Goal: Register for event/course: Register for event/course

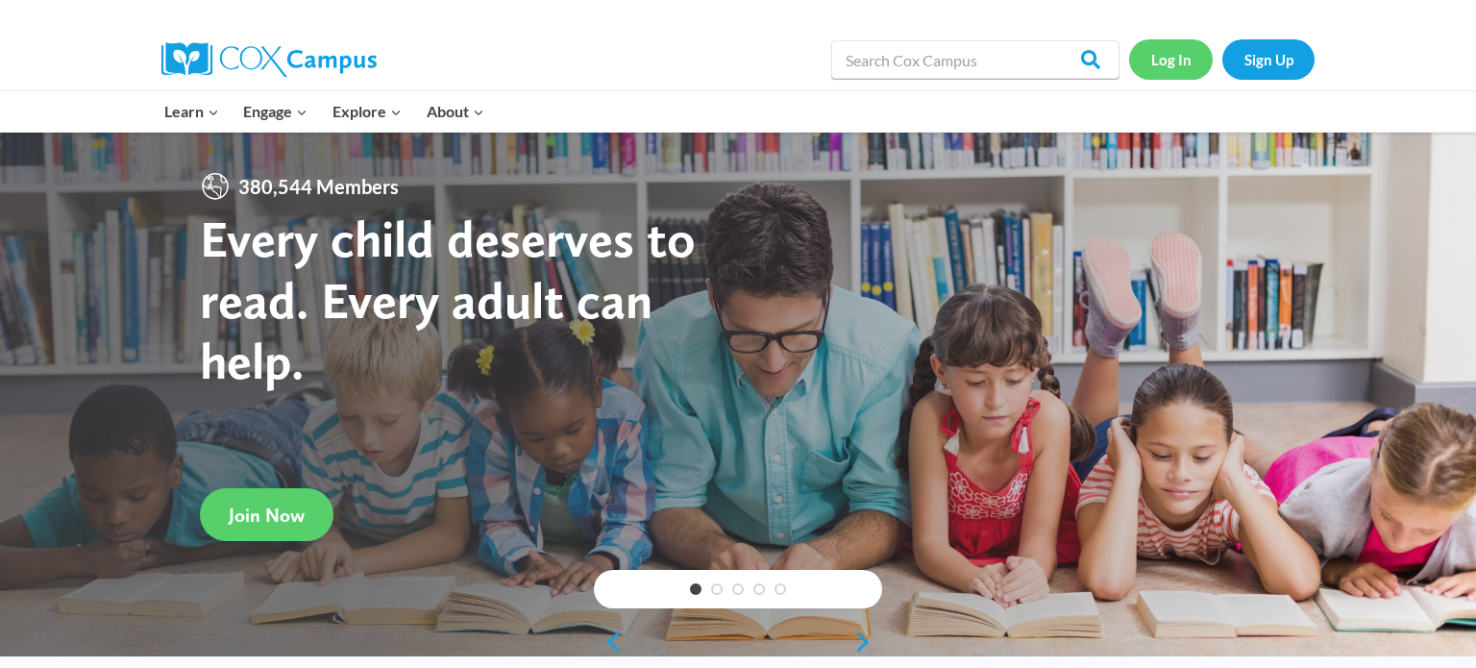
click at [1162, 67] on link "Log In" at bounding box center [1171, 58] width 84 height 39
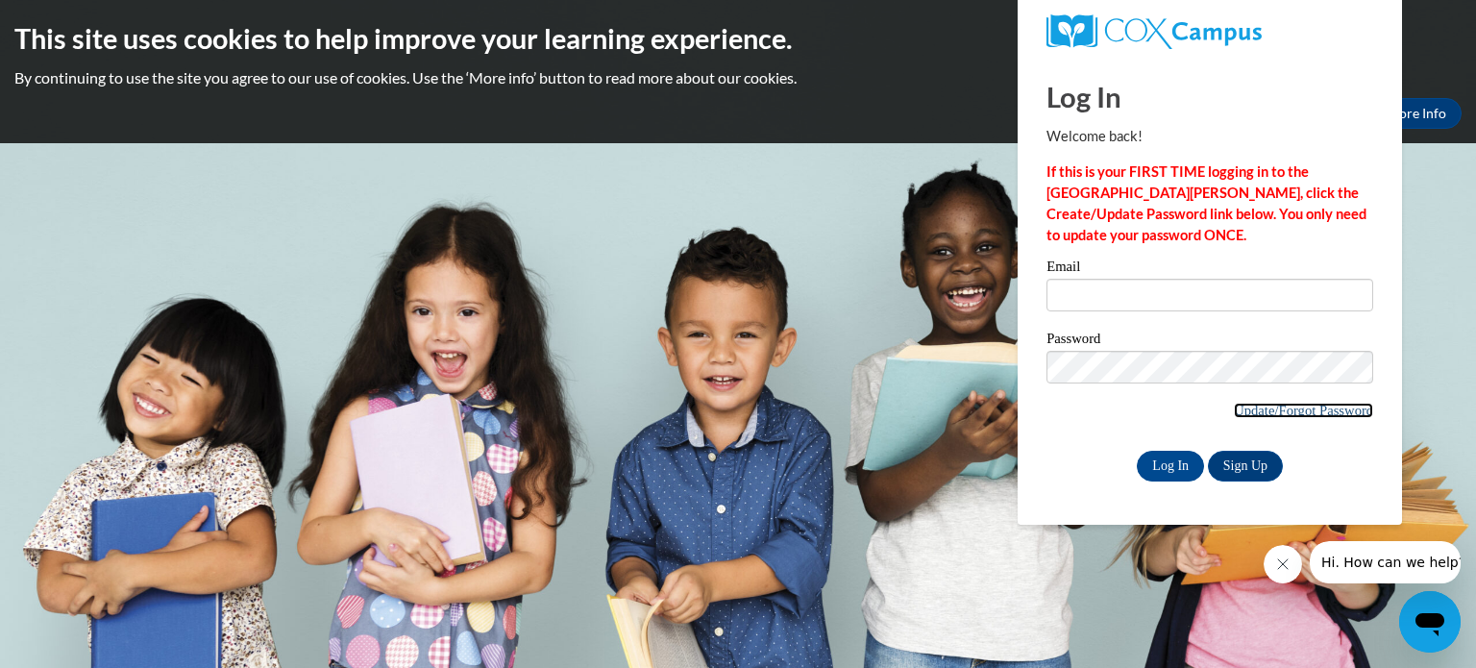
click at [1253, 410] on link "Update/Forgot Password" at bounding box center [1303, 410] width 139 height 15
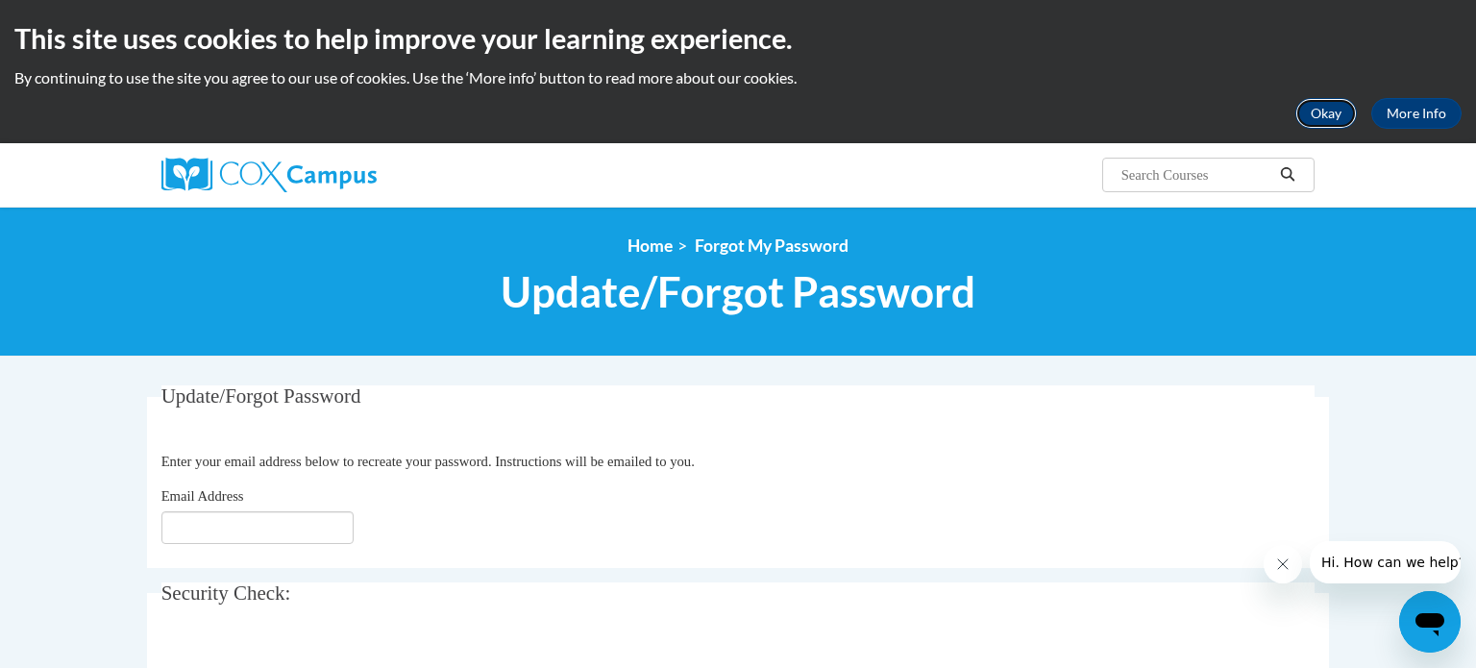
click at [1330, 116] on button "Okay" at bounding box center [1325, 113] width 61 height 31
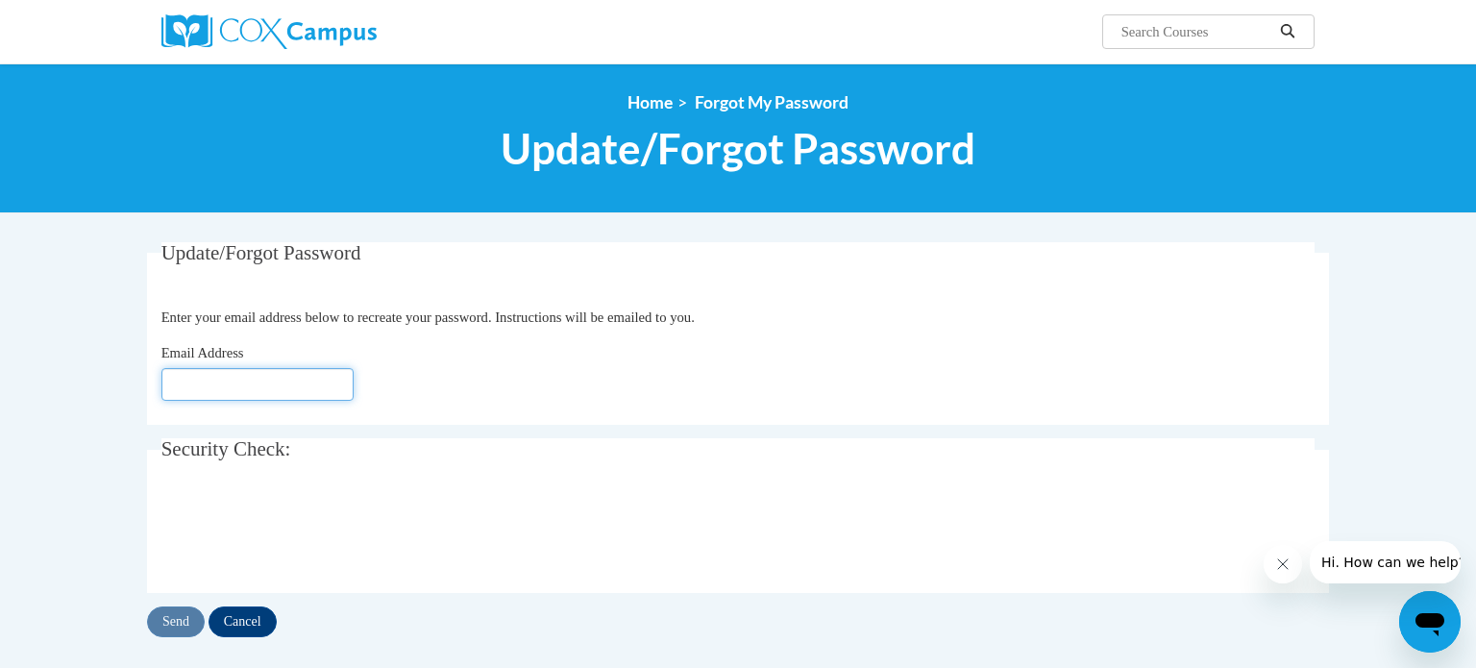
click at [226, 381] on input "Email Address" at bounding box center [257, 384] width 192 height 33
type input "[EMAIL_ADDRESS][DOMAIN_NAME]"
click at [180, 621] on input "Send" at bounding box center [176, 621] width 58 height 31
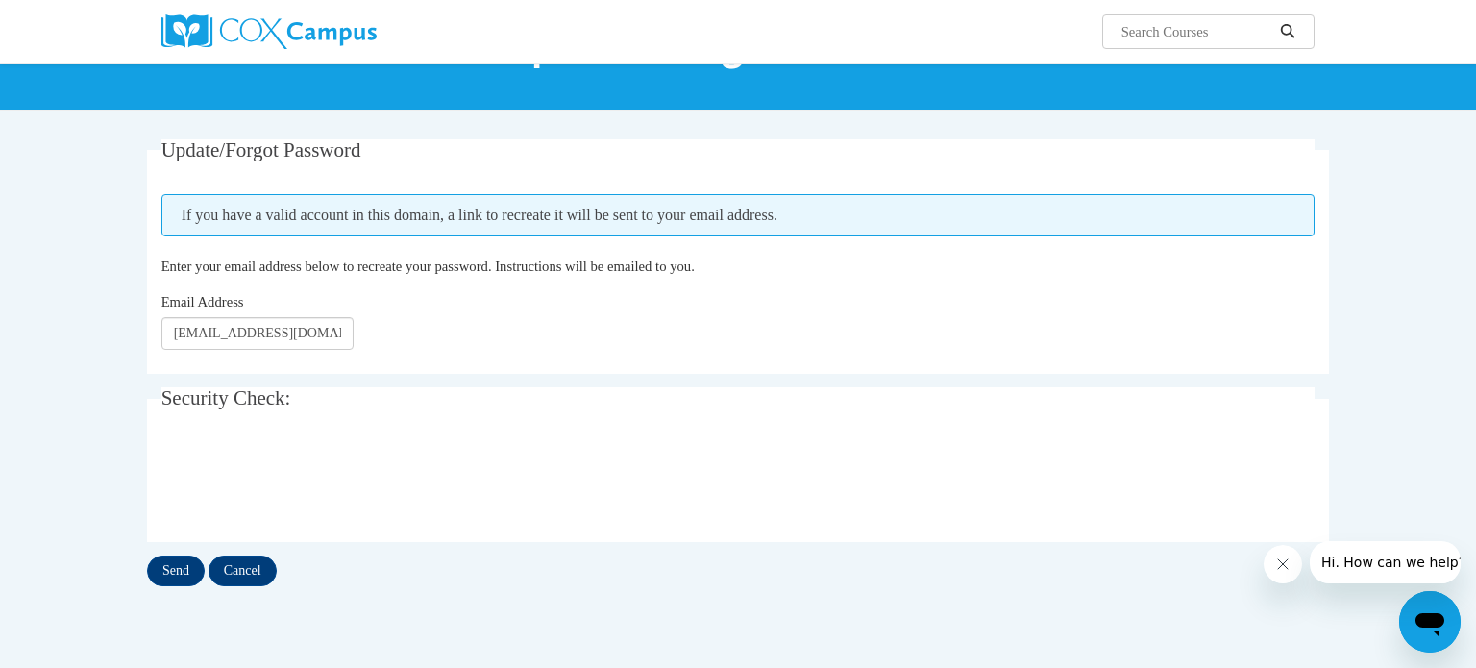
scroll to position [114, 0]
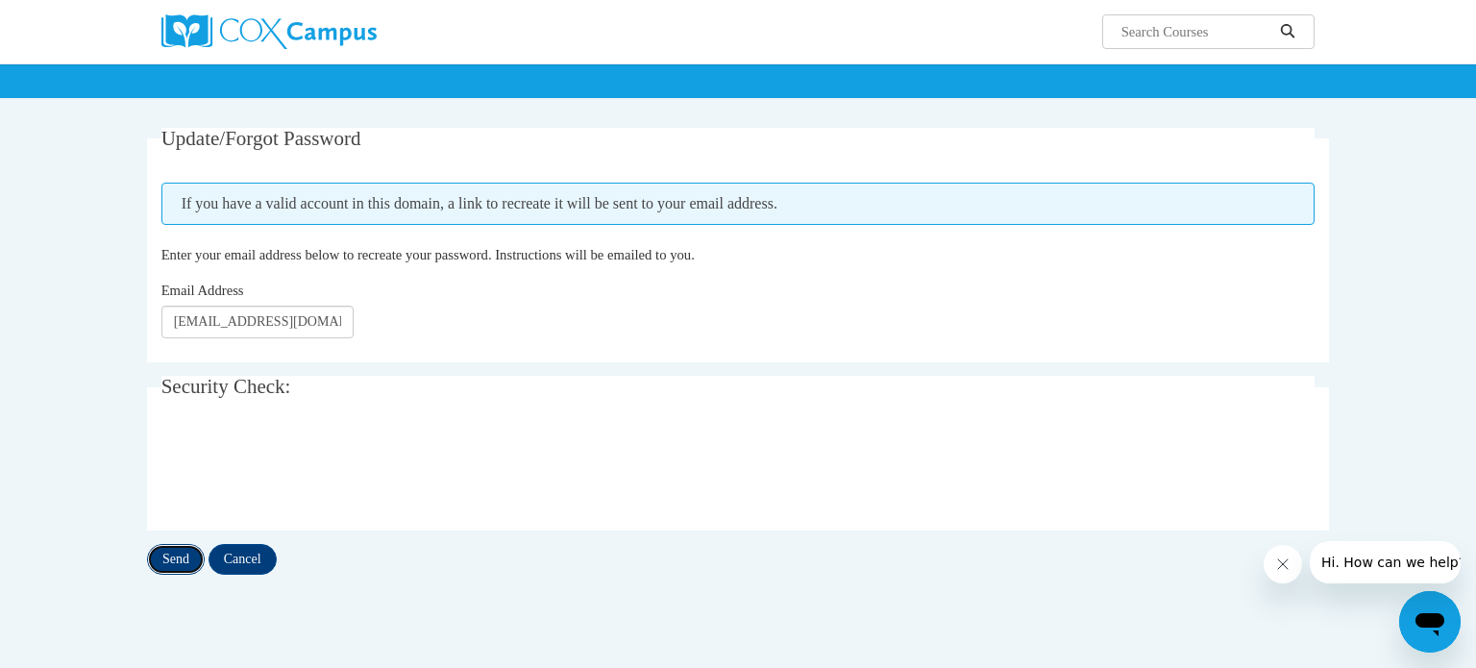
click at [173, 559] on input "Send" at bounding box center [176, 559] width 58 height 31
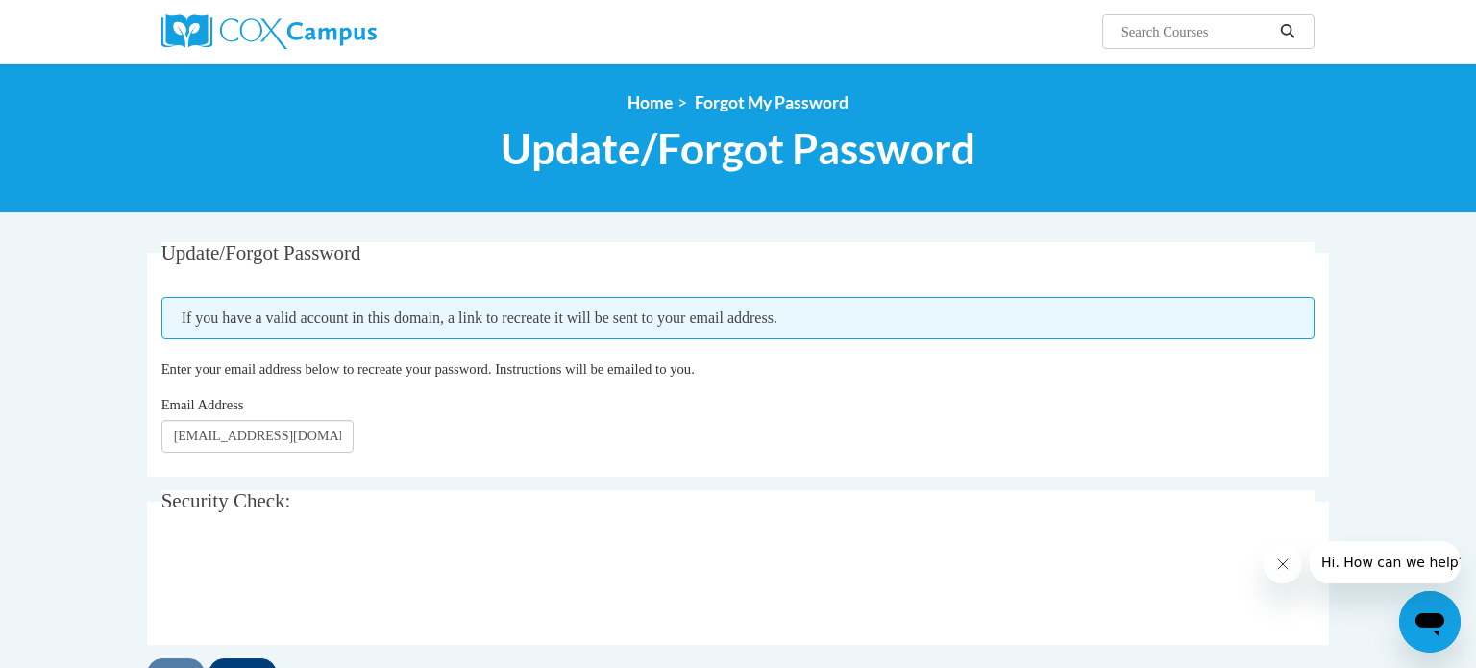
click at [1209, 28] on input "Search..." at bounding box center [1196, 31] width 154 height 23
click at [1294, 33] on icon "Search" at bounding box center [1287, 31] width 17 height 14
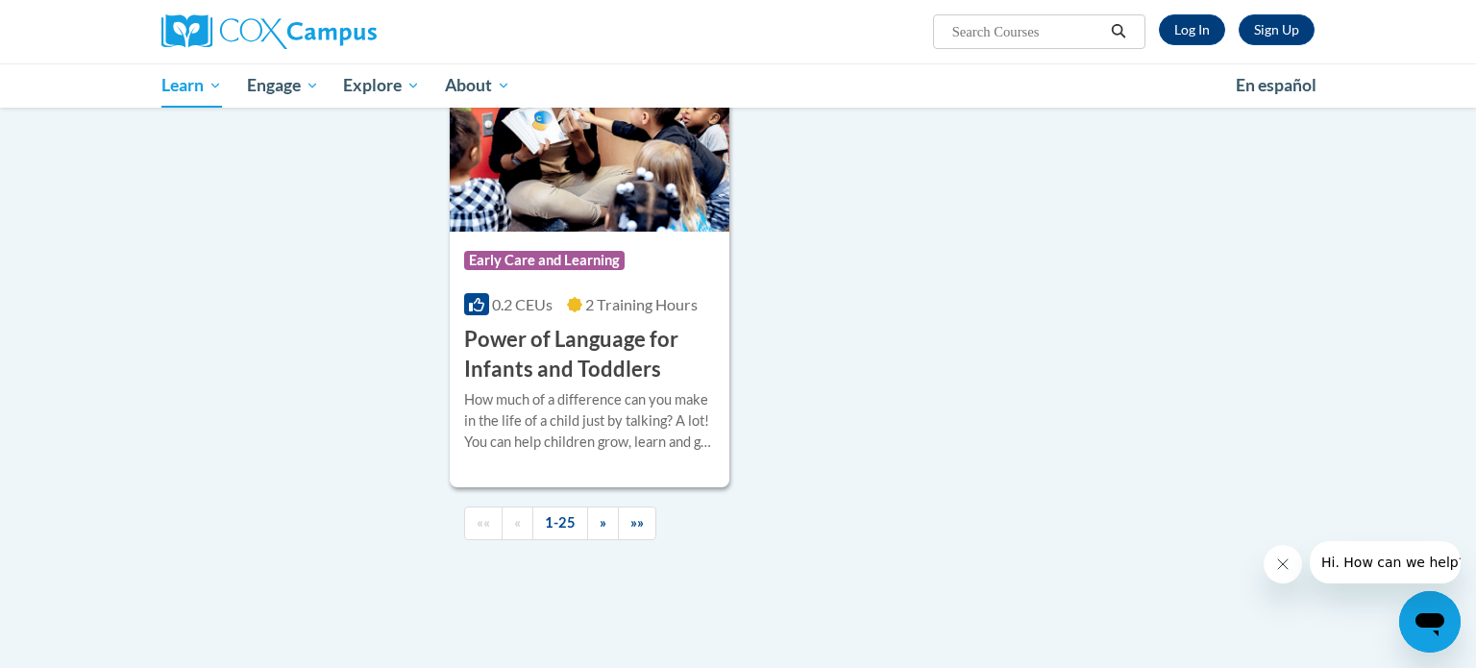
scroll to position [4423, 0]
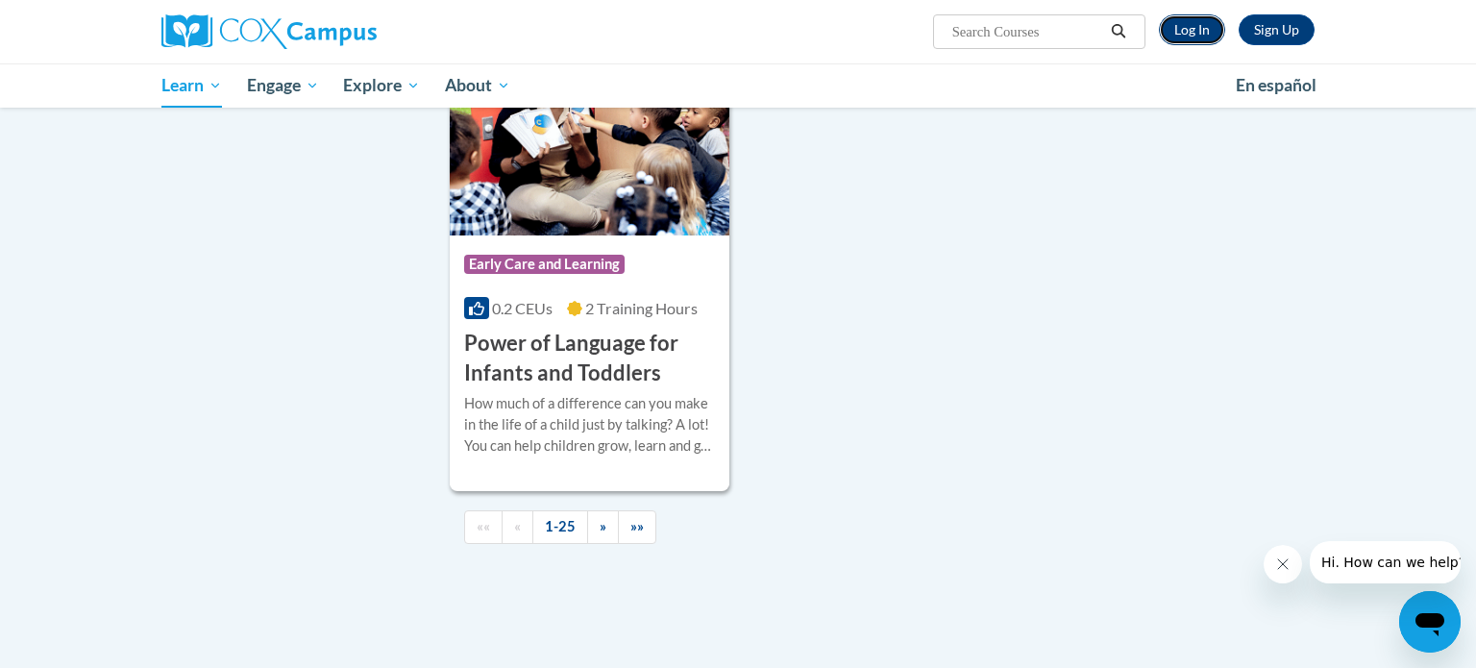
click at [1175, 35] on link "Log In" at bounding box center [1192, 29] width 66 height 31
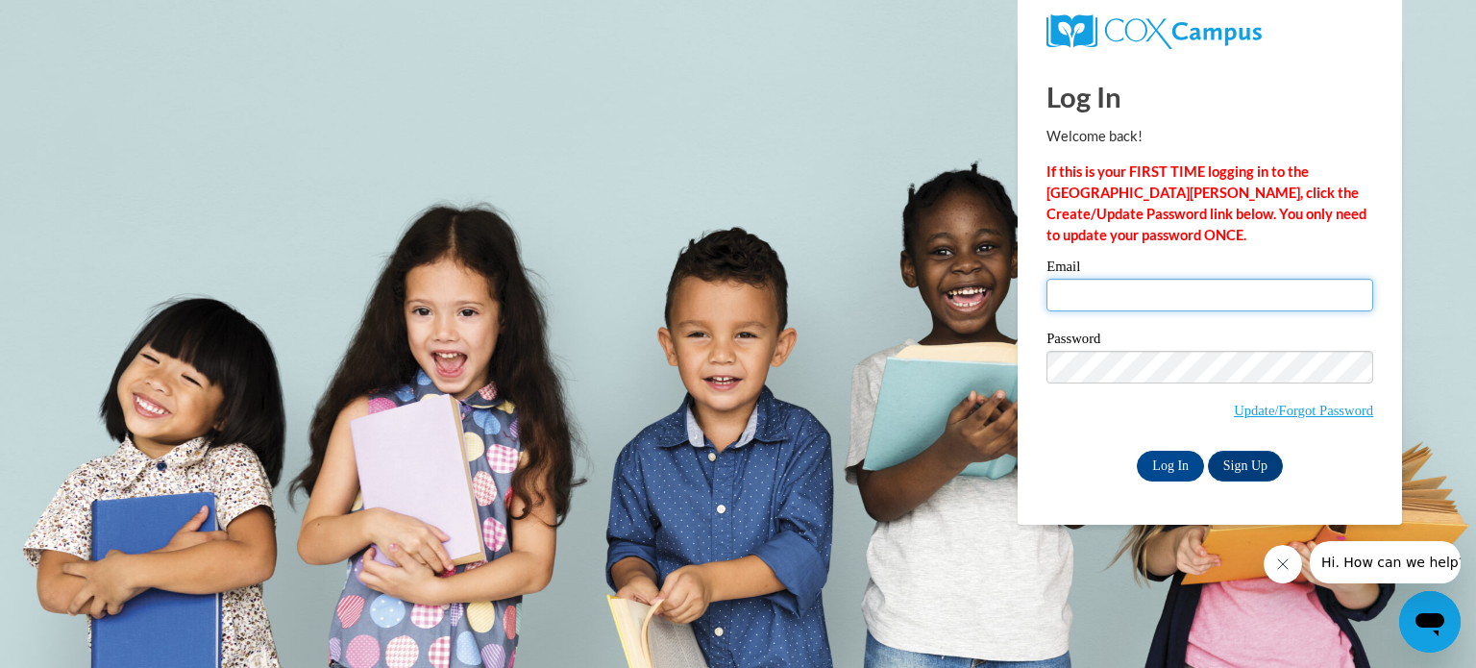
click at [1220, 299] on input "Email" at bounding box center [1209, 295] width 327 height 33
click at [1233, 452] on link "Sign Up" at bounding box center [1245, 466] width 75 height 31
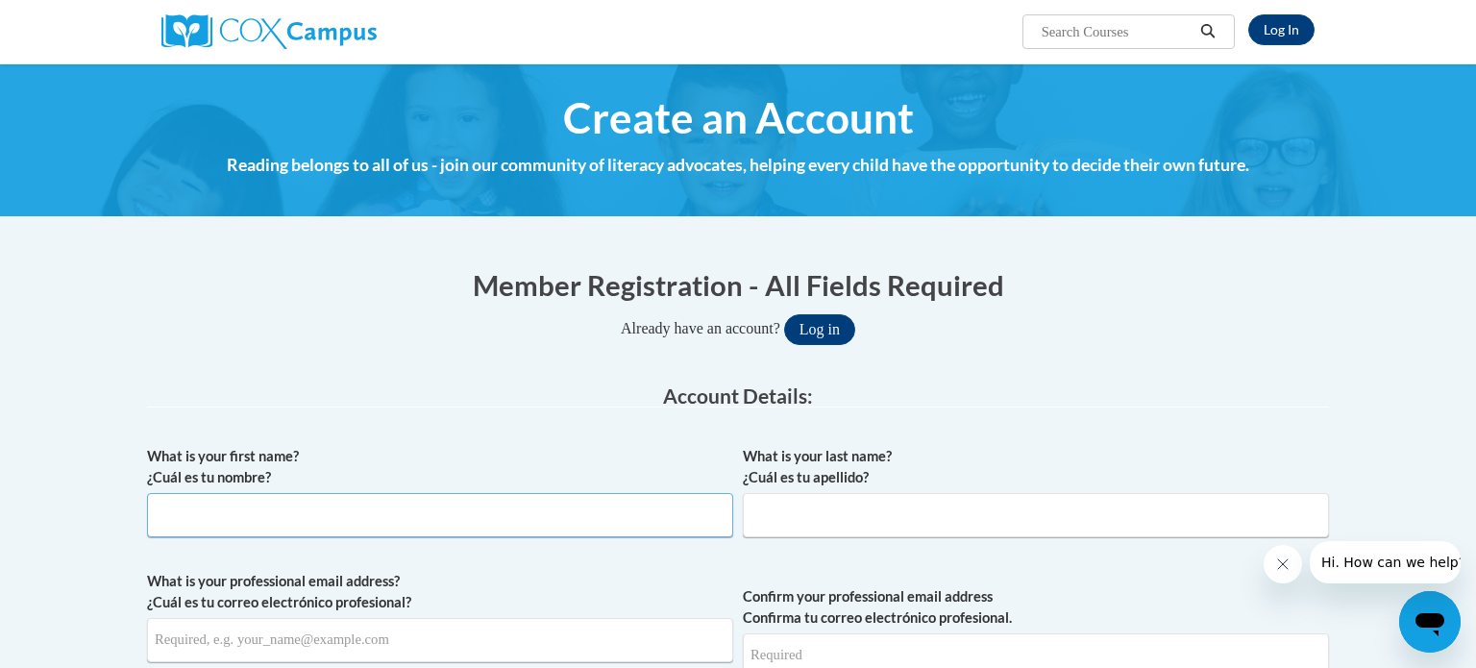
click at [317, 516] on input "What is your first name? ¿Cuál es tu nombre?" at bounding box center [440, 515] width 586 height 44
click at [317, 522] on input "What is your first name? ¿Cuál es tu nombre?" at bounding box center [440, 515] width 586 height 44
type input "[PERSON_NAME]"
type input "nagashima"
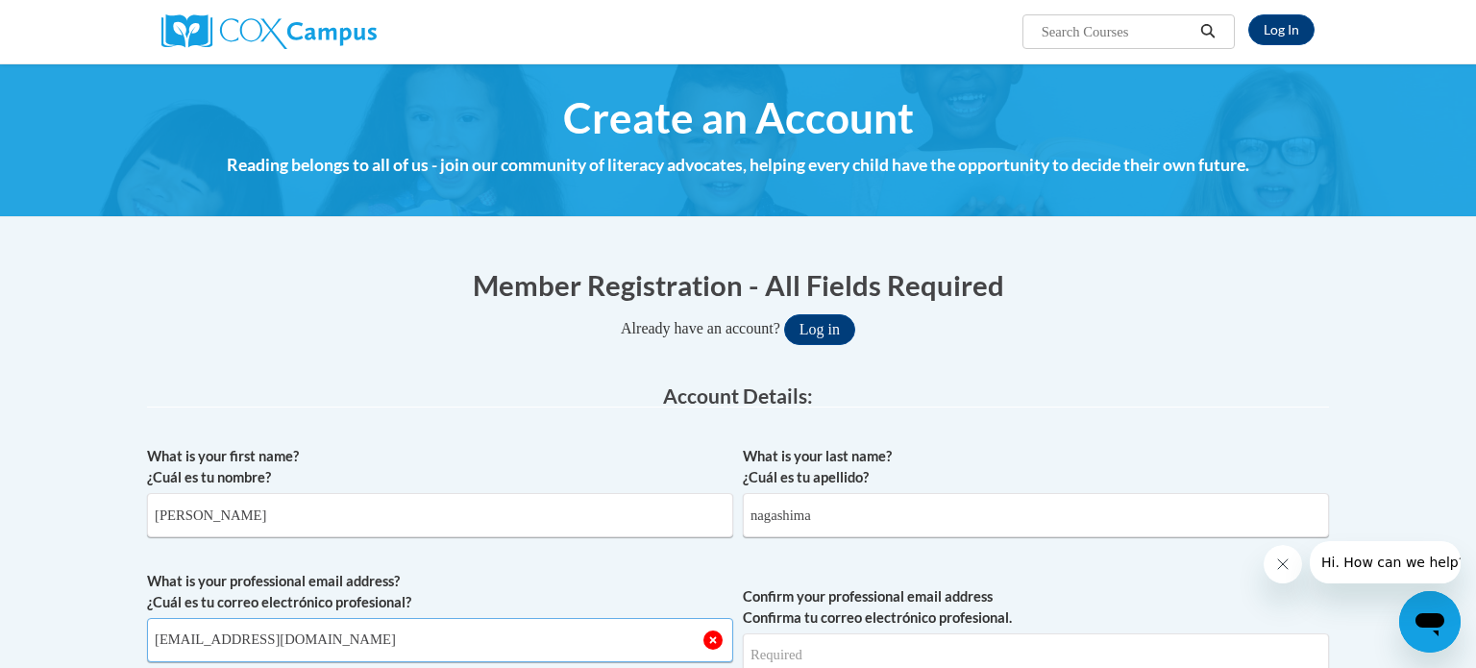
type input "[EMAIL_ADDRESS][DOMAIN_NAME]"
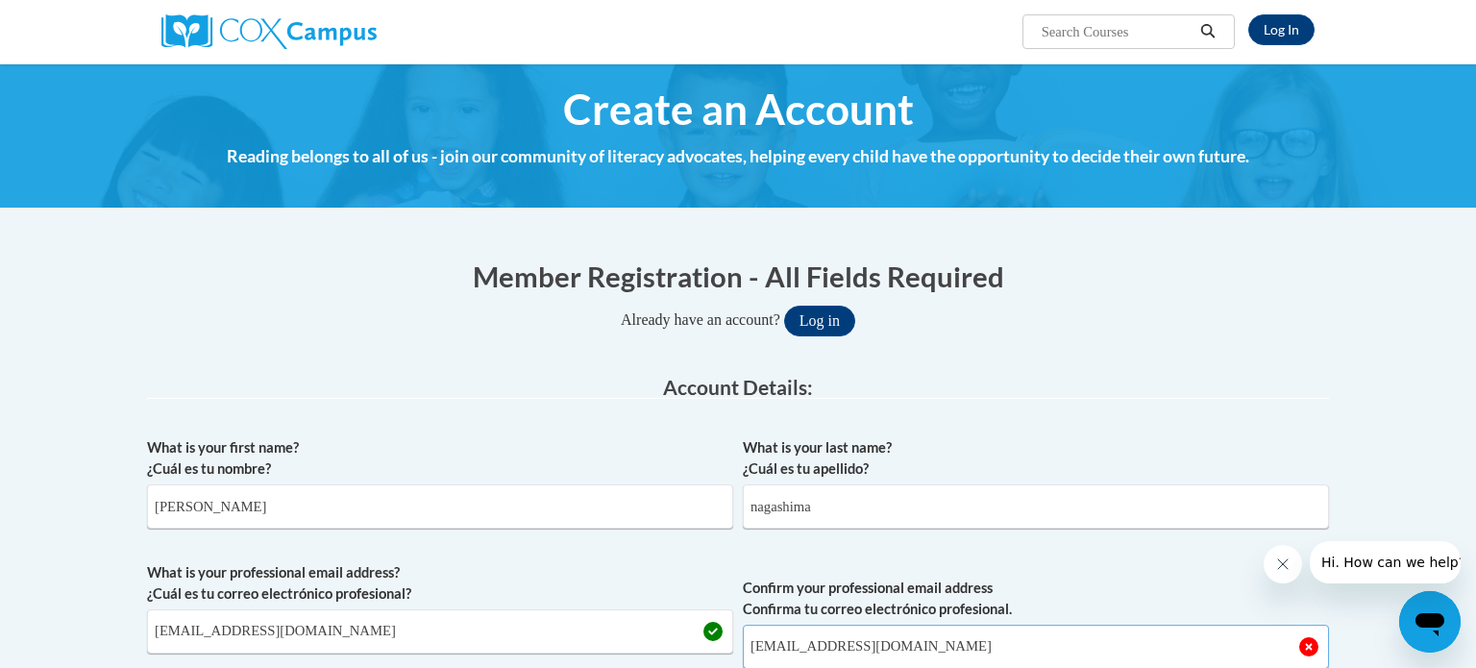
type input "[EMAIL_ADDRESS][DOMAIN_NAME]"
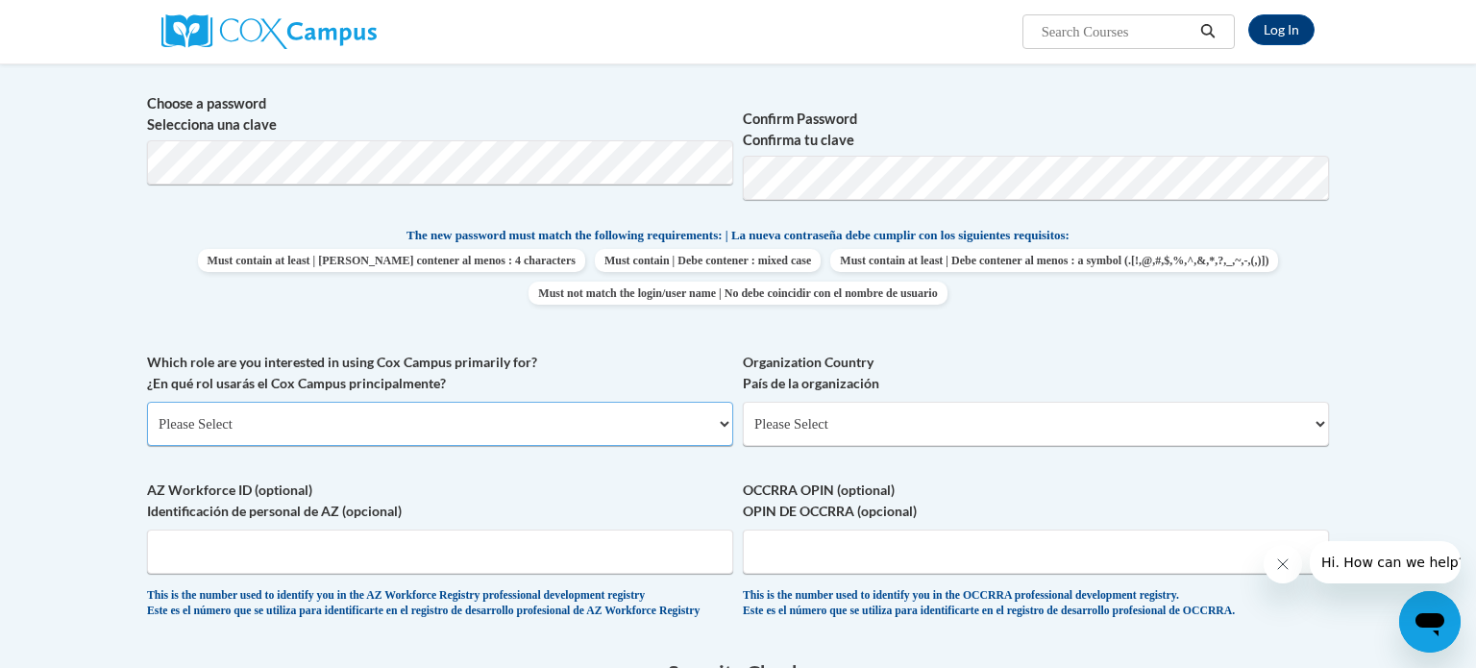
scroll to position [677, 0]
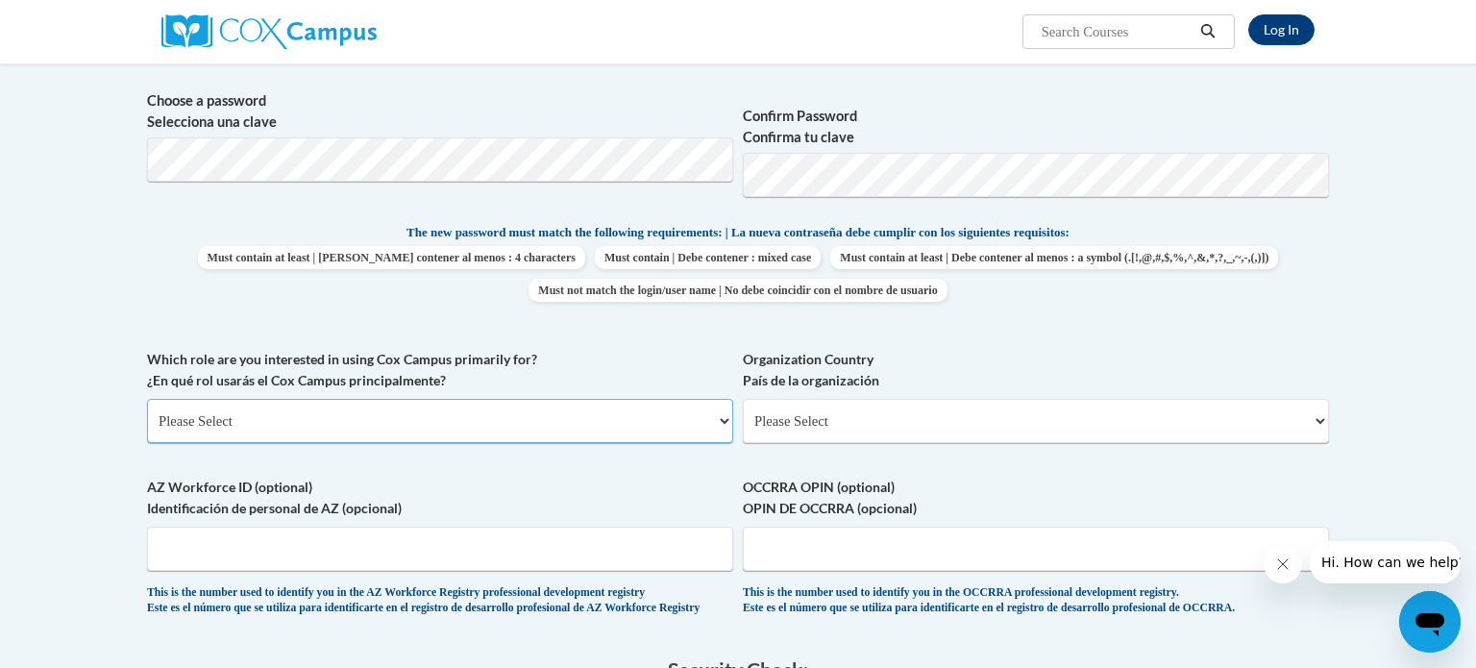
click at [398, 404] on select "Please Select College/University | Colegio/Universidad Community/Nonprofit Part…" at bounding box center [440, 421] width 586 height 44
select select "fbf2d438-af2f-41f8-98f1-81c410e29de3"
click at [147, 399] on select "Please Select College/University | Colegio/Universidad Community/Nonprofit Part…" at bounding box center [440, 421] width 586 height 44
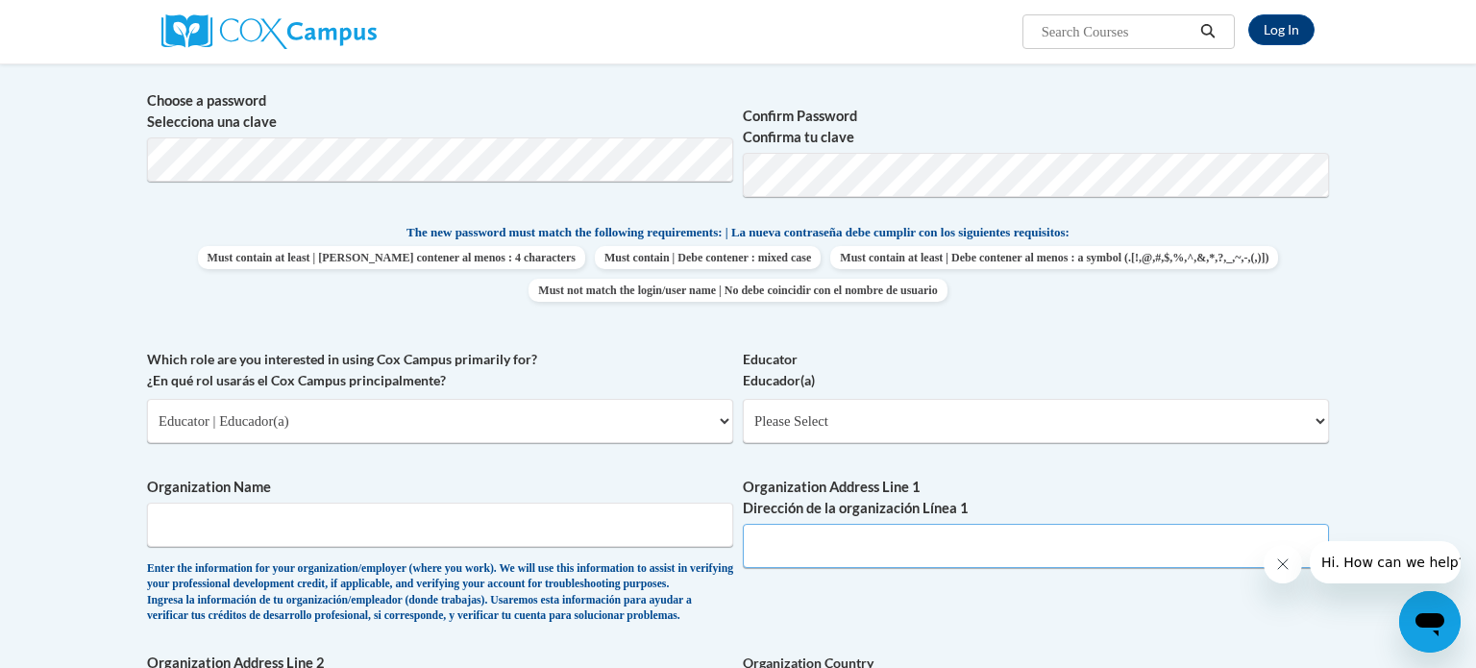
click at [843, 530] on input "Organization Address Line 1 Dirección de la organización Línea 1" at bounding box center [1036, 546] width 586 height 44
click at [799, 425] on select "Please Select Early Learning/Daycare Teacher/Family Home Care Provider | Maestr…" at bounding box center [1036, 421] width 586 height 44
select select "d5fdb05a-b36c-4d60-97fa-9afceda7e903"
click at [743, 399] on select "Please Select Early Learning/Daycare Teacher/Family Home Care Provider | Maestr…" at bounding box center [1036, 421] width 586 height 44
click at [467, 507] on input "Organization Name" at bounding box center [440, 524] width 586 height 44
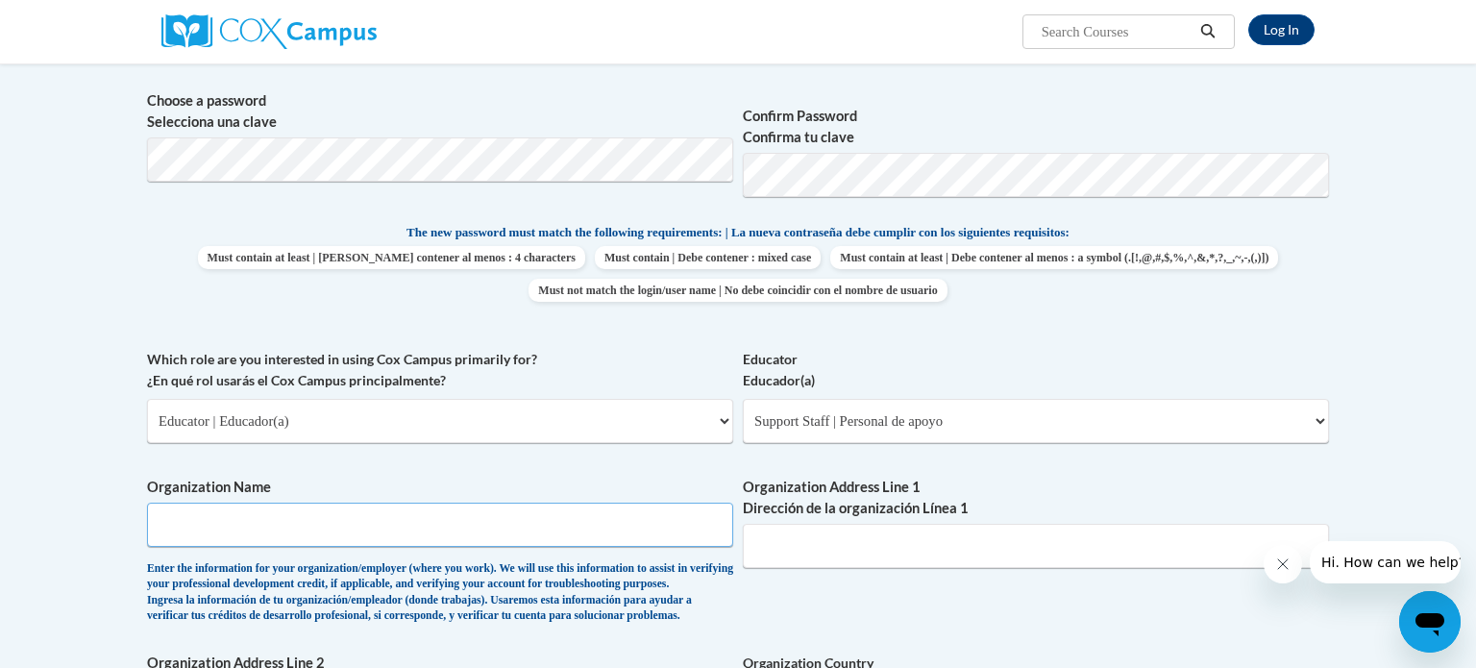
click at [467, 523] on input "Organization Name" at bounding box center [440, 524] width 586 height 44
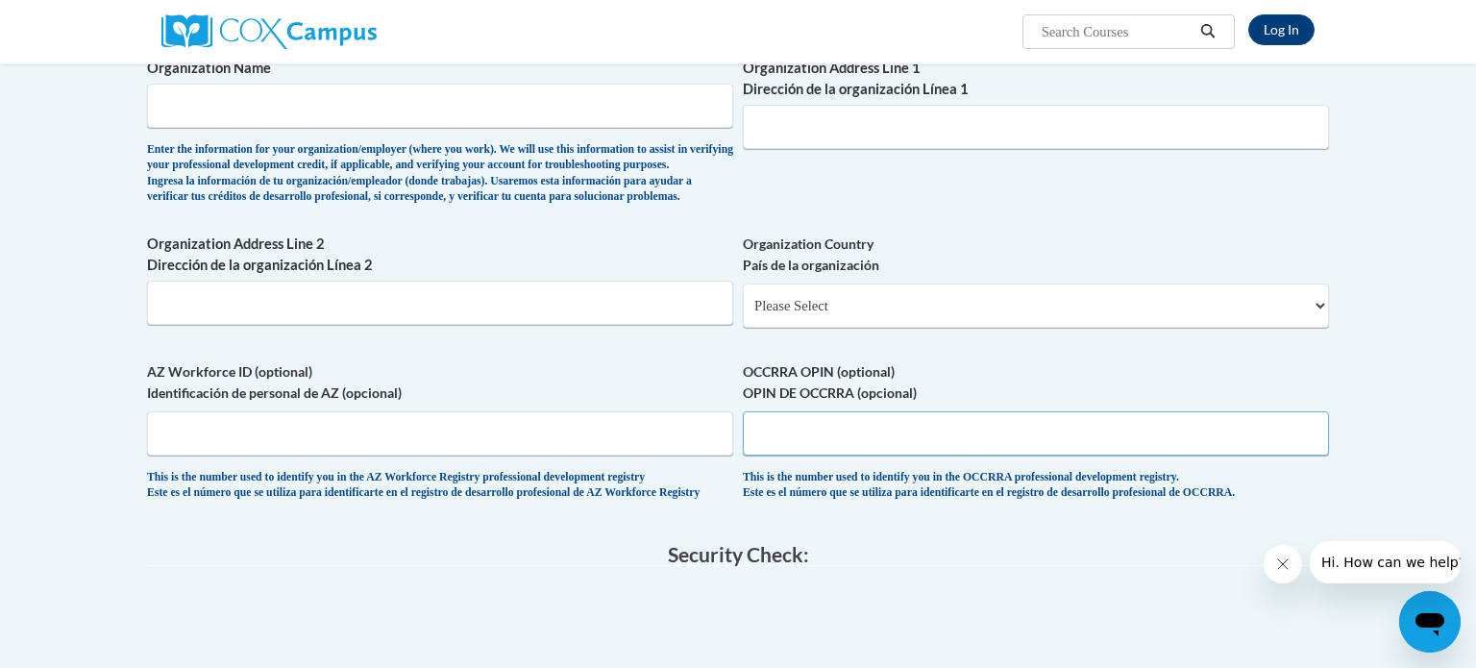
click at [813, 451] on input "OCCRRA OPIN (optional) OPIN DE OCCRRA (opcional)" at bounding box center [1036, 433] width 586 height 44
click at [803, 455] on input "OCCRRA OPIN (optional) OPIN DE OCCRRA (opcional)" at bounding box center [1036, 433] width 586 height 44
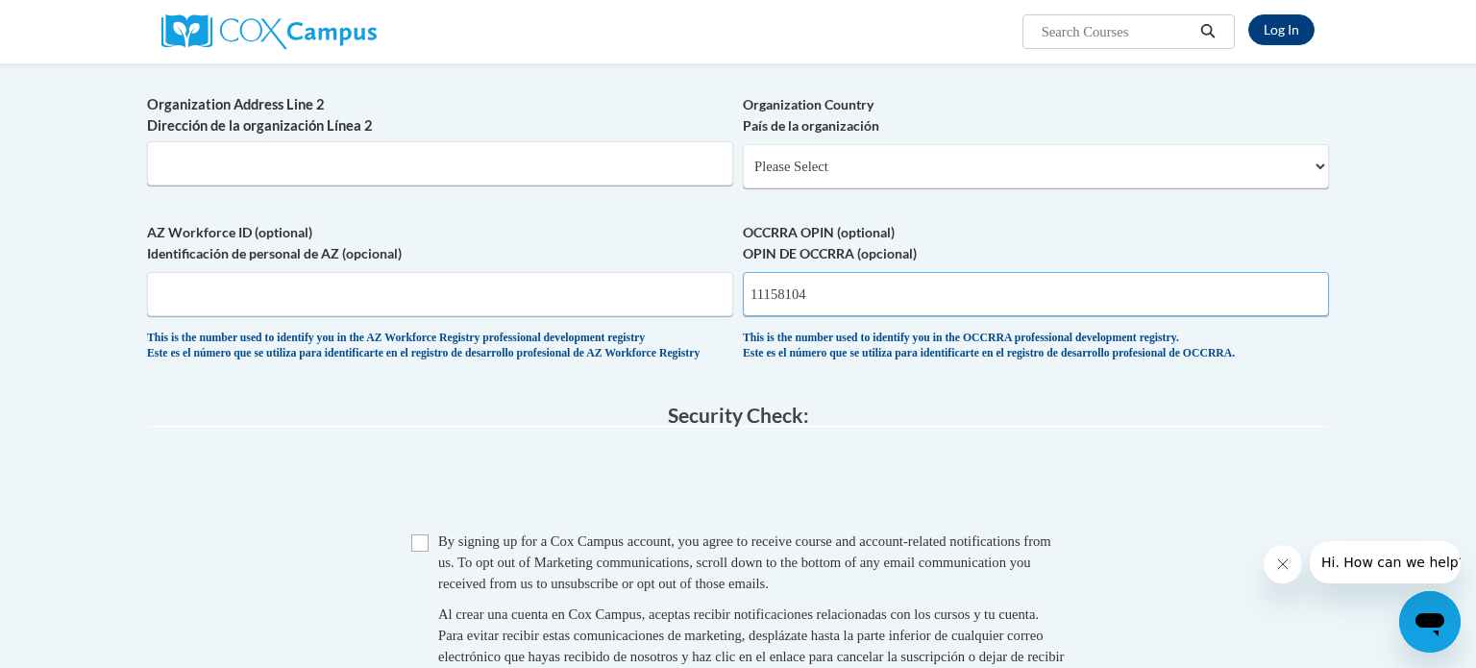
scroll to position [1245, 0]
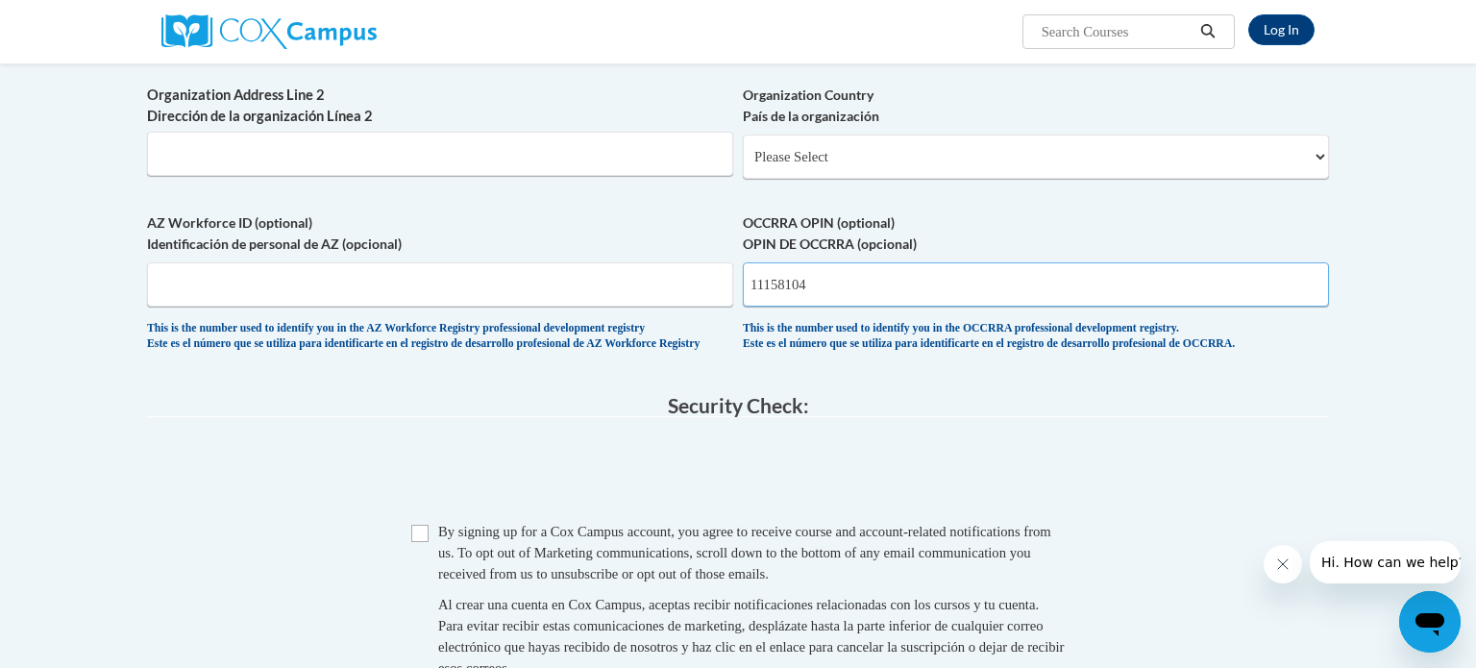
type input "11158104"
click at [418, 542] on input "Checkbox" at bounding box center [419, 533] width 17 height 17
checkbox input "true"
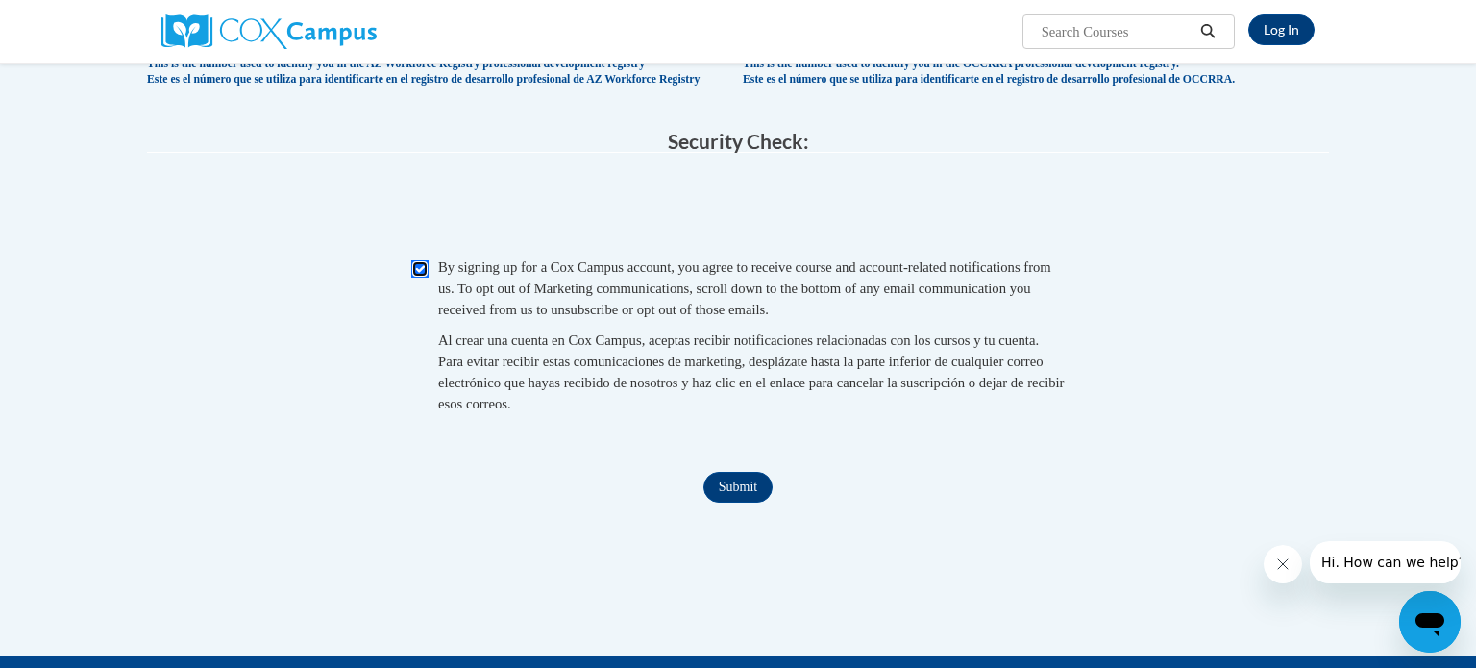
scroll to position [1510, 0]
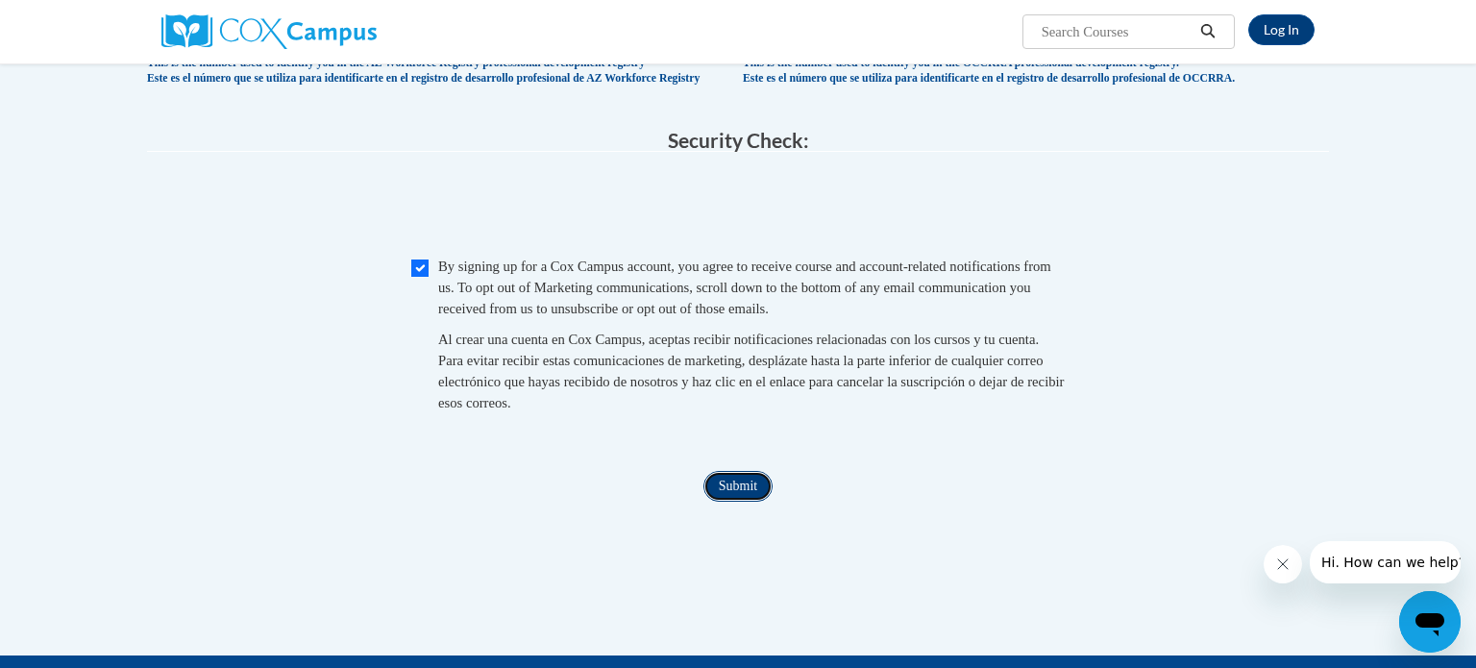
click at [725, 502] on input "Submit" at bounding box center [737, 486] width 69 height 31
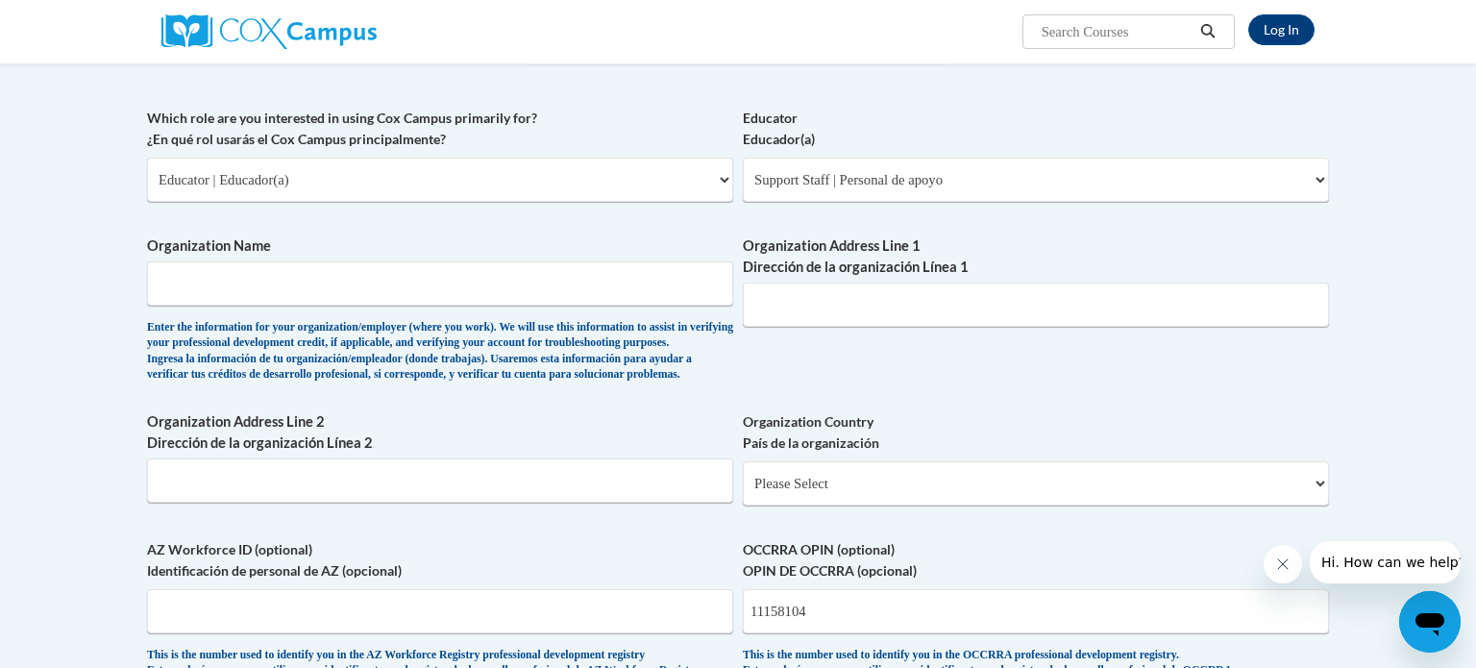
scroll to position [1439, 0]
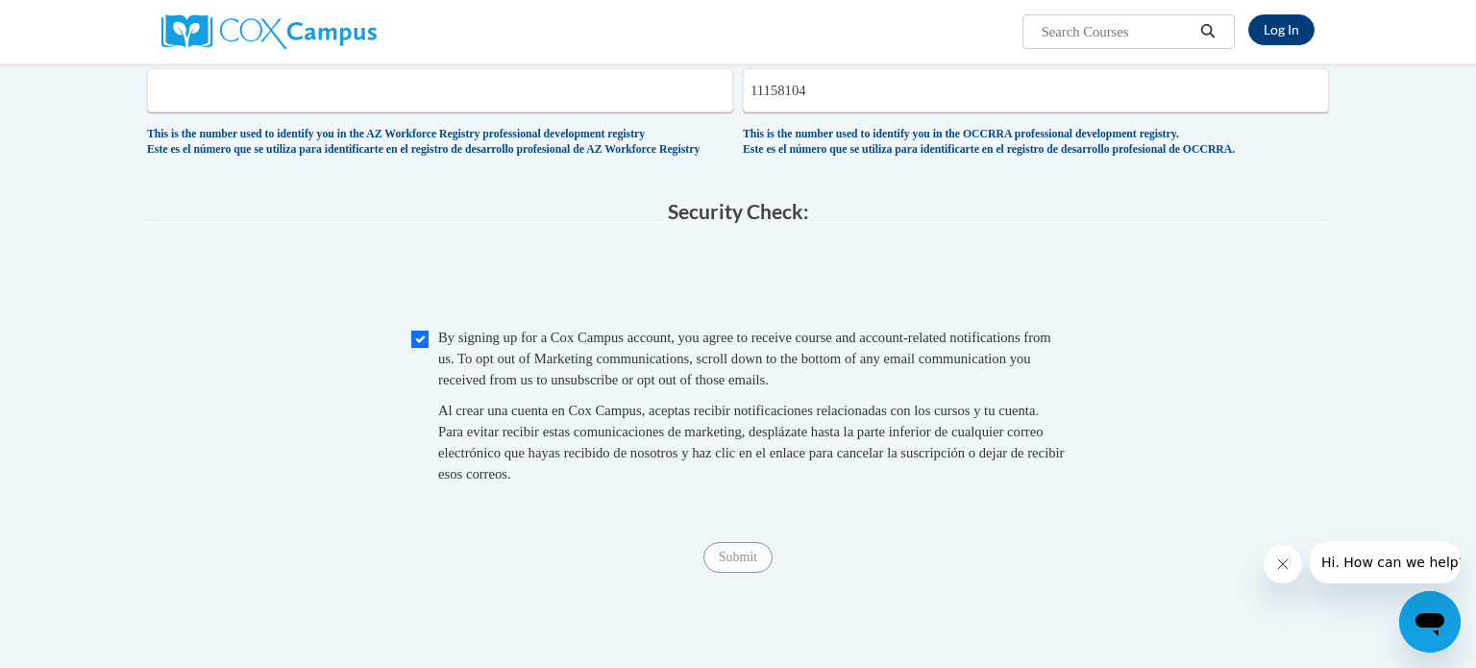
click at [396, 223] on legend "Security Check:" at bounding box center [738, 212] width 1182 height 22
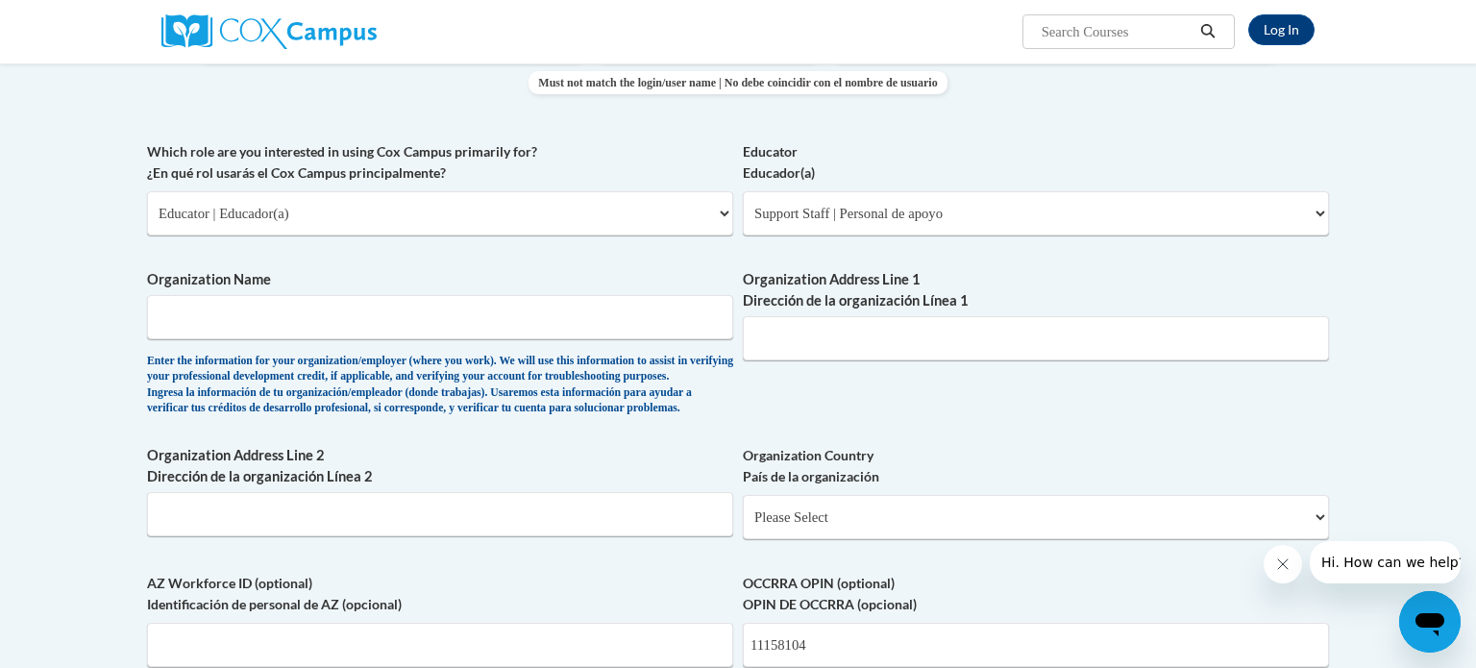
scroll to position [858, 0]
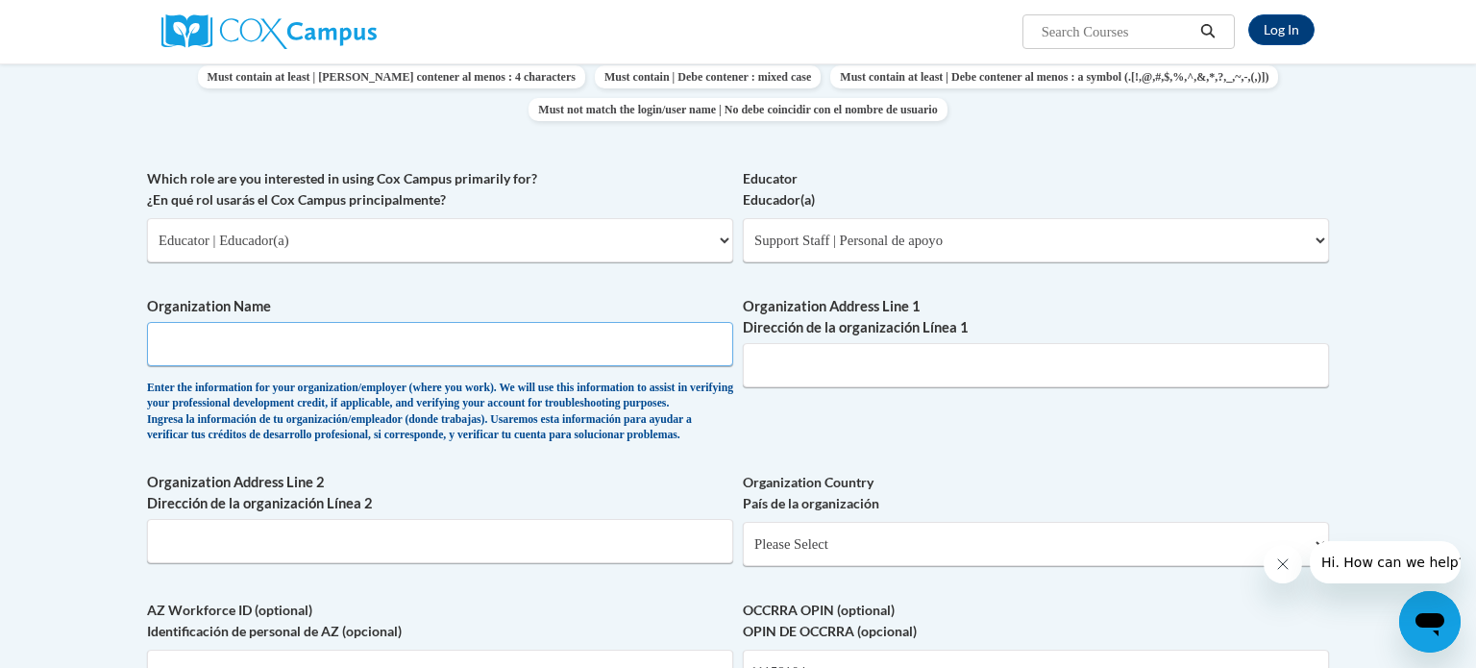
click at [391, 340] on input "Organization Name" at bounding box center [440, 344] width 586 height 44
type input "Gahanna Jefferson Preschool"
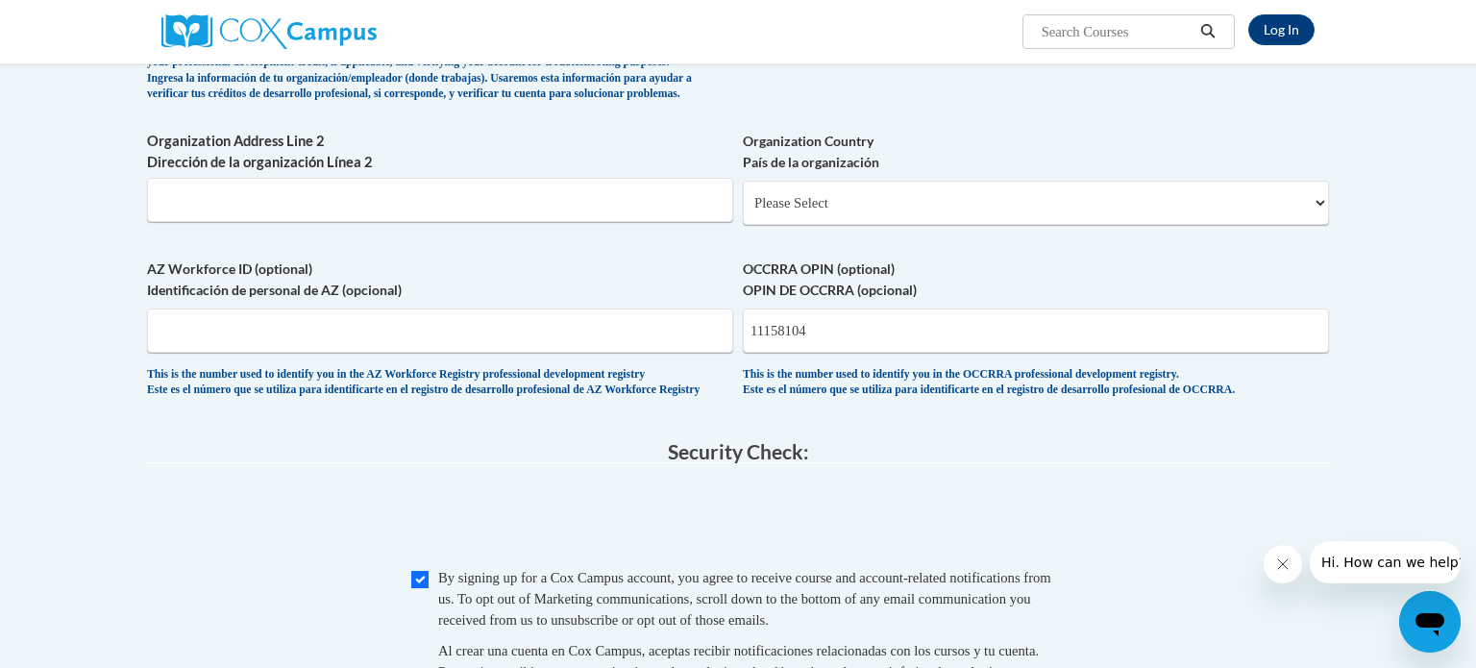
scroll to position [1200, 0]
type input "380 Granville street Gahanna 43230"
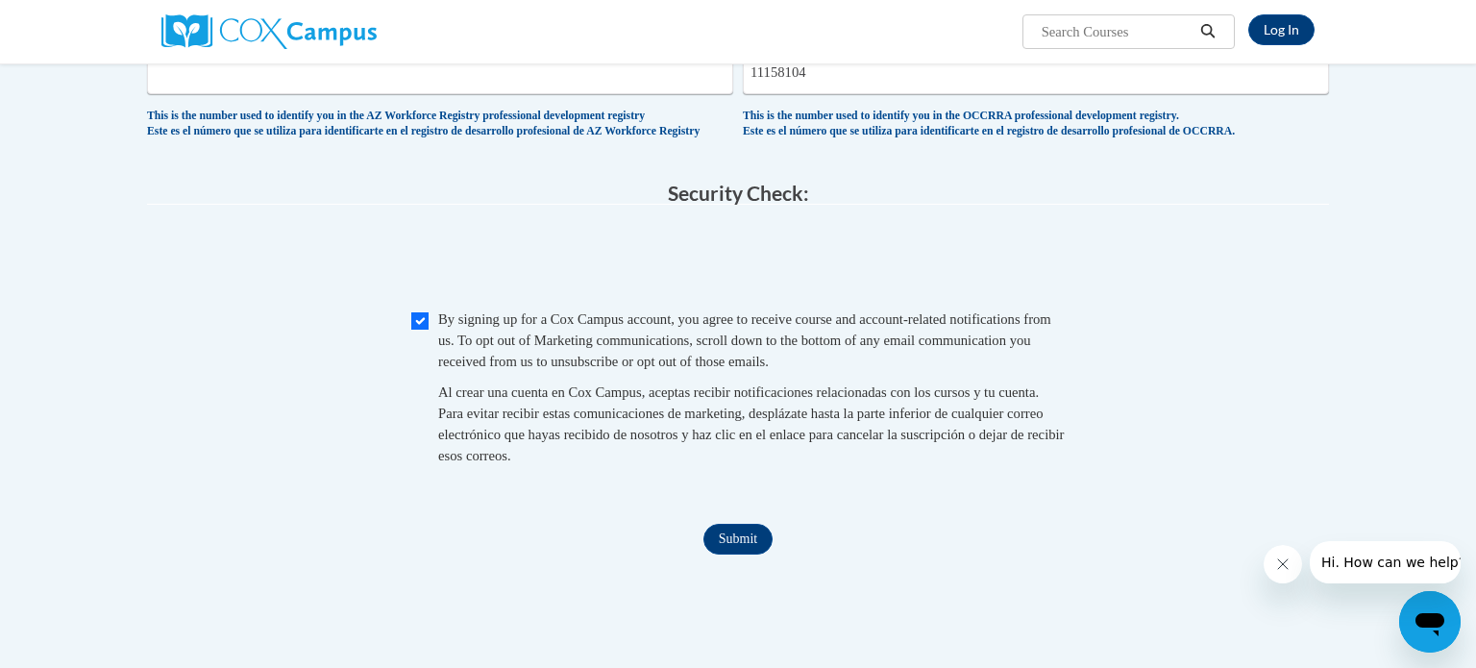
scroll to position [1465, 0]
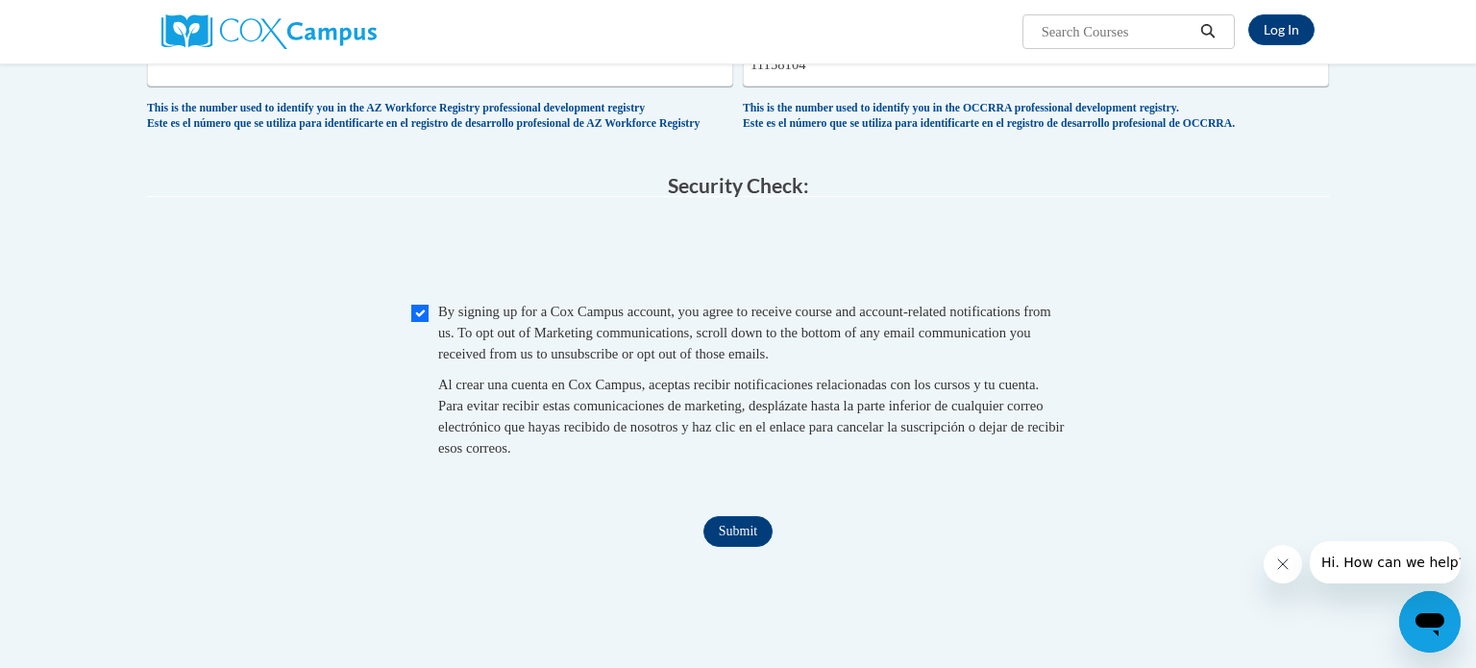
click at [757, 547] on input "Submit" at bounding box center [737, 531] width 69 height 31
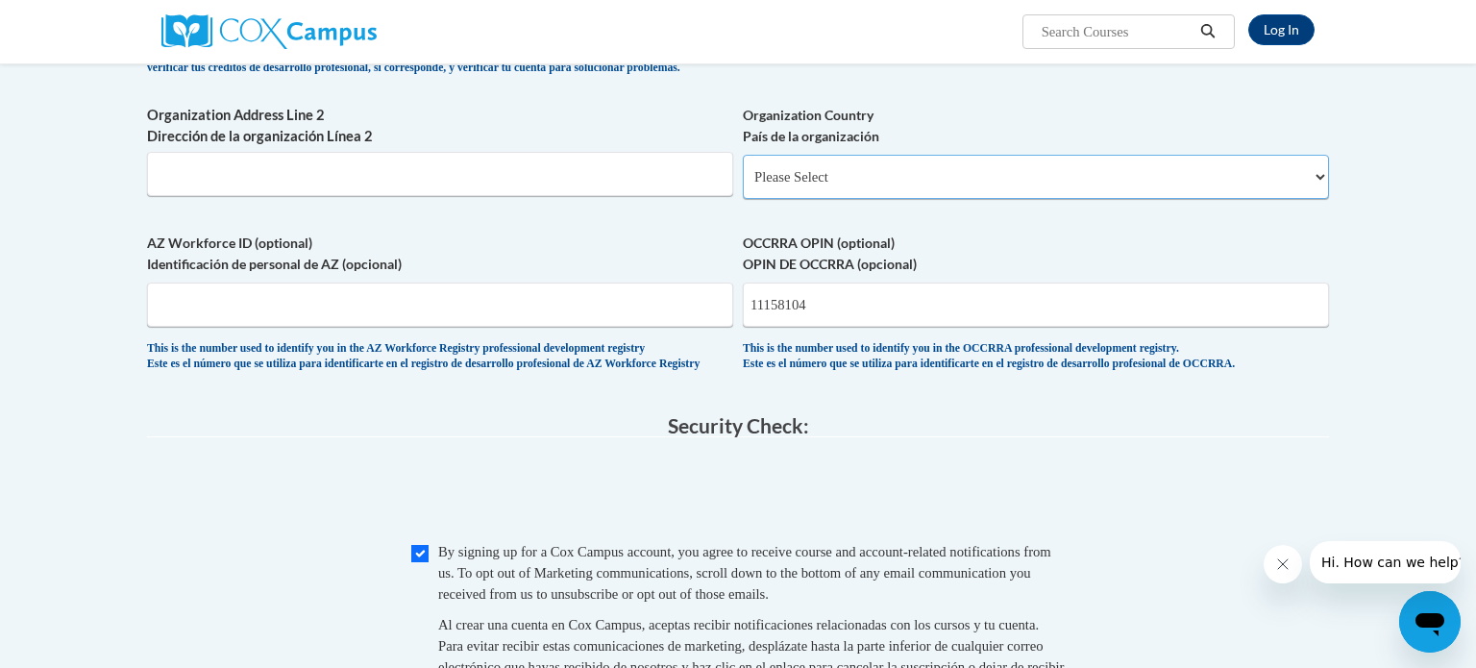
scroll to position [1224, 0]
click at [936, 200] on select "Please Select United States | Estados Unidos Outside of the United States | Fue…" at bounding box center [1036, 178] width 586 height 44
select select "ad49bcad-a171-4b2e-b99c-48b446064914"
click at [743, 186] on select "Please Select United States | Estados Unidos Outside of the United States | Fue…" at bounding box center [1036, 178] width 586 height 44
select select
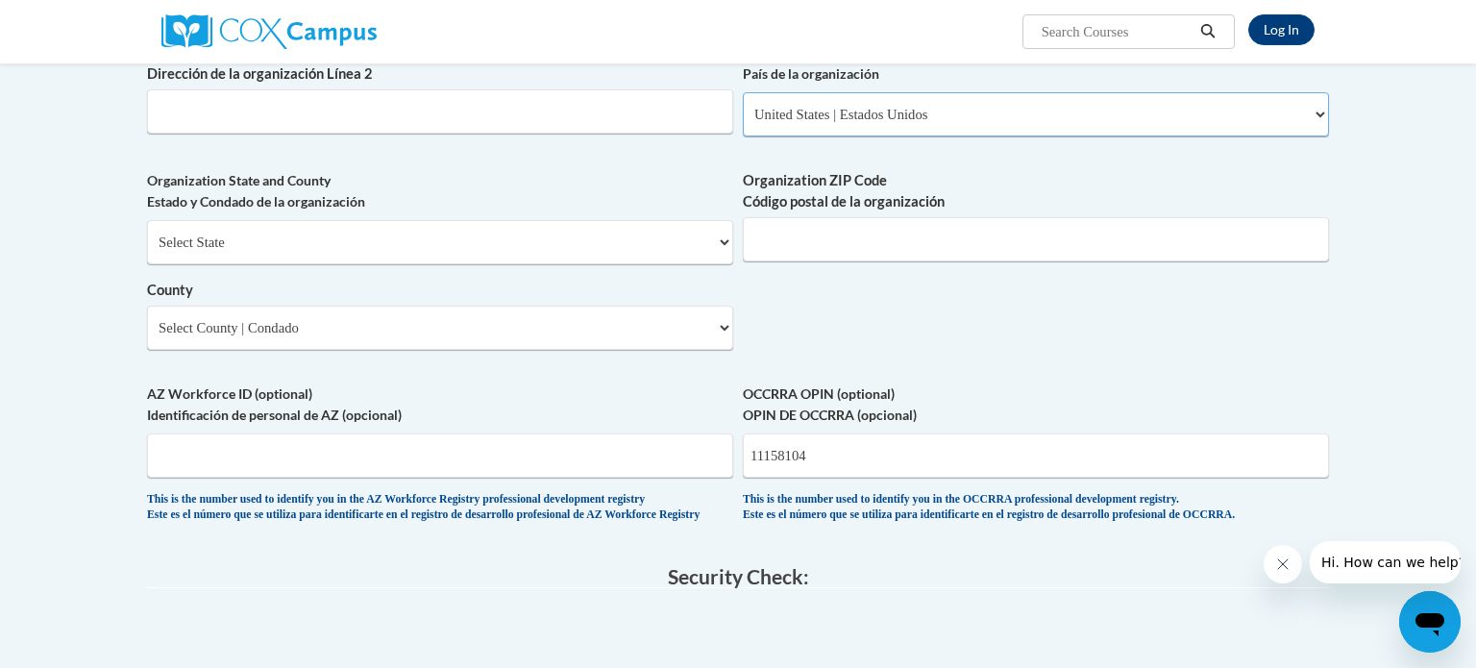
scroll to position [1283, 0]
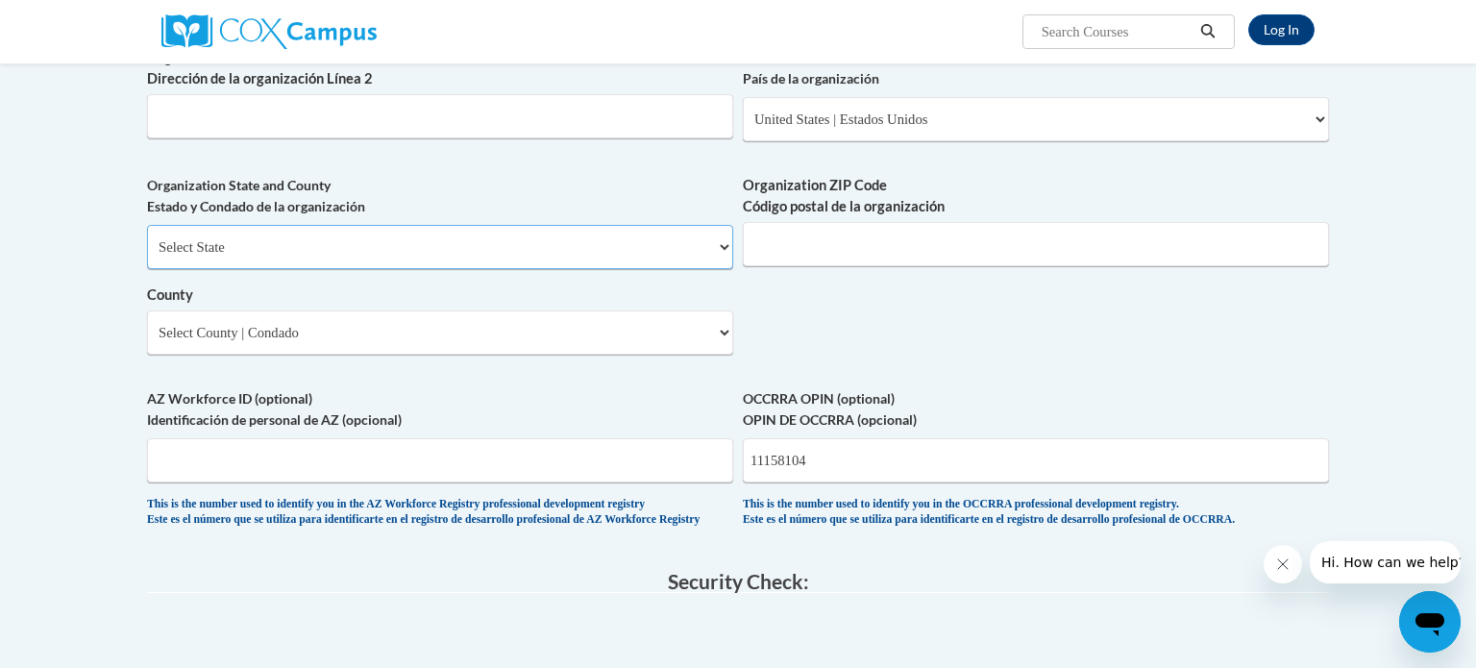
click at [217, 269] on select "Select State Alabama Alaska Arizona Arkansas California Colorado Connecticut De…" at bounding box center [440, 247] width 586 height 44
select select "Ohio"
click at [147, 256] on select "Select State Alabama Alaska Arizona Arkansas California Colorado Connecticut De…" at bounding box center [440, 247] width 586 height 44
click at [50, 189] on body "Log In Search Search... Create an Account Reading belongs to all of us - join o…" at bounding box center [738, 76] width 1476 height 2718
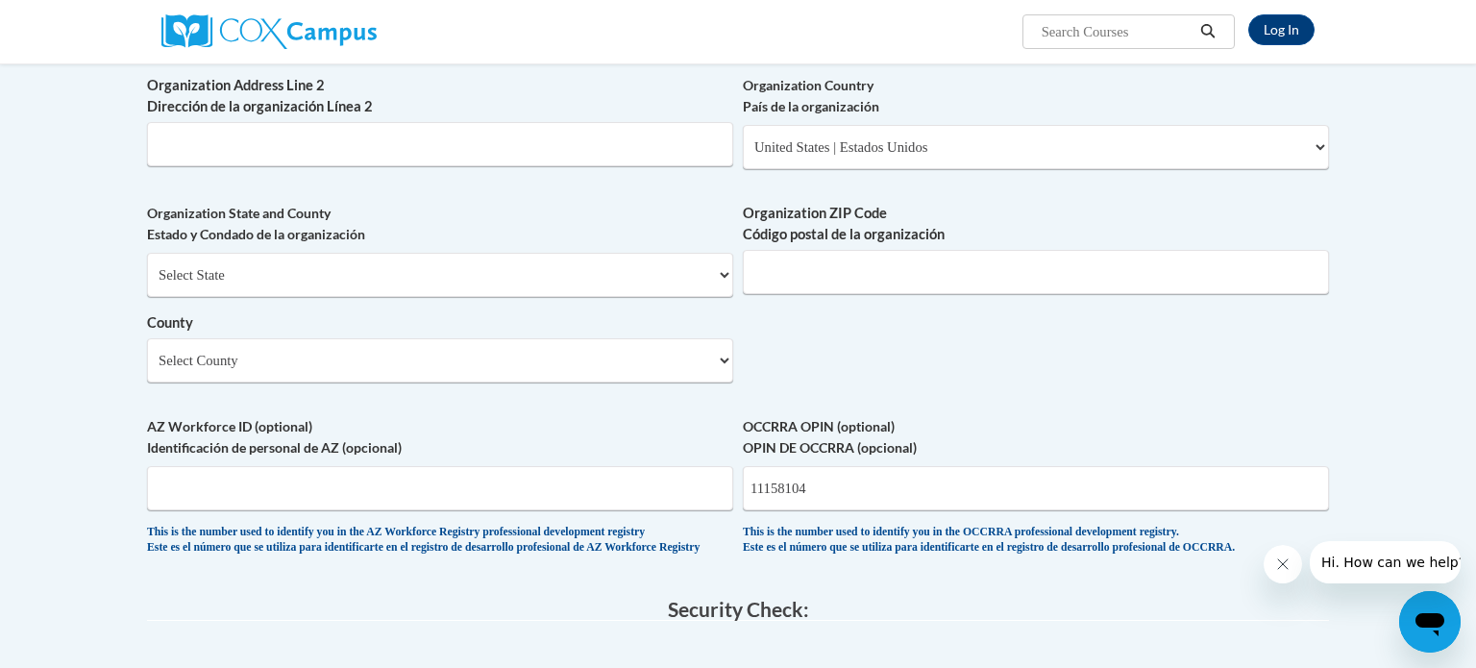
scroll to position [1264, 0]
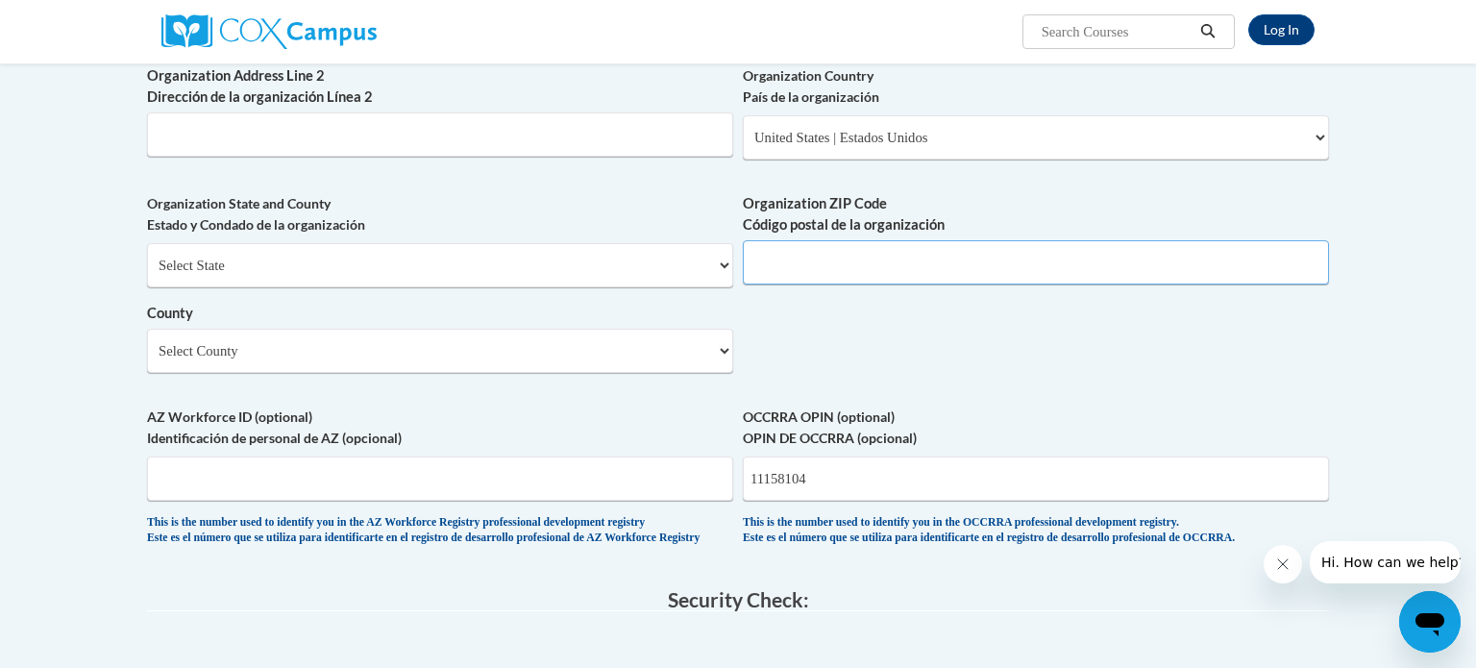
click at [796, 284] on input "Organization ZIP Code Código postal de la organización" at bounding box center [1036, 262] width 586 height 44
type input "43230"
click at [688, 373] on select "Select County Adams Allen Ashland Ashtabula Athens Auglaize Belmont Brown Butle…" at bounding box center [440, 351] width 586 height 44
select select "Franklin"
click at [147, 359] on select "Select County Adams Allen Ashland Ashtabula Athens Auglaize Belmont Brown Butle…" at bounding box center [440, 351] width 586 height 44
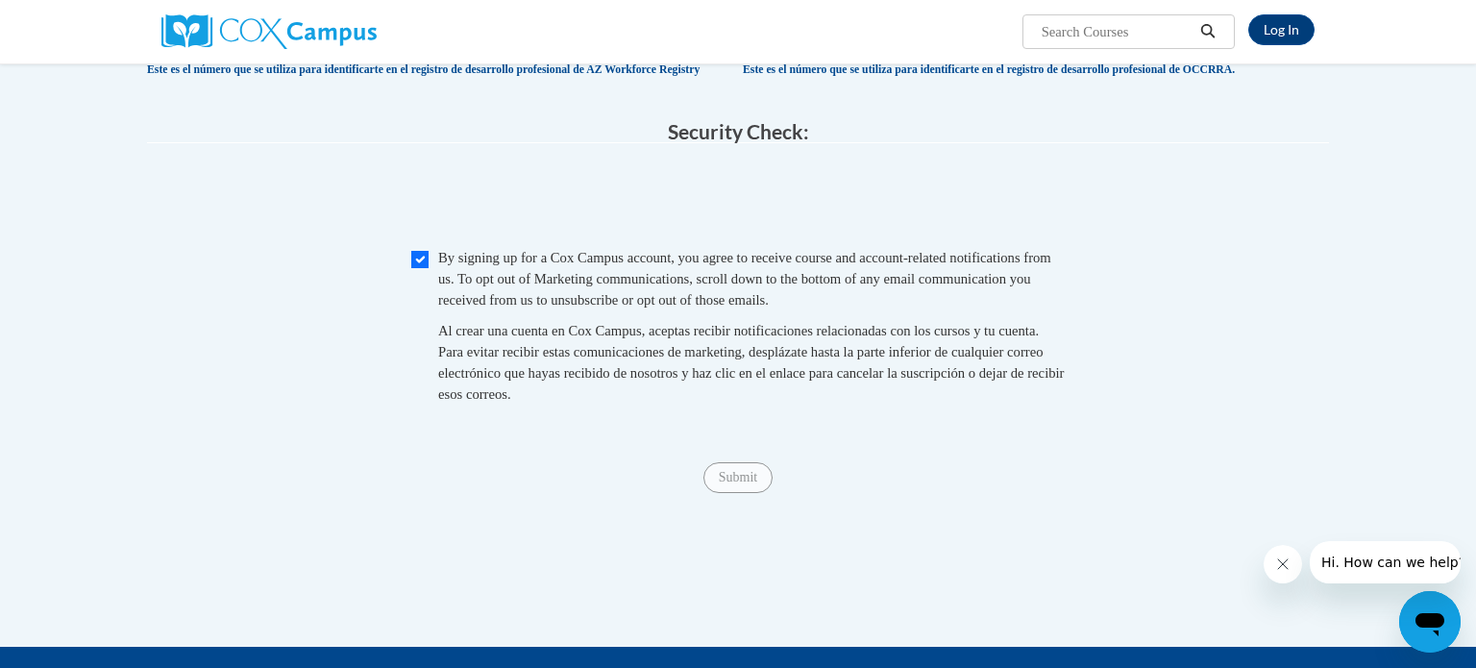
scroll to position [1734, 0]
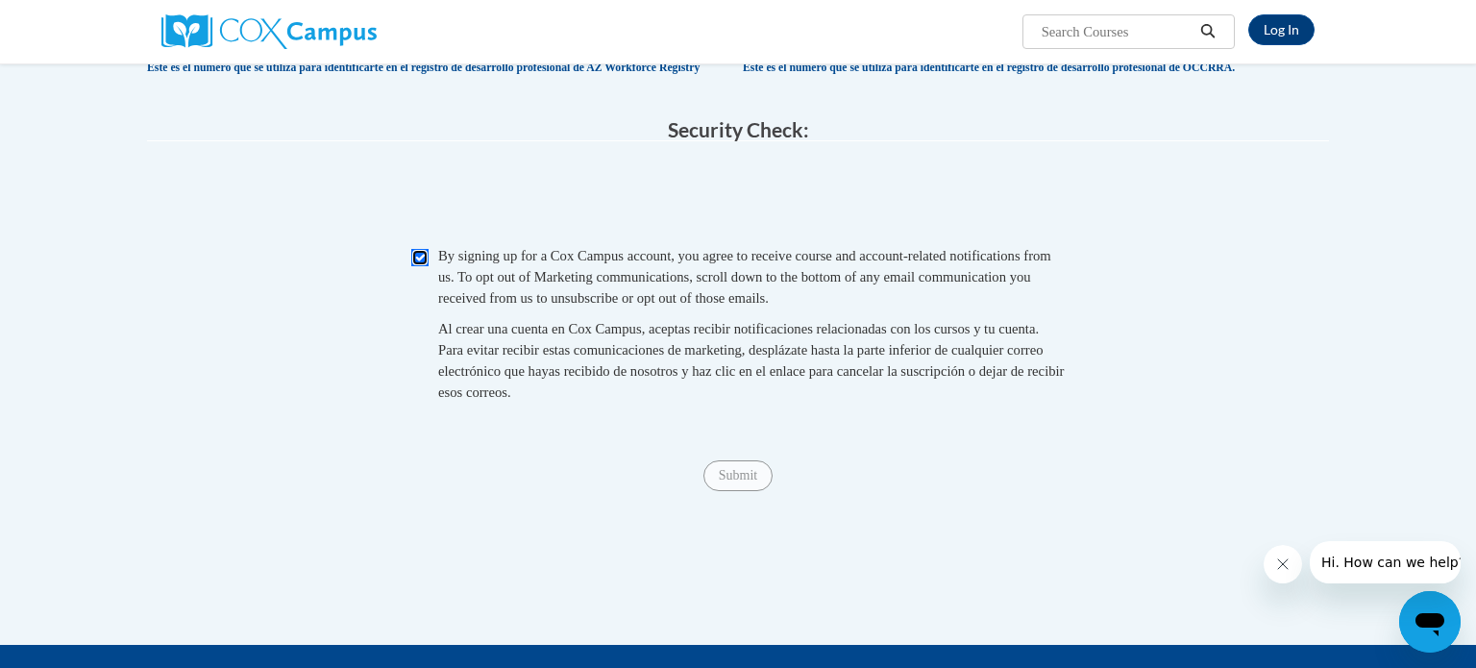
click at [414, 266] on input "Checkbox" at bounding box center [419, 257] width 17 height 17
click at [417, 266] on input "Checkbox" at bounding box center [419, 257] width 17 height 17
checkbox input "true"
click at [745, 491] on input "Submit" at bounding box center [737, 475] width 69 height 31
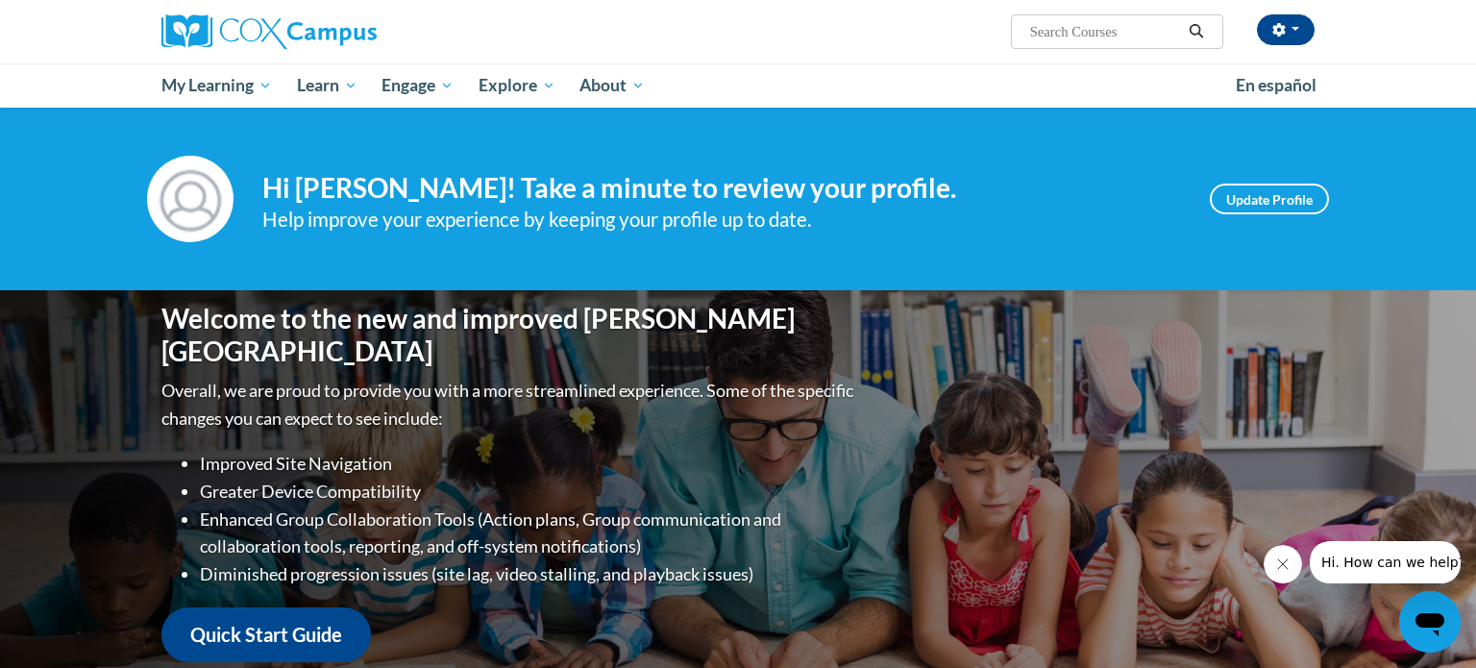
click at [0, 285] on div "Your profile Hi [PERSON_NAME]! Take a minute to review your profile. Help impro…" at bounding box center [738, 199] width 1476 height 183
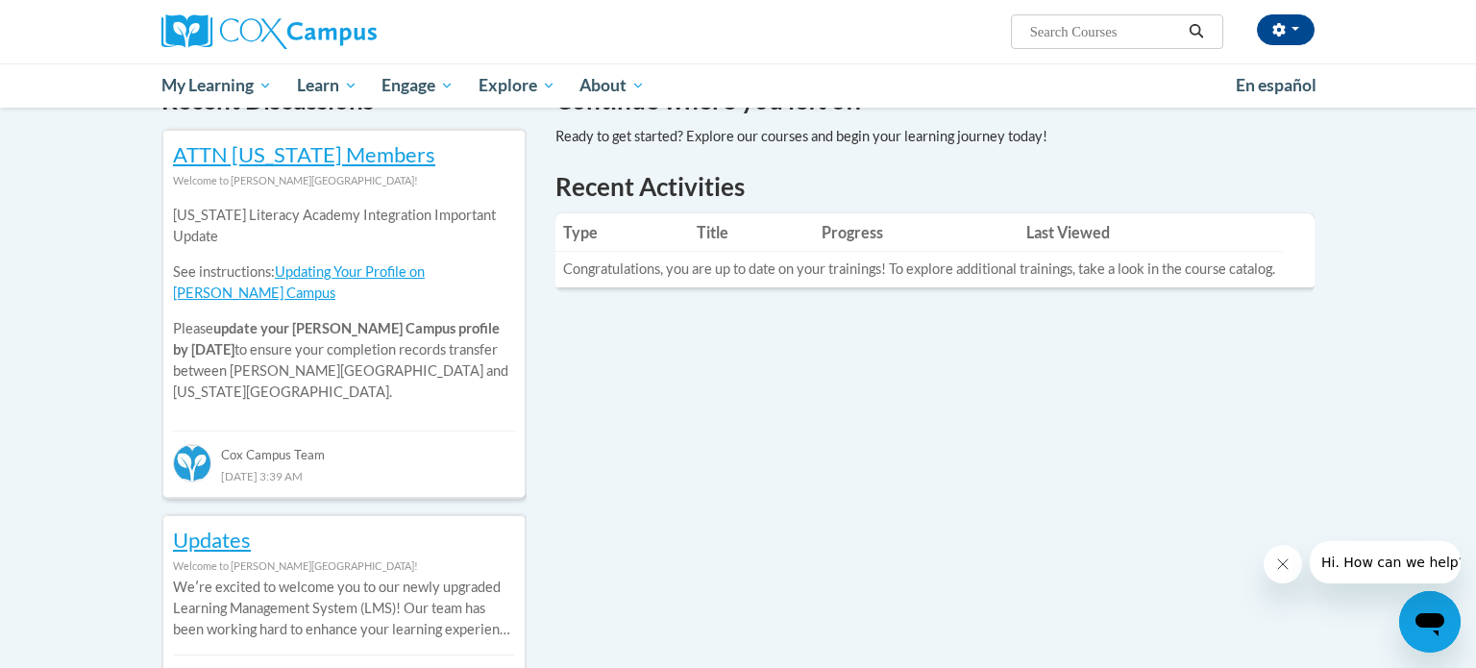
scroll to position [617, 0]
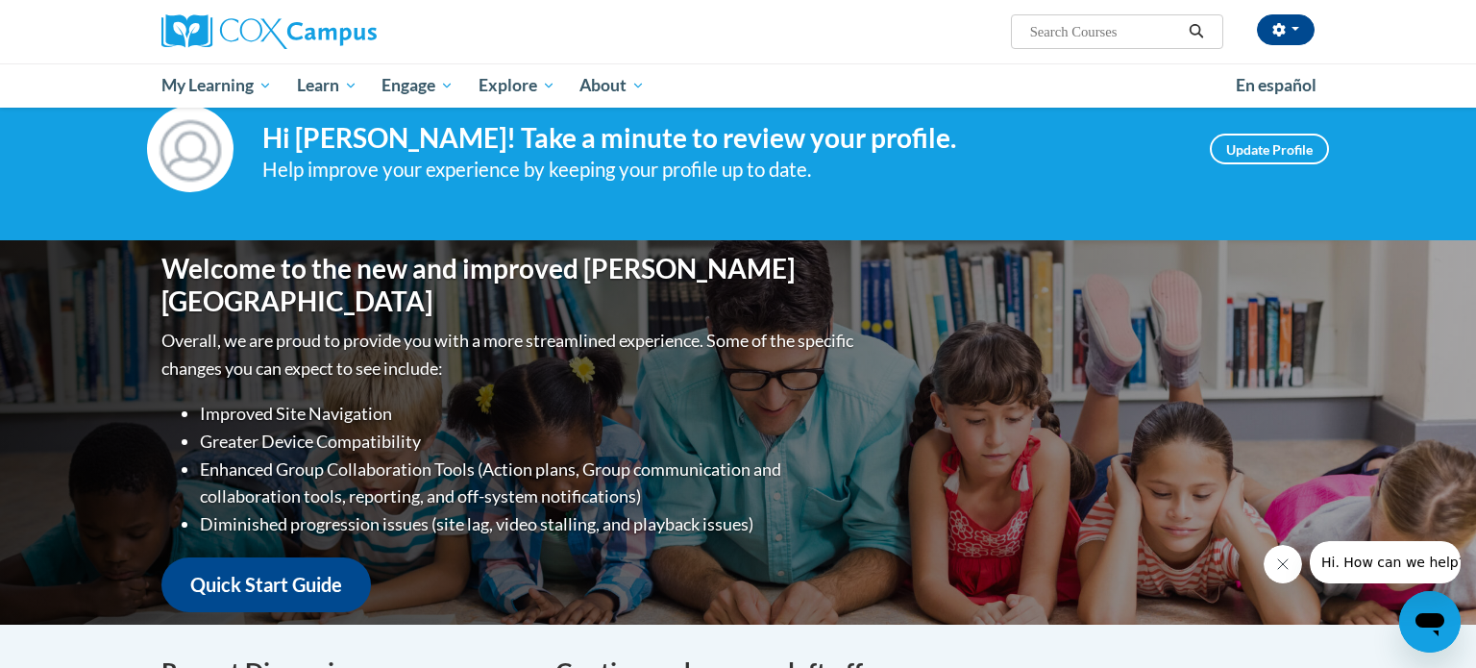
scroll to position [43, 0]
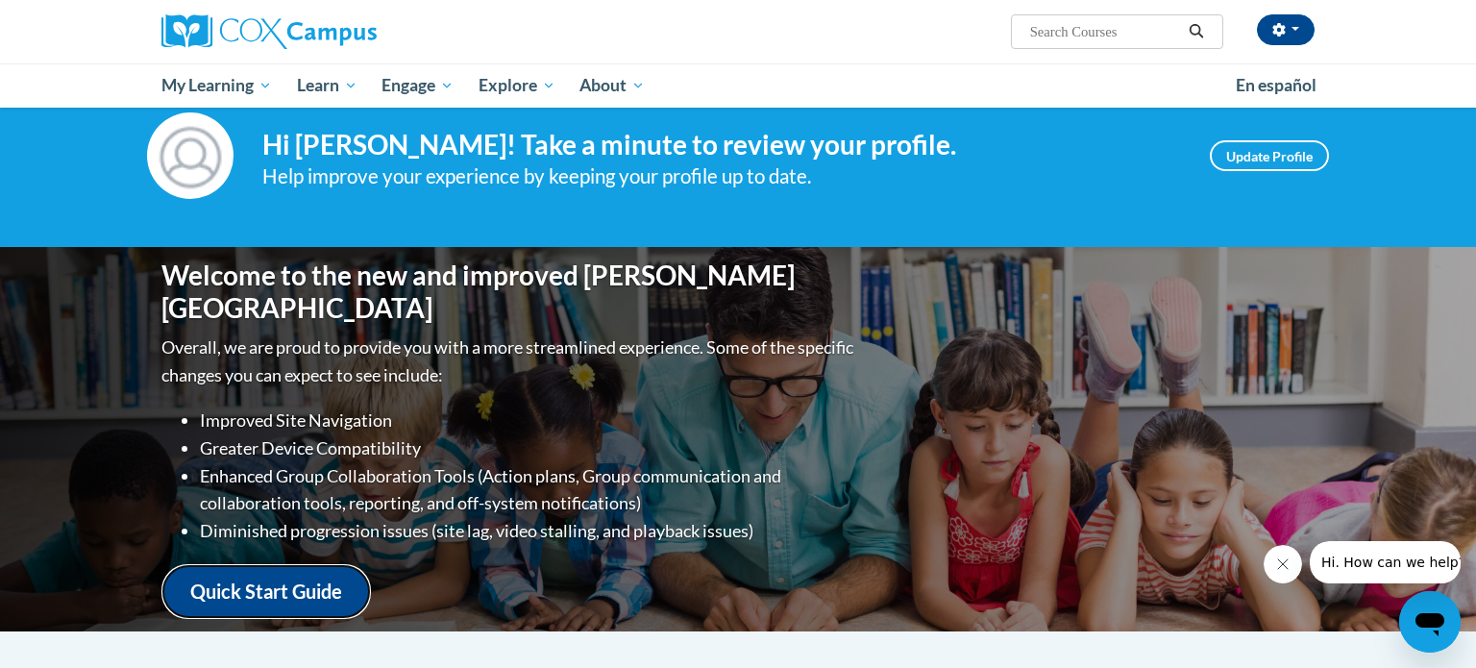
click at [236, 570] on link "Quick Start Guide" at bounding box center [265, 591] width 209 height 55
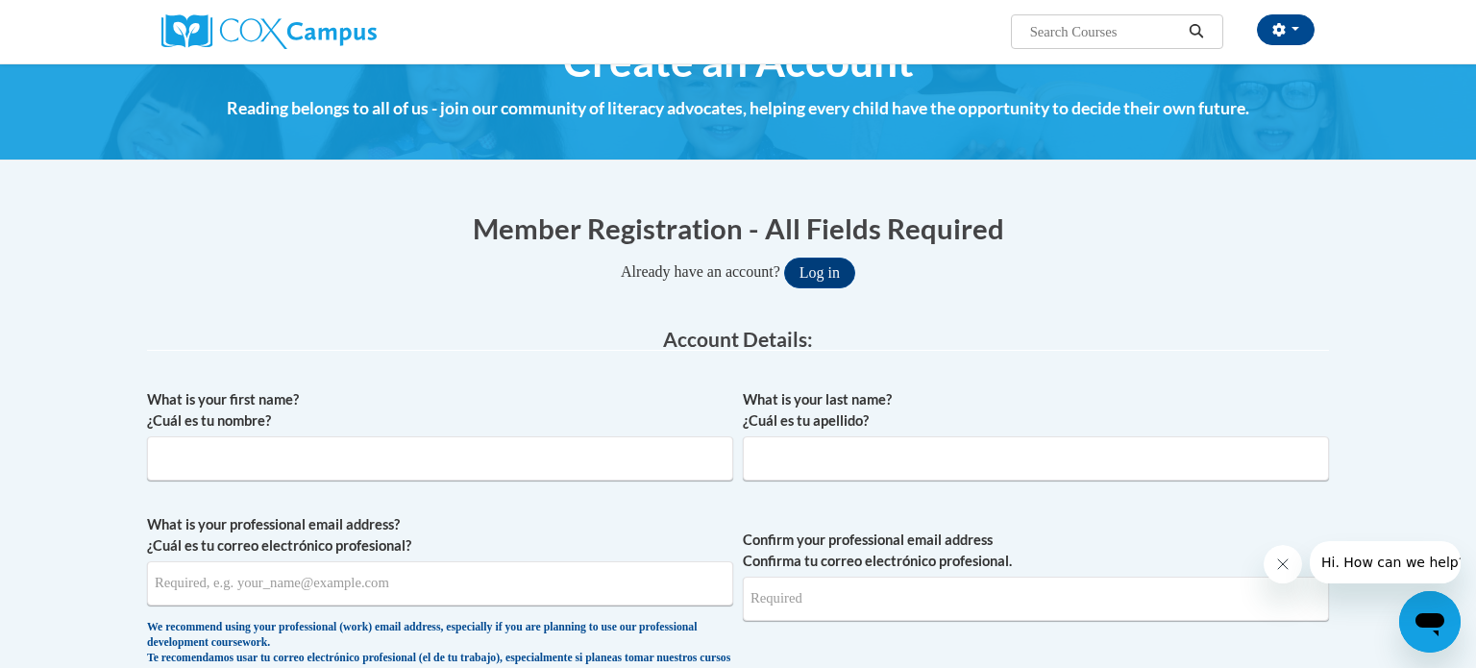
scroll to position [60, 0]
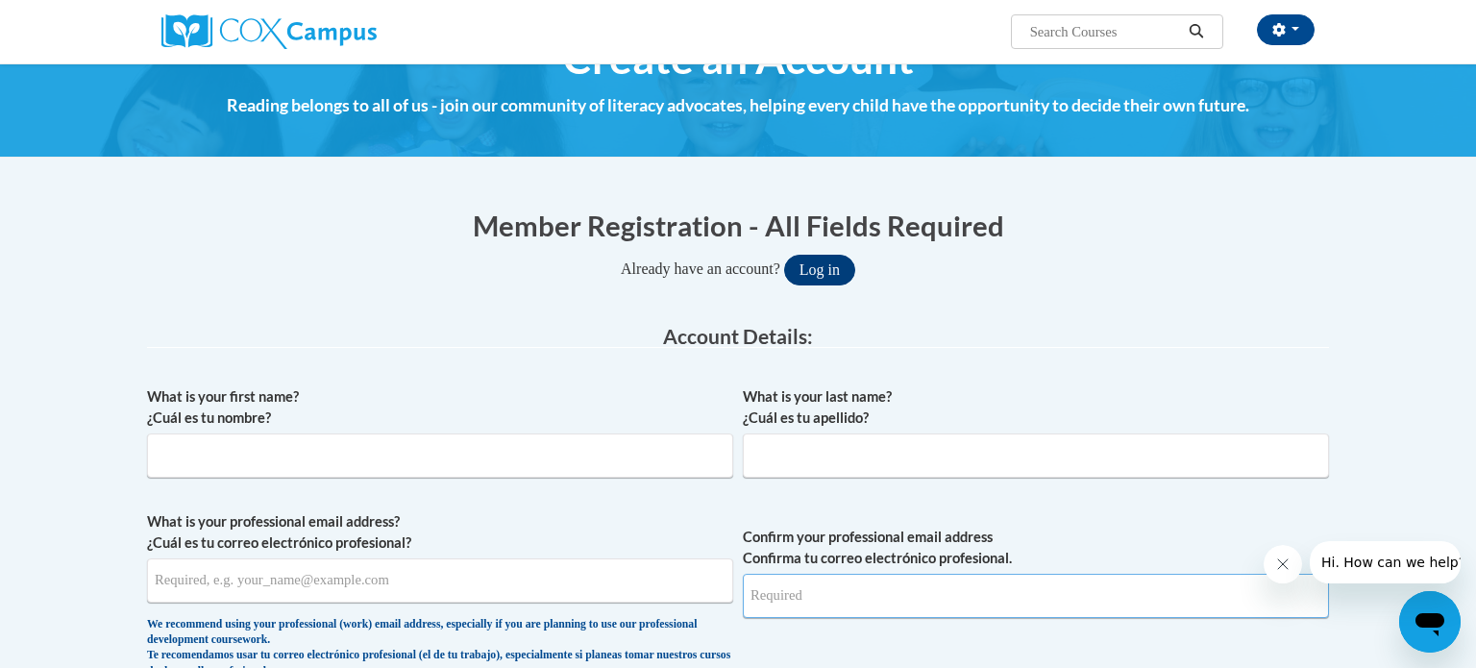
type input "[EMAIL_ADDRESS][DOMAIN_NAME]"
click at [841, 262] on button "Log in" at bounding box center [819, 270] width 71 height 31
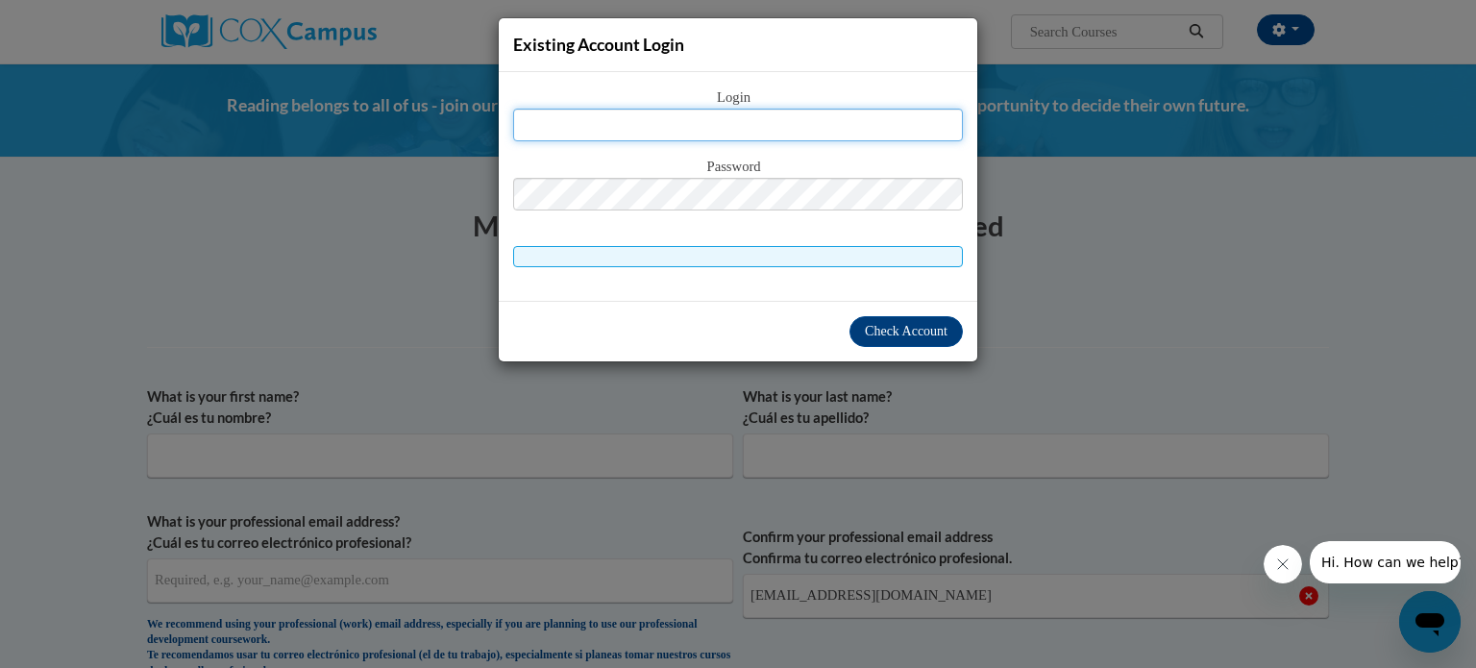
click at [721, 130] on input "text" at bounding box center [738, 125] width 450 height 33
type input "[EMAIL_ADDRESS][DOMAIN_NAME]"
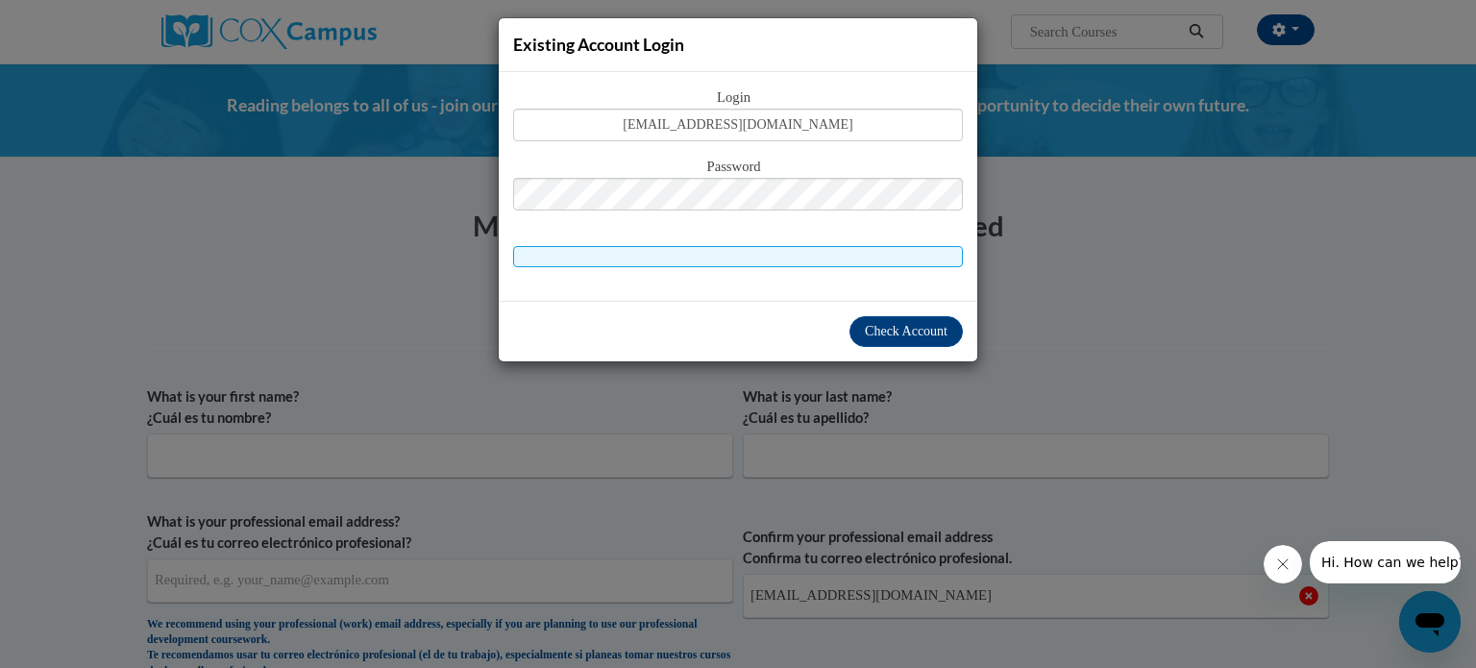
click at [721, 167] on span "Password" at bounding box center [738, 167] width 450 height 21
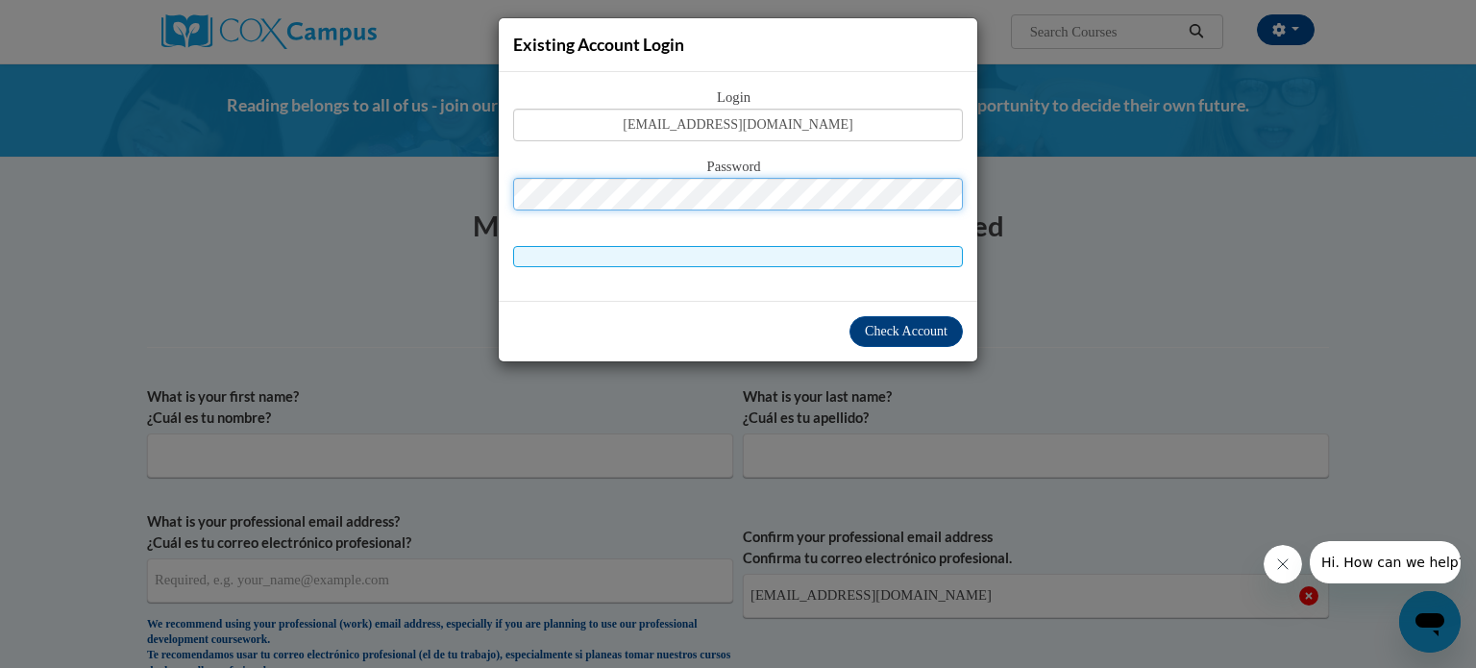
click at [784, 255] on button "Log in" at bounding box center [819, 270] width 71 height 31
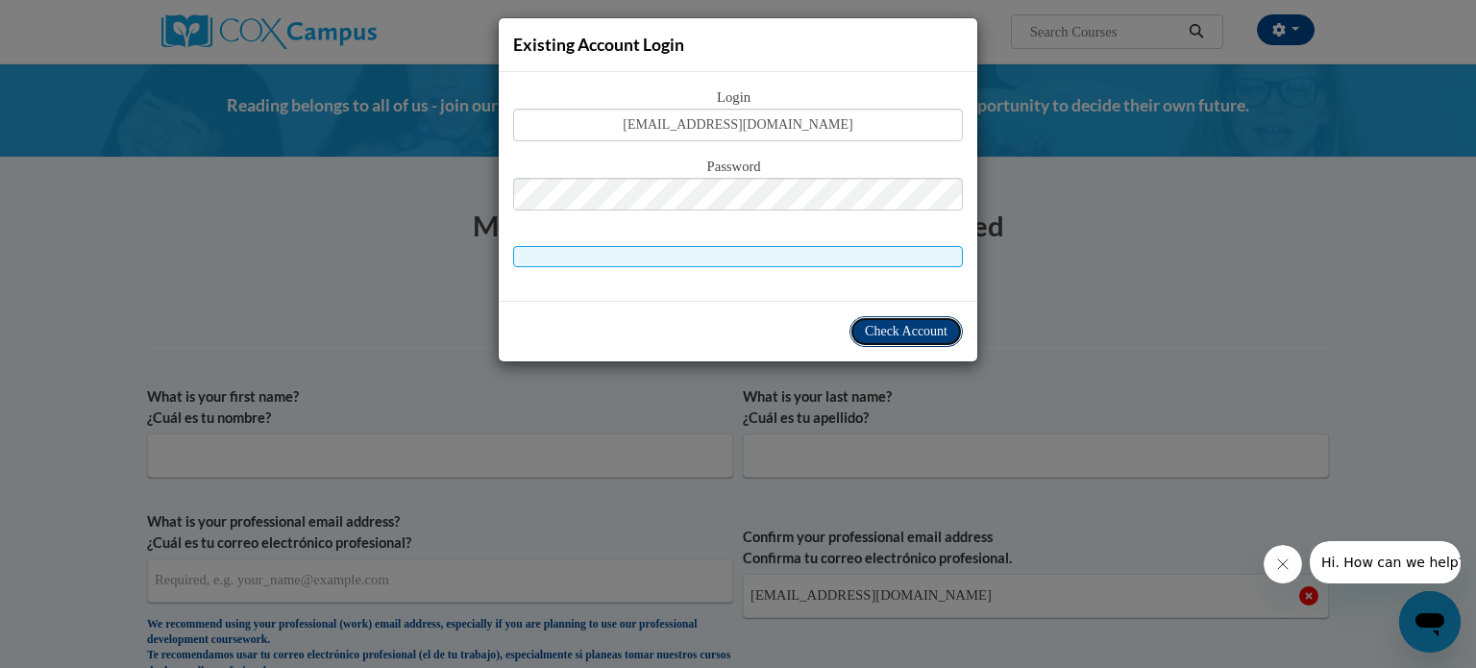
click at [919, 329] on span "Check Account" at bounding box center [906, 331] width 83 height 14
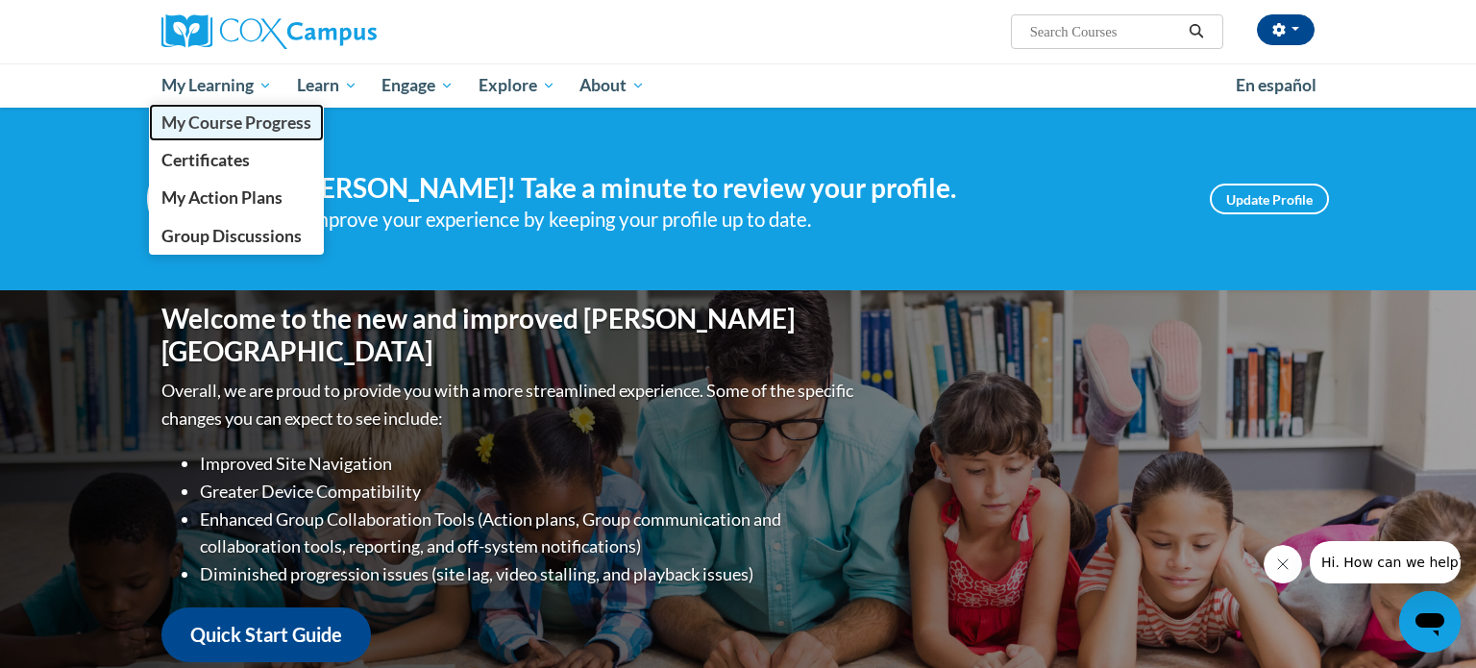
click at [192, 120] on span "My Course Progress" at bounding box center [236, 122] width 150 height 20
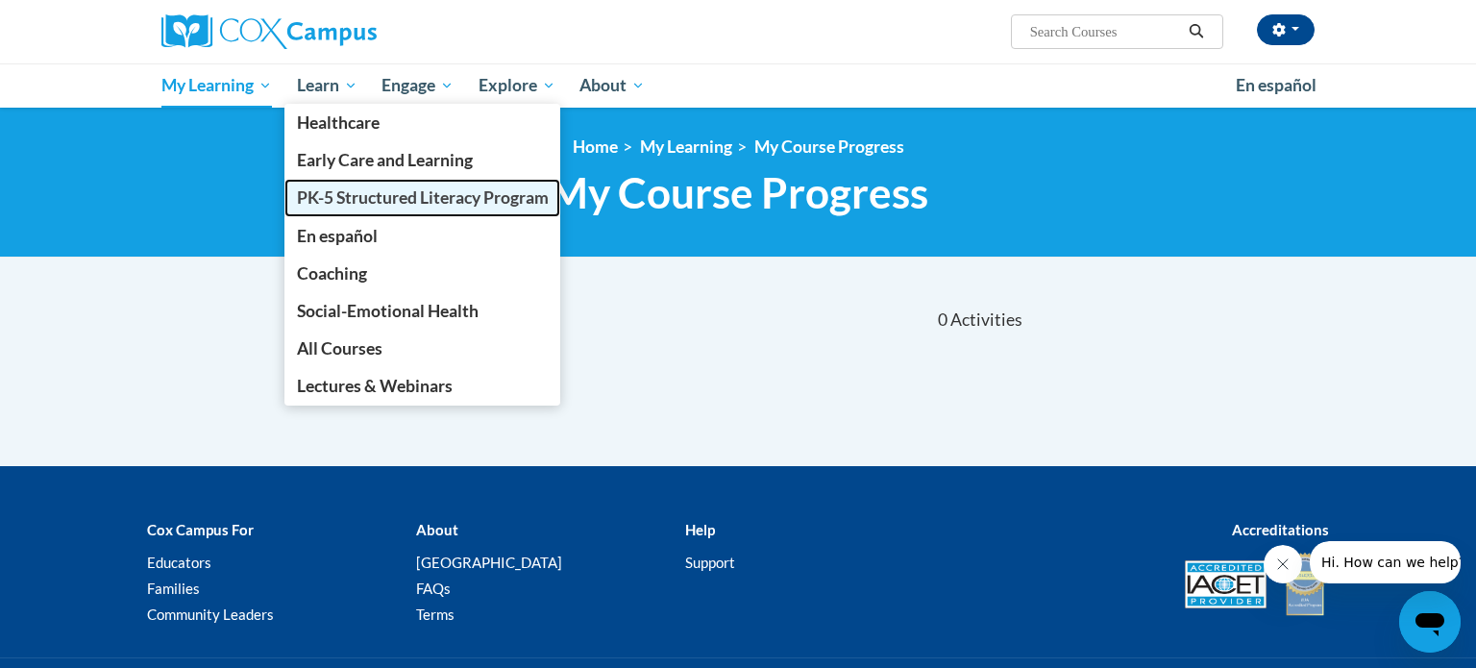
click at [334, 198] on span "PK-5 Structured Literacy Program" at bounding box center [423, 197] width 252 height 20
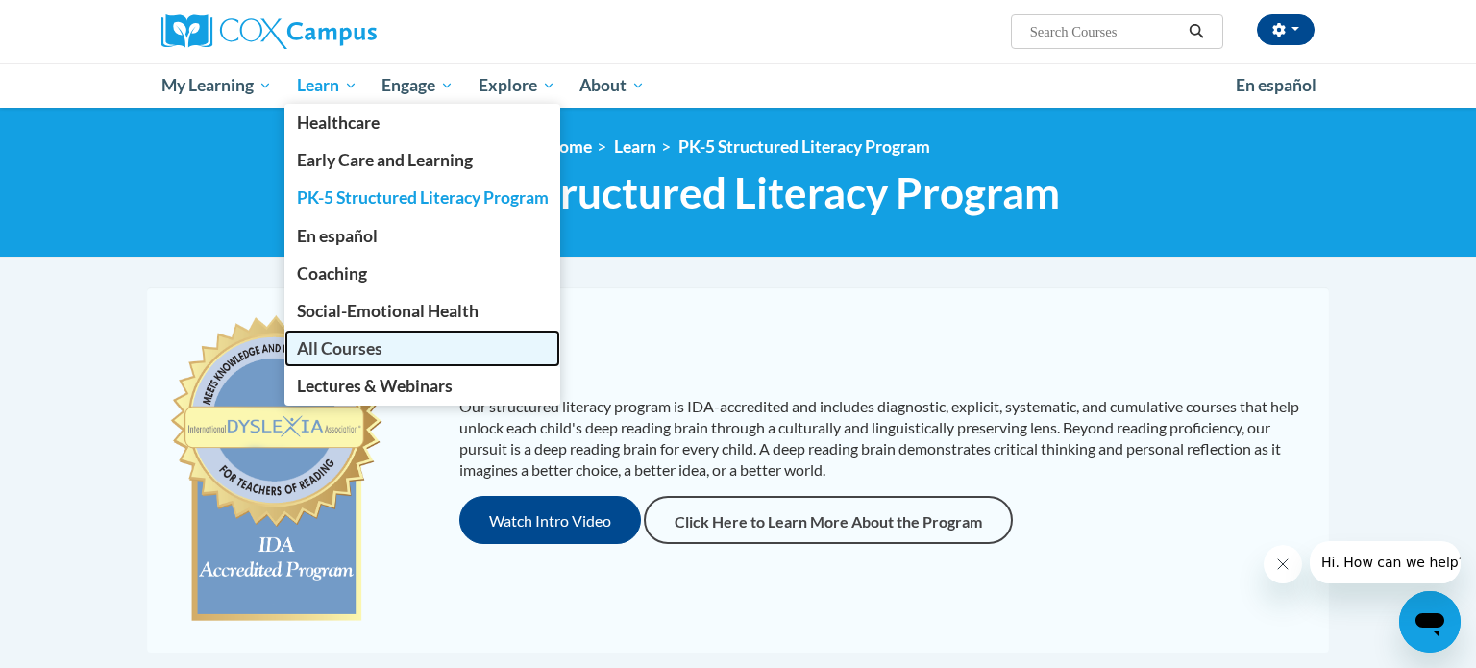
click at [337, 339] on span "All Courses" at bounding box center [340, 348] width 86 height 20
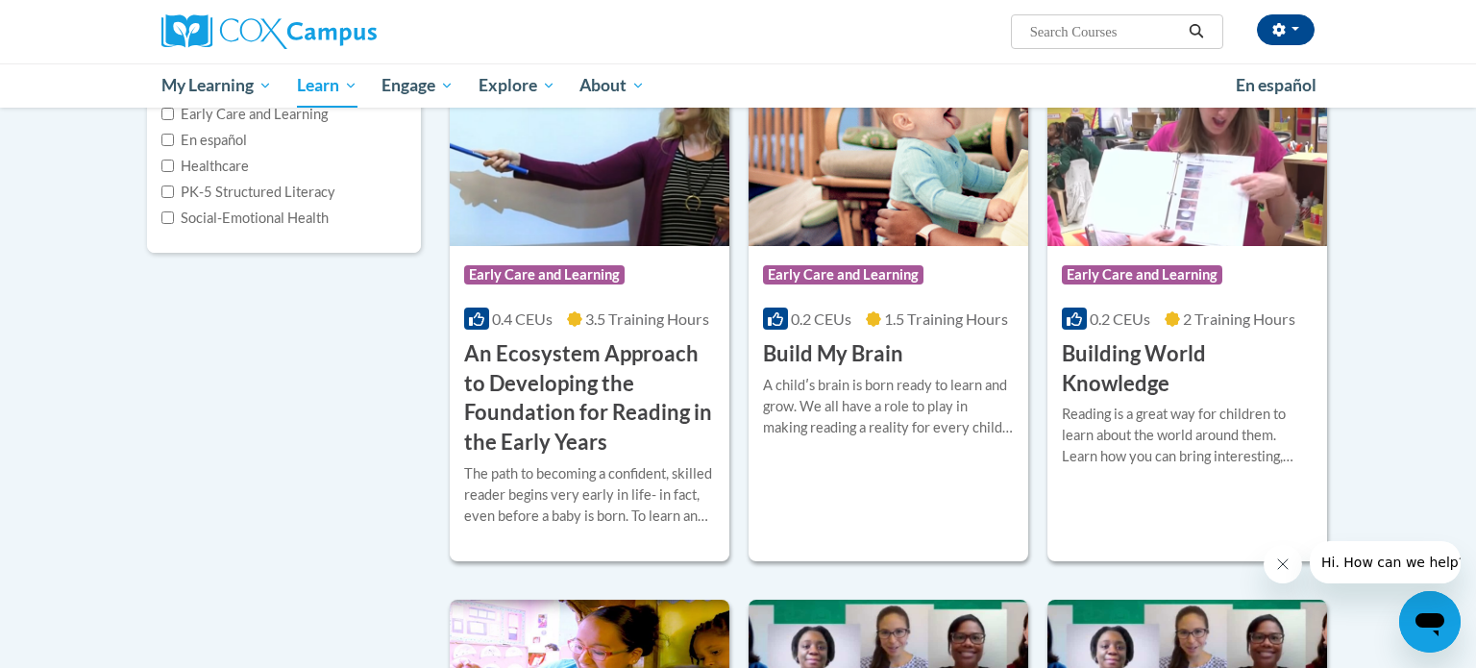
scroll to position [315, 0]
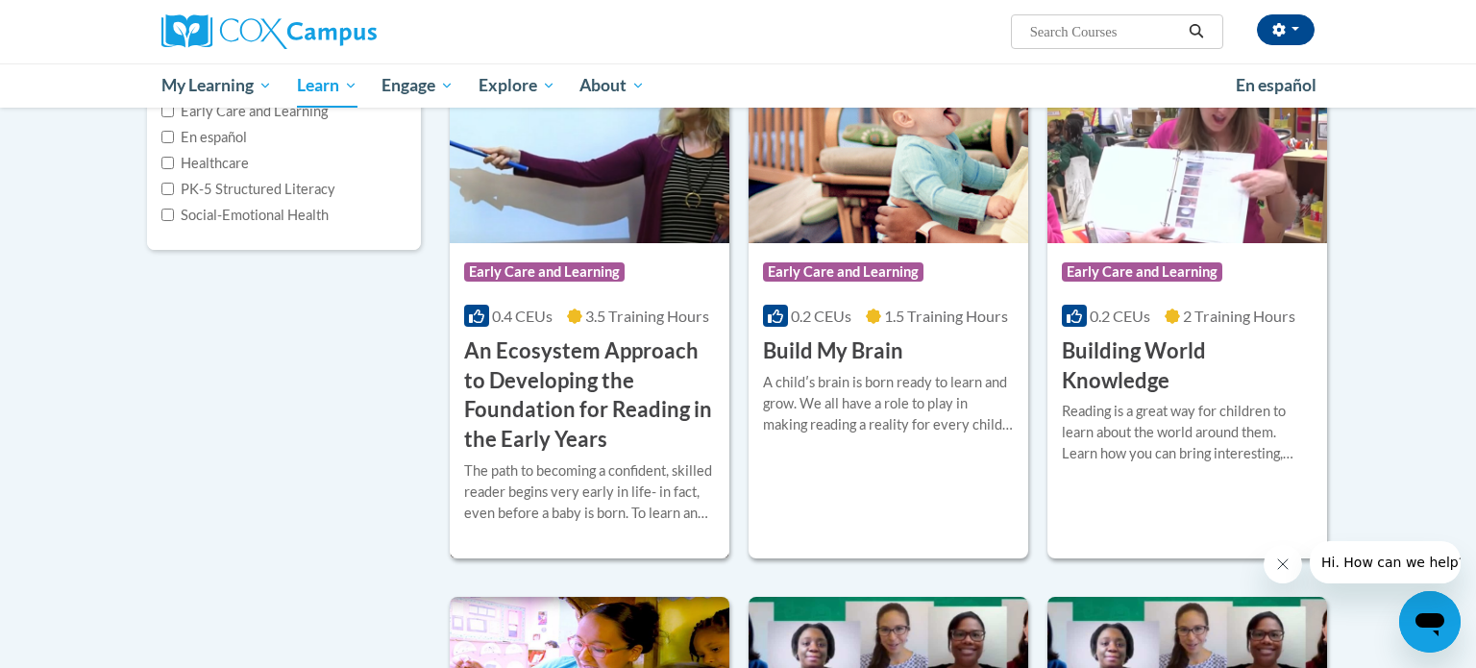
click at [533, 249] on div "Course Category: Early Care and Learning 0.4 CEUs 3.5 Training Hours COURSE An …" at bounding box center [590, 348] width 280 height 211
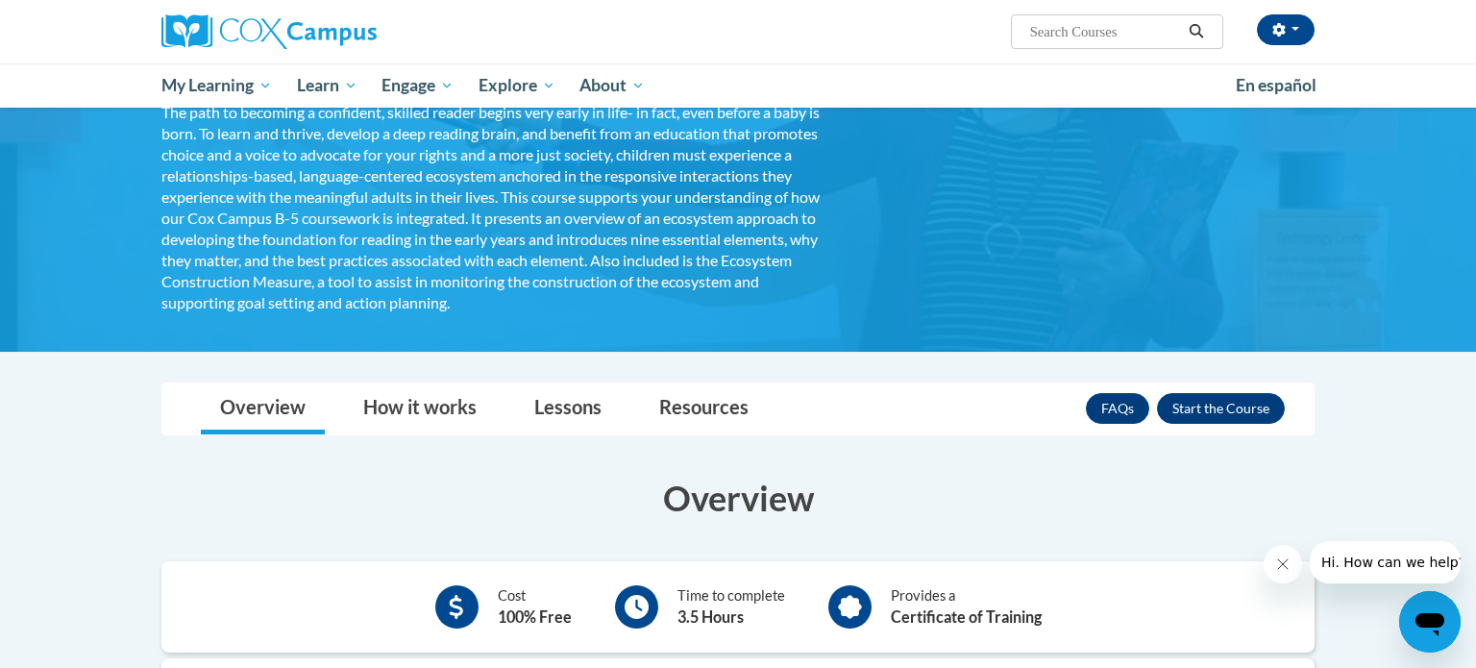
scroll to position [261, 0]
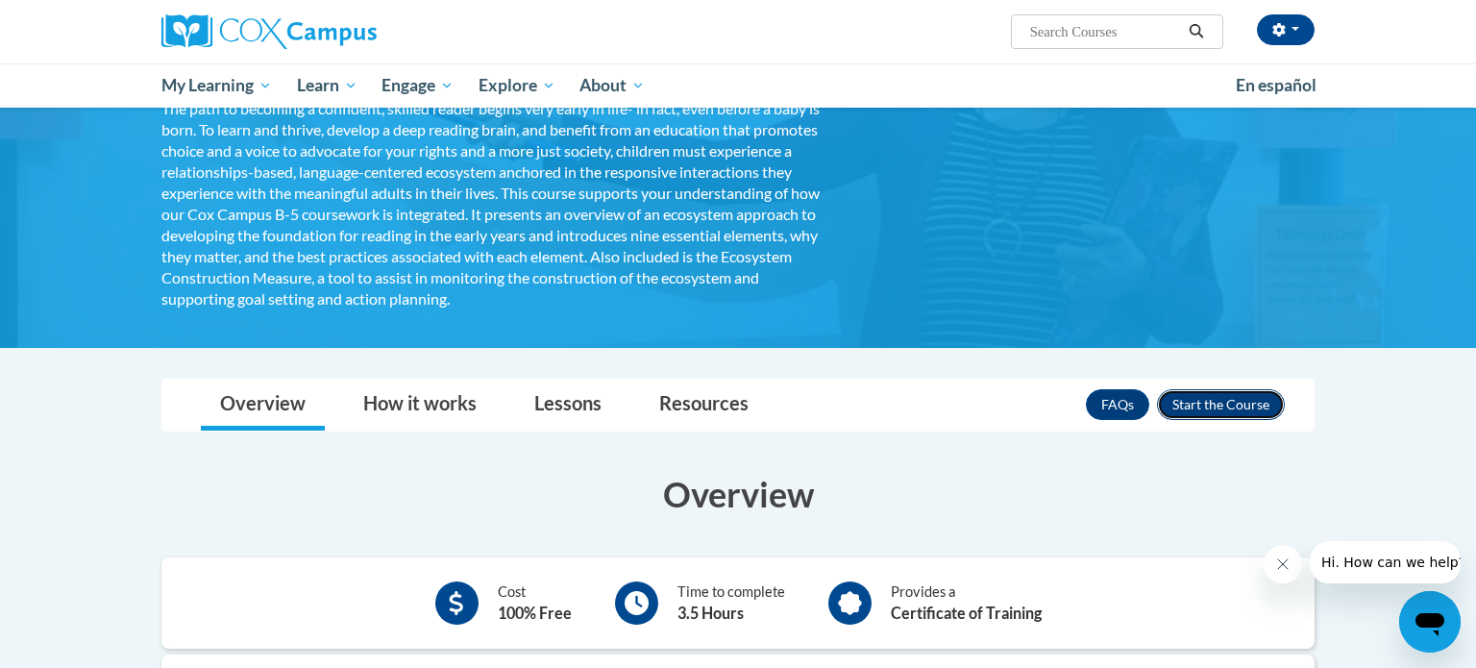
click at [1174, 415] on button "Enroll" at bounding box center [1221, 404] width 128 height 31
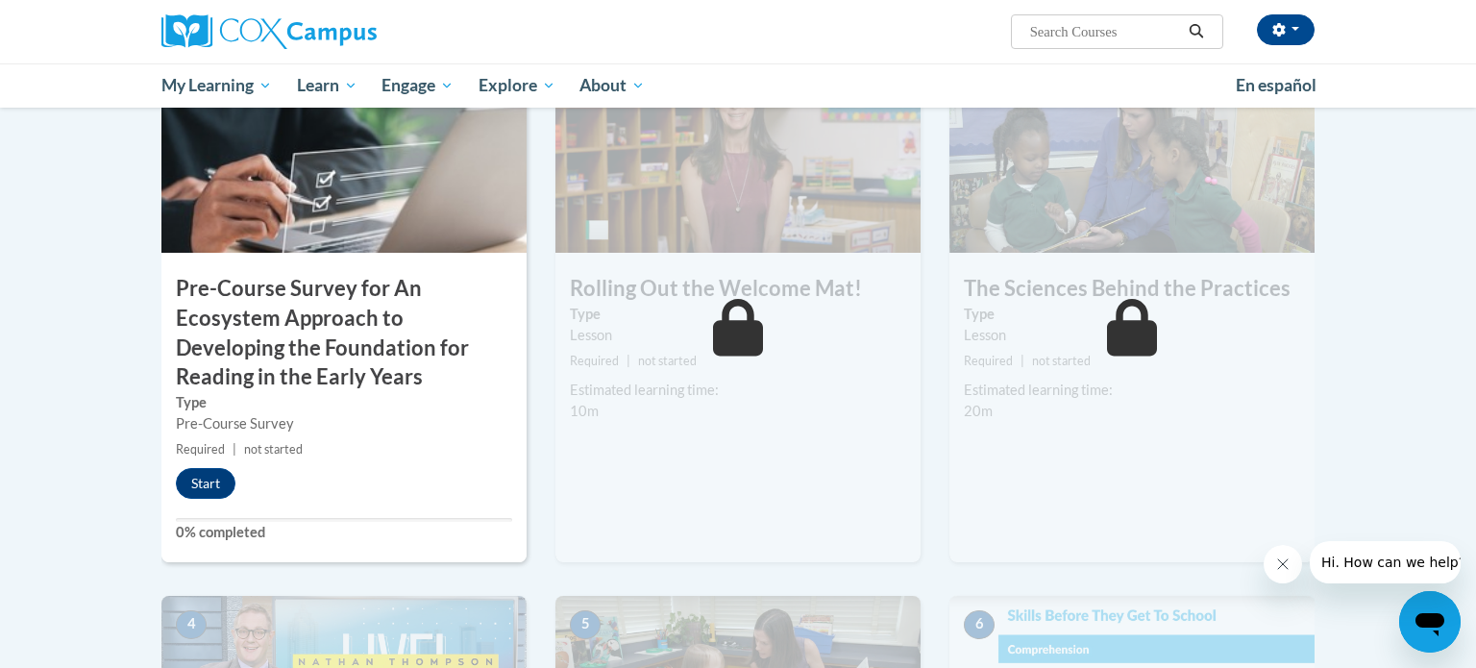
scroll to position [488, 0]
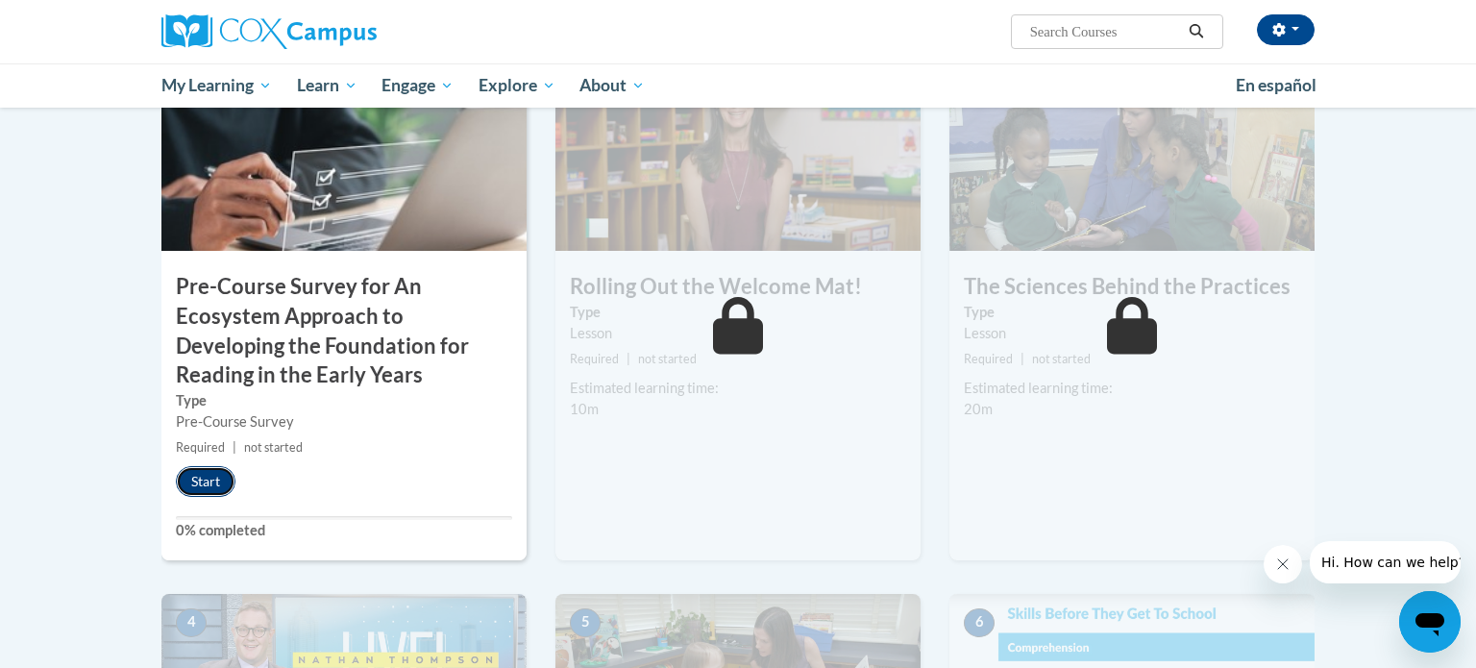
click at [184, 478] on button "Start" at bounding box center [206, 481] width 60 height 31
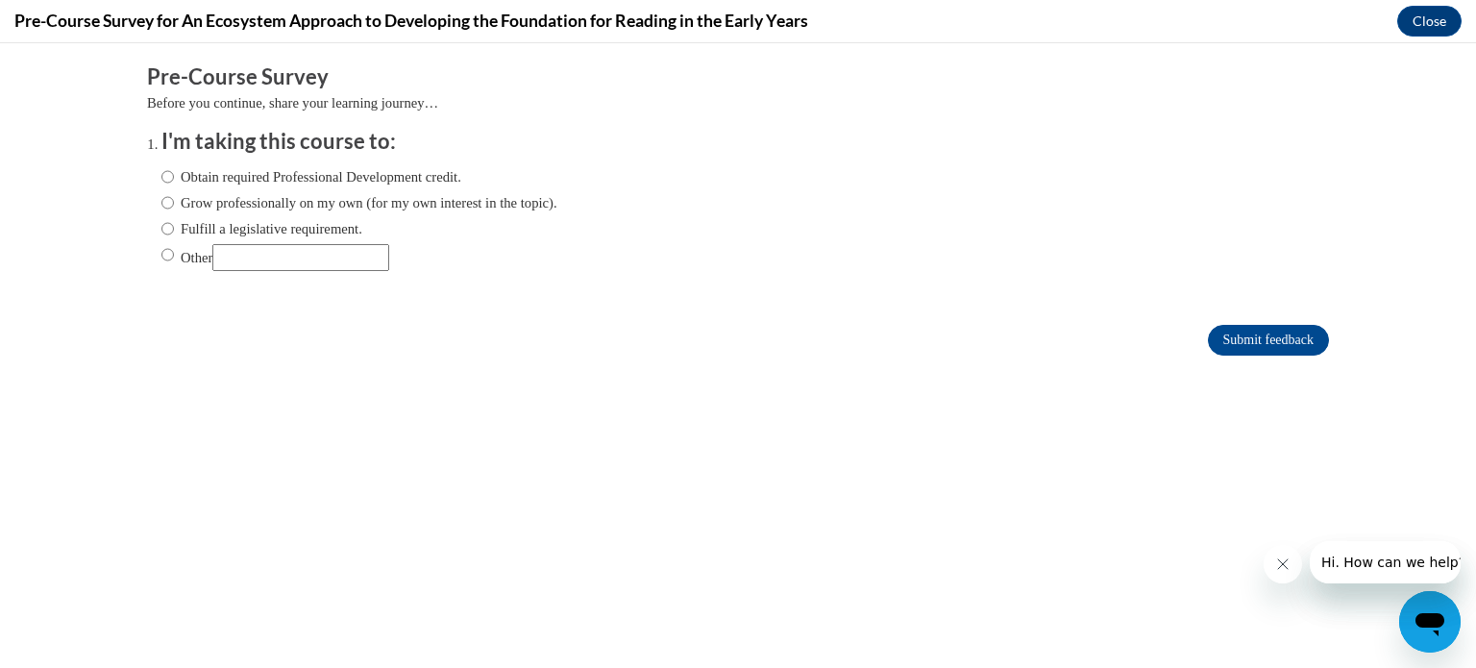
scroll to position [0, 0]
click at [167, 173] on input "Obtain required Professional Development credit." at bounding box center [167, 176] width 12 height 21
radio input "true"
click at [1225, 329] on input "Submit feedback" at bounding box center [1268, 340] width 121 height 31
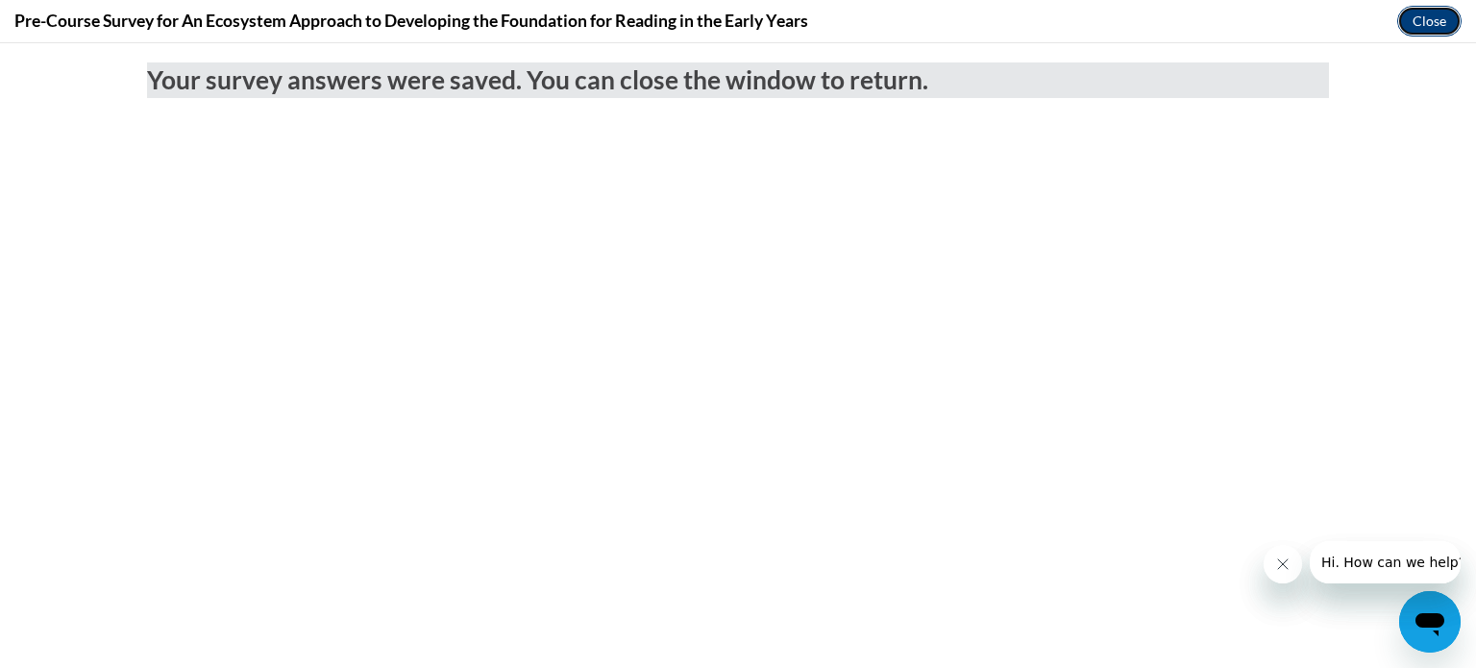
click at [1401, 18] on button "Close" at bounding box center [1429, 21] width 64 height 31
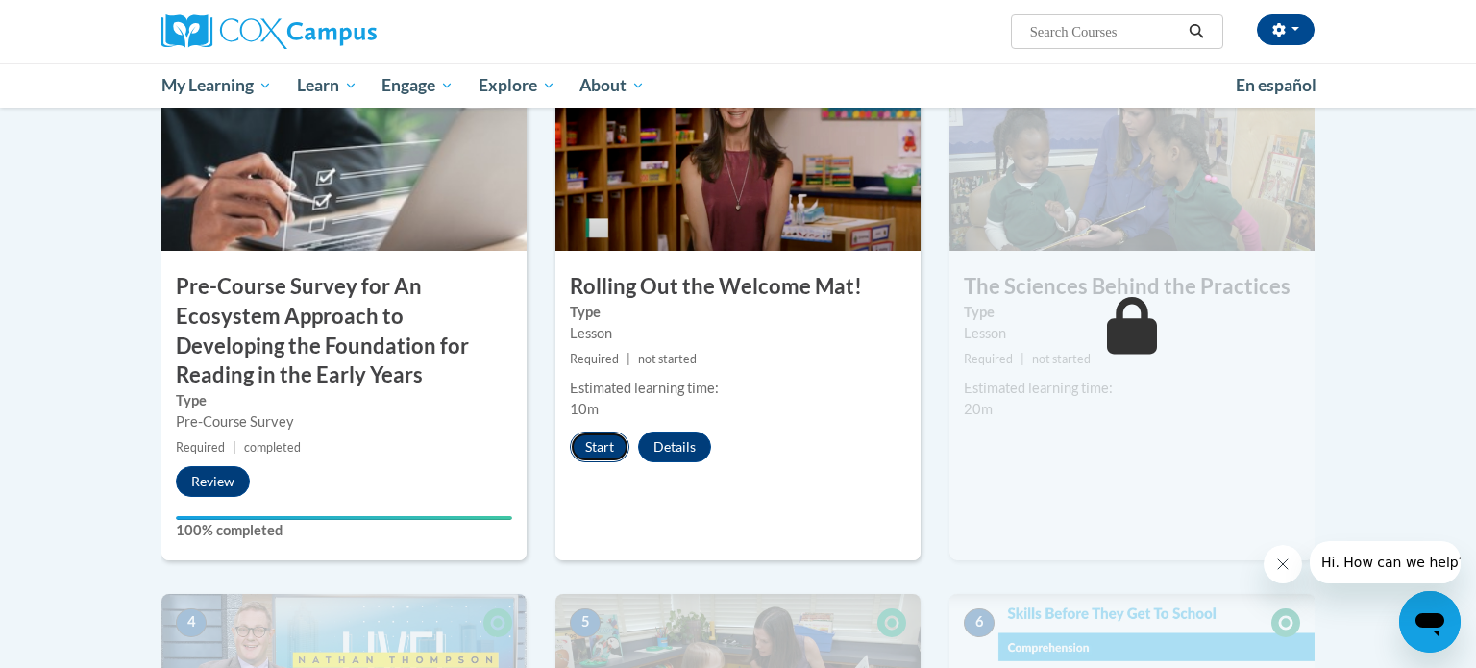
click at [587, 450] on button "Start" at bounding box center [600, 446] width 60 height 31
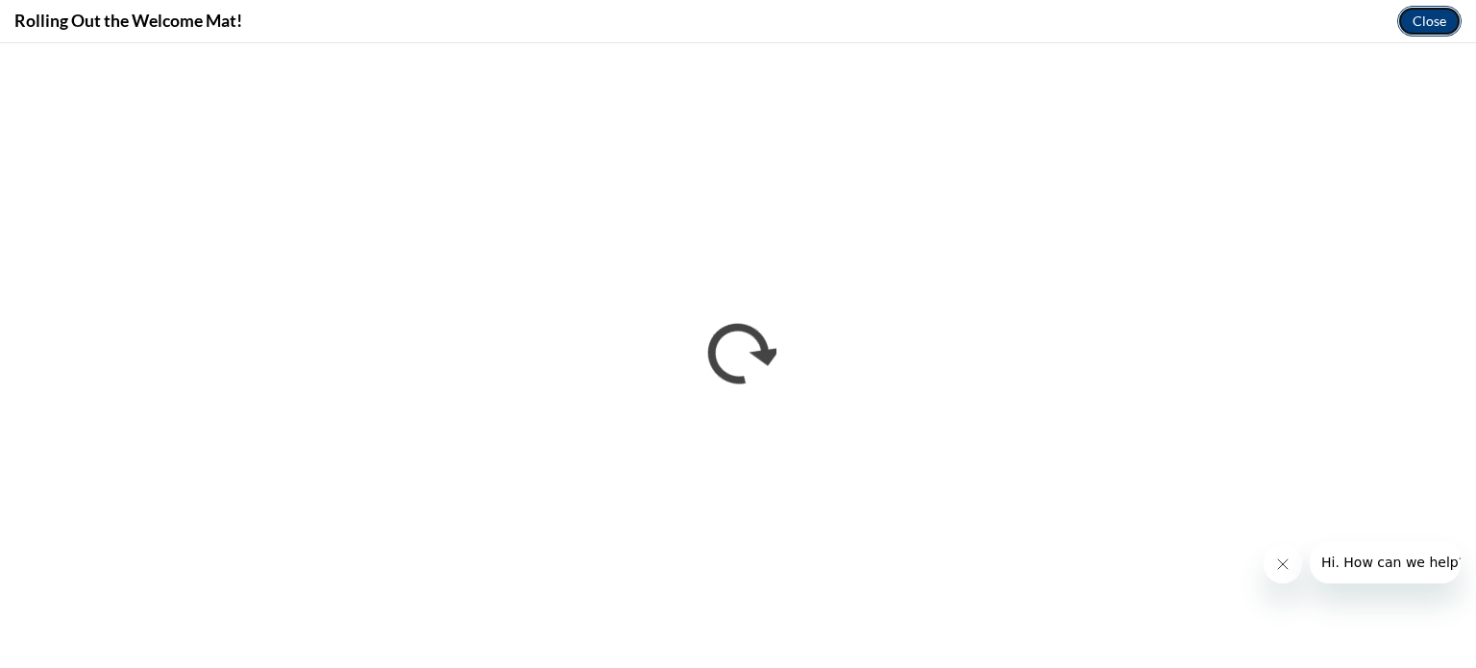
click at [1421, 12] on button "Close" at bounding box center [1429, 21] width 64 height 31
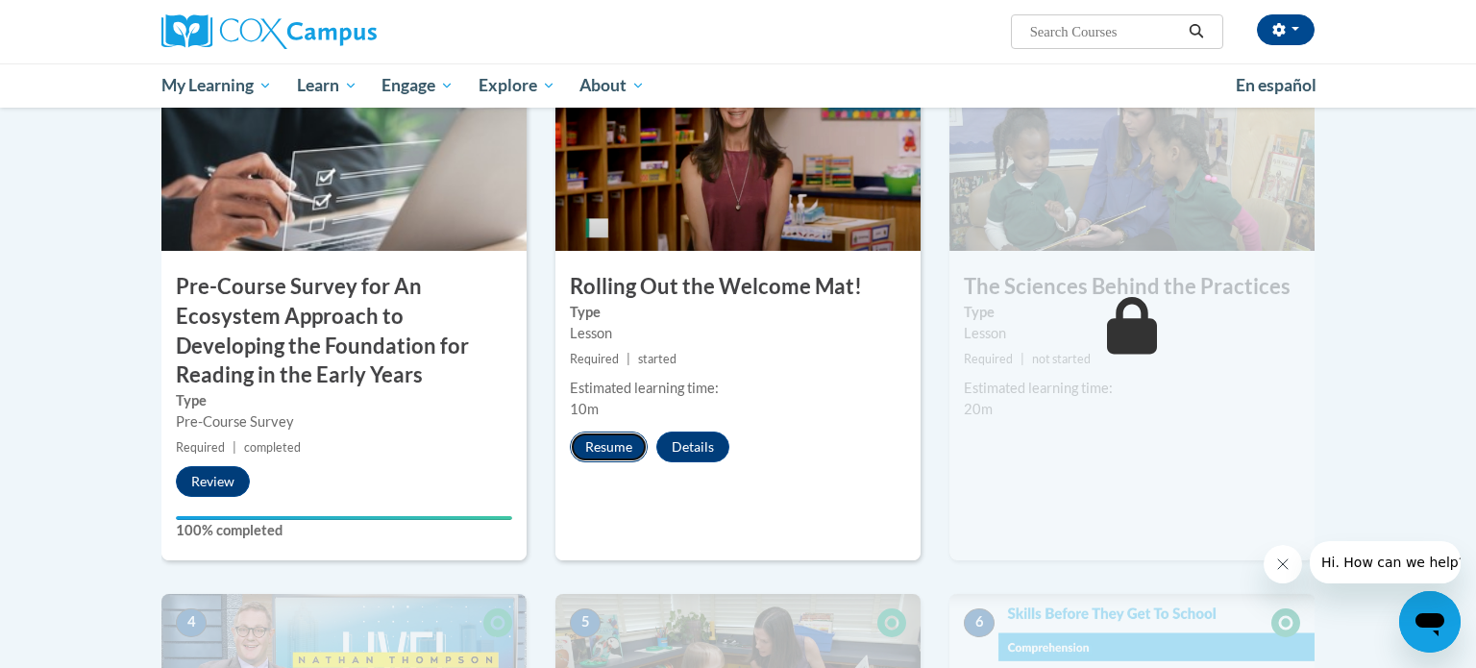
click at [606, 441] on button "Resume" at bounding box center [609, 446] width 78 height 31
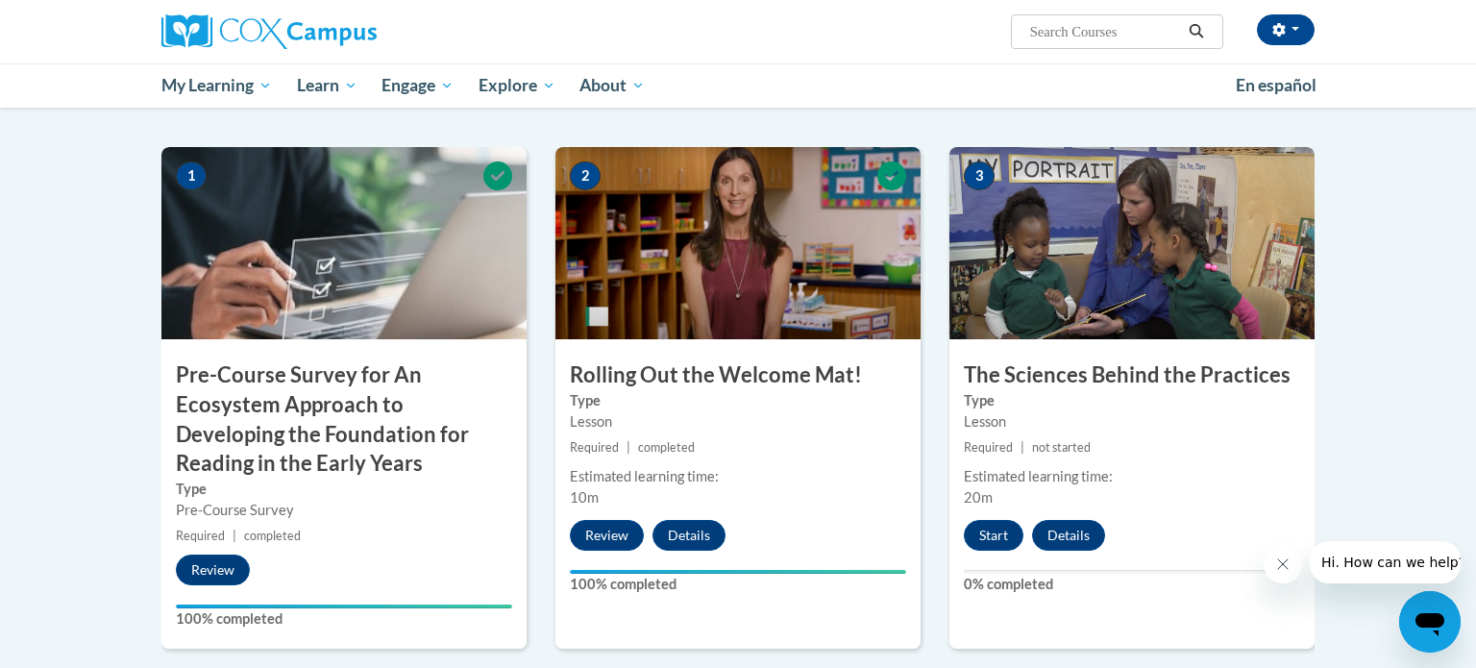
scroll to position [441, 0]
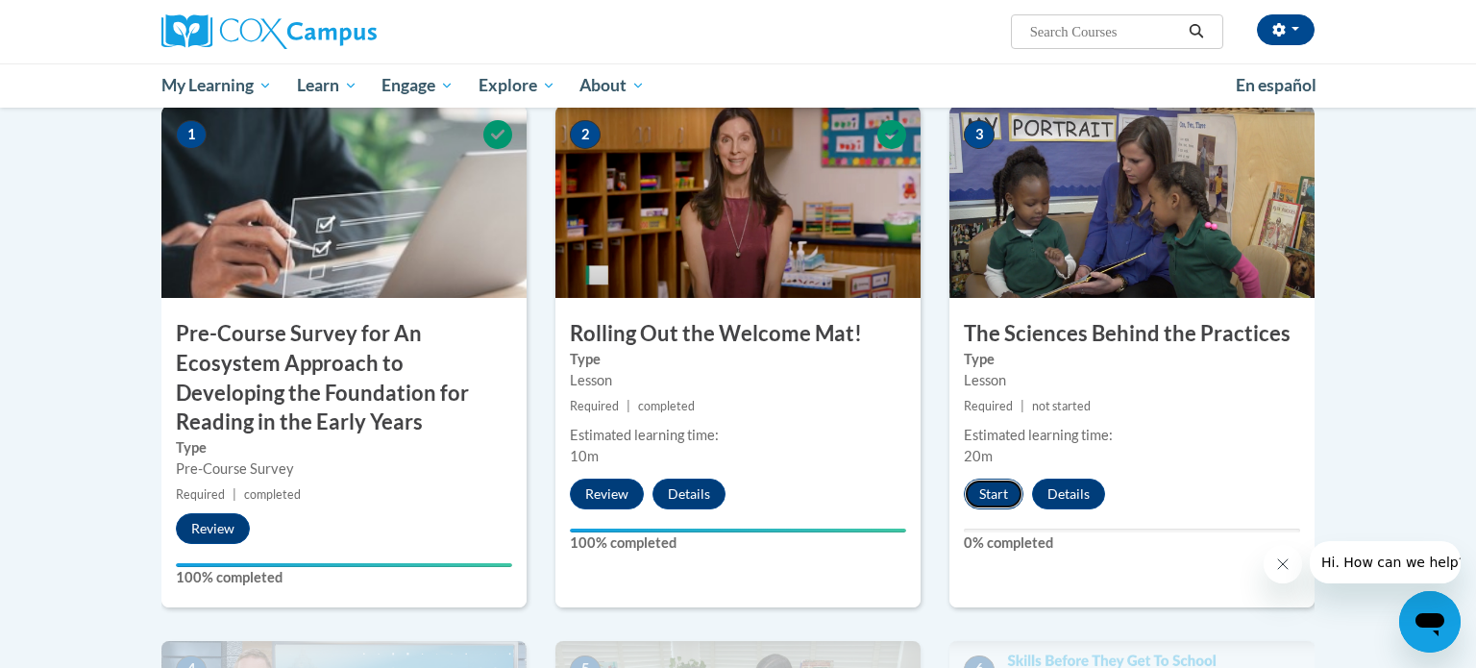
click at [982, 492] on button "Start" at bounding box center [994, 493] width 60 height 31
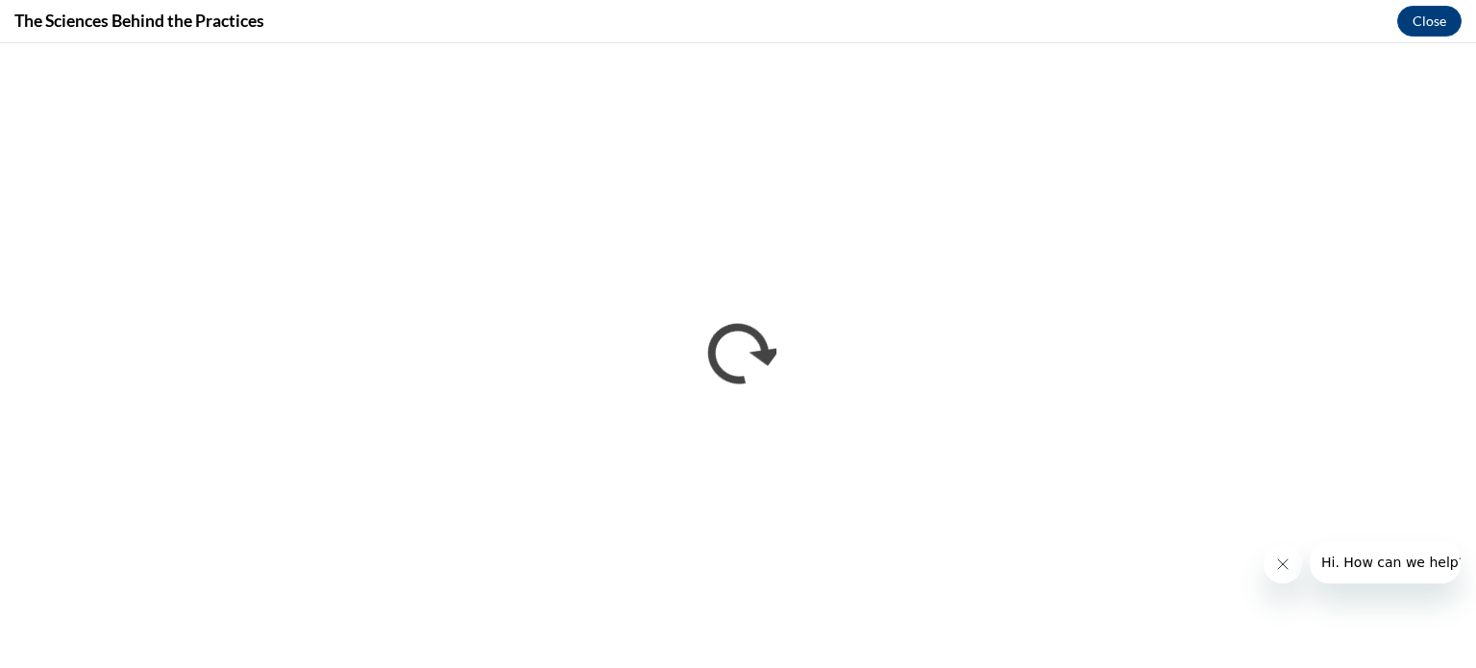
scroll to position [0, 0]
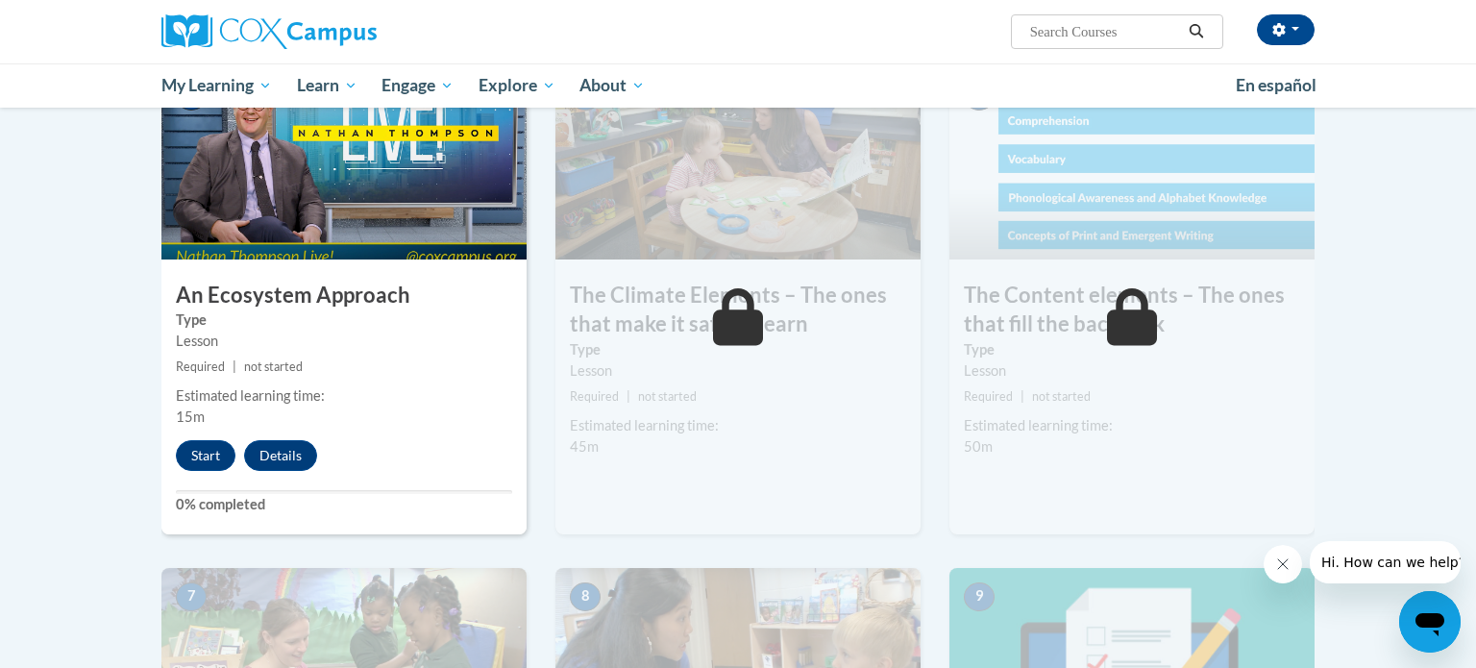
scroll to position [1016, 0]
click at [199, 459] on button "Start" at bounding box center [206, 454] width 60 height 31
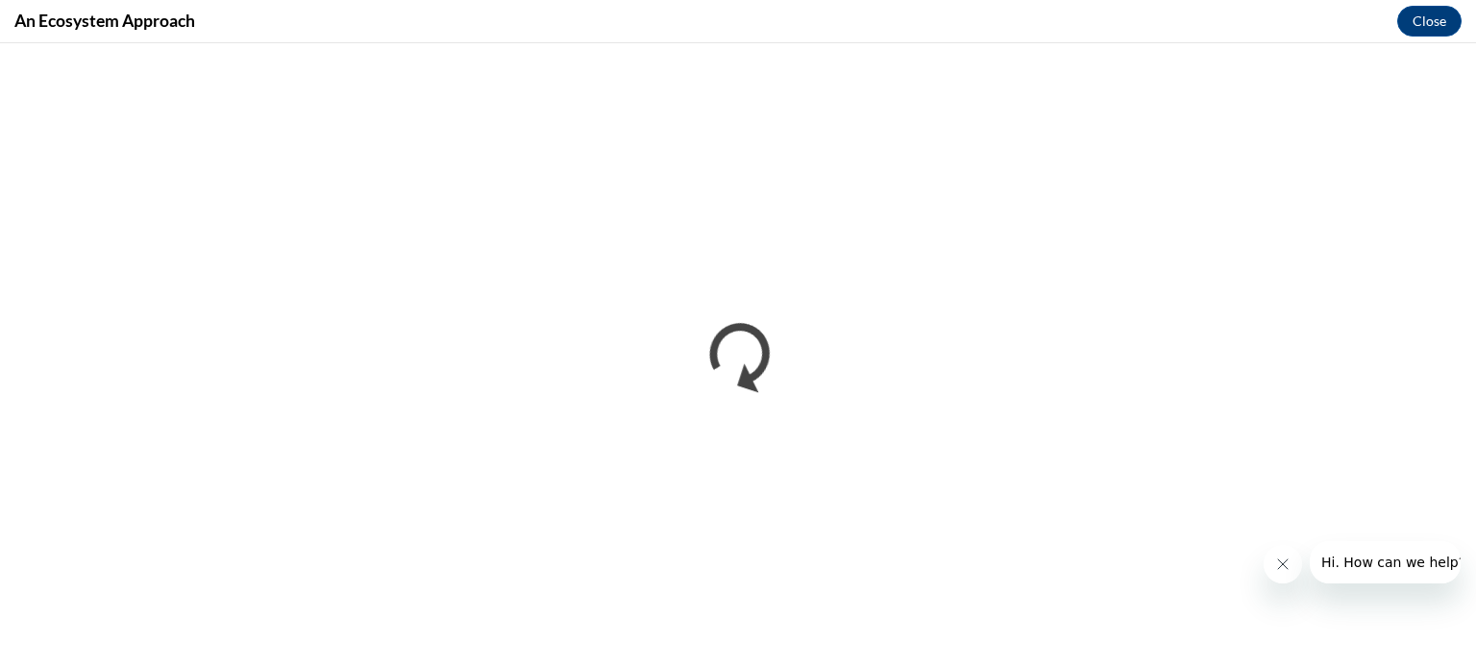
scroll to position [0, 0]
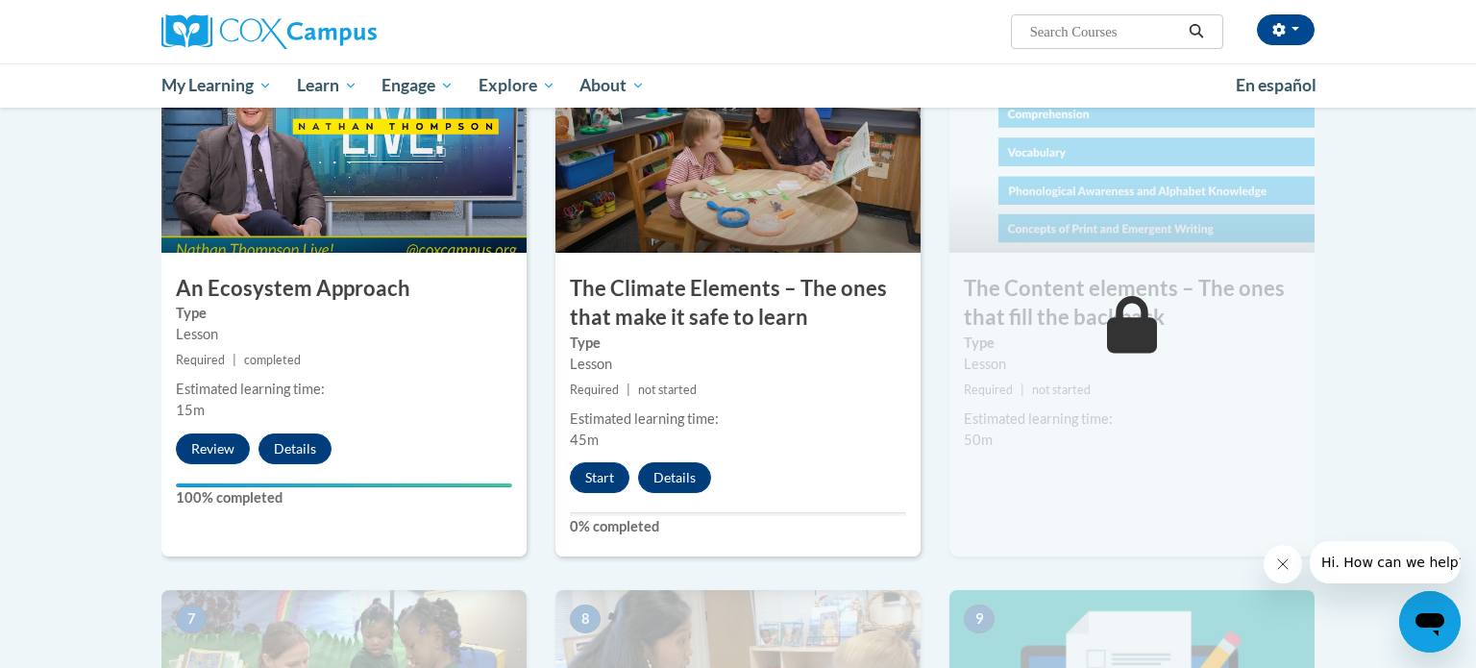
scroll to position [1023, 0]
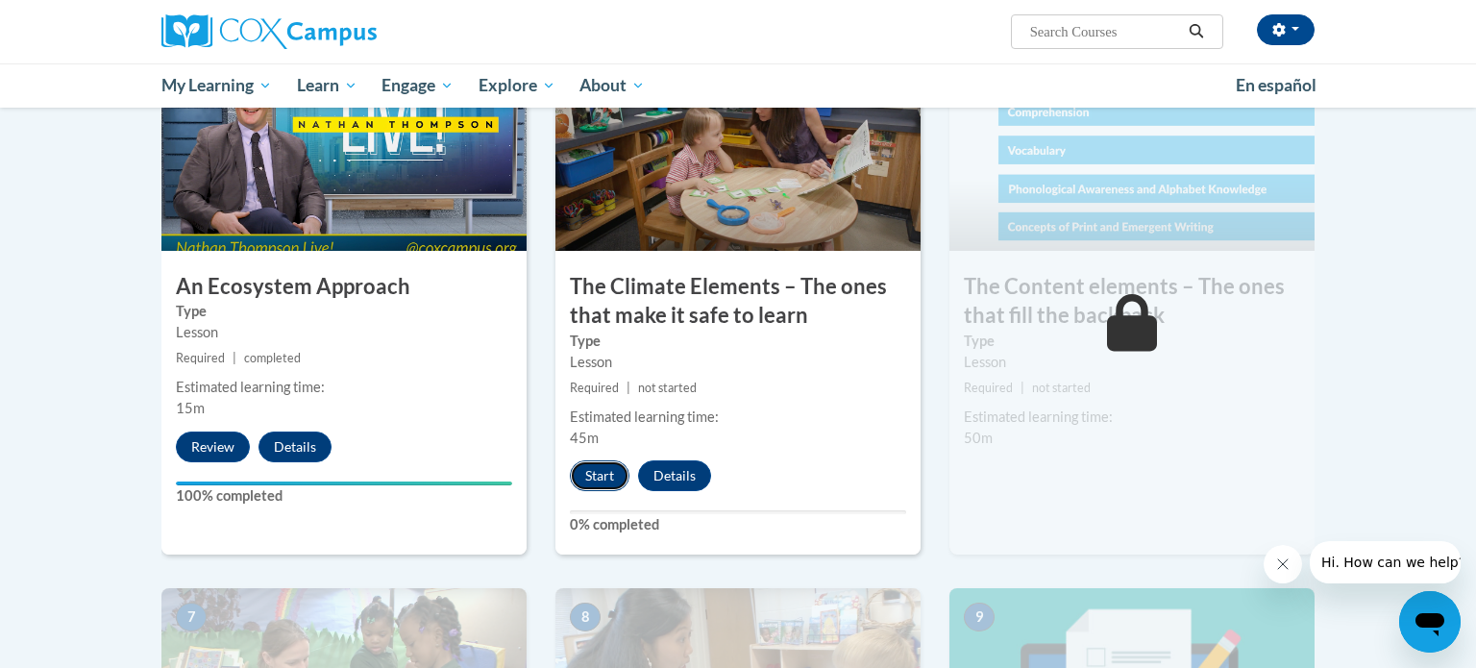
click at [589, 482] on button "Start" at bounding box center [600, 475] width 60 height 31
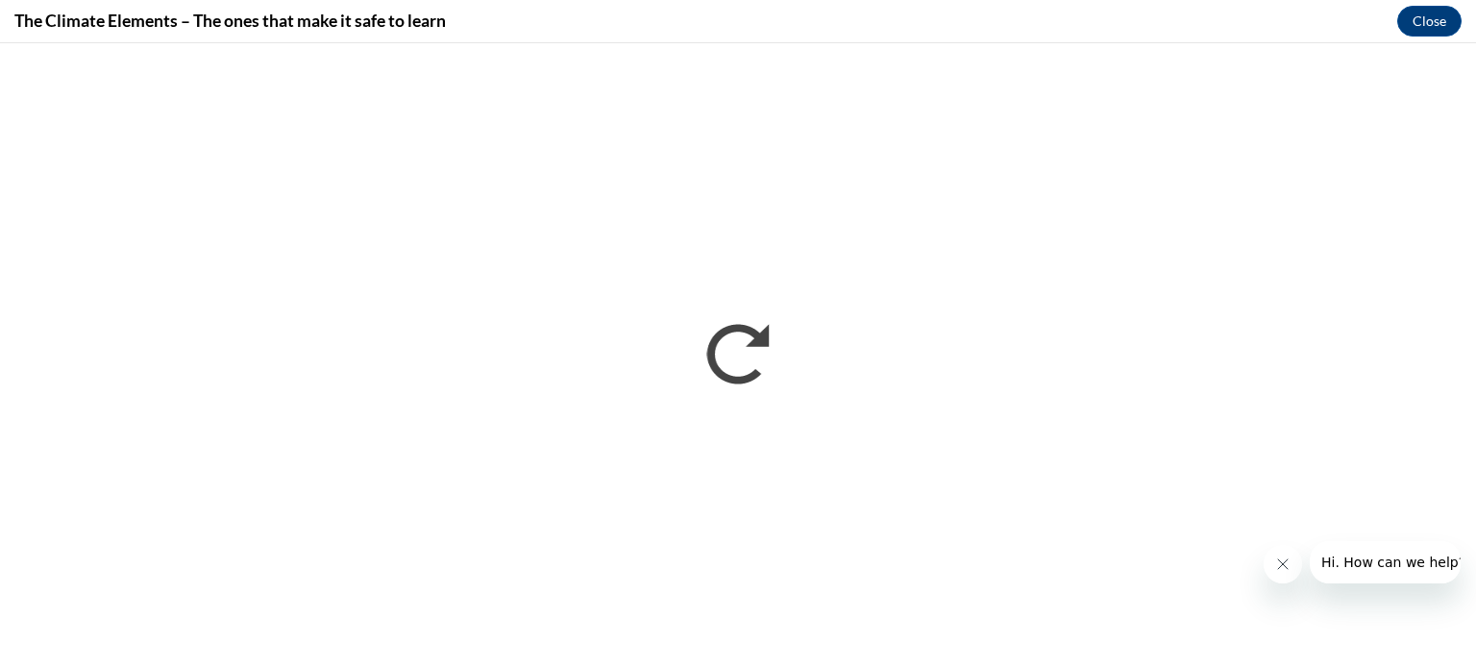
scroll to position [0, 0]
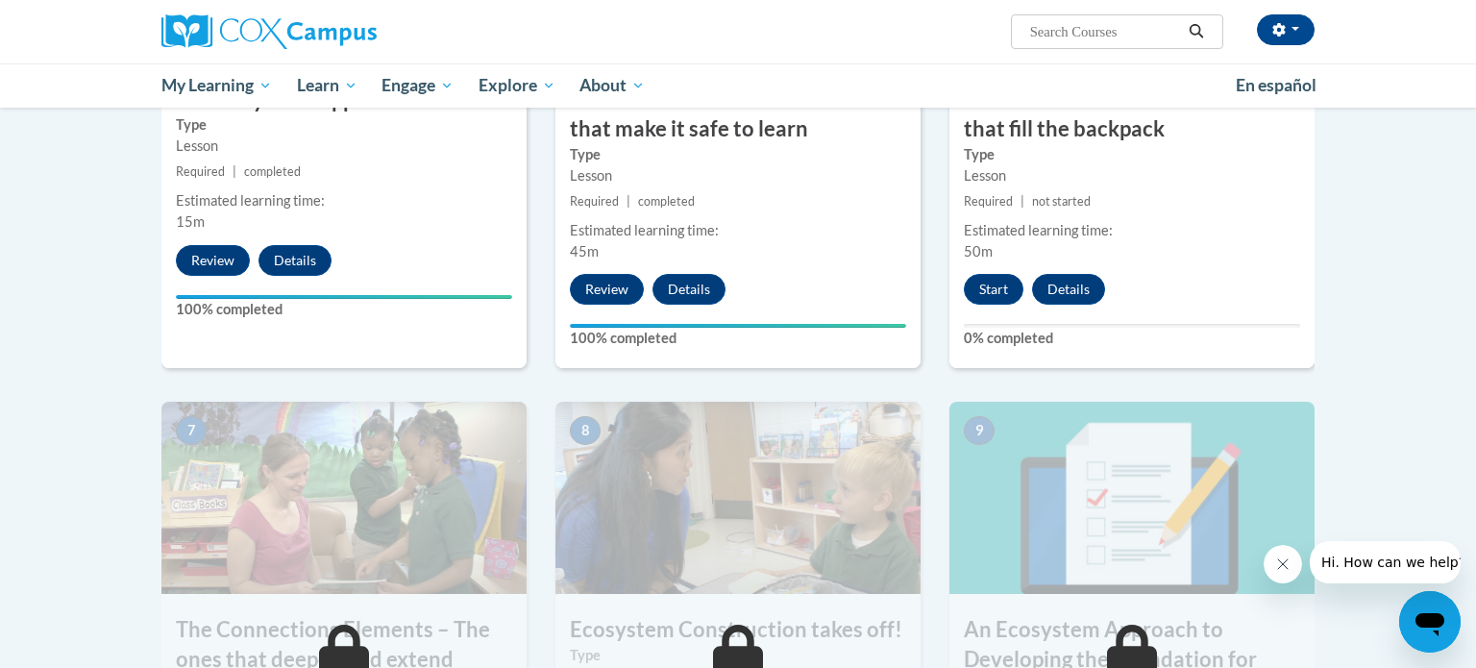
scroll to position [1209, 0]
click at [1000, 294] on button "Start" at bounding box center [994, 290] width 60 height 31
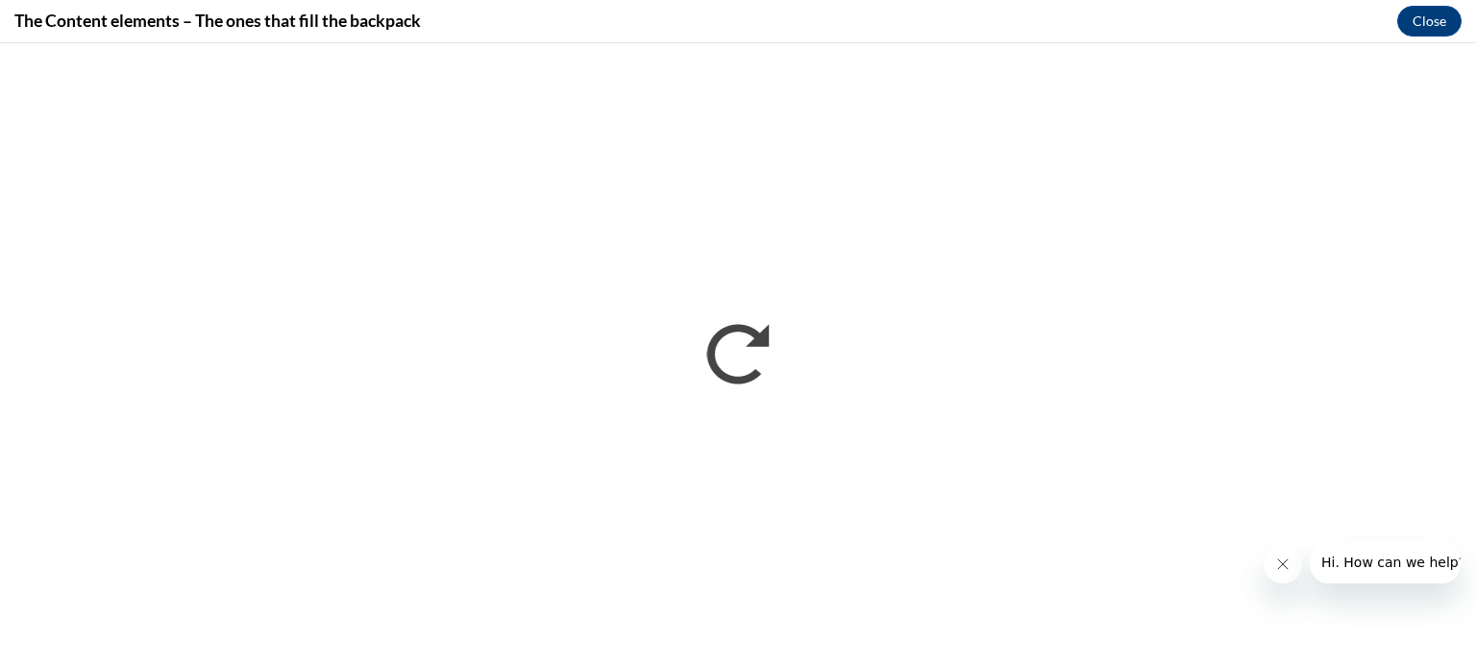
scroll to position [0, 0]
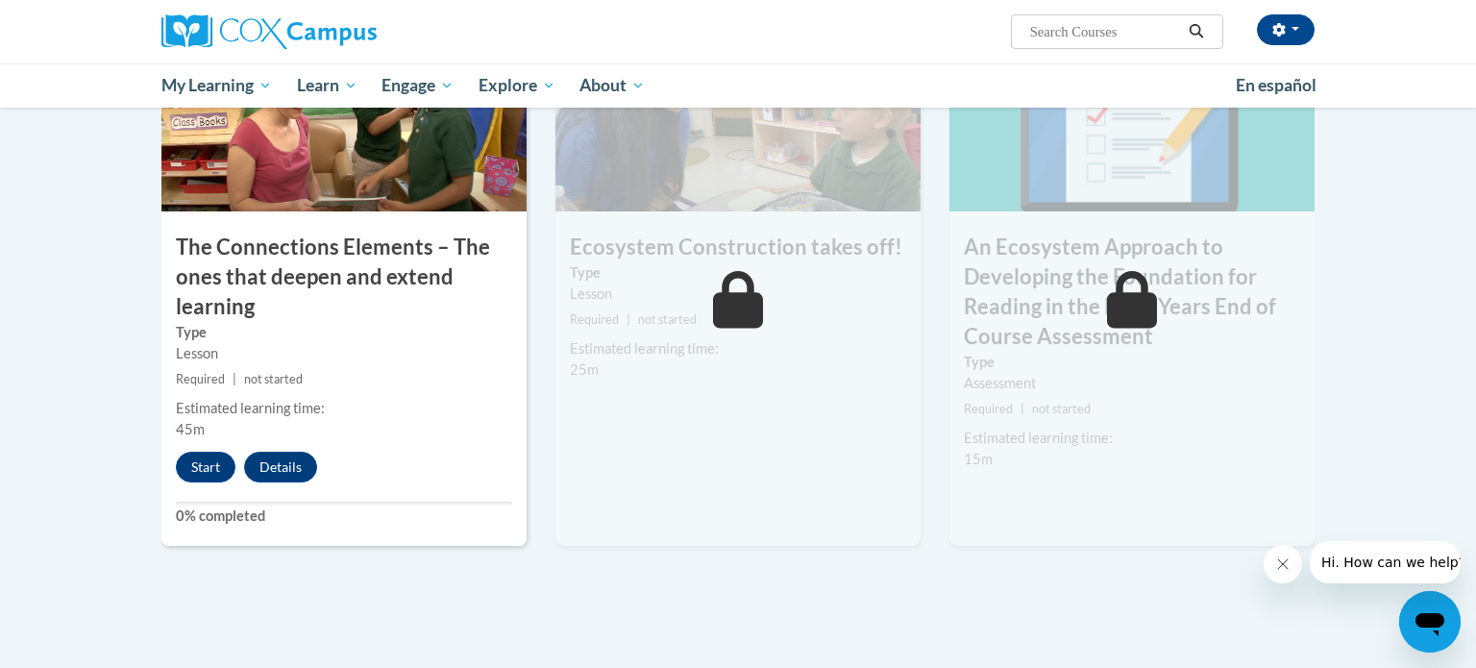
scroll to position [1593, 0]
click at [207, 465] on button "Start" at bounding box center [206, 466] width 60 height 31
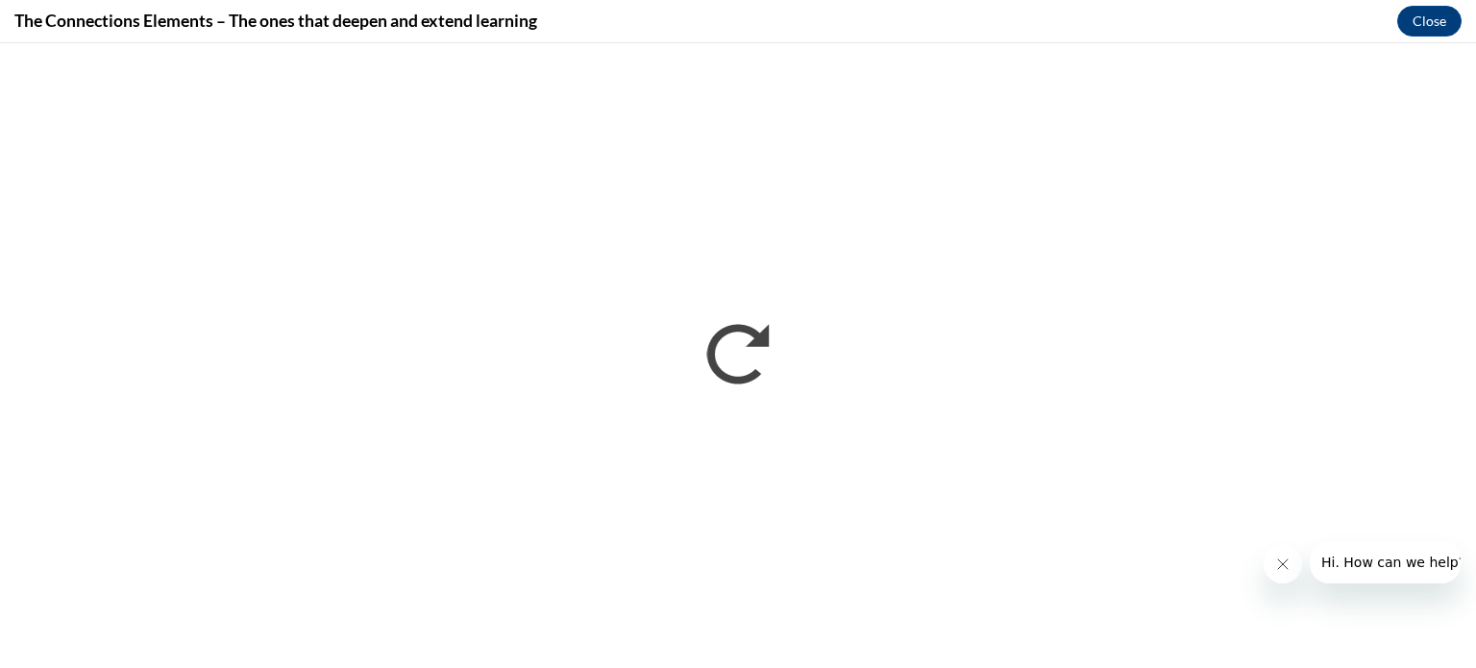
scroll to position [0, 0]
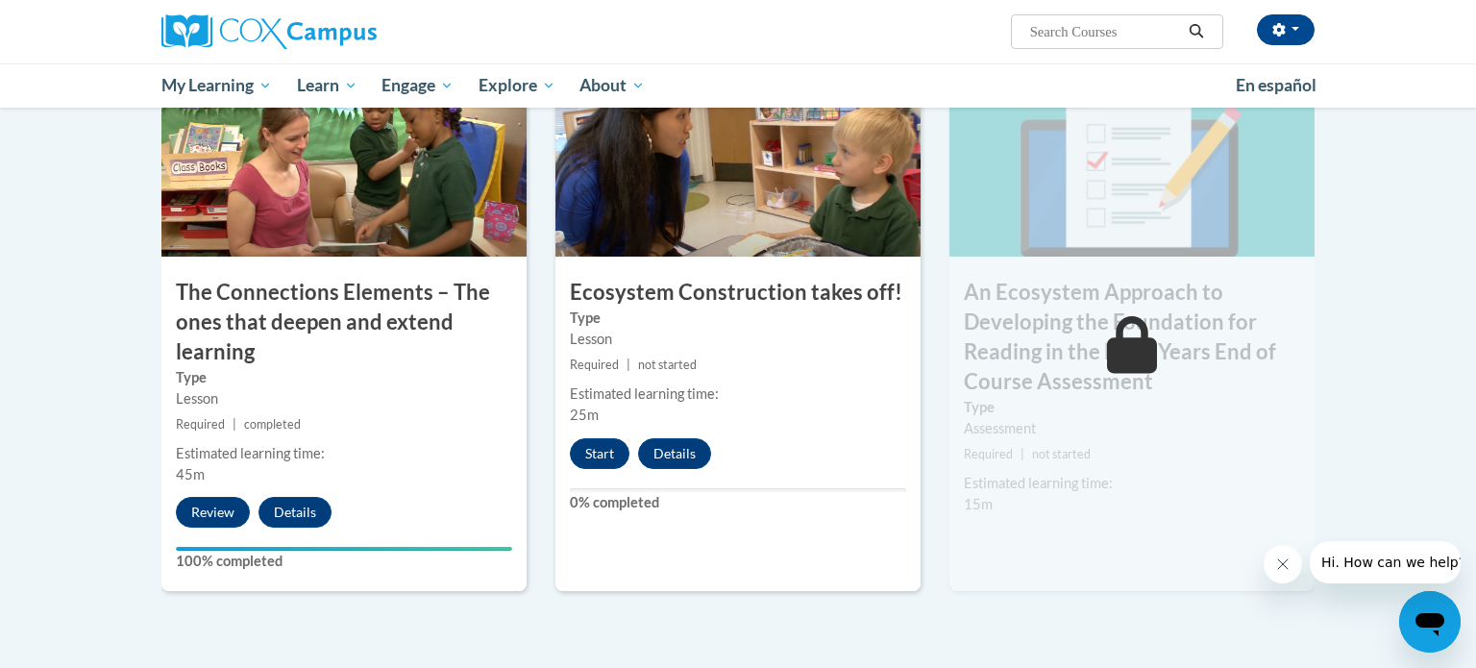
scroll to position [1544, 0]
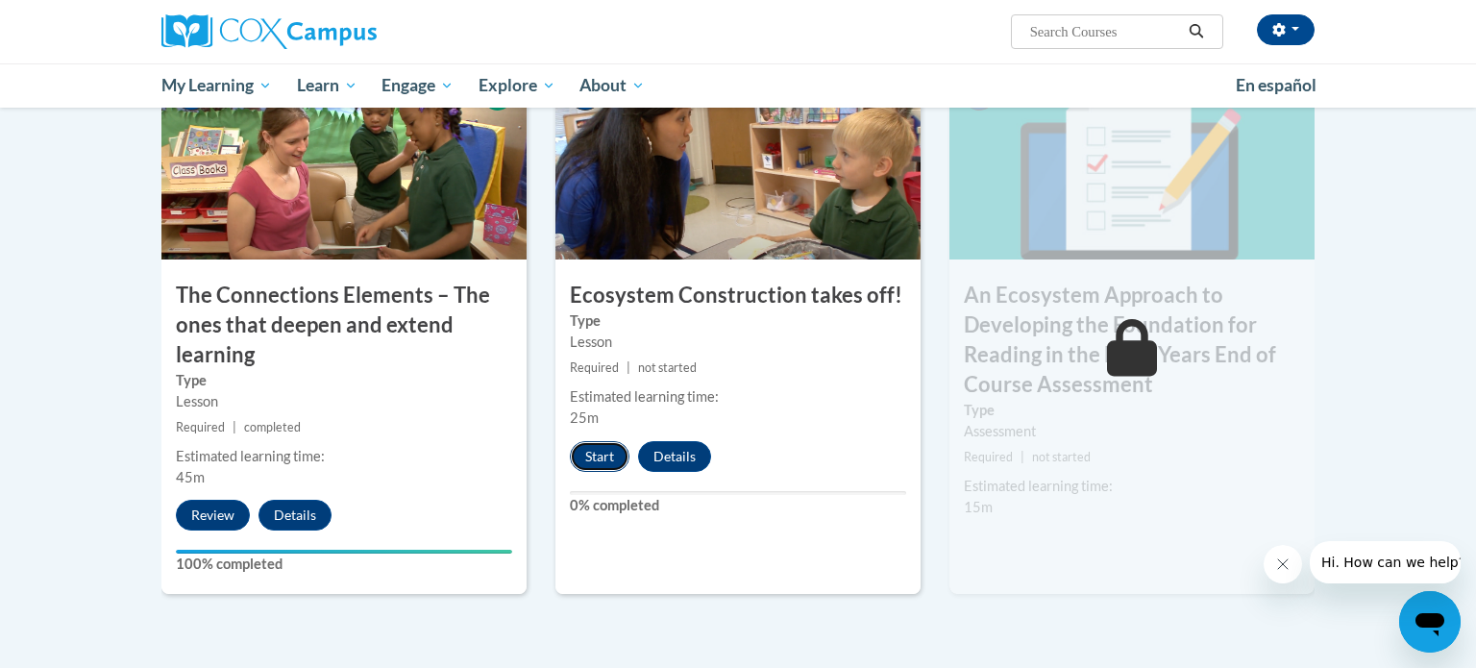
click at [601, 463] on button "Start" at bounding box center [600, 456] width 60 height 31
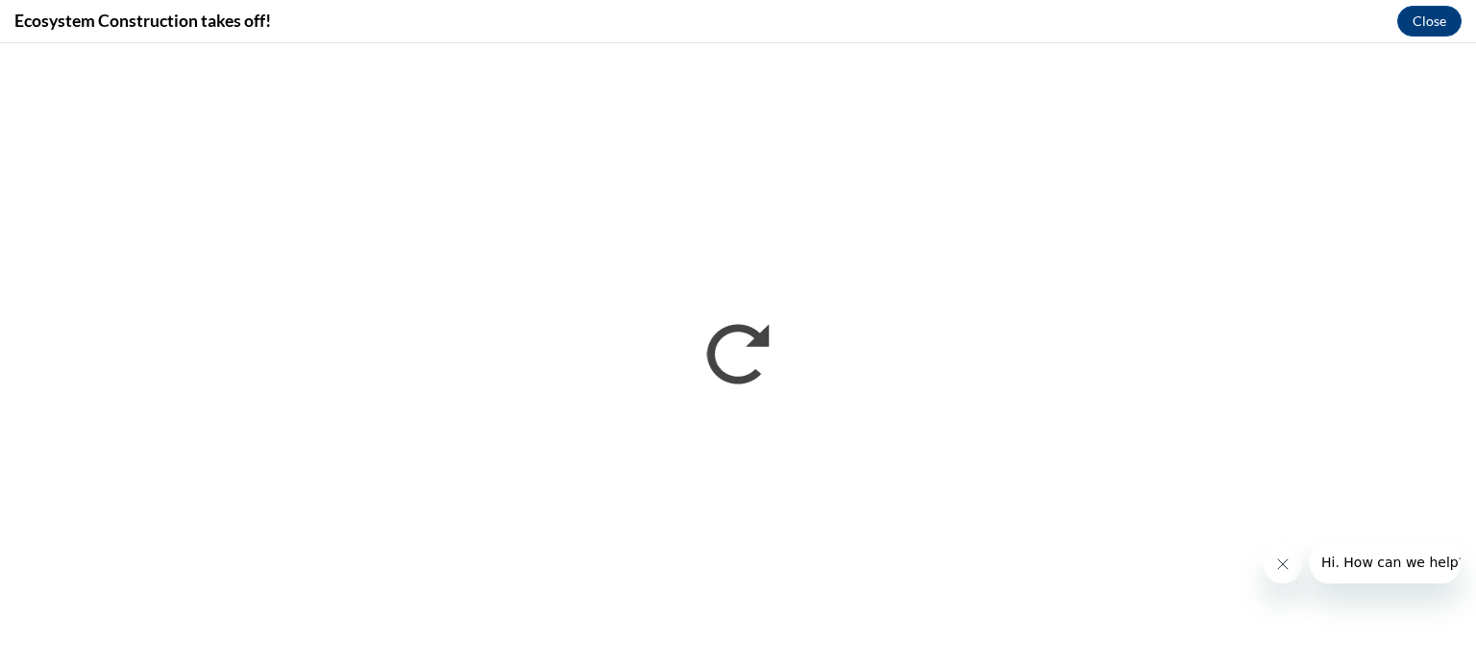
scroll to position [0, 0]
click at [1346, 562] on span "Hi. How can we help?" at bounding box center [1393, 561] width 144 height 15
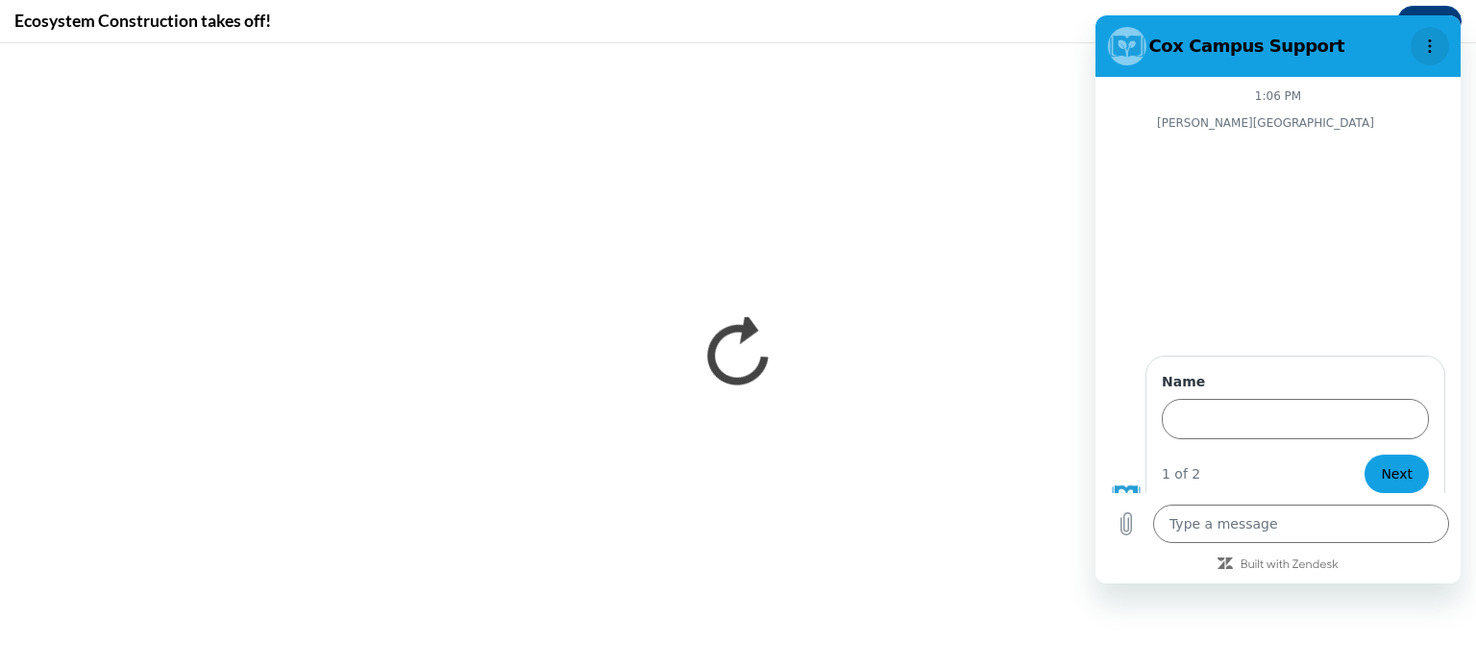
click at [1426, 38] on icon "Options menu" at bounding box center [1429, 45] width 15 height 15
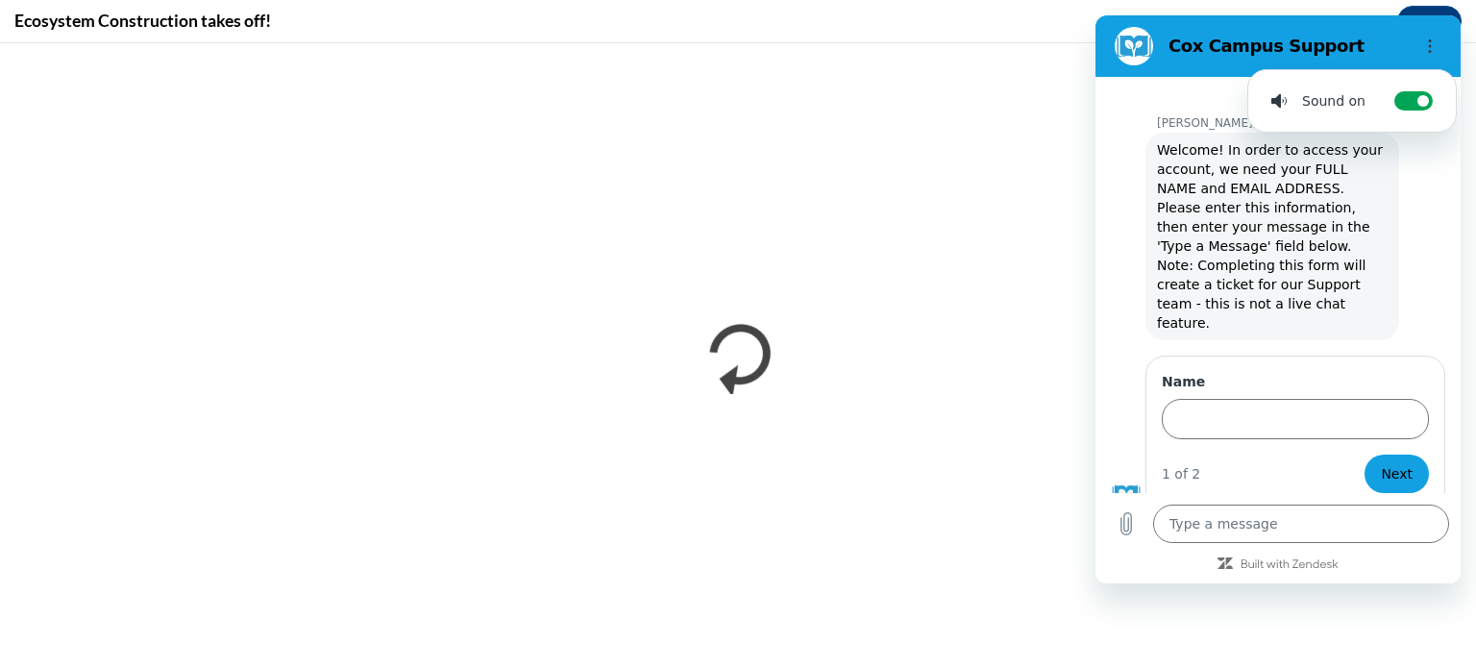
click at [1336, 49] on h2 "Cox Campus Support" at bounding box center [1285, 46] width 234 height 23
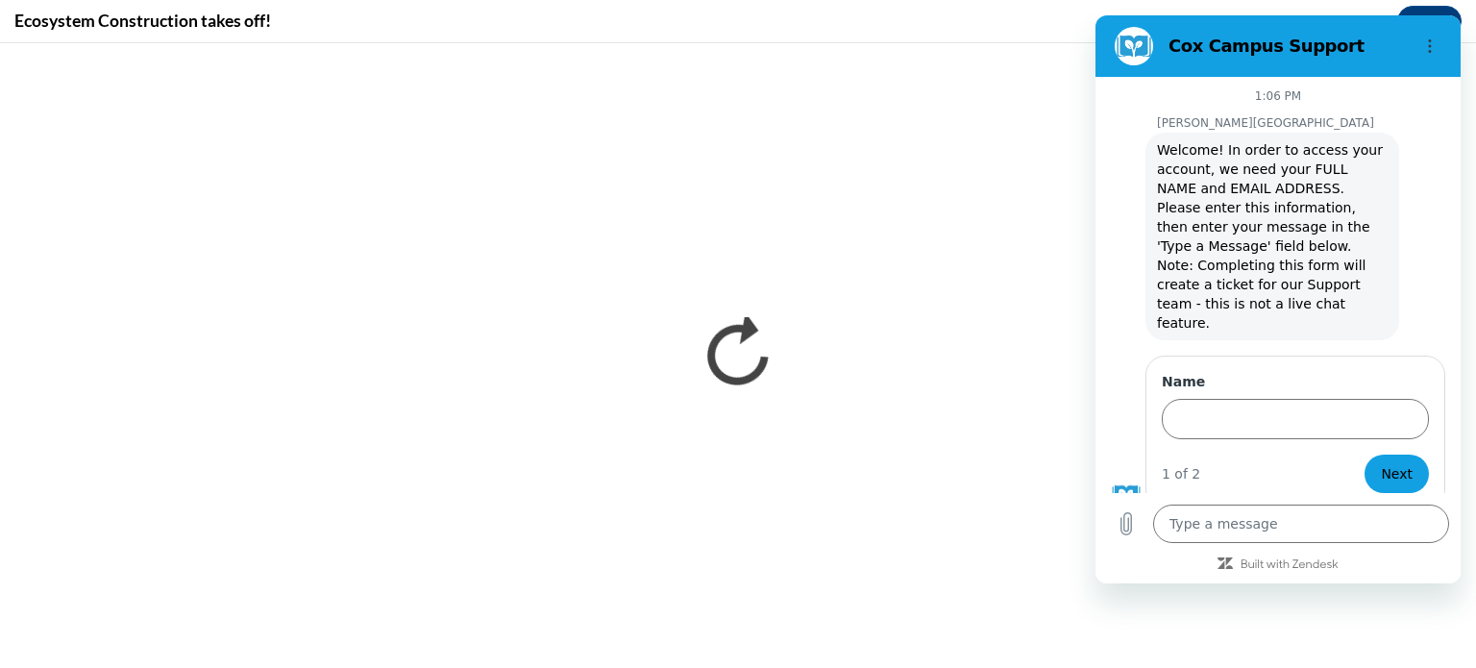
click at [1124, 37] on figure at bounding box center [1134, 46] width 38 height 38
click at [1162, 50] on div "Cox Campus Support" at bounding box center [1278, 46] width 250 height 23
click at [1242, 60] on div "Cox Campus Support" at bounding box center [1255, 46] width 296 height 38
click at [1359, 37] on h2 "Cox Campus Support" at bounding box center [1285, 46] width 234 height 23
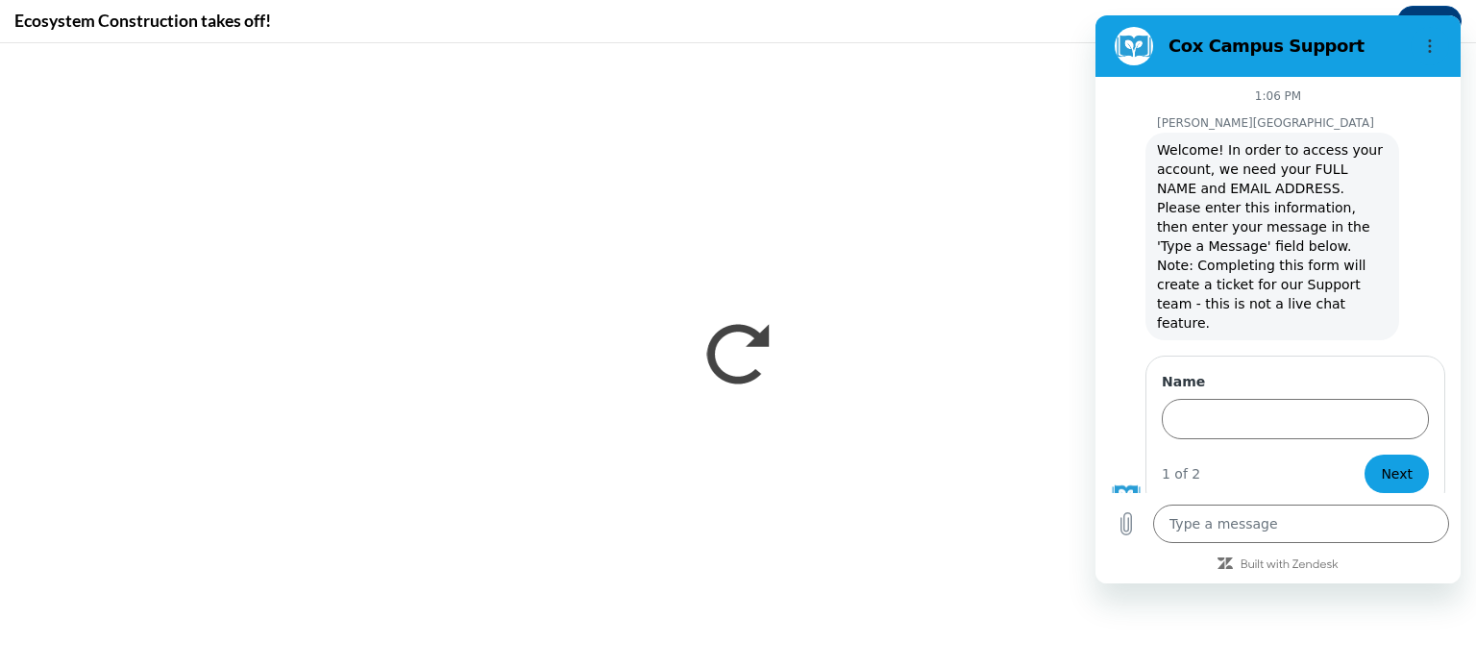
click at [1359, 37] on h2 "Cox Campus Support" at bounding box center [1285, 46] width 234 height 23
click at [1320, 22] on section "Cox Campus Support" at bounding box center [1277, 45] width 365 height 61
click at [1230, 20] on section "Cox Campus Support" at bounding box center [1277, 45] width 365 height 61
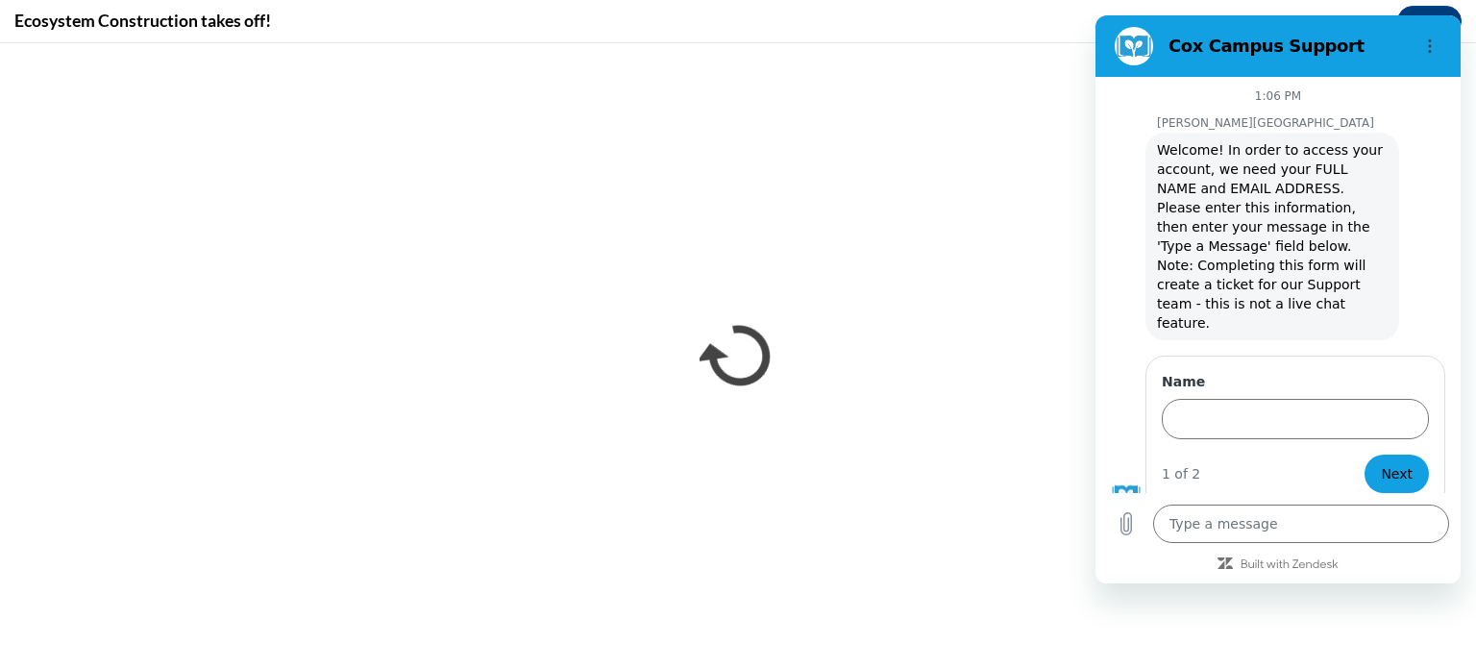
click at [1241, 31] on div "Cox Campus Support" at bounding box center [1255, 46] width 296 height 38
click at [1245, 38] on h2 "Cox Campus Support" at bounding box center [1285, 46] width 234 height 23
click at [1169, 44] on h2 "Cox Campus Support" at bounding box center [1285, 46] width 234 height 23
click at [1148, 453] on div "Name 1 of 2 Next" at bounding box center [1295, 432] width 300 height 154
click at [1313, 576] on div "1:06 PM Cox Campus Cox Campus says: Welcome! In order to access your account, w…" at bounding box center [1277, 330] width 365 height 506
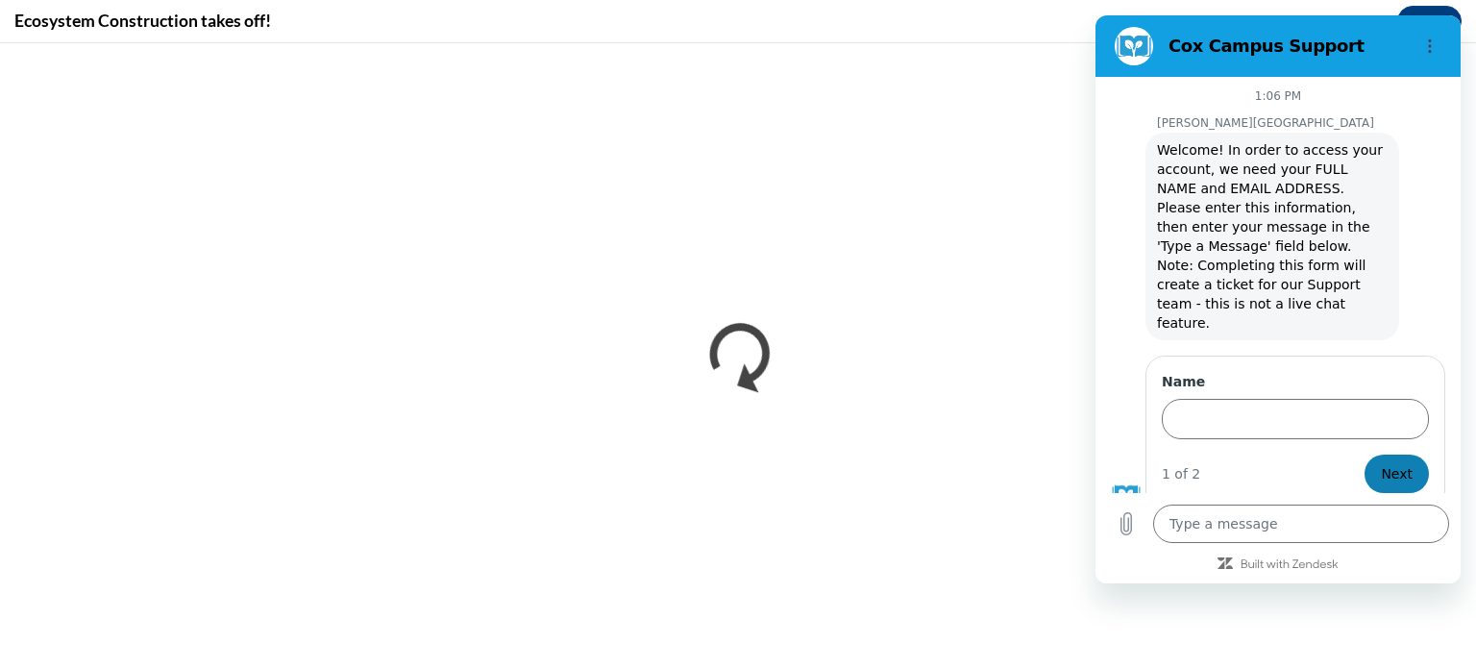
click at [1420, 454] on button "Next" at bounding box center [1396, 473] width 64 height 38
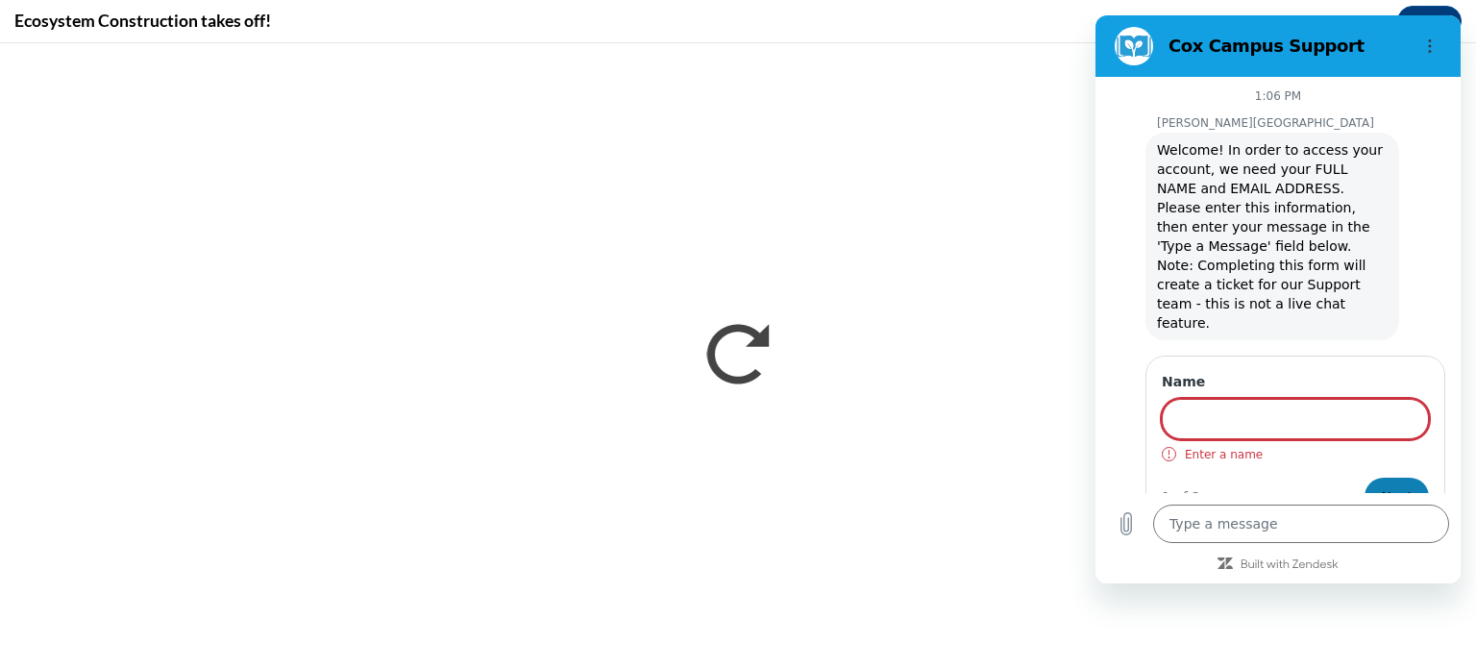
type textarea "x"
click at [1331, 22] on section "Cox Campus Support" at bounding box center [1277, 45] width 365 height 61
click at [1434, 50] on icon "Options menu" at bounding box center [1429, 45] width 15 height 15
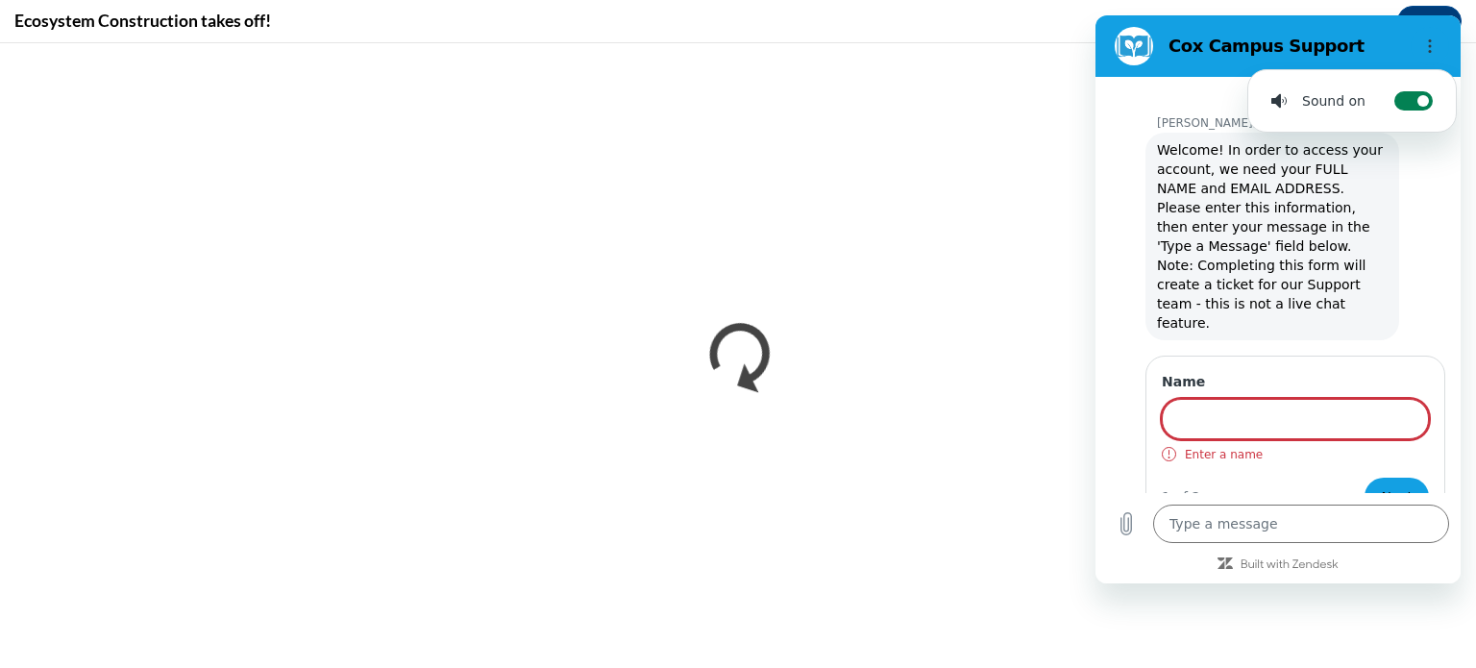
click at [1419, 92] on label "Toggle sound notifications" at bounding box center [1413, 100] width 38 height 19
click at [1419, 92] on input "Toggle sound notifications" at bounding box center [1413, 100] width 38 height 19
checkbox input "false"
type textarea "x"
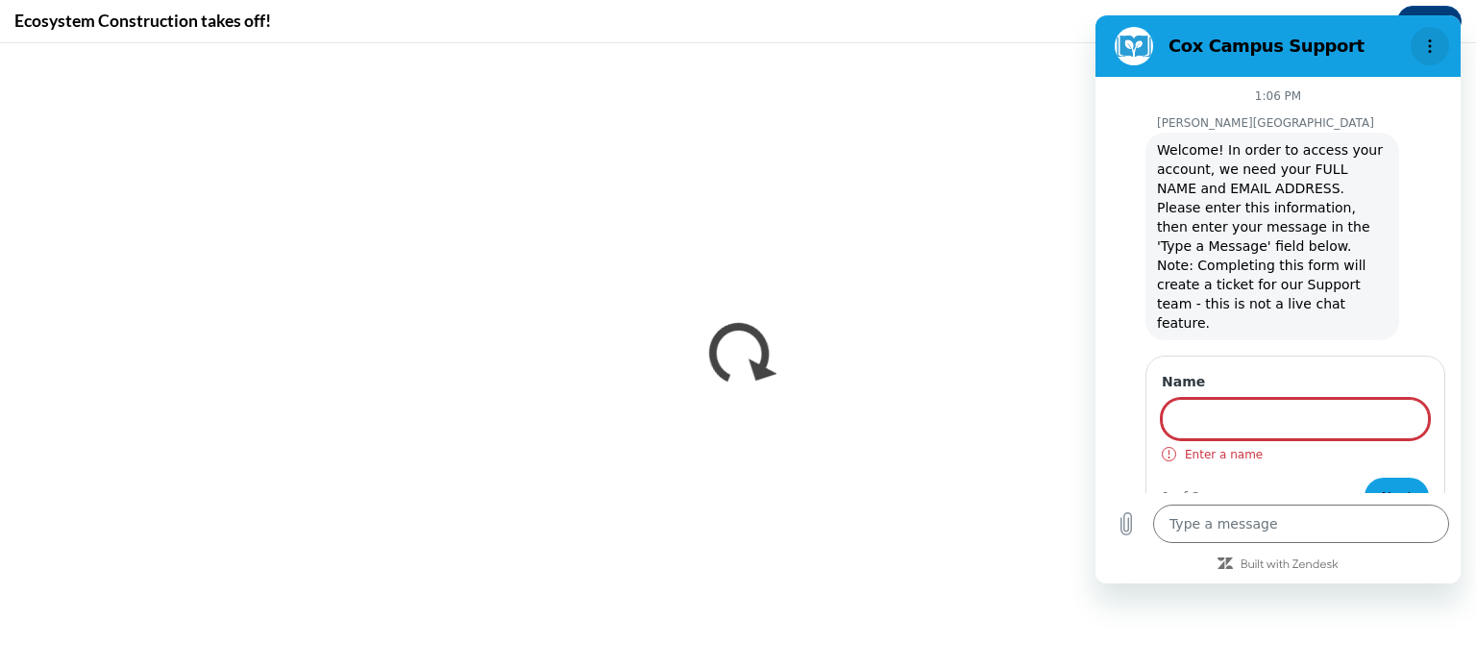
click at [1430, 40] on circle "Options menu" at bounding box center [1430, 40] width 3 height 3
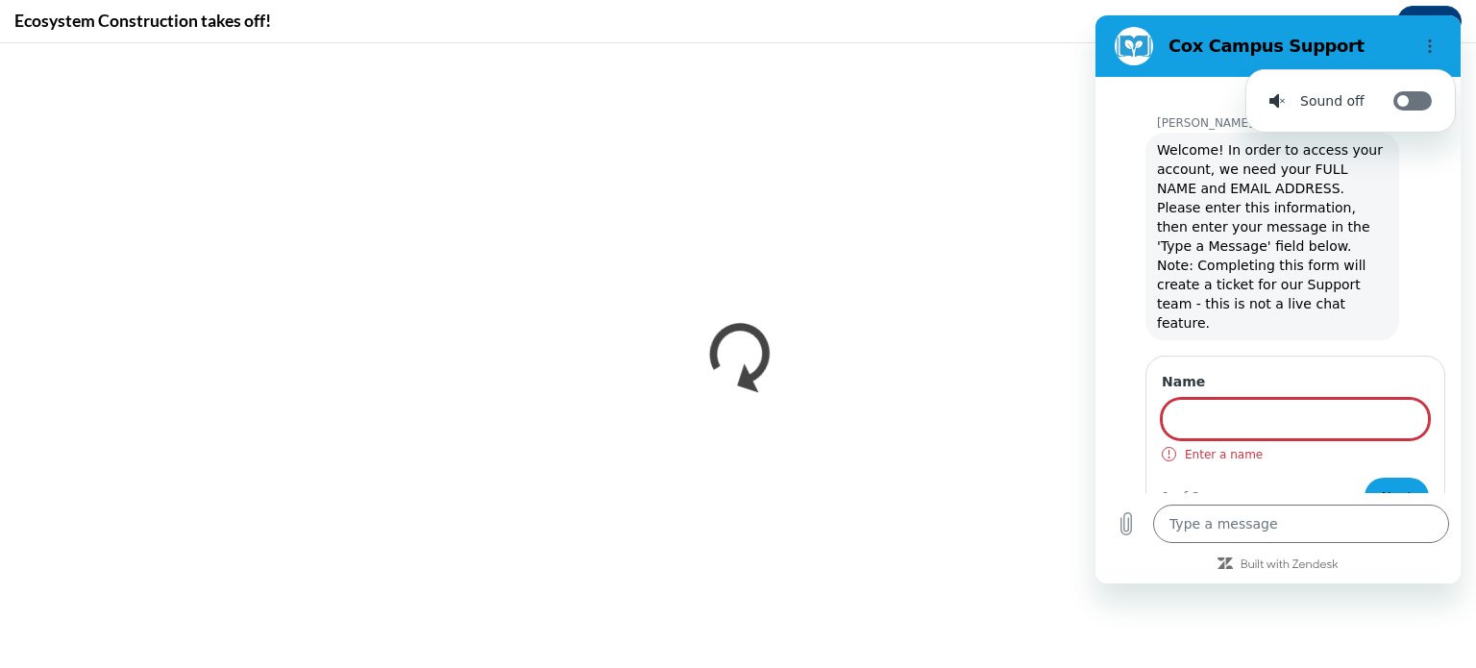
click at [1402, 96] on icon at bounding box center [1402, 100] width 15 height 15
click at [1402, 96] on input "Toggle sound notifications" at bounding box center [1412, 100] width 38 height 19
checkbox input "true"
type textarea "x"
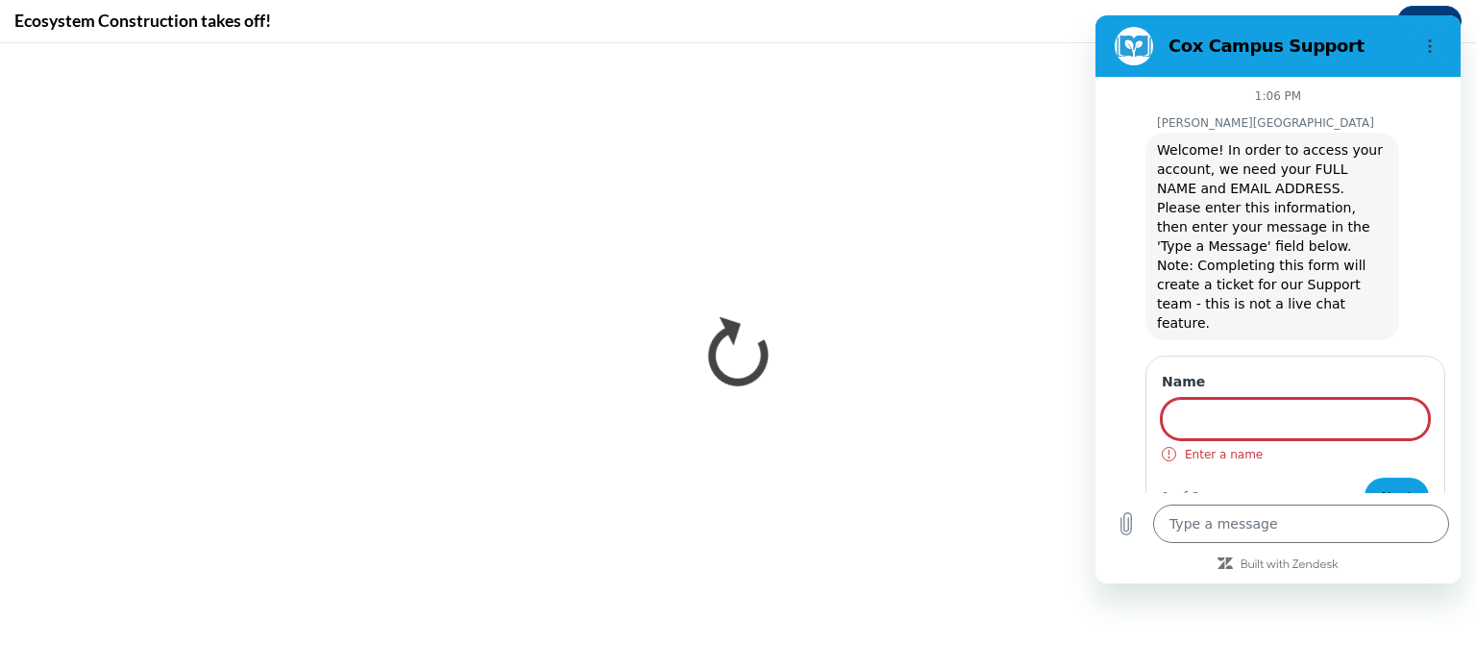
click at [1275, 310] on div "1:06 PM Cox Campus Cox Campus says: Welcome! In order to access your account, w…" at bounding box center [1277, 285] width 365 height 416
click at [1265, 122] on p "[PERSON_NAME][GEOGRAPHIC_DATA]" at bounding box center [1309, 122] width 304 height 15
click at [1120, 502] on figure at bounding box center [1126, 517] width 31 height 31
click at [1132, 42] on figure at bounding box center [1134, 46] width 38 height 38
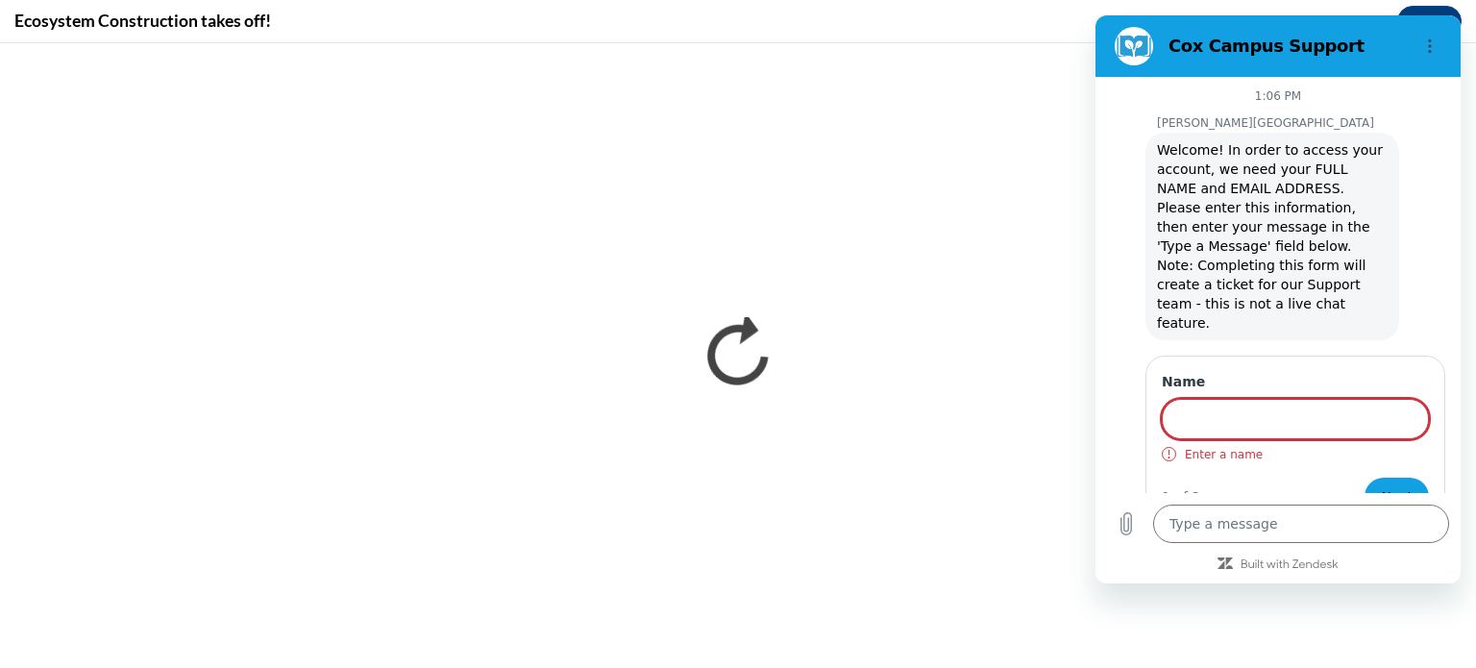
click at [1263, 43] on h2 "Cox Campus Support" at bounding box center [1285, 46] width 234 height 23
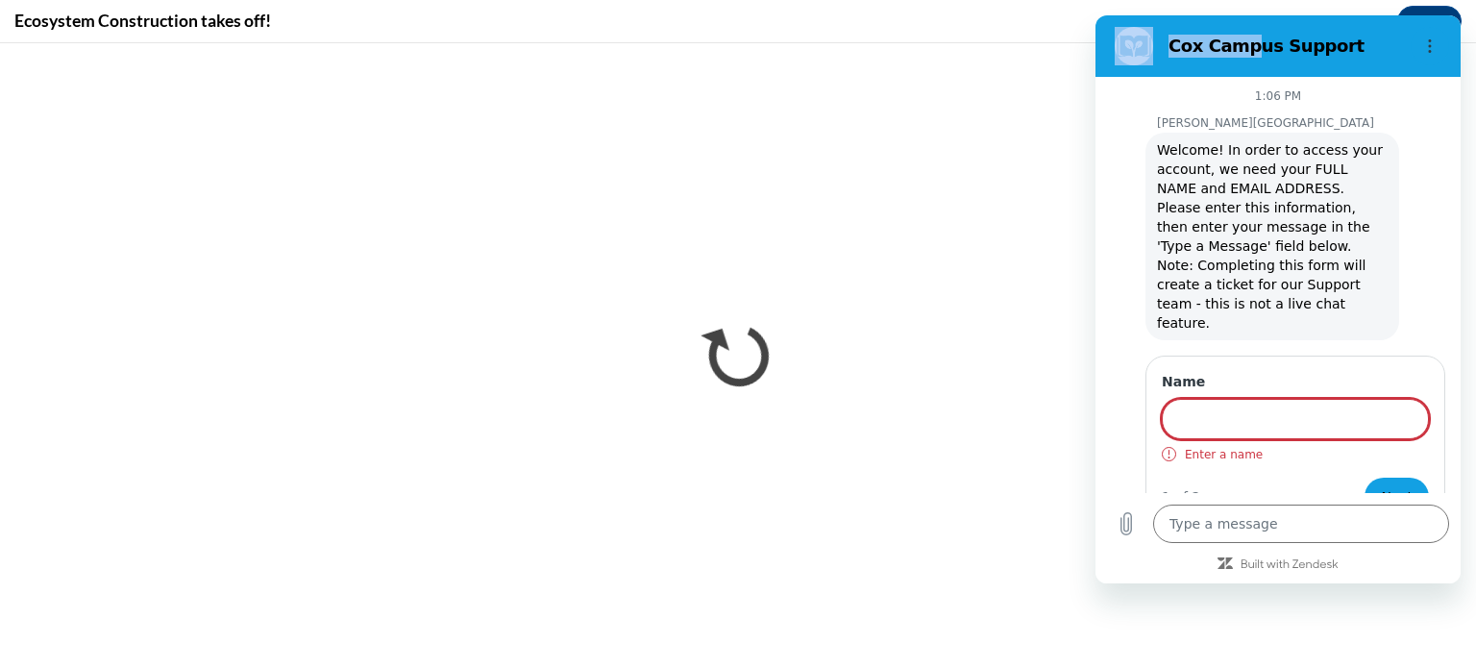
drag, startPoint x: 1240, startPoint y: 37, endPoint x: 1183, endPoint y: 1, distance: 68.2
click html "Cox Campus Support 1:06 PM Cox Campus Cox Campus says: Welcome! In order to acc…"
click at [1353, 89] on div "1:06 PM" at bounding box center [1277, 95] width 365 height 15
click at [1303, 399] on input "Name" at bounding box center [1295, 419] width 267 height 40
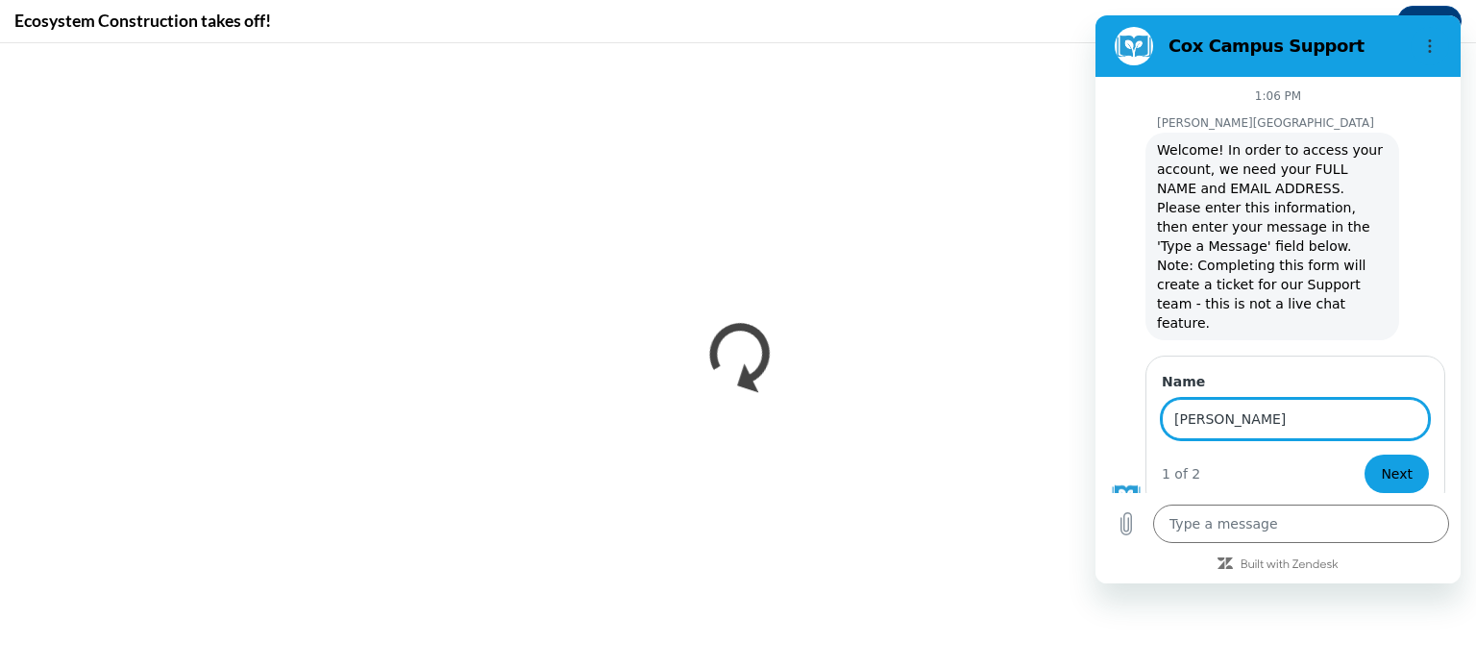
type input "erica"
click at [1362, 454] on button "Next" at bounding box center [1395, 473] width 66 height 38
type textarea "x"
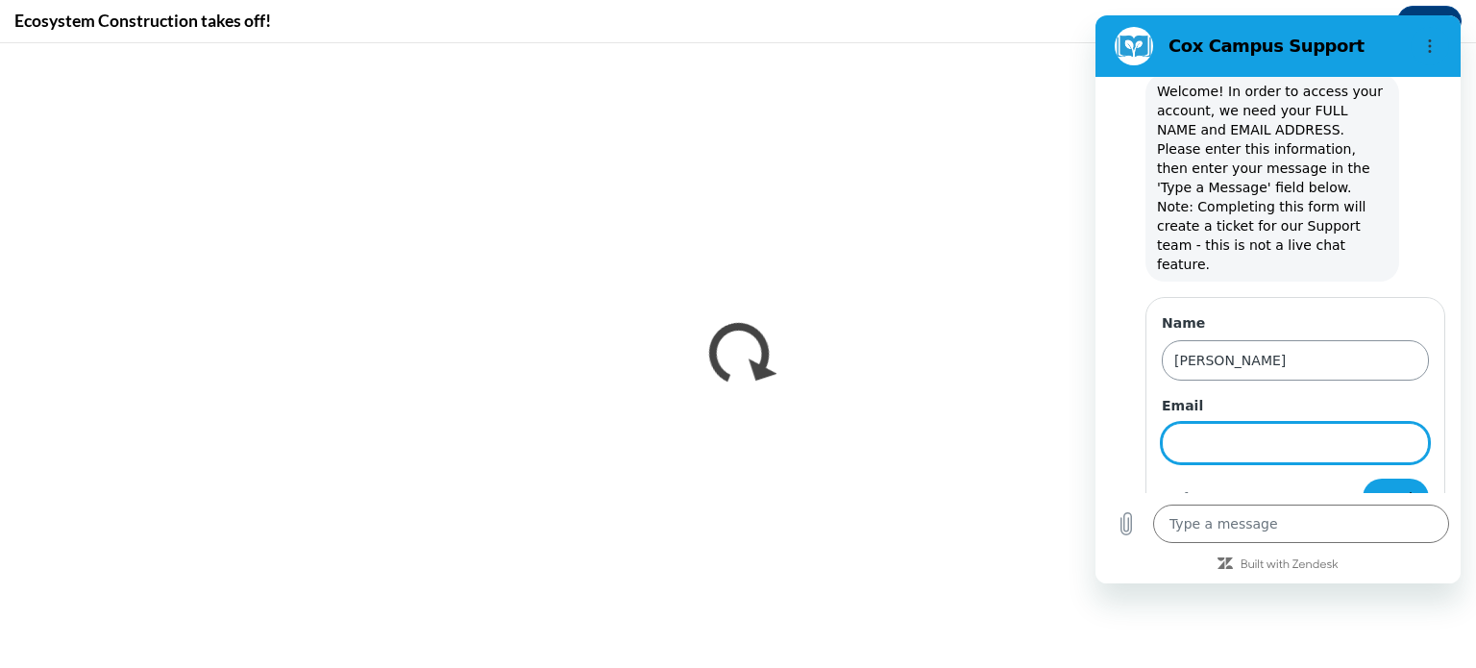
scroll to position [60, 0]
type input "e"
type input "nagashimae@gjps.org"
click at [1419, 478] on button "Send" at bounding box center [1395, 497] width 66 height 38
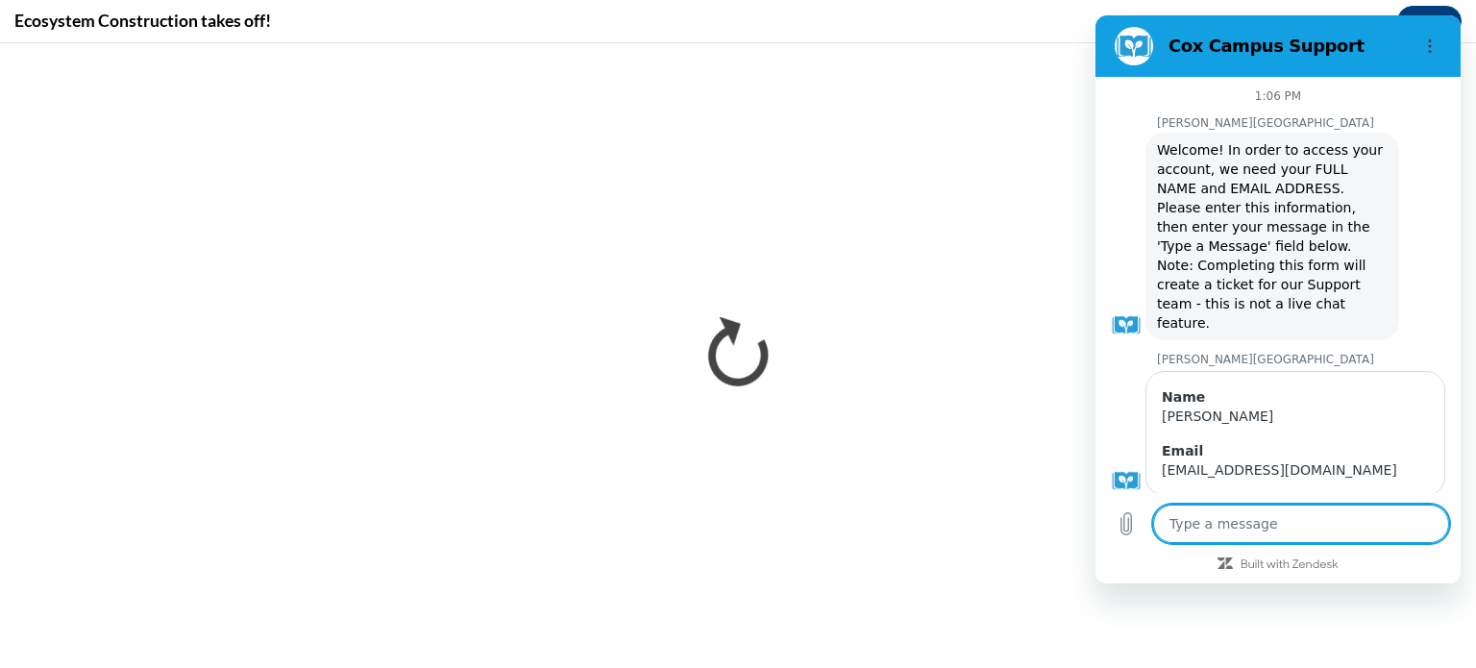
scroll to position [7, 0]
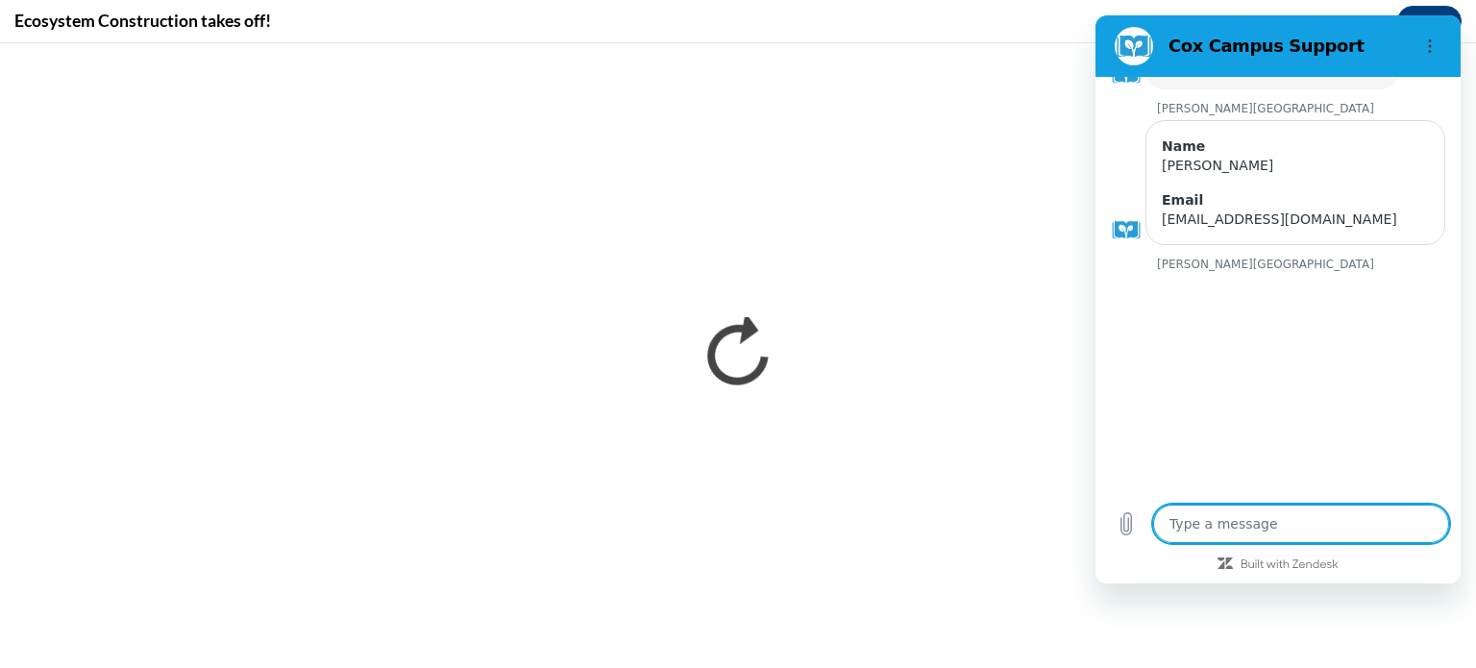
type textarea "x"
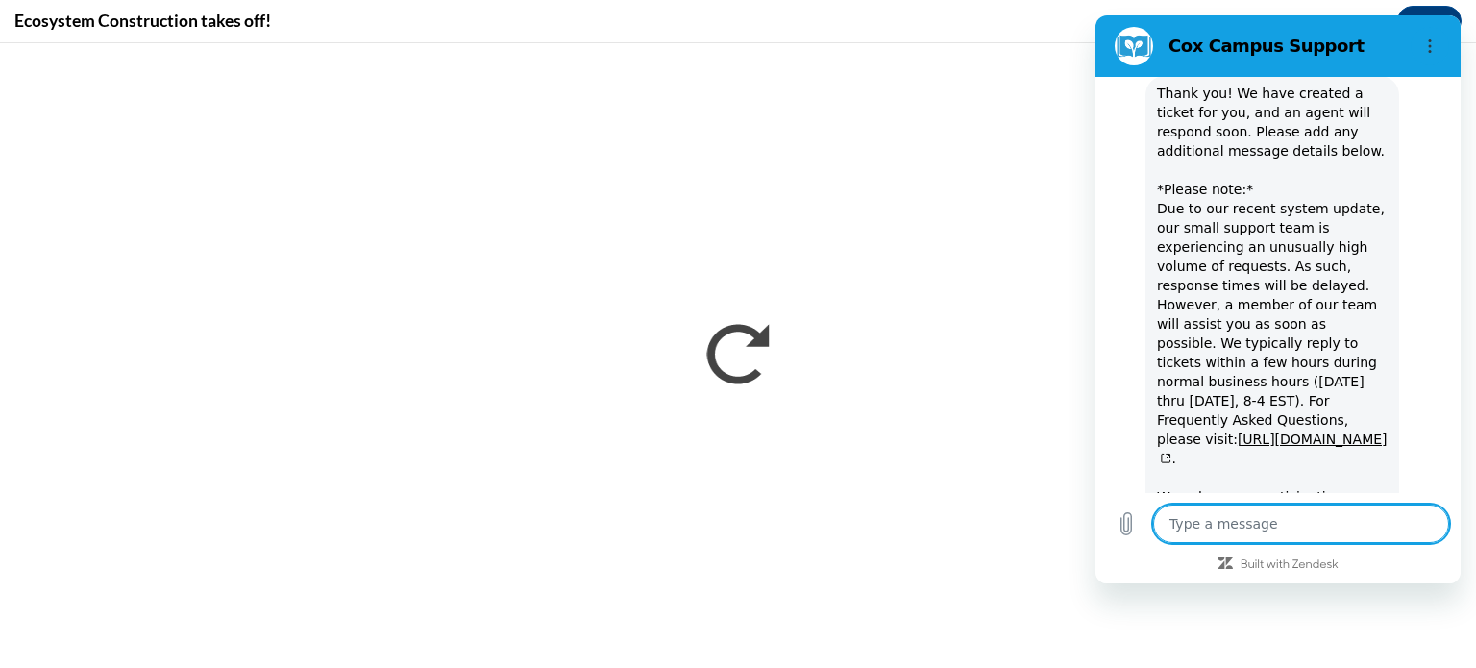
scroll to position [453, 0]
click at [1263, 534] on textarea at bounding box center [1301, 523] width 296 height 38
type textarea "h"
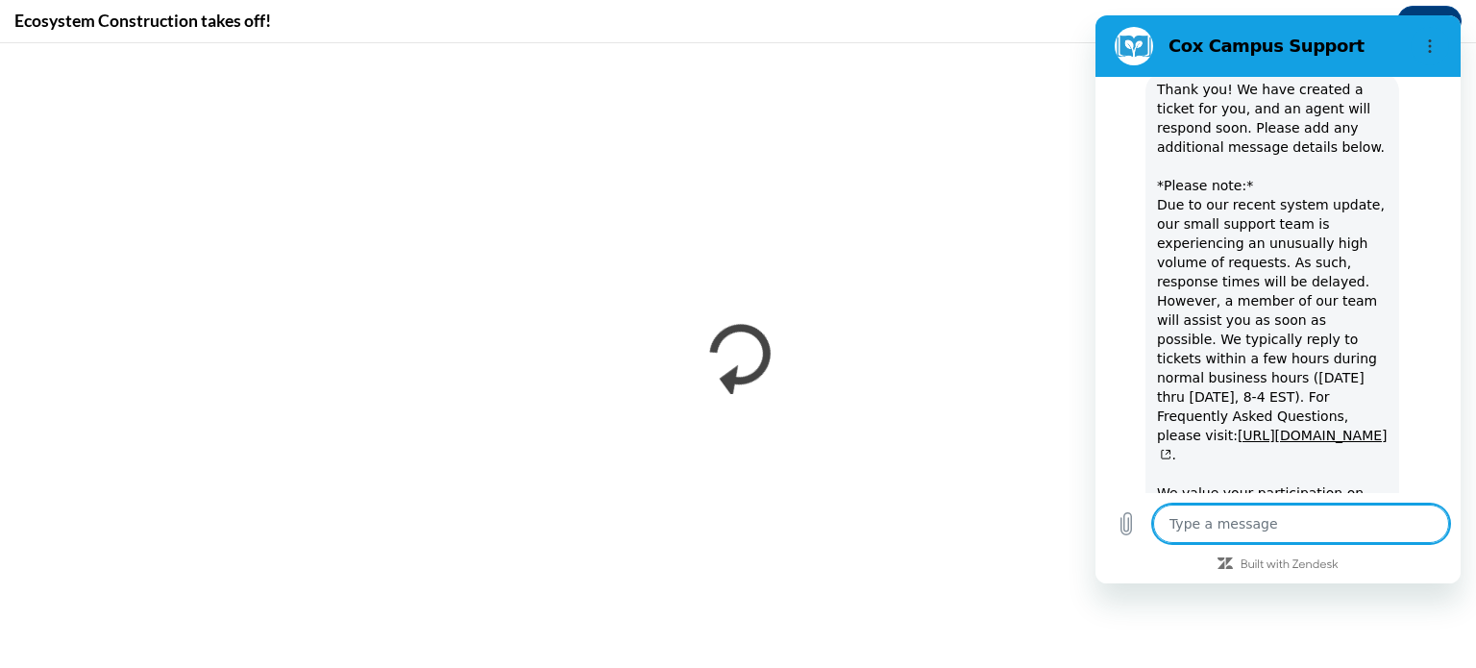
type textarea "x"
type textarea "ho"
type textarea "x"
type textarea "how"
type textarea "x"
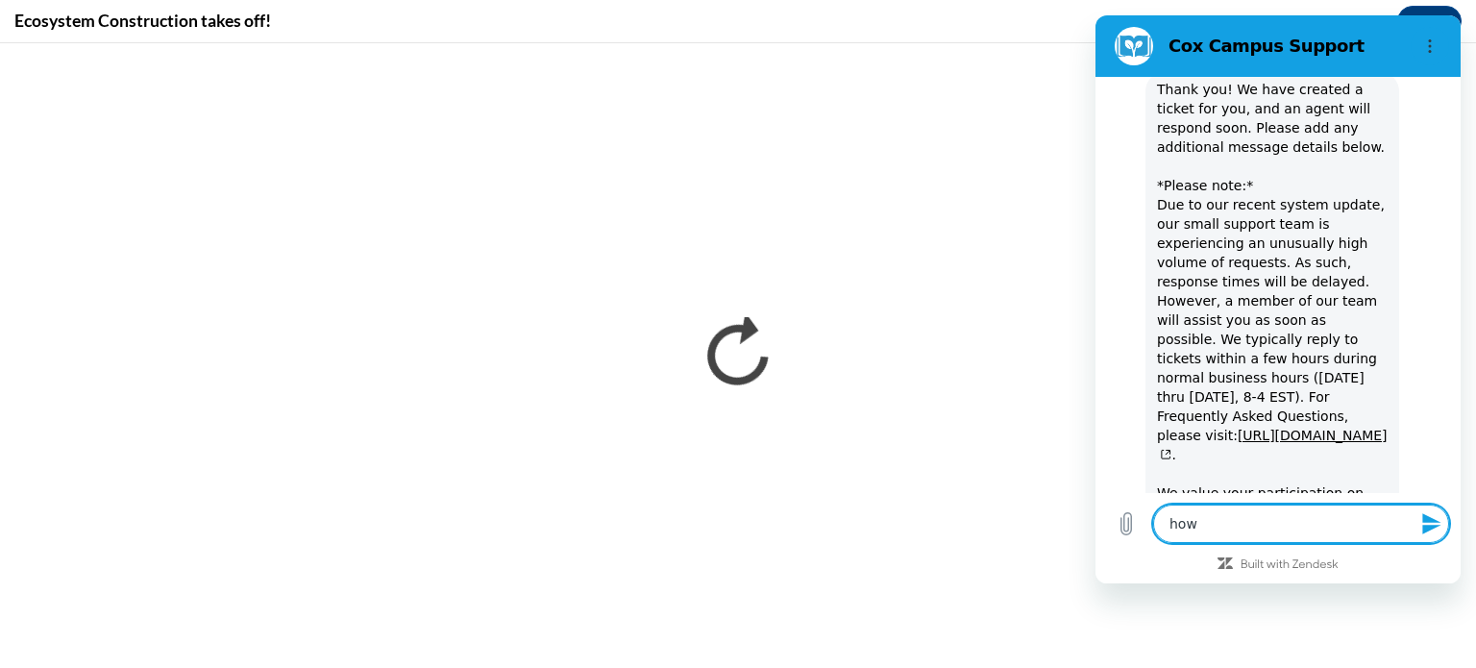
type textarea "how"
type textarea "x"
type textarea "how d"
type textarea "x"
type textarea "how do"
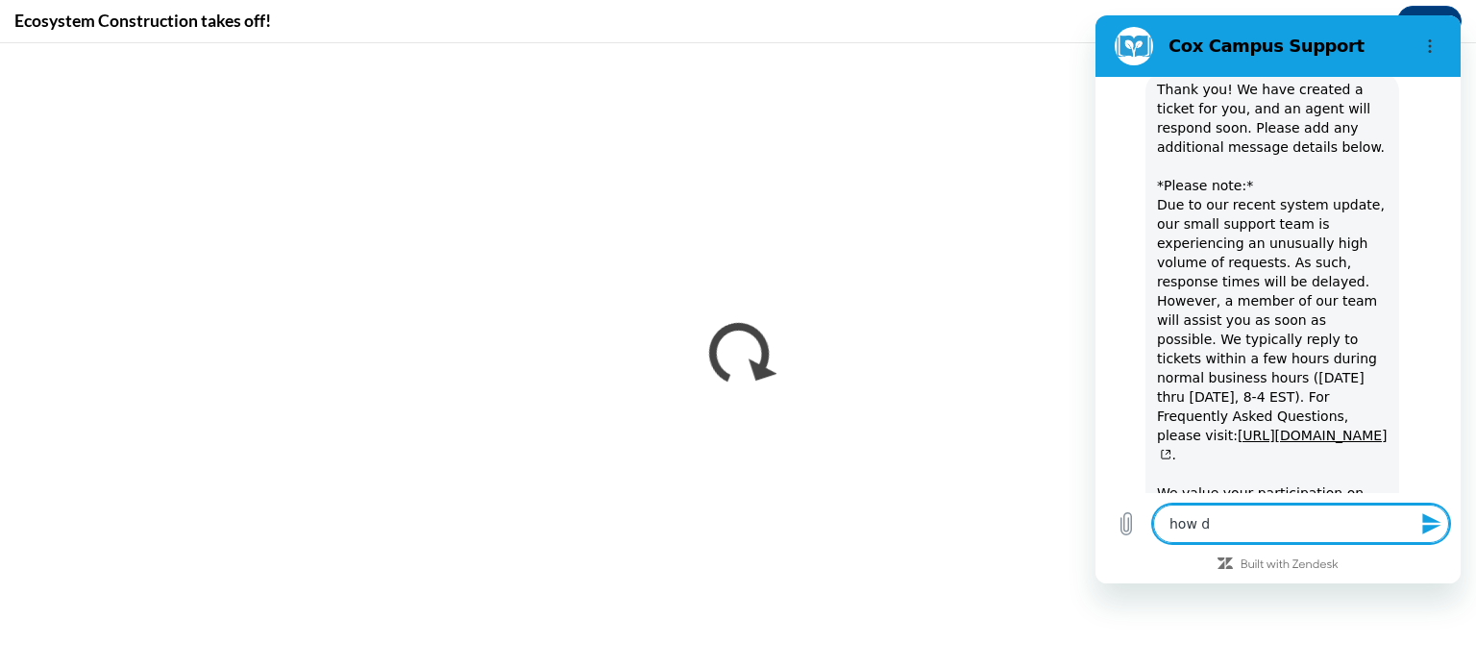
type textarea "x"
type textarea "how do"
type textarea "x"
type textarea "how do i"
type textarea "x"
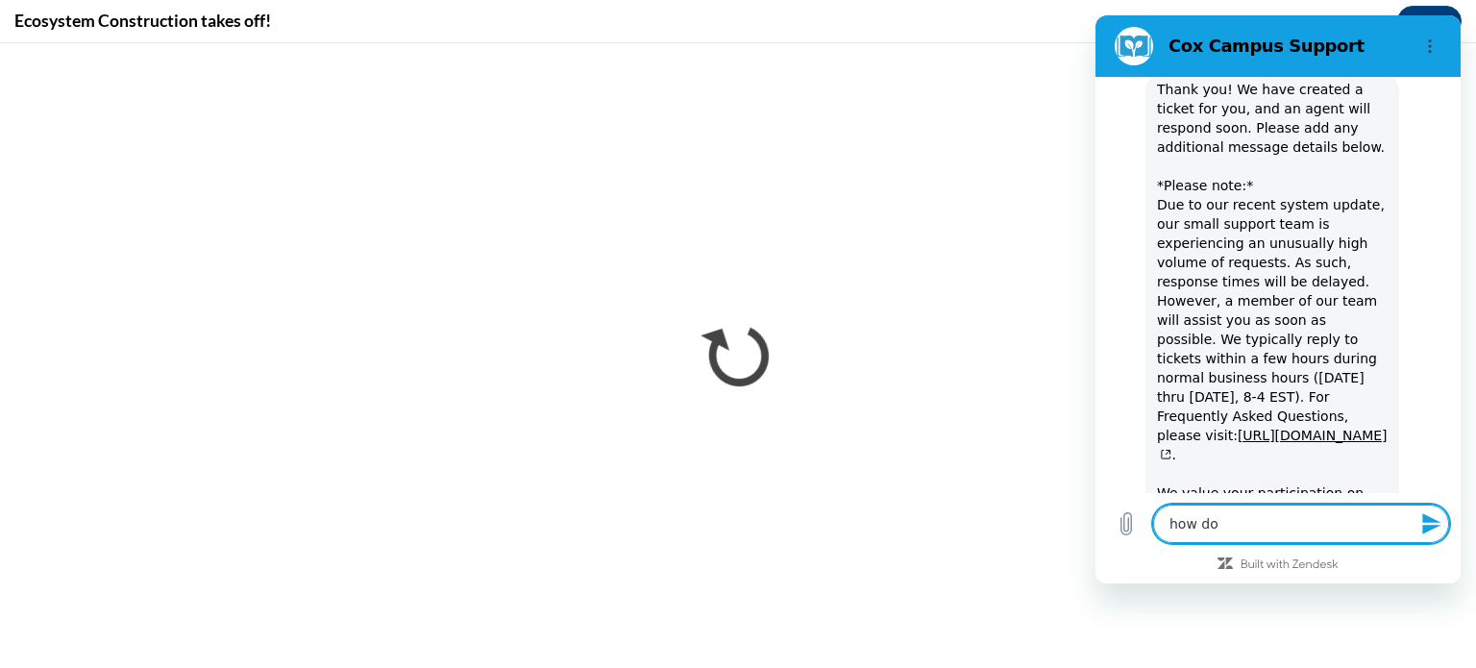
type textarea "how do I"
type textarea "x"
type textarea "how do I c"
type textarea "x"
type textarea "how do I cl"
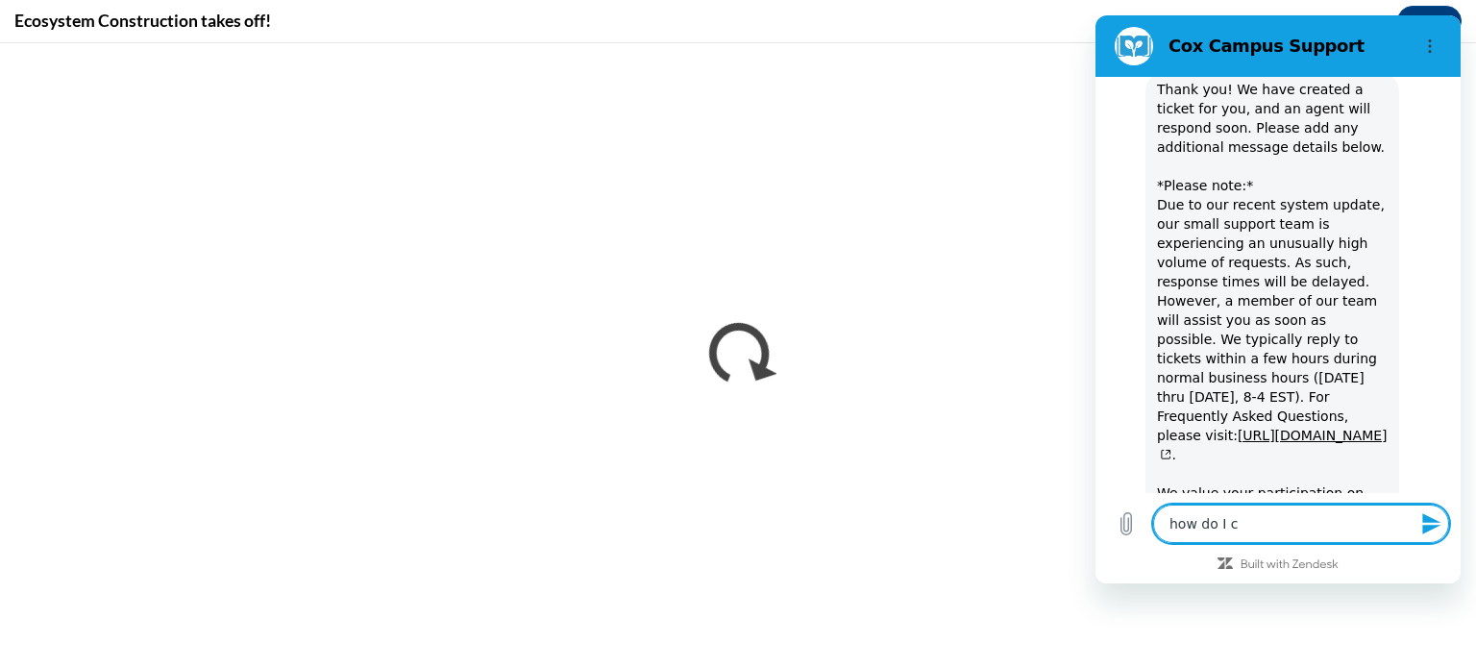
type textarea "x"
type textarea "how do I clo"
type textarea "x"
type textarea "how do I clos"
type textarea "x"
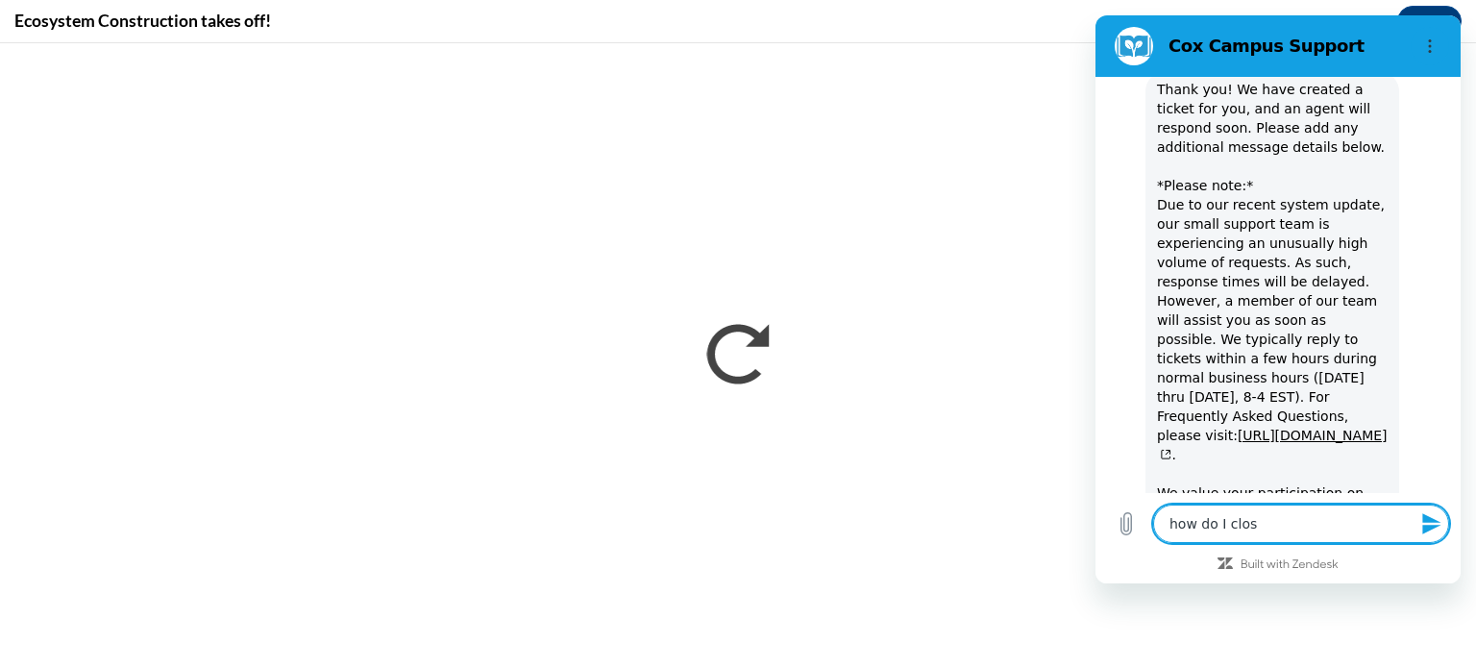
type textarea "how do I close"
type textarea "x"
type textarea "how do I close"
type textarea "x"
type textarea "how do I close t"
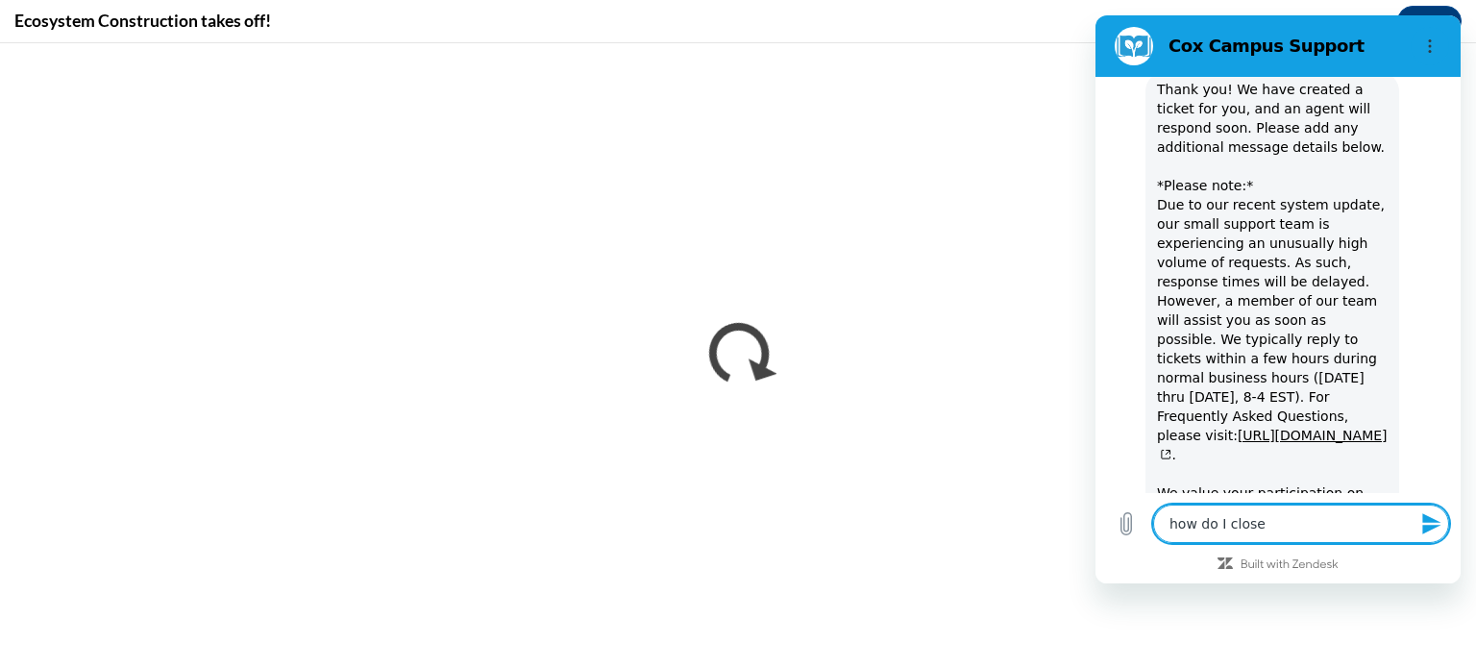
type textarea "x"
type textarea "how do I close th"
type textarea "x"
type textarea "how do I close thi"
type textarea "x"
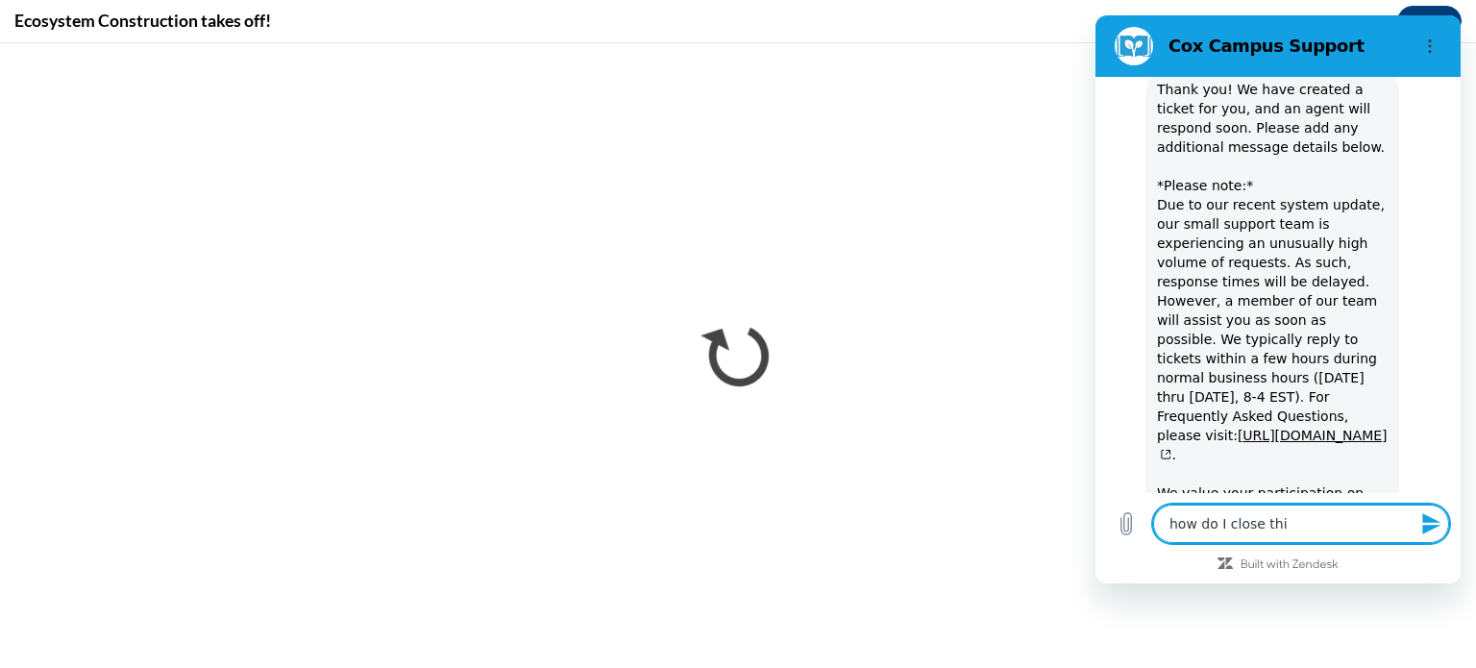
type textarea "how do I close this"
type textarea "x"
type textarea "how do I close this"
type textarea "x"
type textarea "how do I close this b"
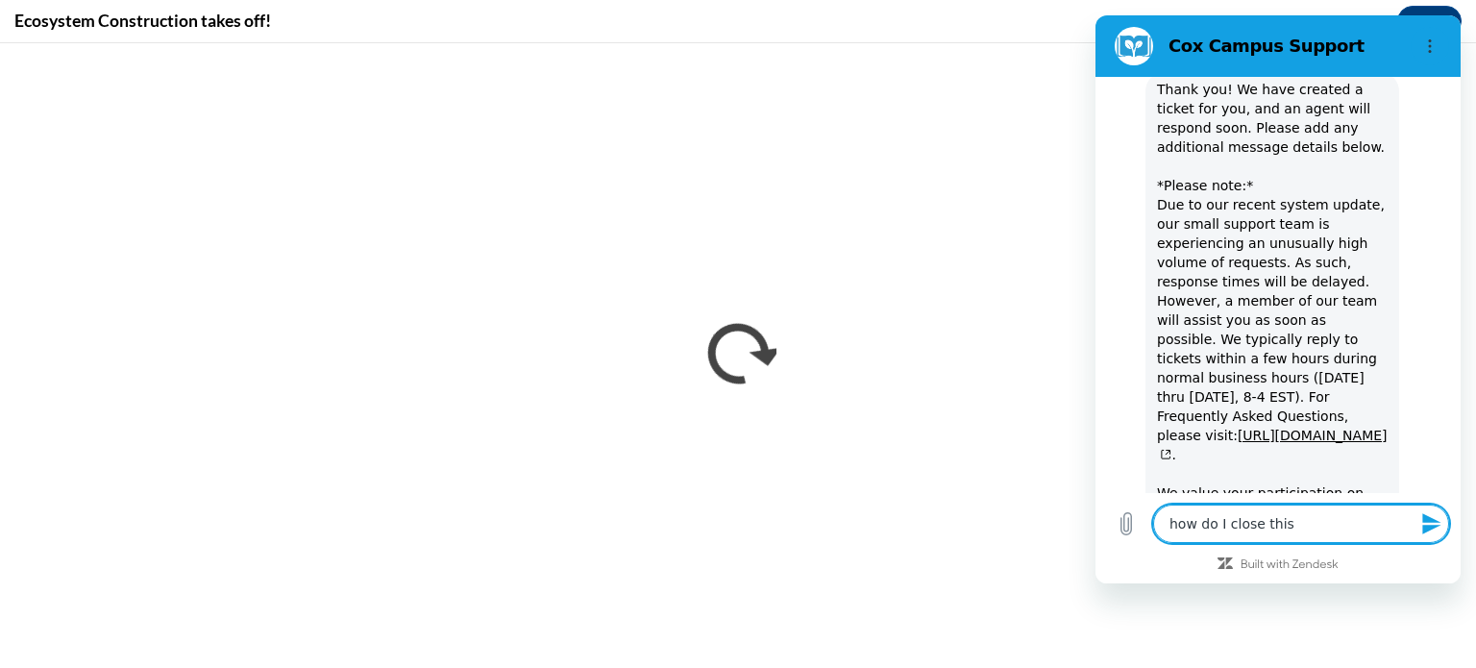
type textarea "x"
type textarea "how do I close this bo"
type textarea "x"
type textarea "how do I close this boc"
type textarea "x"
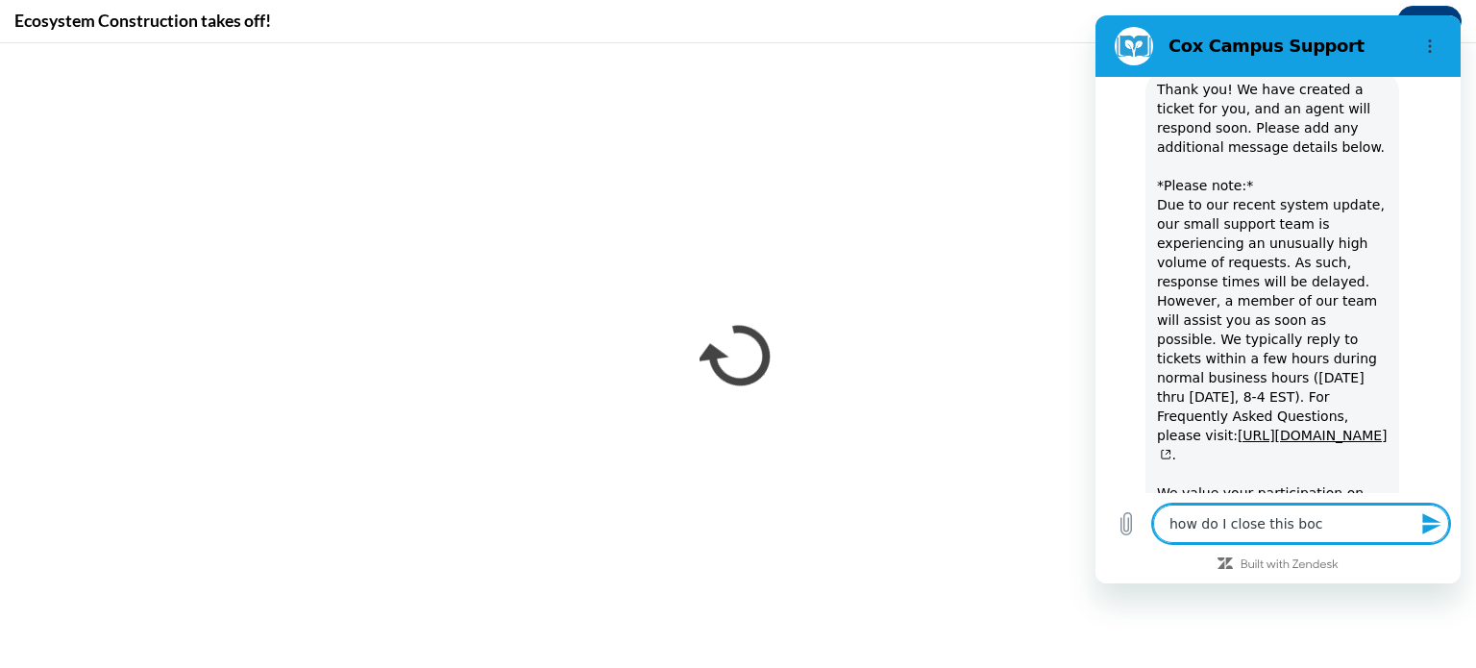
type textarea "how do I close this boc"
type textarea "x"
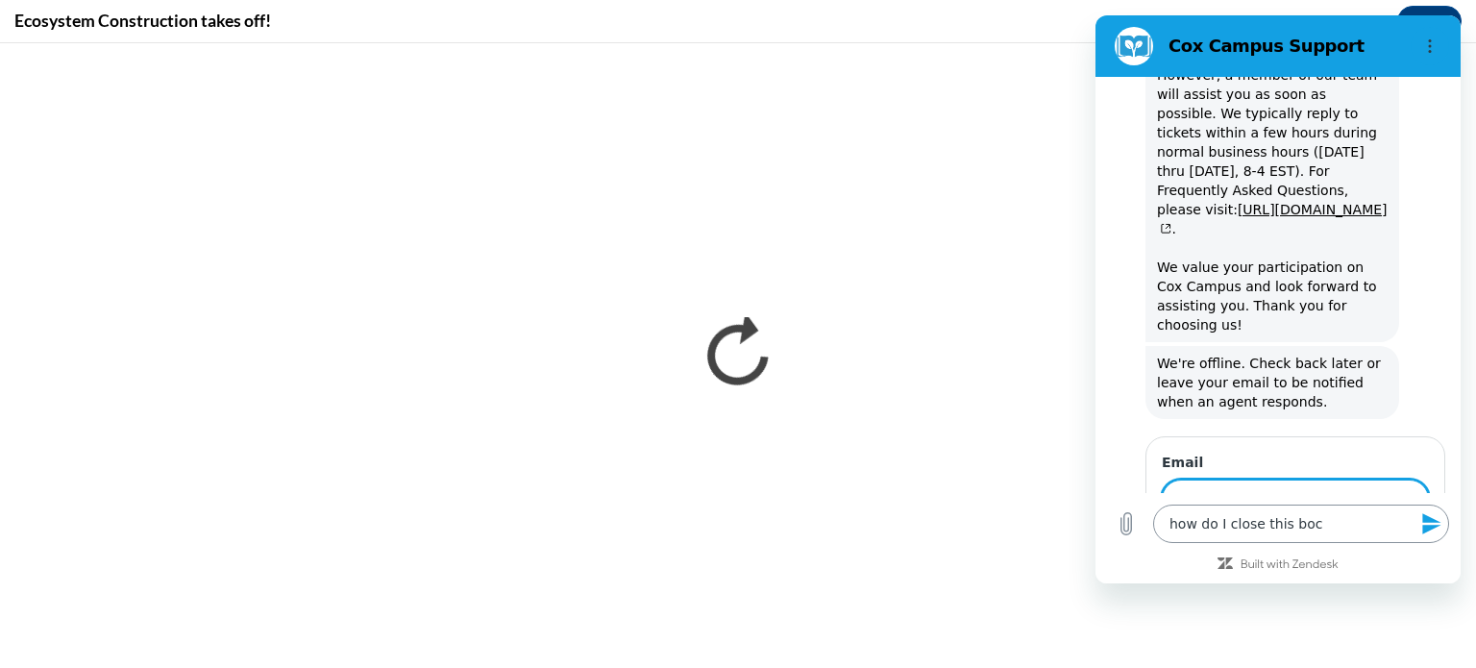
scroll to position [674, 0]
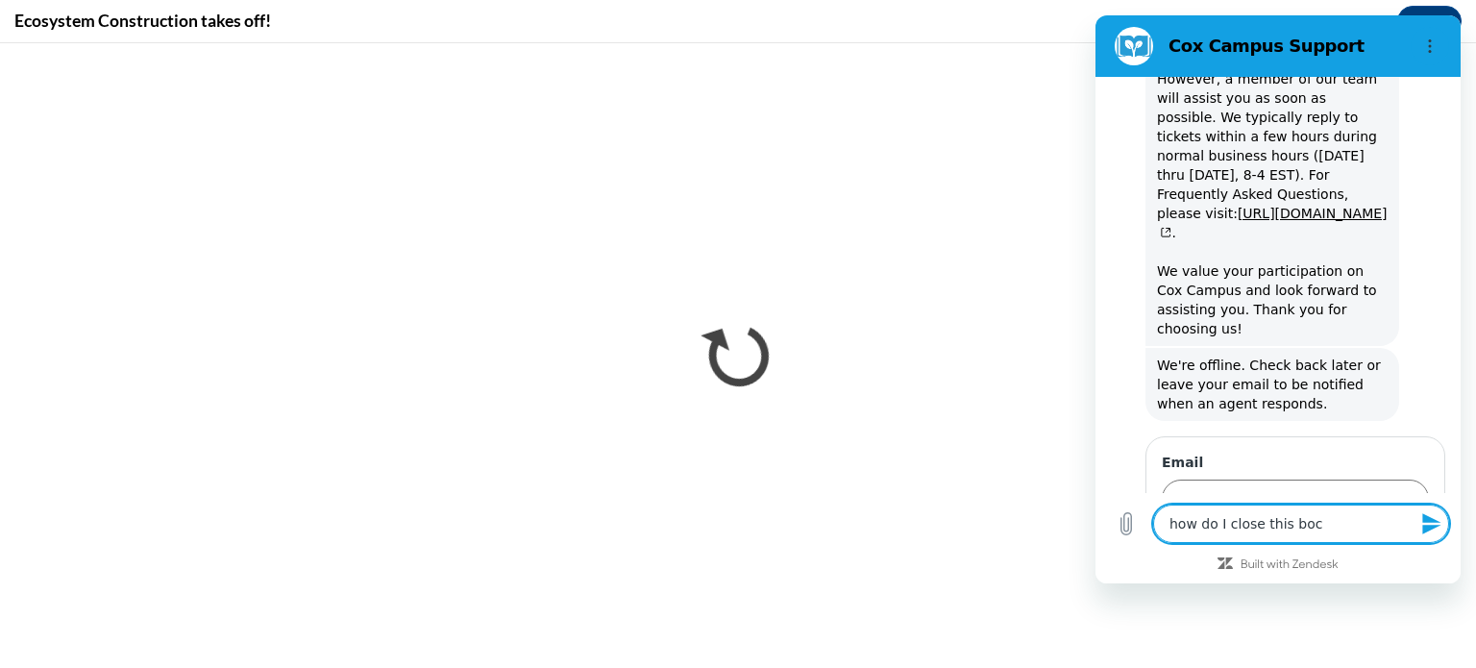
click at [1313, 530] on textarea "how do I close this boc" at bounding box center [1301, 523] width 296 height 38
type textarea "how do I close this bo"
type textarea "x"
type textarea "how do I close this box"
type textarea "x"
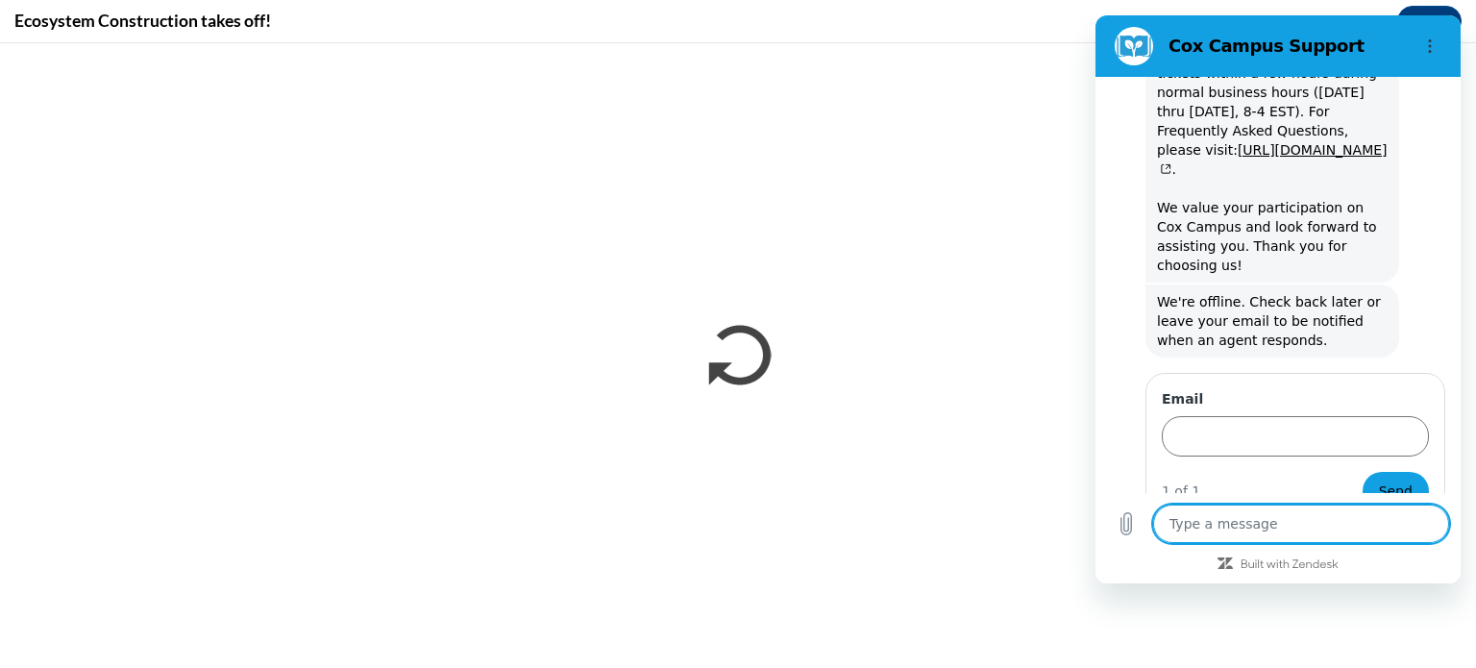
type textarea "x"
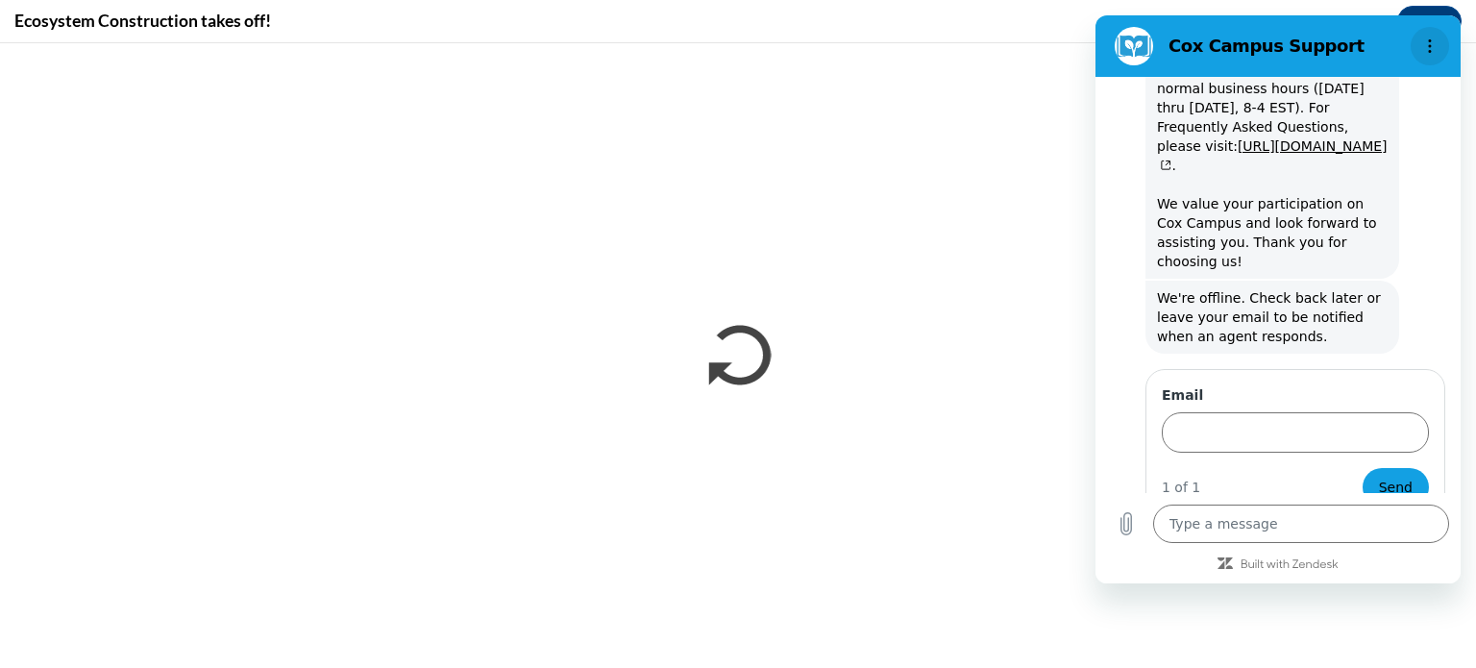
click at [1424, 50] on icon "Options menu" at bounding box center [1429, 45] width 15 height 15
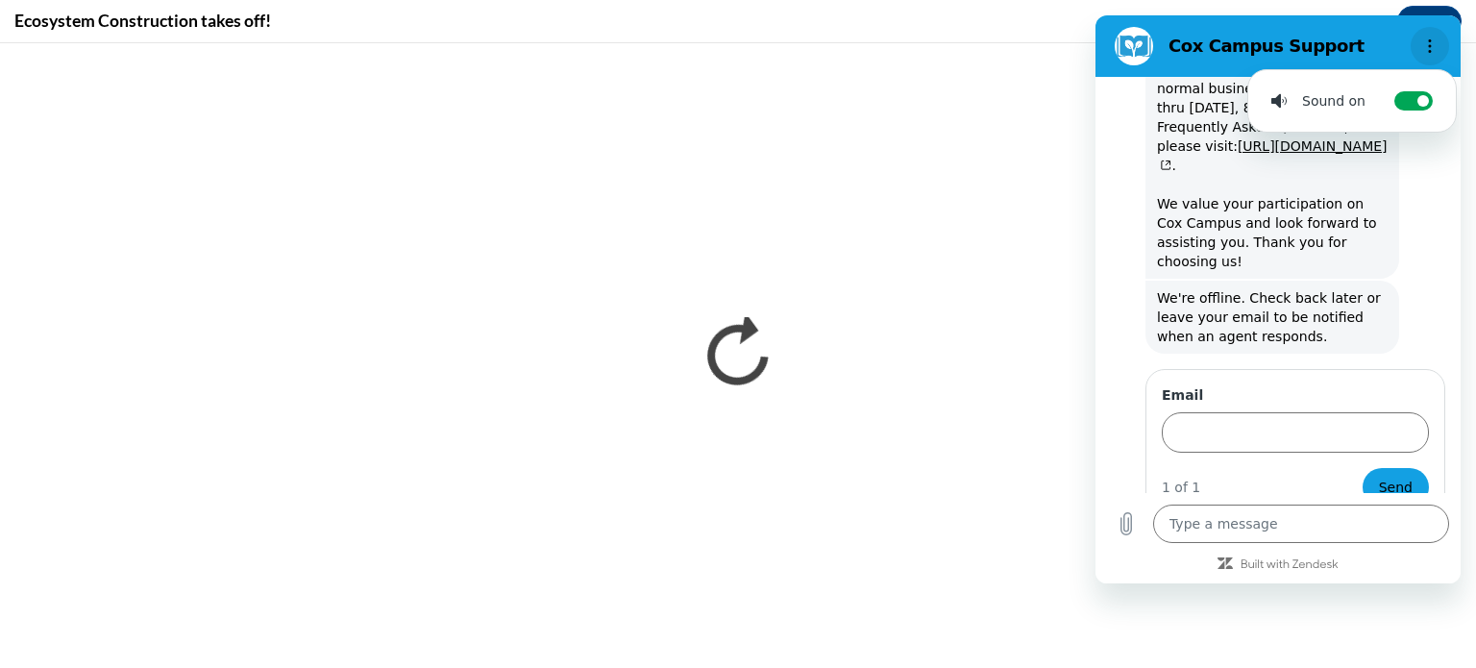
click at [1424, 50] on icon "Options menu" at bounding box center [1429, 45] width 15 height 15
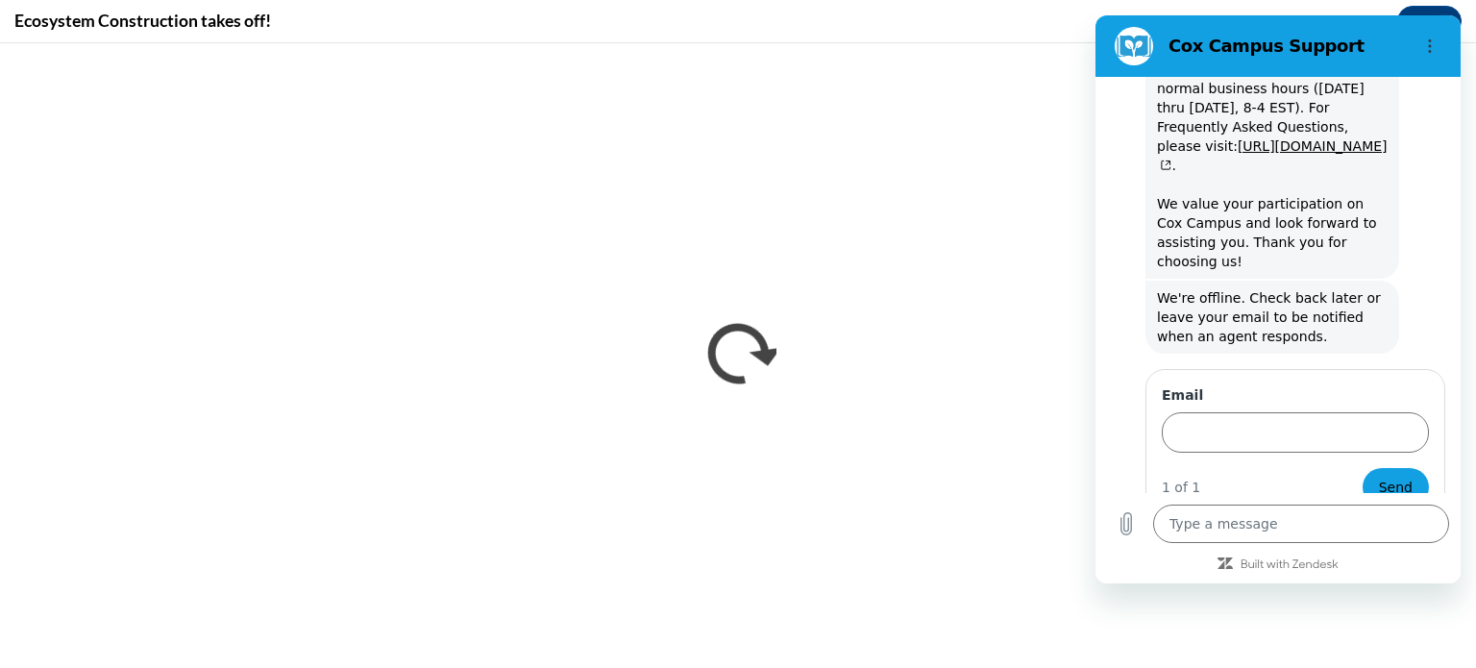
click at [1124, 52] on figure at bounding box center [1134, 46] width 38 height 38
click at [1447, 55] on div at bounding box center [1429, 46] width 38 height 38
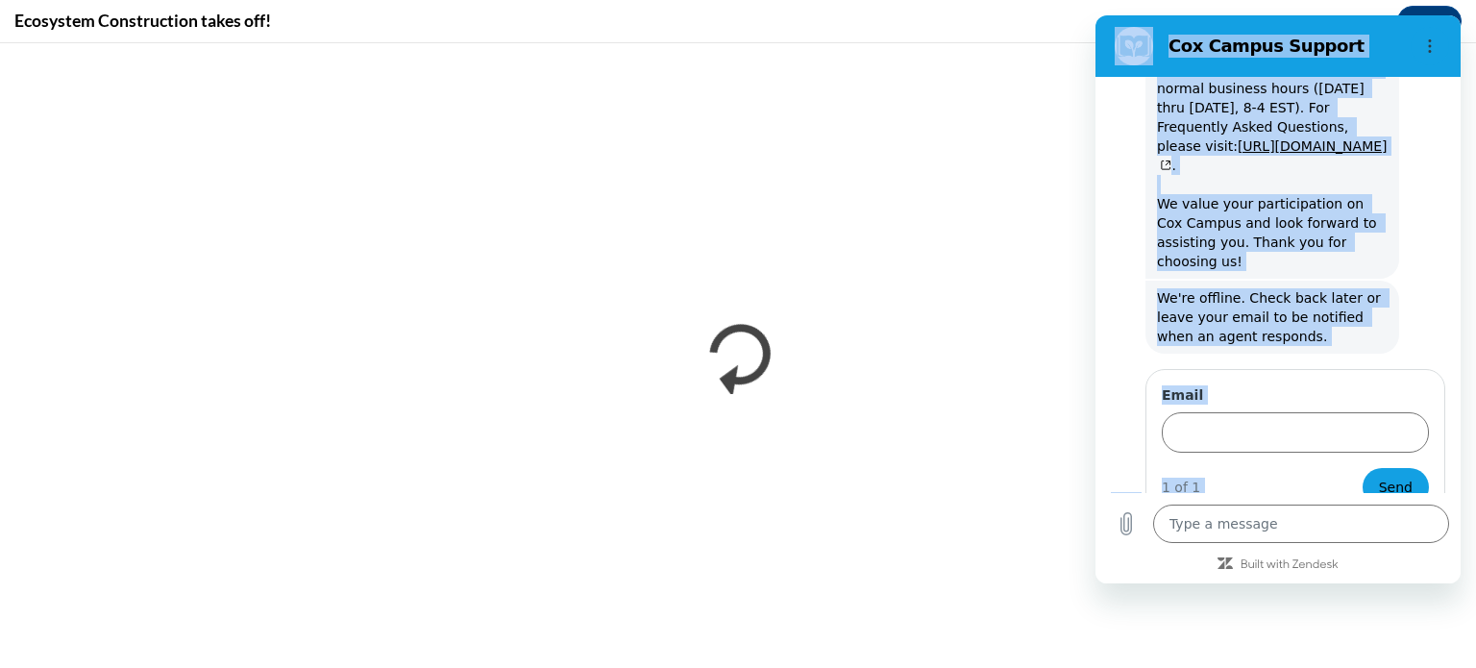
drag, startPoint x: 1193, startPoint y: 467, endPoint x: 1060, endPoint y: 471, distance: 133.6
click html "Cox Campus Support 1:06 PM Cox Campus Cox Campus says: Welcome! In order to acc…"
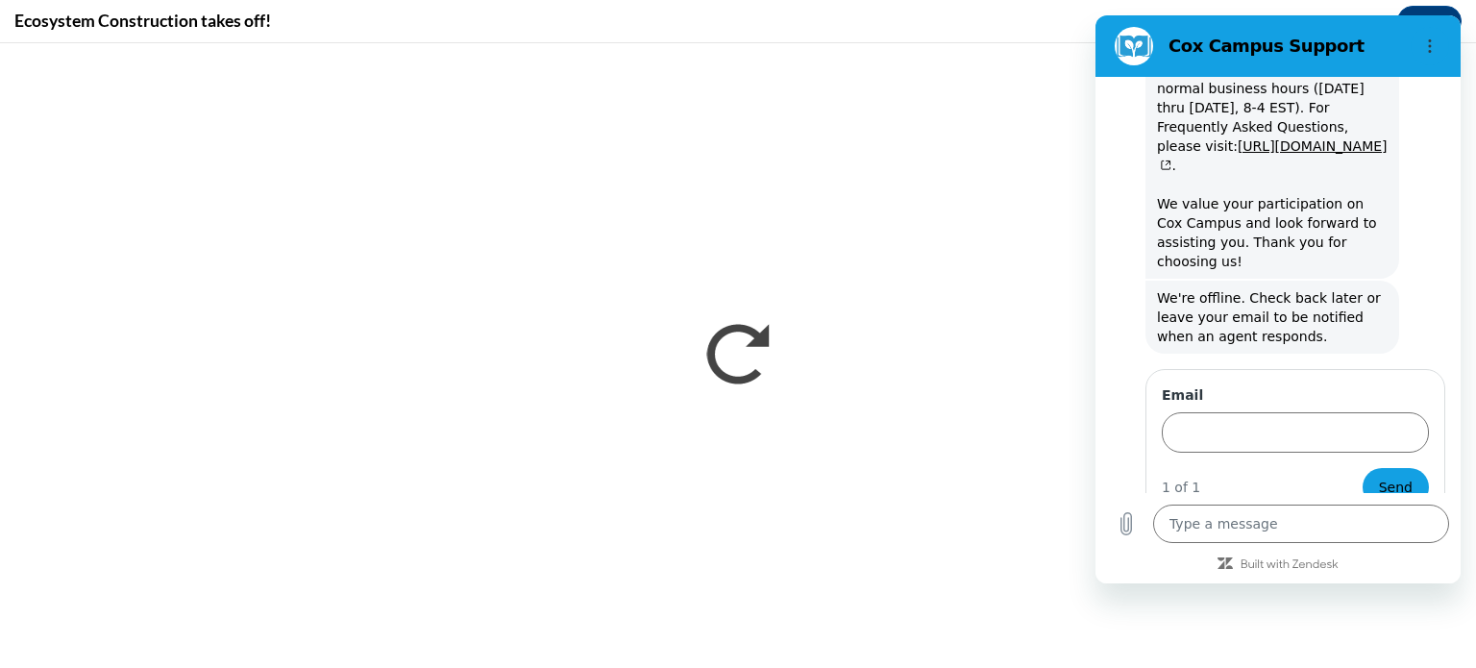
click at [1243, 498] on div "Type a message x" at bounding box center [1277, 523] width 365 height 61
click at [1379, 60] on div "Cox Campus Support" at bounding box center [1255, 46] width 296 height 38
click at [1104, 30] on section "Cox Campus Support" at bounding box center [1277, 45] width 365 height 61
click at [1125, 37] on figure at bounding box center [1134, 46] width 38 height 38
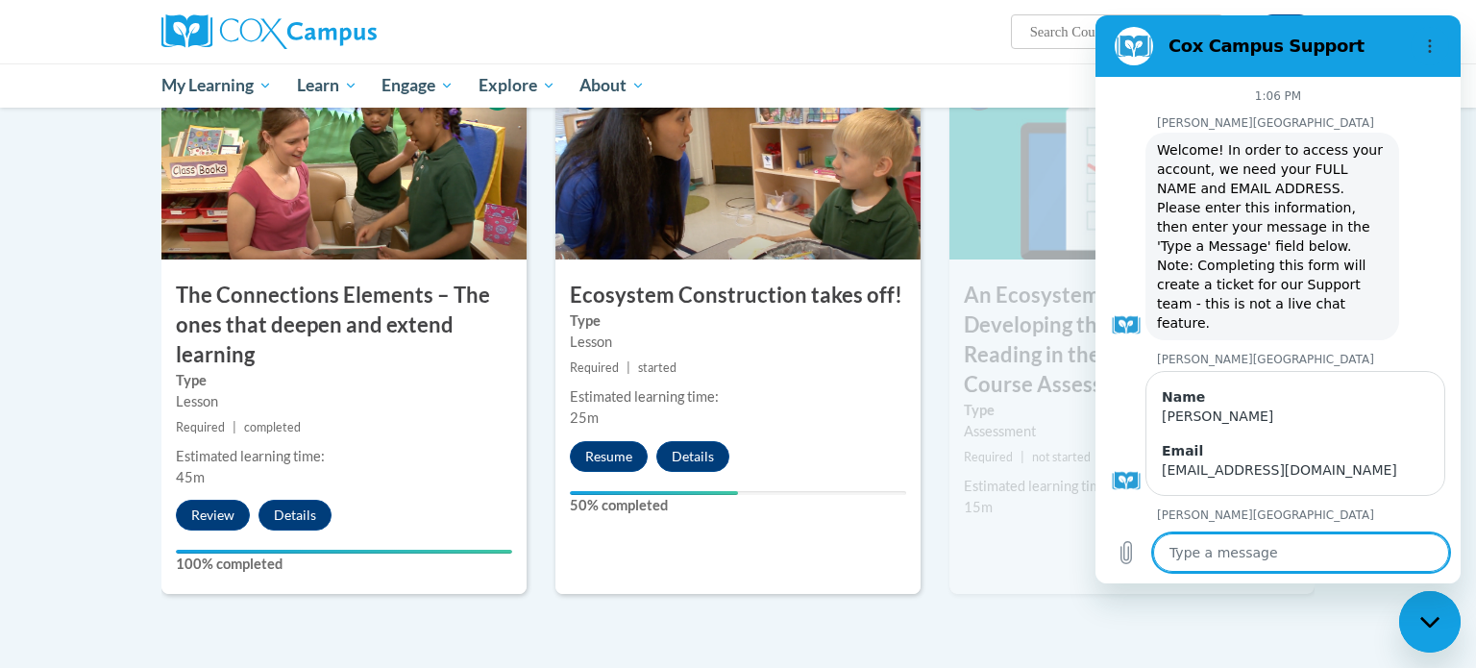
scroll to position [713, 0]
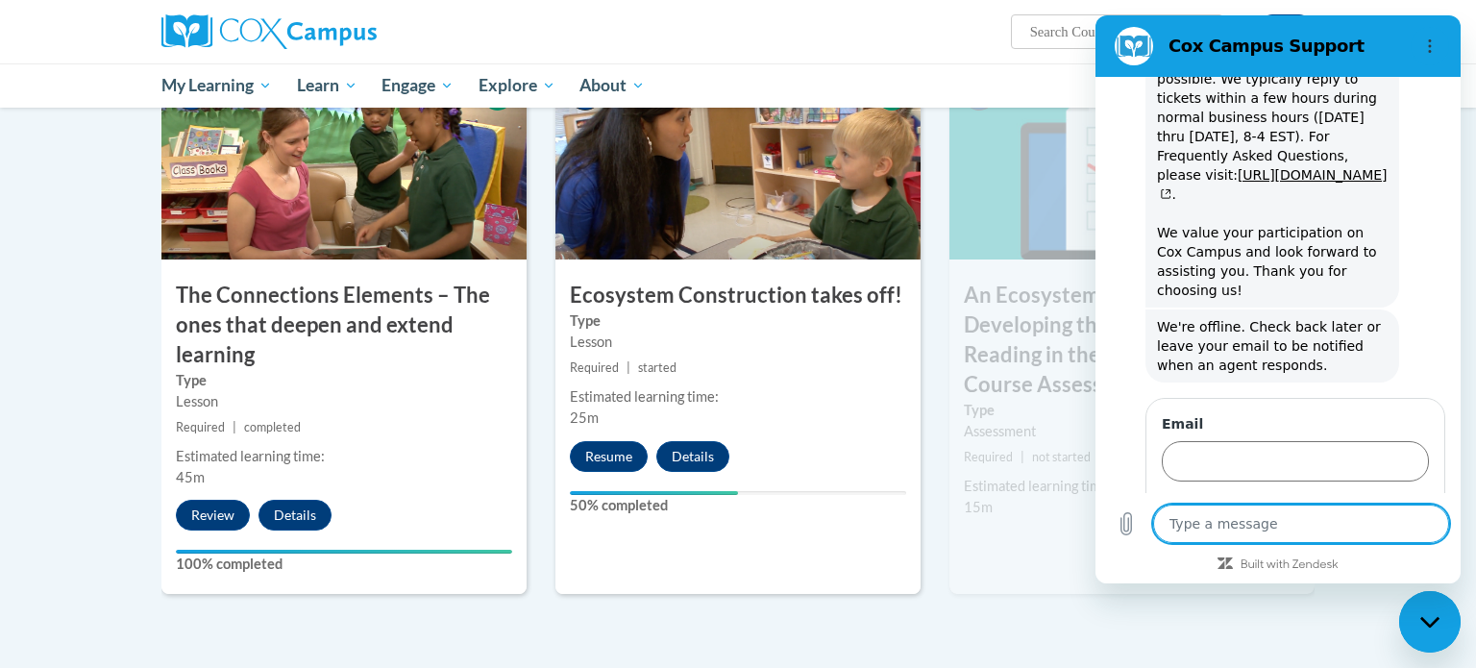
click at [1426, 595] on div "Close messaging window" at bounding box center [1430, 622] width 58 height 58
type textarea "x"
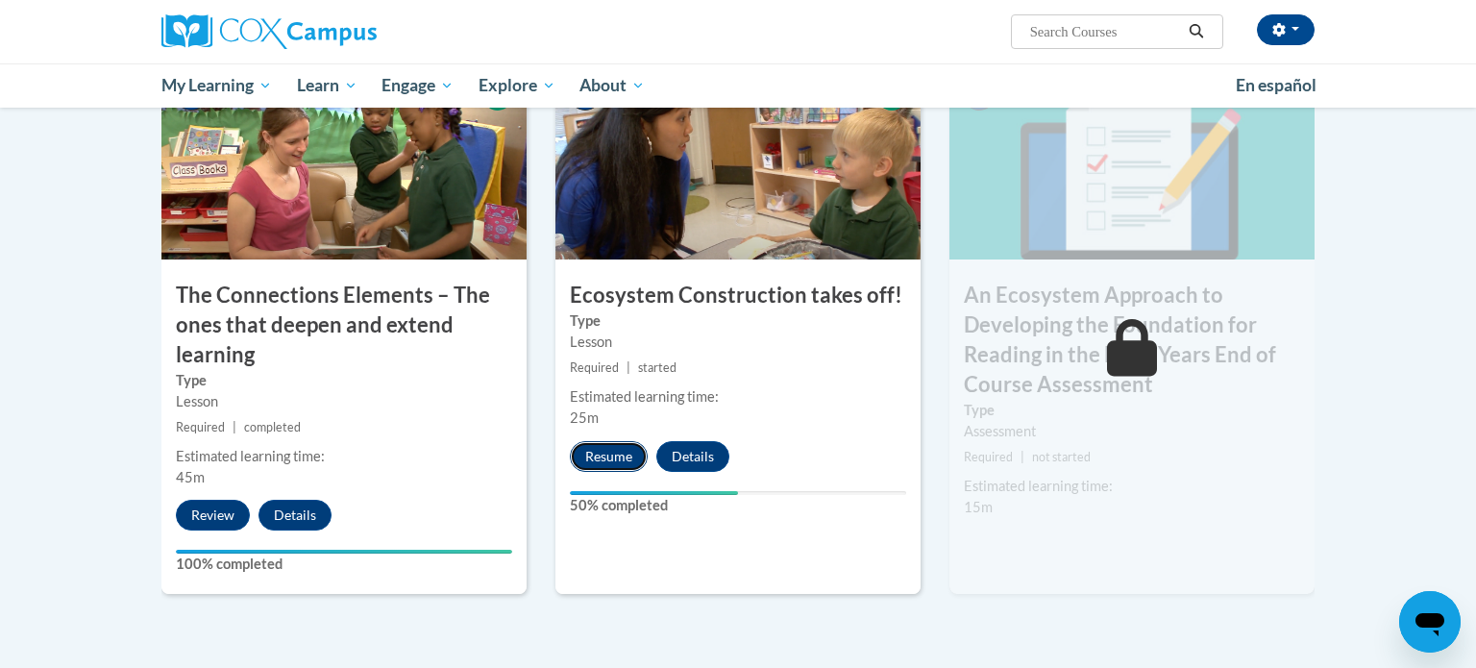
click at [621, 457] on button "Resume" at bounding box center [609, 456] width 78 height 31
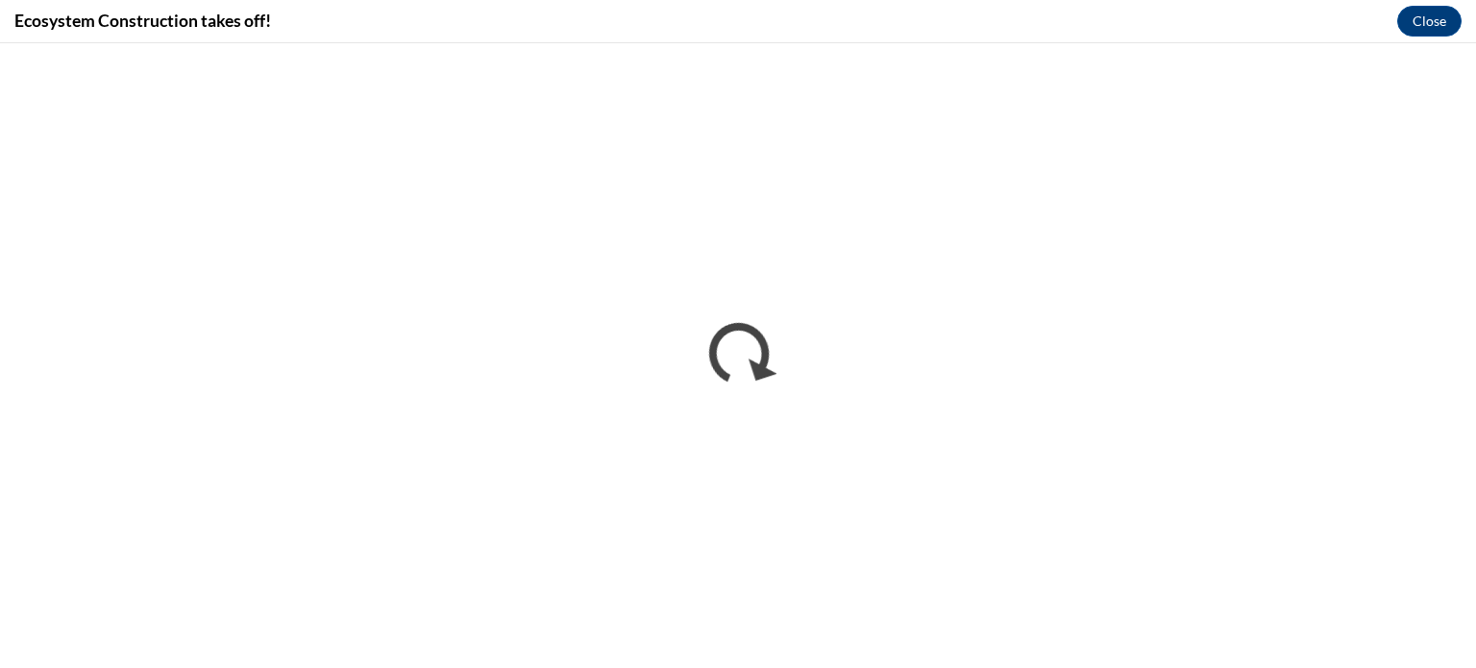
scroll to position [0, 0]
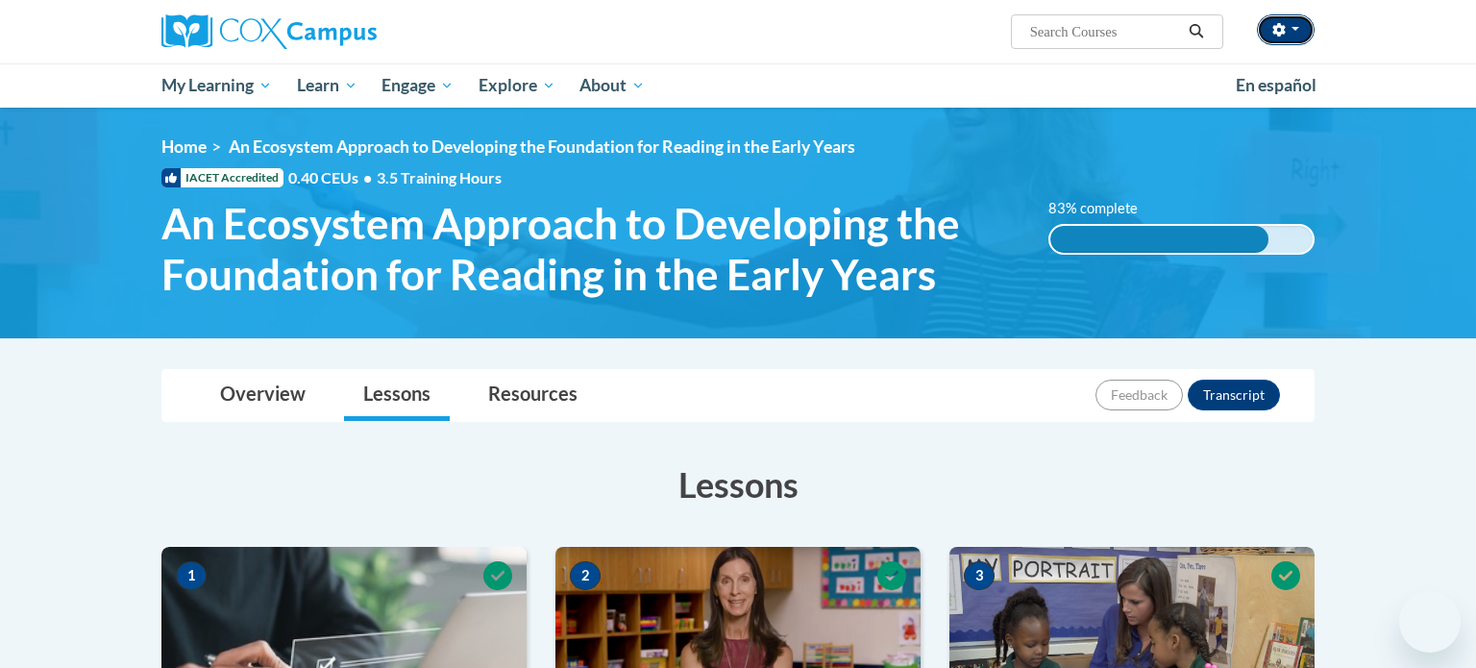
click at [1279, 35] on icon "button" at bounding box center [1278, 29] width 12 height 13
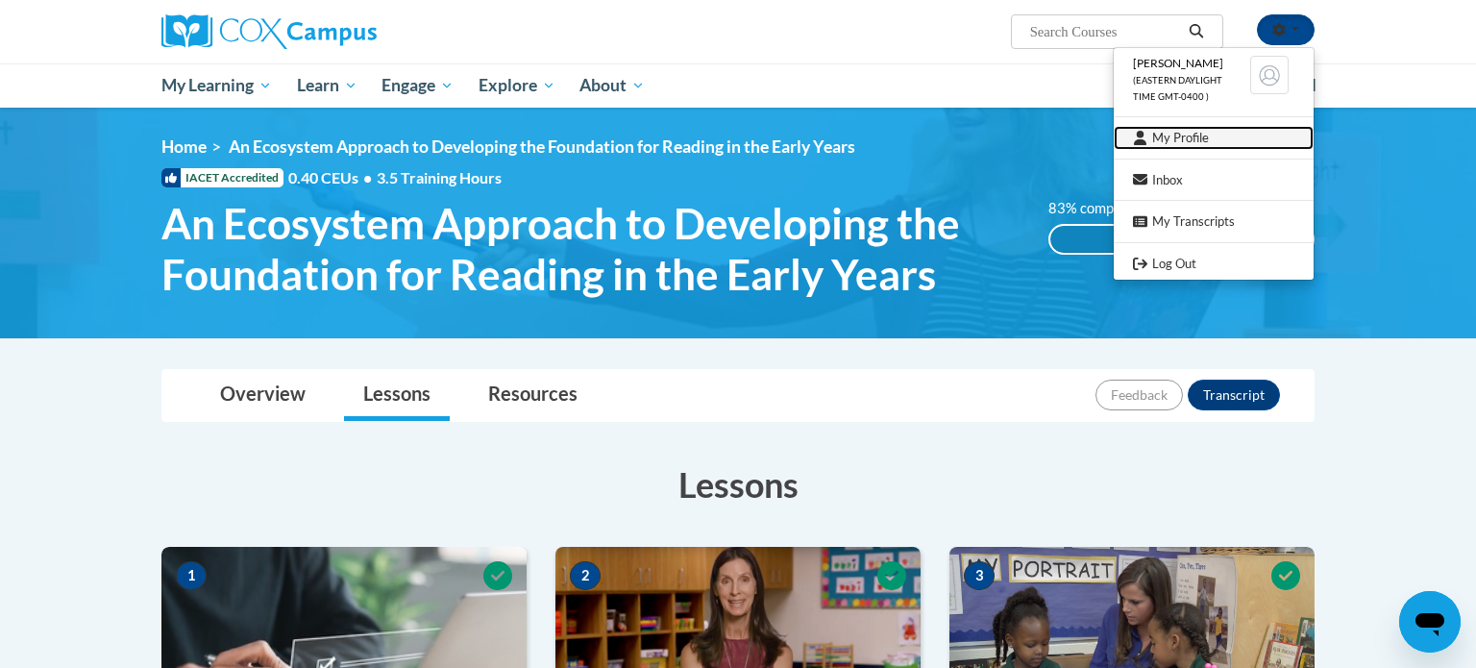
click at [1182, 149] on link "My Profile" at bounding box center [1214, 138] width 200 height 24
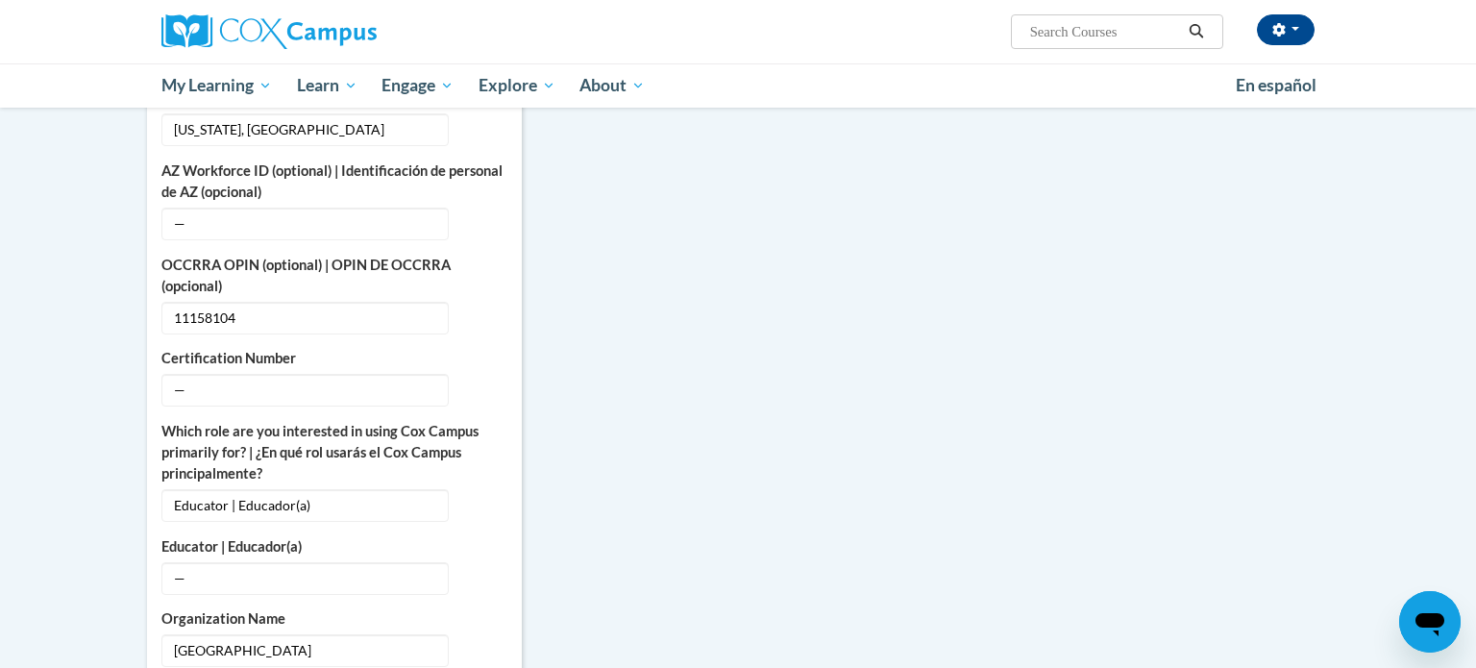
scroll to position [751, 0]
click at [224, 304] on span "11158104" at bounding box center [304, 320] width 287 height 33
copy div "11158104 Edit"
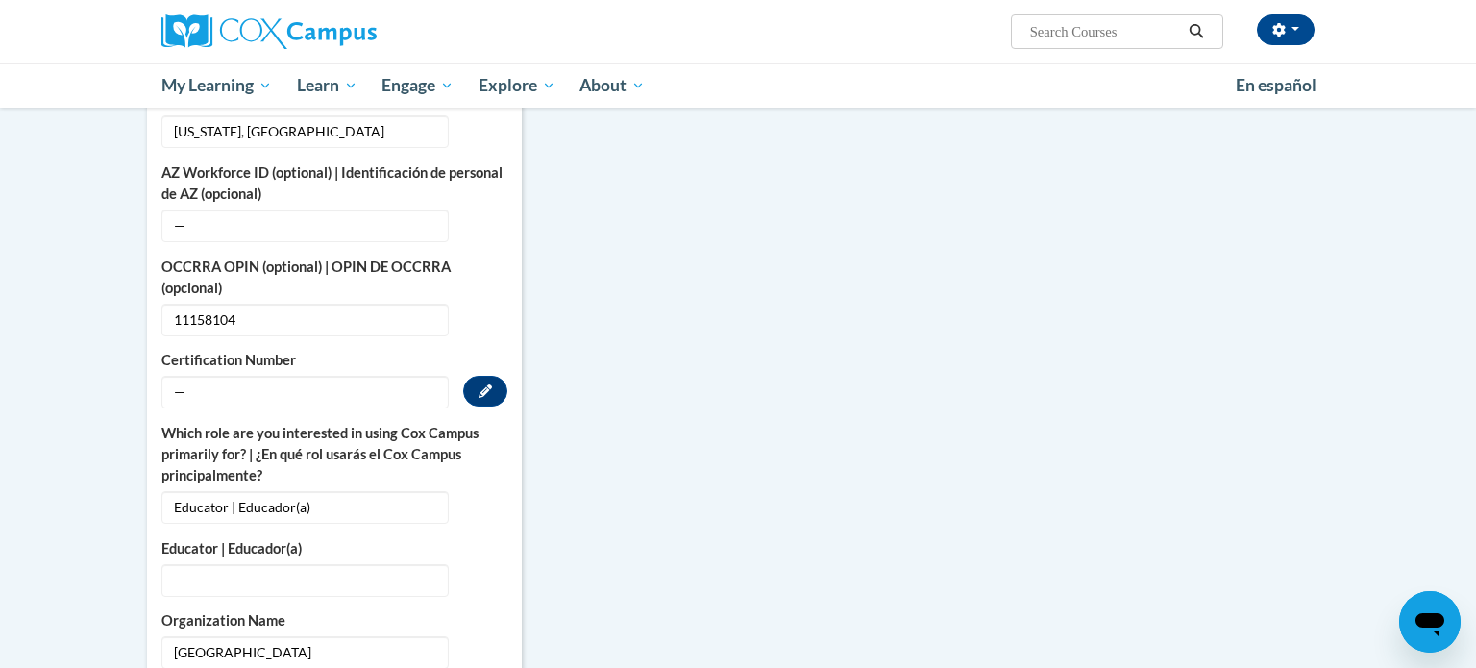
click at [230, 376] on span "—" at bounding box center [304, 392] width 287 height 33
click at [193, 376] on span "—" at bounding box center [304, 392] width 287 height 33
click at [779, 390] on div "More About Me Click or press to edit any of the profile fields below. Select mu…" at bounding box center [738, 607] width 1211 height 1612
click at [224, 304] on span "11158104" at bounding box center [304, 320] width 287 height 33
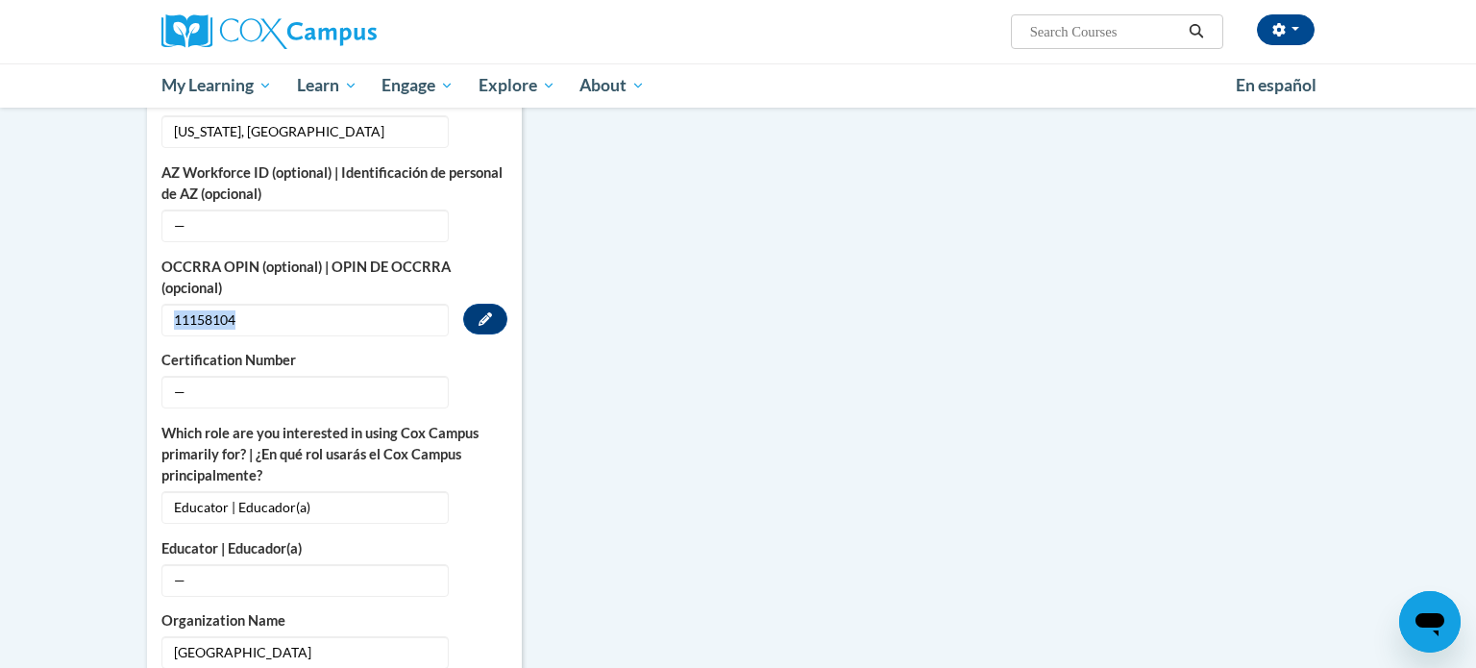
click at [224, 304] on span "11158104" at bounding box center [304, 320] width 287 height 33
copy span "11158104"
click at [220, 376] on span "—" at bounding box center [304, 392] width 287 height 33
click at [448, 506] on div "College/University | Colegio/Universidad — Edit Organization Address Line 1 | D…" at bounding box center [334, 442] width 346 height 1119
click at [473, 376] on button "Edit" at bounding box center [485, 391] width 44 height 31
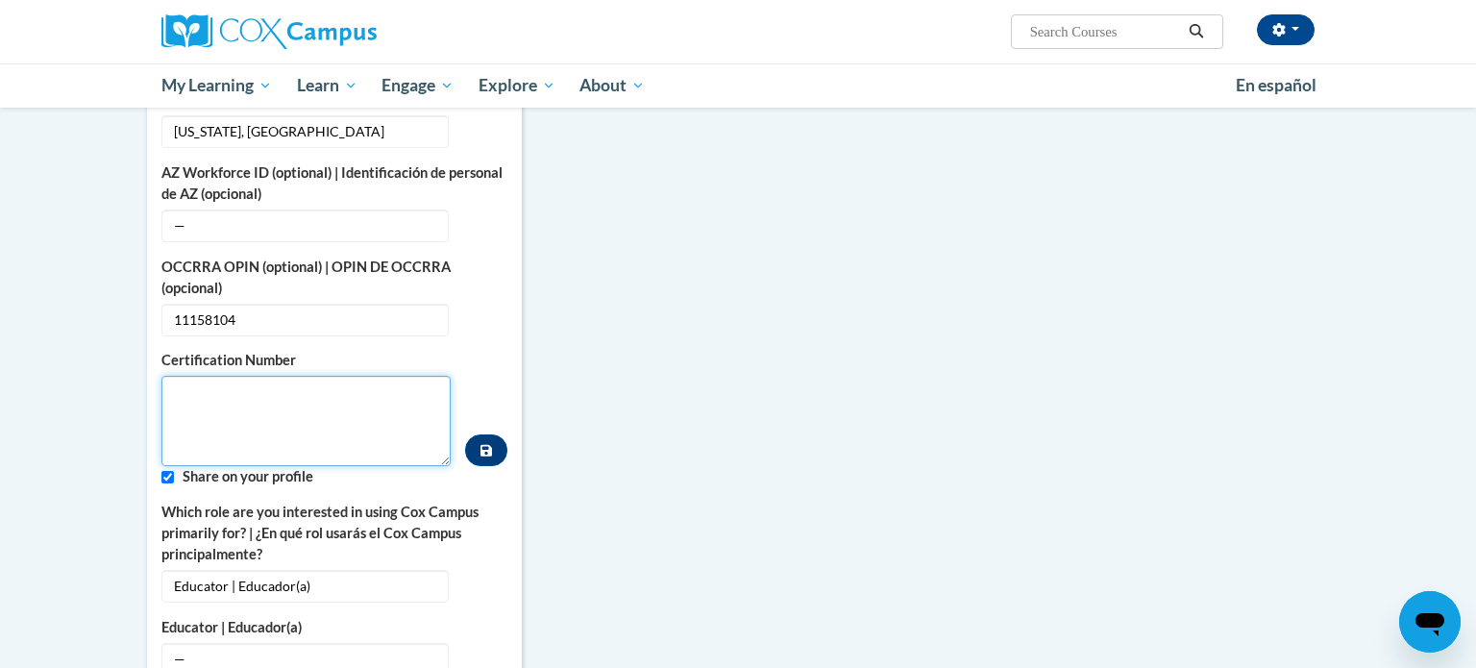
paste textarea "11158104"
type textarea "11158104"
click at [165, 471] on input "Custom profile fields" at bounding box center [167, 477] width 12 height 12
checkbox input "false"
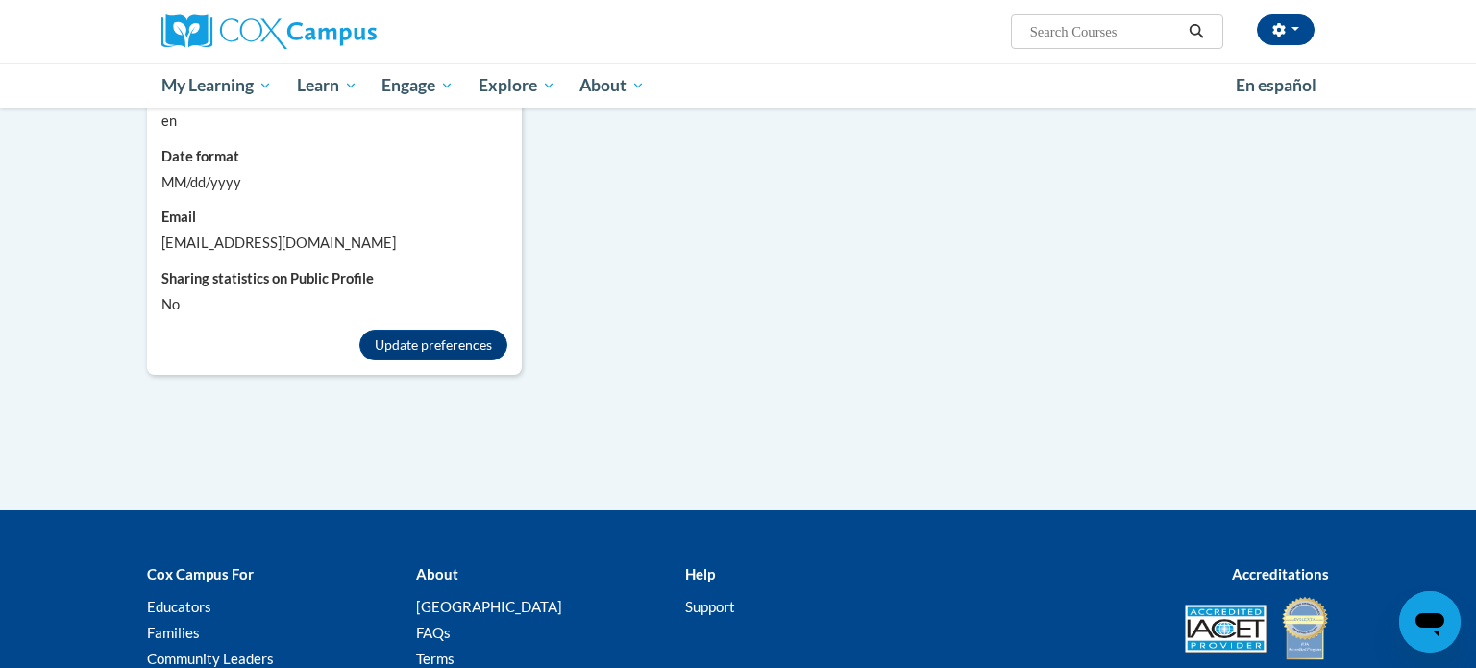
scroll to position [1982, 0]
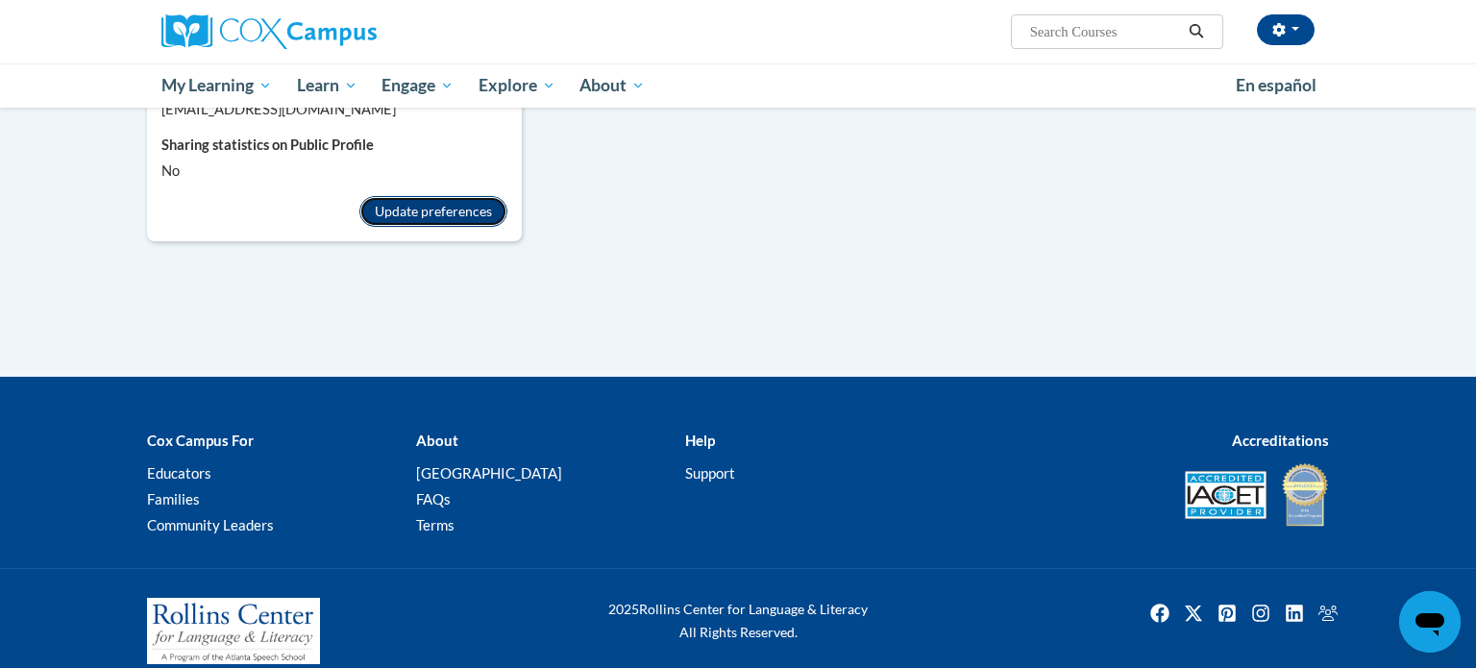
click at [446, 196] on button "Update preferences" at bounding box center [433, 211] width 148 height 31
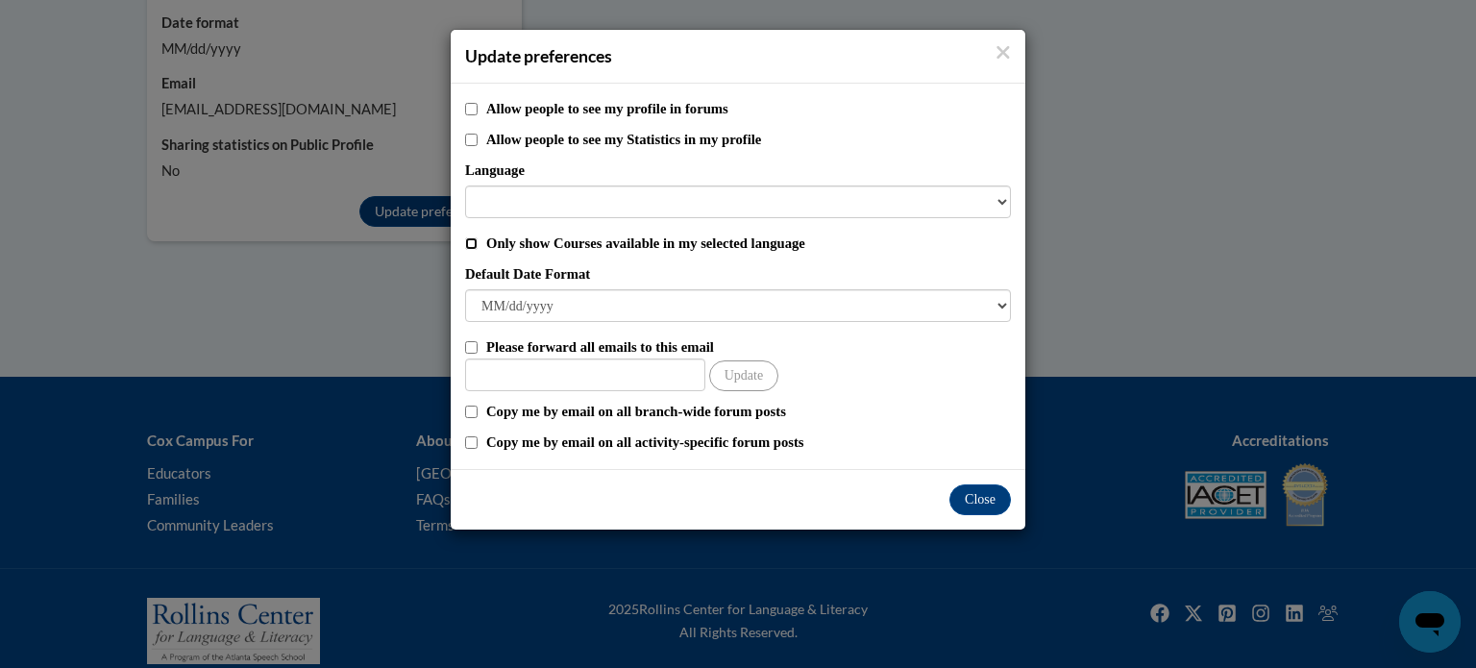
click at [476, 244] on input "Only show Courses available in my selected language" at bounding box center [471, 243] width 12 height 12
checkbox input "true"
click at [976, 504] on button "Close" at bounding box center [979, 499] width 61 height 31
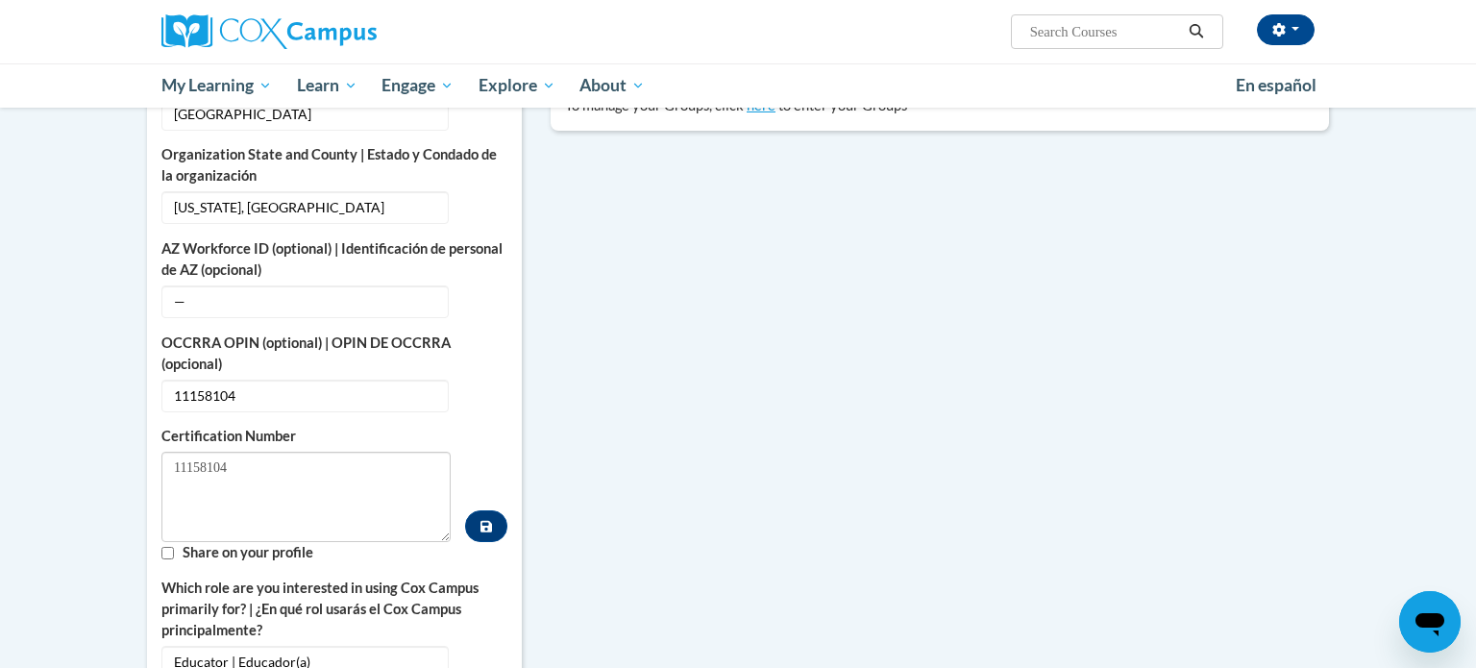
scroll to position [922, 0]
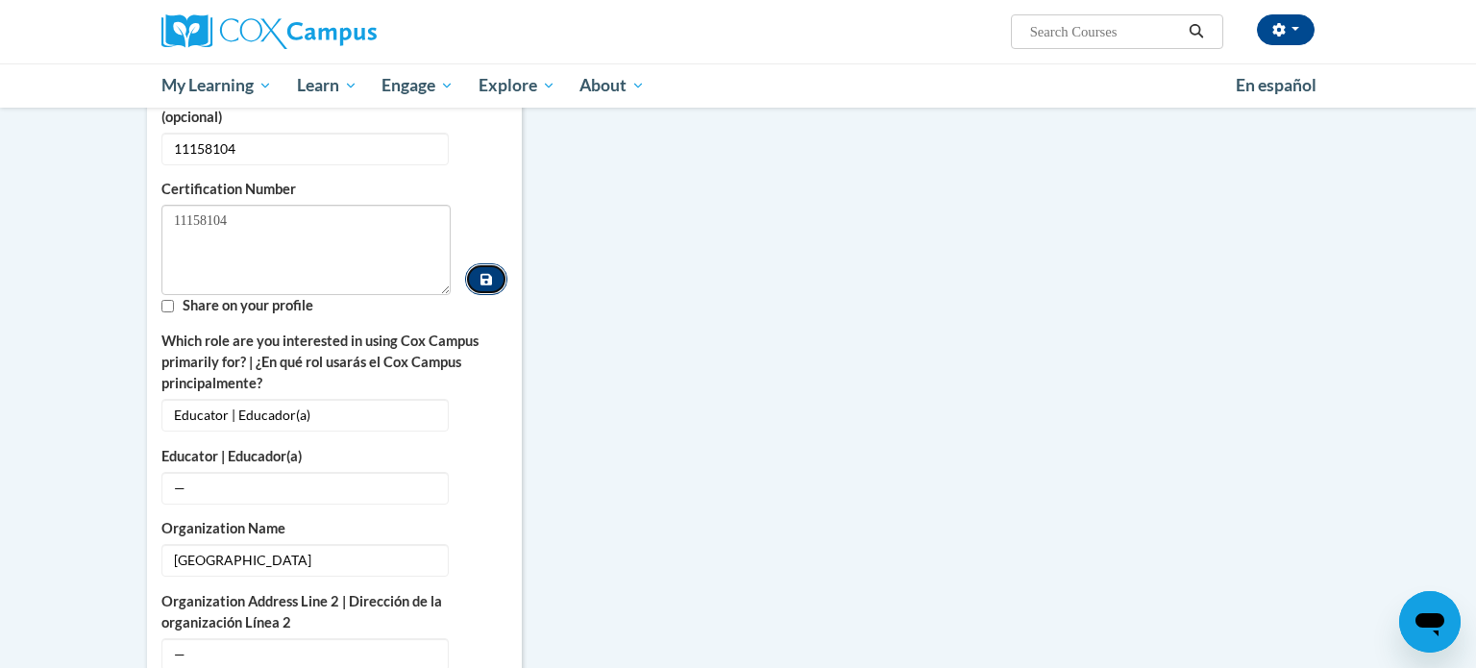
click at [488, 274] on icon "Custom profile fields" at bounding box center [486, 280] width 12 height 12
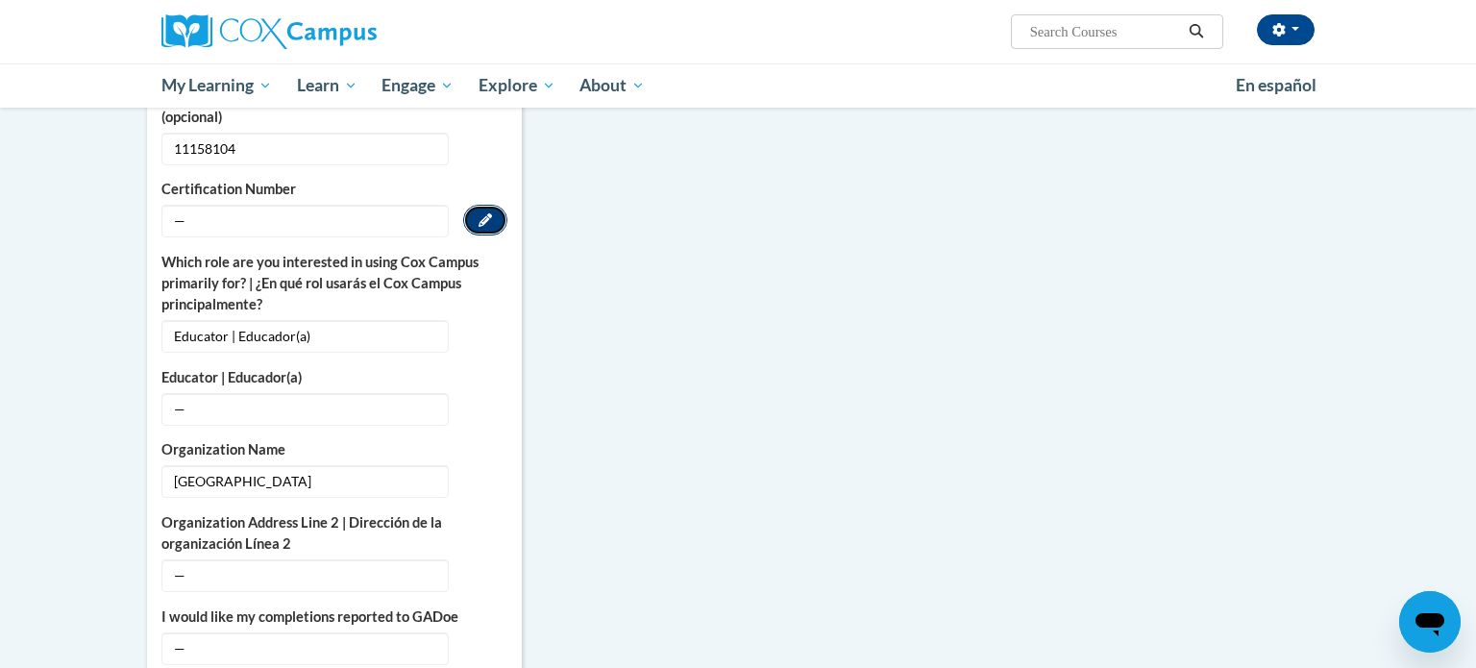
click at [480, 213] on icon "Custom profile fields" at bounding box center [484, 219] width 13 height 13
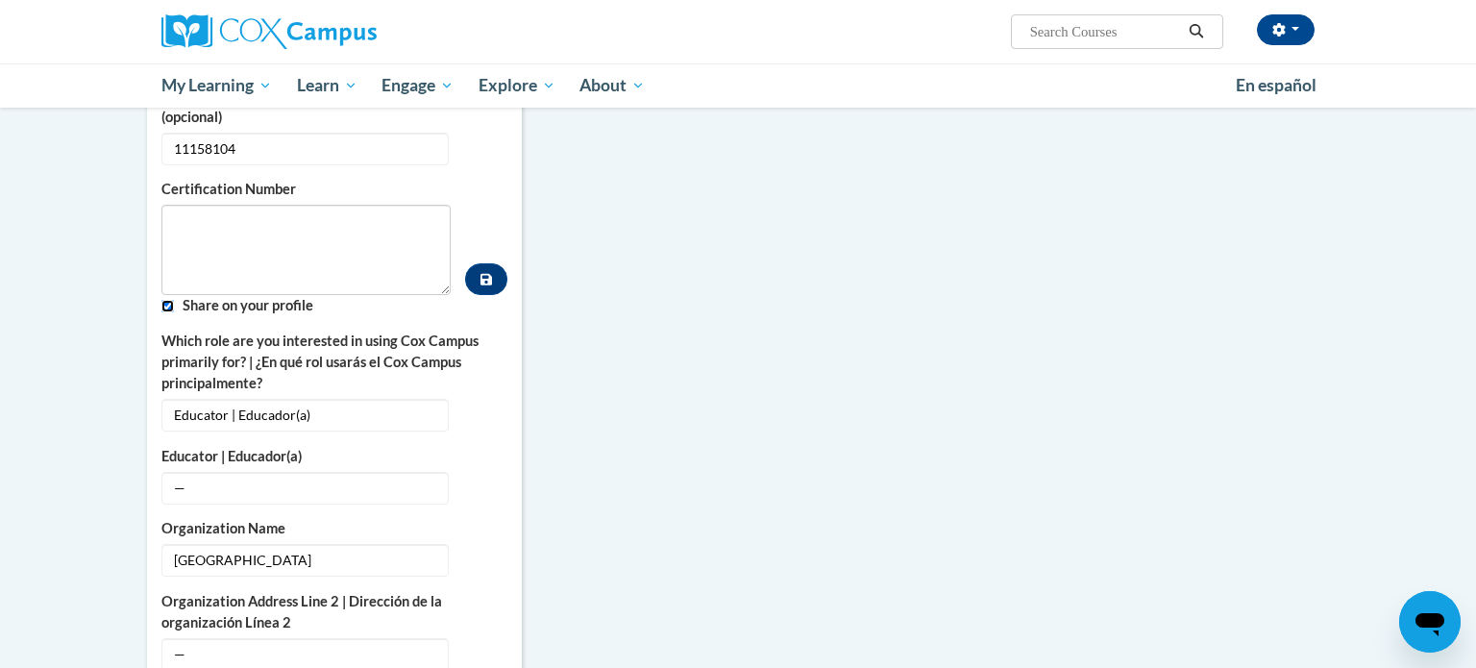
click at [165, 300] on input "Custom profile fields" at bounding box center [167, 306] width 12 height 12
checkbox input "false"
paste textarea "11158104"
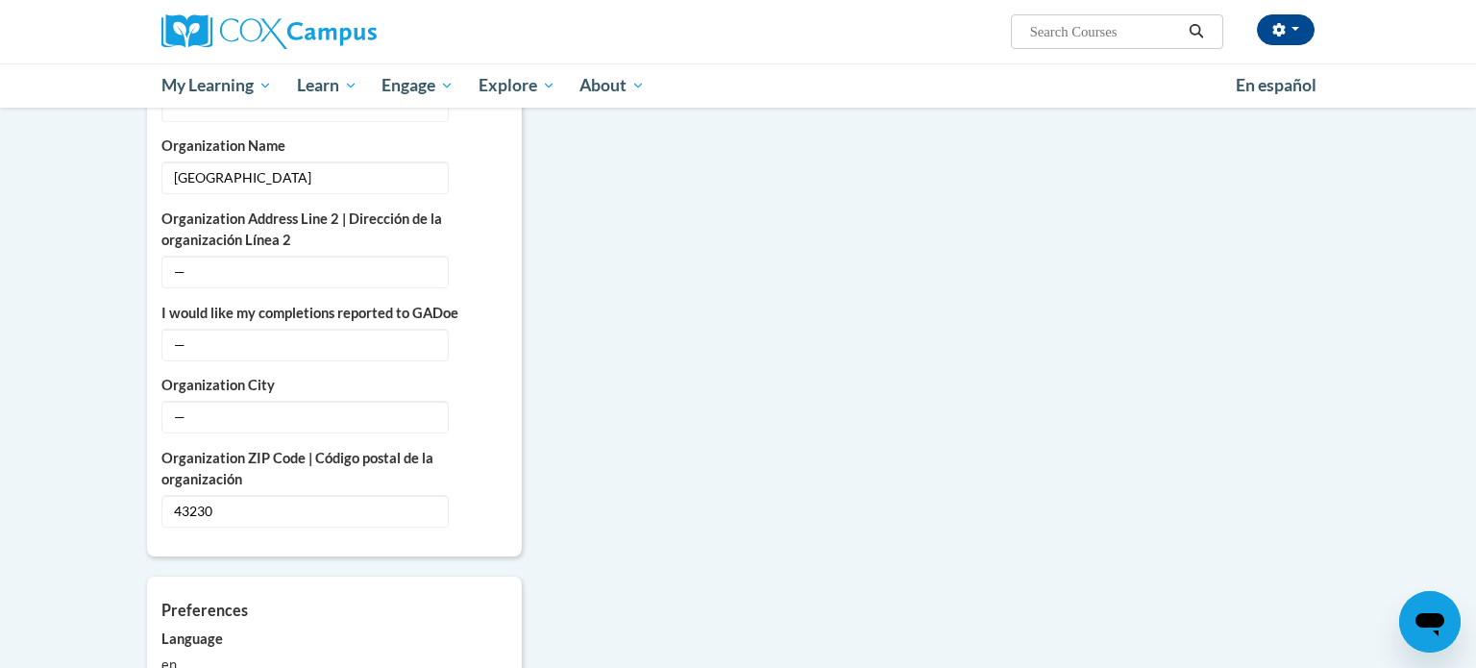
scroll to position [1982, 0]
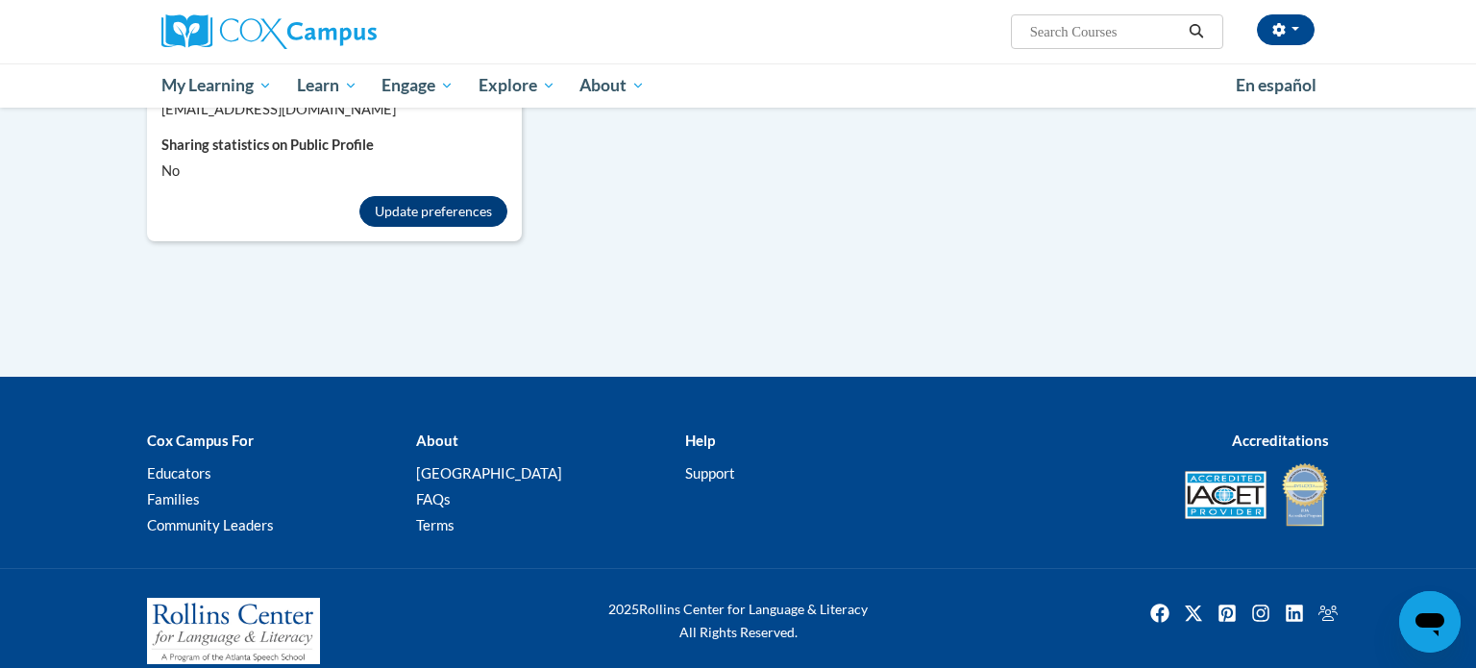
type textarea "11158104"
click at [425, 196] on button "Update preferences" at bounding box center [433, 211] width 148 height 31
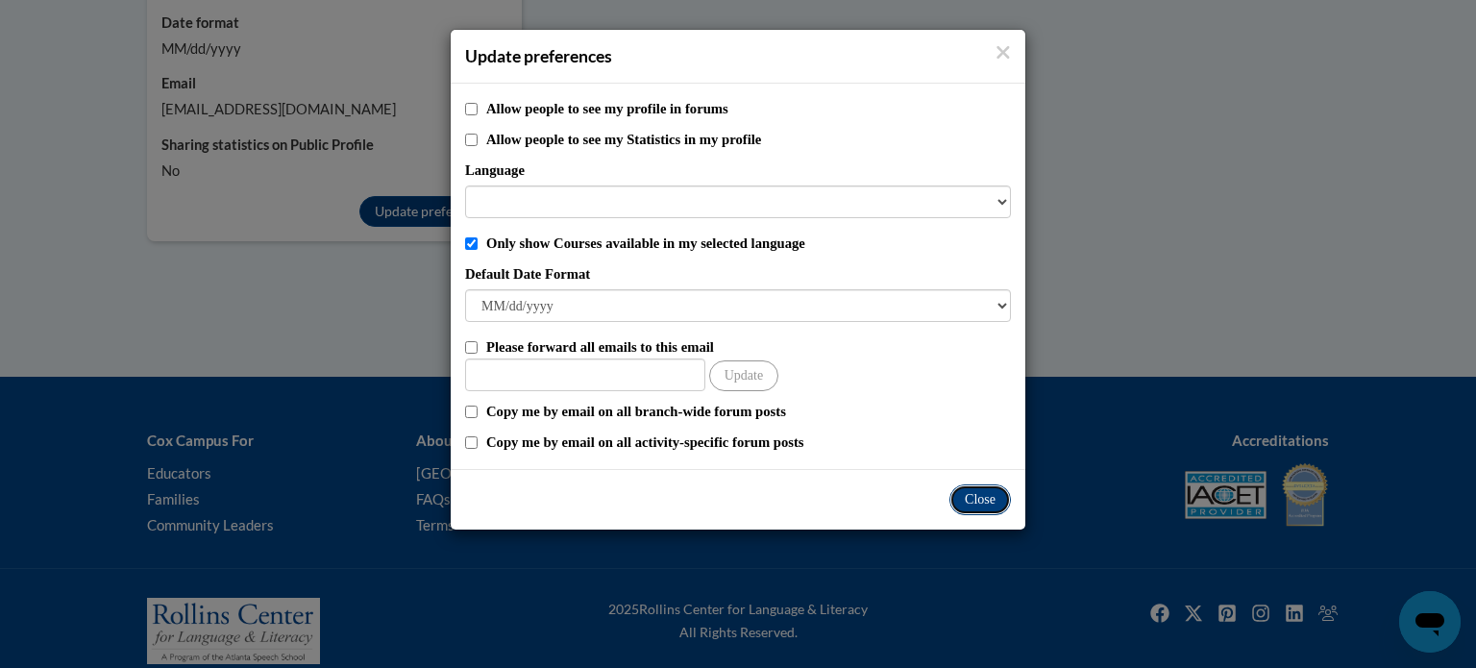
click at [985, 494] on button "Close" at bounding box center [979, 499] width 61 height 31
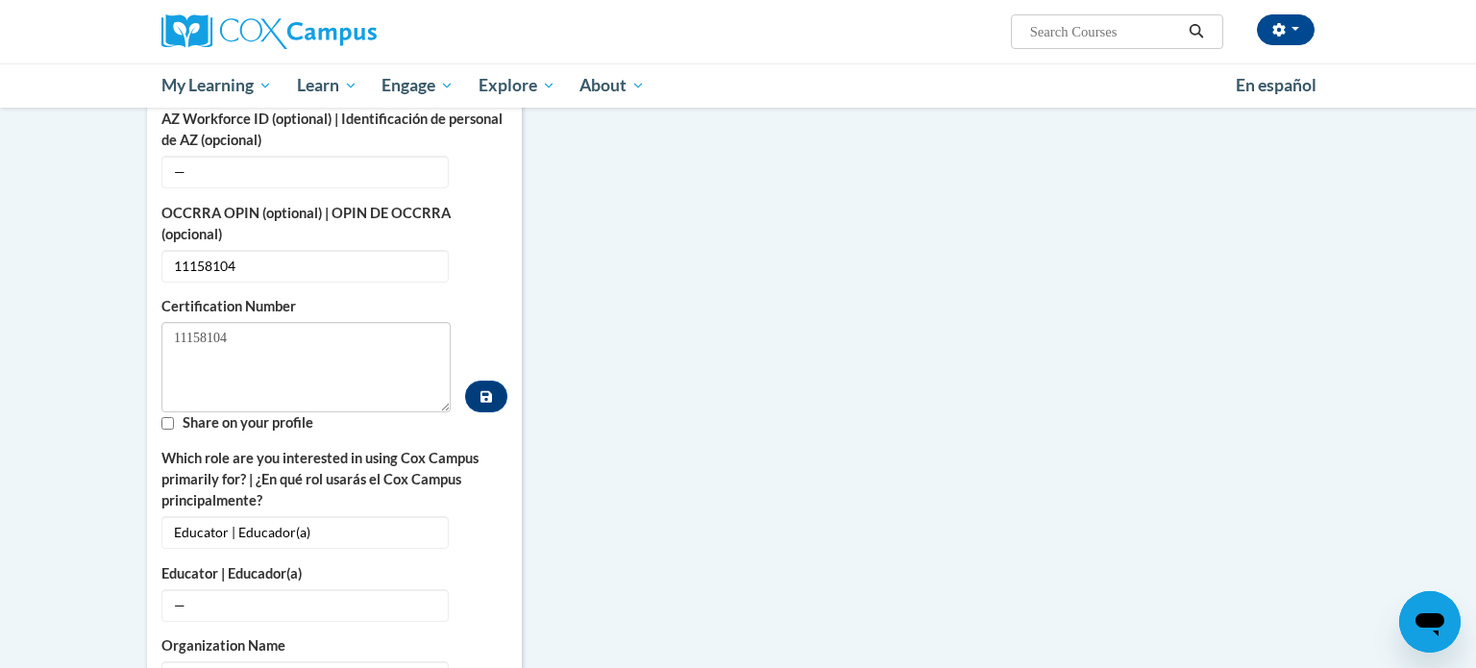
scroll to position [789, 0]
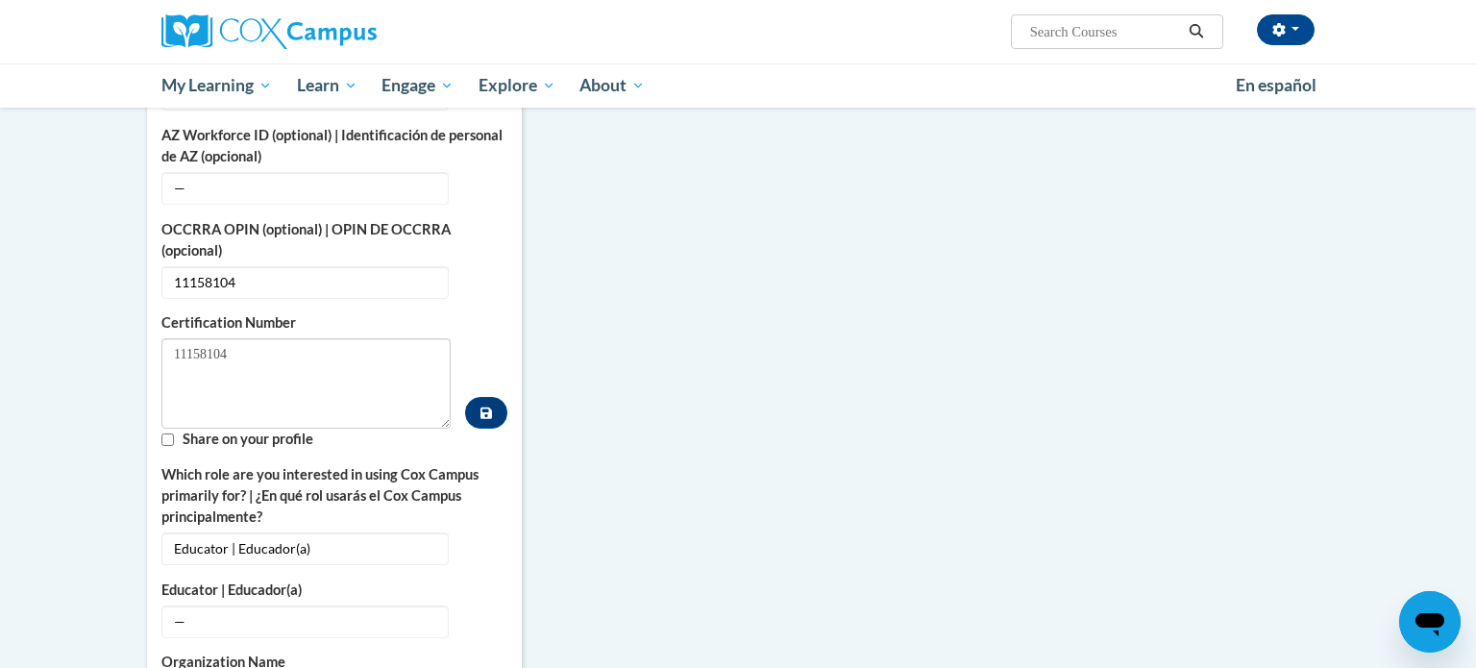
click at [876, 228] on div "More About Me Click or press to edit any of the profile fields below. Select mu…" at bounding box center [738, 609] width 1211 height 1691
click at [1306, 35] on button "button" at bounding box center [1286, 29] width 58 height 31
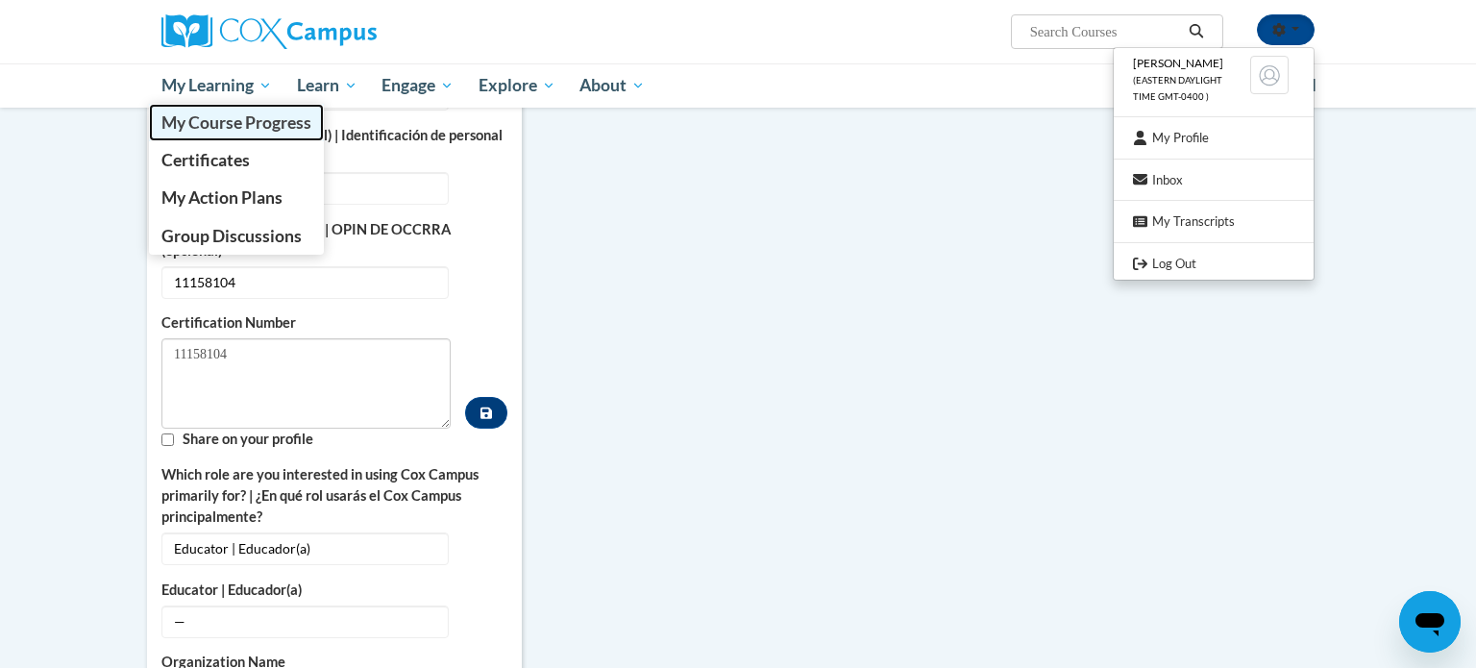
click at [239, 116] on span "My Course Progress" at bounding box center [236, 122] width 150 height 20
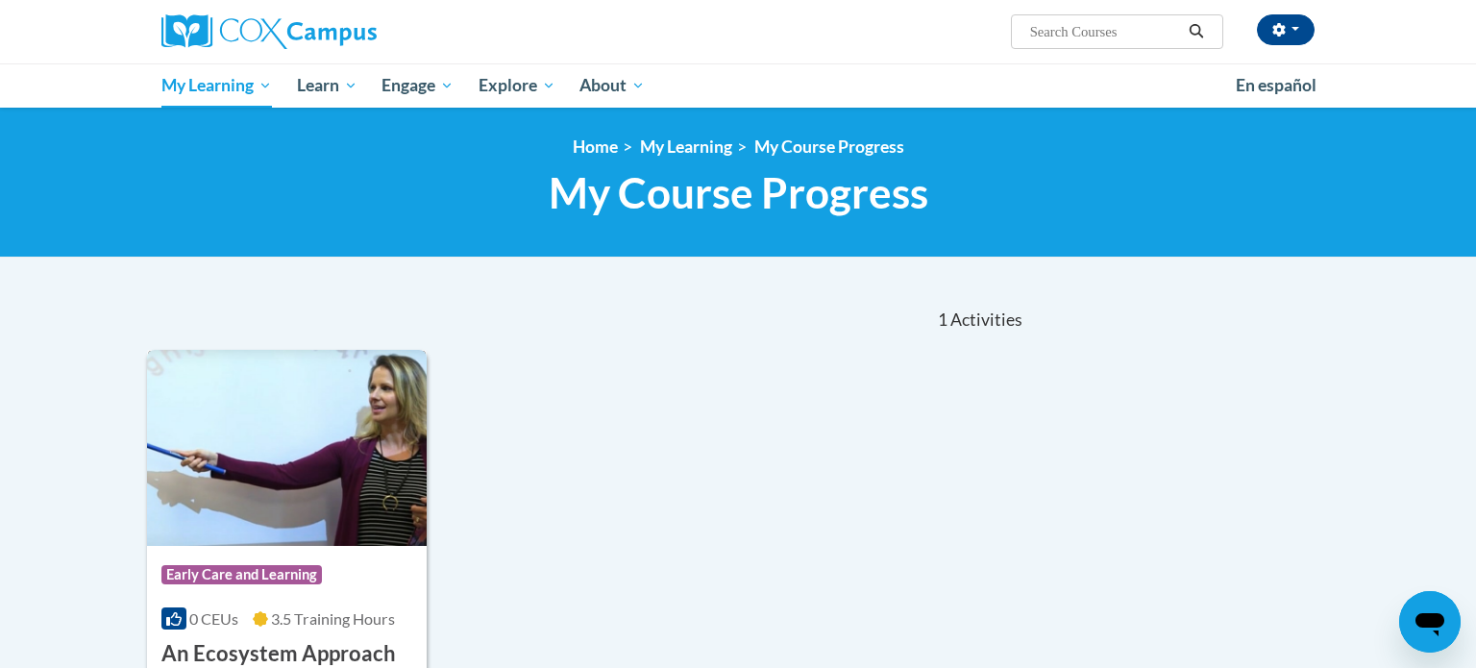
click at [383, 485] on img at bounding box center [287, 448] width 280 height 196
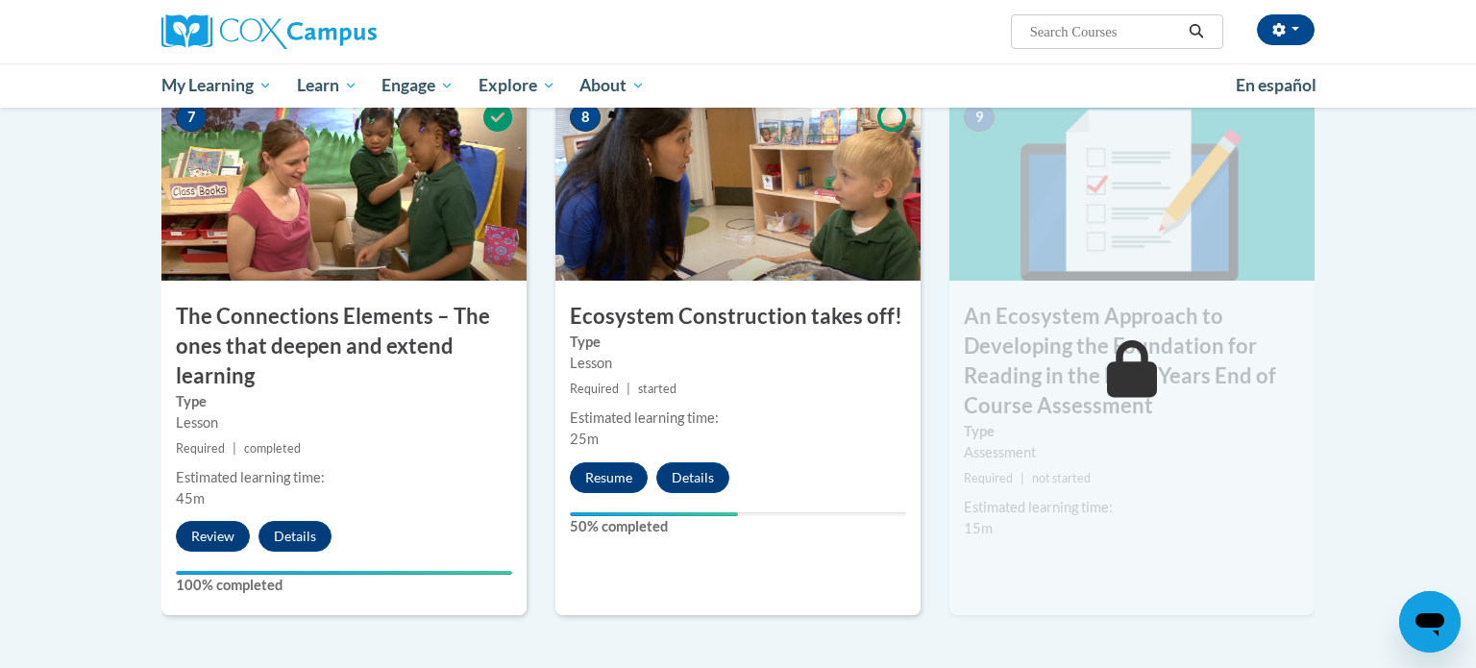
scroll to position [1531, 0]
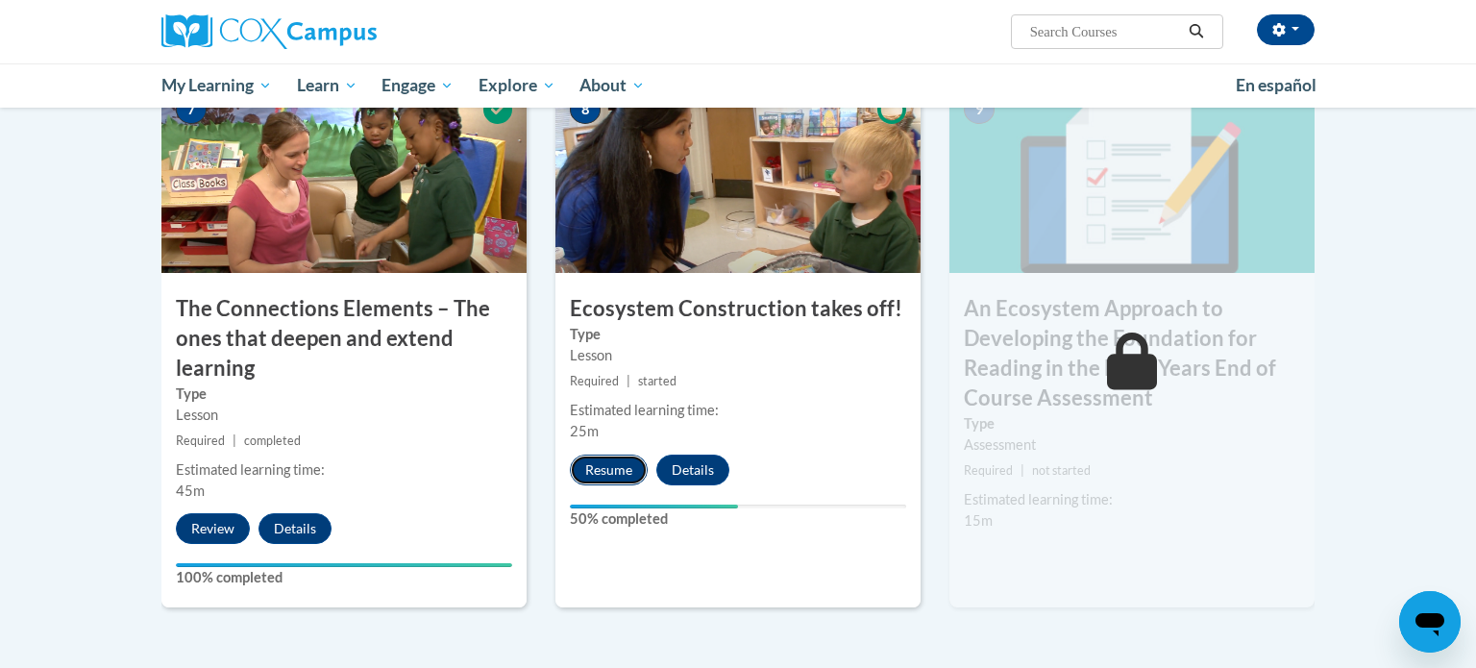
click at [615, 466] on button "Resume" at bounding box center [609, 469] width 78 height 31
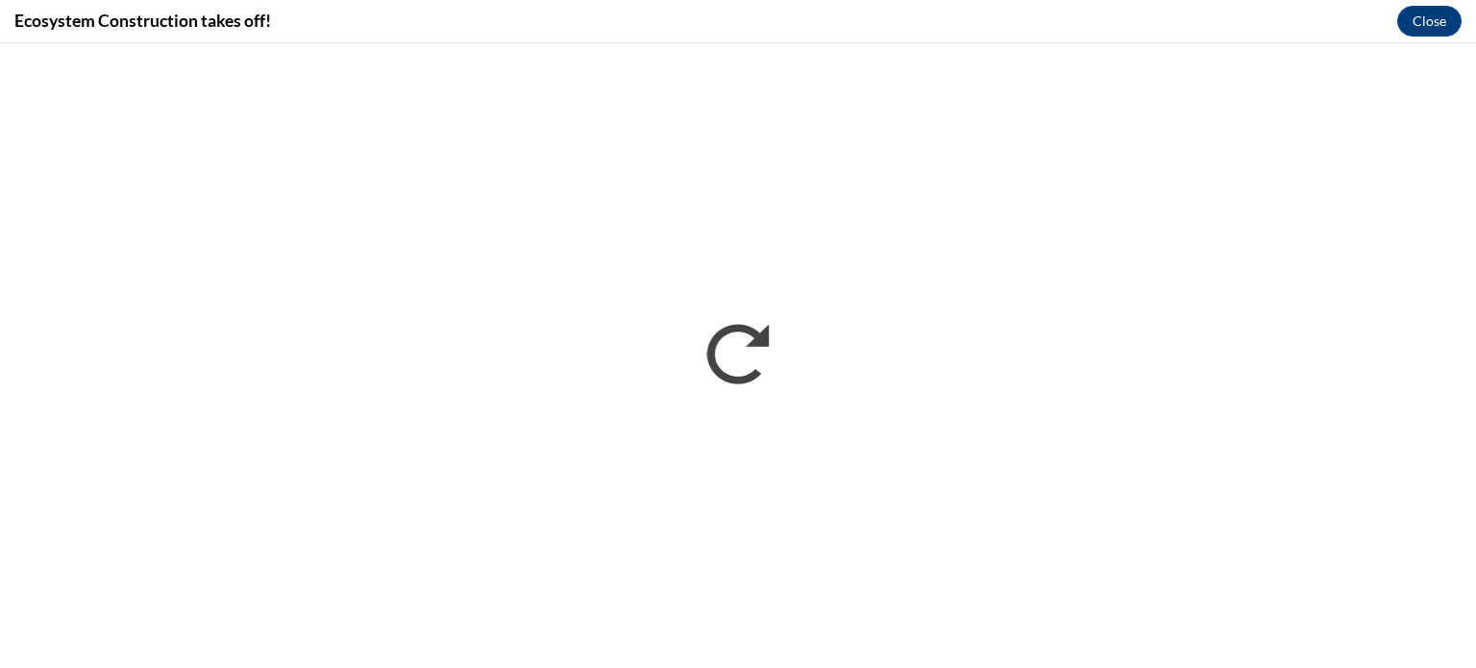
scroll to position [0, 0]
click at [972, 26] on div "Ecosystem Construction takes off! Close" at bounding box center [738, 21] width 1476 height 43
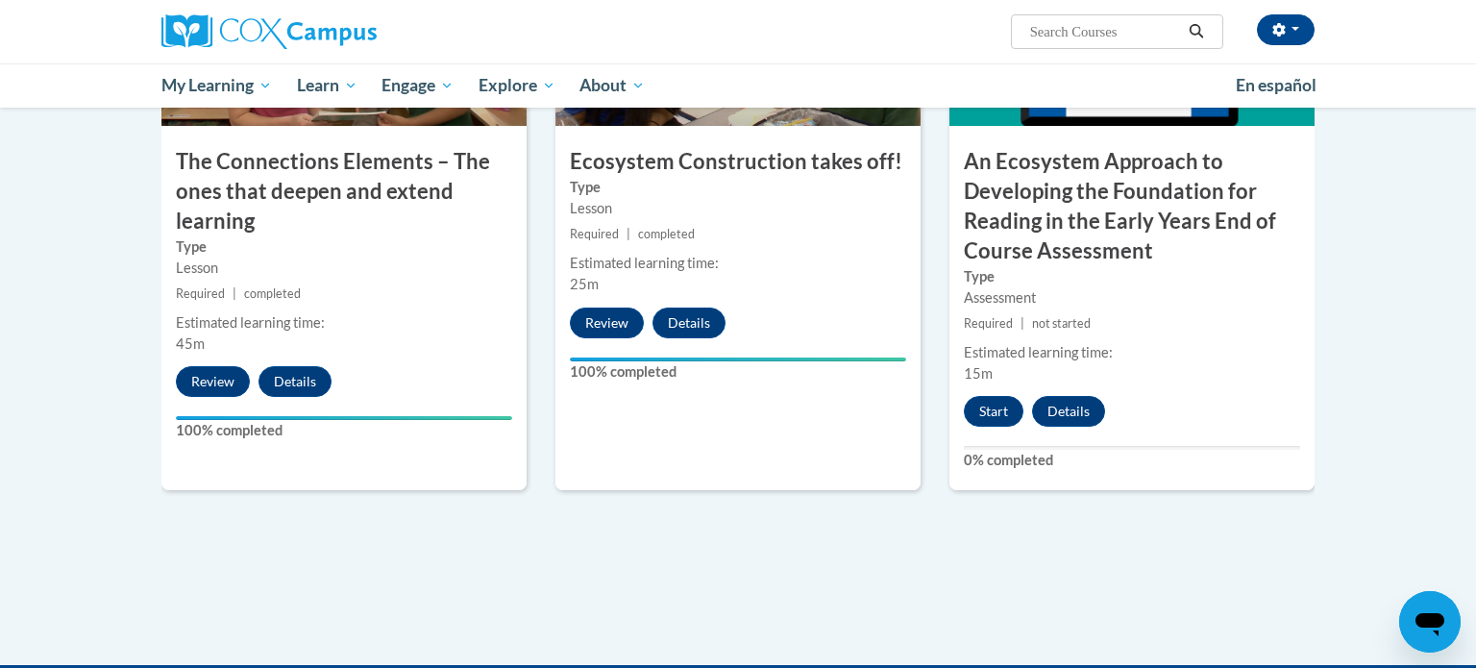
scroll to position [1684, 0]
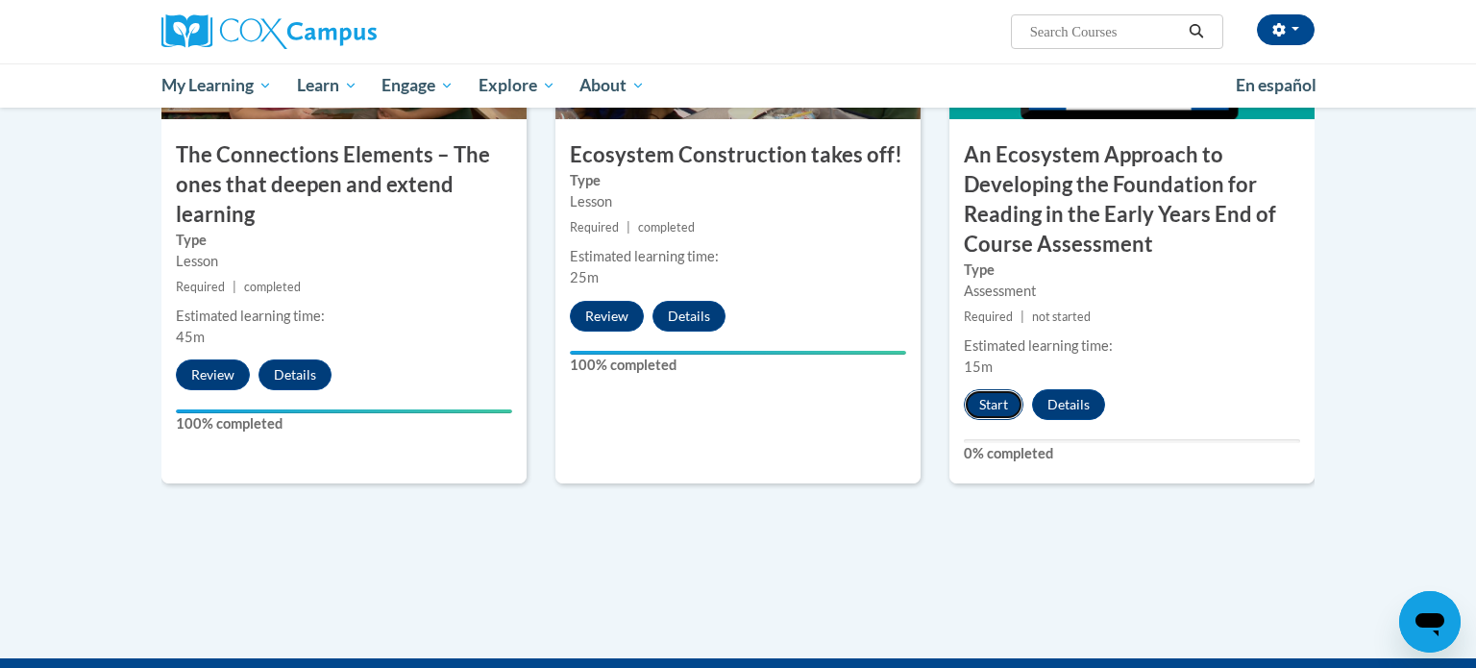
click at [983, 411] on button "Start" at bounding box center [994, 404] width 60 height 31
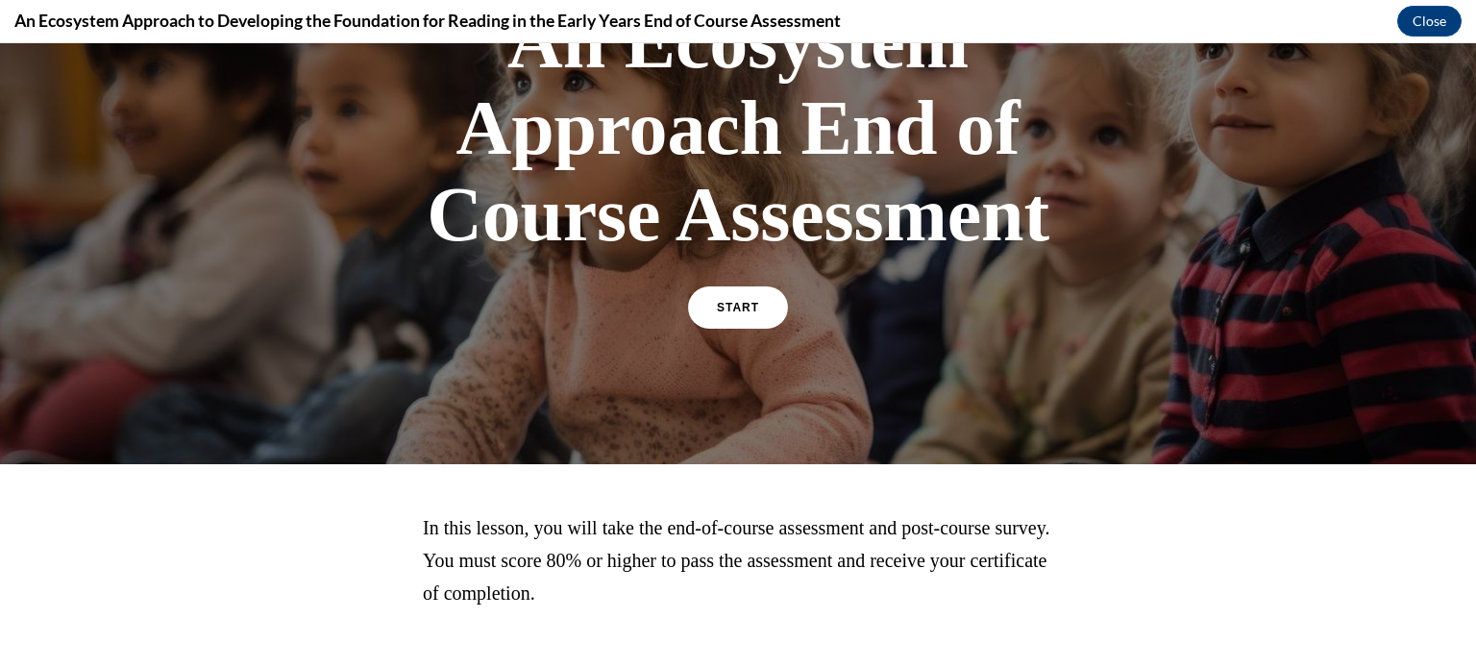
scroll to position [179, 0]
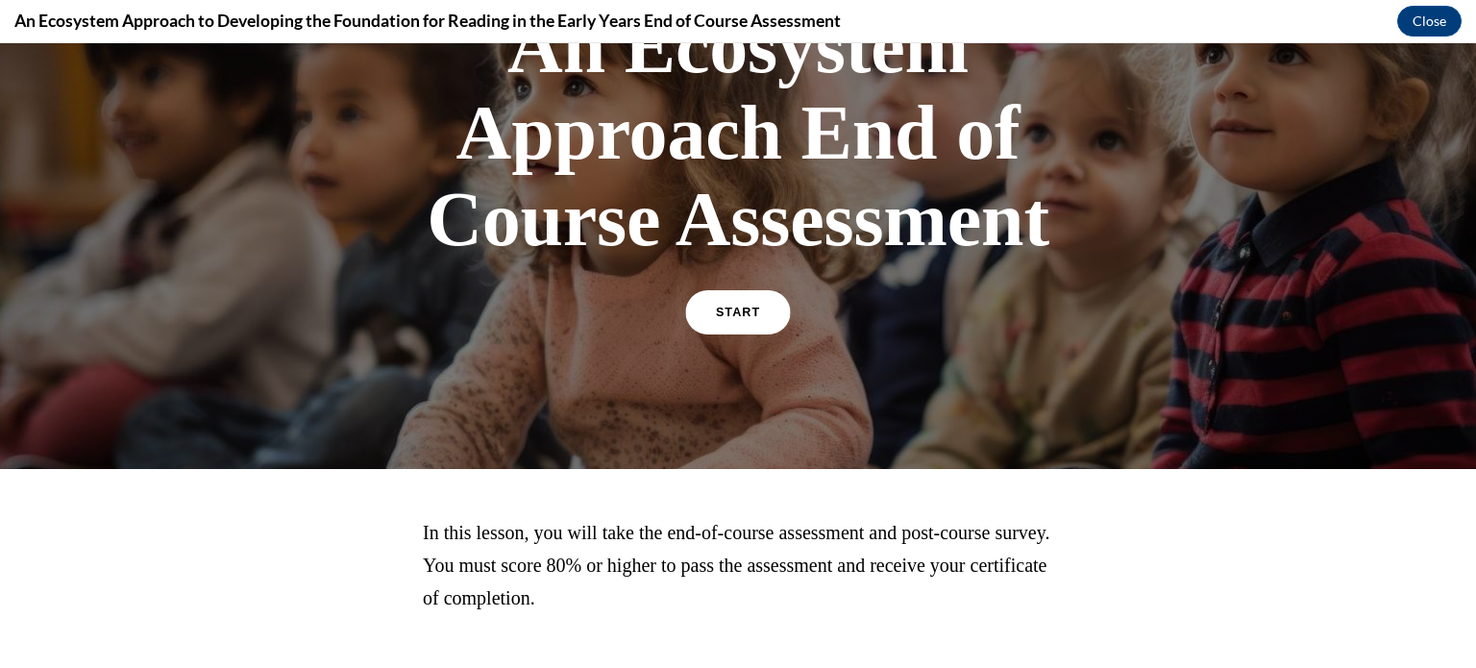
click at [755, 304] on link "START" at bounding box center [737, 312] width 105 height 44
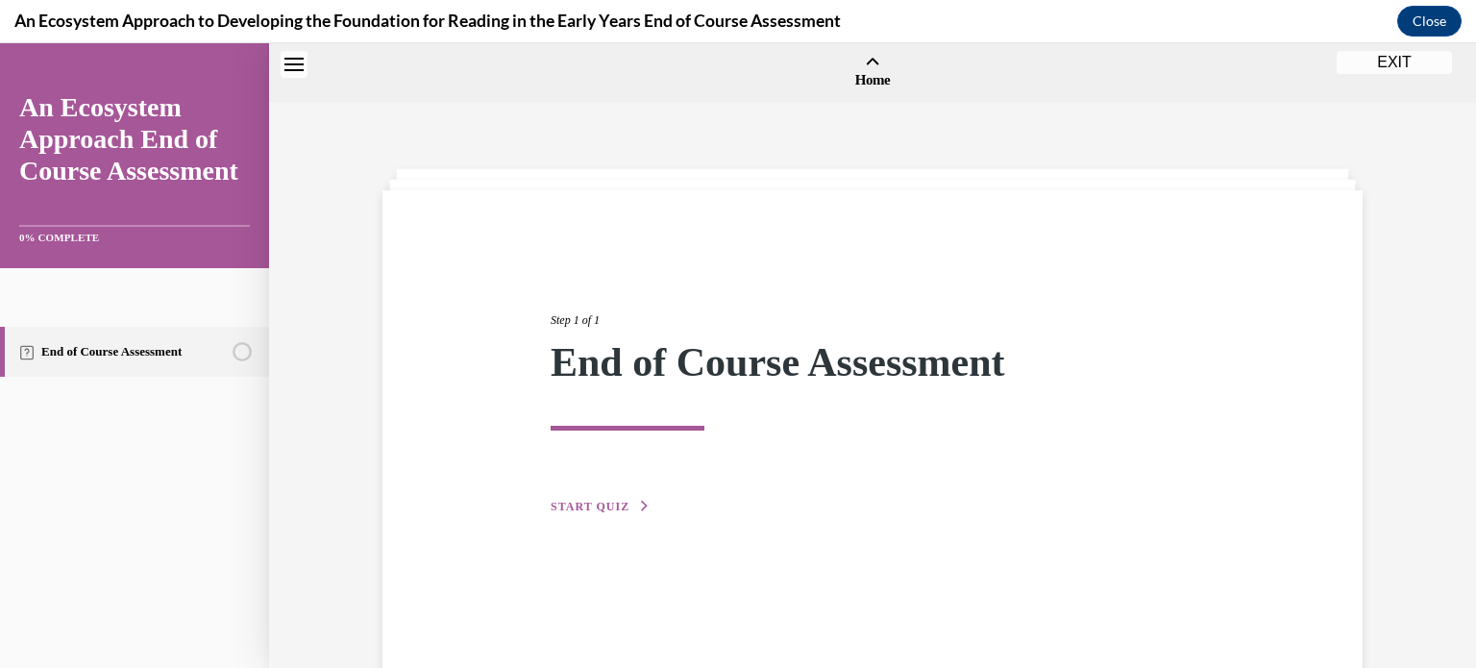
scroll to position [60, 0]
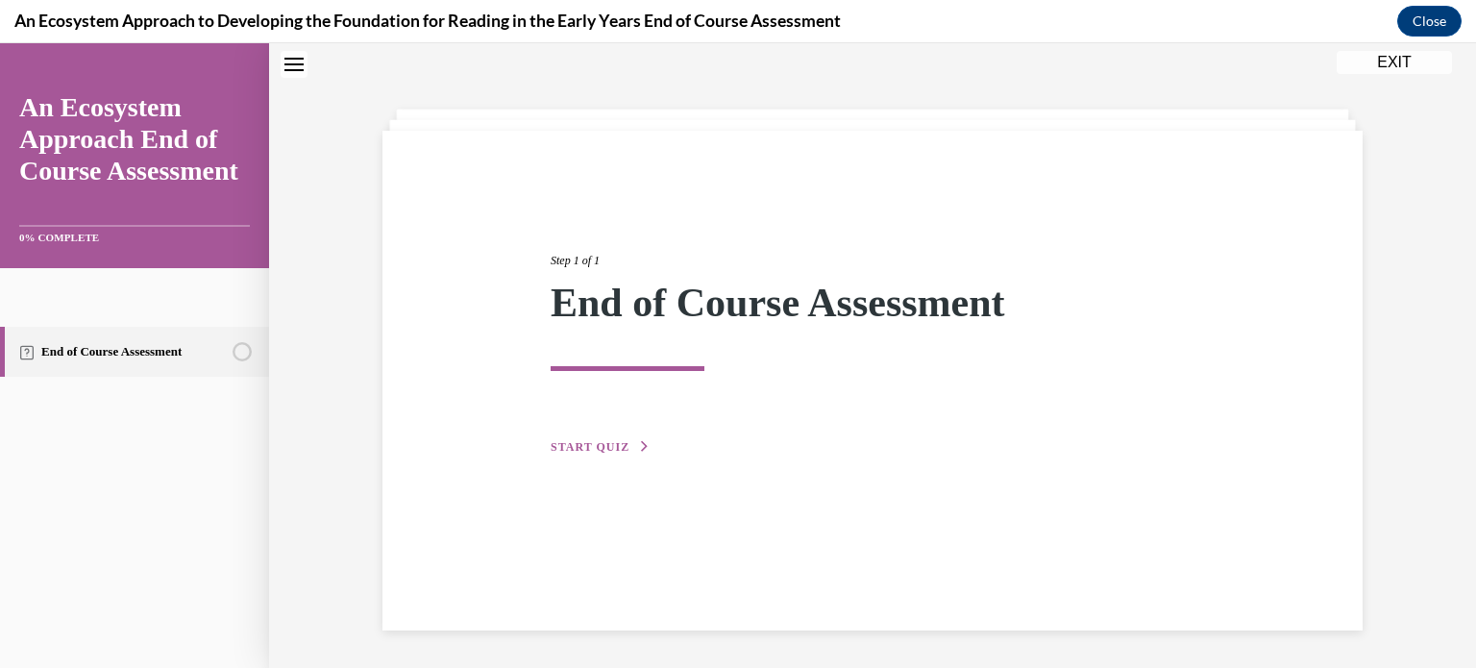
click at [600, 447] on span "START QUIZ" at bounding box center [590, 446] width 79 height 13
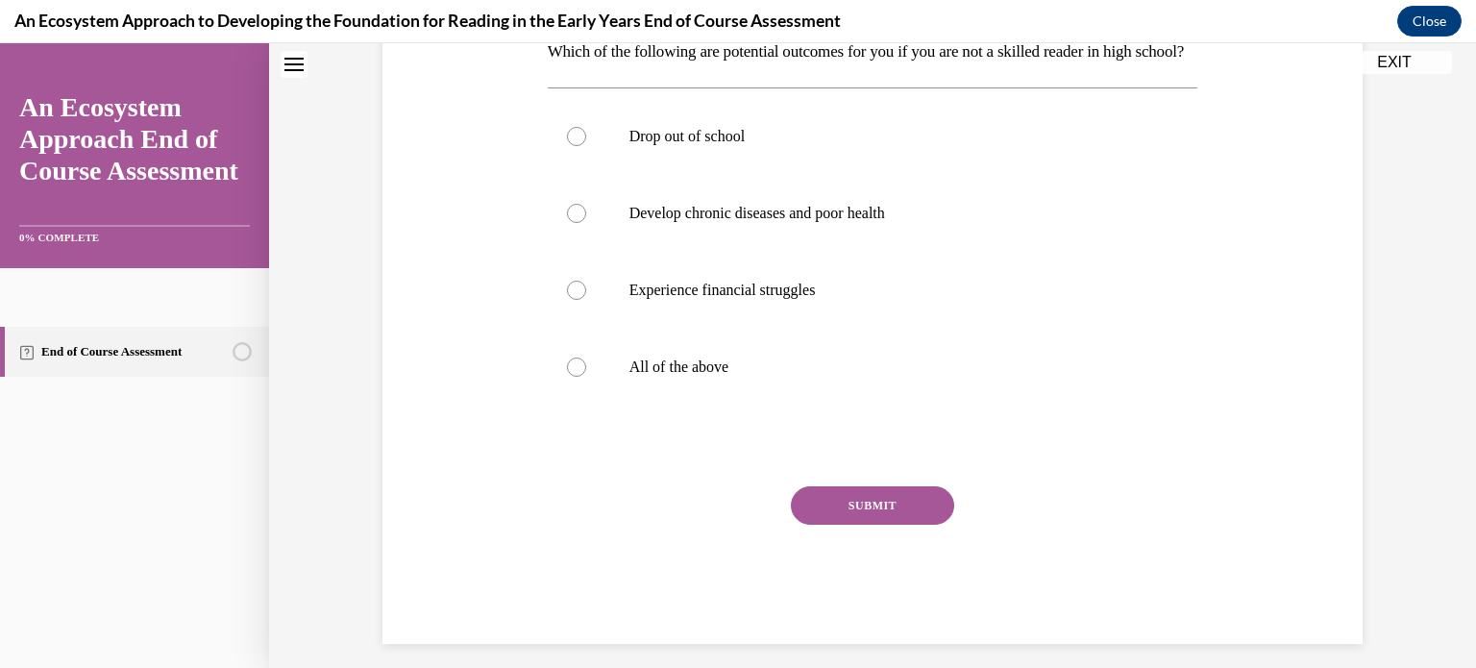
scroll to position [324, 0]
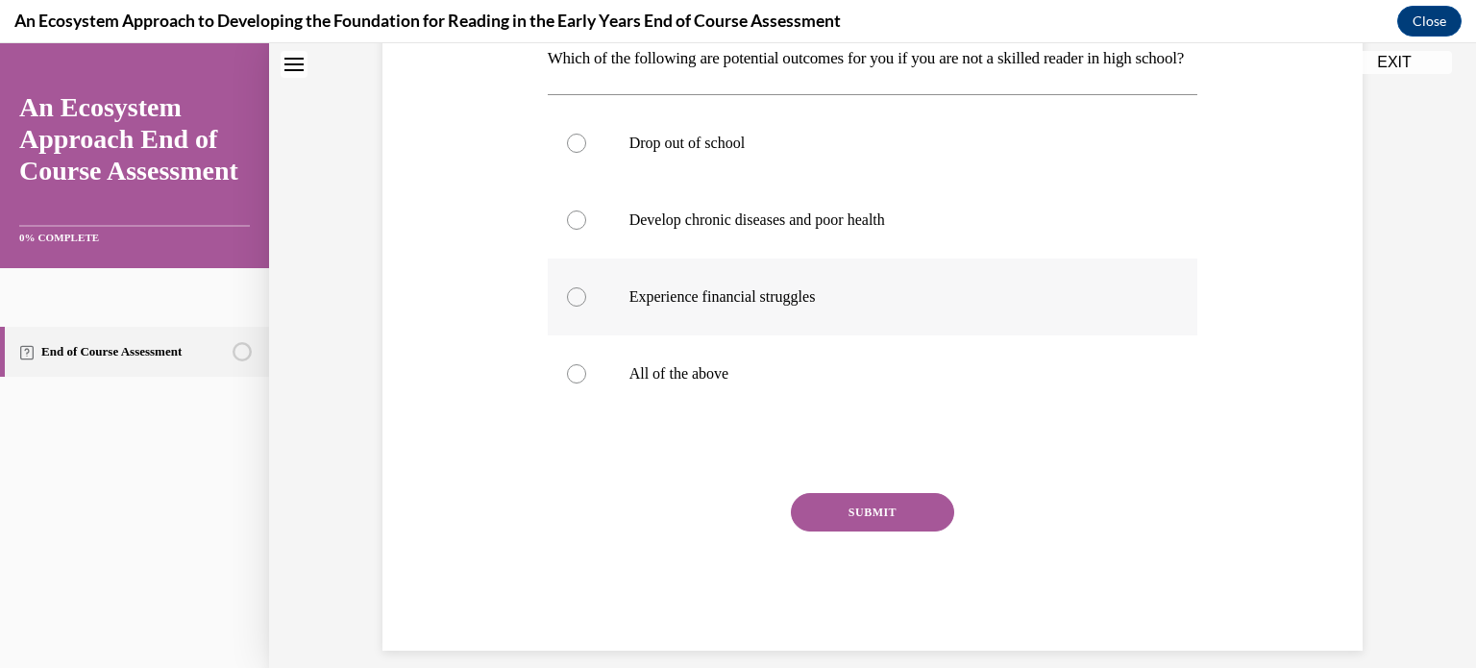
click at [599, 323] on label "Experience financial struggles" at bounding box center [873, 296] width 650 height 77
click at [586, 306] on input "Experience financial struggles" at bounding box center [576, 296] width 19 height 19
radio input "true"
click at [580, 162] on label "Drop out of school" at bounding box center [873, 143] width 650 height 77
click at [580, 153] on input "Drop out of school" at bounding box center [576, 143] width 19 height 19
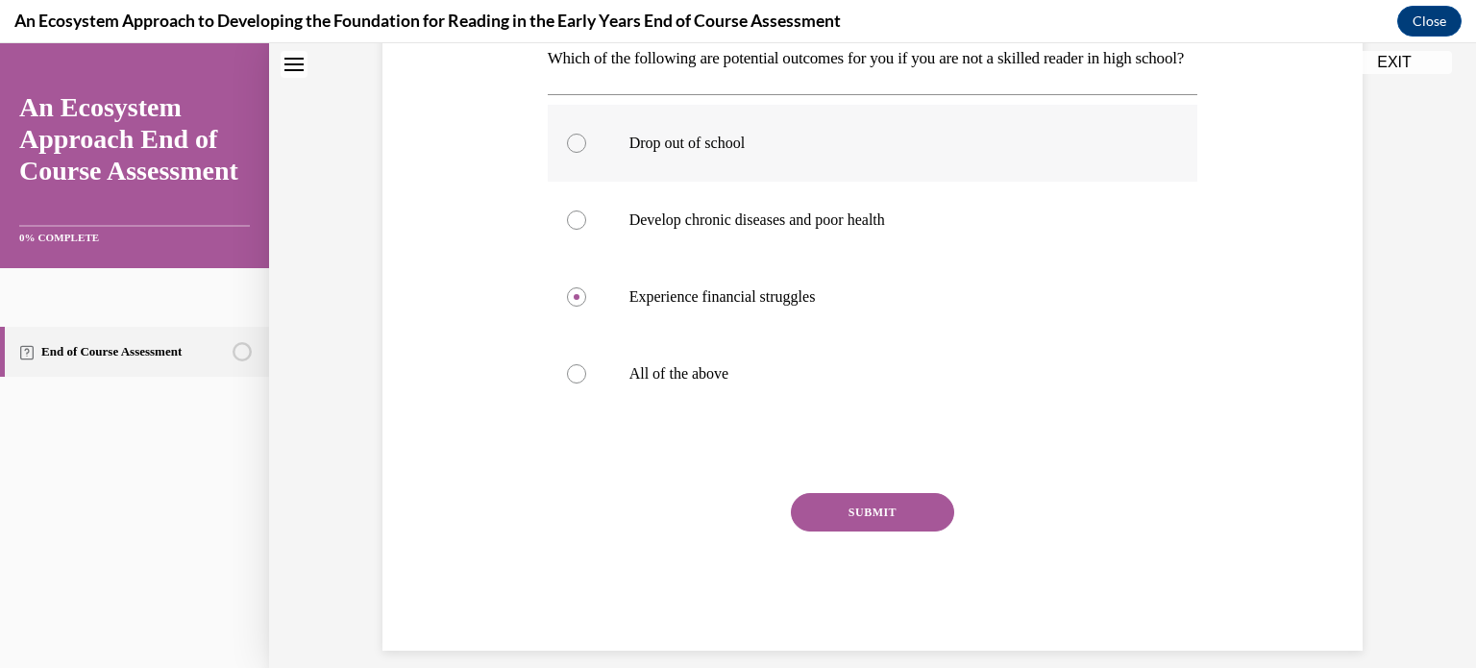
radio input "true"
click at [569, 383] on div at bounding box center [576, 373] width 19 height 19
click at [569, 383] on input "All of the above" at bounding box center [576, 373] width 19 height 19
radio input "true"
click at [844, 531] on button "SUBMIT" at bounding box center [872, 512] width 163 height 38
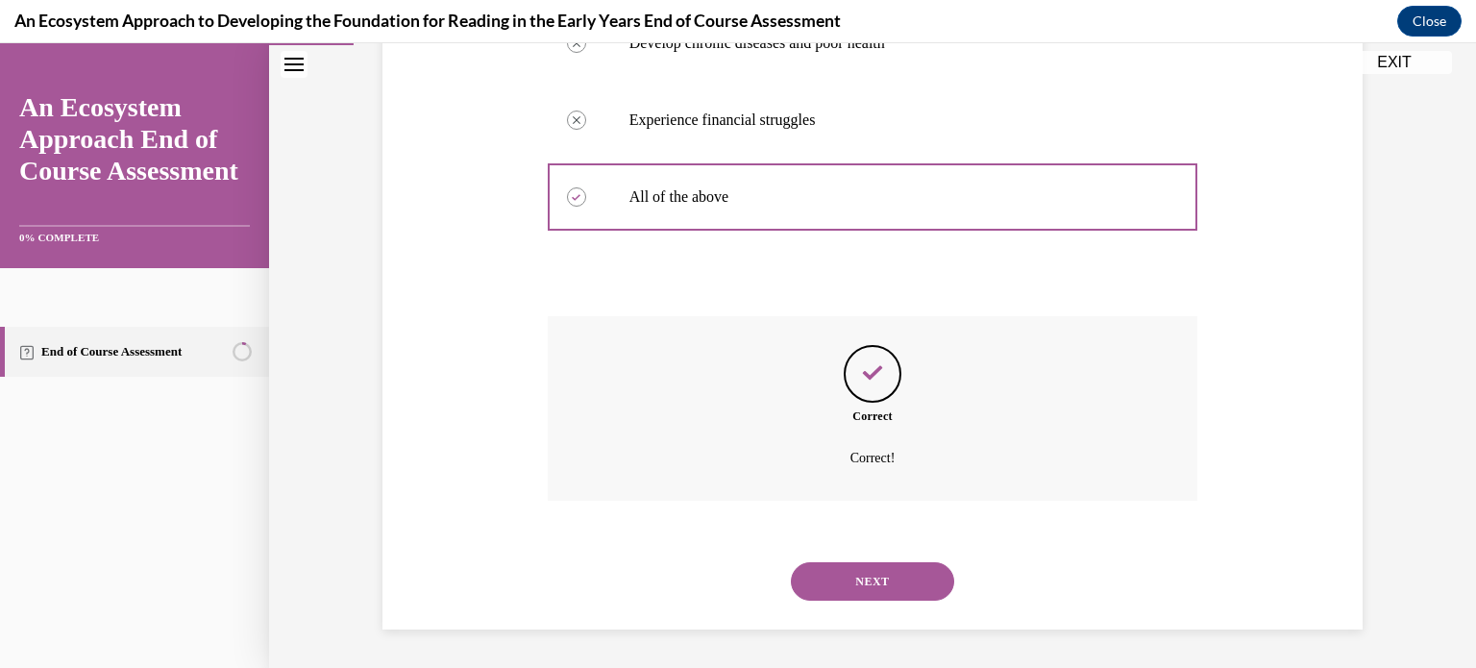
scroll to position [532, 0]
click at [834, 580] on button "NEXT" at bounding box center [872, 581] width 163 height 38
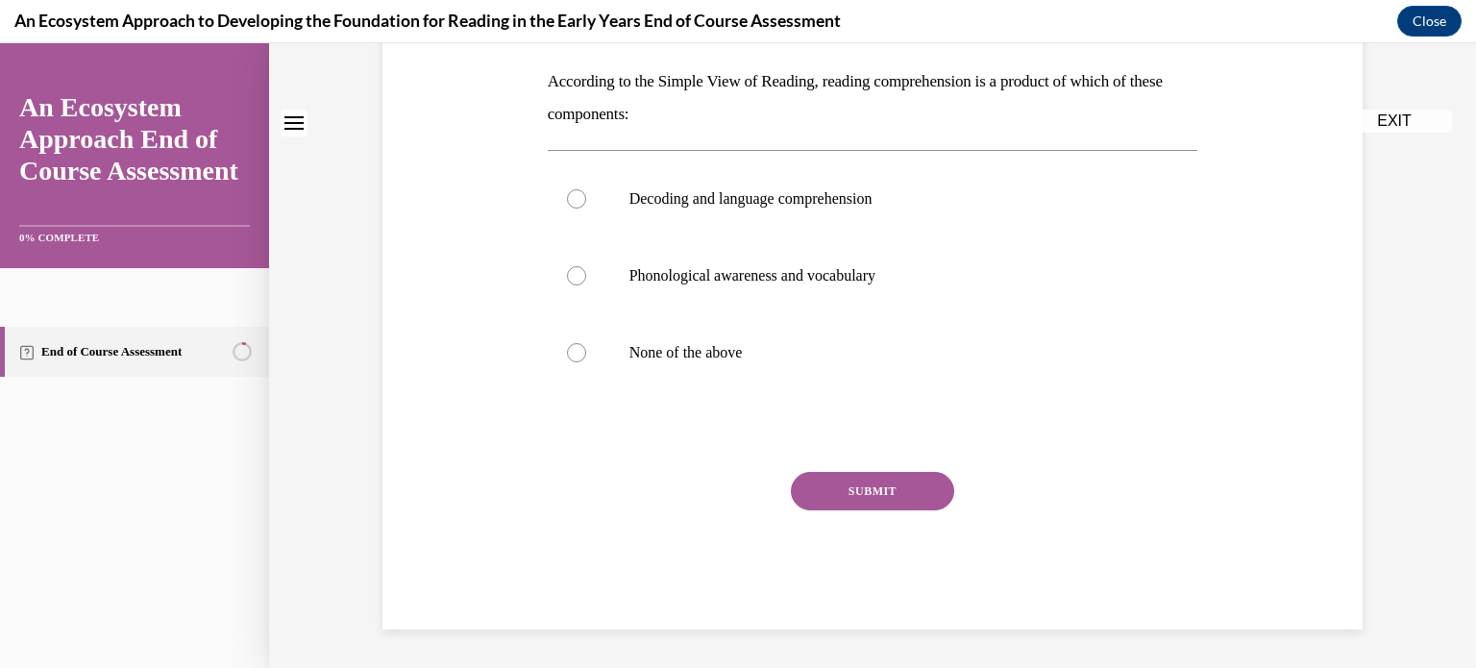
scroll to position [0, 0]
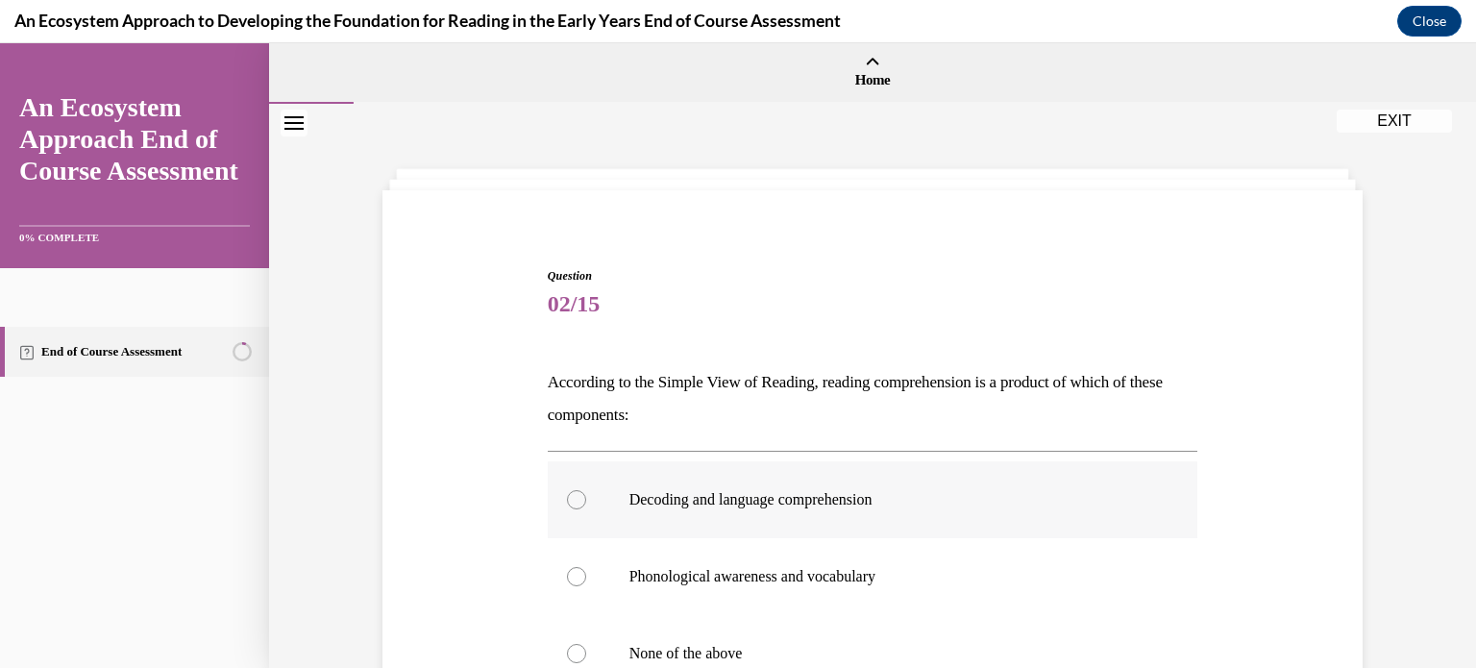
click at [579, 495] on div at bounding box center [576, 499] width 19 height 19
click at [579, 495] on input "Decoding and language comprehension" at bounding box center [576, 499] width 19 height 19
radio input "true"
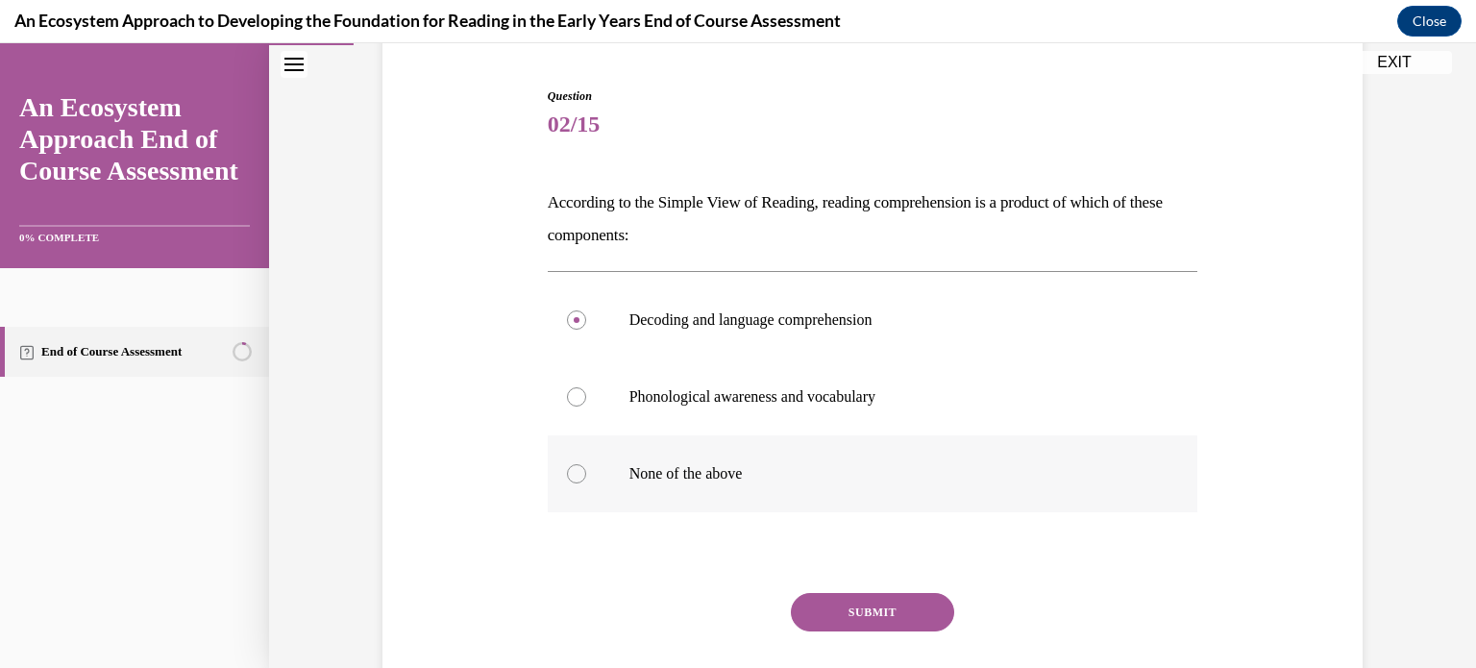
scroll to position [202, 0]
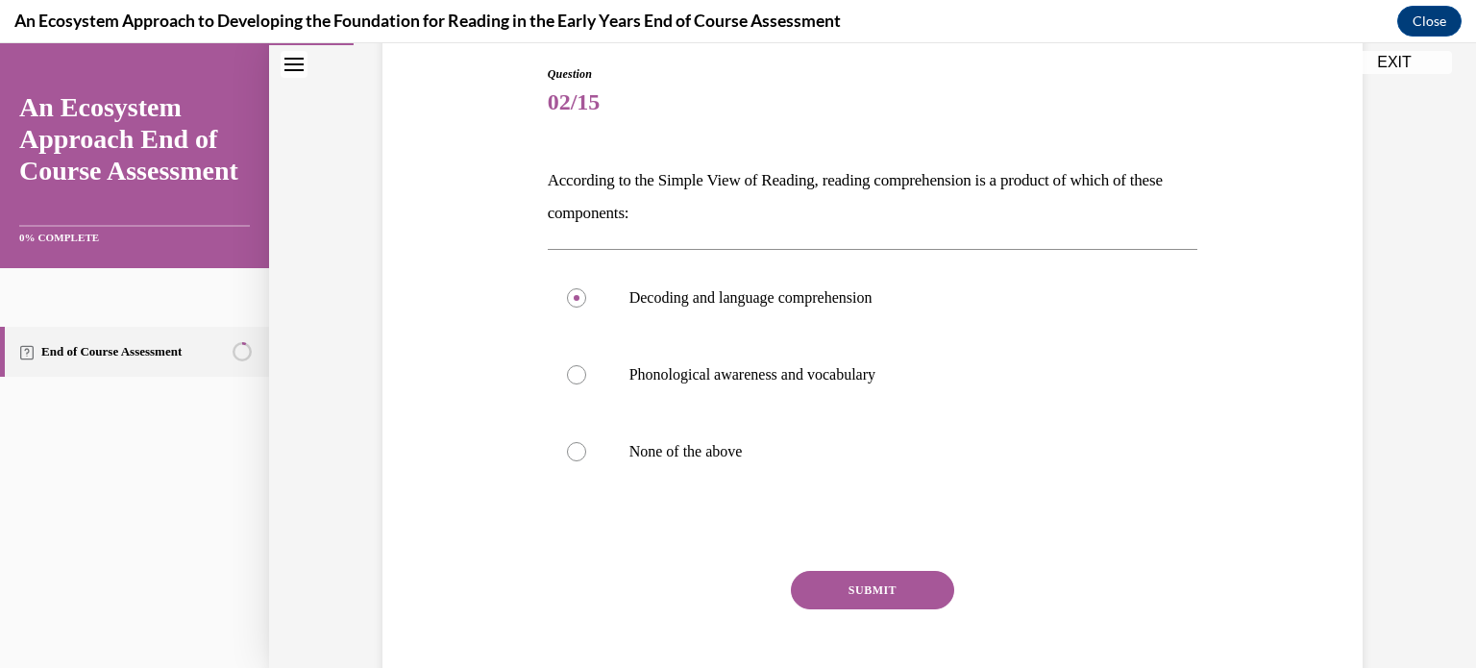
click at [852, 585] on button "SUBMIT" at bounding box center [872, 590] width 163 height 38
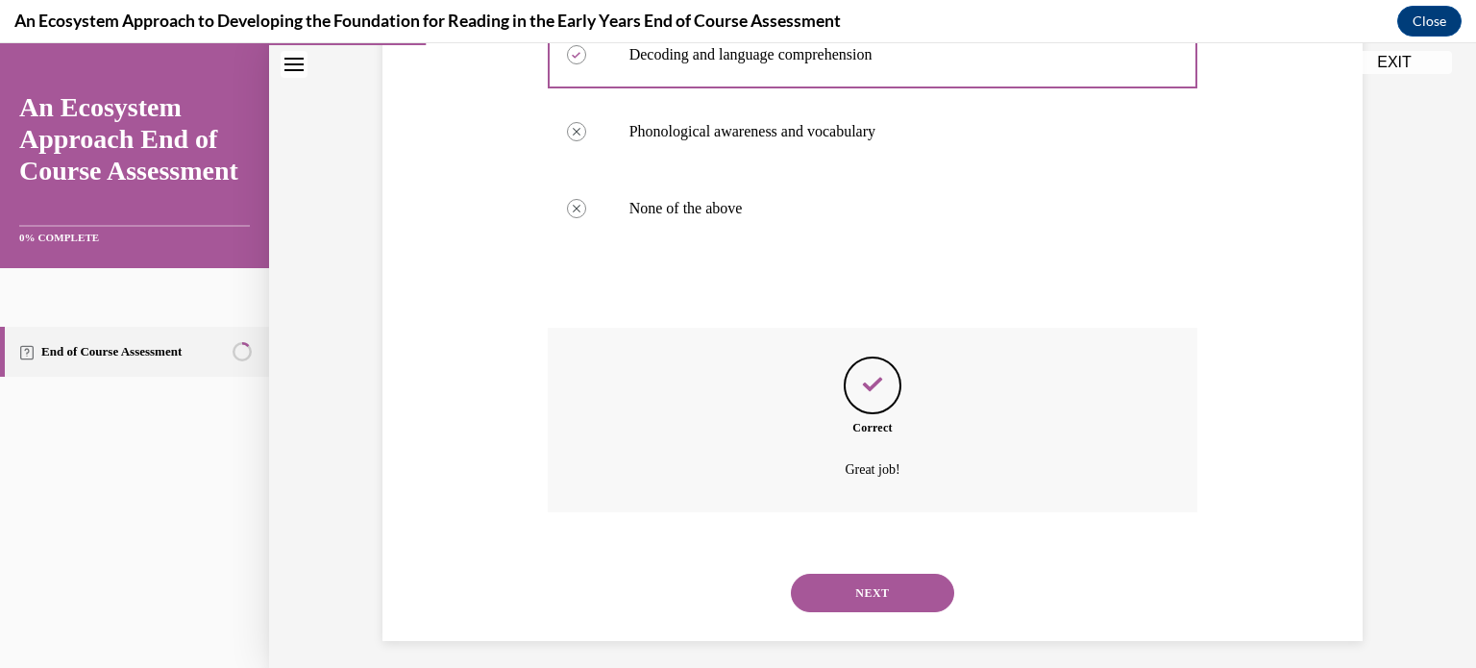
scroll to position [455, 0]
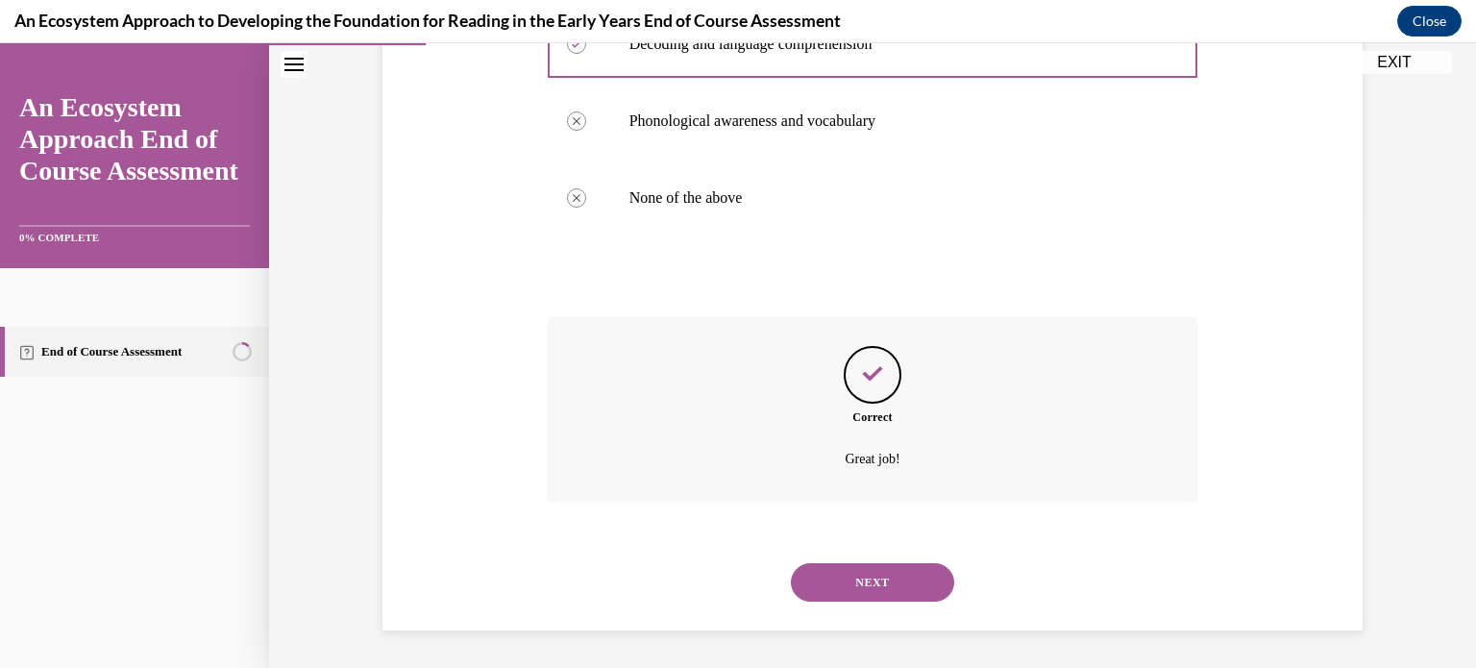
click at [852, 585] on button "NEXT" at bounding box center [872, 582] width 163 height 38
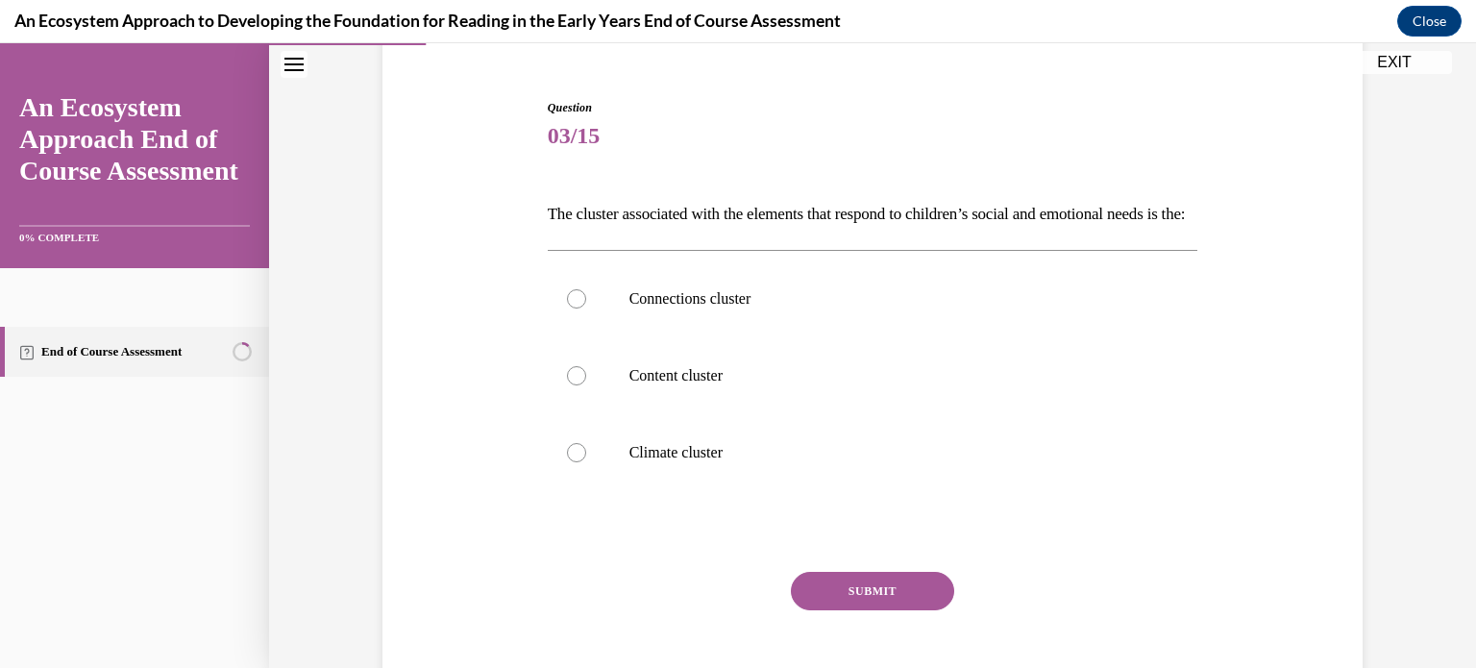
scroll to position [185, 0]
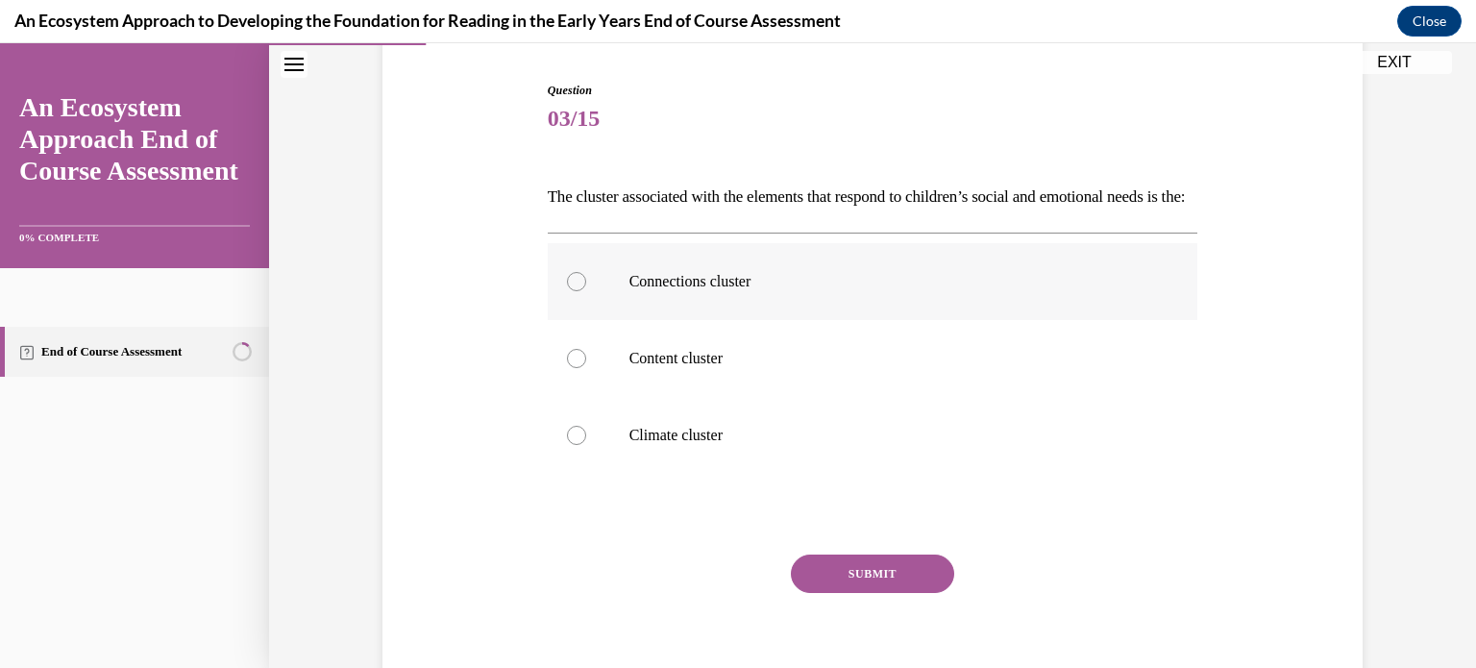
click at [568, 291] on div at bounding box center [576, 281] width 19 height 19
click at [568, 291] on input "Connections cluster" at bounding box center [576, 281] width 19 height 19
radio input "true"
click at [898, 593] on button "SUBMIT" at bounding box center [872, 573] width 163 height 38
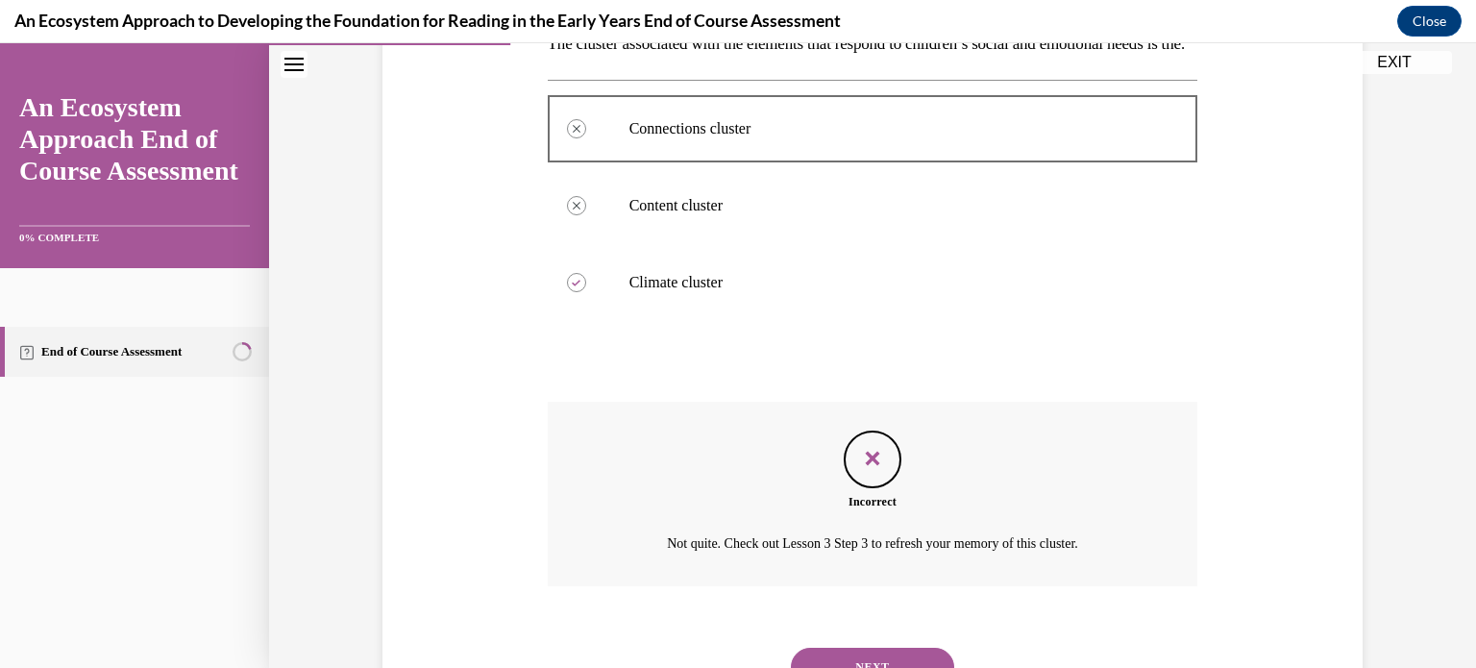
scroll to position [455, 0]
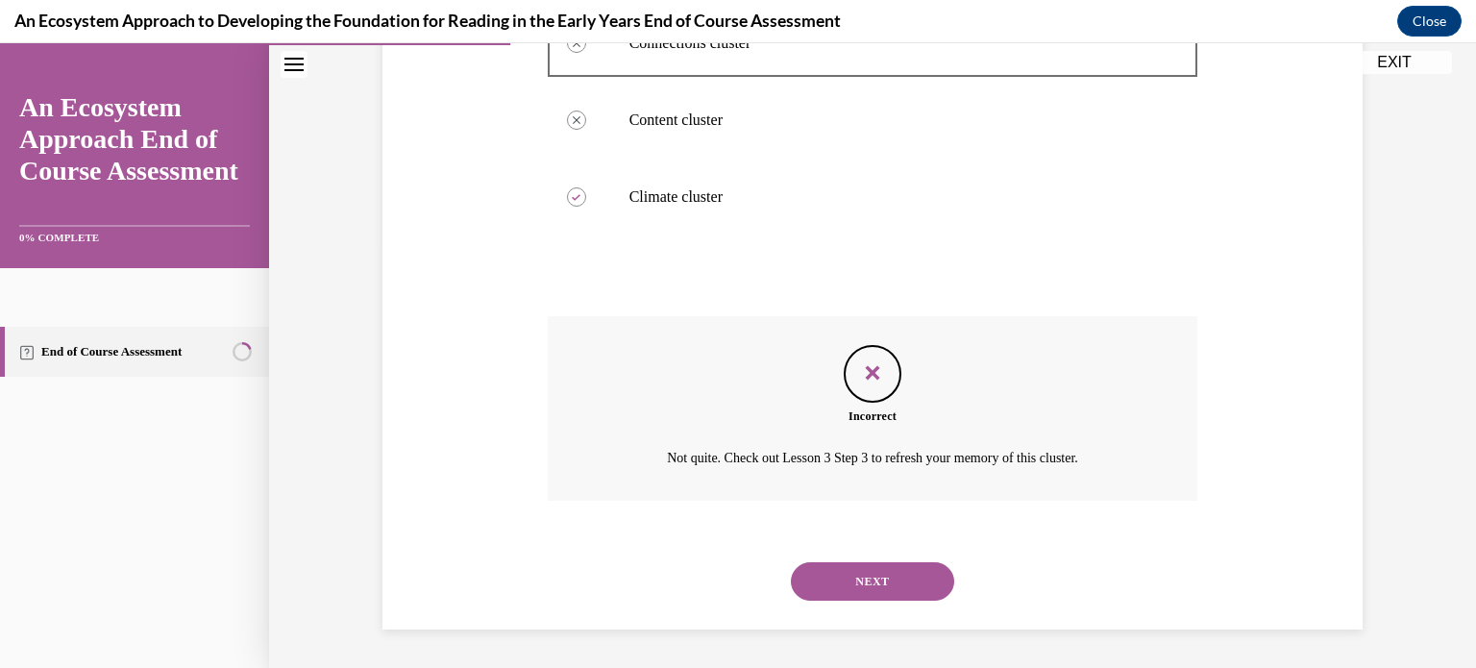
click at [847, 582] on button "NEXT" at bounding box center [872, 581] width 163 height 38
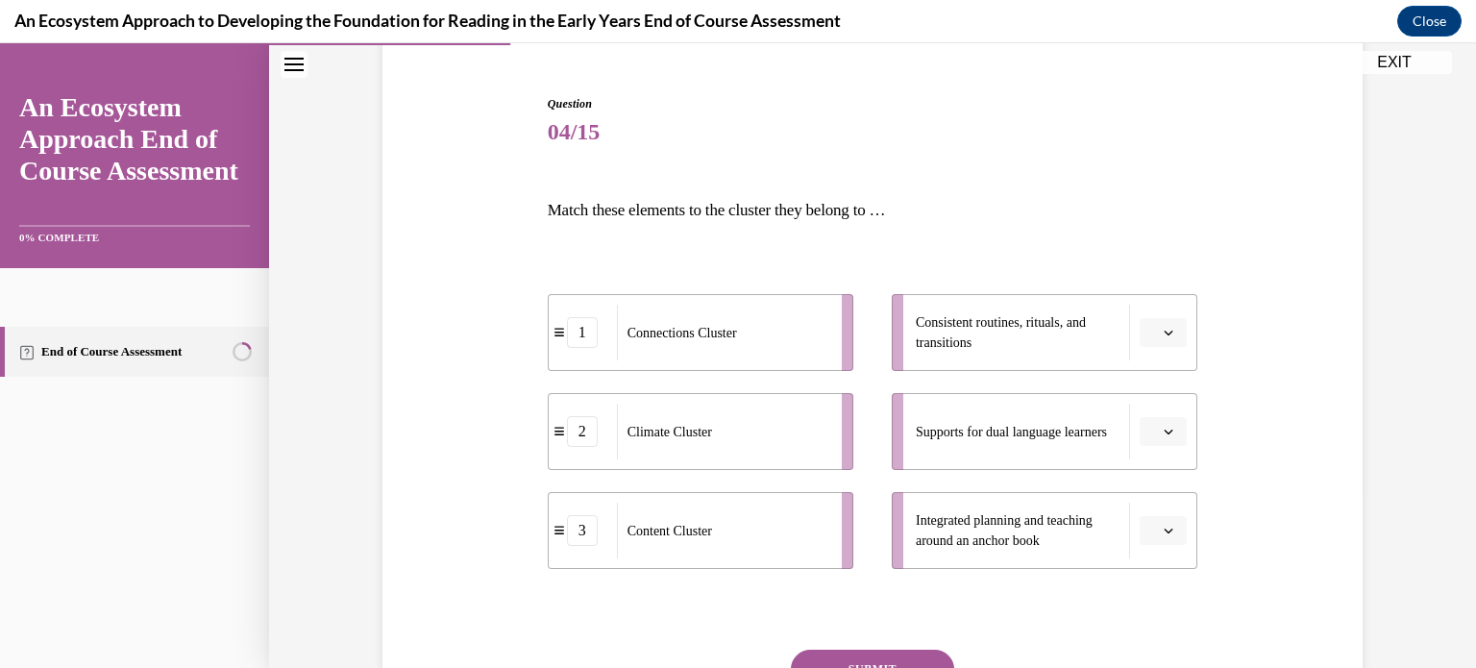
scroll to position [173, 0]
drag, startPoint x: 935, startPoint y: 324, endPoint x: 908, endPoint y: 354, distance: 40.1
click at [908, 354] on li "Consistent routines, rituals, and transitions" at bounding box center [1045, 331] width 306 height 77
drag, startPoint x: 708, startPoint y: 565, endPoint x: 718, endPoint y: 560, distance: 10.7
click at [718, 560] on li "3 Content Cluster" at bounding box center [710, 524] width 306 height 77
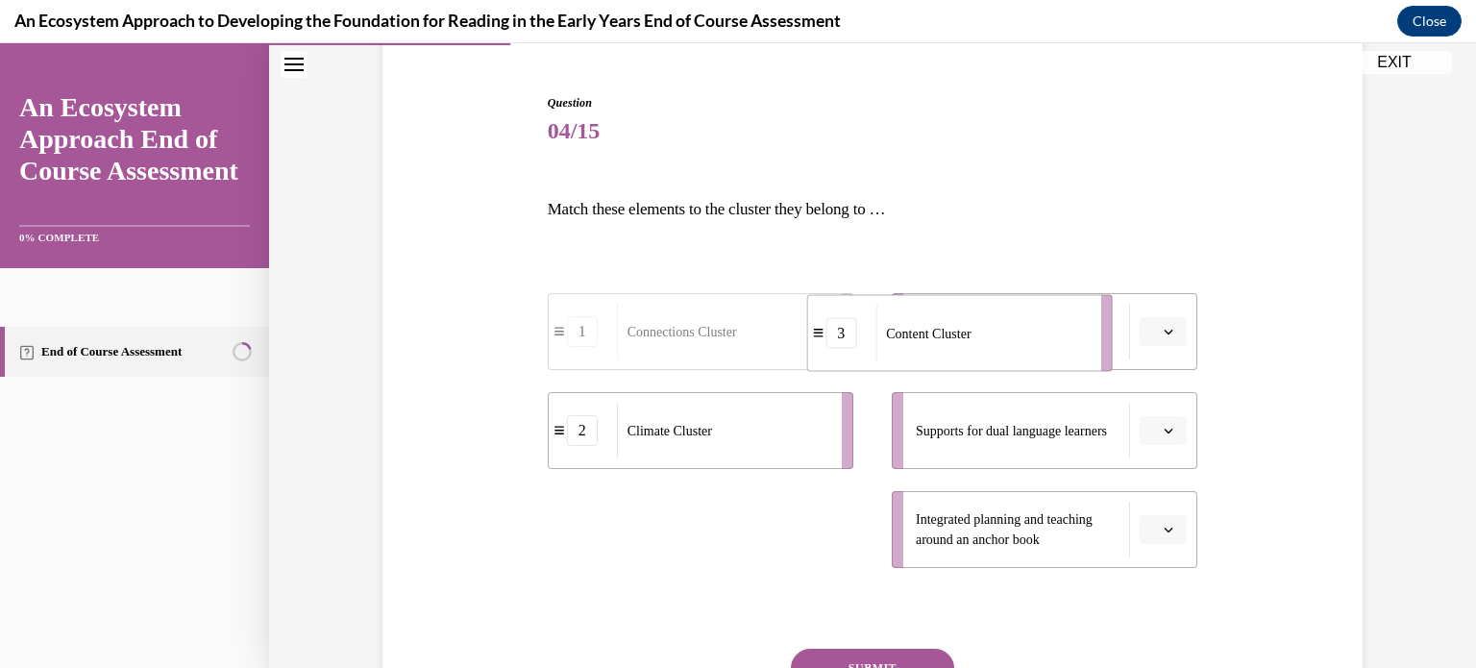
drag, startPoint x: 718, startPoint y: 560, endPoint x: 980, endPoint y: 363, distance: 328.0
click at [980, 363] on li "3 Content Cluster" at bounding box center [959, 333] width 306 height 77
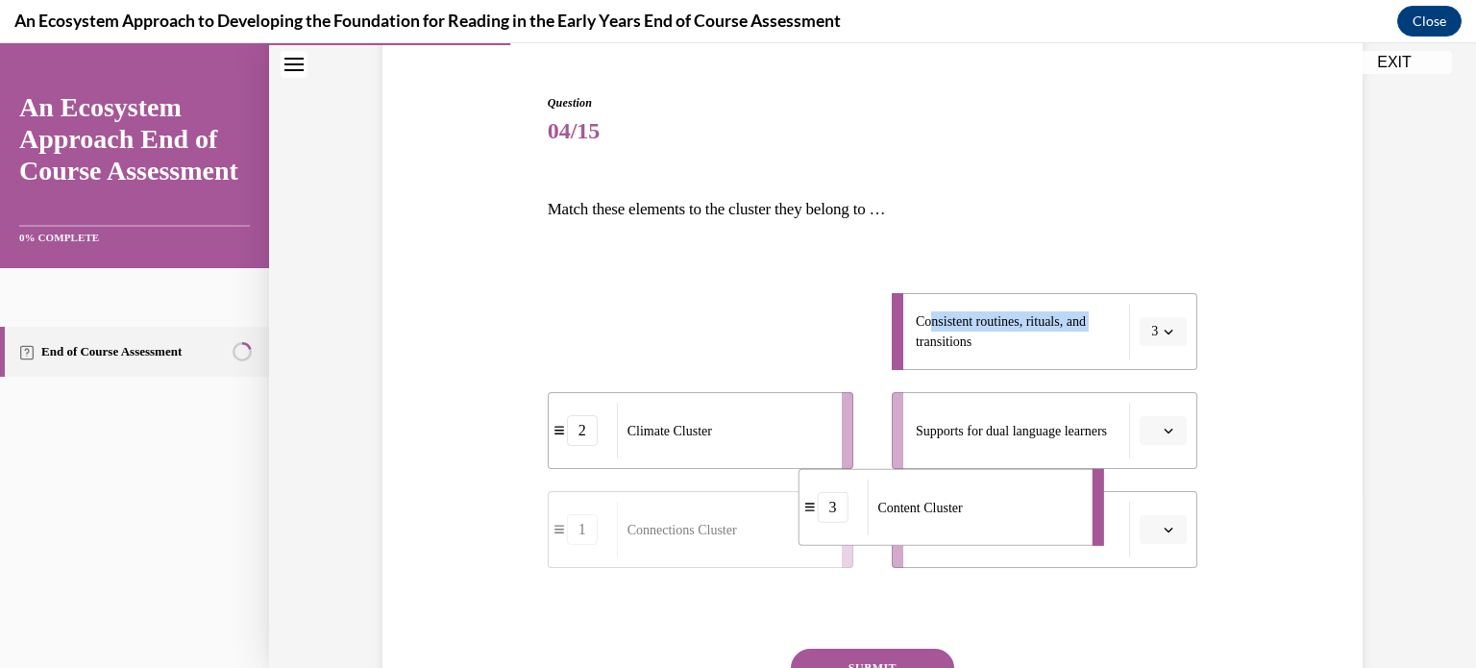
drag, startPoint x: 800, startPoint y: 318, endPoint x: 1013, endPoint y: 501, distance: 280.0
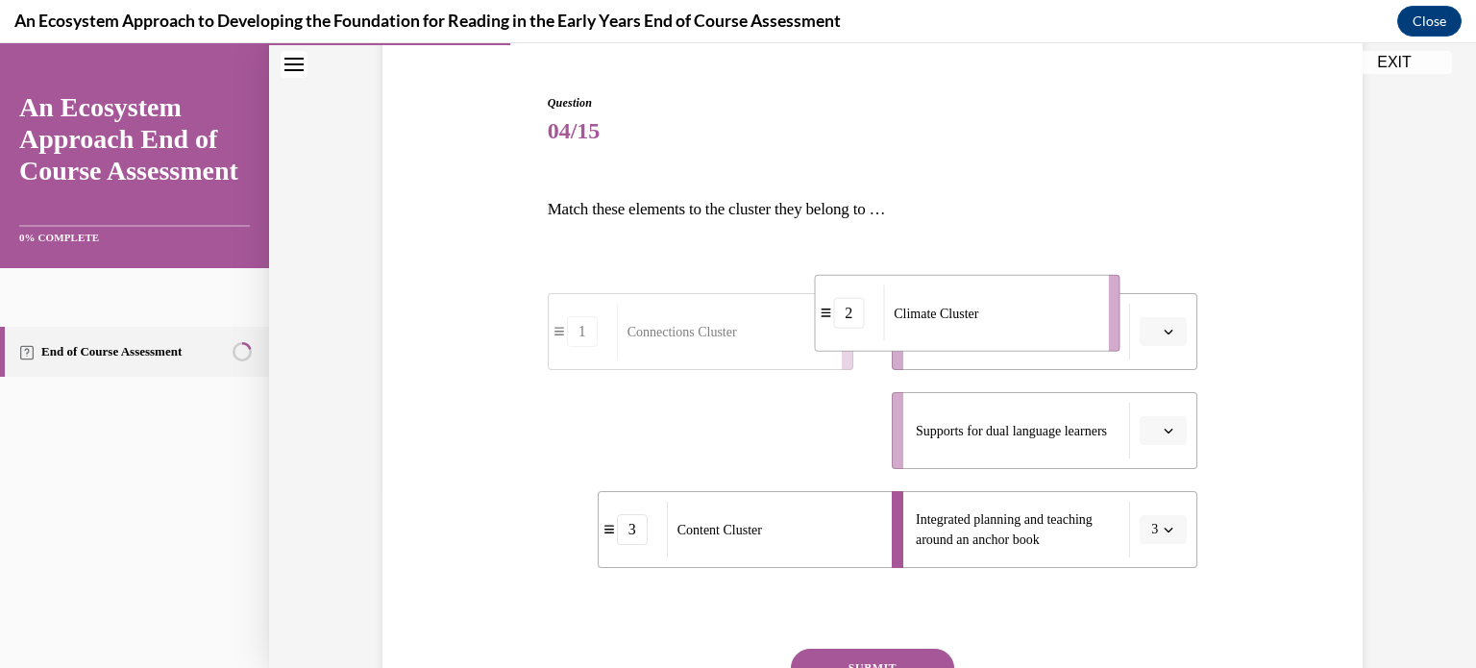
drag, startPoint x: 778, startPoint y: 431, endPoint x: 1066, endPoint y: 316, distance: 309.5
click at [1066, 316] on div "Climate Cluster" at bounding box center [989, 313] width 212 height 56
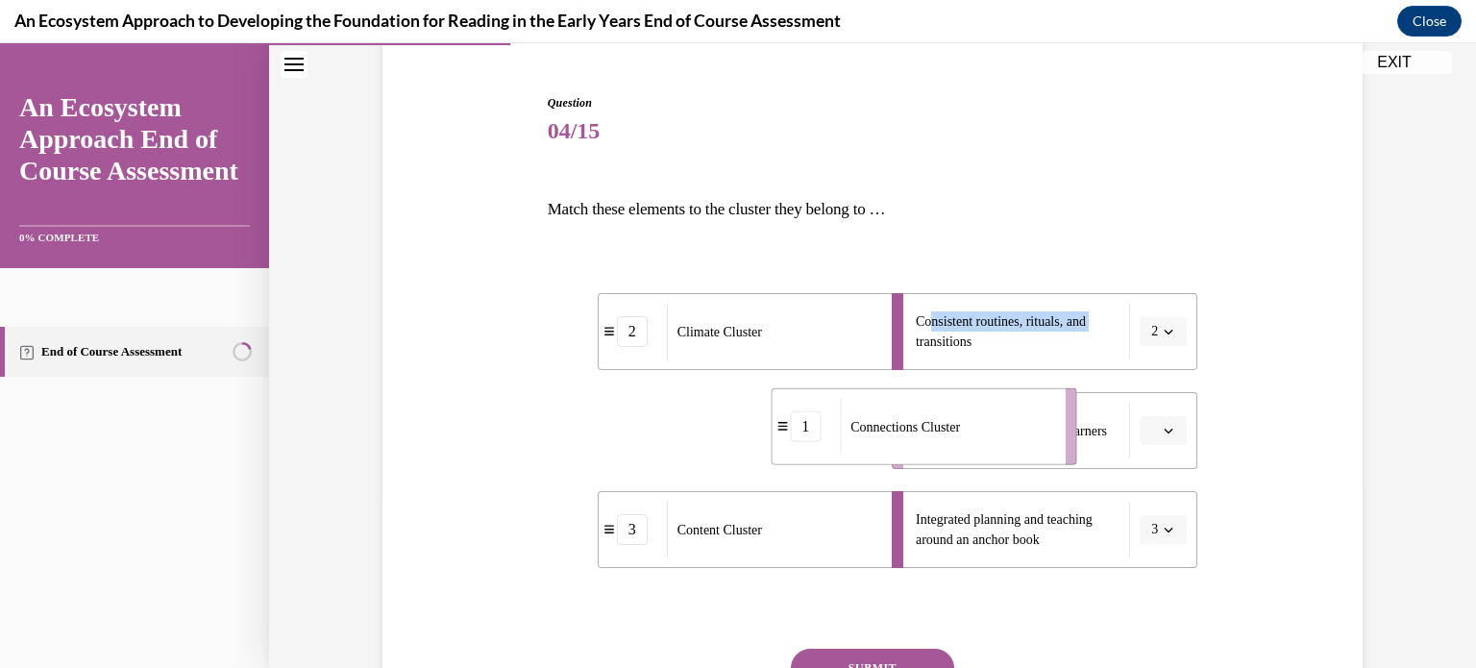
drag, startPoint x: 791, startPoint y: 433, endPoint x: 1045, endPoint y: 429, distance: 254.7
click at [1045, 429] on div "Connections Cluster" at bounding box center [946, 427] width 212 height 56
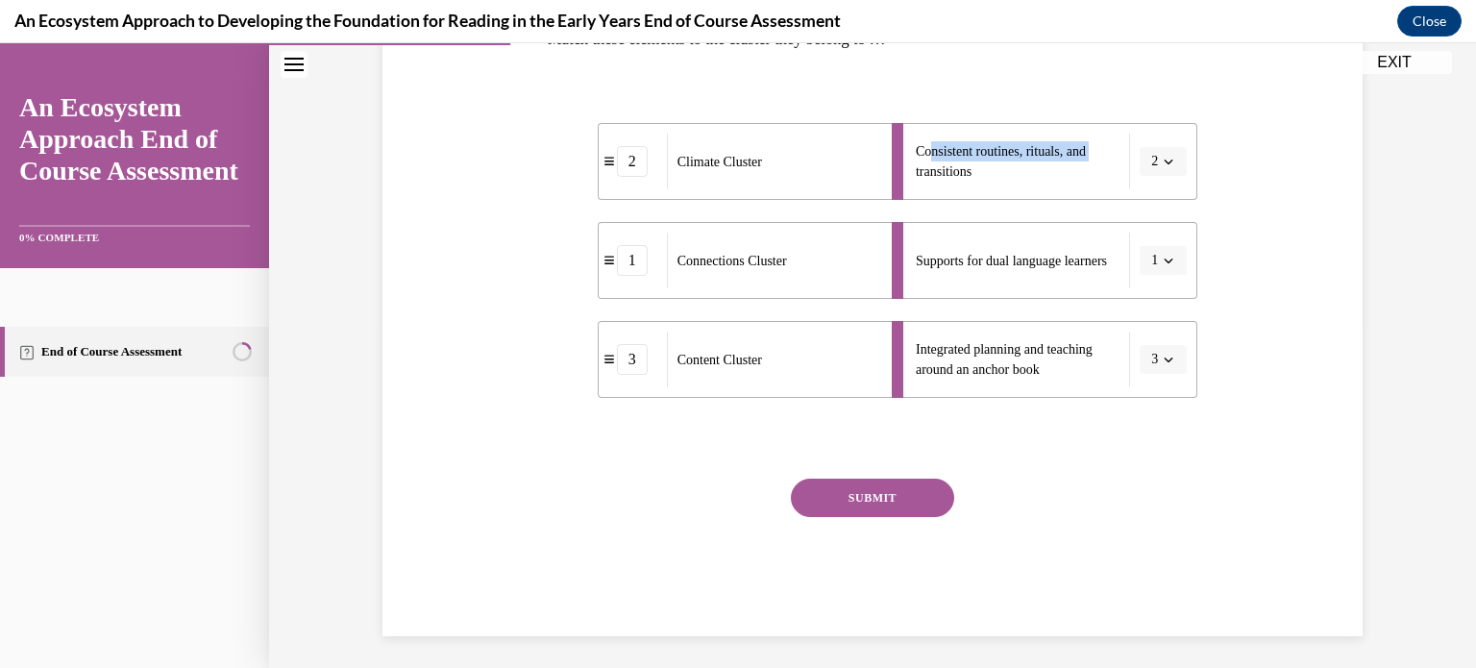
scroll to position [350, 0]
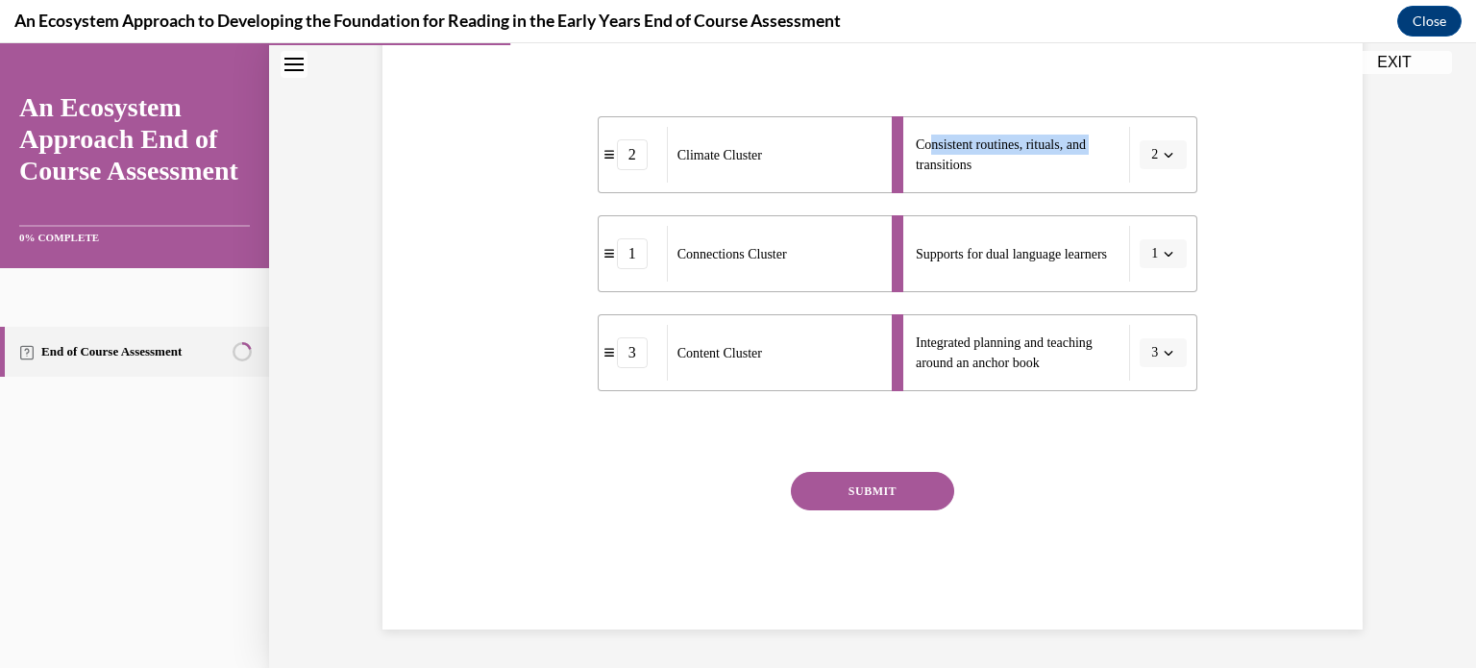
click at [912, 498] on button "SUBMIT" at bounding box center [872, 491] width 163 height 38
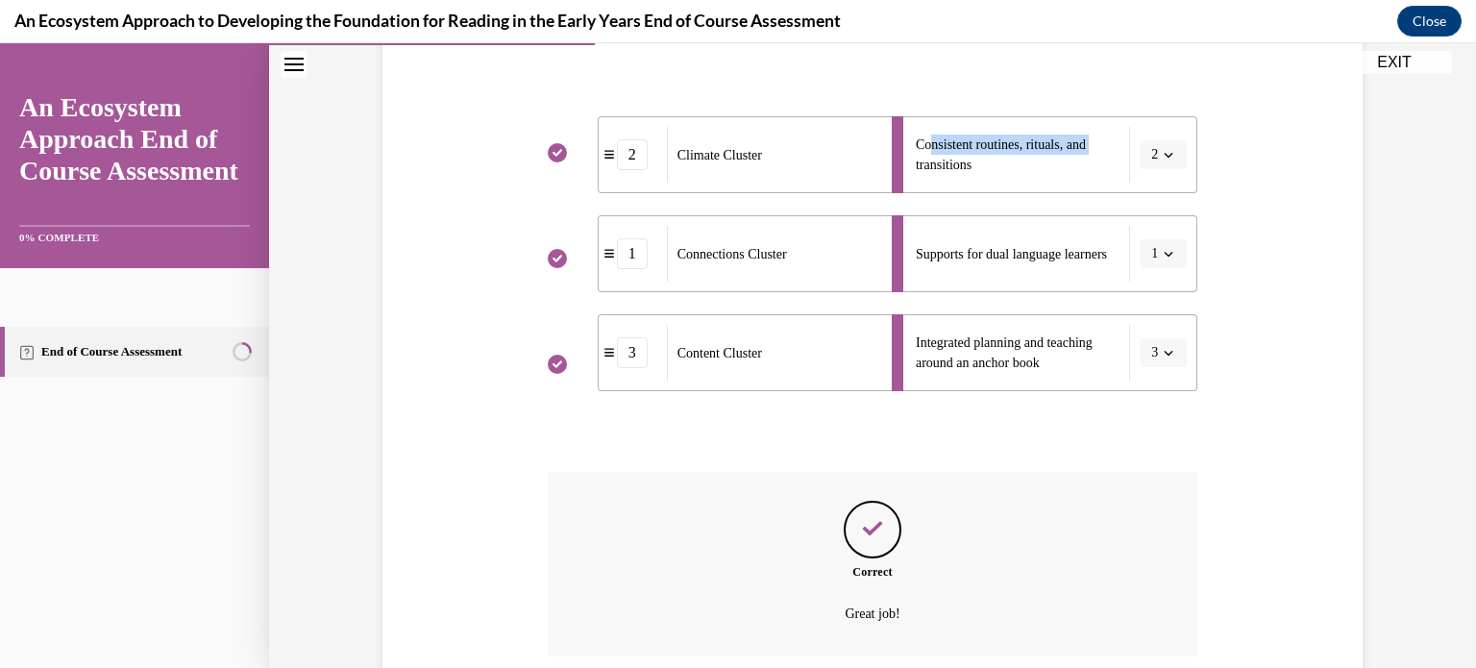
scroll to position [504, 0]
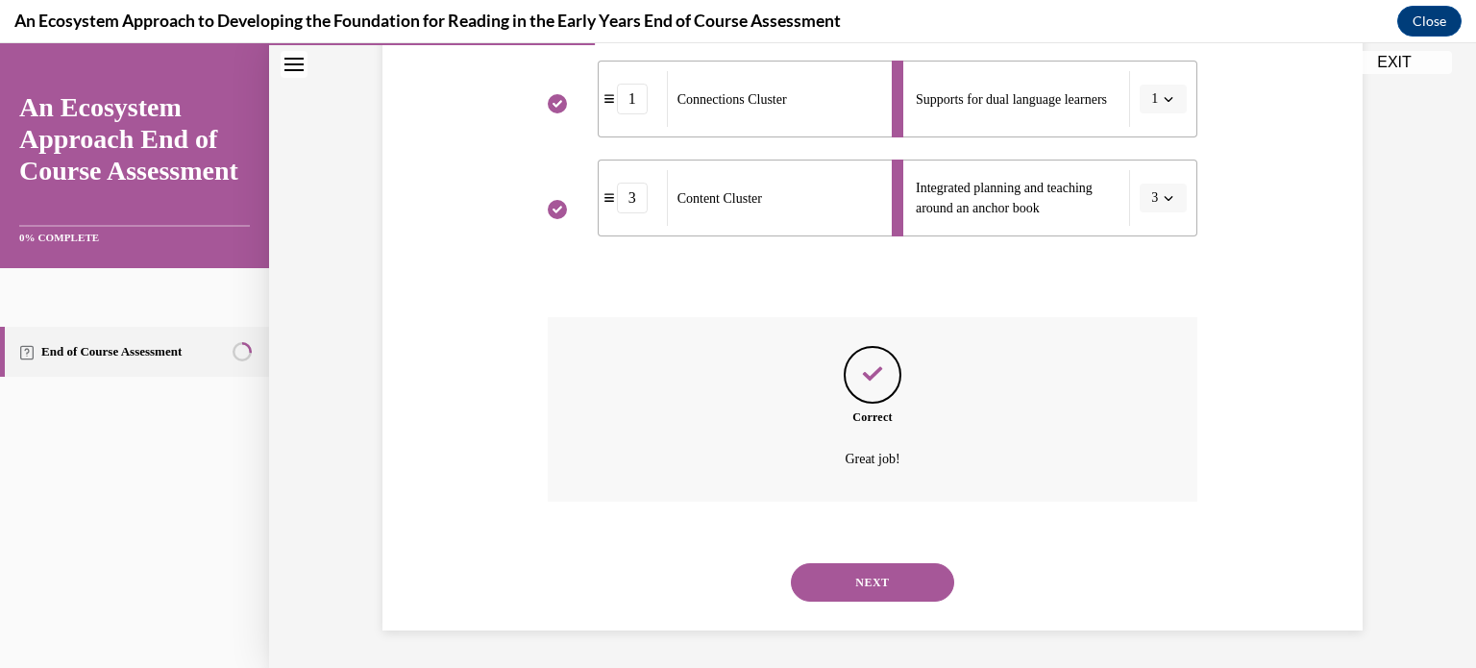
click at [907, 588] on button "NEXT" at bounding box center [872, 582] width 163 height 38
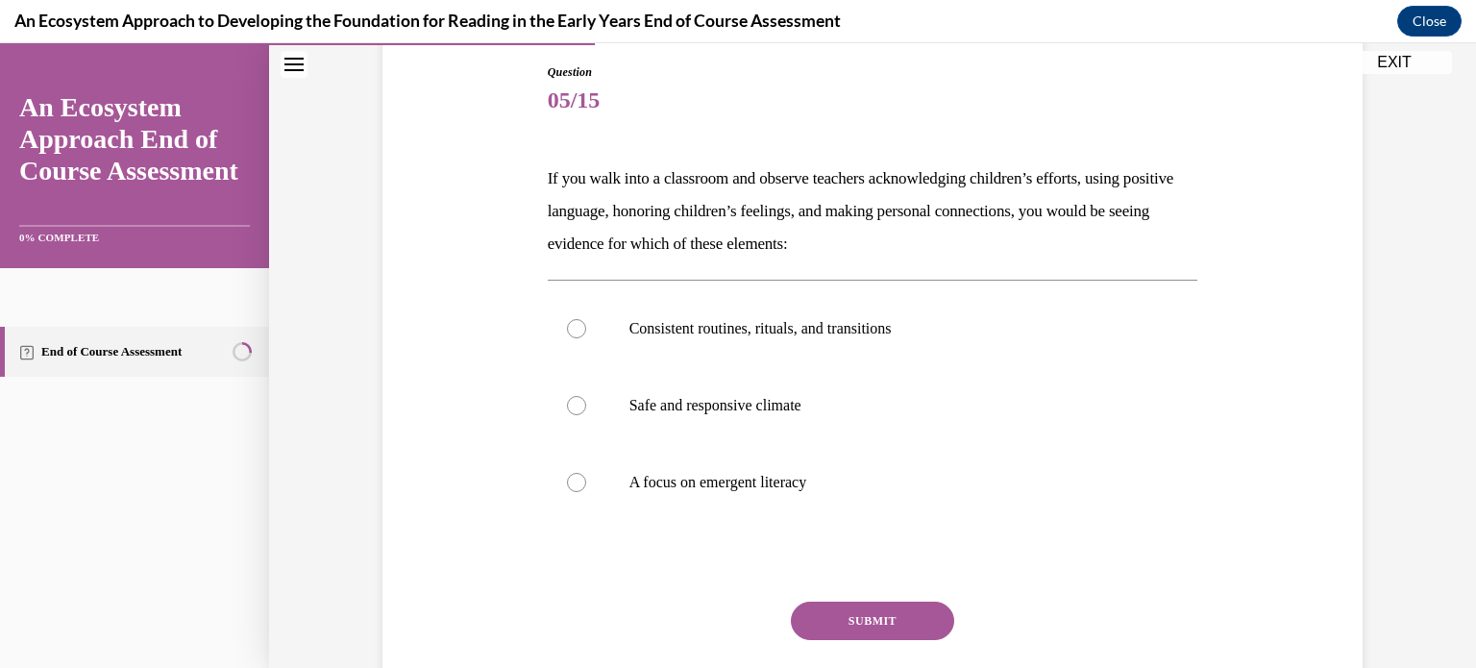
scroll to position [208, 0]
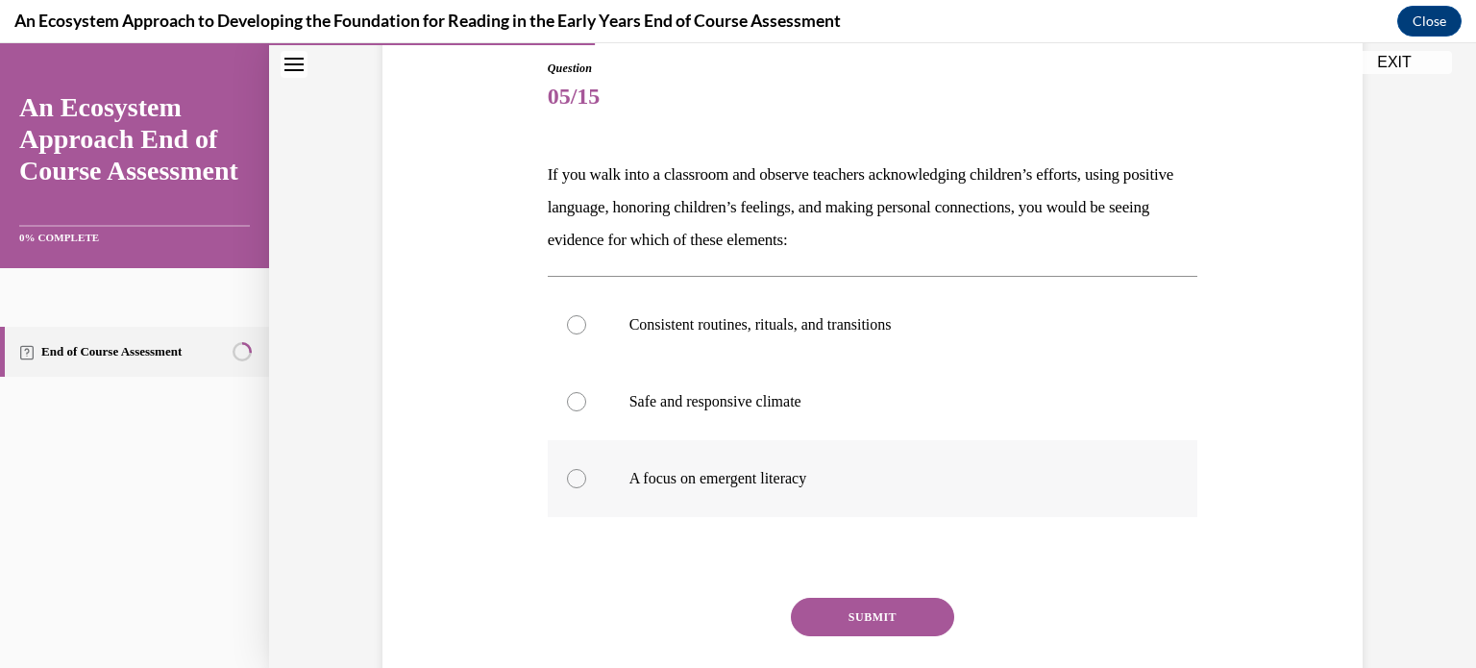
click at [581, 482] on div at bounding box center [576, 478] width 19 height 19
click at [581, 482] on input "A focus on emergent literacy" at bounding box center [576, 478] width 19 height 19
radio input "true"
click at [586, 397] on label "Safe and responsive climate" at bounding box center [873, 401] width 650 height 77
click at [586, 397] on input "Safe and responsive climate" at bounding box center [576, 401] width 19 height 19
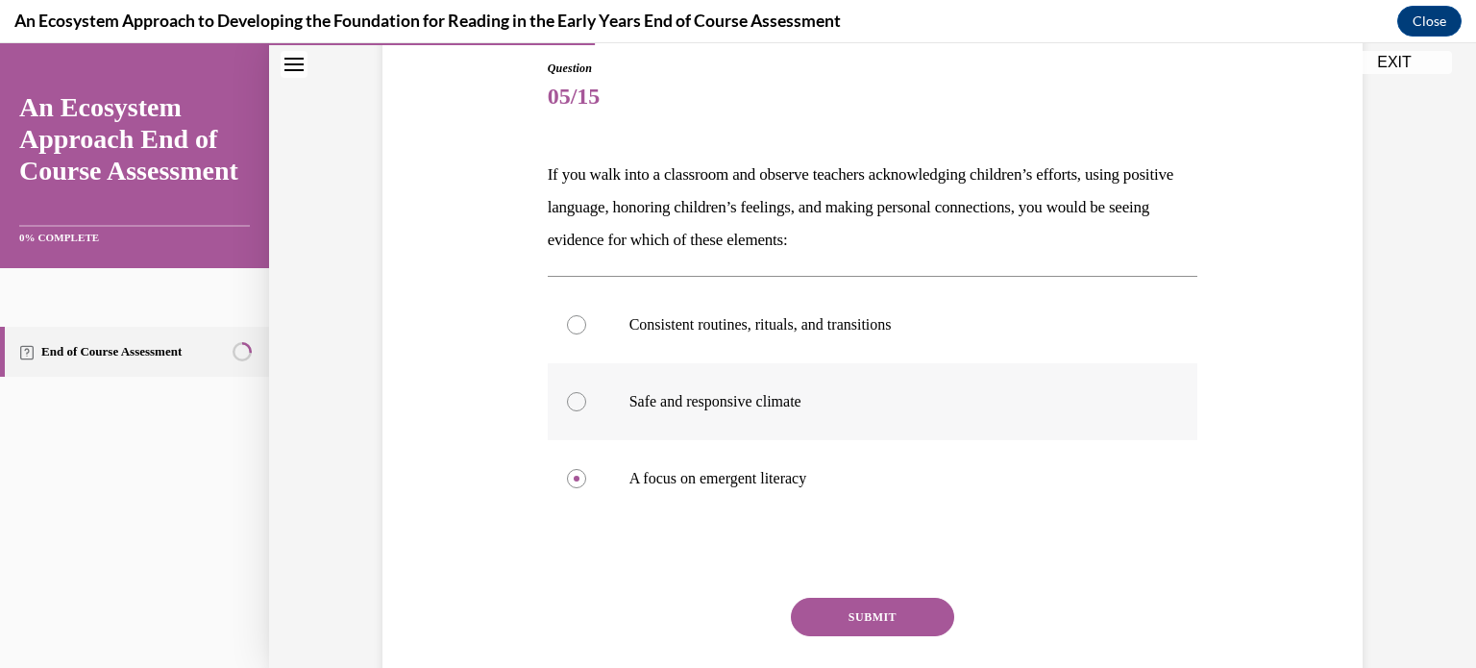
radio input "true"
click at [819, 602] on button "SUBMIT" at bounding box center [872, 617] width 163 height 38
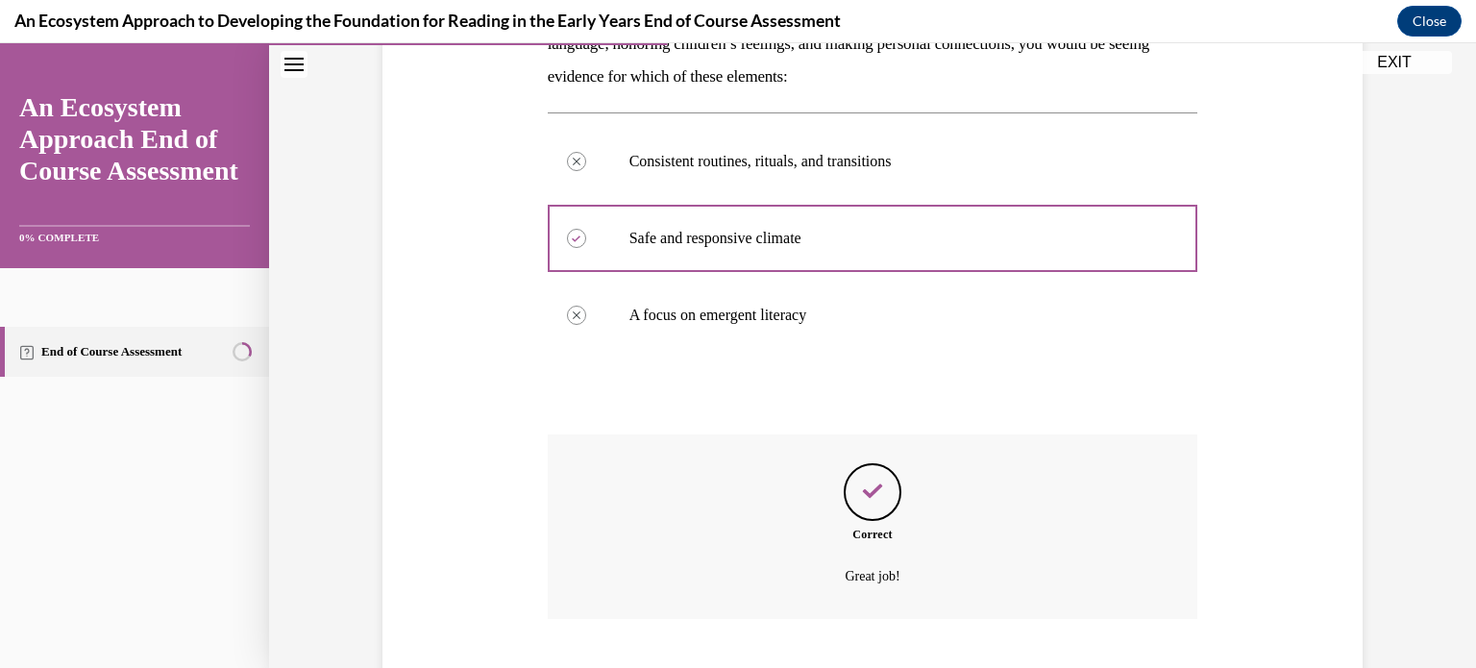
scroll to position [488, 0]
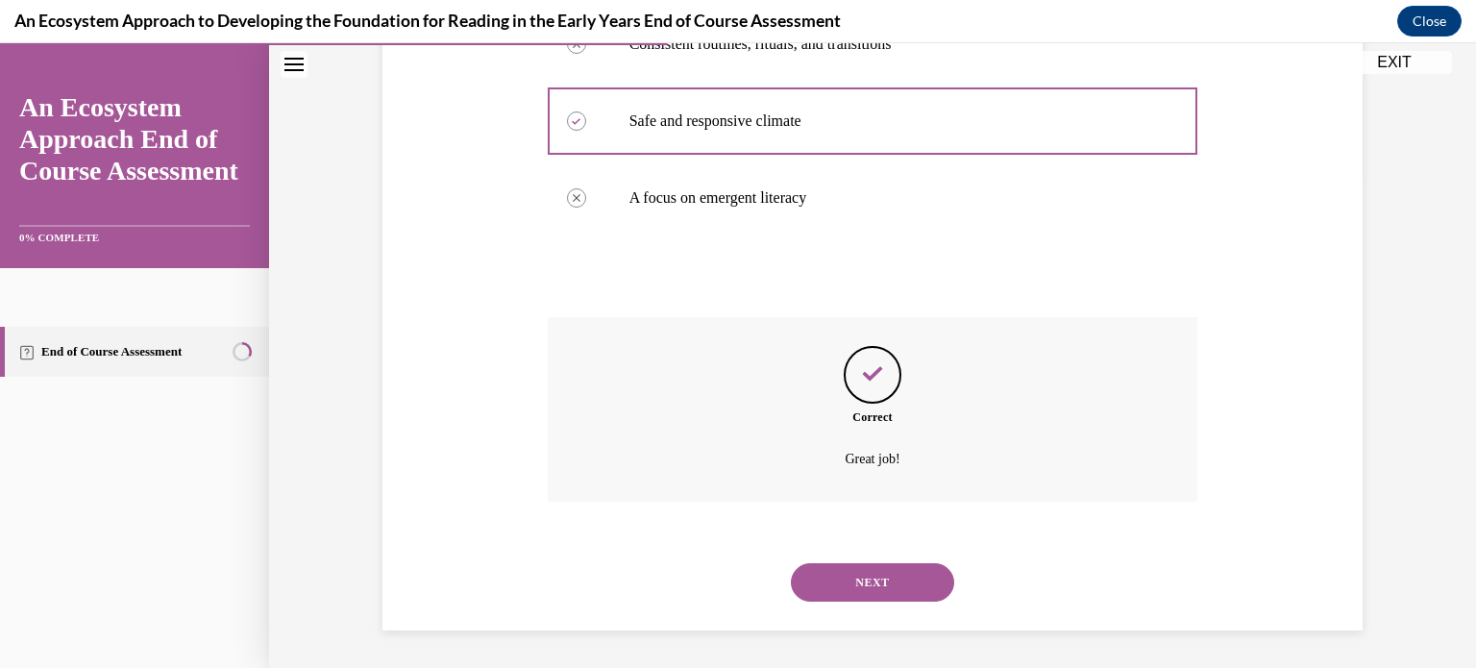
click at [818, 589] on button "NEXT" at bounding box center [872, 582] width 163 height 38
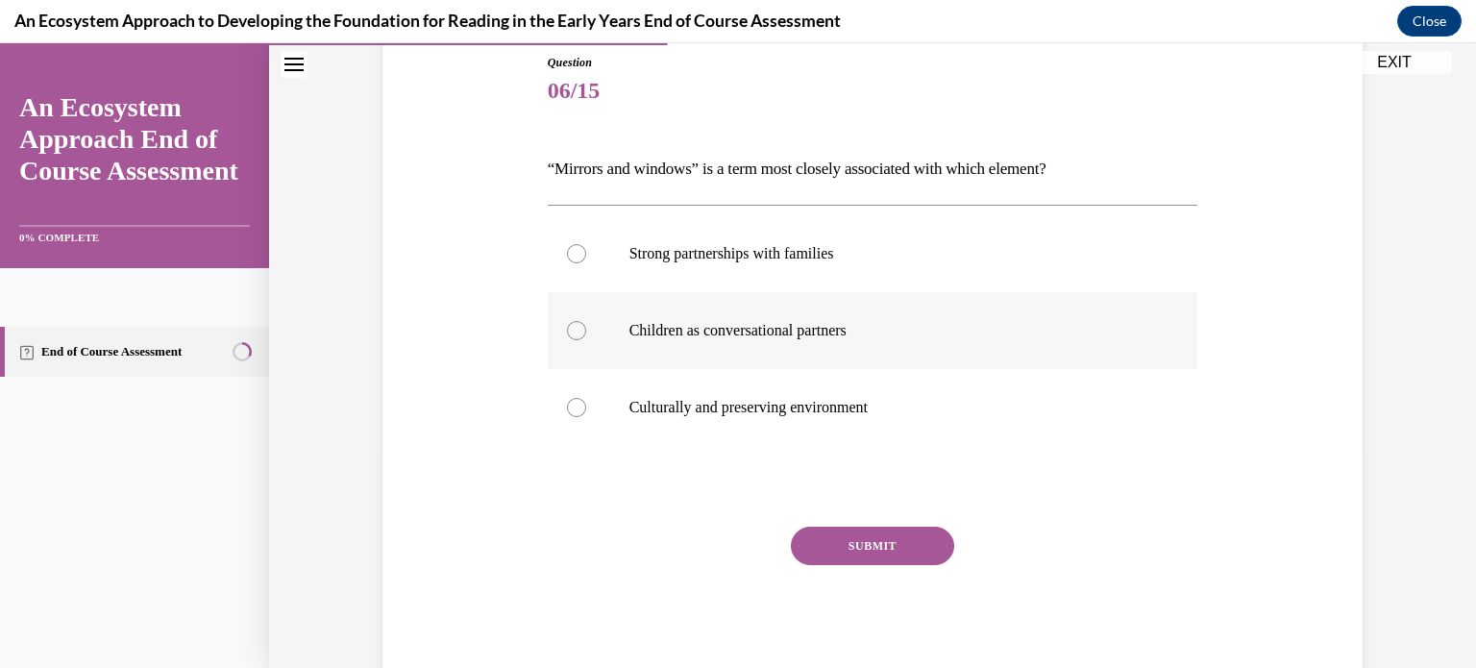
click at [576, 327] on div at bounding box center [576, 330] width 19 height 19
click at [576, 327] on input "Children as conversational partners" at bounding box center [576, 330] width 19 height 19
radio input "true"
click at [714, 406] on p "Culturally and preserving environment" at bounding box center [889, 407] width 521 height 19
click at [586, 406] on input "Culturally and preserving environment" at bounding box center [576, 407] width 19 height 19
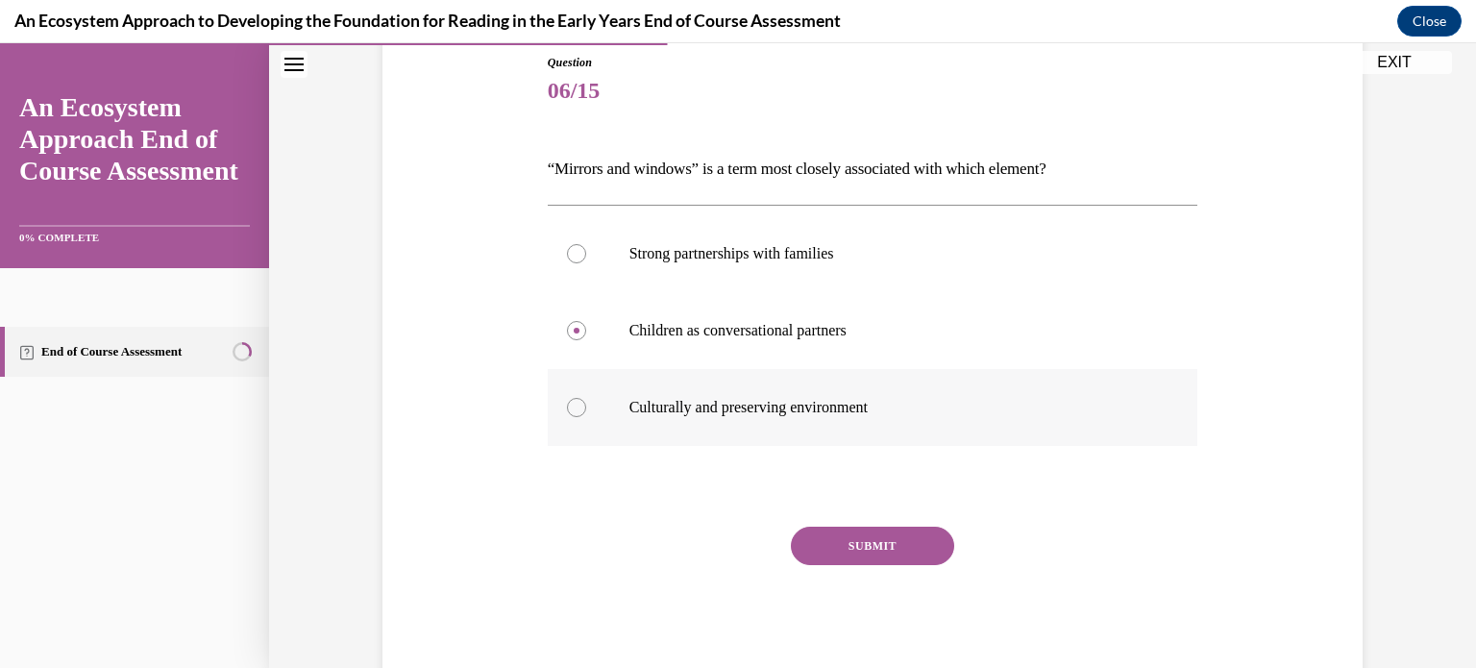
radio input "true"
click at [865, 533] on button "SUBMIT" at bounding box center [872, 546] width 163 height 38
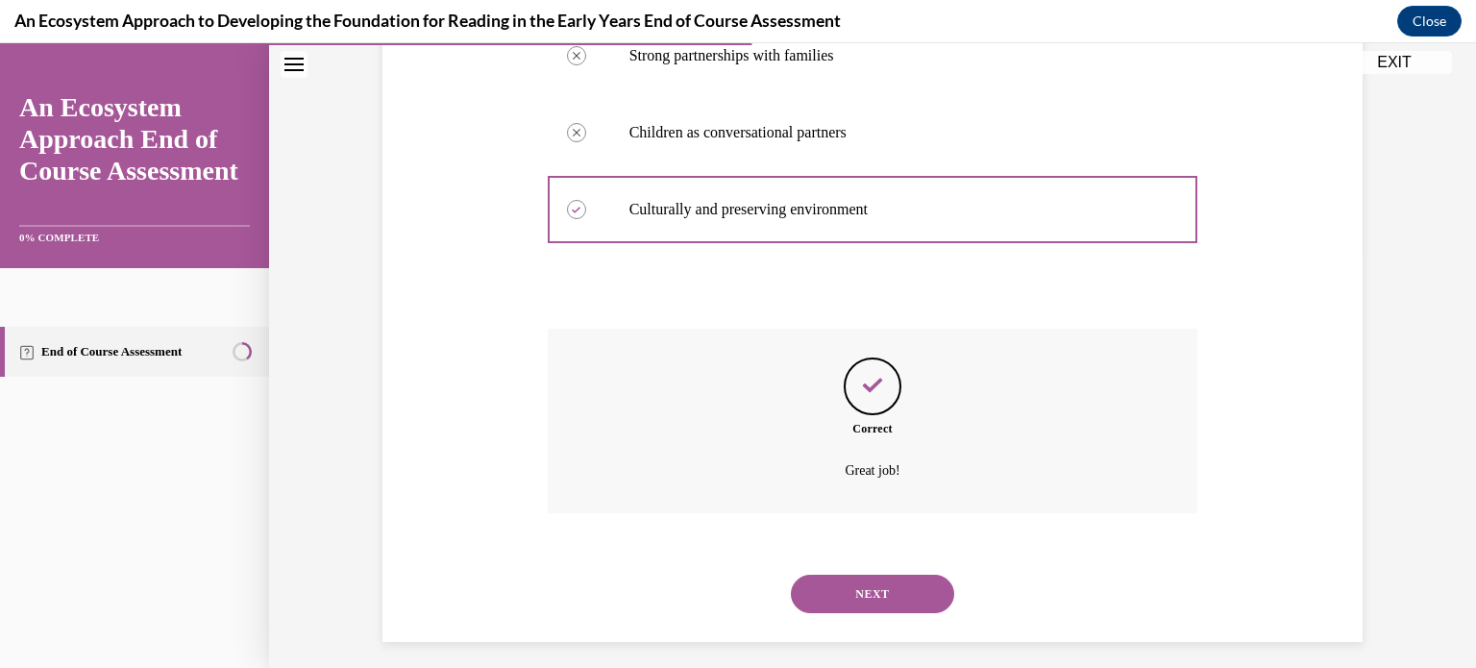
scroll to position [423, 0]
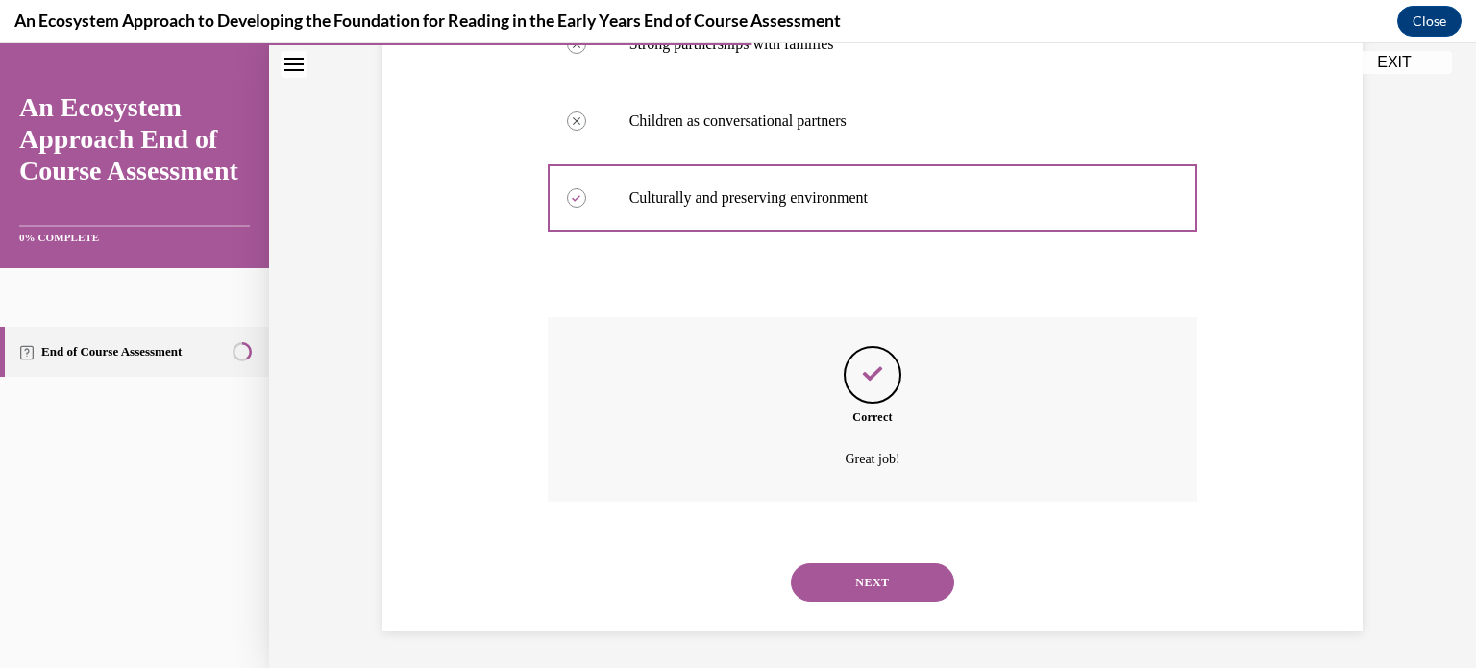
click at [874, 582] on button "NEXT" at bounding box center [872, 582] width 163 height 38
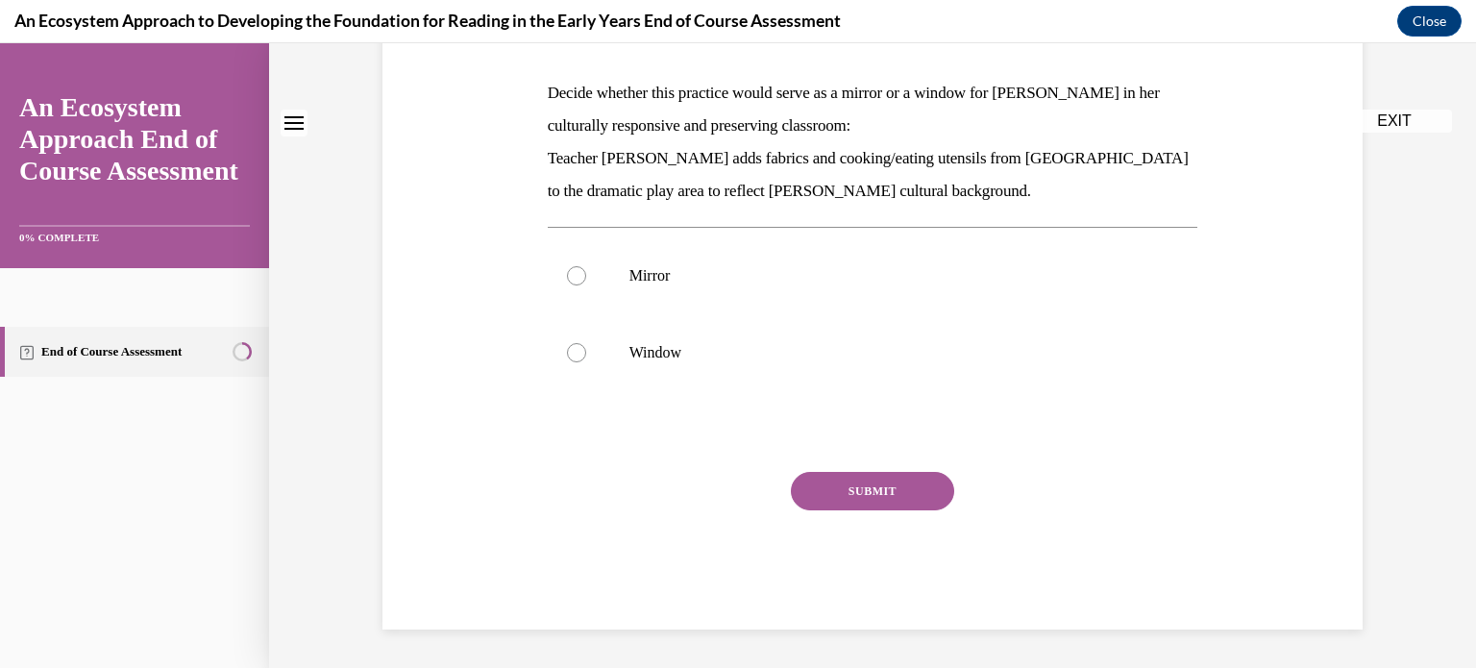
scroll to position [0, 0]
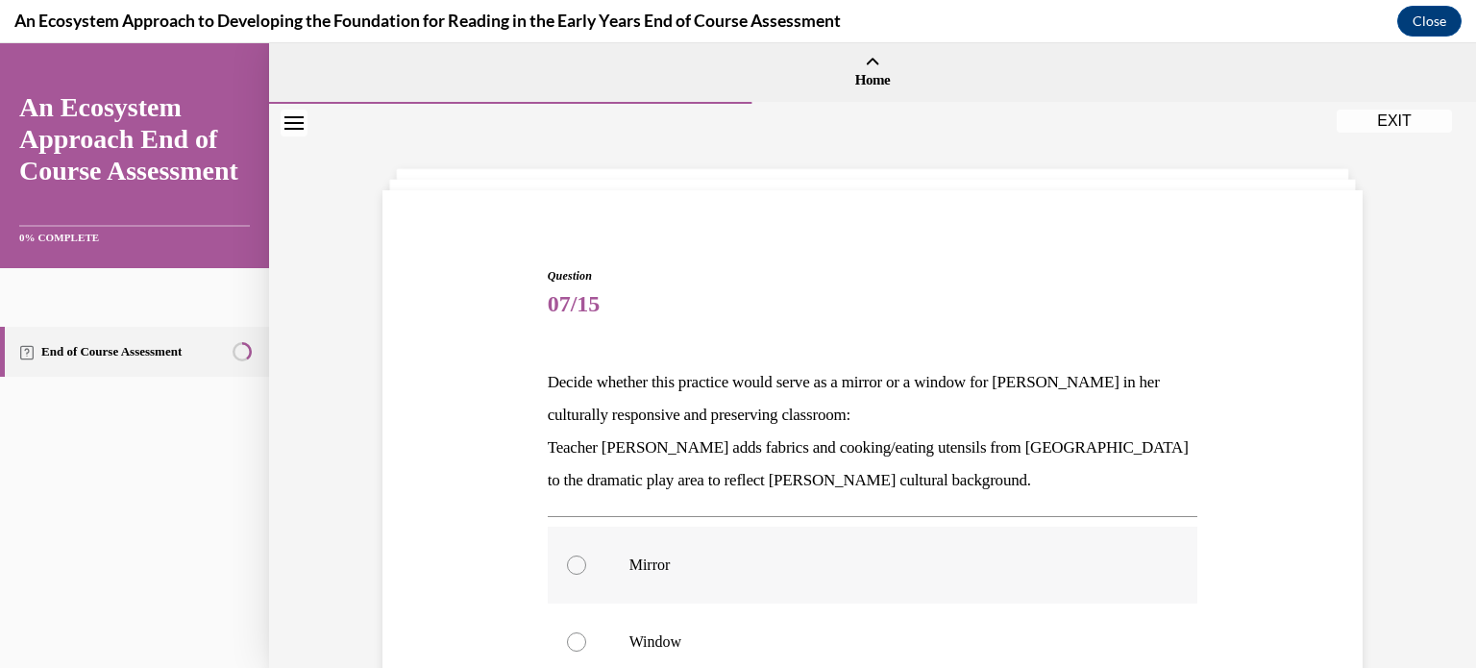
click at [590, 568] on label "Mirror" at bounding box center [873, 565] width 650 height 77
click at [586, 568] on input "Mirror" at bounding box center [576, 564] width 19 height 19
radio input "true"
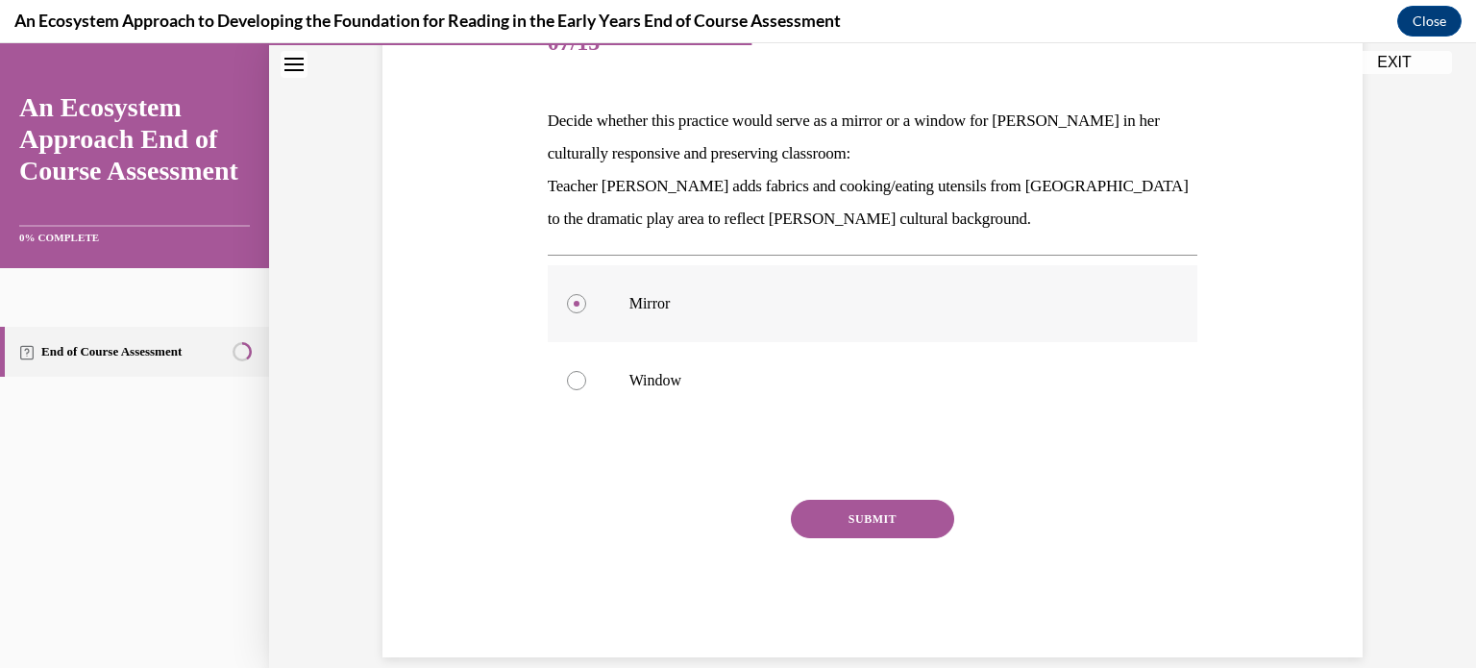
scroll to position [268, 0]
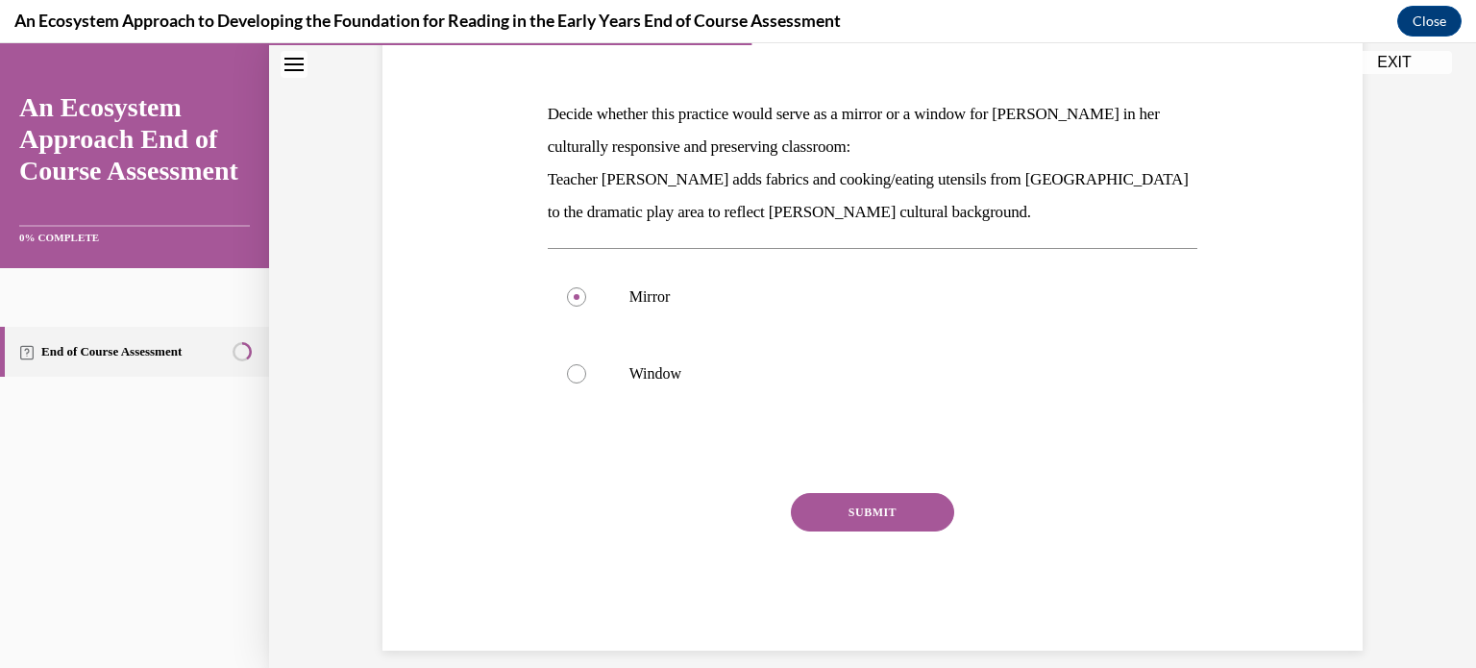
click at [823, 500] on button "SUBMIT" at bounding box center [872, 512] width 163 height 38
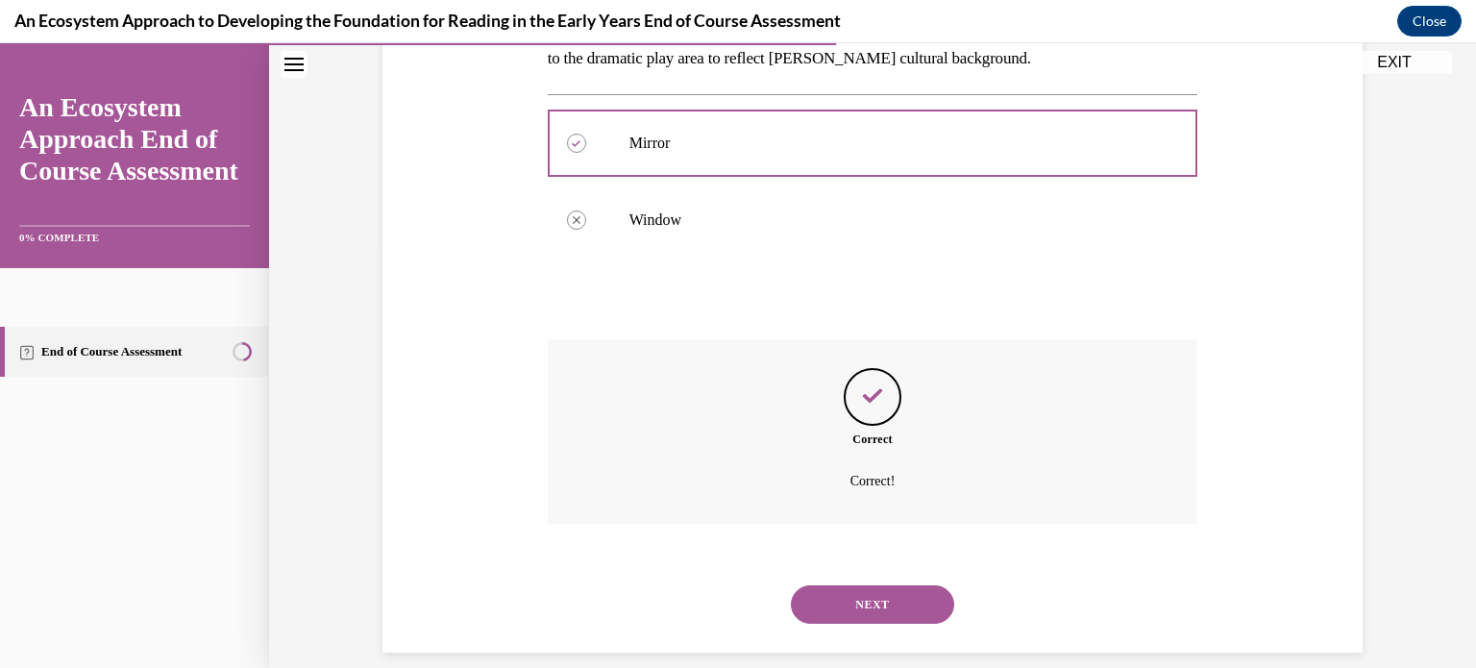
scroll to position [444, 0]
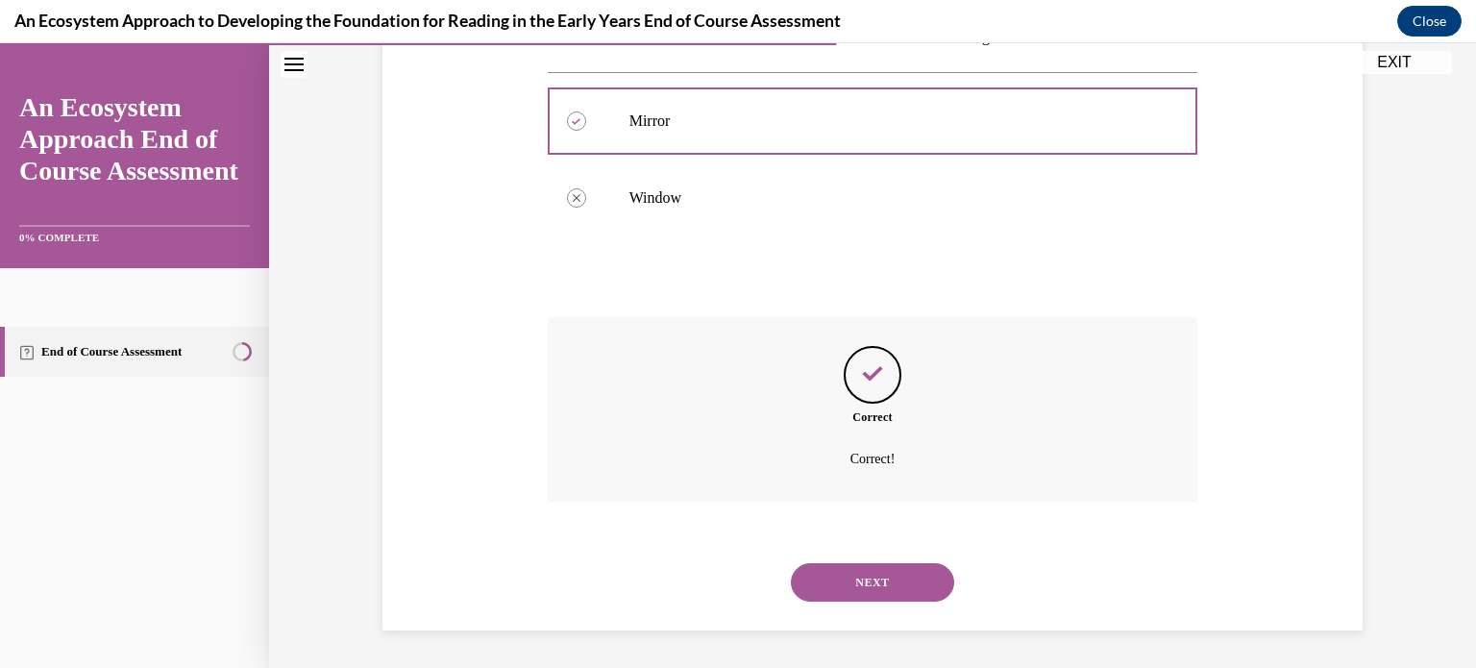
click at [808, 586] on button "NEXT" at bounding box center [872, 582] width 163 height 38
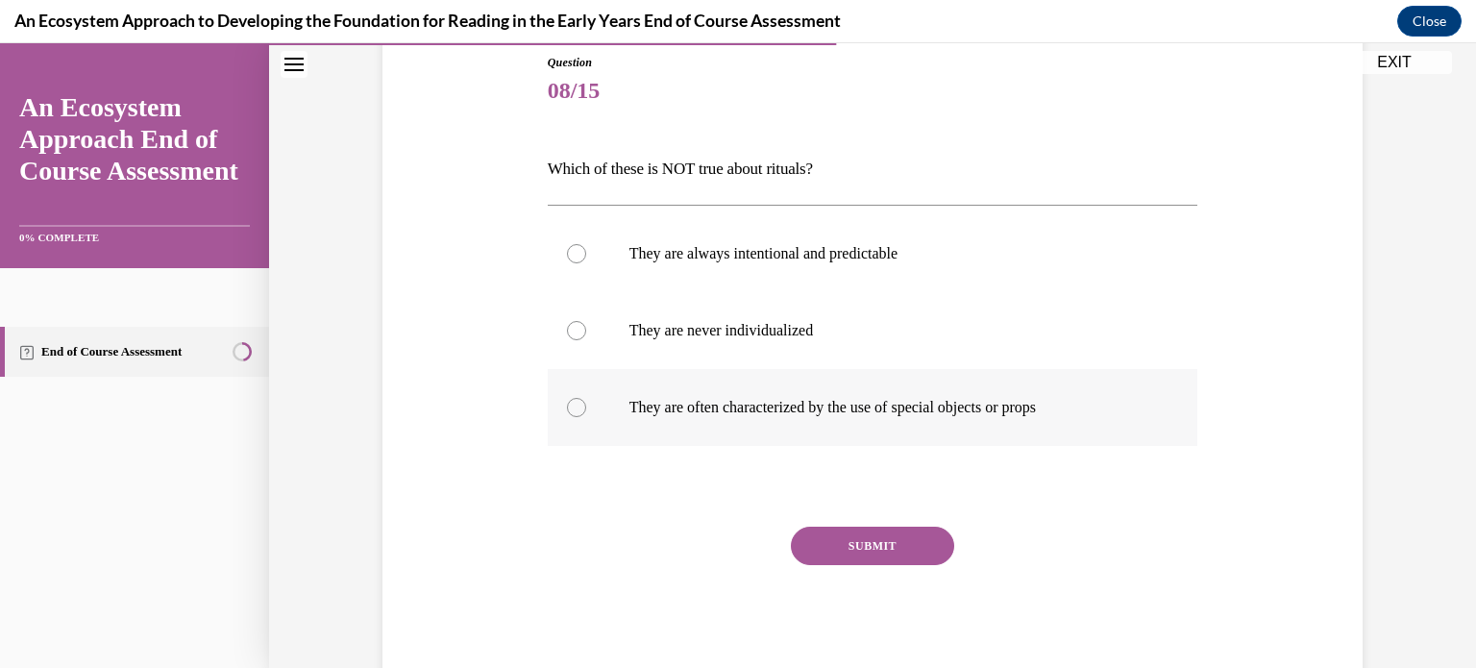
click at [576, 405] on div at bounding box center [576, 407] width 19 height 19
click at [576, 405] on input "They are often characterized by the use of special objects or props" at bounding box center [576, 407] width 19 height 19
radio input "true"
click at [903, 543] on button "SUBMIT" at bounding box center [872, 546] width 163 height 38
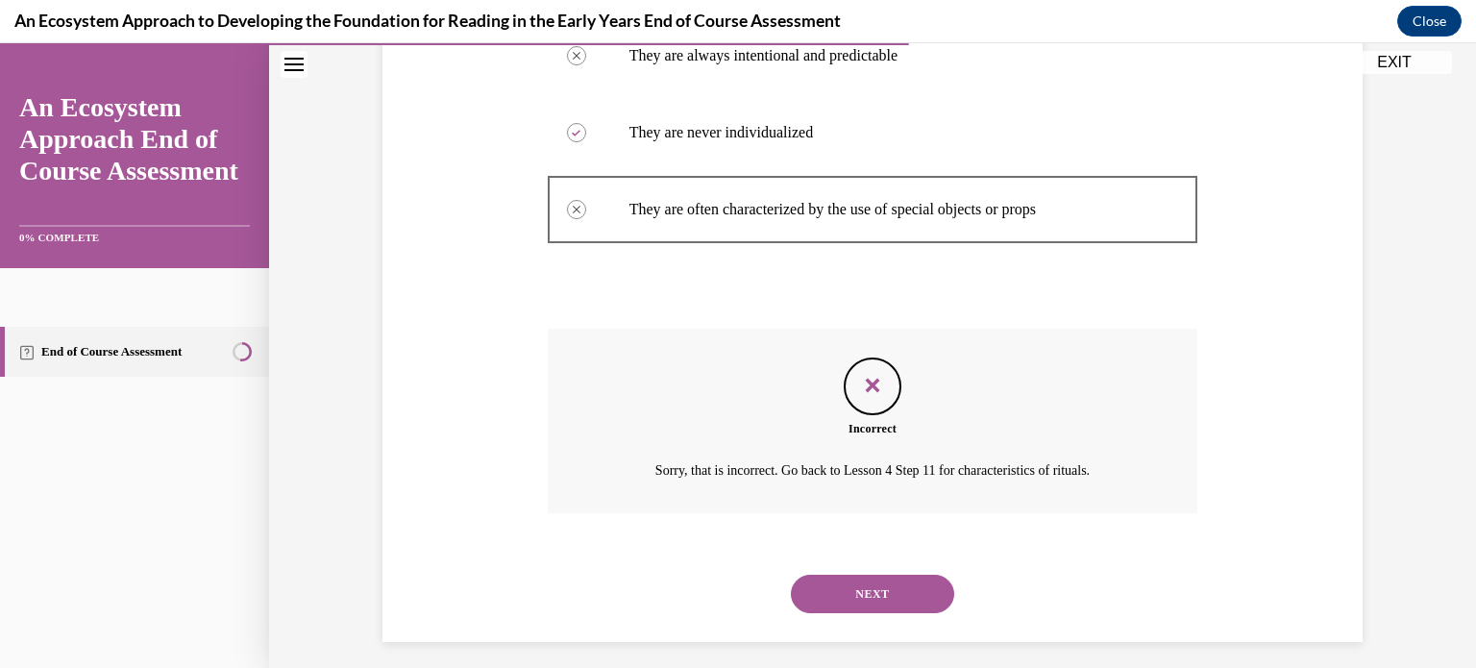
scroll to position [423, 0]
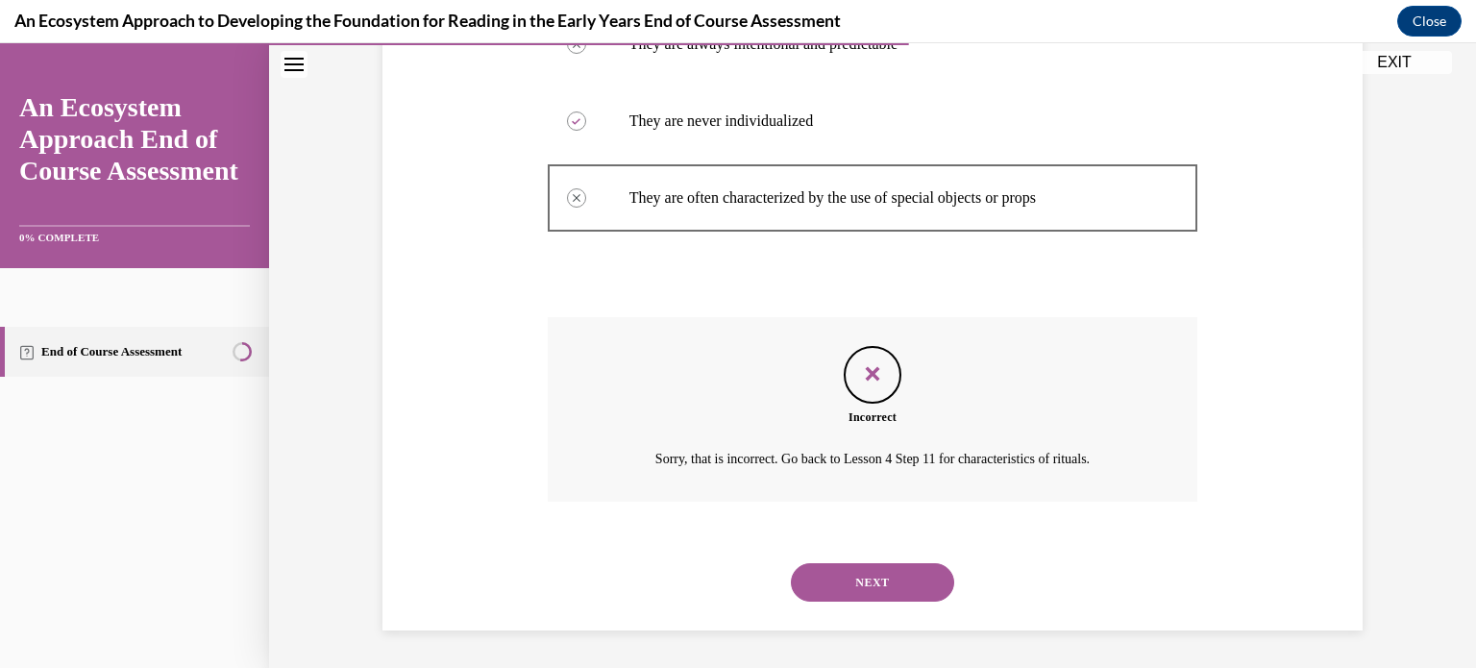
click at [886, 607] on div "NEXT" at bounding box center [873, 582] width 650 height 77
click at [864, 585] on button "NEXT" at bounding box center [872, 582] width 163 height 38
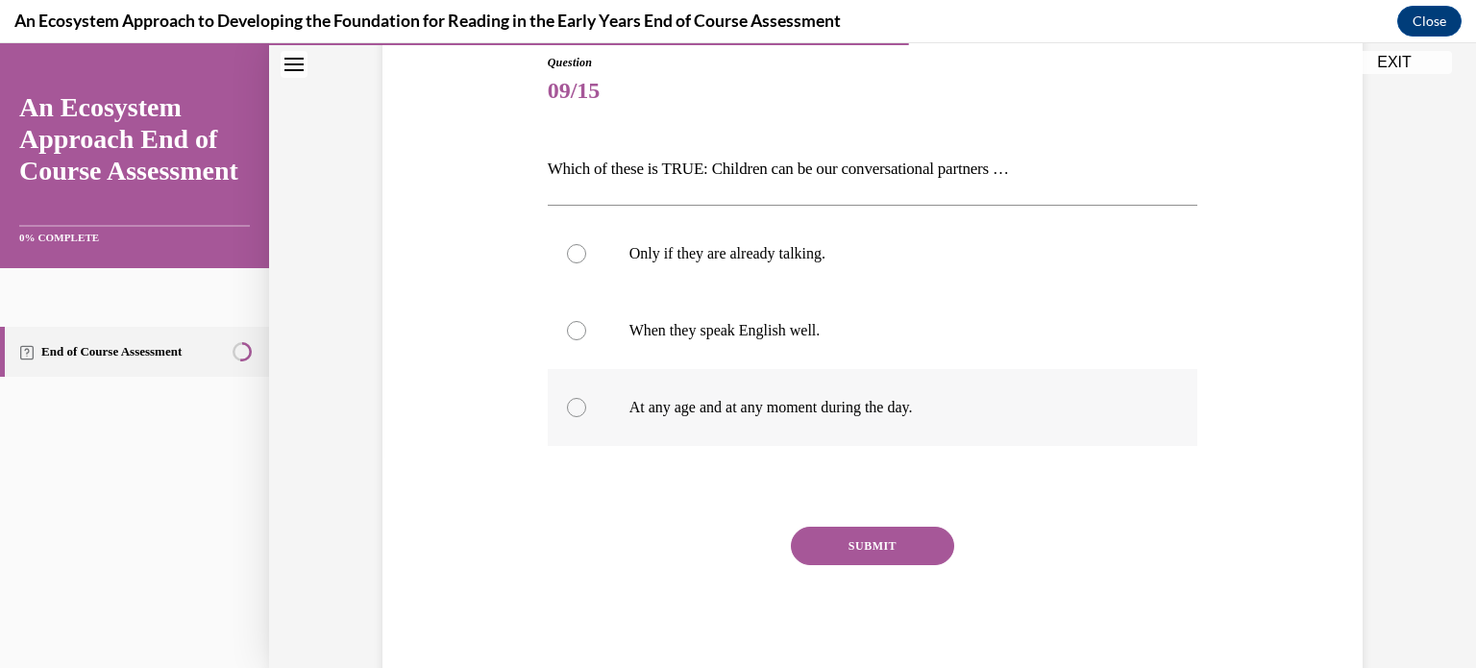
click at [575, 406] on div at bounding box center [576, 407] width 19 height 19
click at [575, 406] on input "At any age and at any moment during the day." at bounding box center [576, 407] width 19 height 19
radio input "true"
click at [862, 541] on button "SUBMIT" at bounding box center [872, 546] width 163 height 38
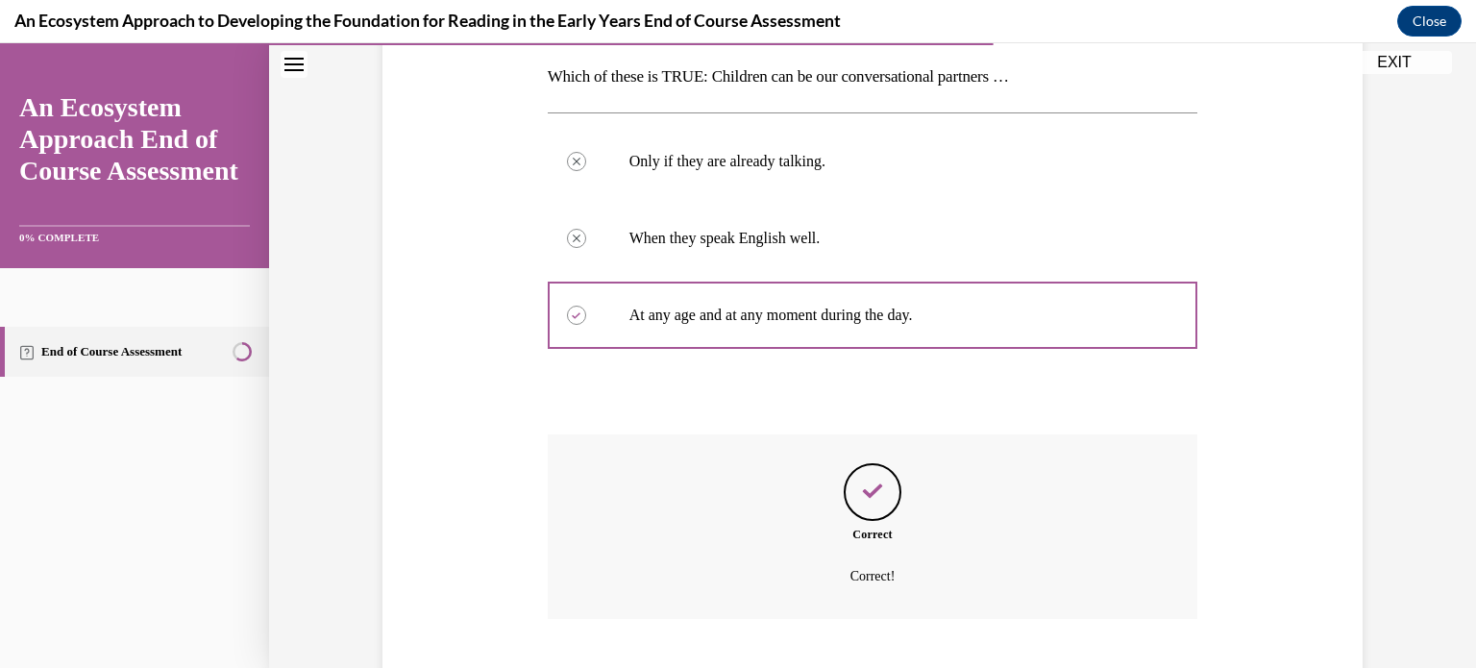
scroll to position [423, 0]
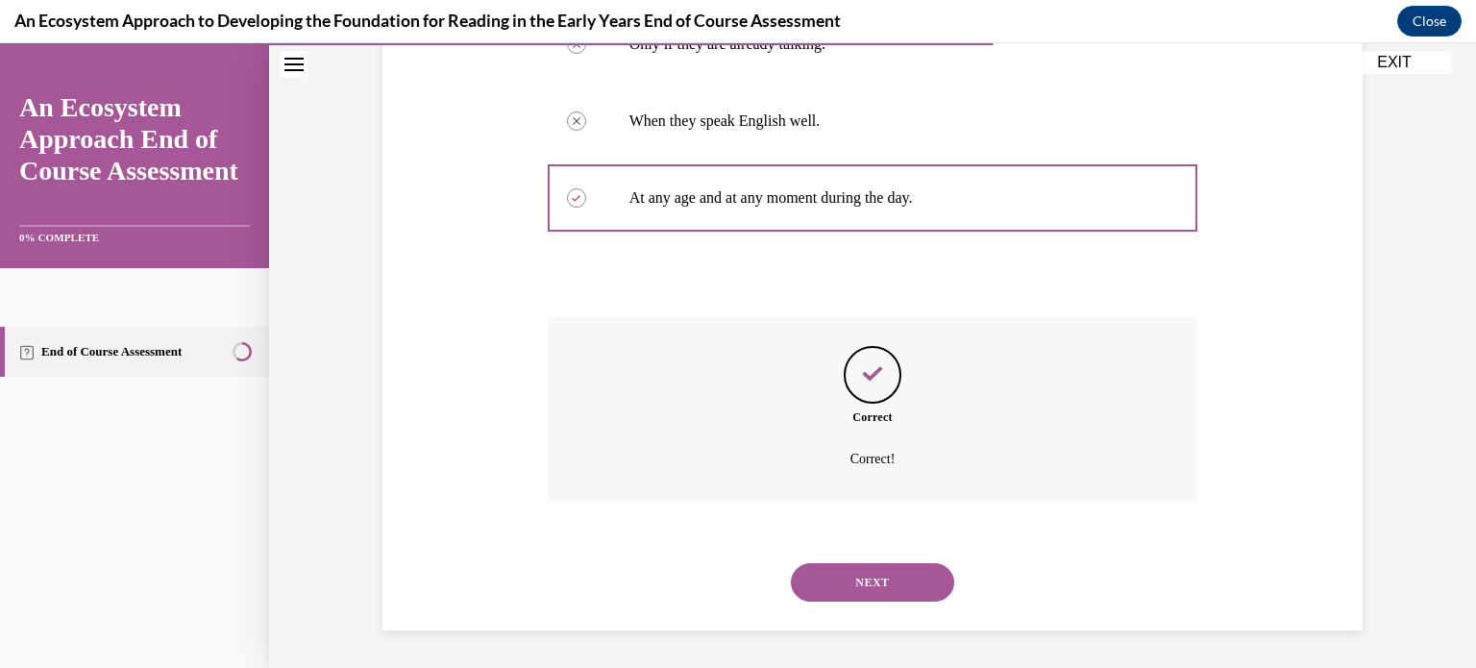
click at [843, 586] on button "NEXT" at bounding box center [872, 582] width 163 height 38
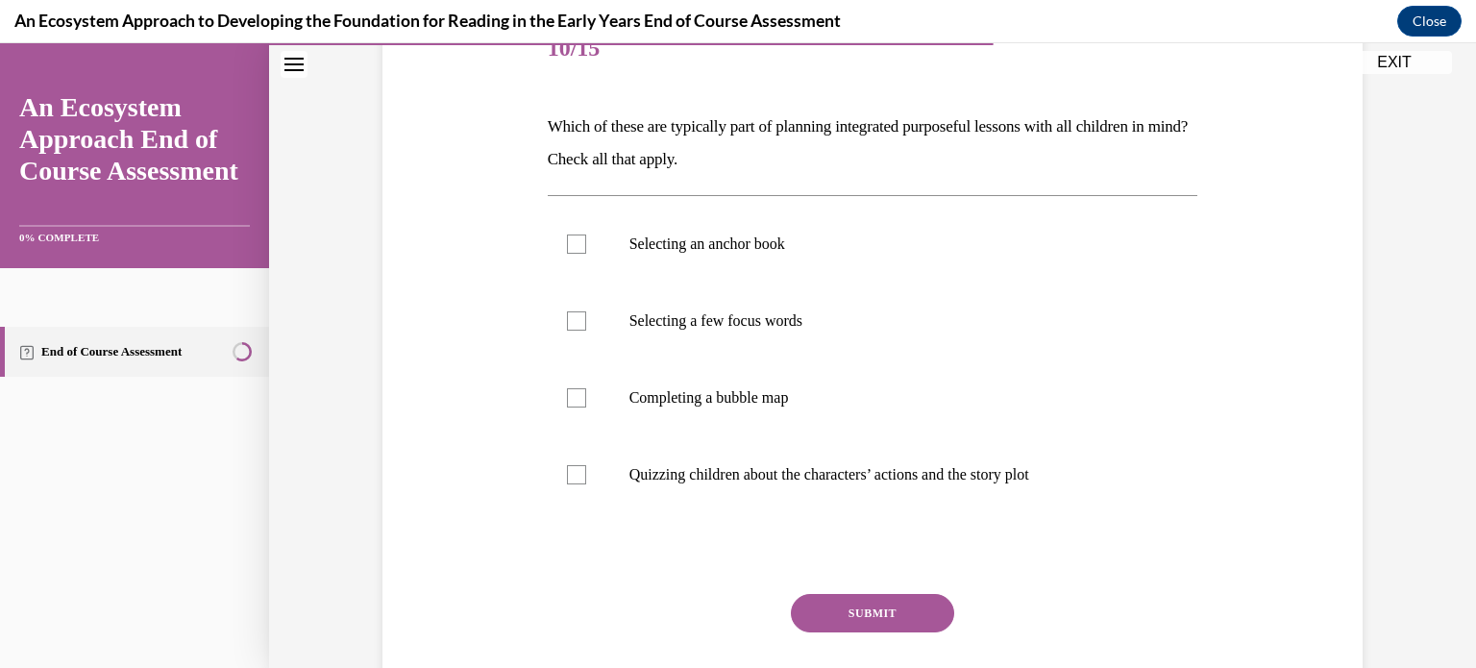
scroll to position [257, 0]
click at [582, 243] on div at bounding box center [576, 242] width 19 height 19
click at [582, 243] on input "Selecting an anchor book" at bounding box center [576, 242] width 19 height 19
checkbox input "true"
click at [595, 324] on label "Selecting a few focus words" at bounding box center [873, 319] width 650 height 77
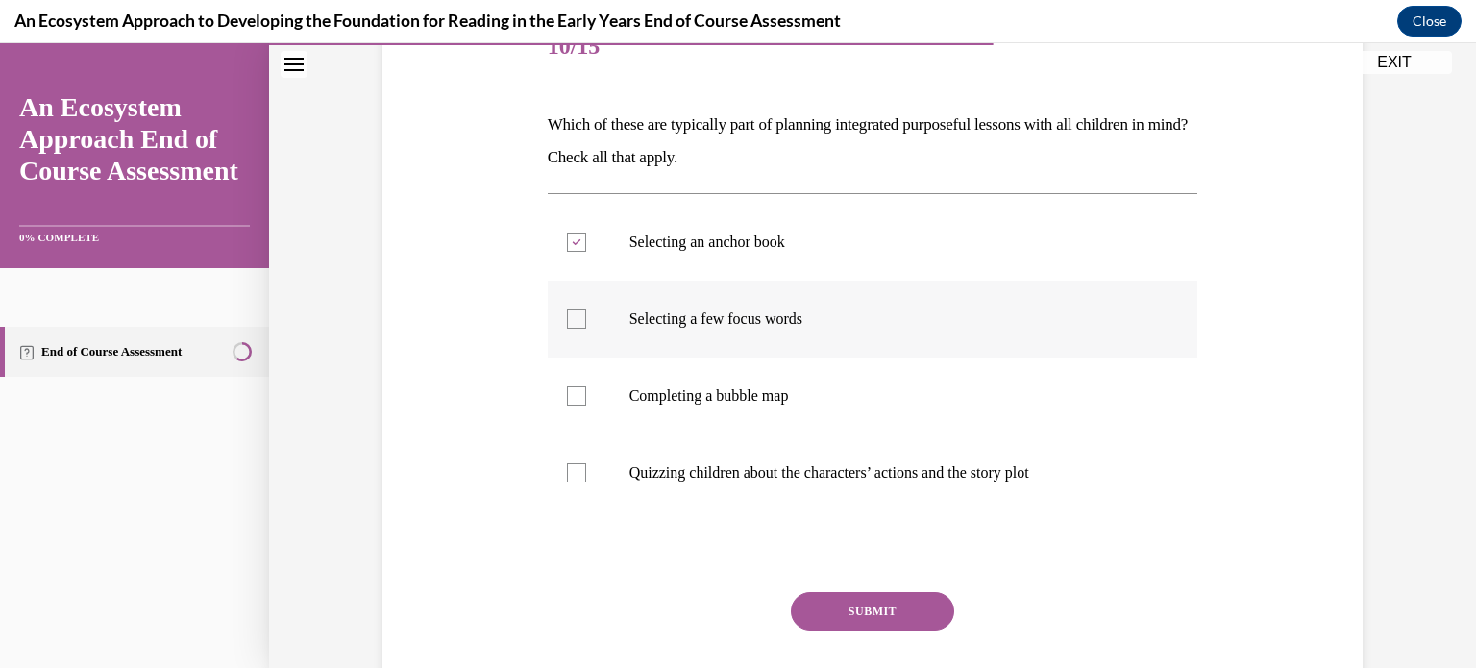
click at [586, 324] on input "Selecting a few focus words" at bounding box center [576, 318] width 19 height 19
checkbox input "true"
click at [578, 403] on div at bounding box center [576, 395] width 19 height 19
click at [578, 403] on input "Completing a bubble map" at bounding box center [576, 395] width 19 height 19
checkbox input "true"
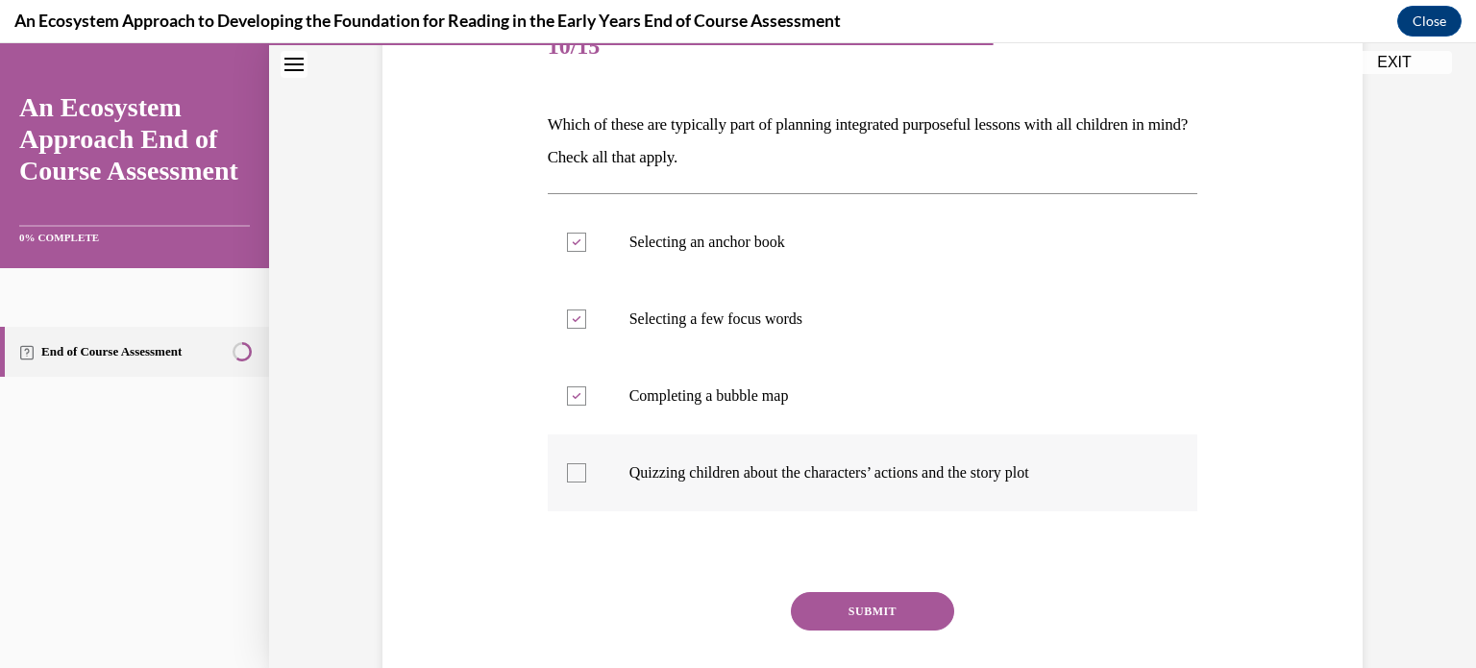
click at [581, 472] on div at bounding box center [576, 472] width 19 height 19
click at [581, 472] on input "Quizzing children about the characters’ actions and the story plot" at bounding box center [576, 472] width 19 height 19
checkbox input "true"
click at [893, 630] on div "SUBMIT" at bounding box center [873, 640] width 650 height 96
click at [888, 605] on button "SUBMIT" at bounding box center [872, 611] width 163 height 38
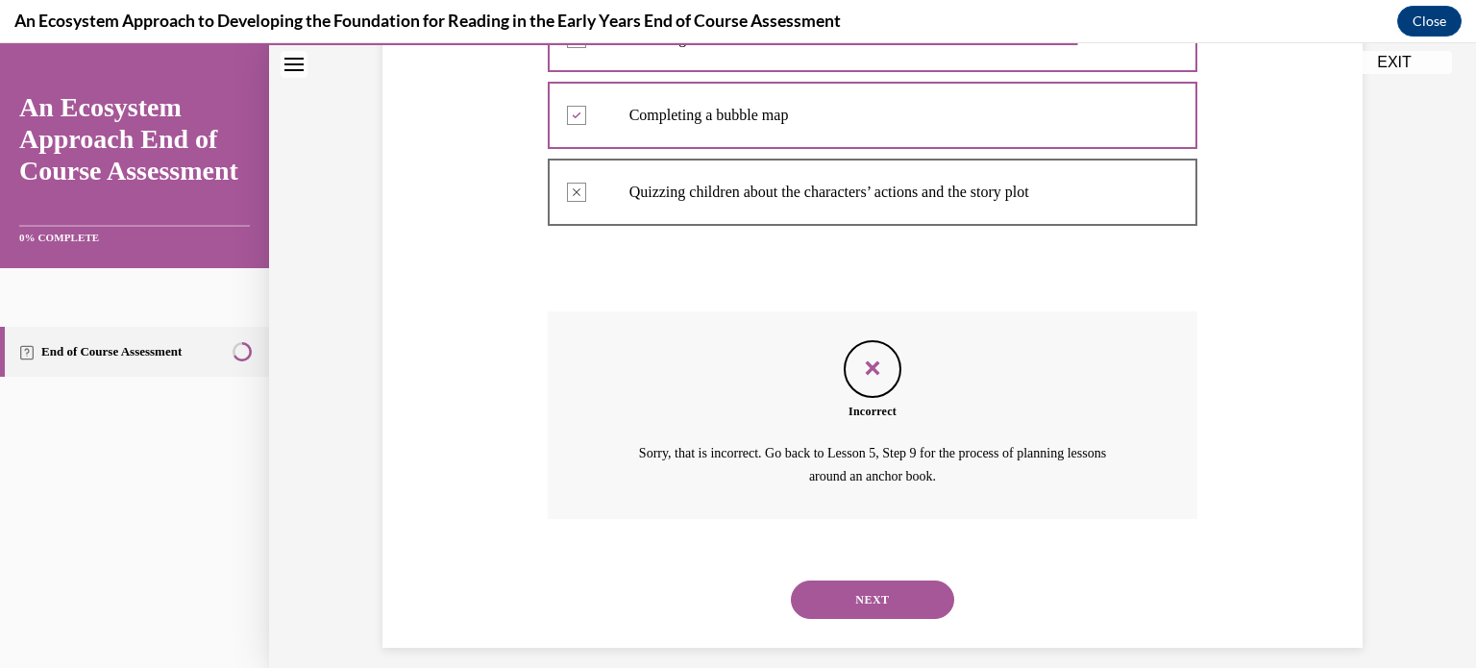
scroll to position [555, 0]
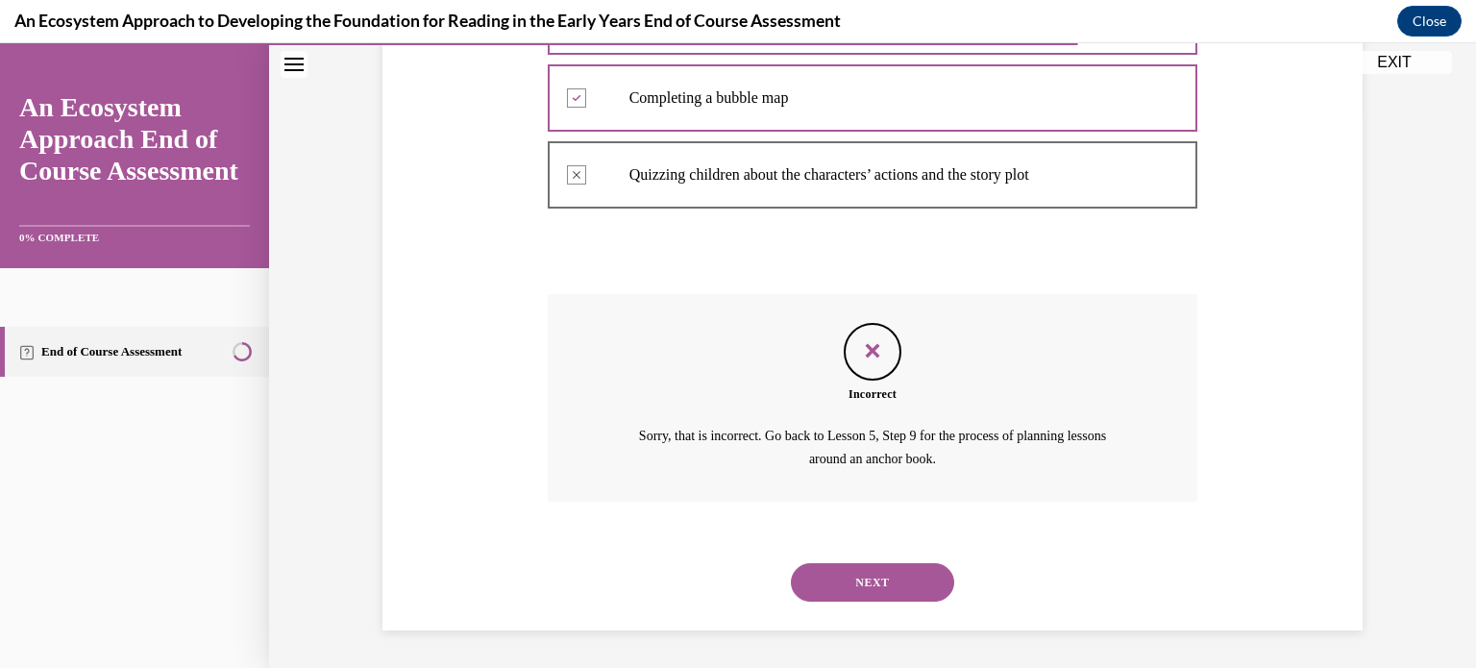
click at [861, 571] on button "NEXT" at bounding box center [872, 582] width 163 height 38
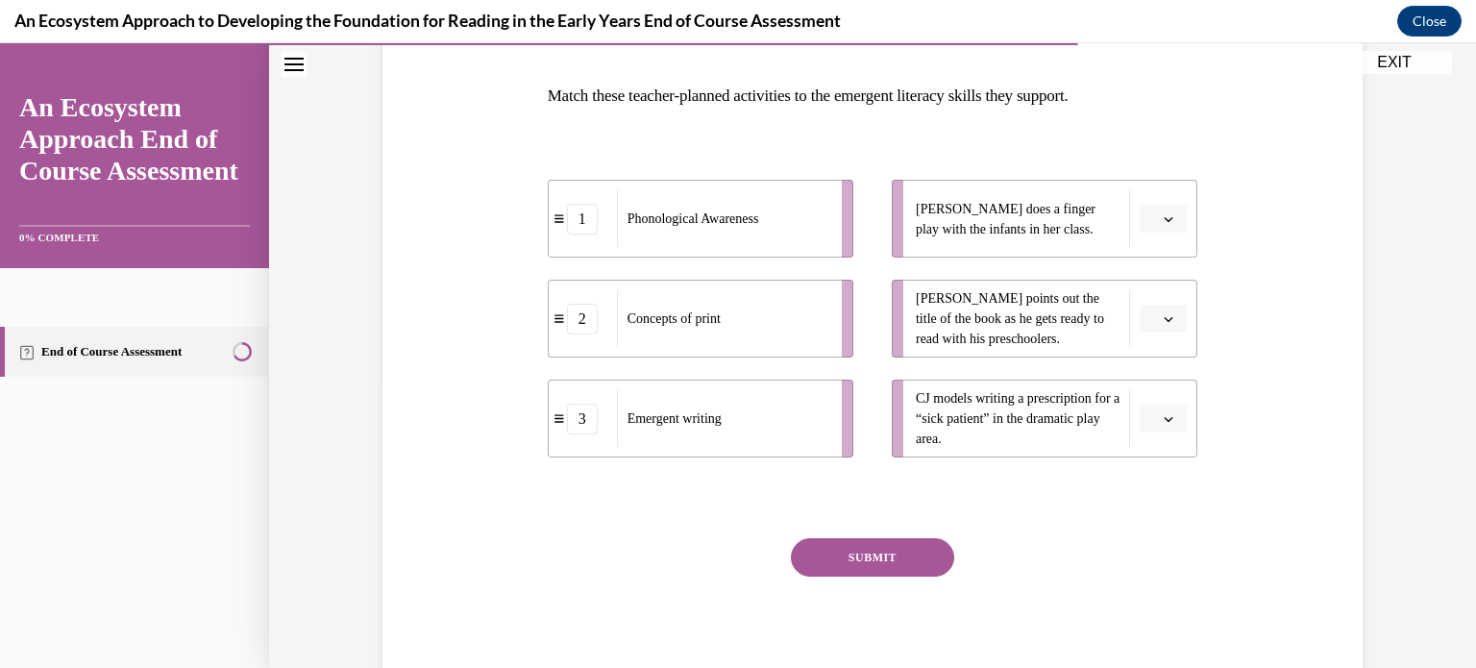
scroll to position [287, 0]
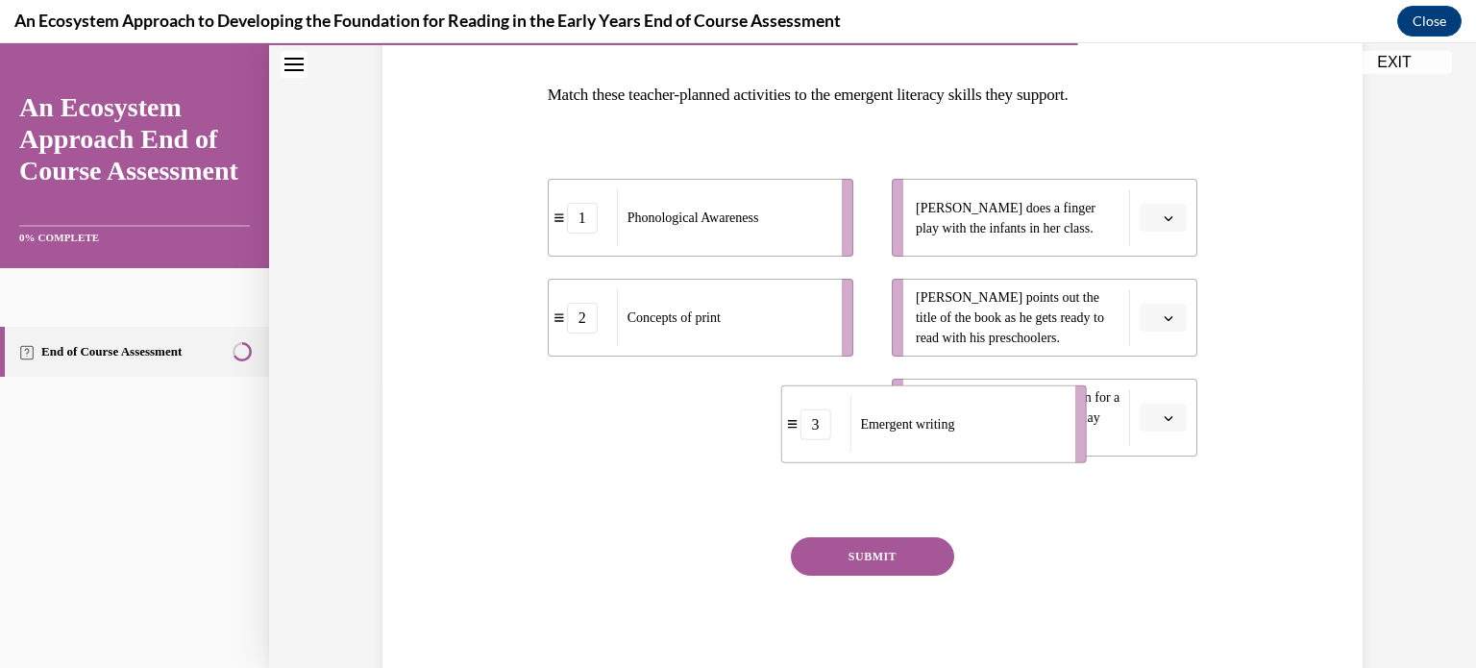
drag, startPoint x: 774, startPoint y: 434, endPoint x: 1036, endPoint y: 441, distance: 261.4
click at [1036, 441] on div "Emergent writing" at bounding box center [955, 424] width 212 height 57
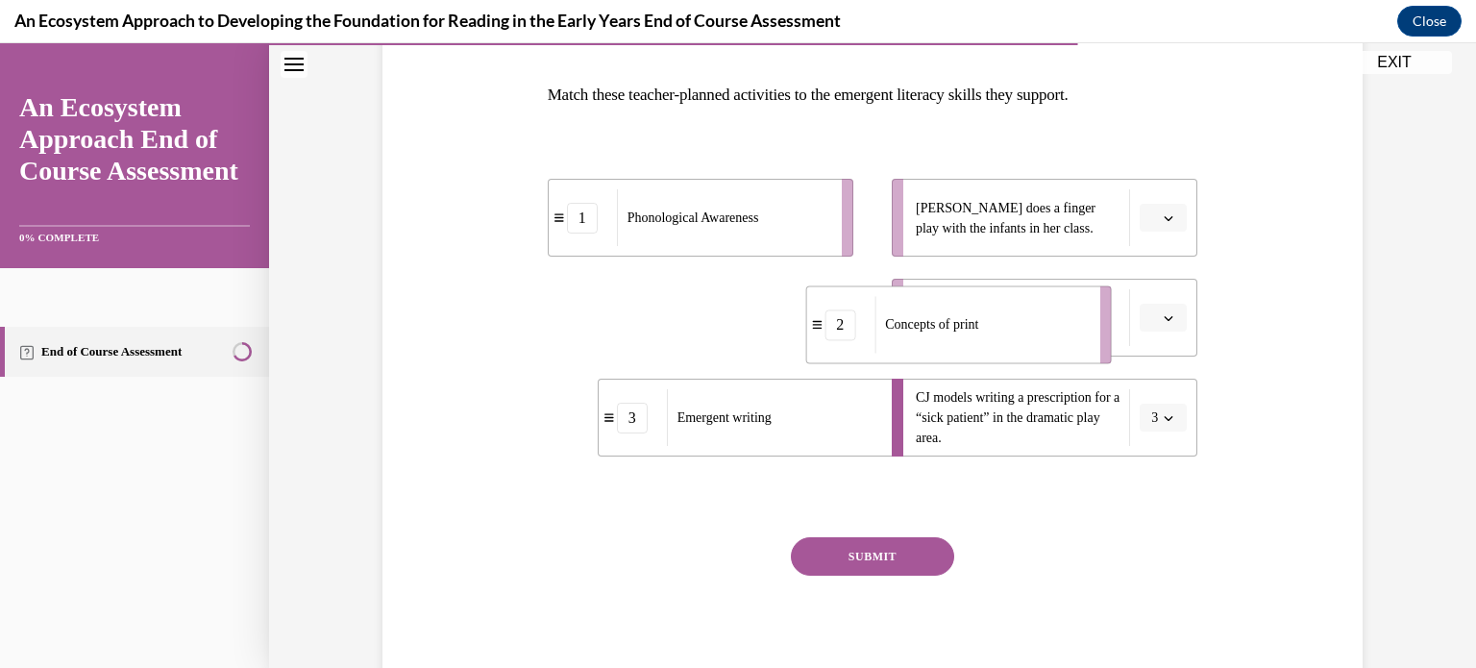
drag, startPoint x: 674, startPoint y: 328, endPoint x: 938, endPoint y: 335, distance: 263.4
click at [938, 335] on div "Concepts of print" at bounding box center [980, 324] width 212 height 57
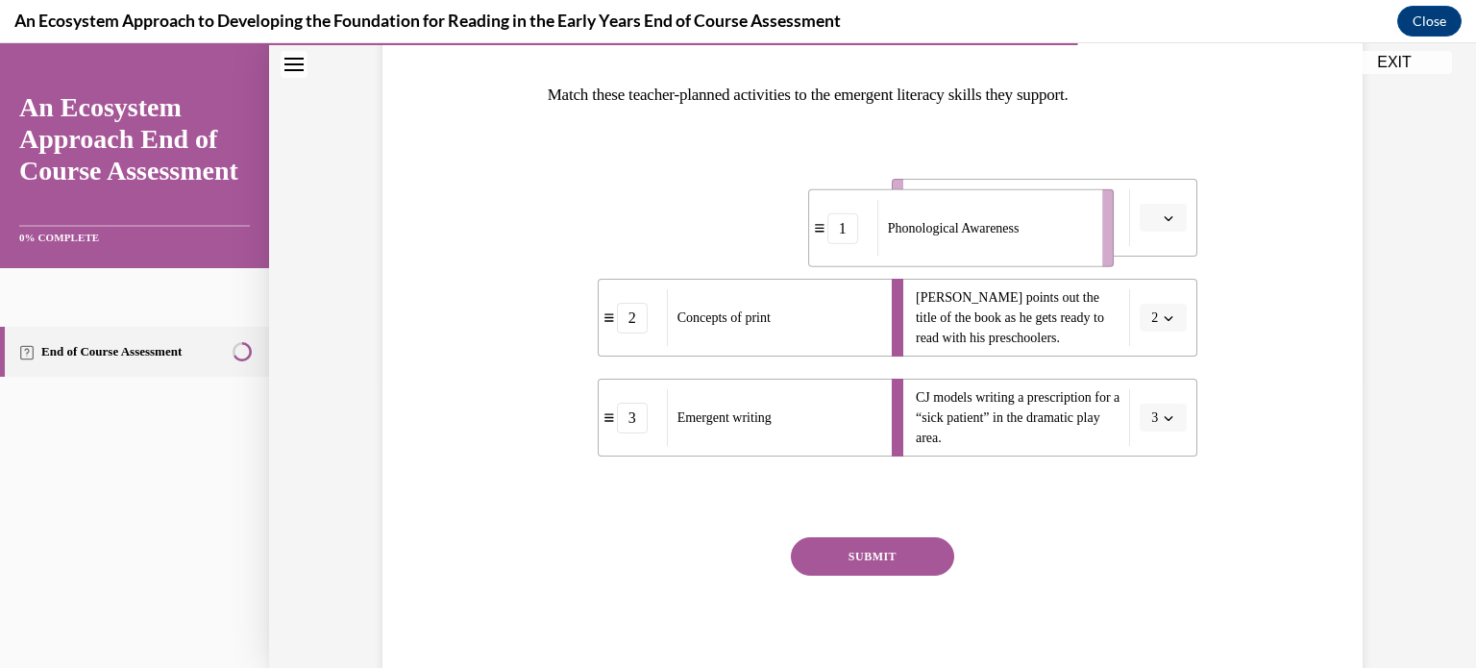
drag, startPoint x: 765, startPoint y: 239, endPoint x: 1042, endPoint y: 238, distance: 277.7
click at [1042, 238] on div "Phonological Awareness" at bounding box center [983, 228] width 212 height 57
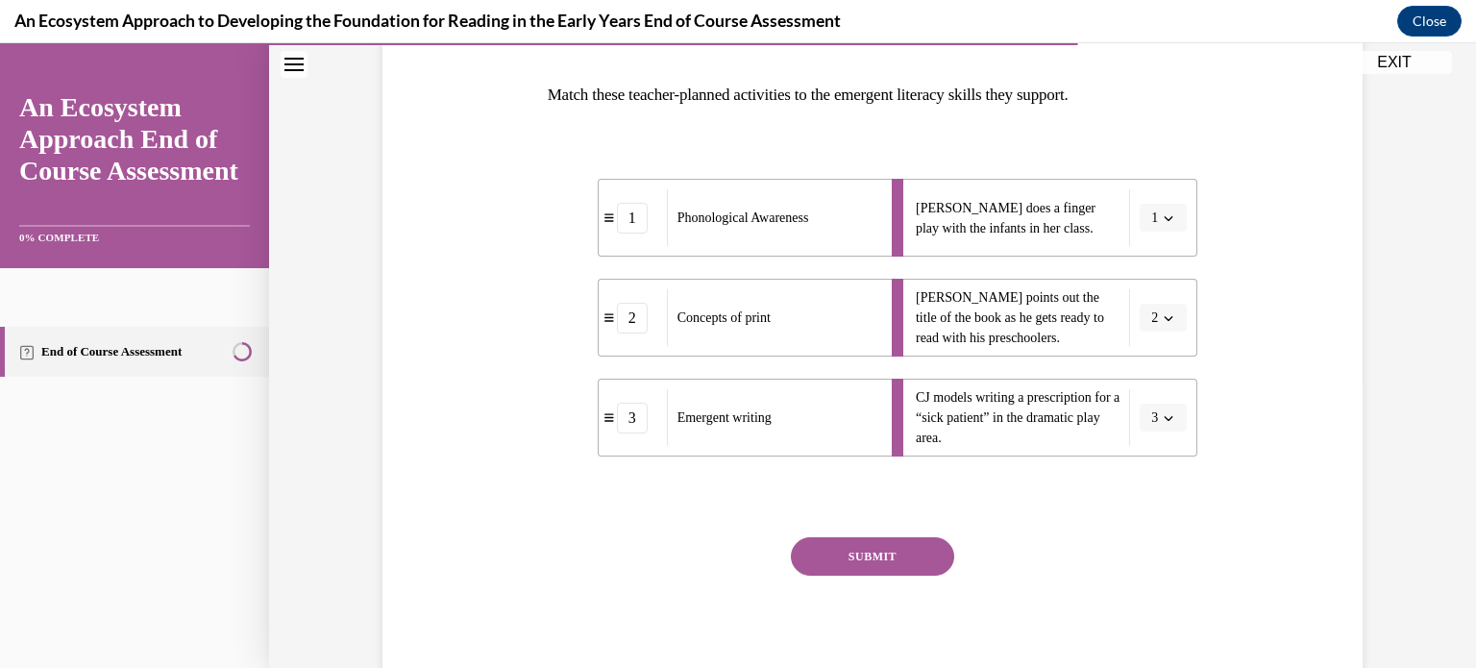
click at [892, 561] on button "SUBMIT" at bounding box center [872, 556] width 163 height 38
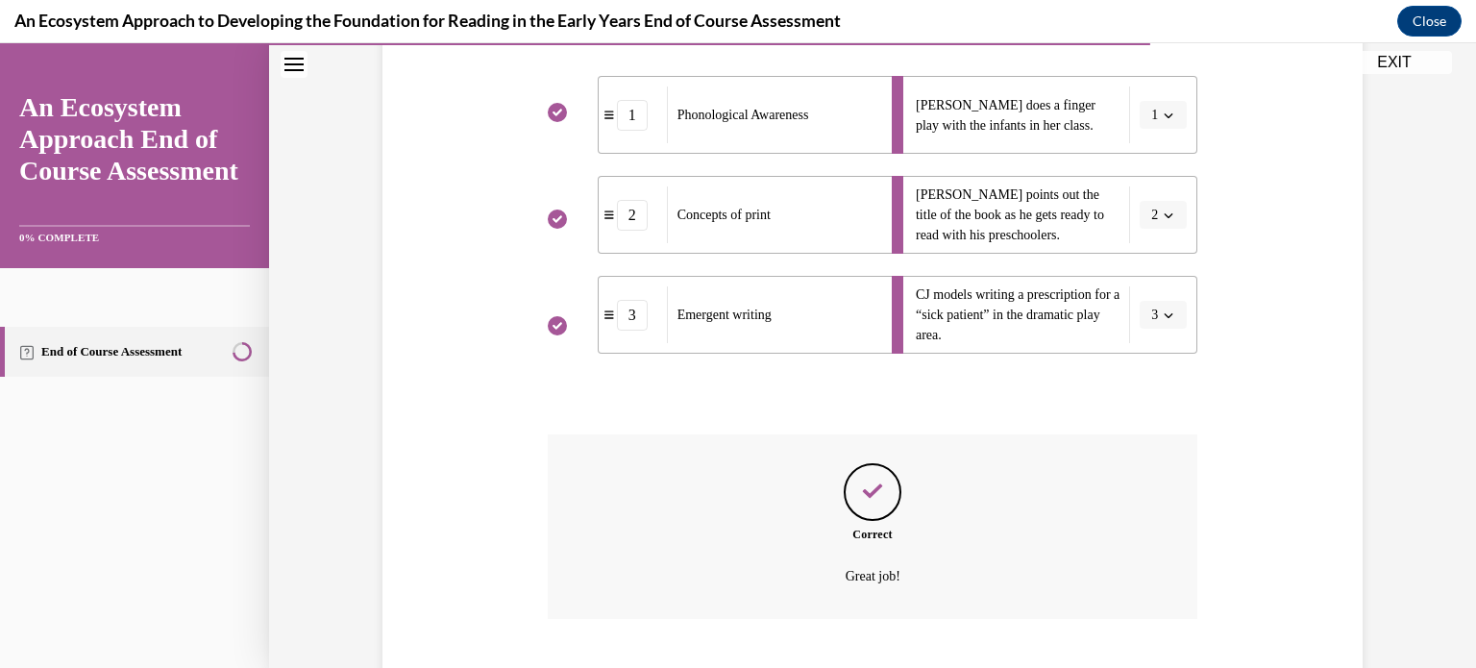
scroll to position [507, 0]
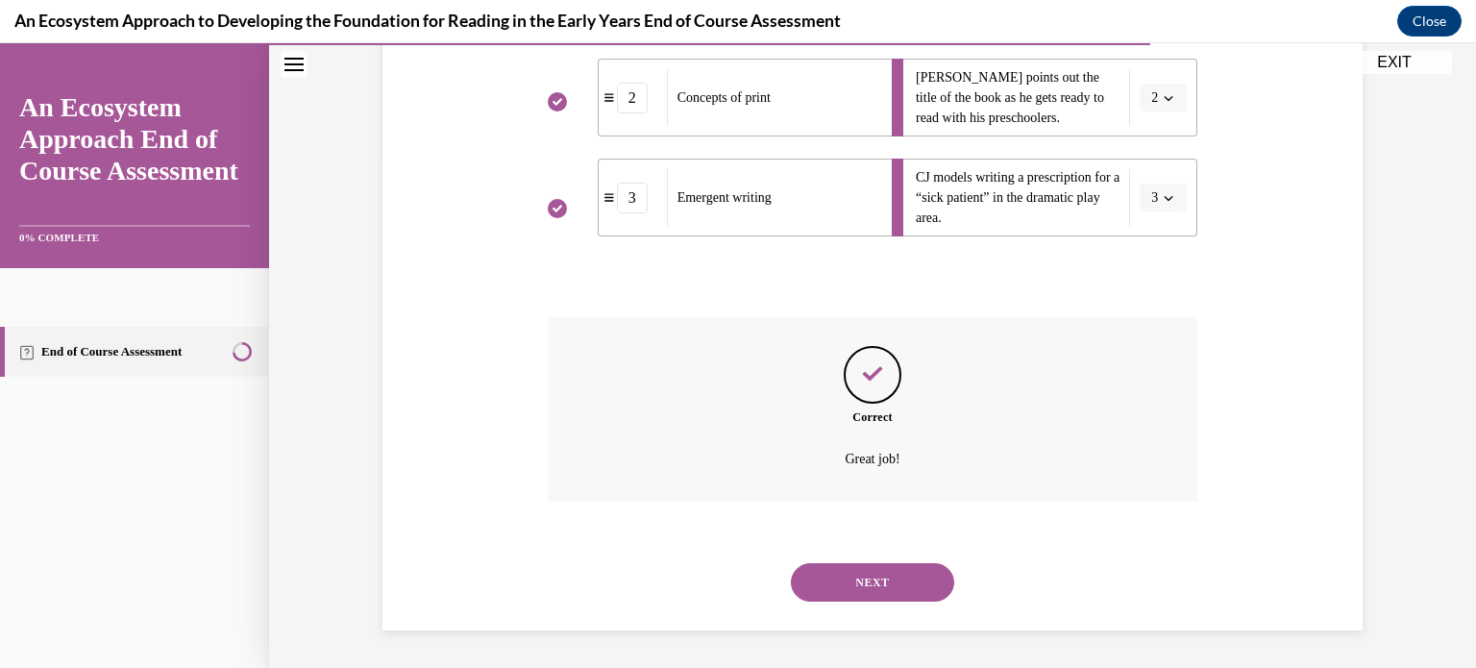
click at [888, 575] on button "NEXT" at bounding box center [872, 582] width 163 height 38
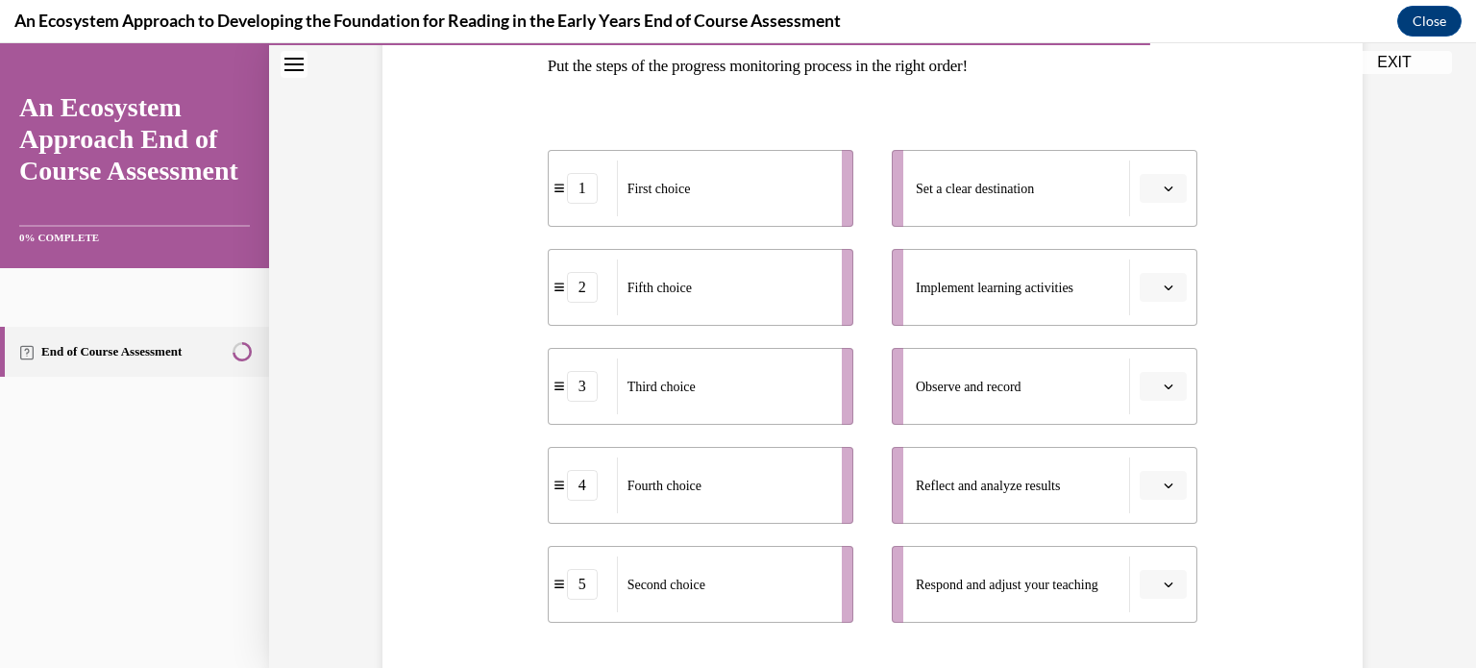
scroll to position [330, 0]
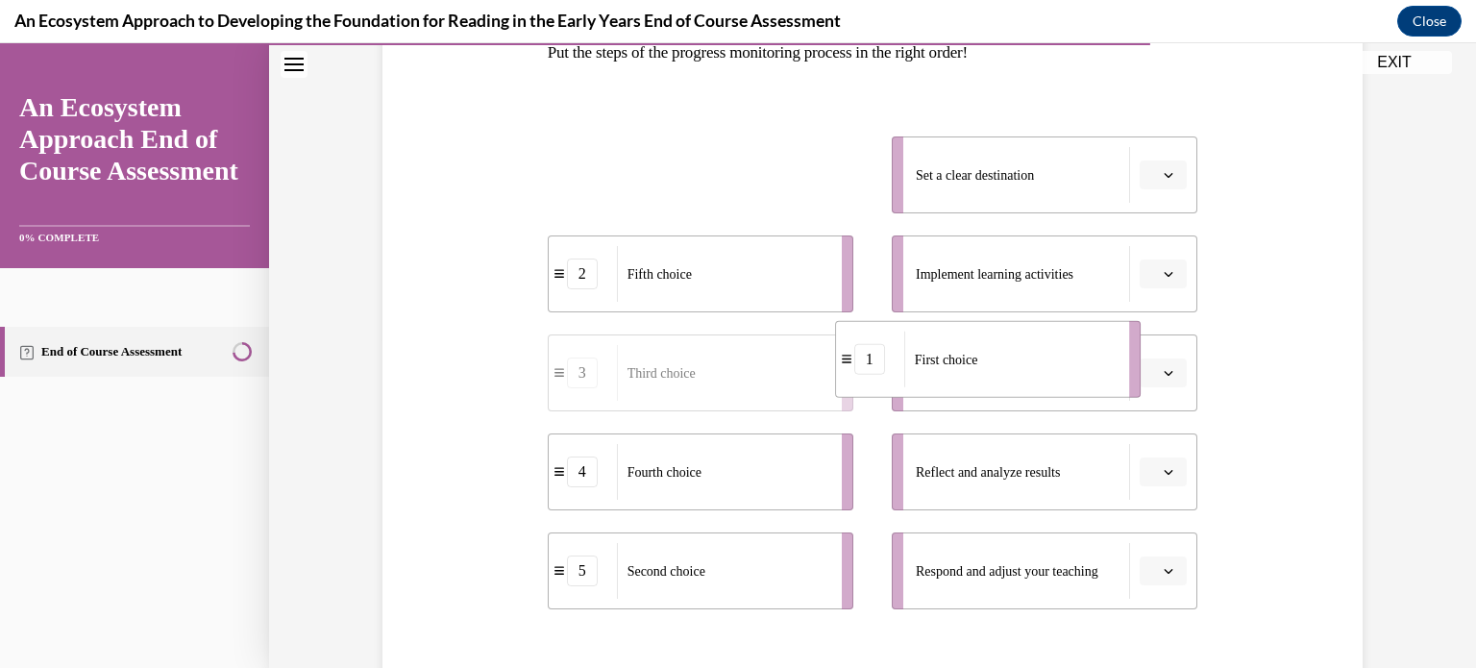
drag, startPoint x: 635, startPoint y: 159, endPoint x: 922, endPoint y: 343, distance: 341.4
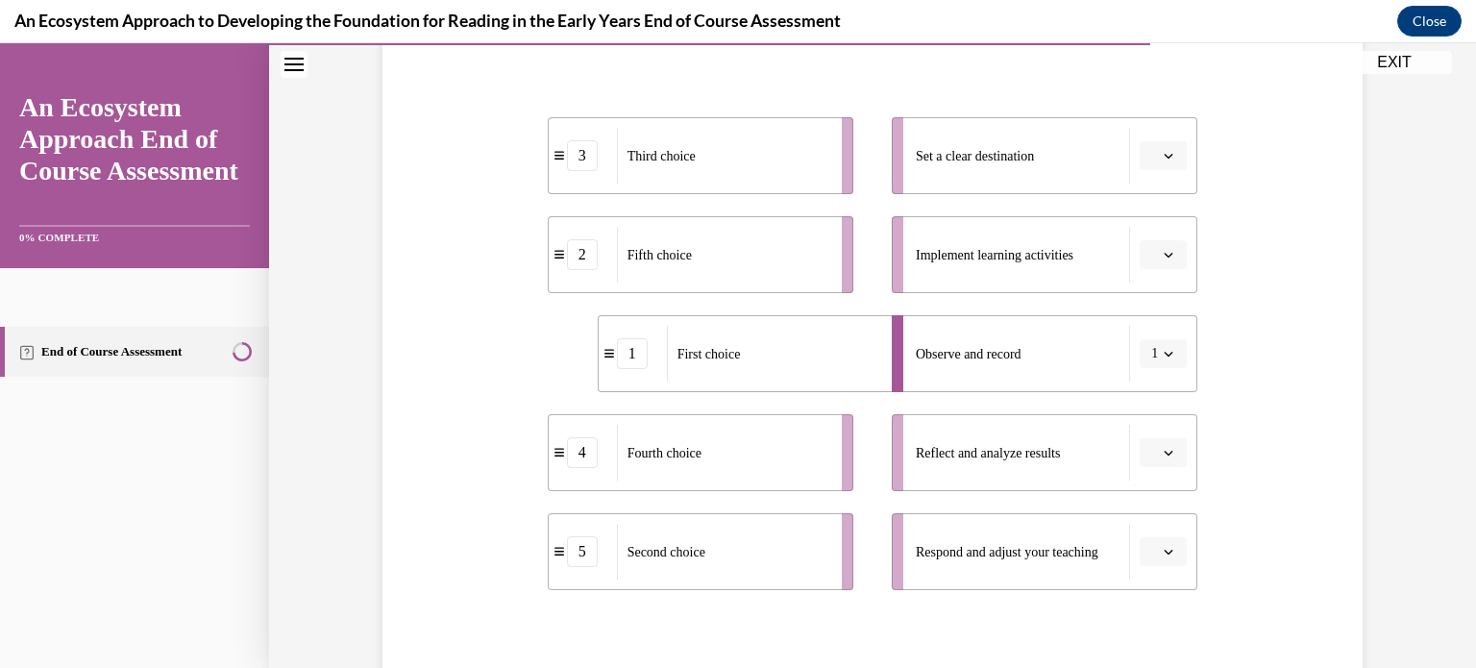
scroll to position [348, 0]
drag, startPoint x: 712, startPoint y: 363, endPoint x: 1193, endPoint y: 120, distance: 539.3
click at [1193, 121] on div "First choice" at bounding box center [1180, 149] width 212 height 56
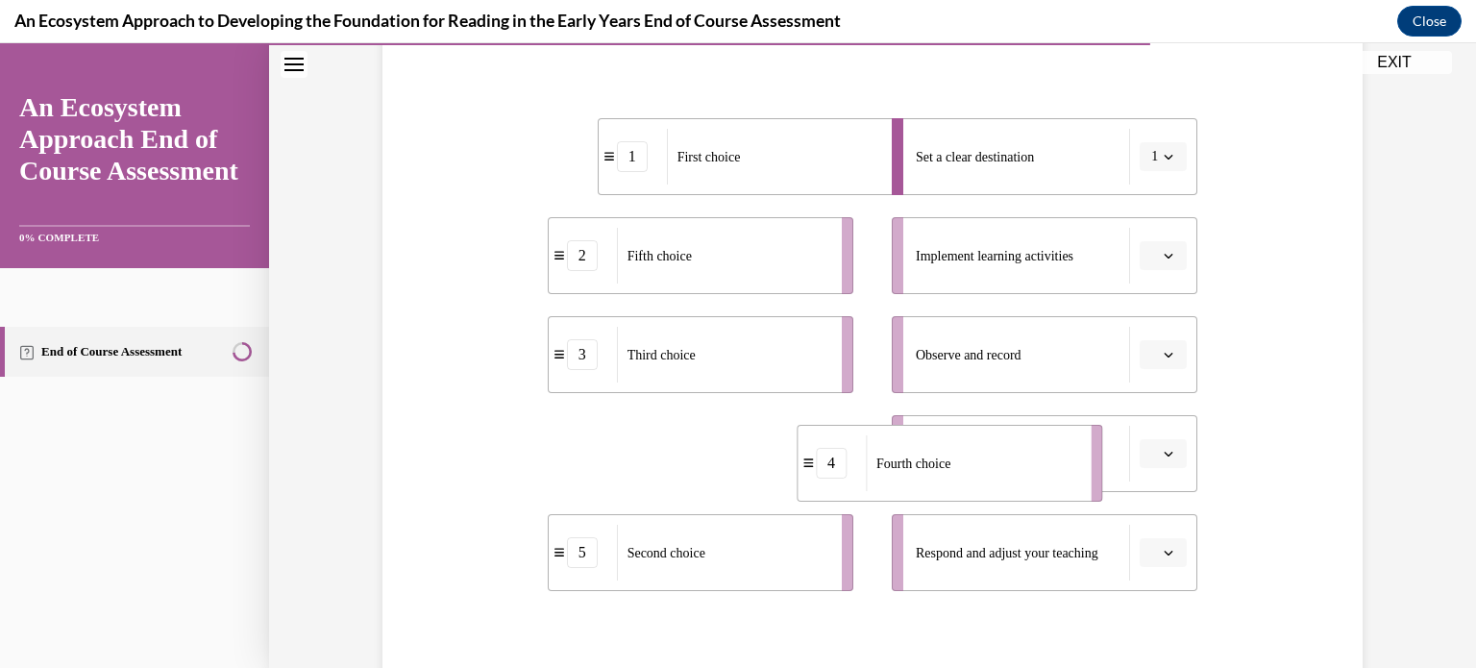
drag, startPoint x: 811, startPoint y: 478, endPoint x: 1065, endPoint y: 487, distance: 253.8
click at [1065, 487] on div "Fourth choice" at bounding box center [972, 463] width 212 height 56
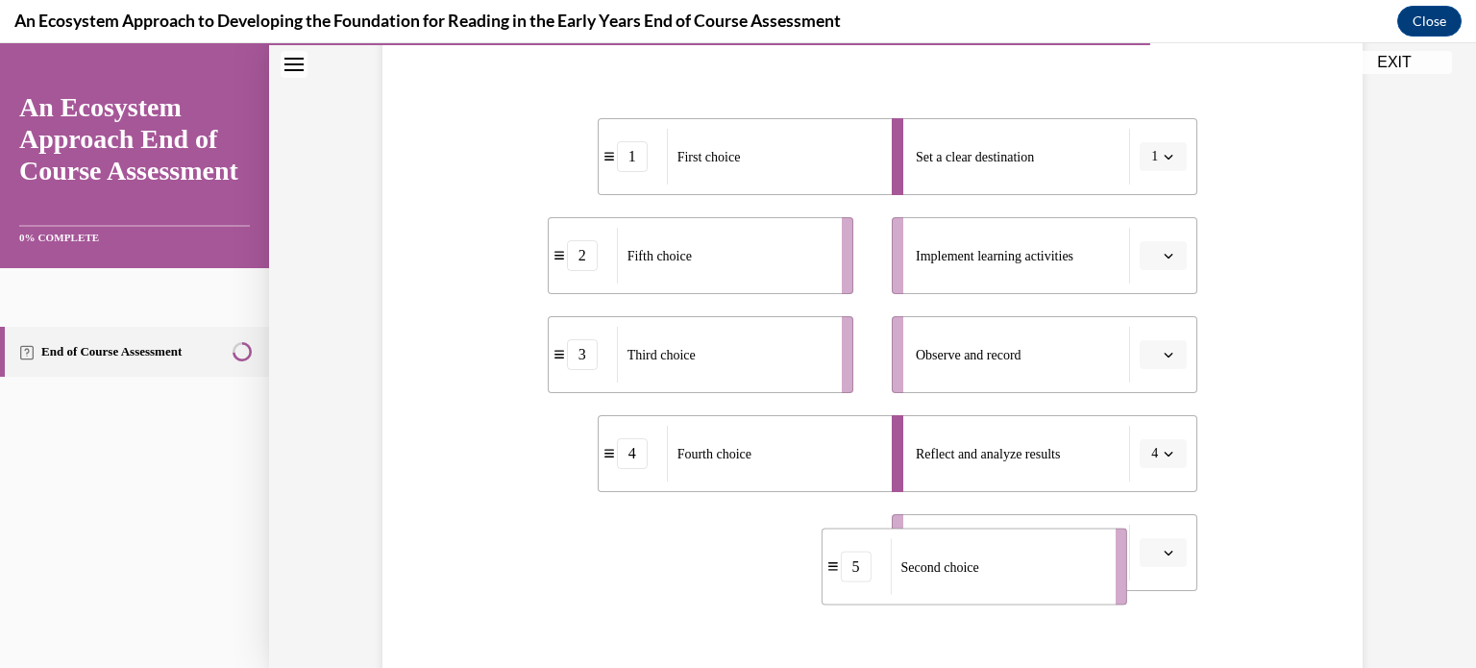
drag, startPoint x: 788, startPoint y: 586, endPoint x: 1080, endPoint y: 600, distance: 292.4
click at [1080, 600] on li "5 Second choice" at bounding box center [974, 566] width 306 height 77
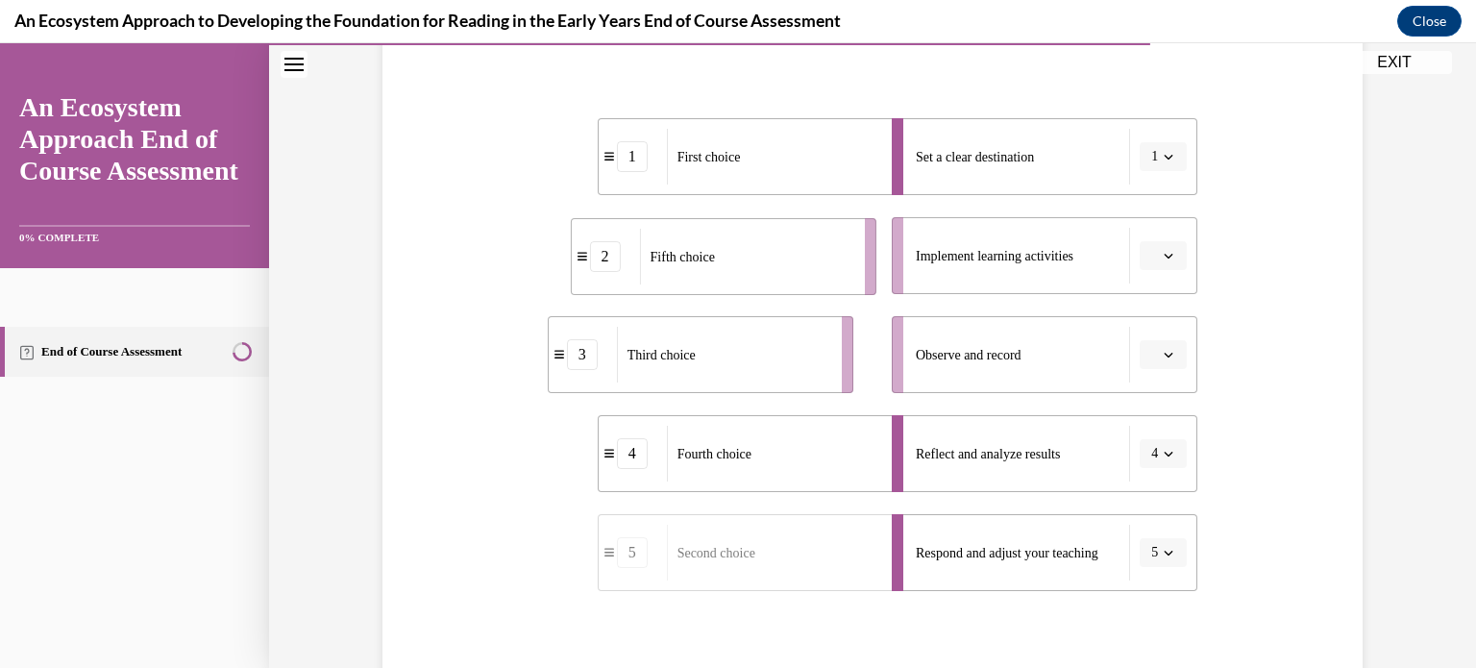
drag, startPoint x: 772, startPoint y: 264, endPoint x: 796, endPoint y: 265, distance: 23.1
click at [796, 265] on div "Fifth choice" at bounding box center [746, 257] width 212 height 56
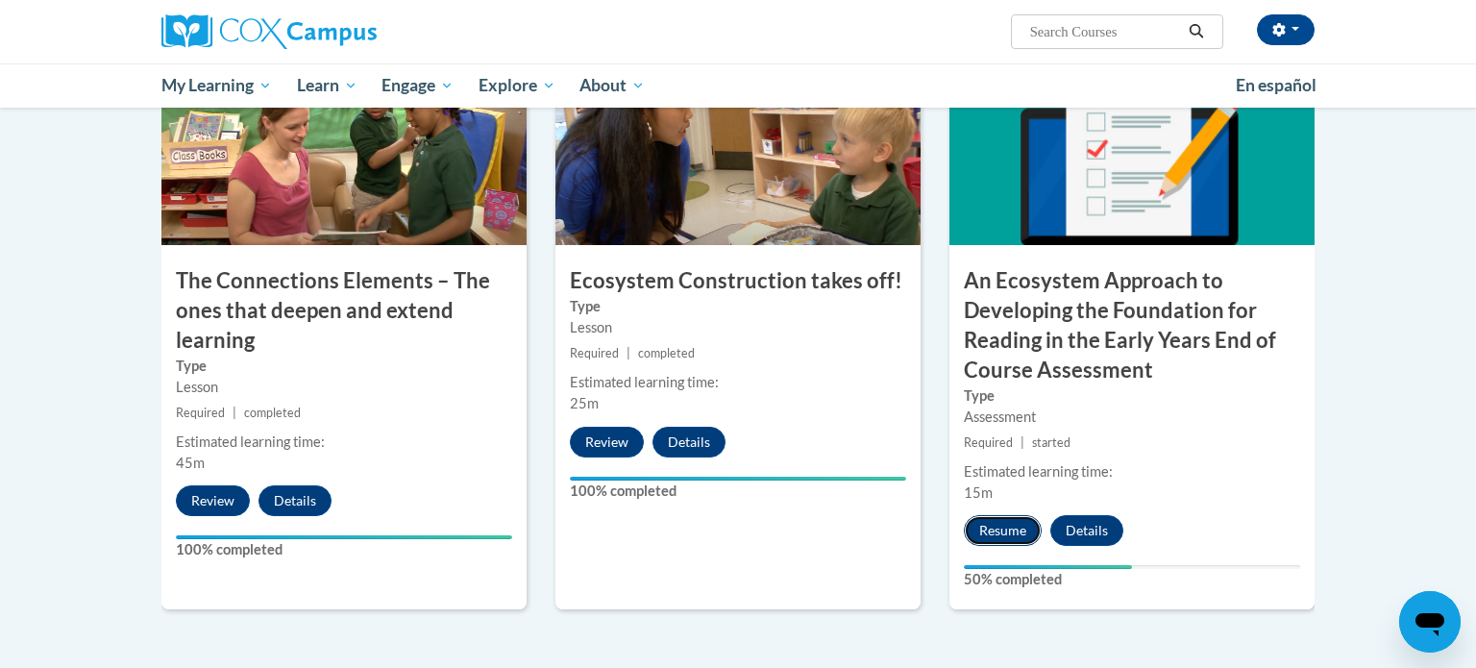
click at [1016, 543] on button "Resume" at bounding box center [1003, 530] width 78 height 31
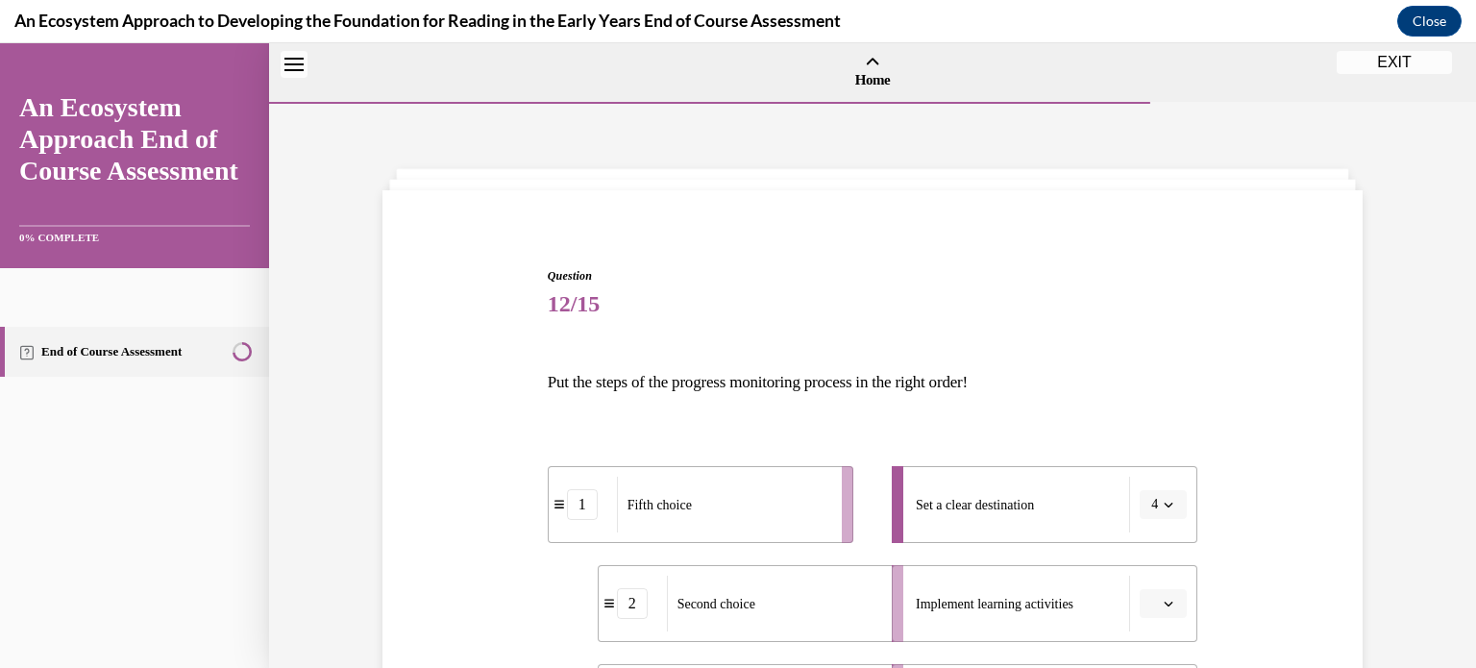
scroll to position [60, 0]
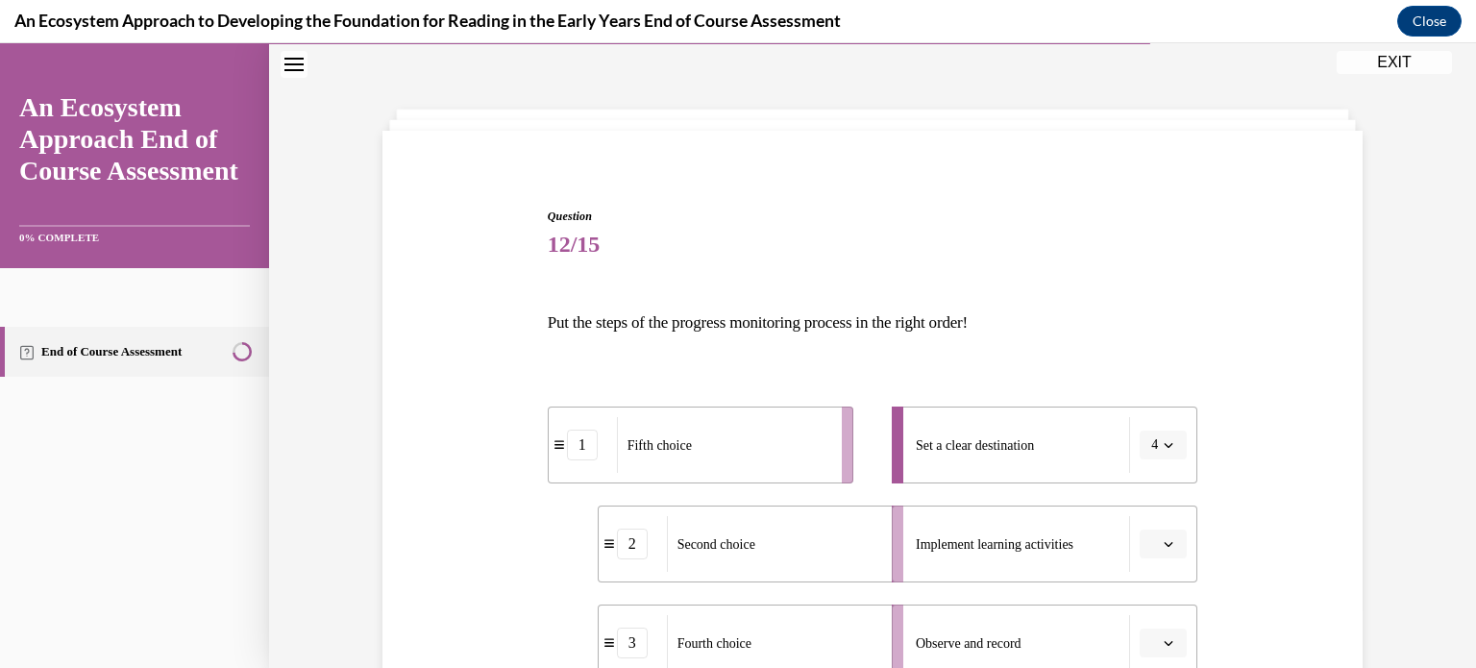
click at [1168, 440] on icon "button" at bounding box center [1169, 445] width 10 height 10
click at [1136, 247] on div "1" at bounding box center [1158, 248] width 48 height 38
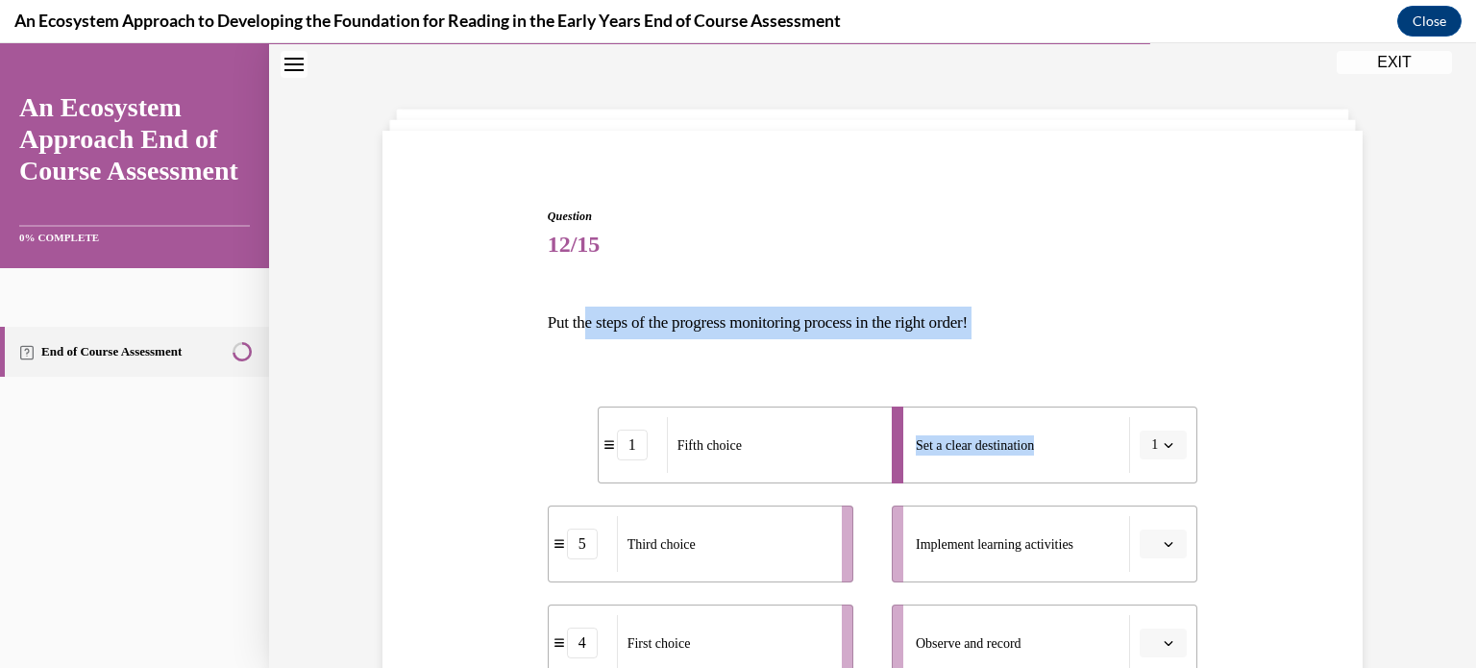
drag, startPoint x: 1099, startPoint y: 440, endPoint x: 600, endPoint y: 297, distance: 519.7
click at [600, 297] on div "Question 12/15 Put the steps of the progress monitoring process in the right or…" at bounding box center [873, 663] width 650 height 910
click at [1144, 536] on button "button" at bounding box center [1162, 543] width 47 height 29
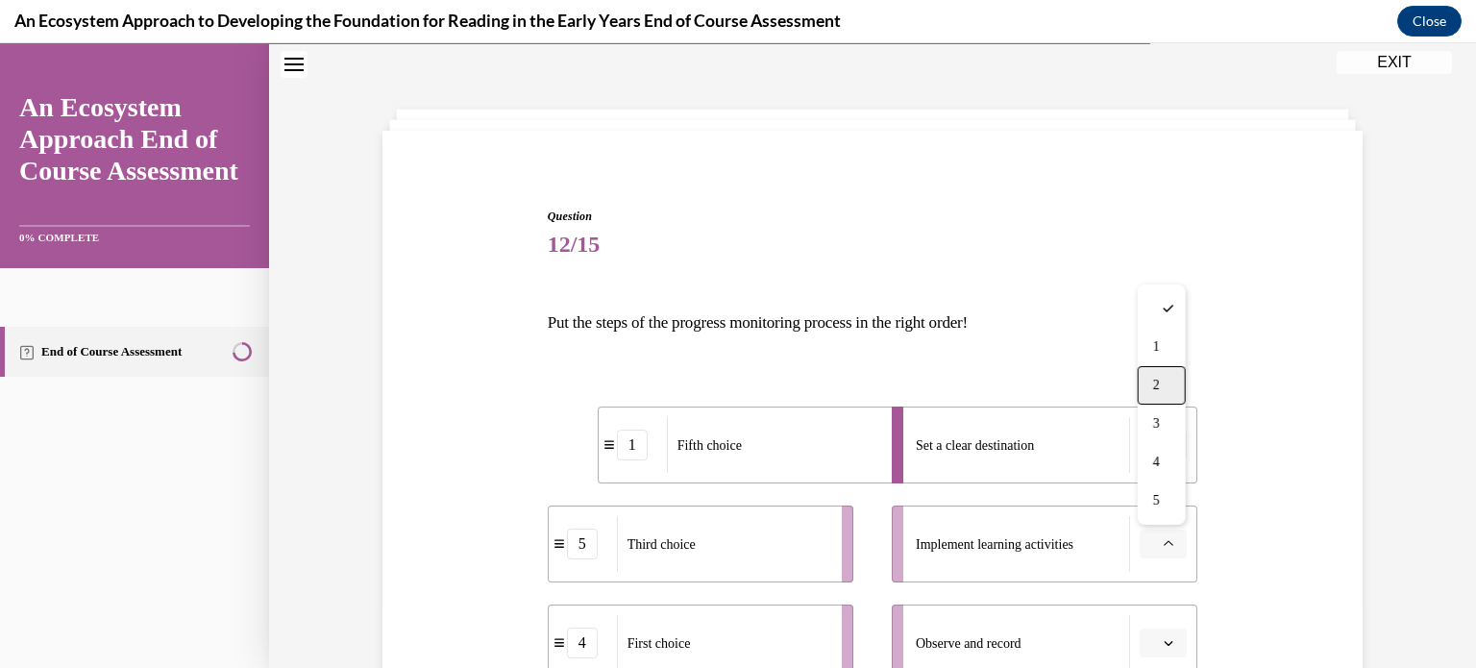
click at [1140, 391] on div "2" at bounding box center [1162, 385] width 48 height 38
click at [1157, 629] on button "button" at bounding box center [1162, 642] width 47 height 29
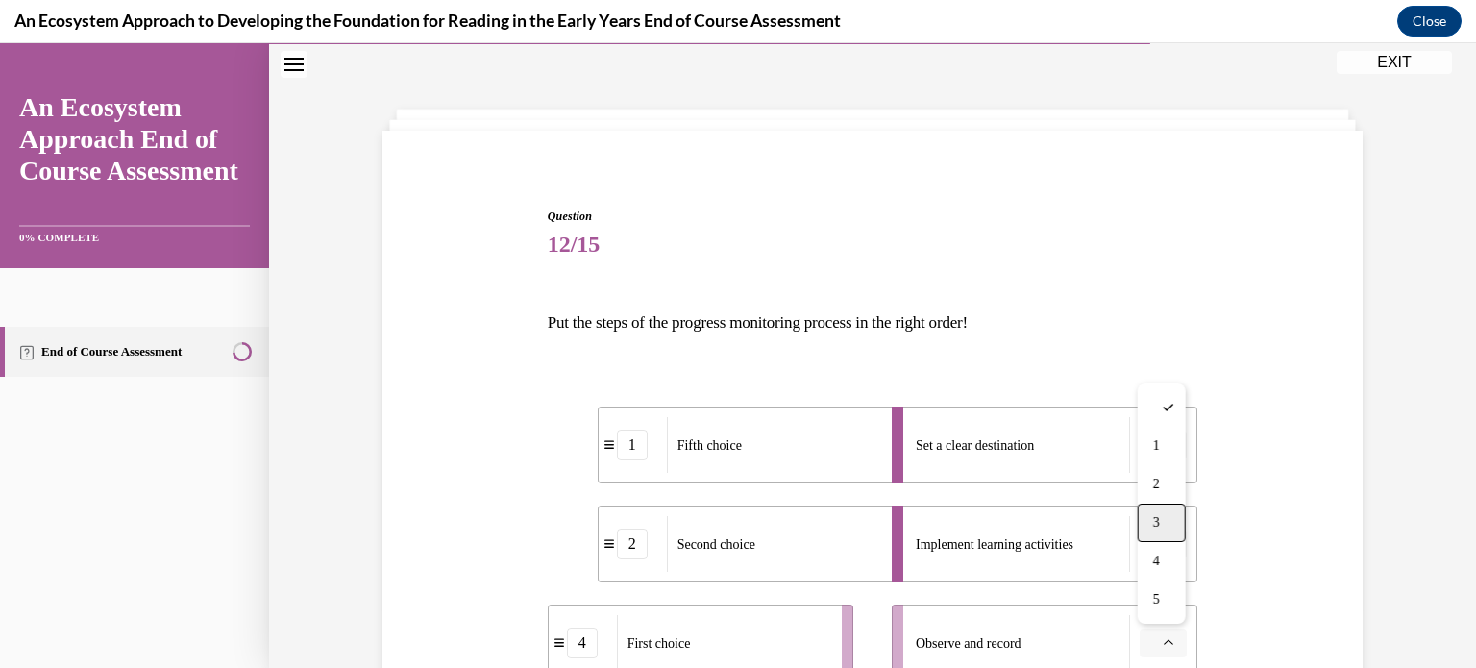
click at [1163, 518] on div "3" at bounding box center [1162, 522] width 48 height 38
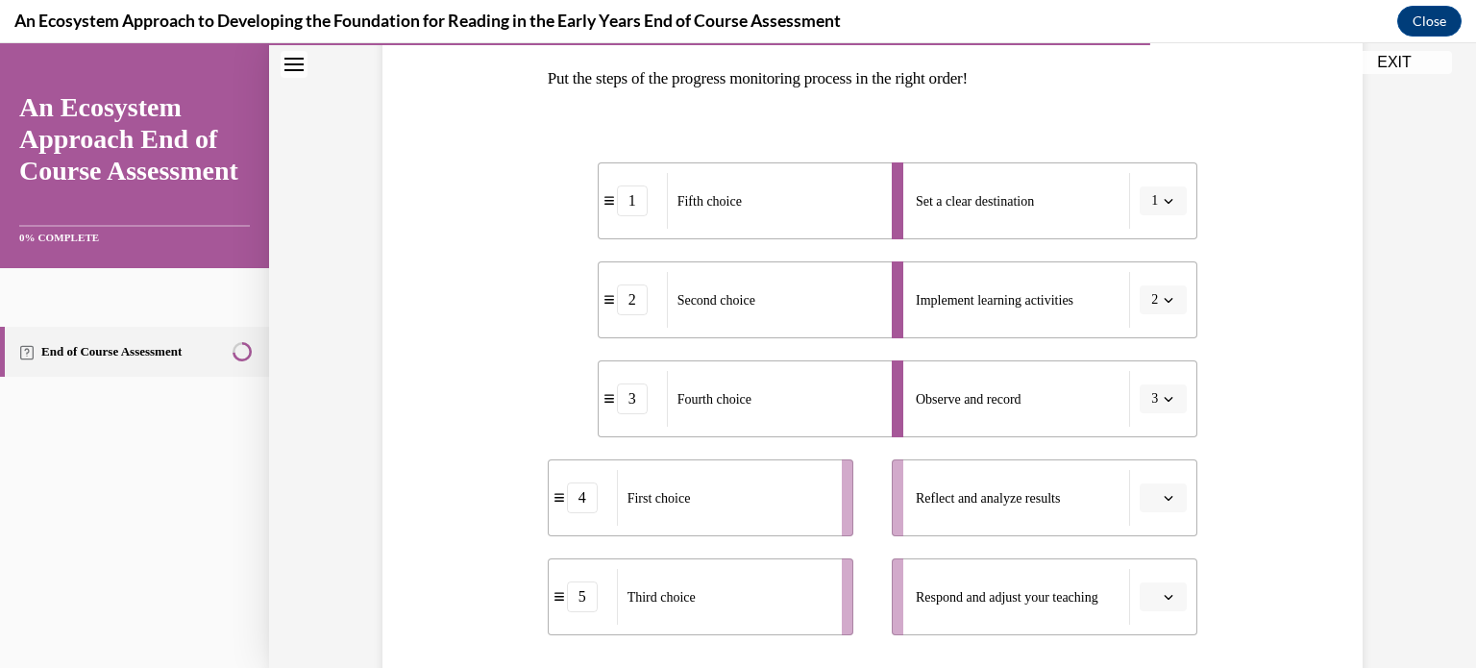
scroll to position [305, 0]
click at [1080, 495] on li "Reflect and analyze results" at bounding box center [1045, 496] width 306 height 77
click at [1080, 495] on div "Reflect and analyze results" at bounding box center [1023, 497] width 214 height 56
click at [1169, 494] on icon "button" at bounding box center [1169, 497] width 10 height 10
click at [1132, 418] on li "Observe and record 3" at bounding box center [1045, 397] width 306 height 77
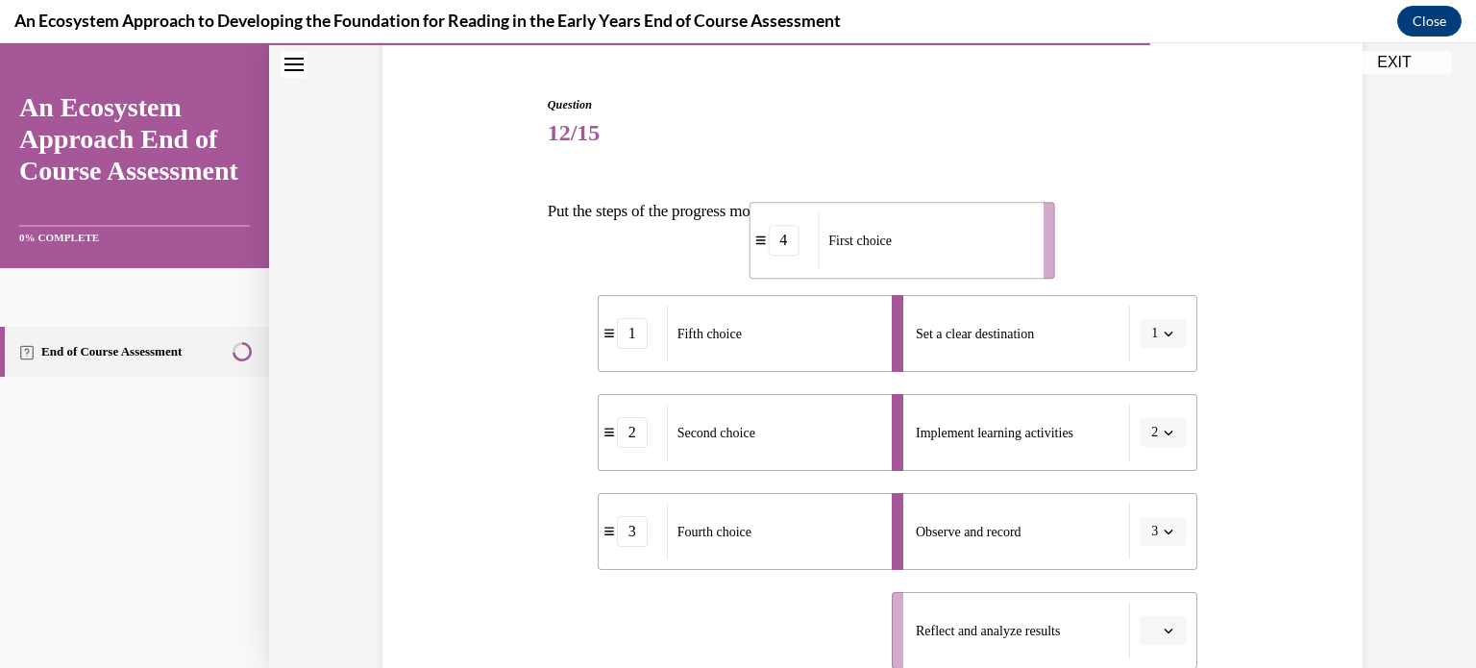
scroll to position [145, 0]
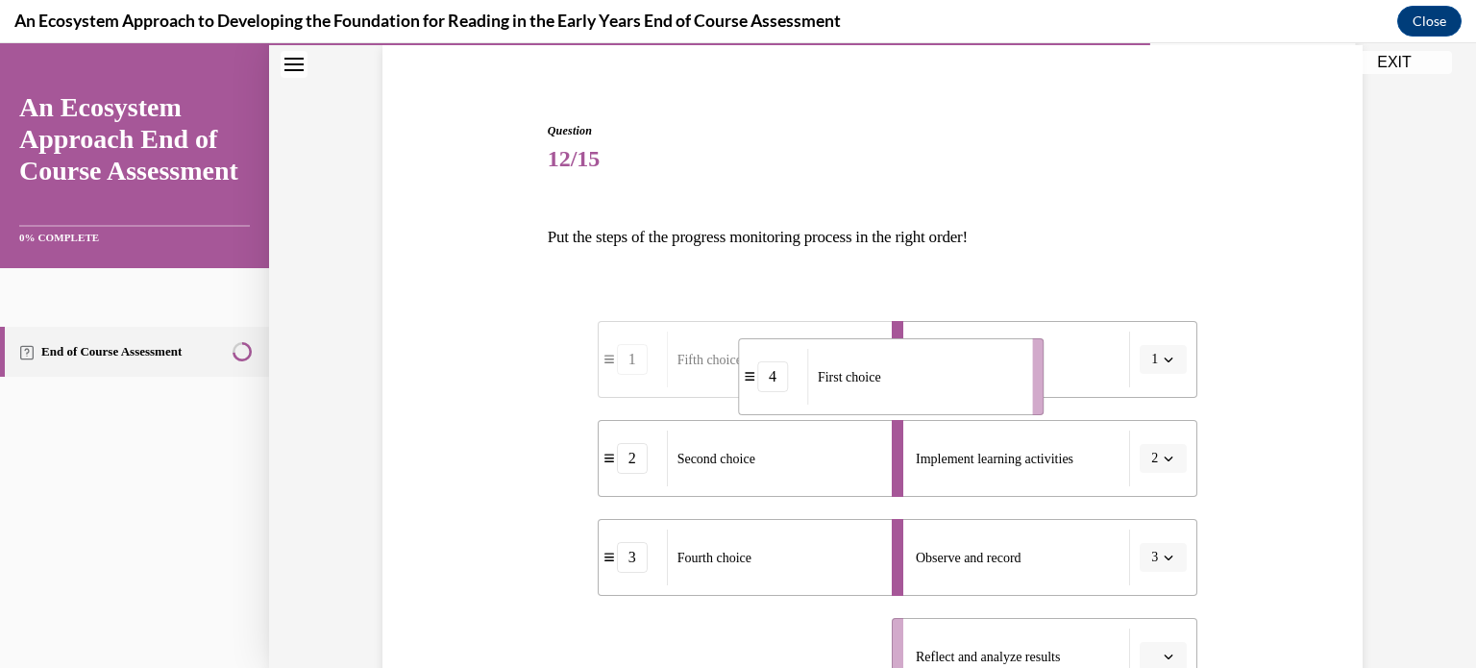
drag, startPoint x: 794, startPoint y: 481, endPoint x: 1076, endPoint y: 221, distance: 384.2
click at [1076, 221] on div "Question 12/15 Put the steps of the progress monitoring process in the right or…" at bounding box center [873, 577] width 650 height 910
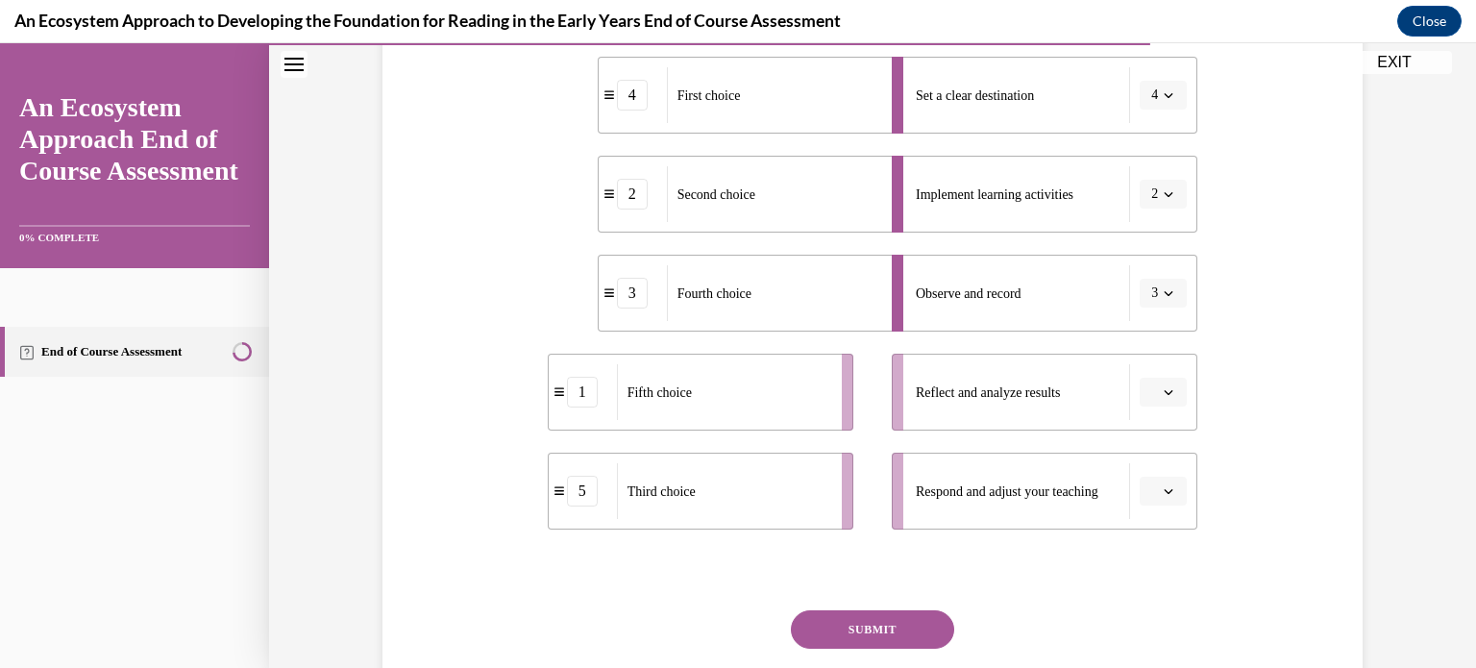
scroll to position [407, 0]
click at [686, 448] on ul "4 First choice 2 Second choice 3 Fourth choice 1 Fifth choice 5 Third choice" at bounding box center [710, 295] width 325 height 473
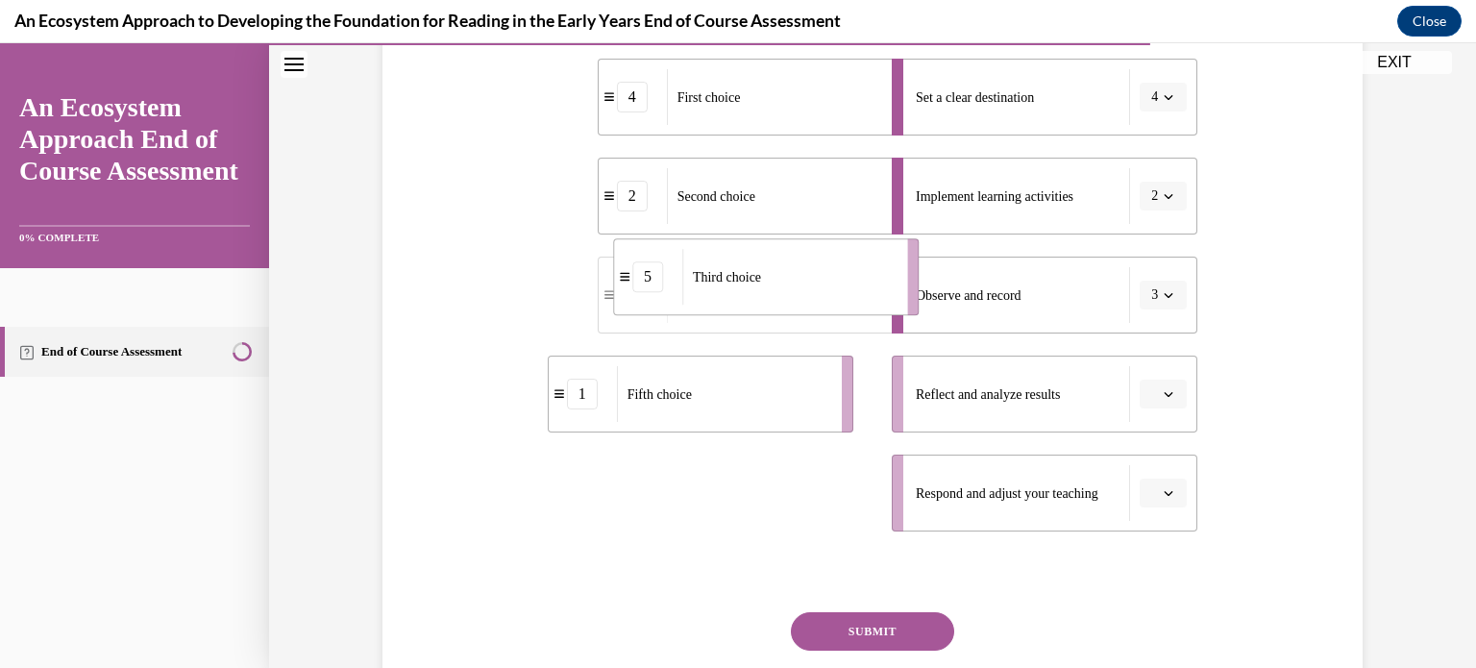
drag, startPoint x: 686, startPoint y: 488, endPoint x: 751, endPoint y: 274, distance: 224.0
click at [751, 274] on span "Third choice" at bounding box center [727, 277] width 68 height 14
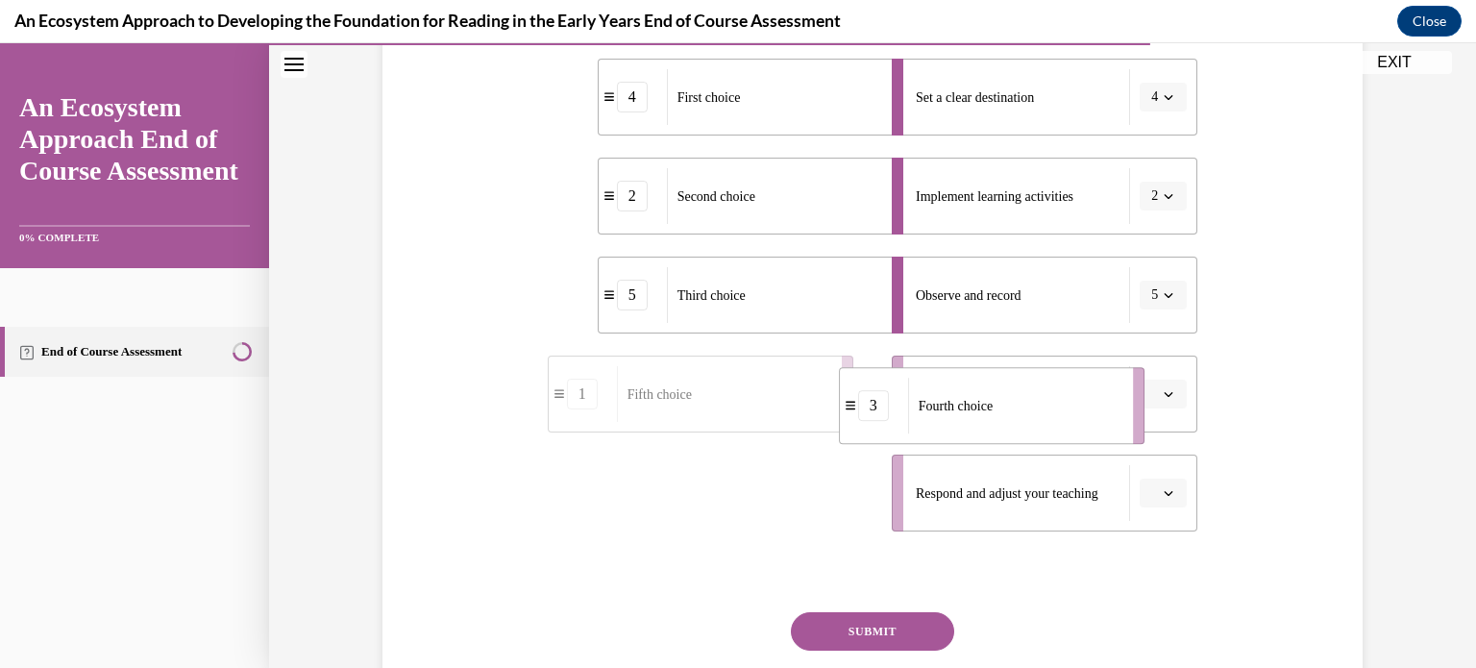
drag, startPoint x: 729, startPoint y: 504, endPoint x: 1020, endPoint y: 417, distance: 304.0
click at [1020, 417] on div "Fourth choice" at bounding box center [1014, 406] width 212 height 56
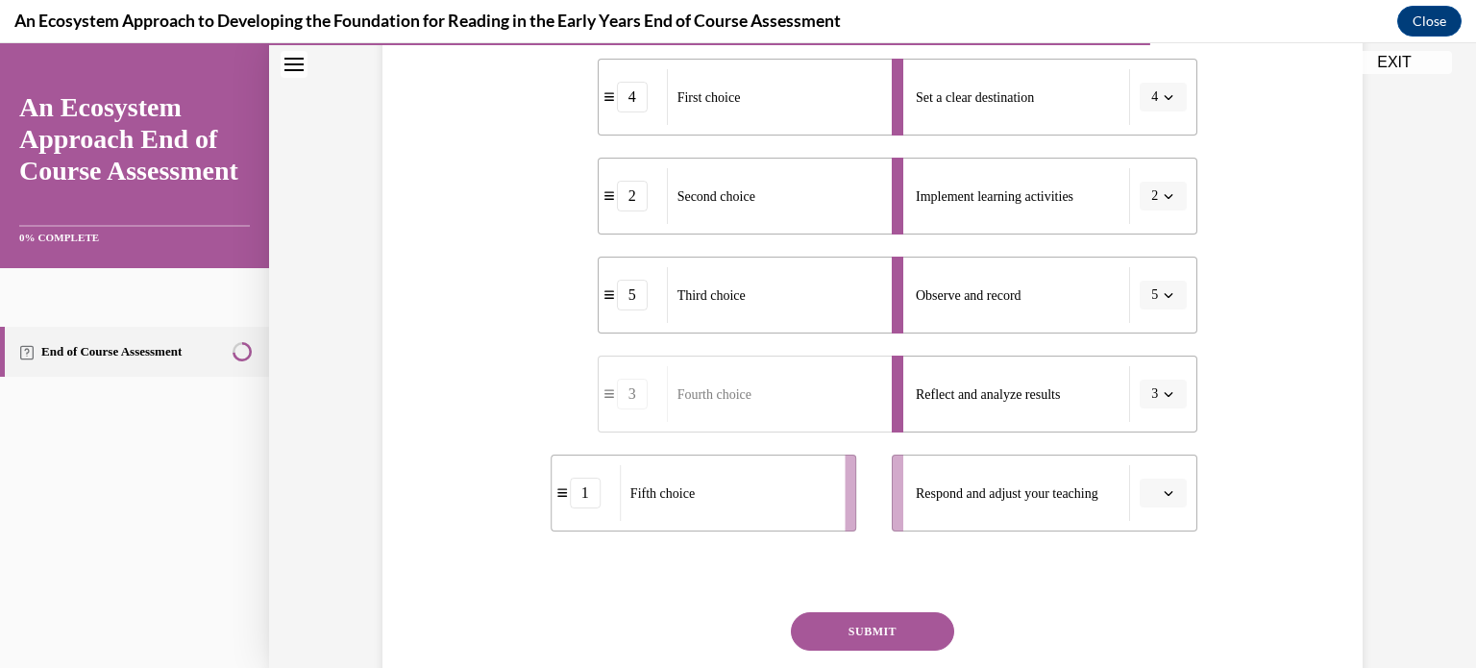
click at [718, 465] on div "Fifth choice" at bounding box center [726, 493] width 212 height 56
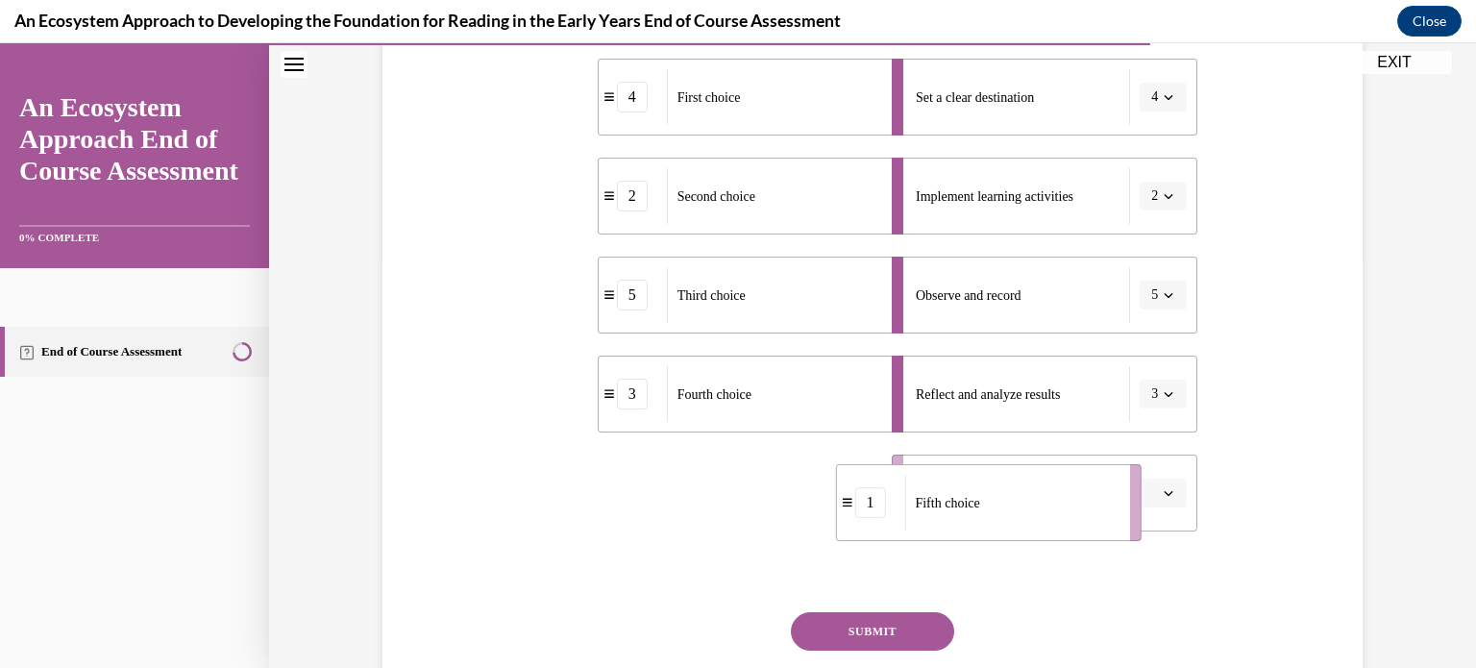
drag, startPoint x: 718, startPoint y: 465, endPoint x: 1006, endPoint y: 475, distance: 288.4
click at [1006, 475] on div "Fifth choice" at bounding box center [1010, 503] width 212 height 56
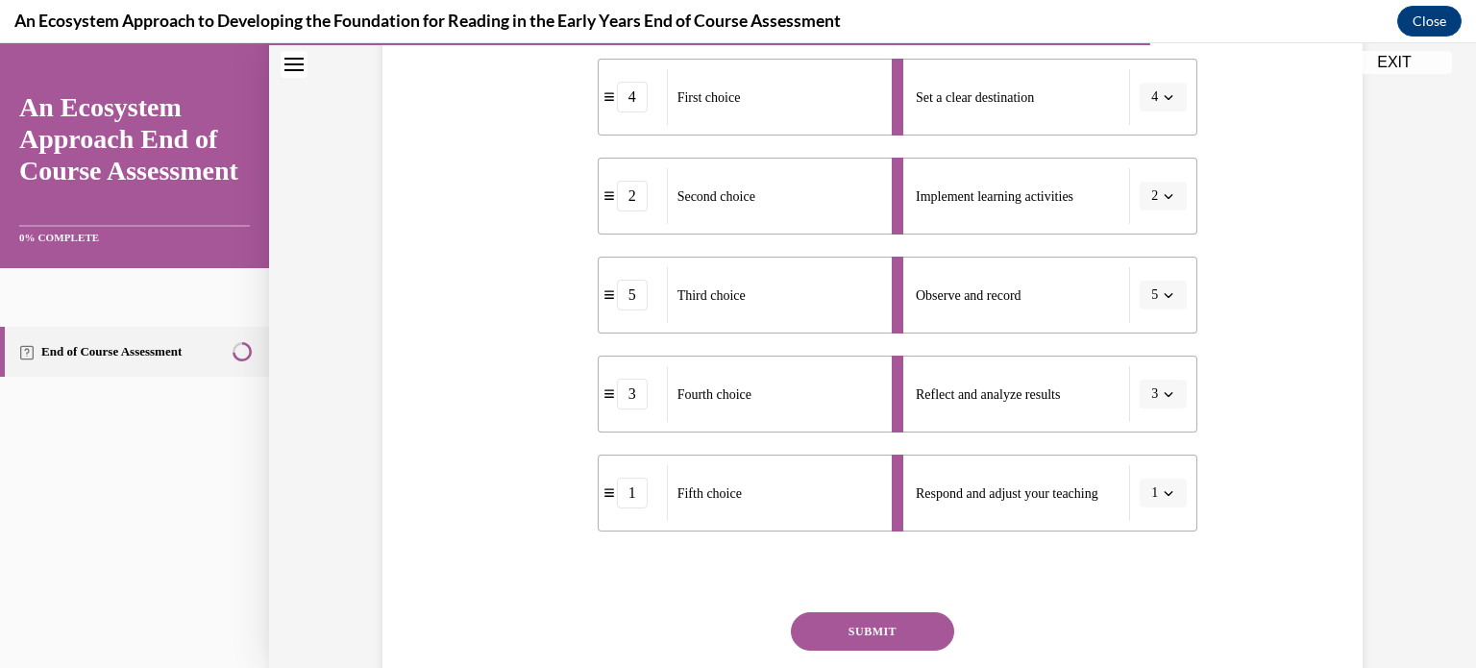
click at [876, 649] on div "SUBMIT" at bounding box center [873, 660] width 650 height 96
click at [876, 636] on button "SUBMIT" at bounding box center [872, 631] width 163 height 38
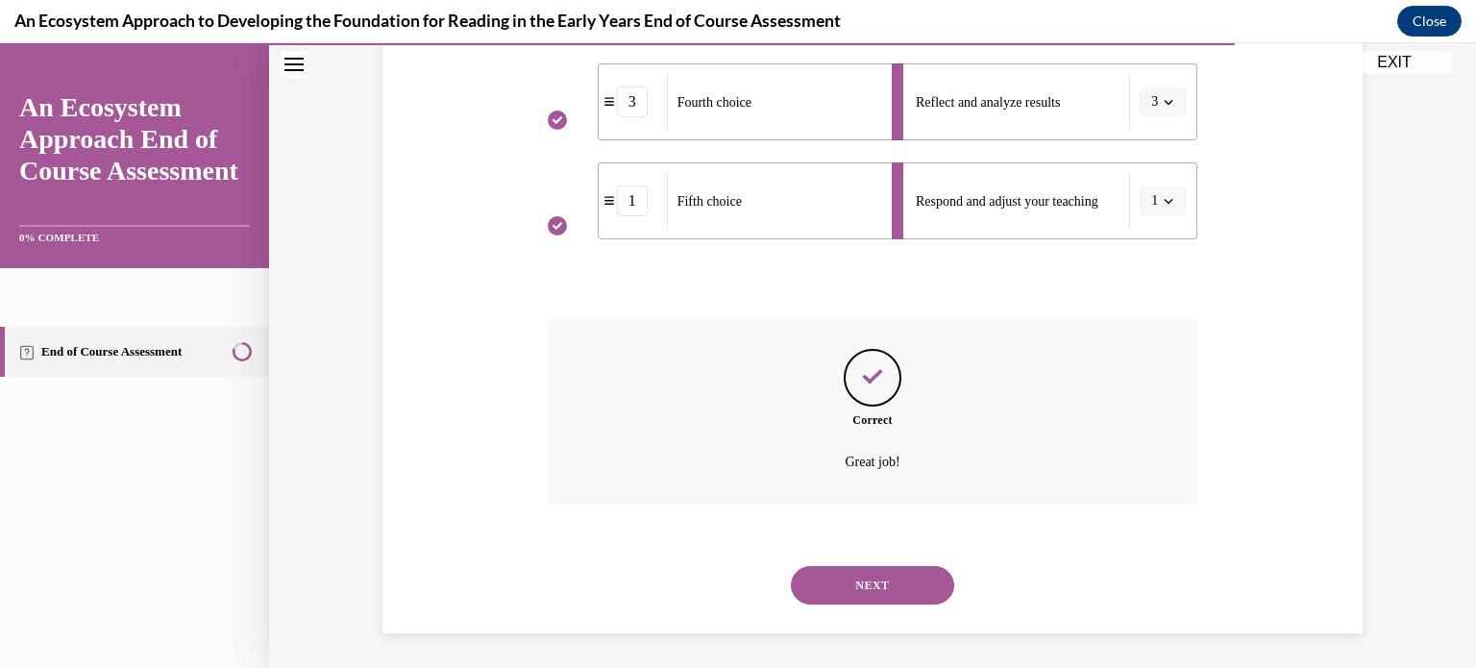
scroll to position [702, 0]
click at [875, 576] on button "NEXT" at bounding box center [872, 582] width 163 height 38
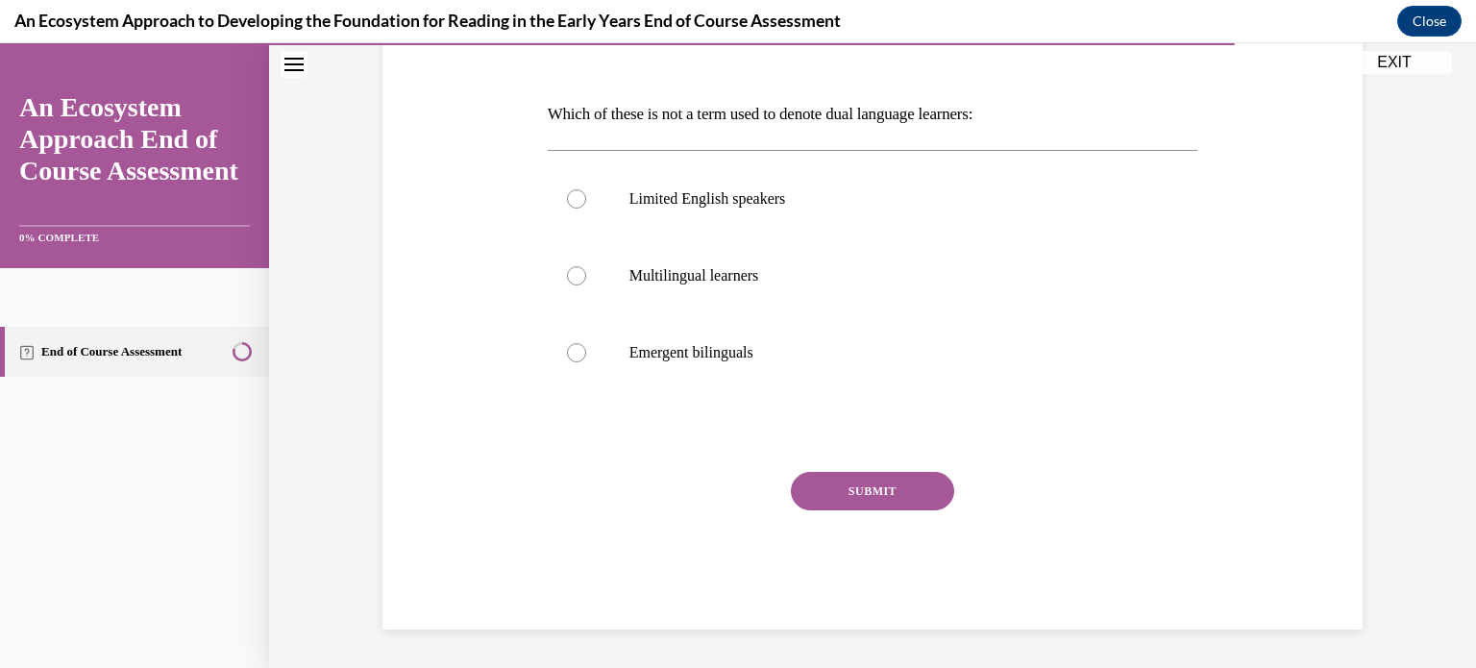
scroll to position [213, 0]
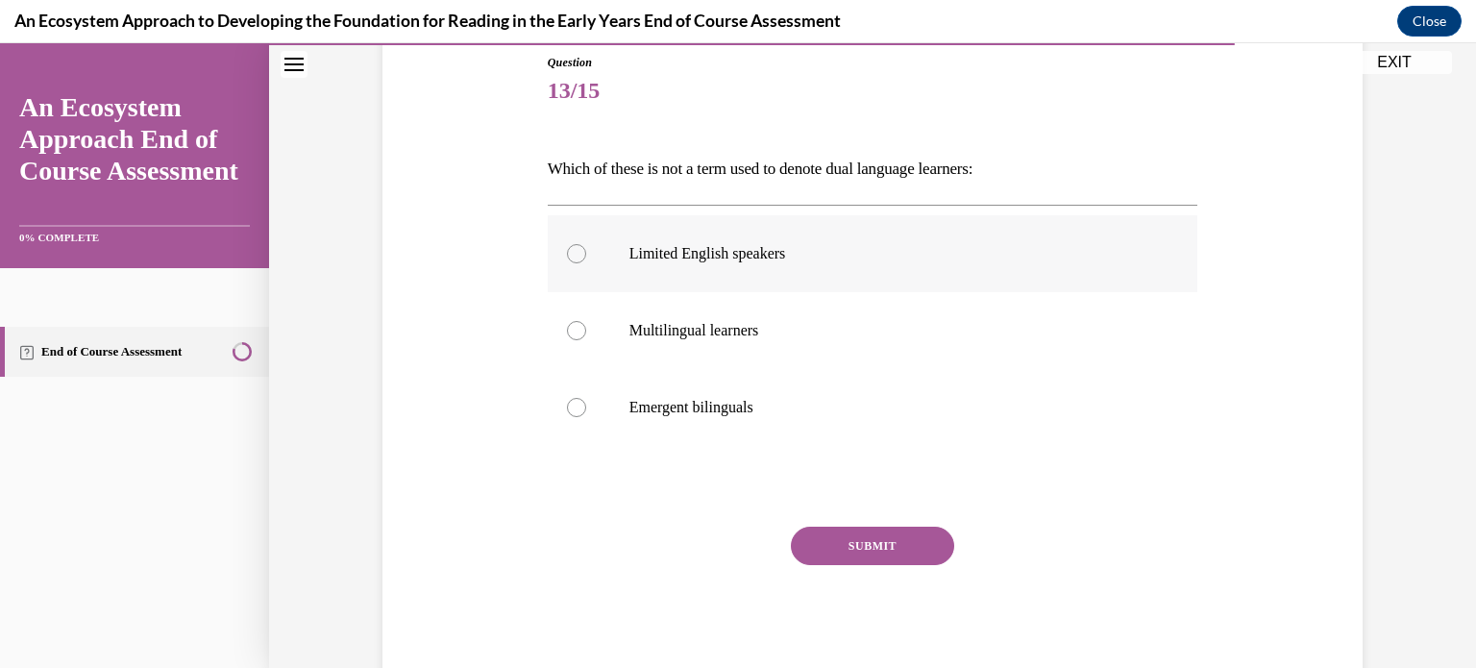
click at [583, 254] on div at bounding box center [576, 253] width 19 height 19
click at [583, 254] on input "Limited English speakers" at bounding box center [576, 253] width 19 height 19
radio input "true"
click at [853, 507] on div "Question 13/15 Which of these is not a term used to denote dual language learne…" at bounding box center [873, 369] width 650 height 630
click at [865, 551] on button "SUBMIT" at bounding box center [872, 546] width 163 height 38
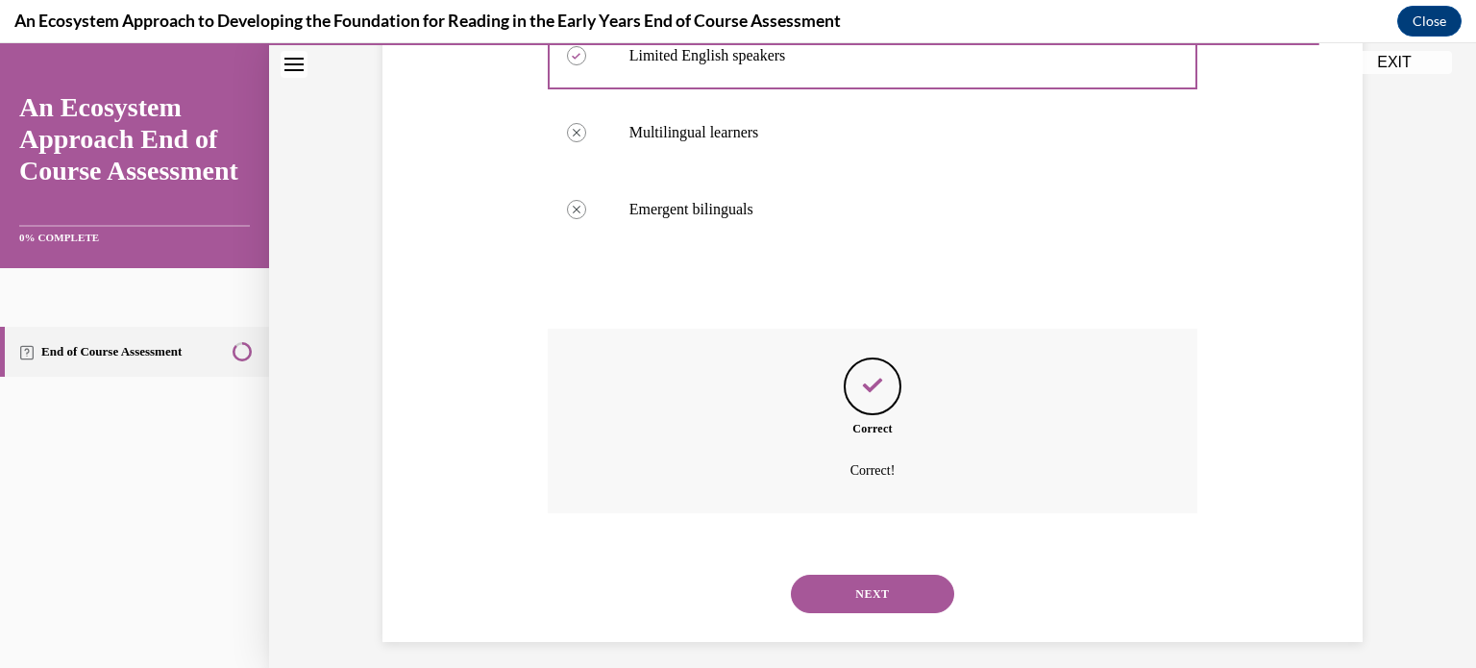
scroll to position [423, 0]
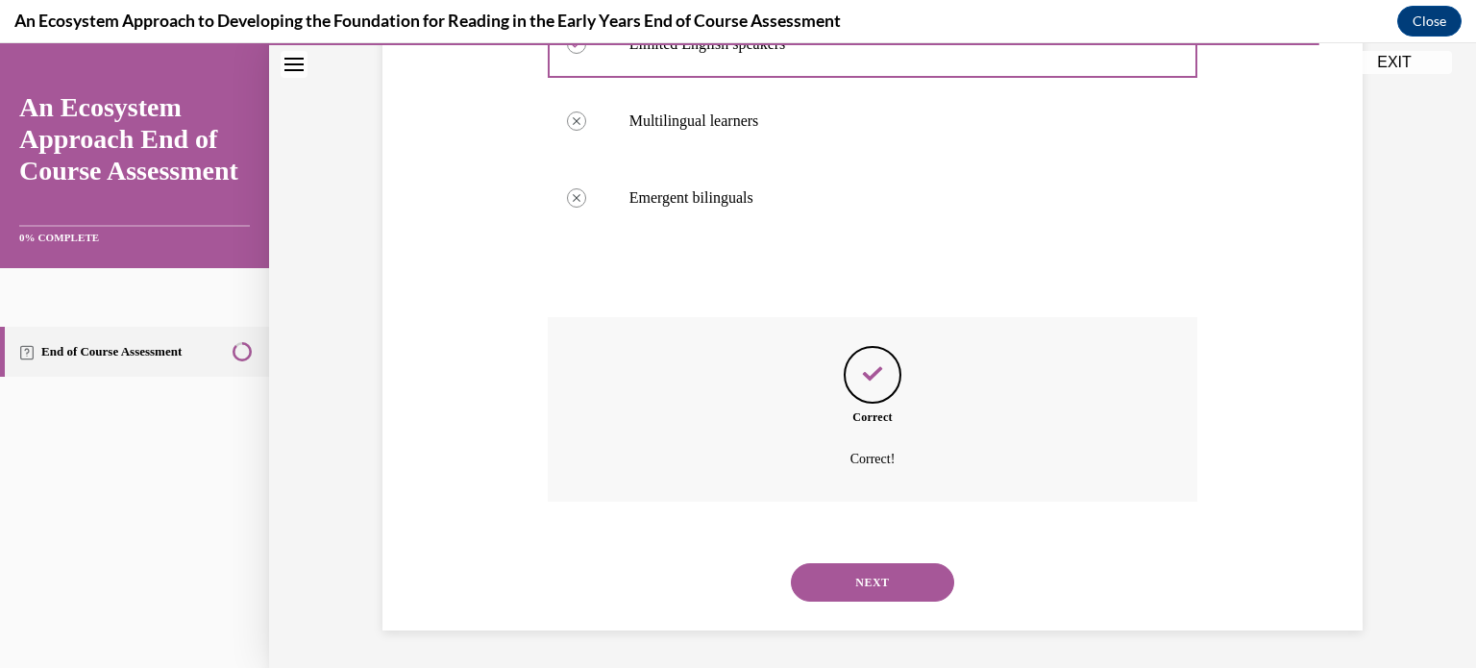
click at [865, 570] on button "NEXT" at bounding box center [872, 582] width 163 height 38
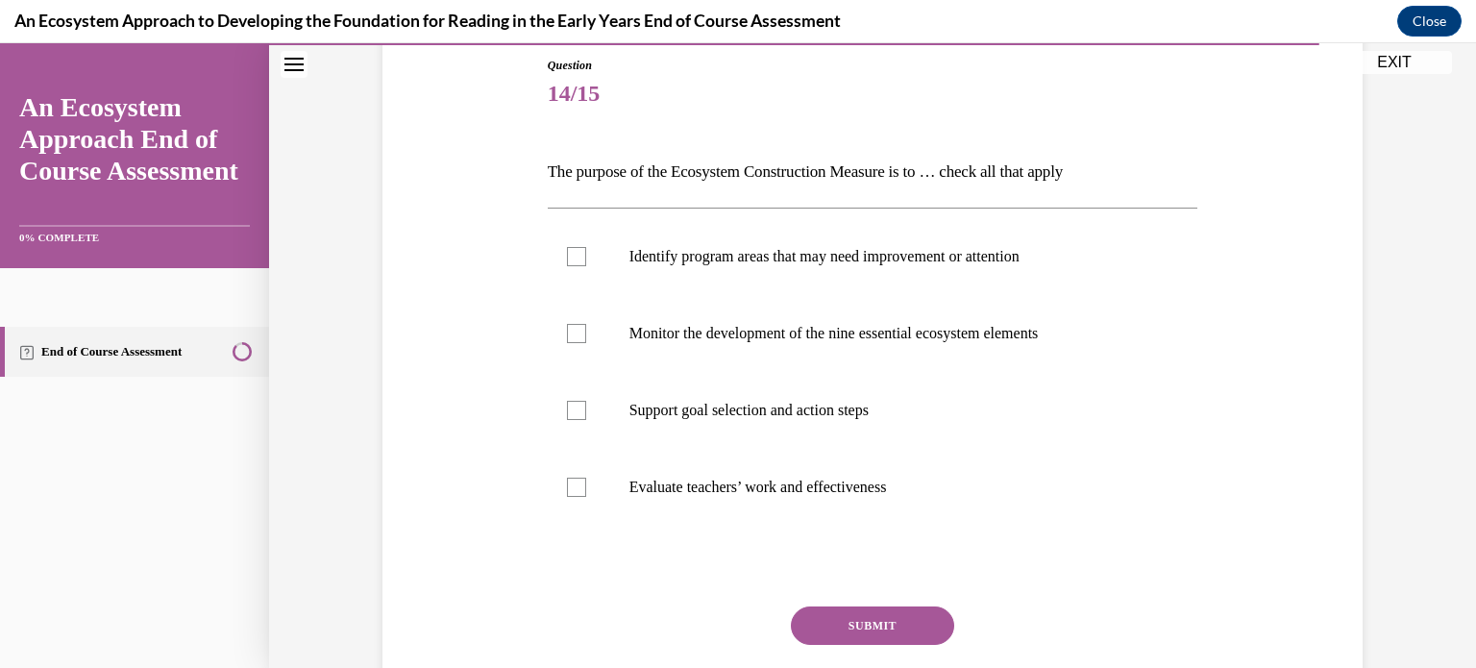
scroll to position [213, 0]
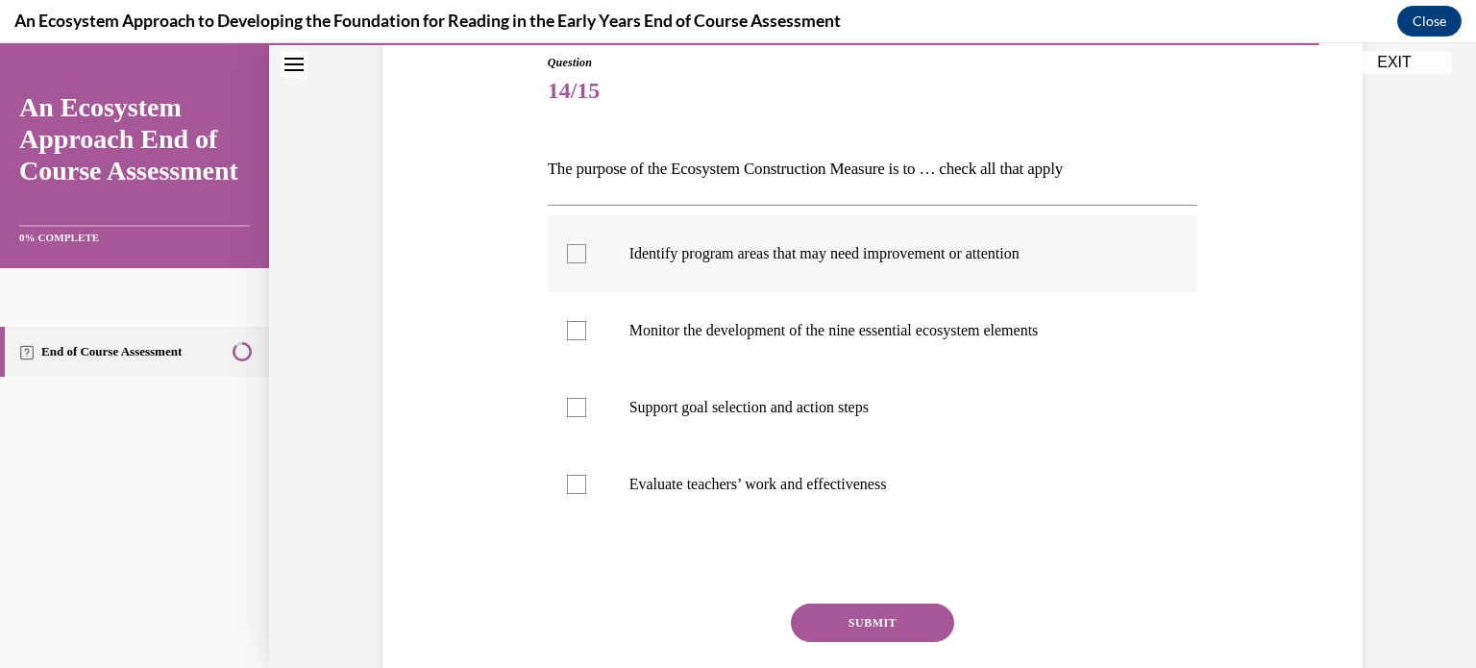
click at [573, 252] on div at bounding box center [576, 253] width 19 height 19
click at [573, 252] on input "Identify program areas that may need improvement or attention" at bounding box center [576, 253] width 19 height 19
checkbox input "true"
click at [587, 315] on label "Monitor the development of the nine essential ecosystem elements" at bounding box center [873, 330] width 650 height 77
click at [586, 321] on input "Monitor the development of the nine essential ecosystem elements" at bounding box center [576, 330] width 19 height 19
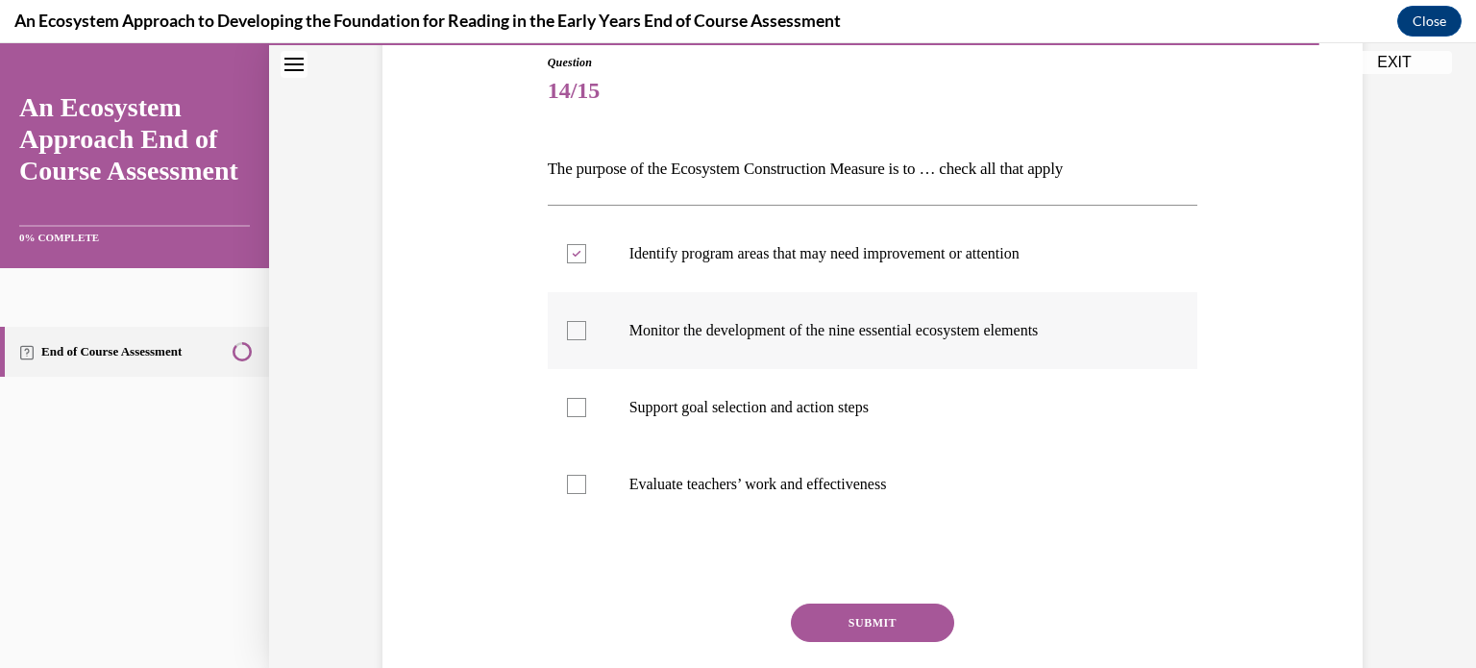
checkbox input "true"
click at [582, 413] on div at bounding box center [576, 407] width 19 height 19
click at [582, 413] on input "Support goal selection and action steps" at bounding box center [576, 407] width 19 height 19
checkbox input "true"
click at [586, 504] on label "Evaluate teachers’ work and effectiveness" at bounding box center [873, 484] width 650 height 77
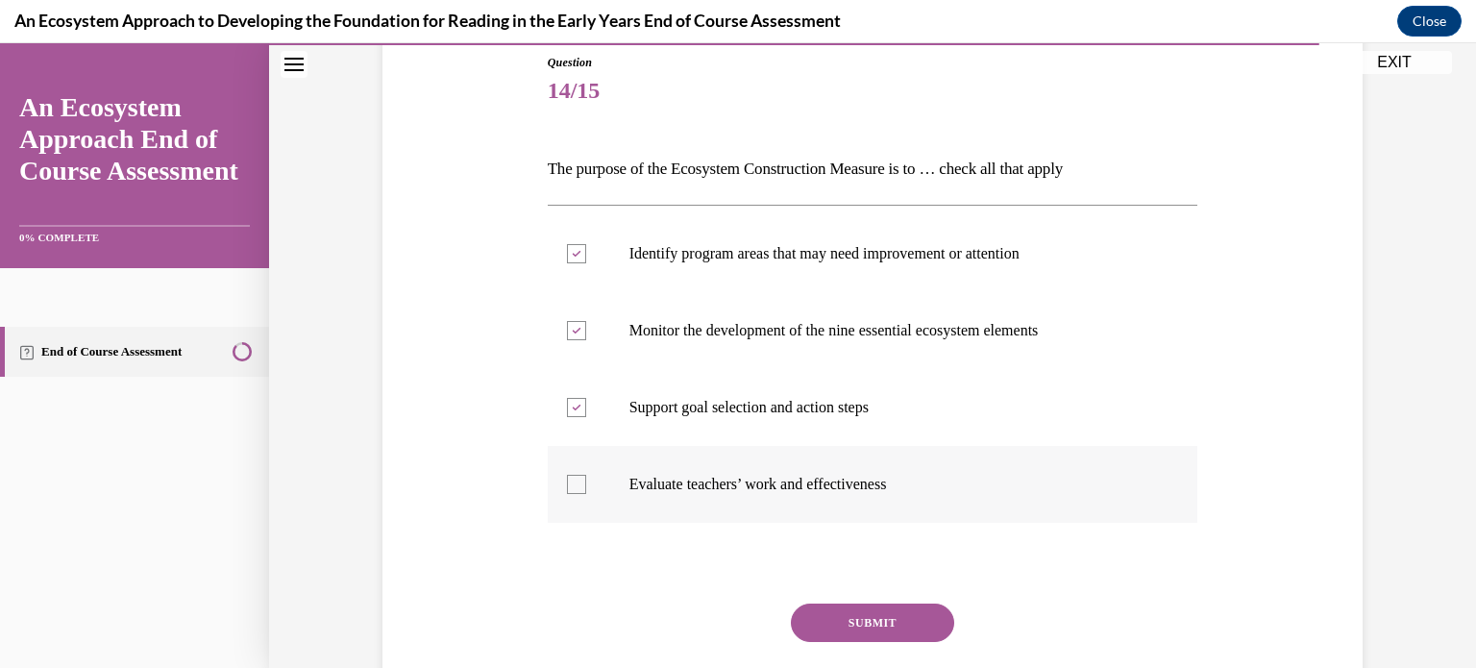
click at [586, 494] on input "Evaluate teachers’ work and effectiveness" at bounding box center [576, 484] width 19 height 19
checkbox input "true"
click at [825, 610] on button "SUBMIT" at bounding box center [872, 622] width 163 height 38
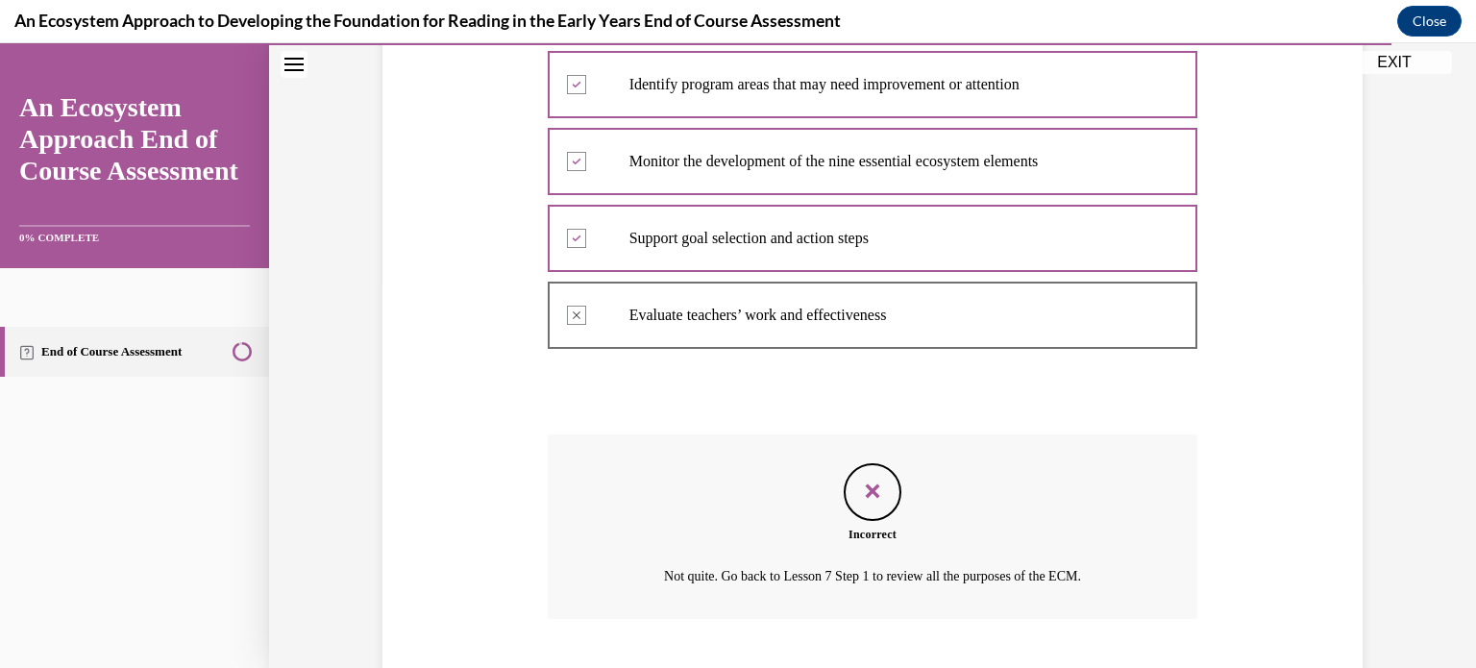
scroll to position [500, 0]
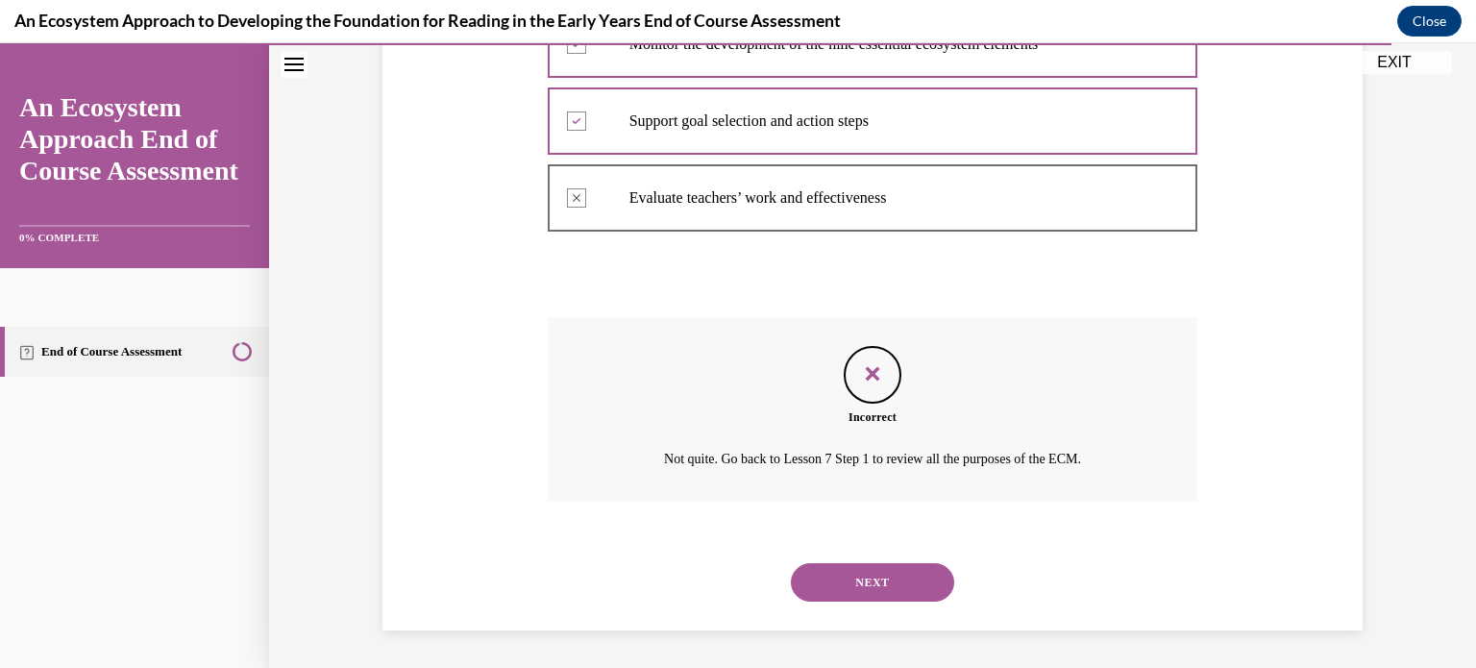
click at [831, 578] on button "NEXT" at bounding box center [872, 582] width 163 height 38
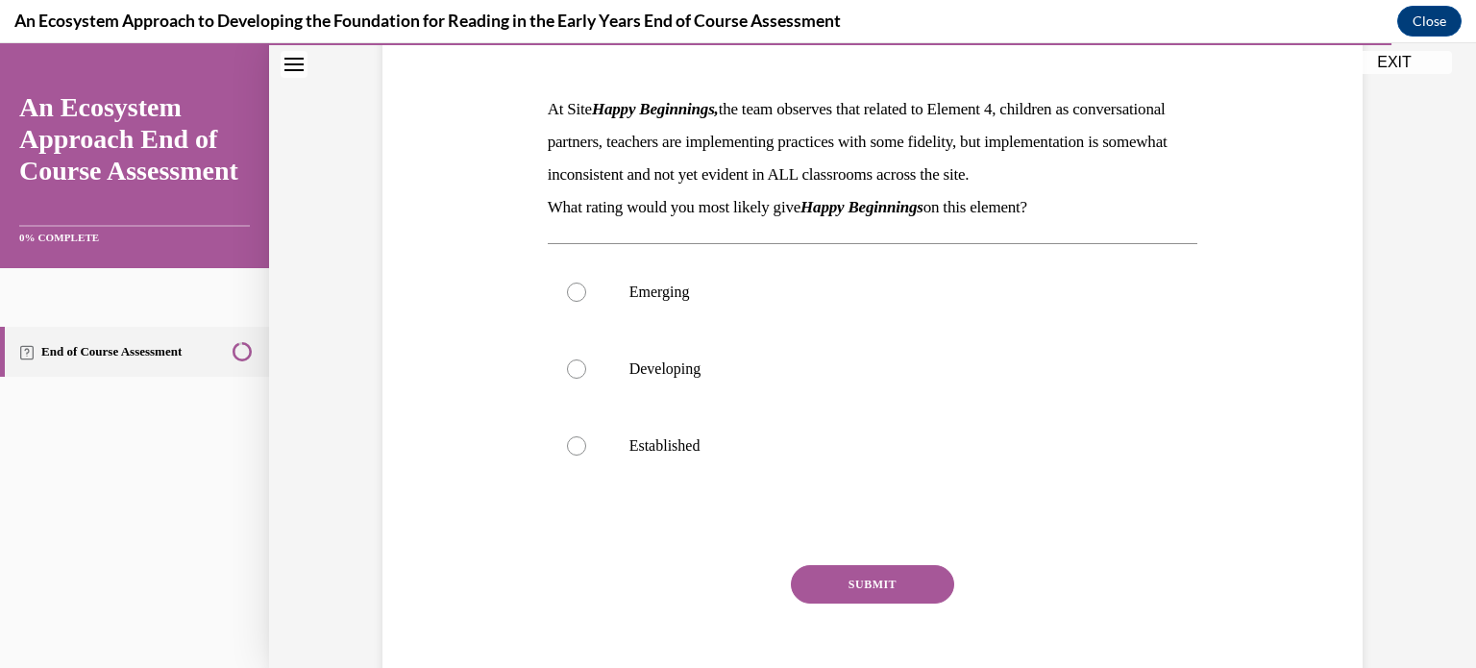
scroll to position [277, 0]
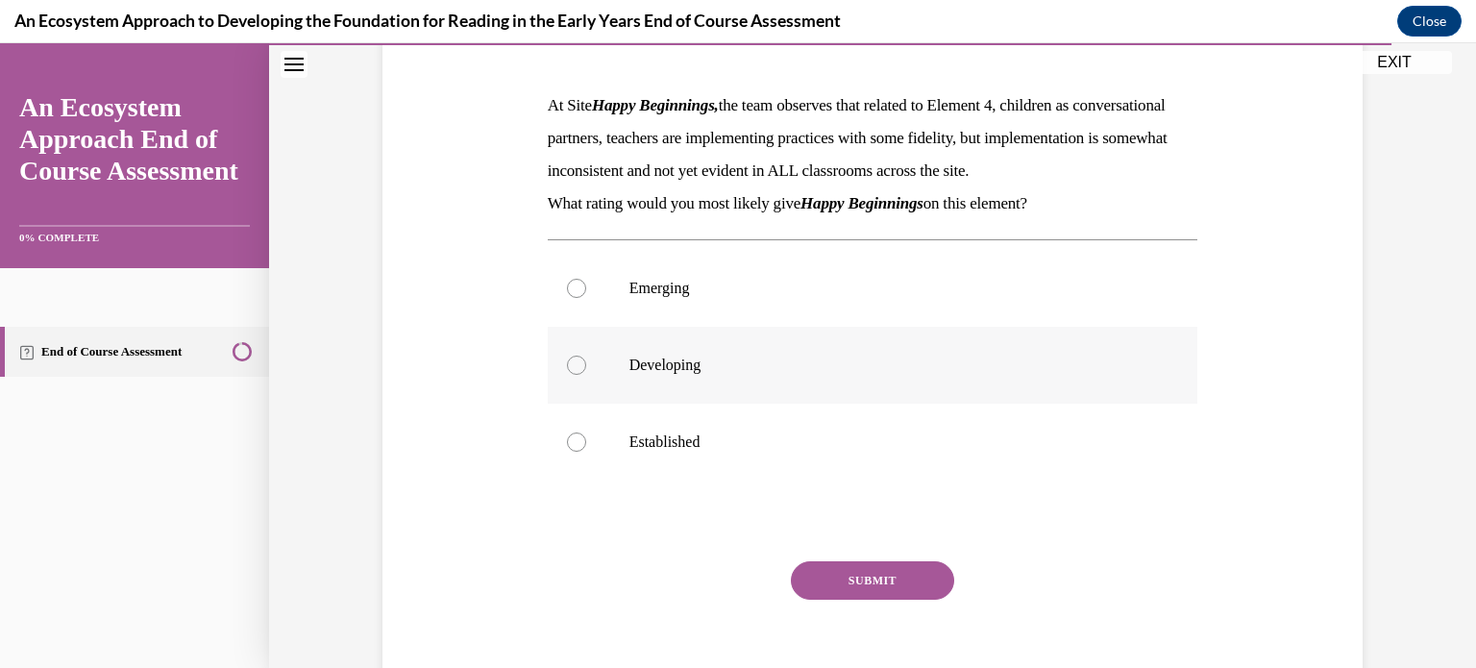
click at [568, 404] on label "Developing" at bounding box center [873, 365] width 650 height 77
click at [568, 375] on input "Developing" at bounding box center [576, 364] width 19 height 19
radio input "true"
click at [906, 600] on button "SUBMIT" at bounding box center [872, 580] width 163 height 38
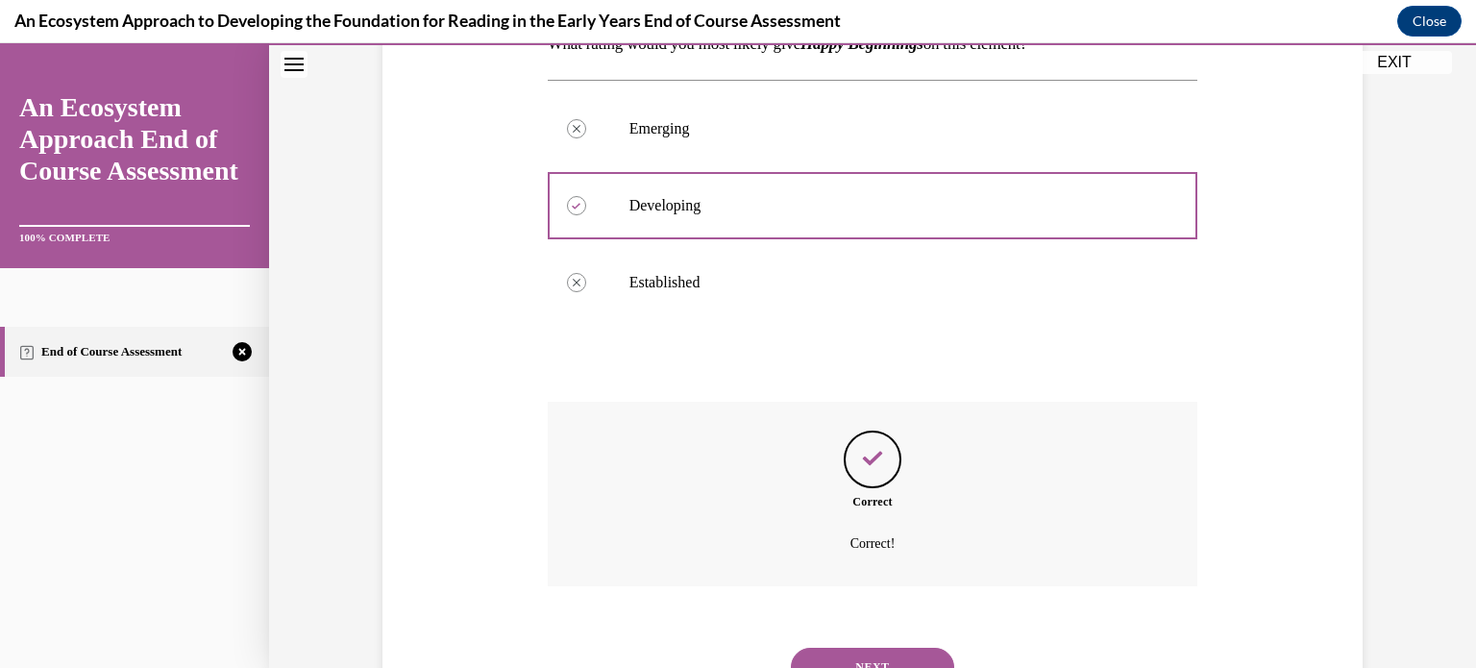
scroll to position [553, 0]
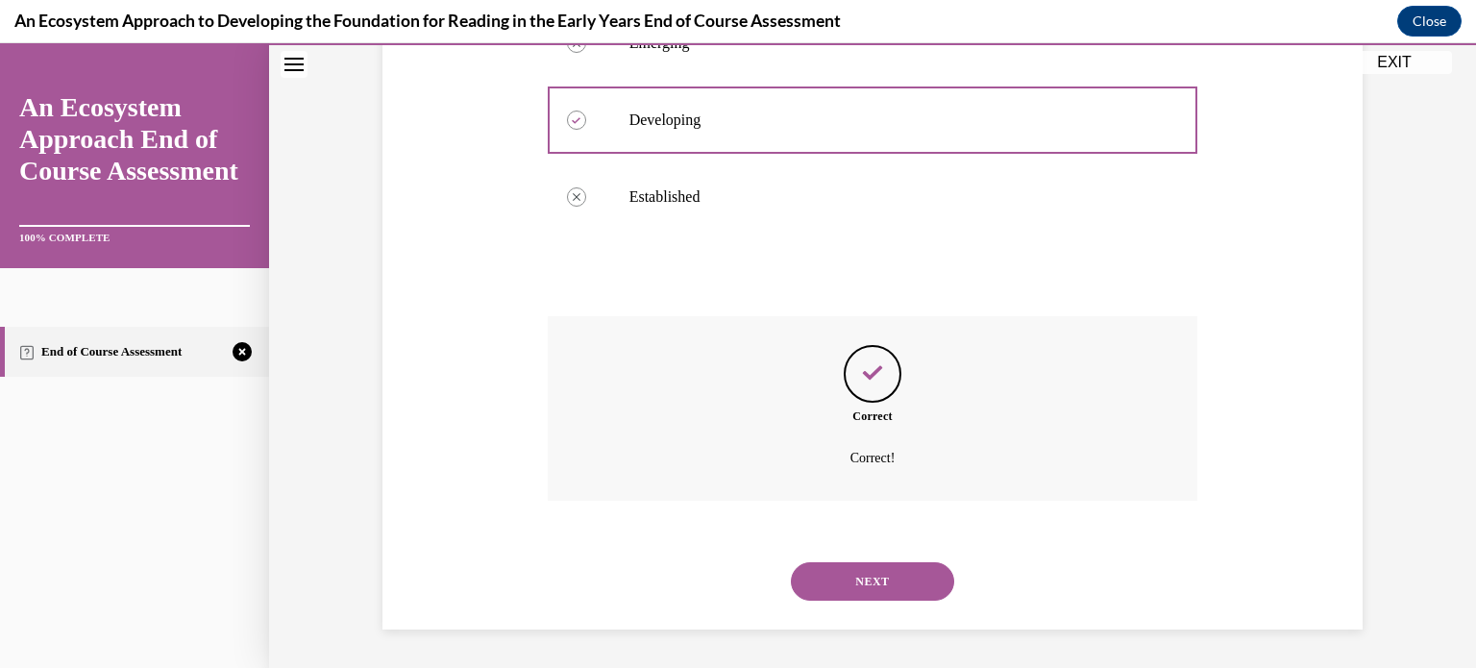
click at [894, 583] on button "NEXT" at bounding box center [872, 581] width 163 height 38
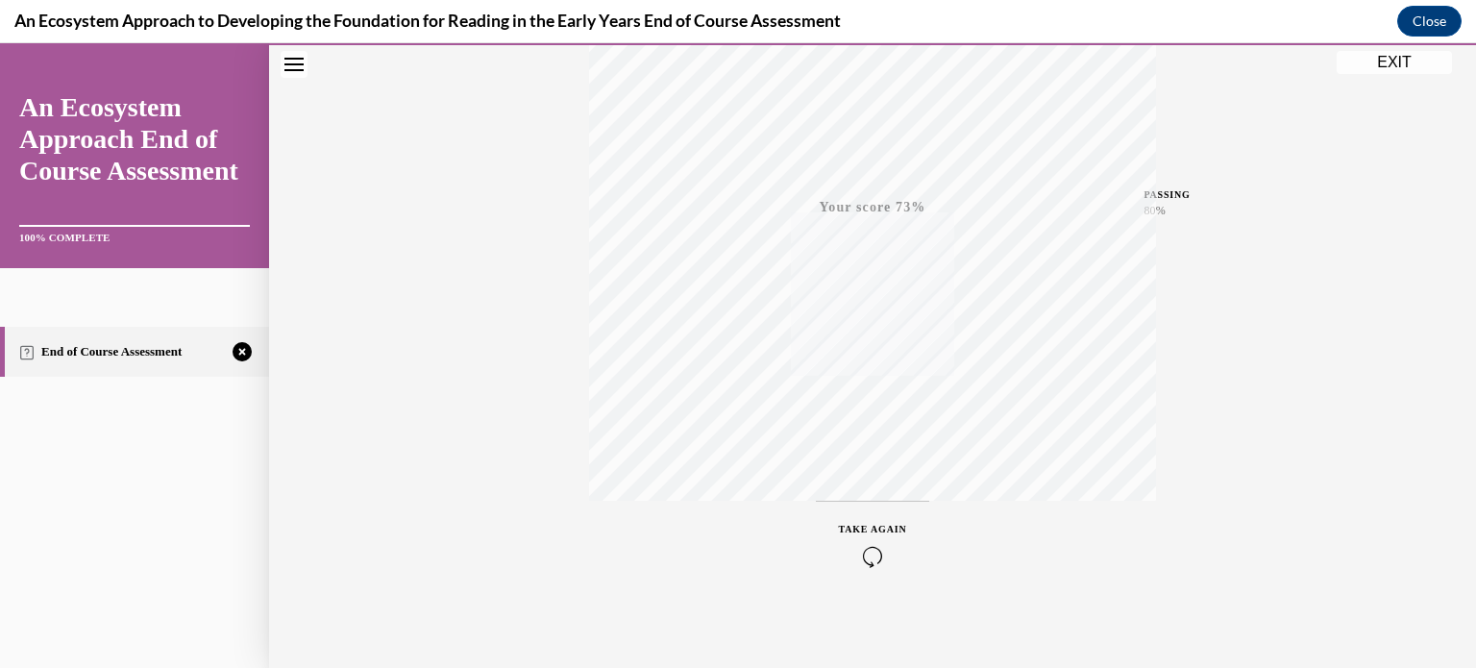
scroll to position [359, 0]
click at [869, 559] on icon "button" at bounding box center [873, 551] width 68 height 21
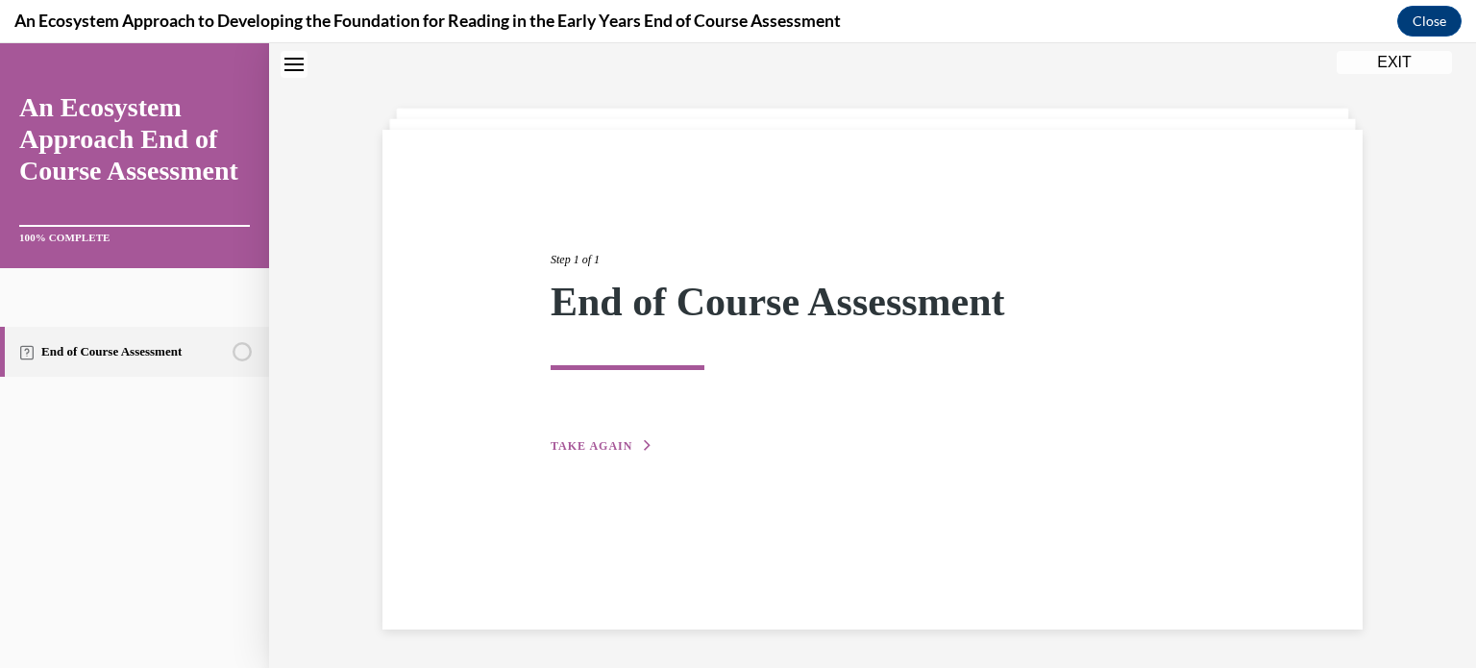
scroll to position [61, 0]
click at [578, 453] on button "TAKE AGAIN" at bounding box center [602, 445] width 103 height 17
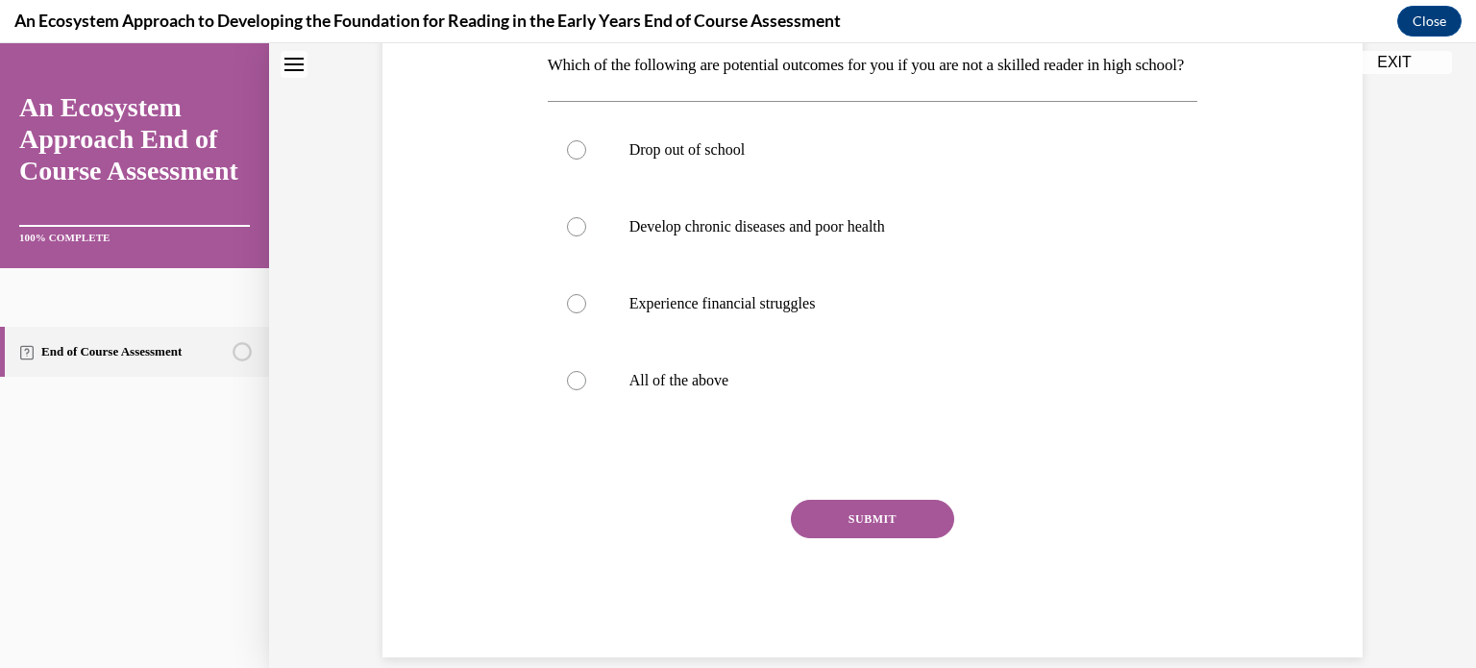
scroll to position [377, 0]
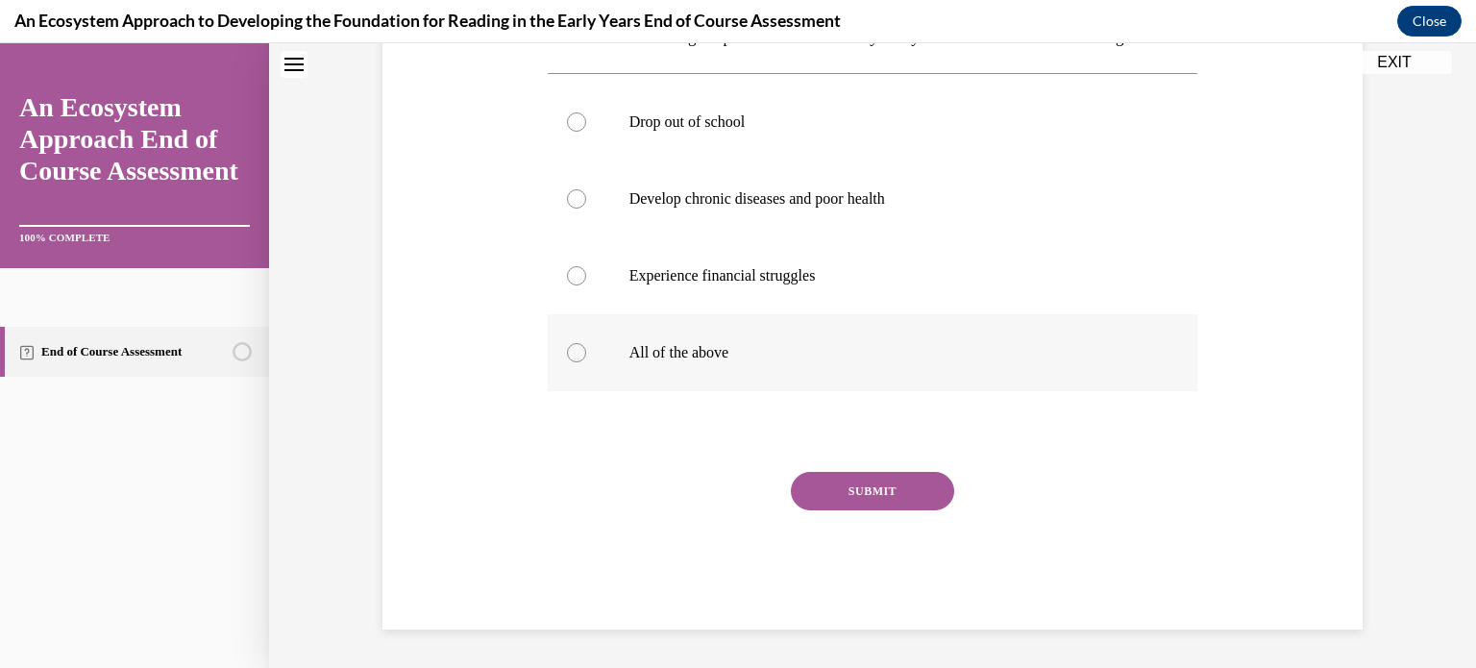
click at [572, 361] on label "All of the above" at bounding box center [873, 352] width 650 height 77
click at [572, 361] on input "All of the above" at bounding box center [576, 352] width 19 height 19
radio input "true"
click at [805, 476] on button "SUBMIT" at bounding box center [872, 491] width 163 height 38
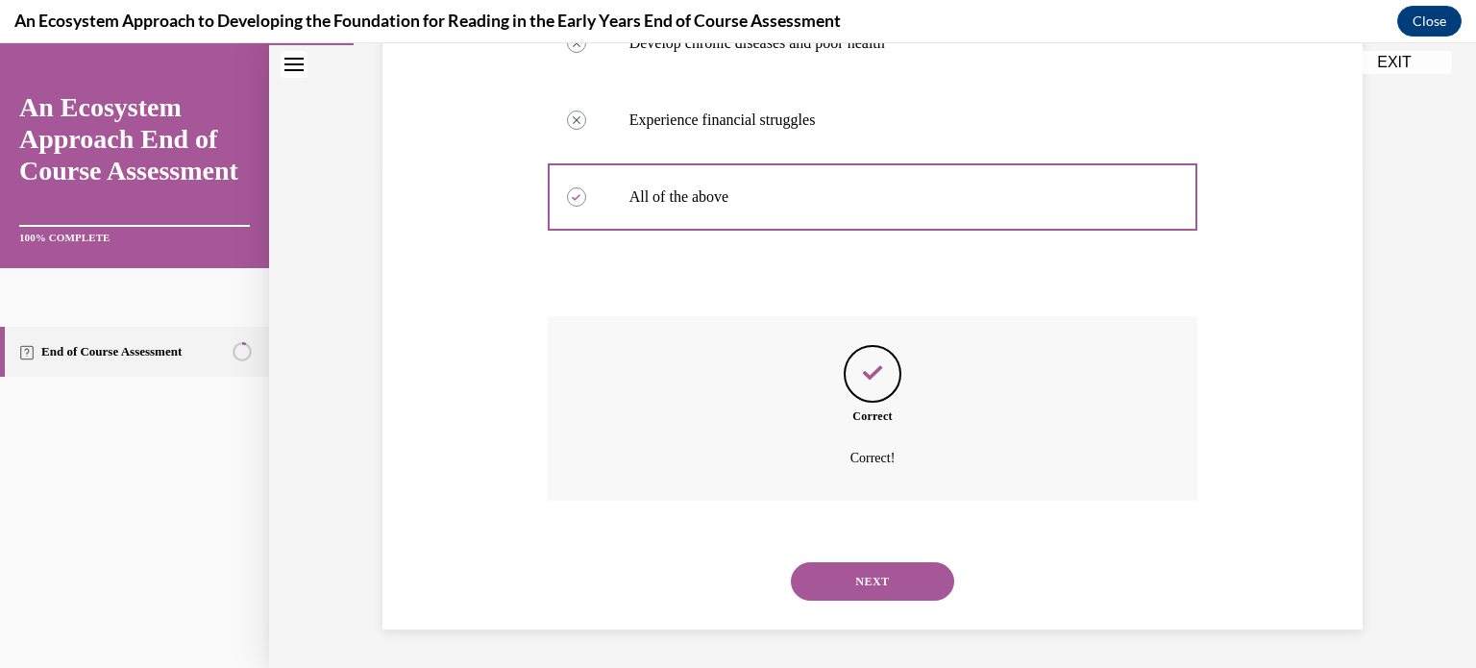
scroll to position [532, 0]
click at [859, 582] on button "NEXT" at bounding box center [872, 581] width 163 height 38
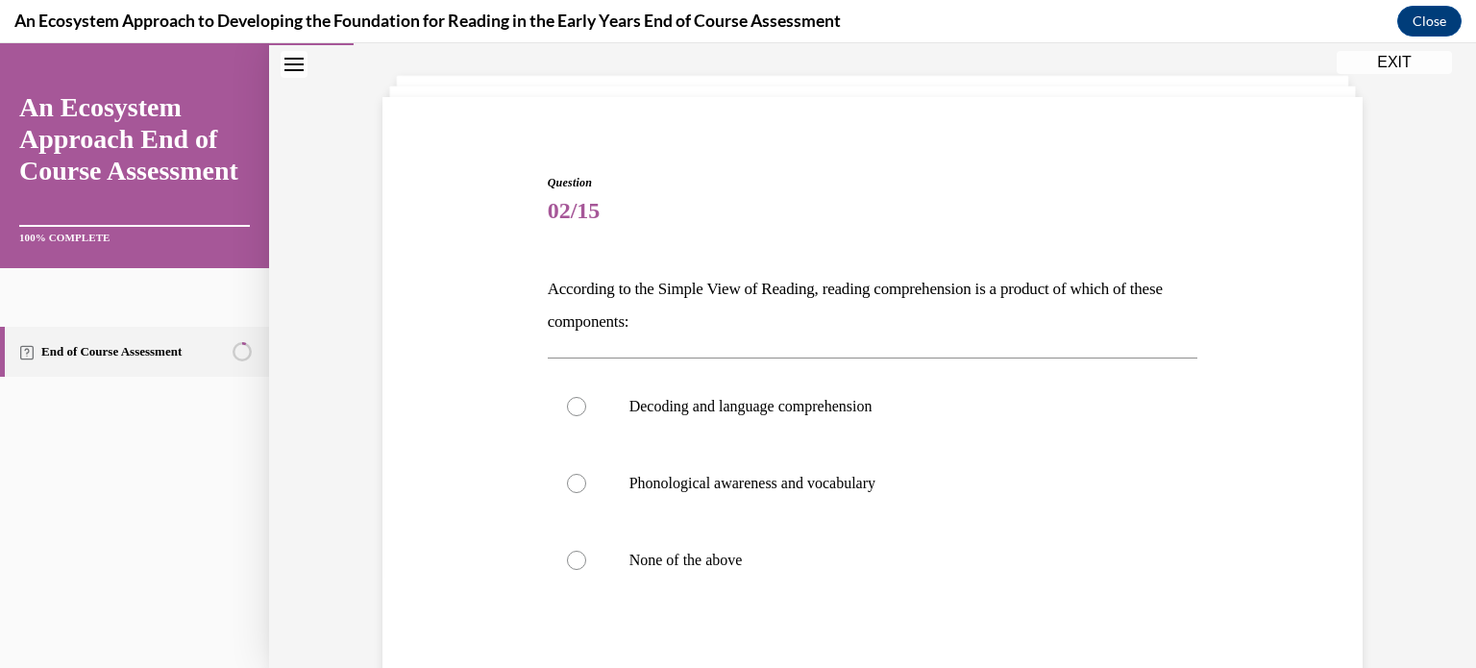
scroll to position [97, 0]
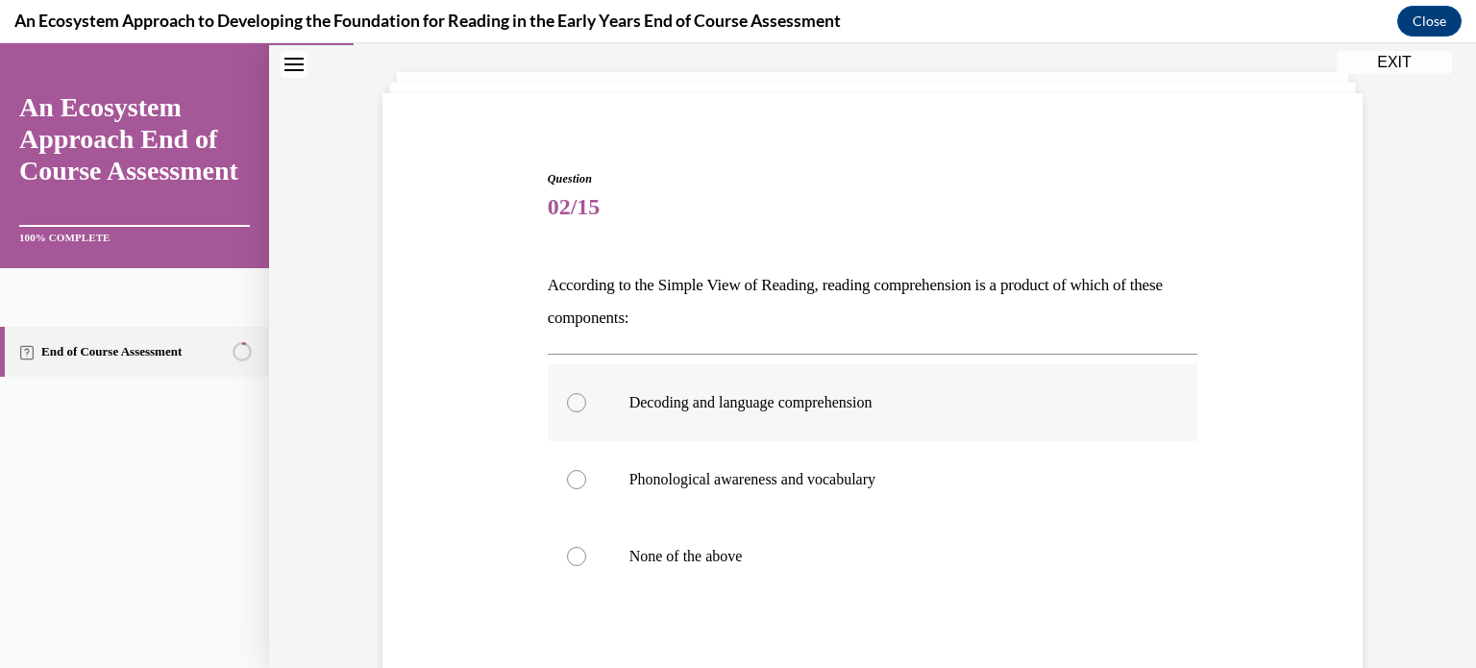
click at [672, 420] on label "Decoding and language comprehension" at bounding box center [873, 402] width 650 height 77
click at [586, 412] on input "Decoding and language comprehension" at bounding box center [576, 402] width 19 height 19
radio input "true"
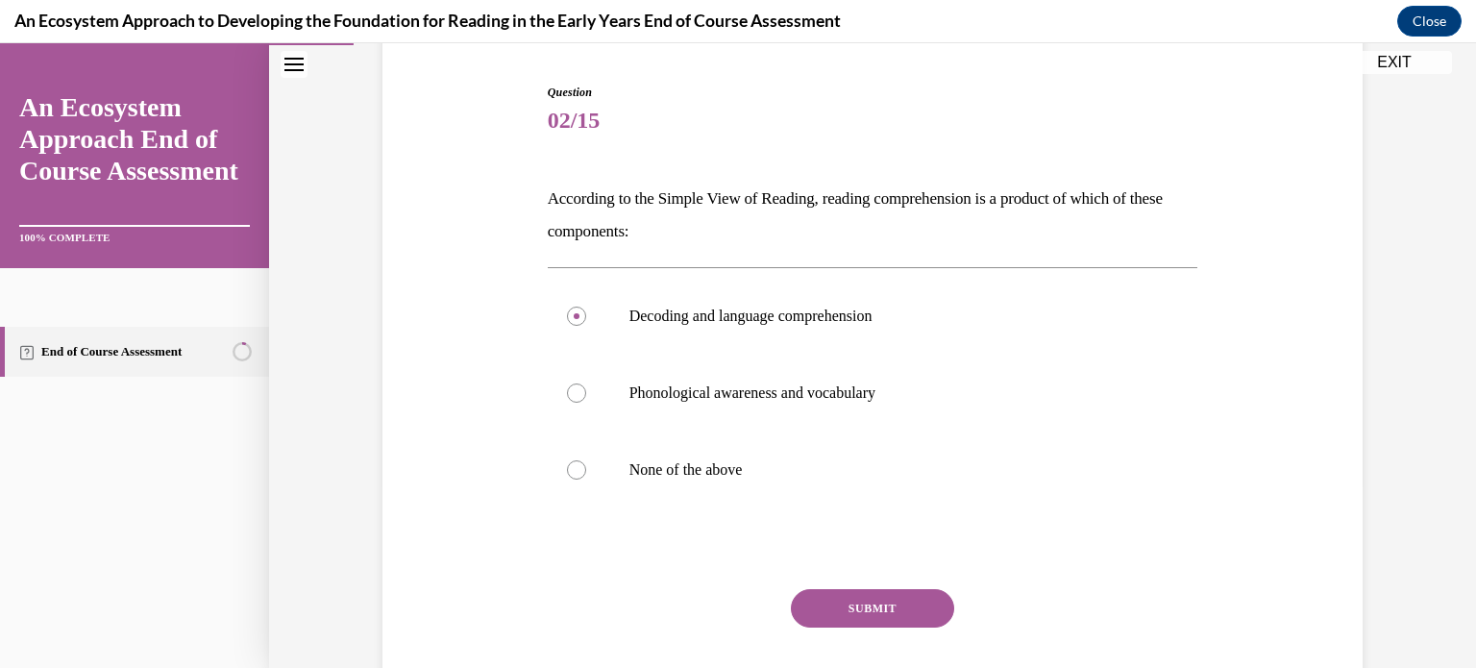
scroll to position [208, 0]
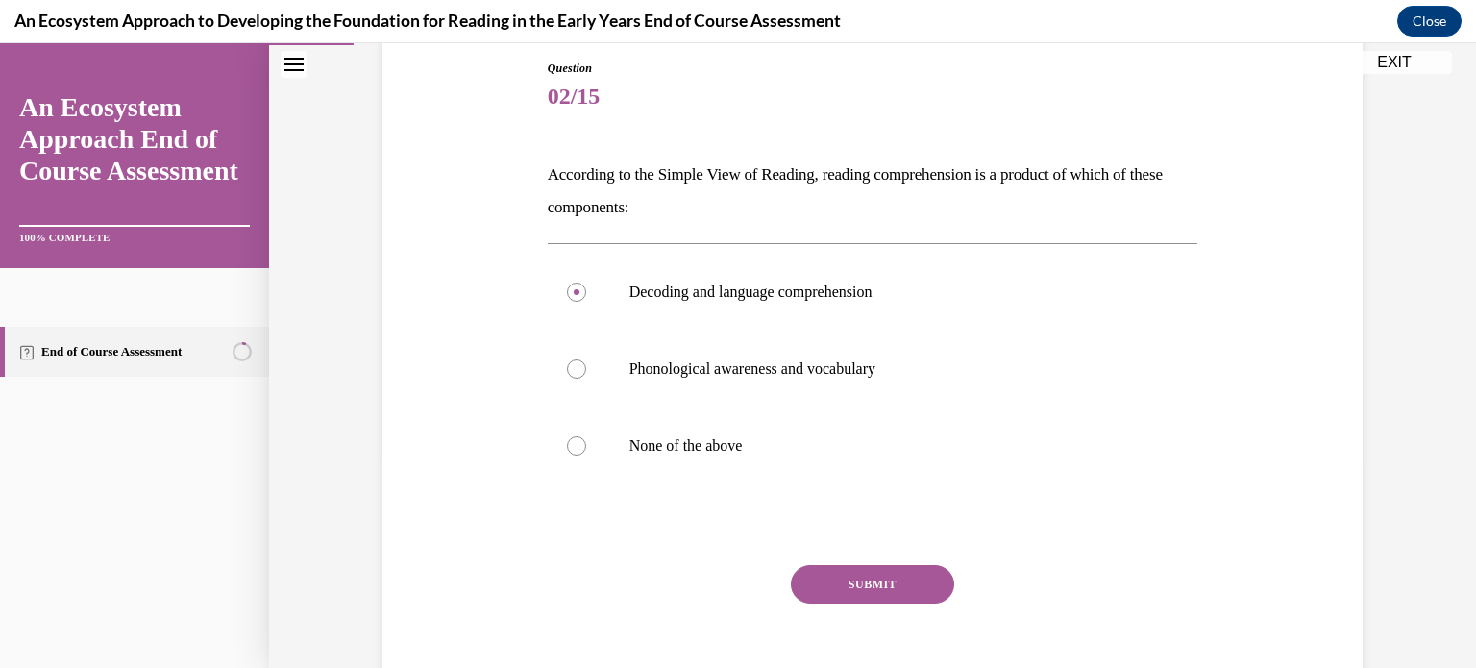
click at [833, 588] on button "SUBMIT" at bounding box center [872, 584] width 163 height 38
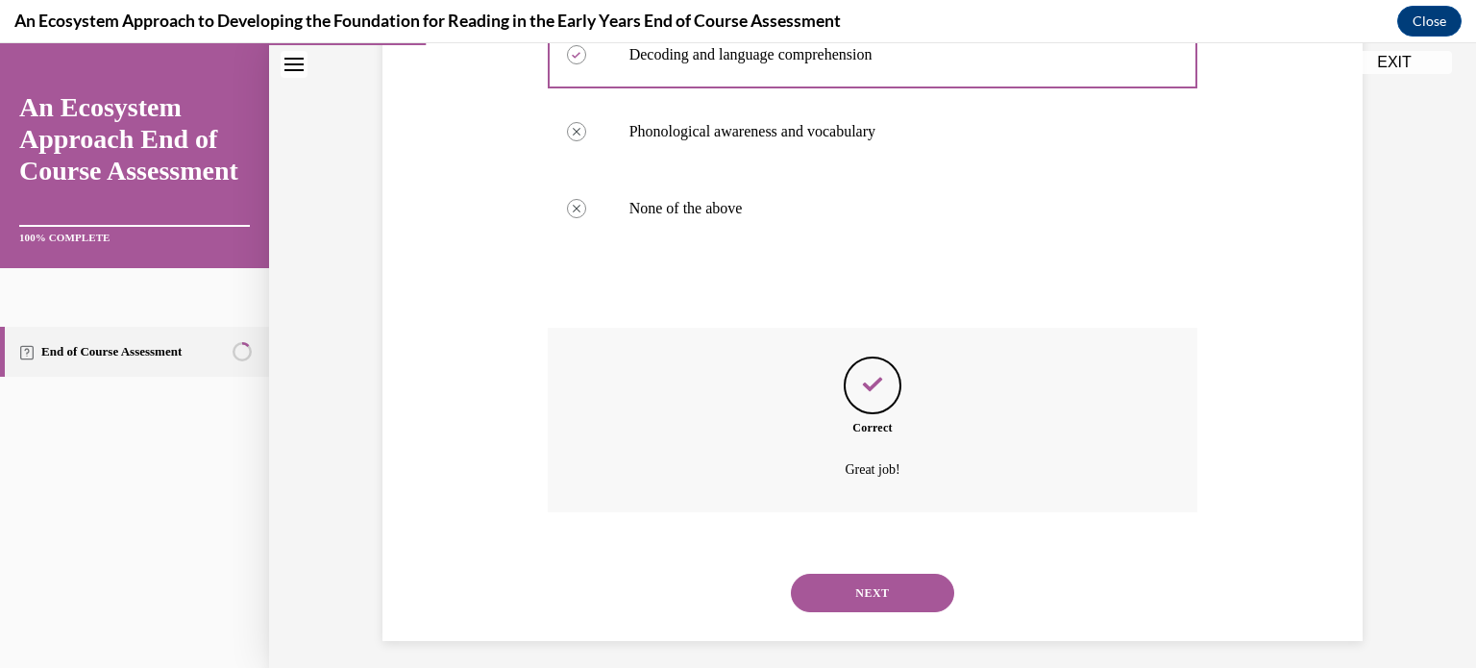
scroll to position [455, 0]
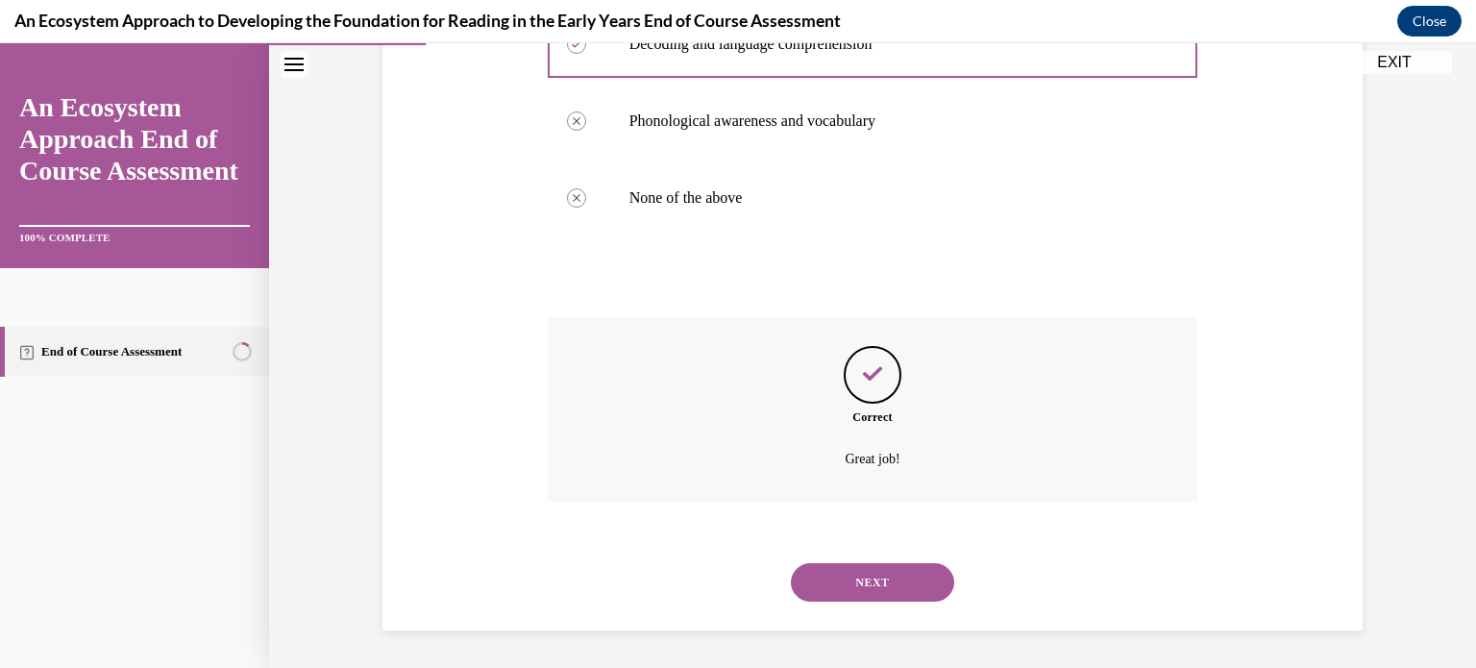
click at [833, 588] on button "NEXT" at bounding box center [872, 582] width 163 height 38
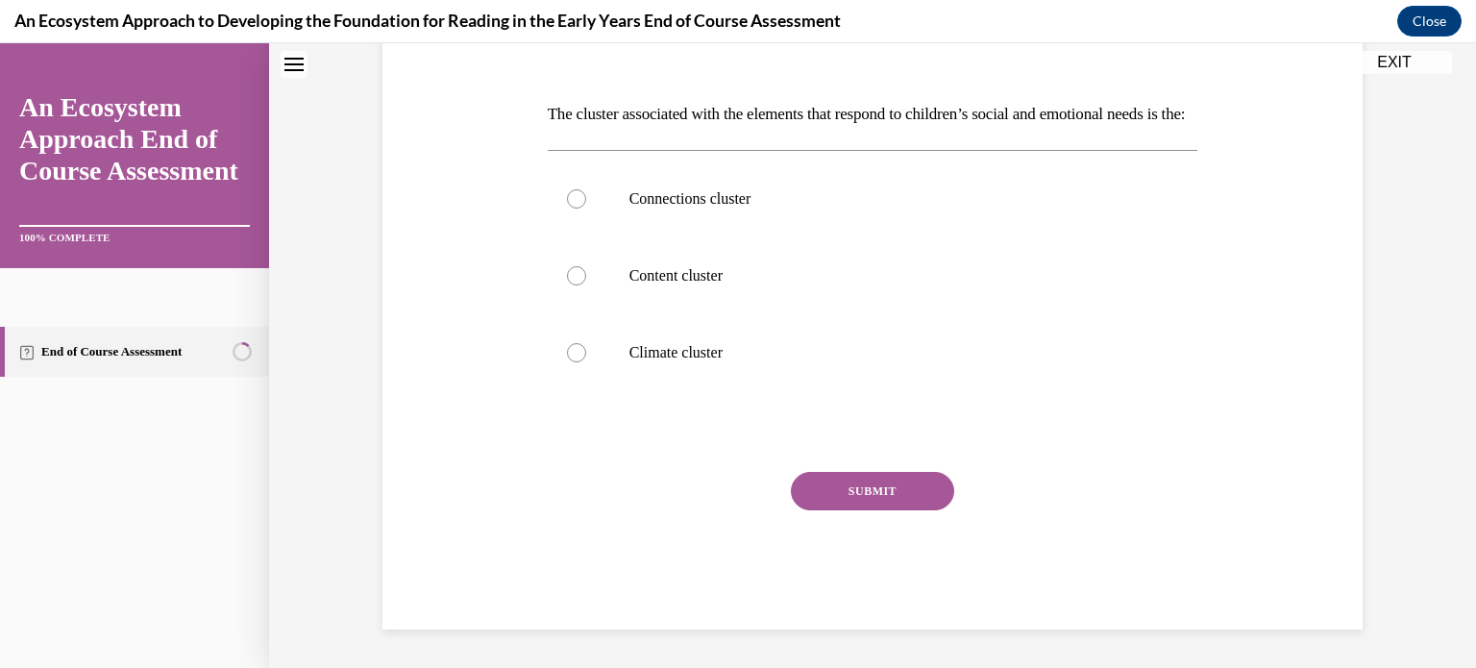
scroll to position [0, 0]
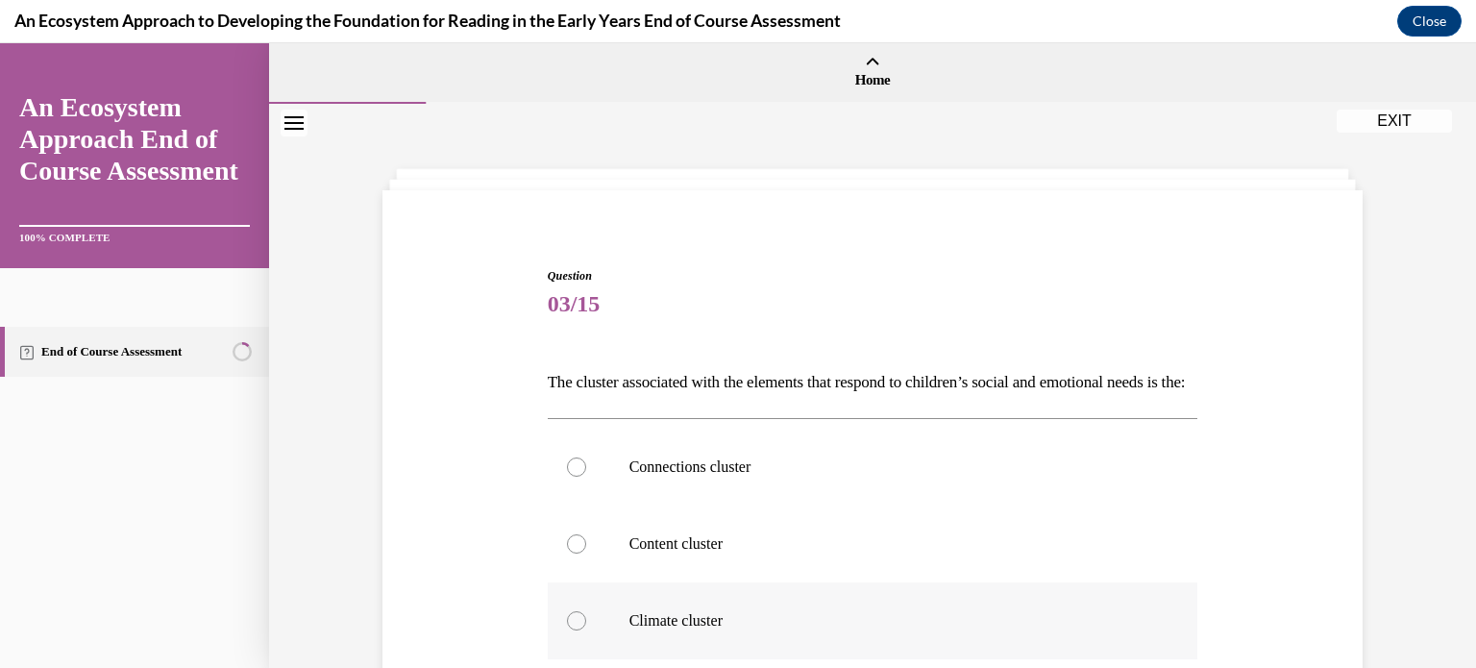
click at [569, 643] on label "Climate cluster" at bounding box center [873, 620] width 650 height 77
click at [569, 630] on input "Climate cluster" at bounding box center [576, 620] width 19 height 19
radio input "true"
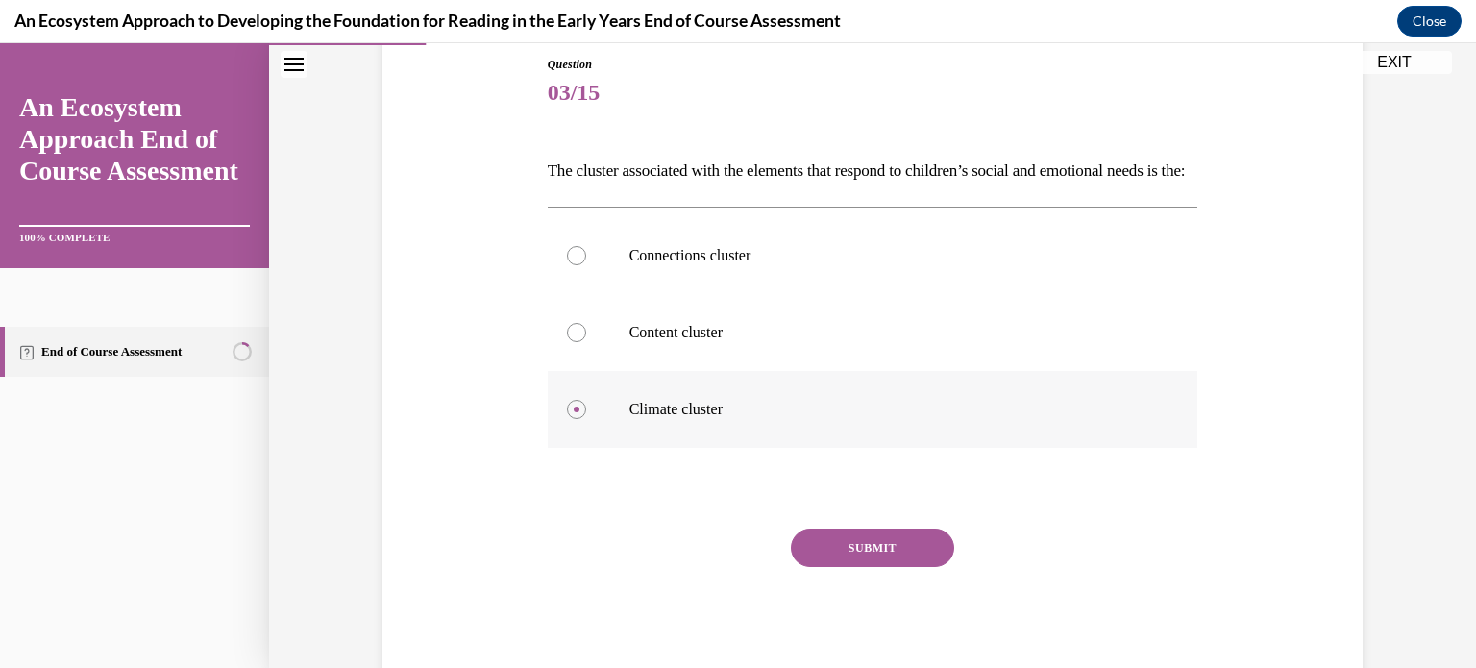
scroll to position [150, 0]
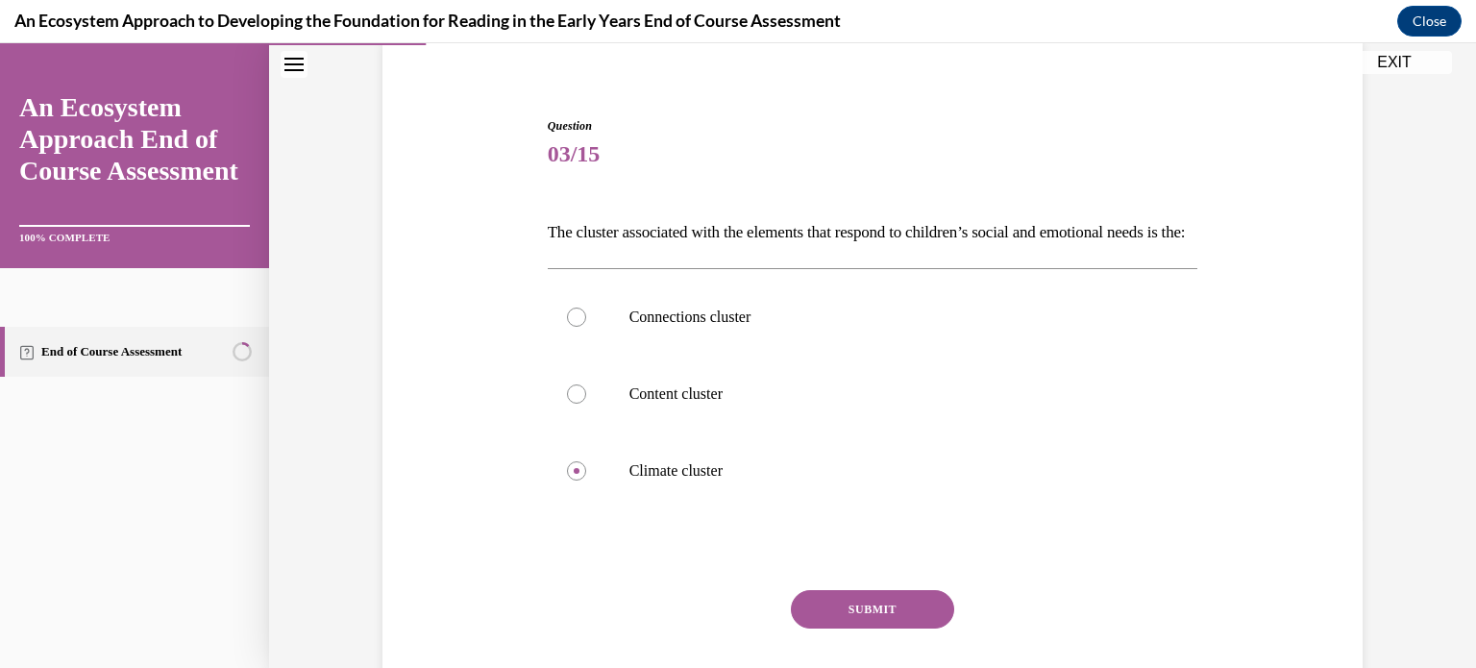
click at [826, 628] on button "SUBMIT" at bounding box center [872, 609] width 163 height 38
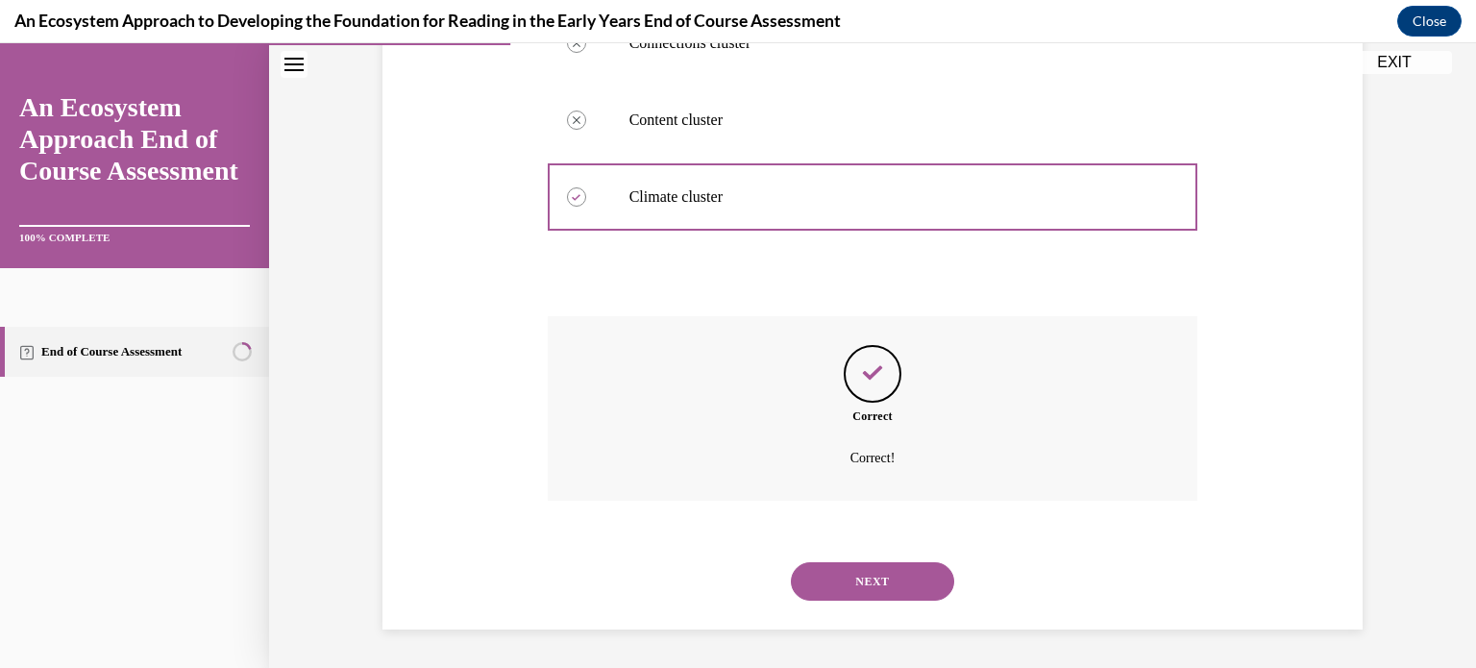
scroll to position [455, 0]
click at [865, 580] on button "NEXT" at bounding box center [872, 581] width 163 height 38
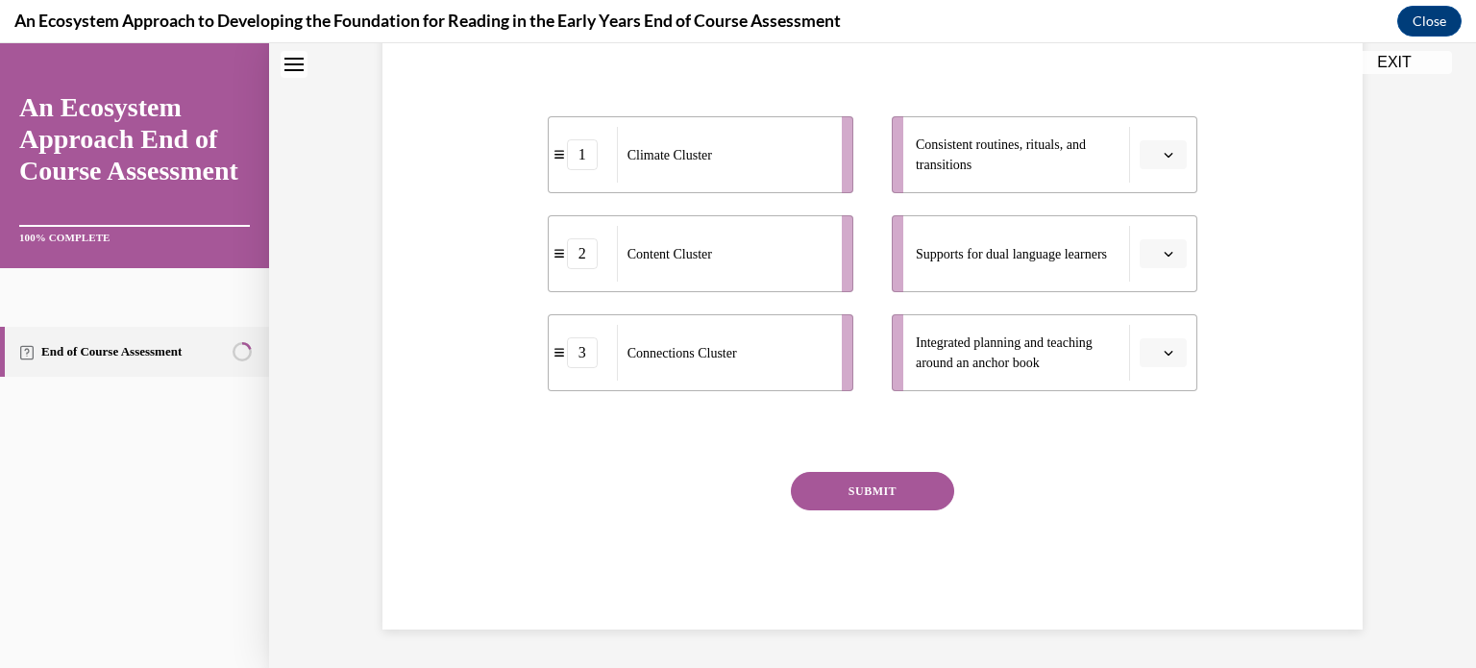
scroll to position [0, 0]
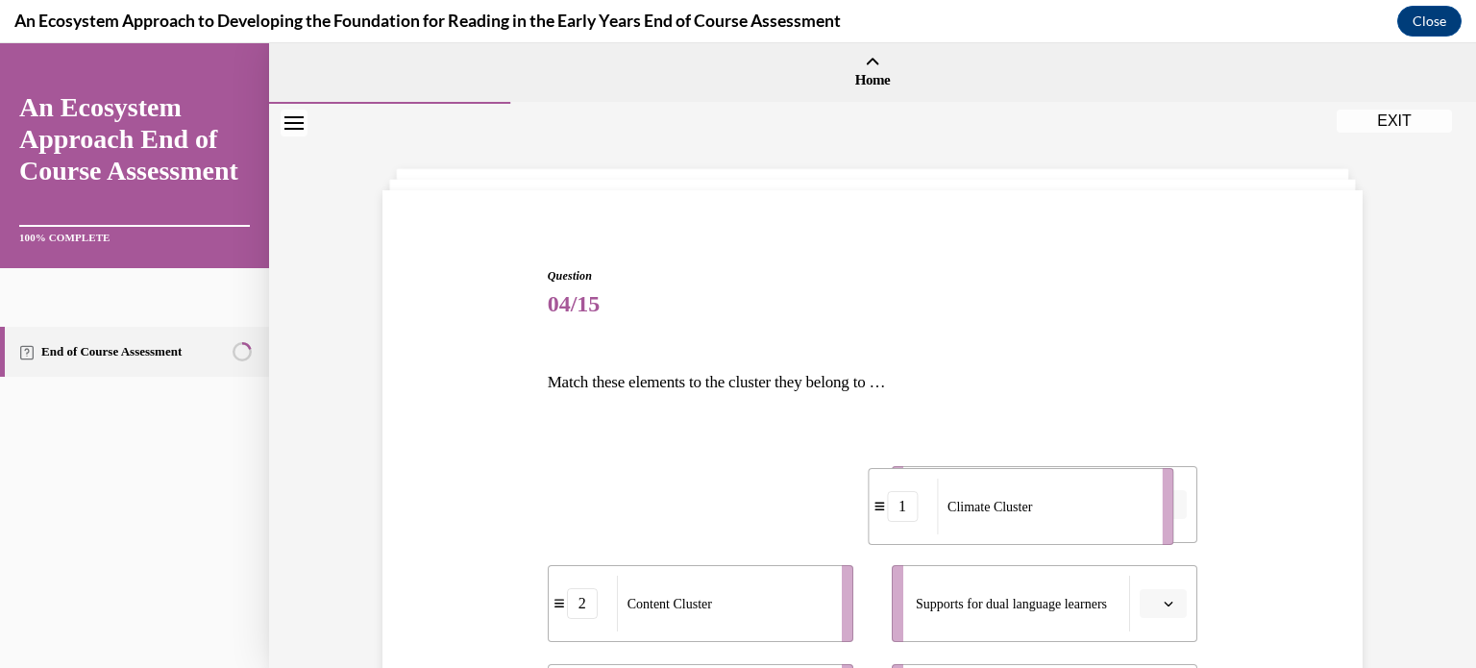
drag, startPoint x: 827, startPoint y: 494, endPoint x: 1160, endPoint y: 496, distance: 332.4
click at [1160, 496] on li "1 Climate Cluster" at bounding box center [1021, 506] width 306 height 77
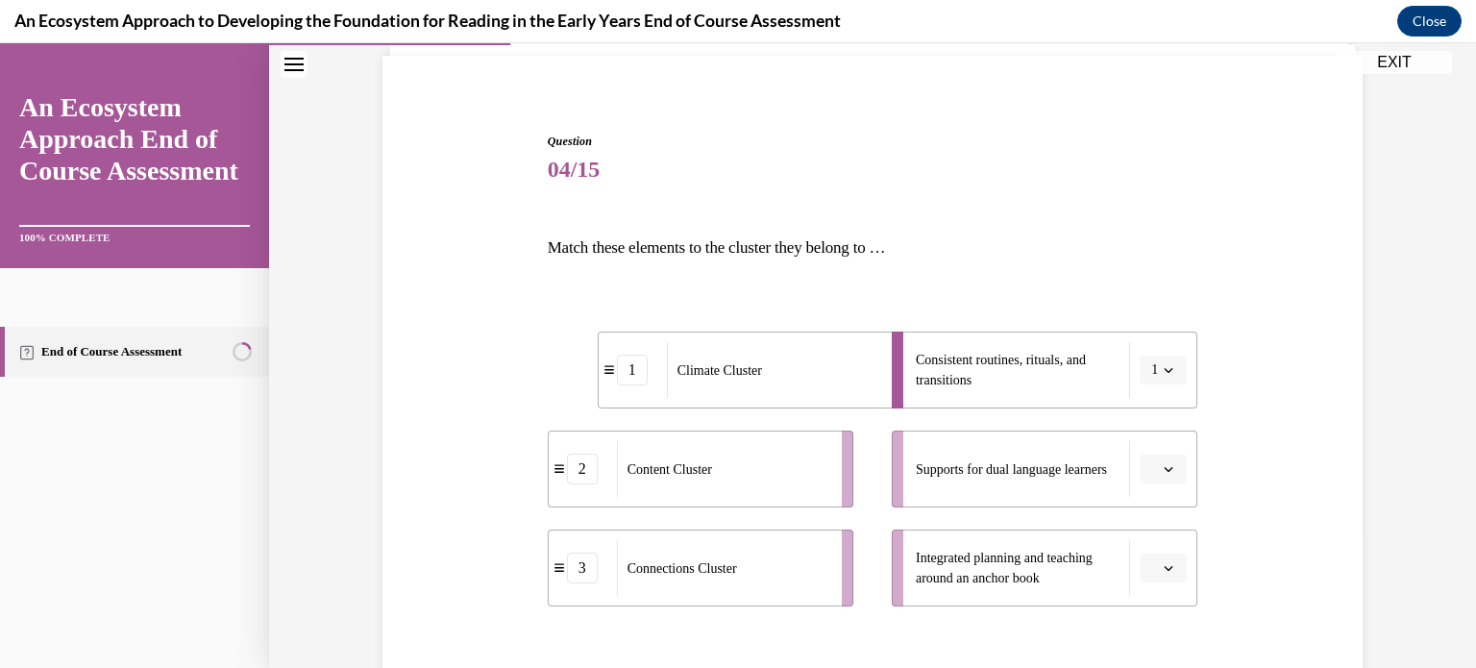
scroll to position [138, 0]
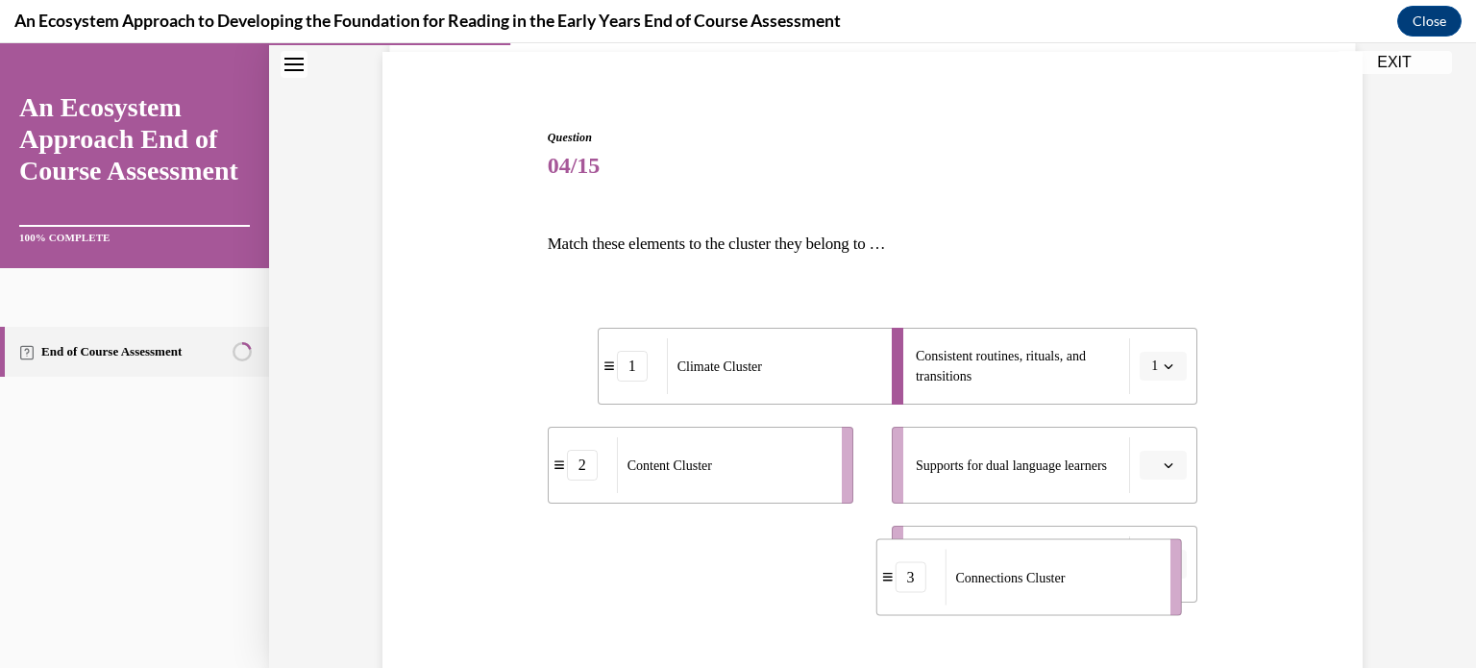
drag, startPoint x: 643, startPoint y: 554, endPoint x: 970, endPoint y: 568, distance: 327.9
click at [970, 568] on span "Connections Cluster" at bounding box center [1010, 577] width 110 height 20
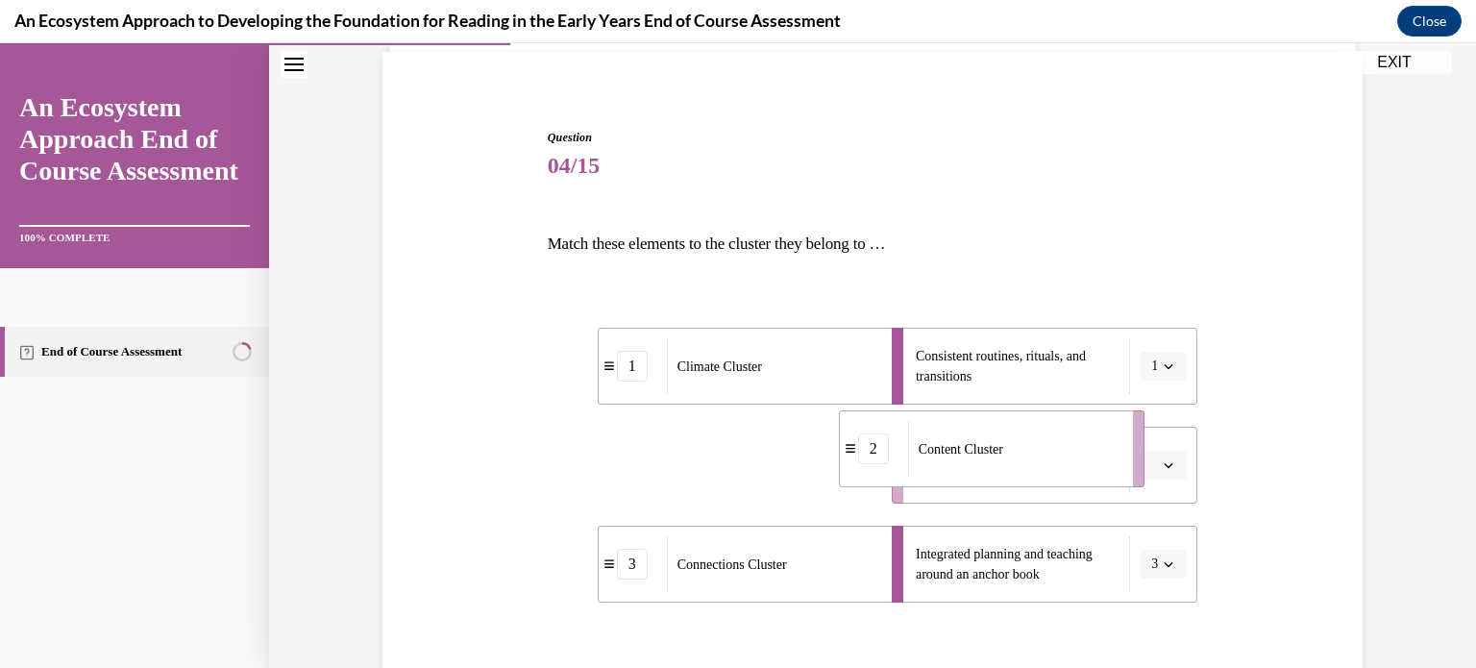
drag, startPoint x: 808, startPoint y: 457, endPoint x: 1143, endPoint y: 461, distance: 335.3
click at [1120, 461] on div "Content Cluster" at bounding box center [1014, 449] width 212 height 56
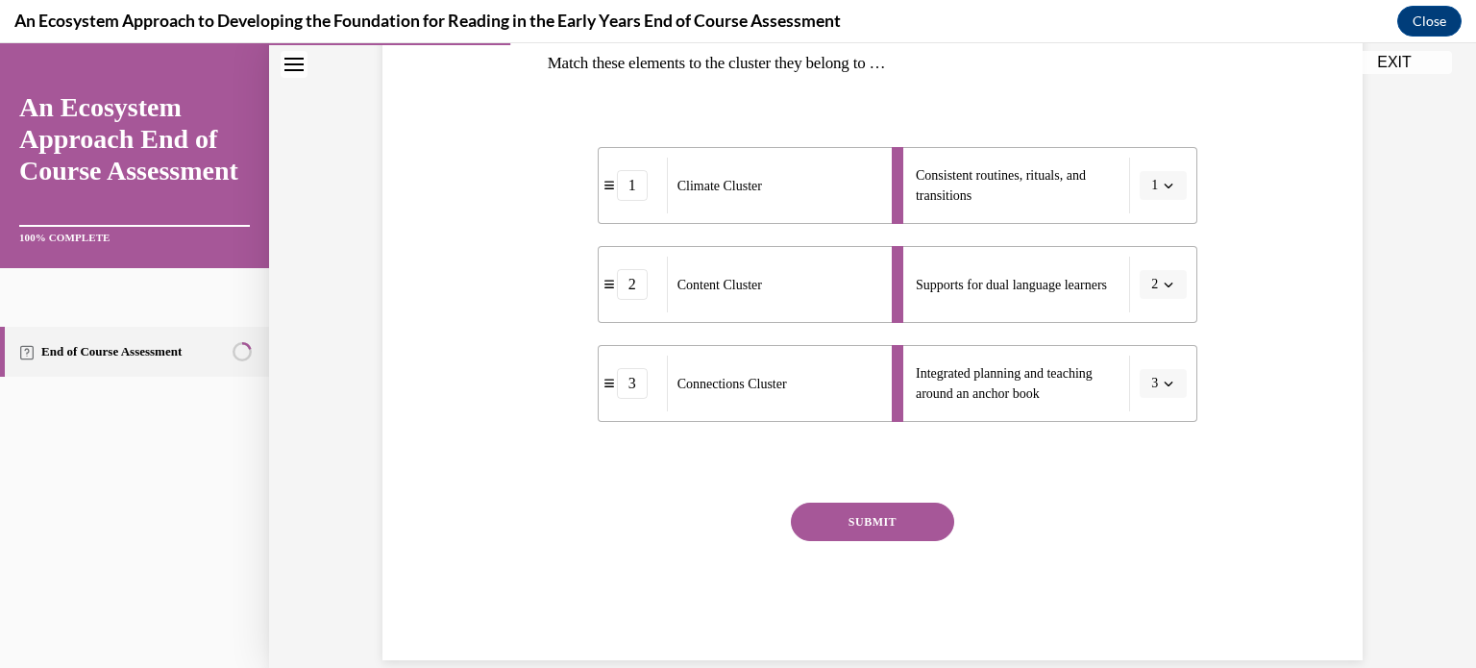
scroll to position [350, 0]
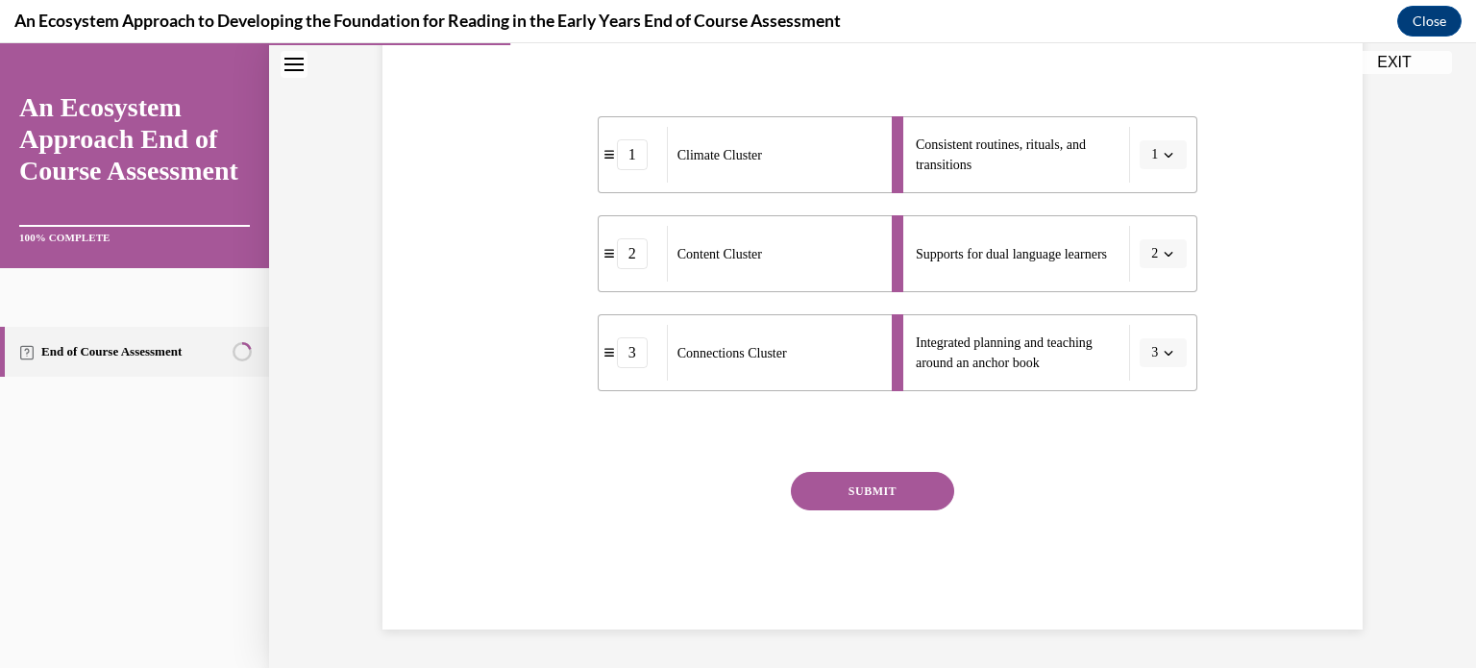
click at [861, 495] on button "SUBMIT" at bounding box center [872, 491] width 163 height 38
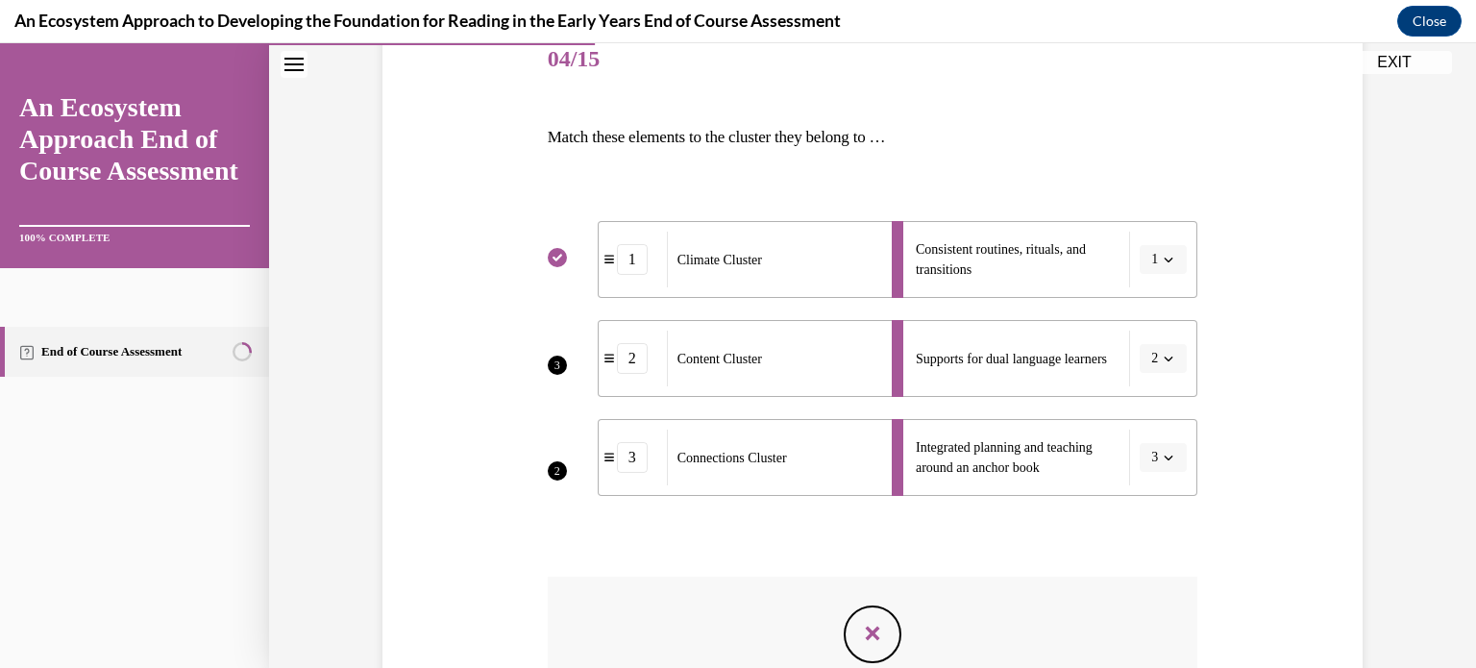
scroll to position [239, 0]
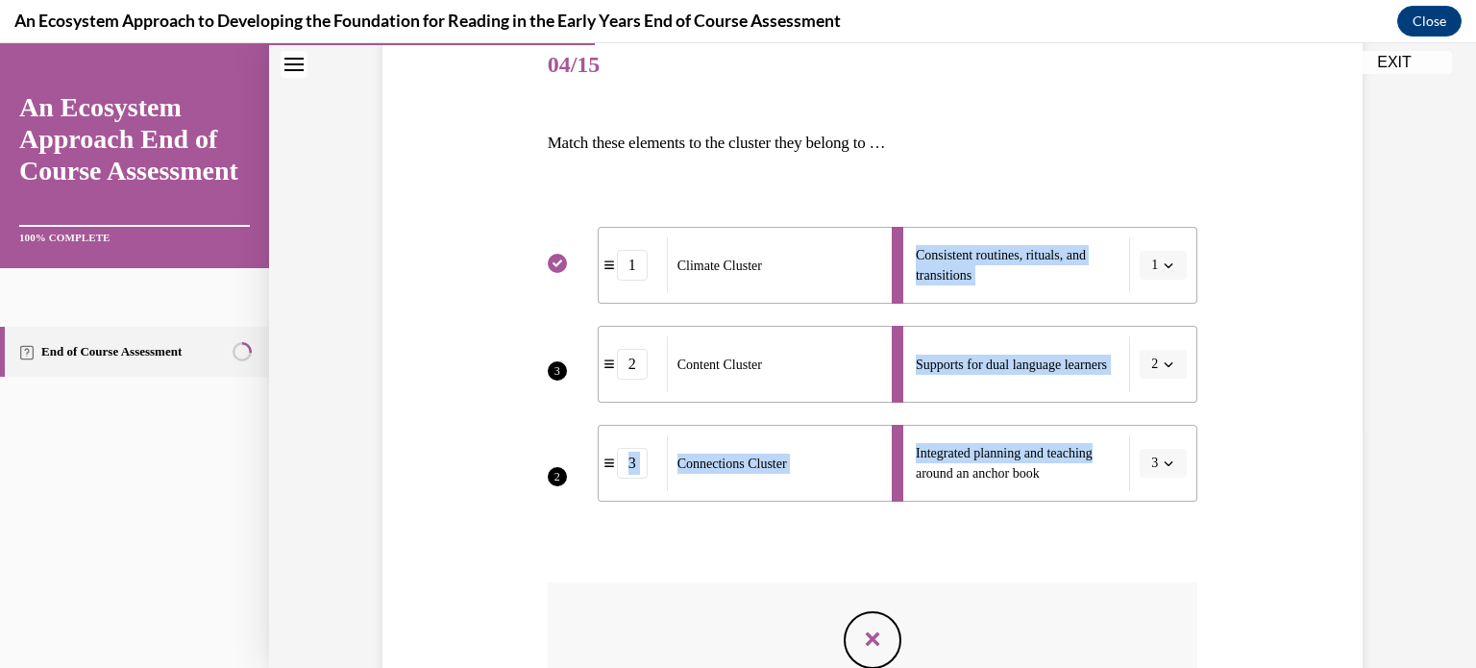
drag, startPoint x: 826, startPoint y: 379, endPoint x: 1151, endPoint y: 403, distance: 325.6
click at [1151, 403] on div "3 2 1 Climate Cluster 2 Content Cluster 3 Connections Cluster Consistent routin…" at bounding box center [873, 344] width 650 height 313
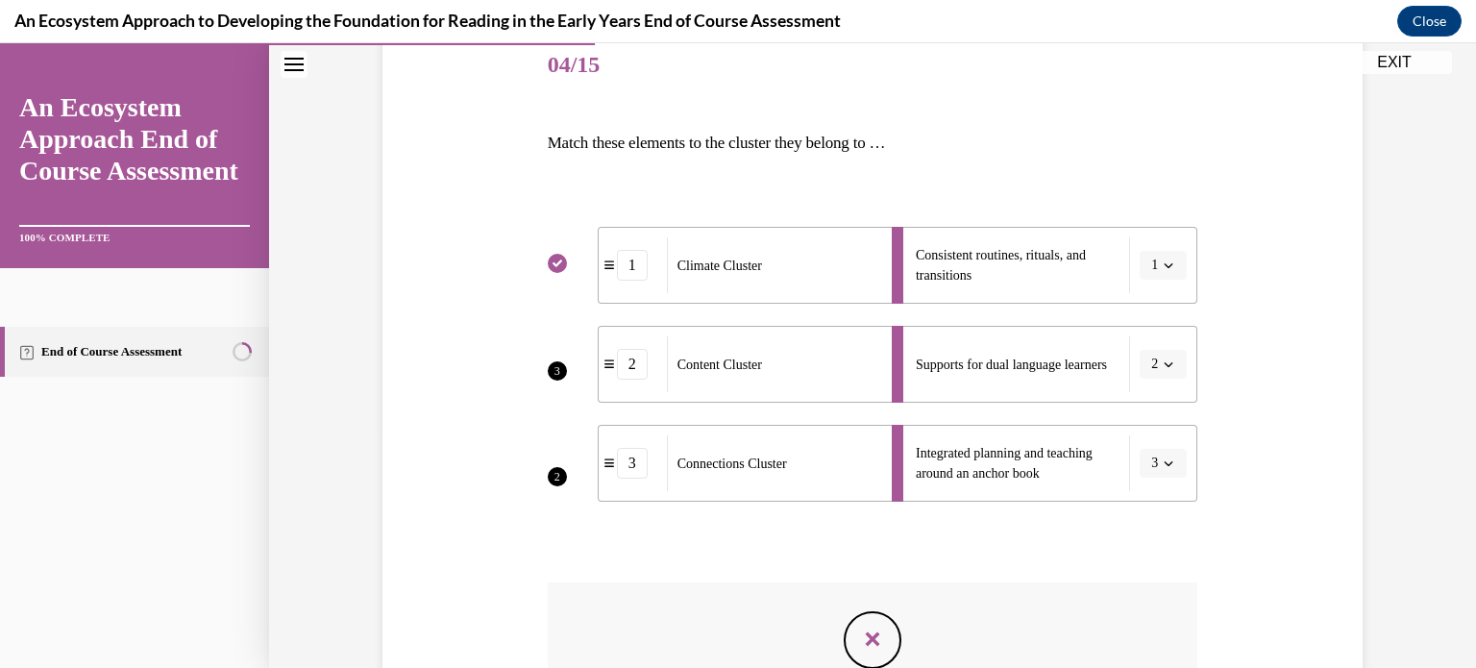
click at [582, 367] on ul "1 Climate Cluster 2 Content Cluster 3 Connections Cluster" at bounding box center [710, 364] width 325 height 275
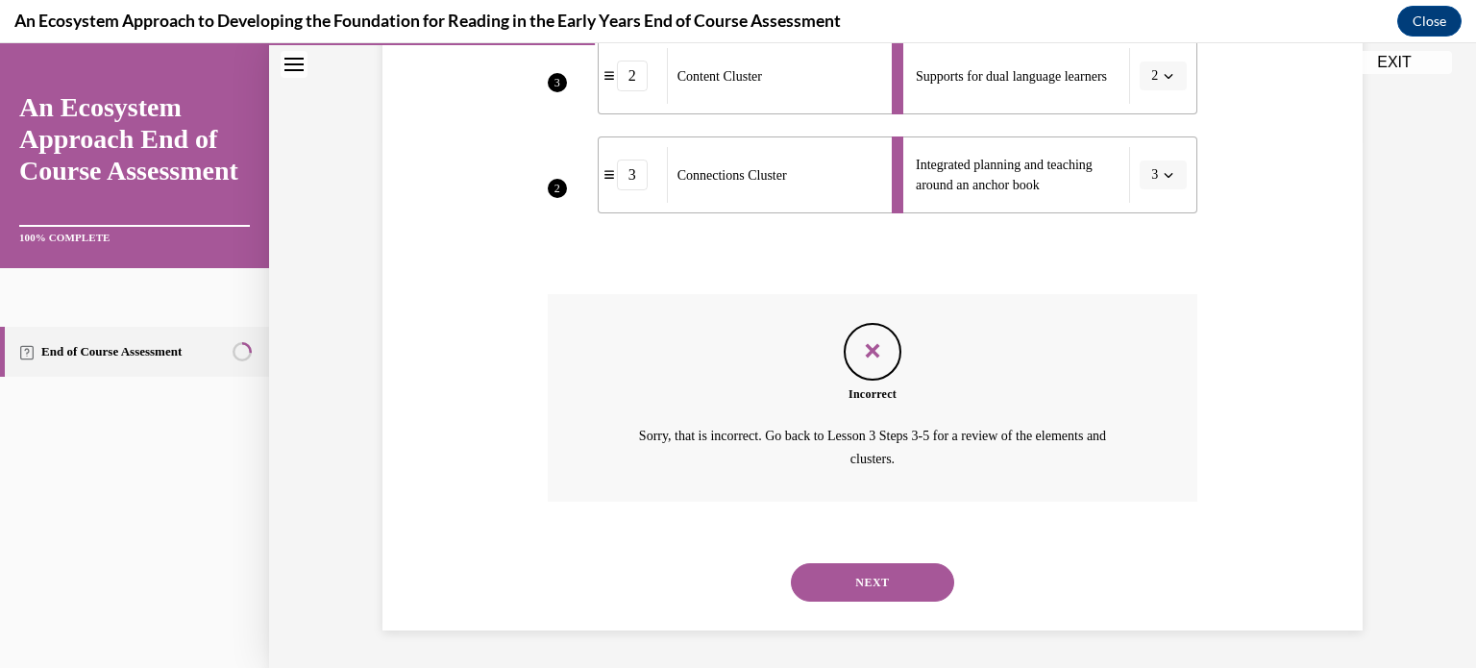
click at [879, 369] on div "Feedback" at bounding box center [873, 352] width 58 height 58
click at [867, 577] on button "NEXT" at bounding box center [872, 582] width 163 height 38
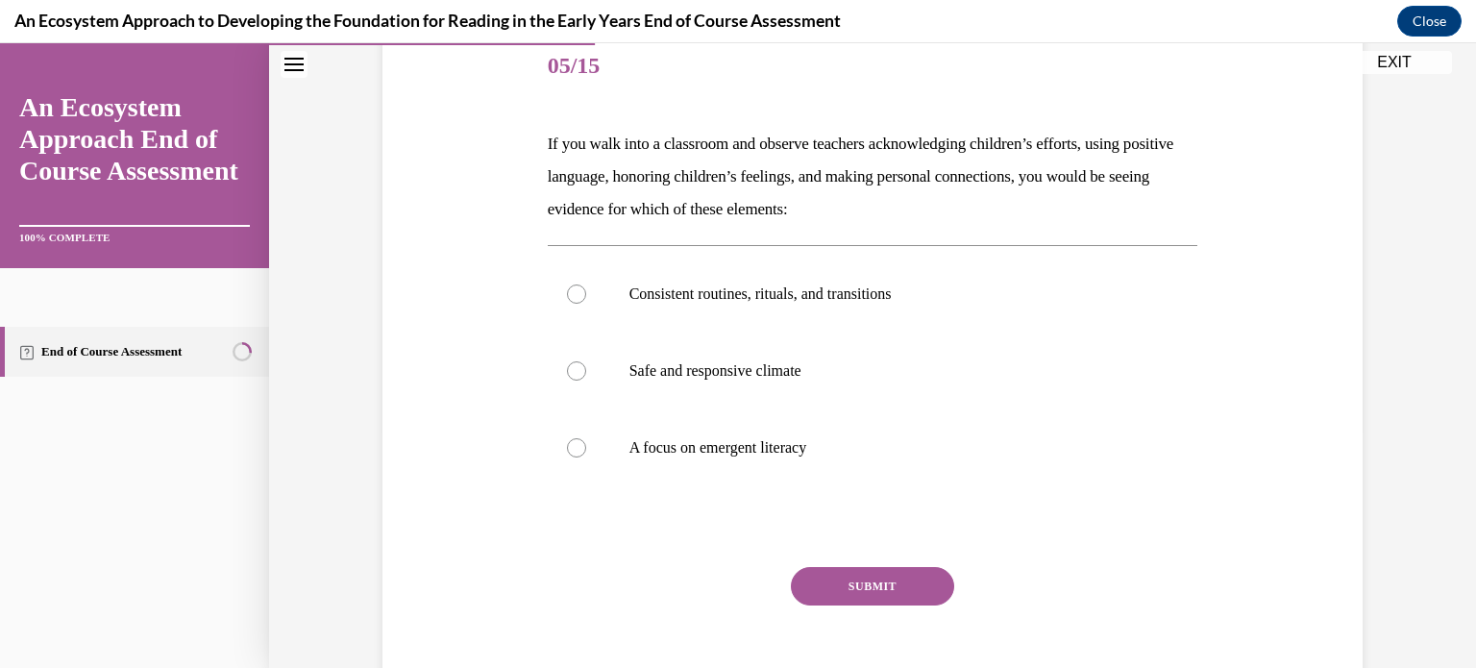
scroll to position [237, 0]
click at [584, 379] on label "Safe and responsive climate" at bounding box center [873, 371] width 650 height 77
click at [584, 379] on input "Safe and responsive climate" at bounding box center [576, 371] width 19 height 19
radio input "true"
click at [812, 588] on button "SUBMIT" at bounding box center [872, 587] width 163 height 38
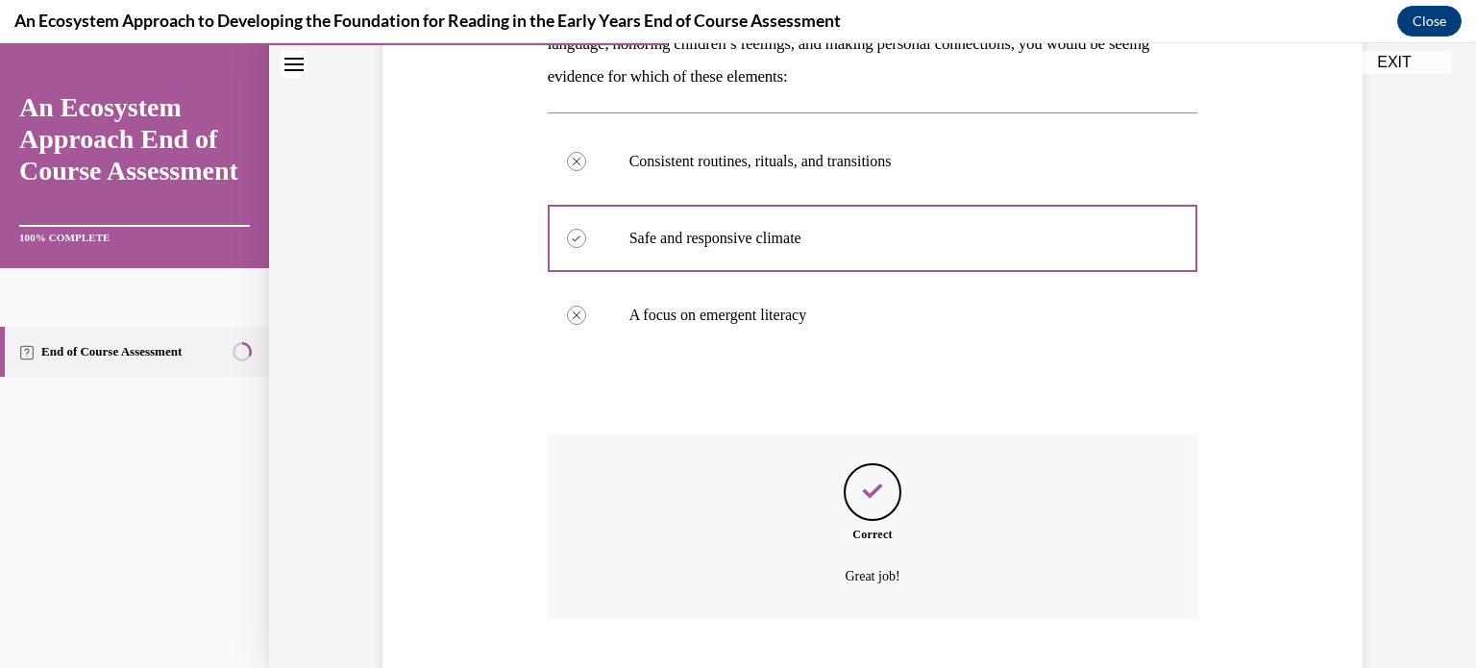
scroll to position [488, 0]
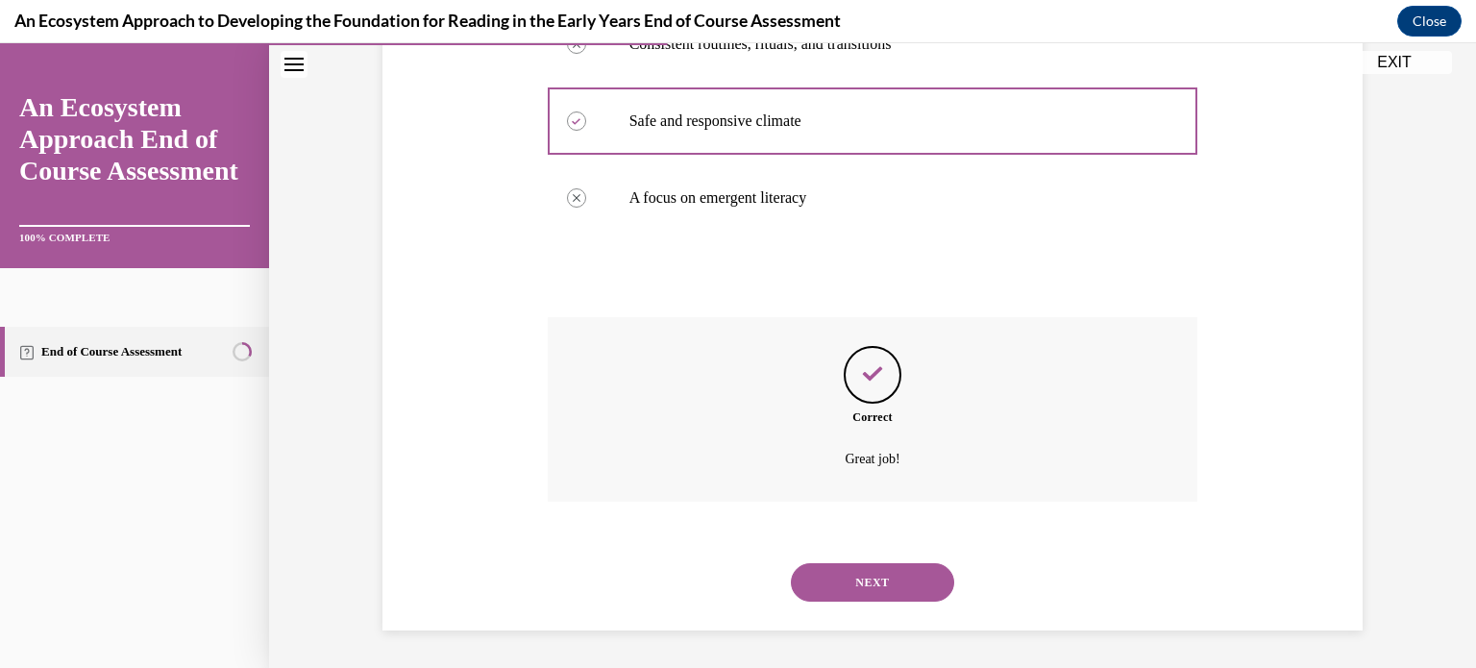
click at [893, 593] on button "NEXT" at bounding box center [872, 582] width 163 height 38
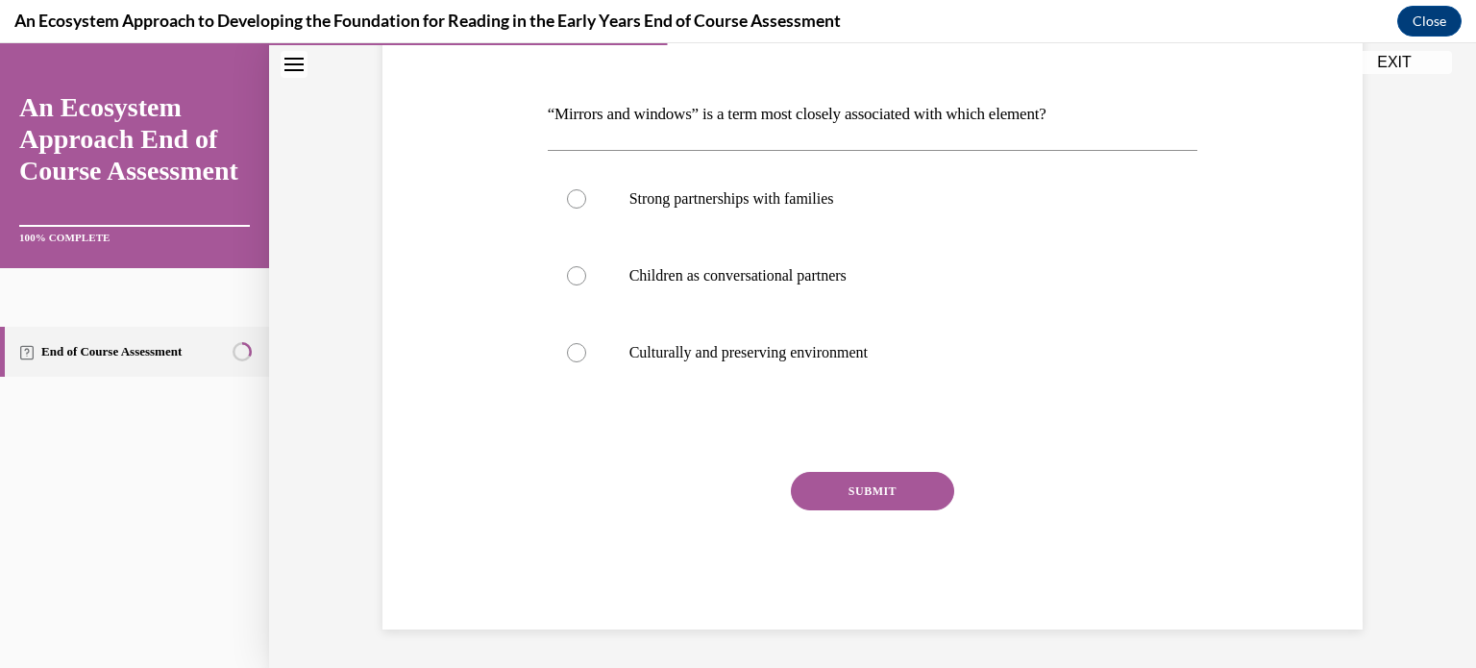
scroll to position [213, 0]
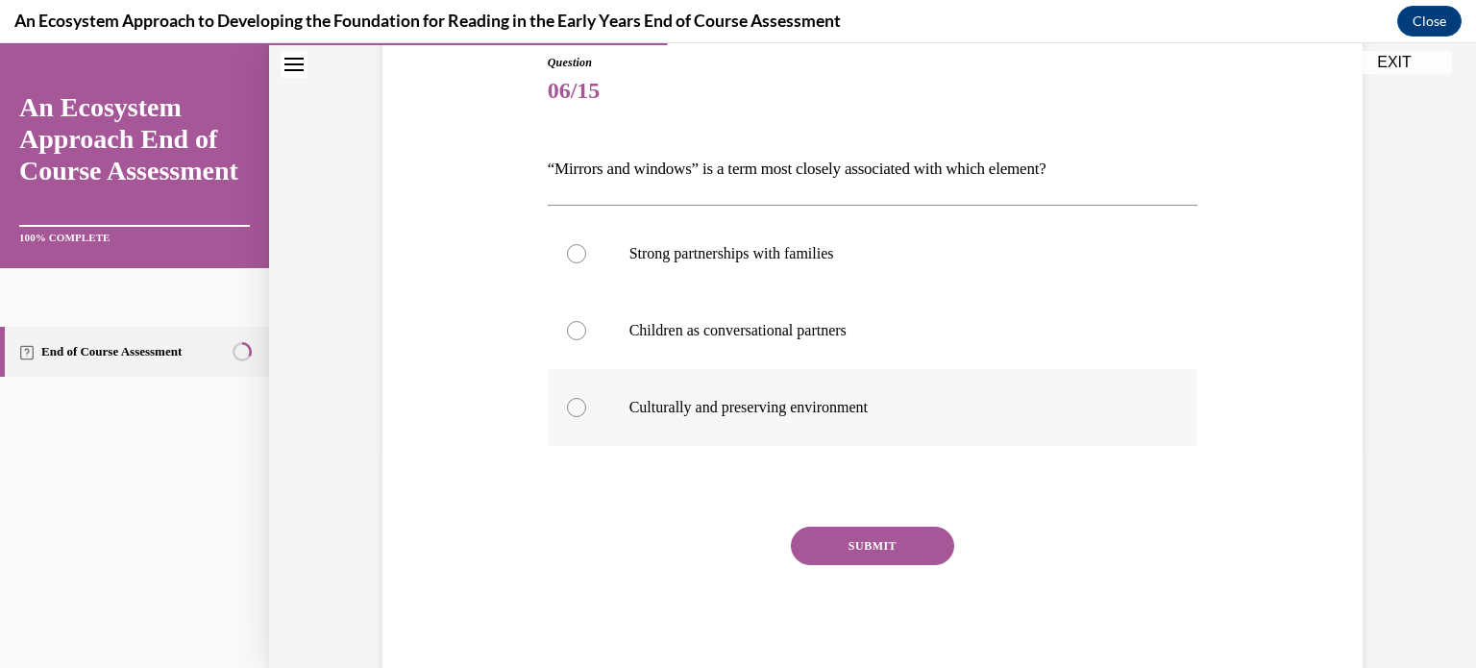
click at [601, 410] on label "Culturally and preserving environment" at bounding box center [873, 407] width 650 height 77
click at [586, 410] on input "Culturally and preserving environment" at bounding box center [576, 407] width 19 height 19
radio input "true"
click at [808, 547] on button "SUBMIT" at bounding box center [872, 546] width 163 height 38
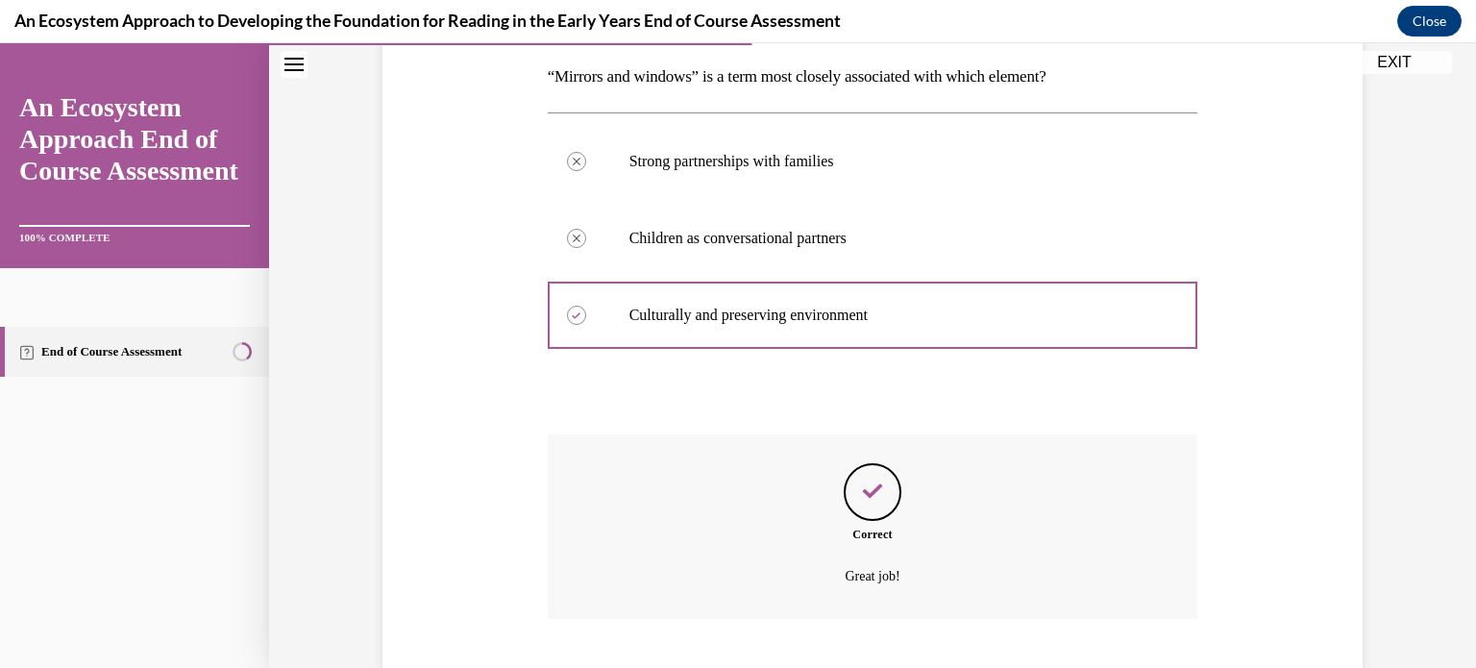
scroll to position [423, 0]
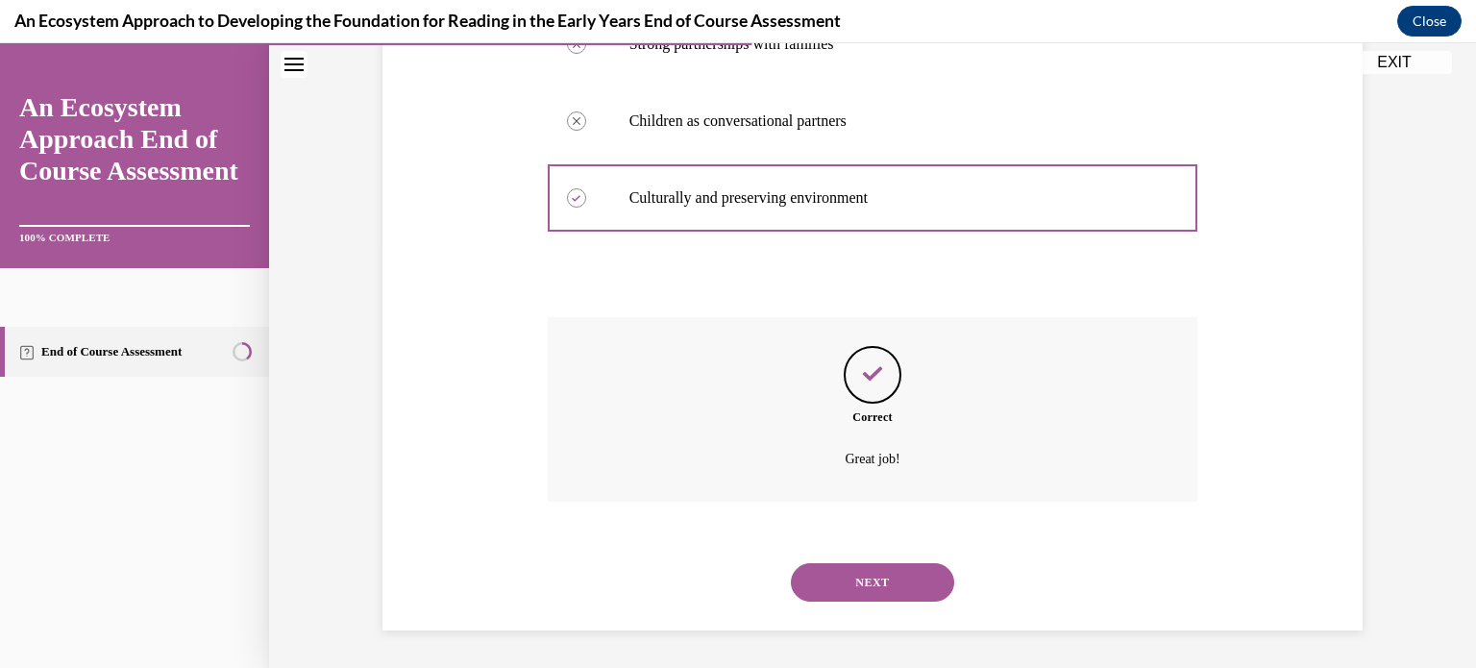
click at [856, 584] on button "NEXT" at bounding box center [872, 582] width 163 height 38
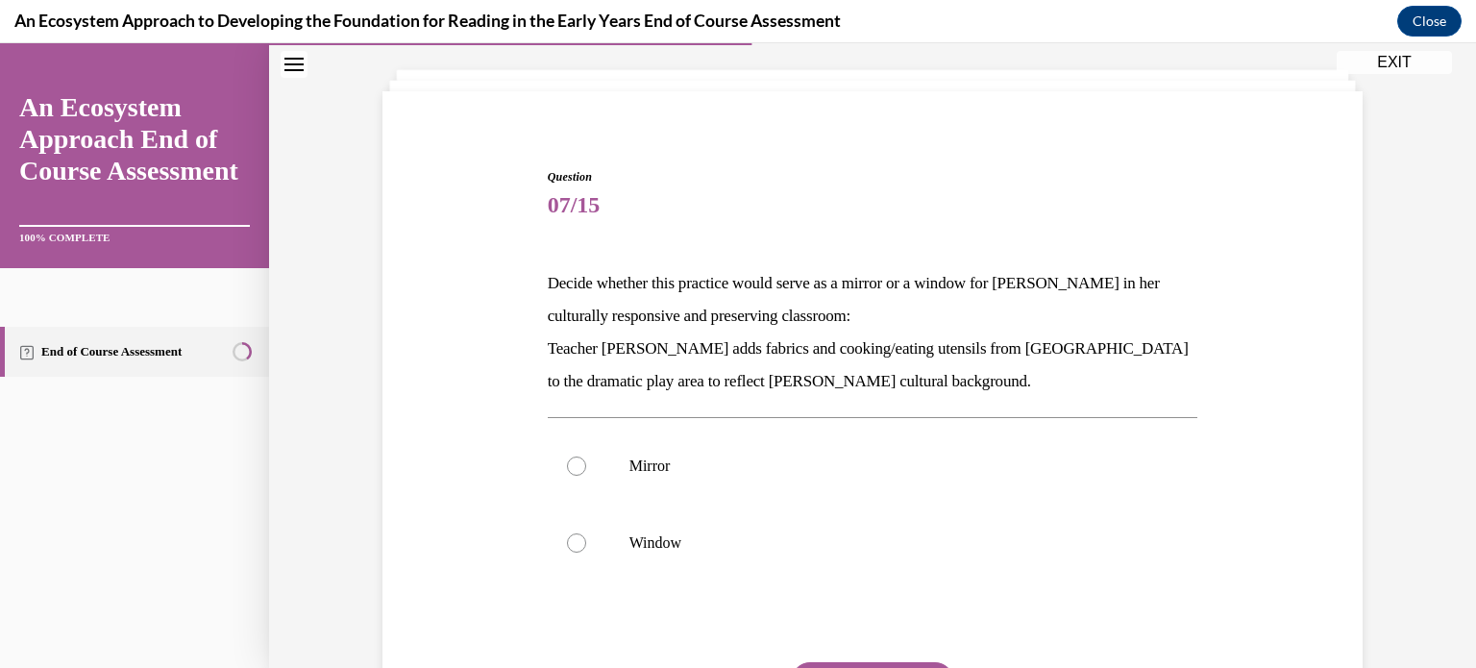
scroll to position [138, 0]
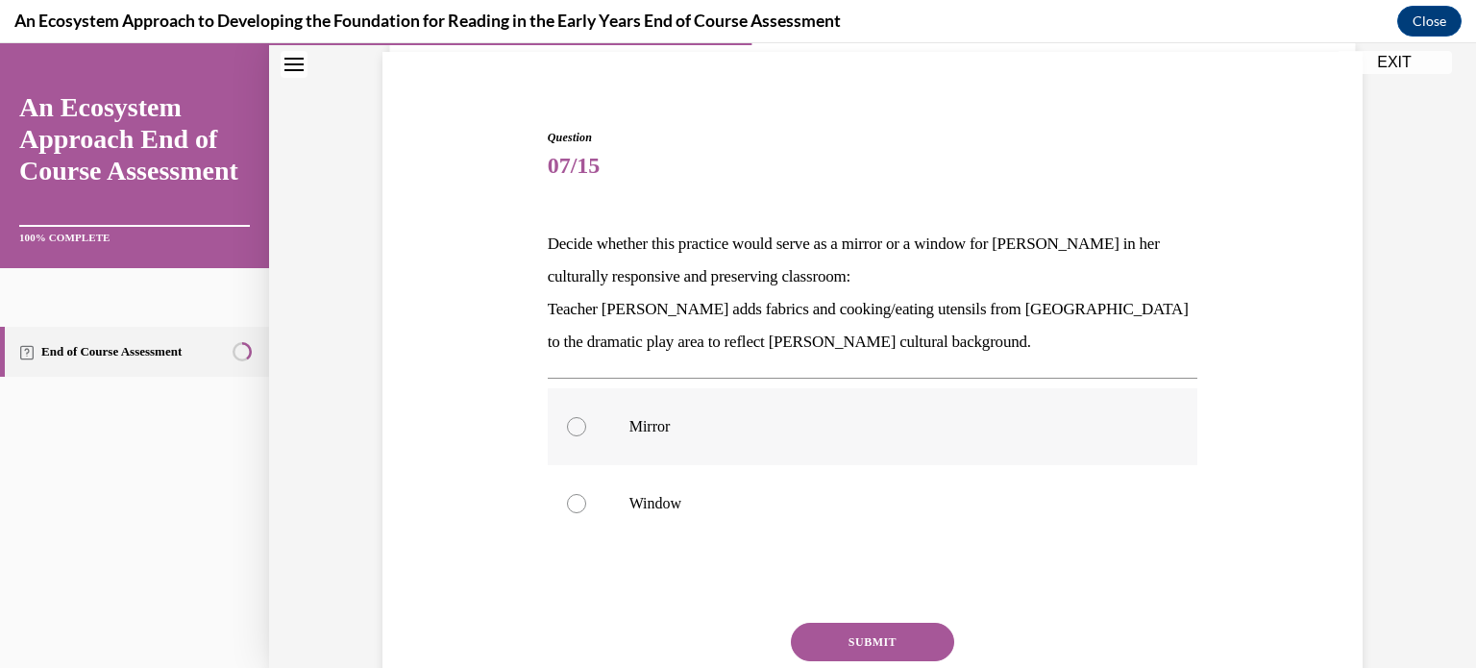
click at [584, 425] on div at bounding box center [576, 426] width 19 height 19
click at [584, 425] on input "Mirror" at bounding box center [576, 426] width 19 height 19
radio input "true"
click at [856, 635] on button "SUBMIT" at bounding box center [872, 642] width 163 height 38
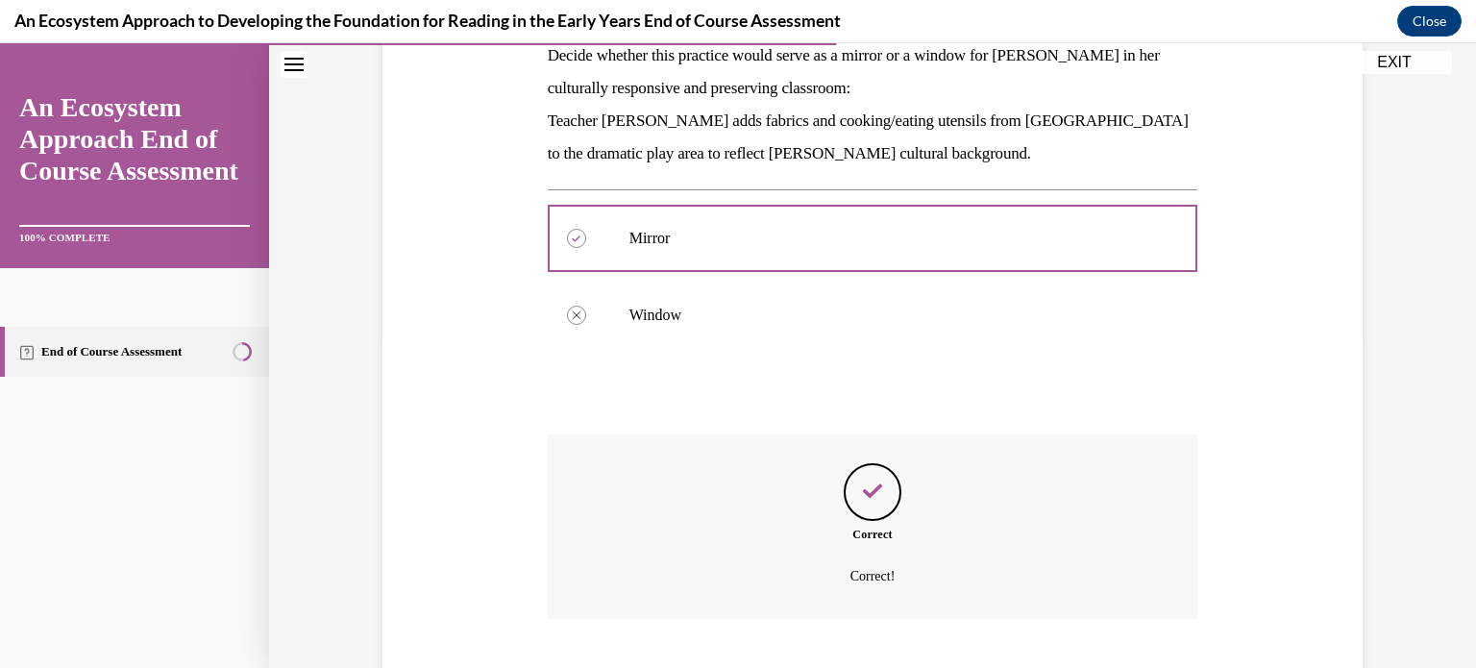
scroll to position [444, 0]
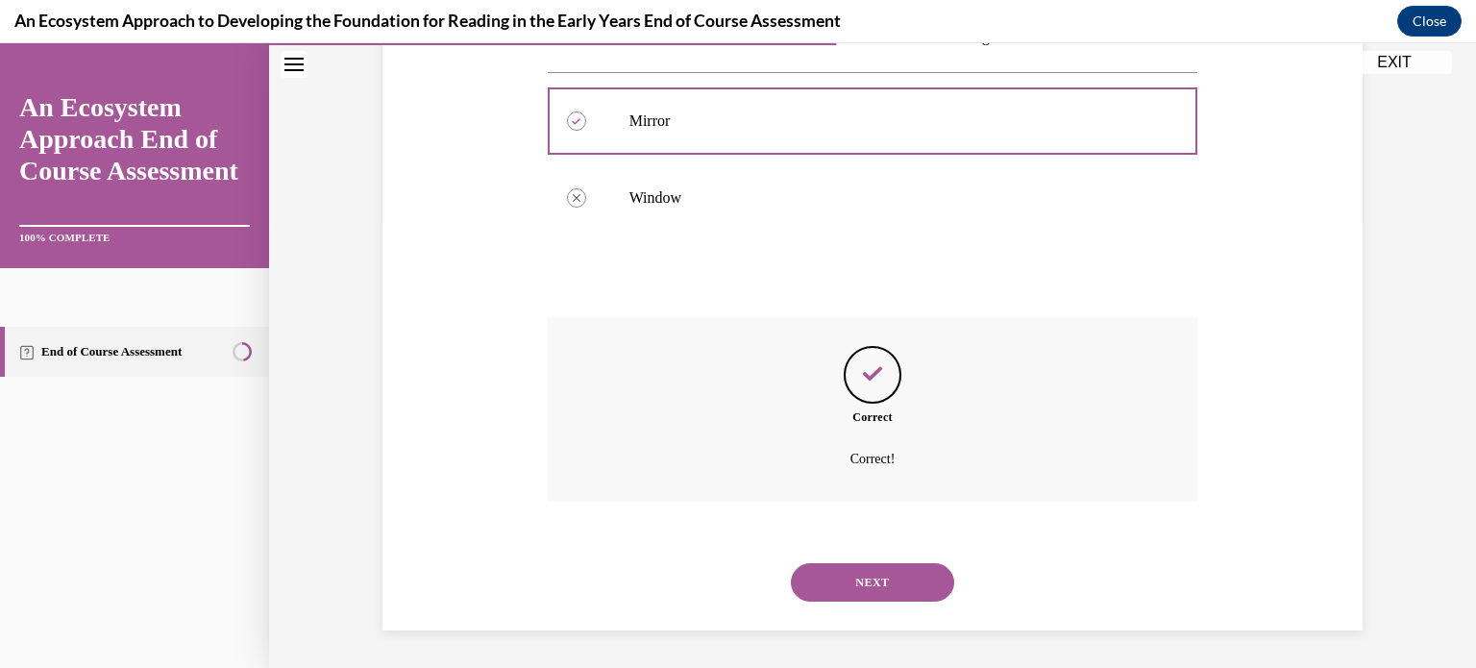
click at [835, 578] on button "NEXT" at bounding box center [872, 582] width 163 height 38
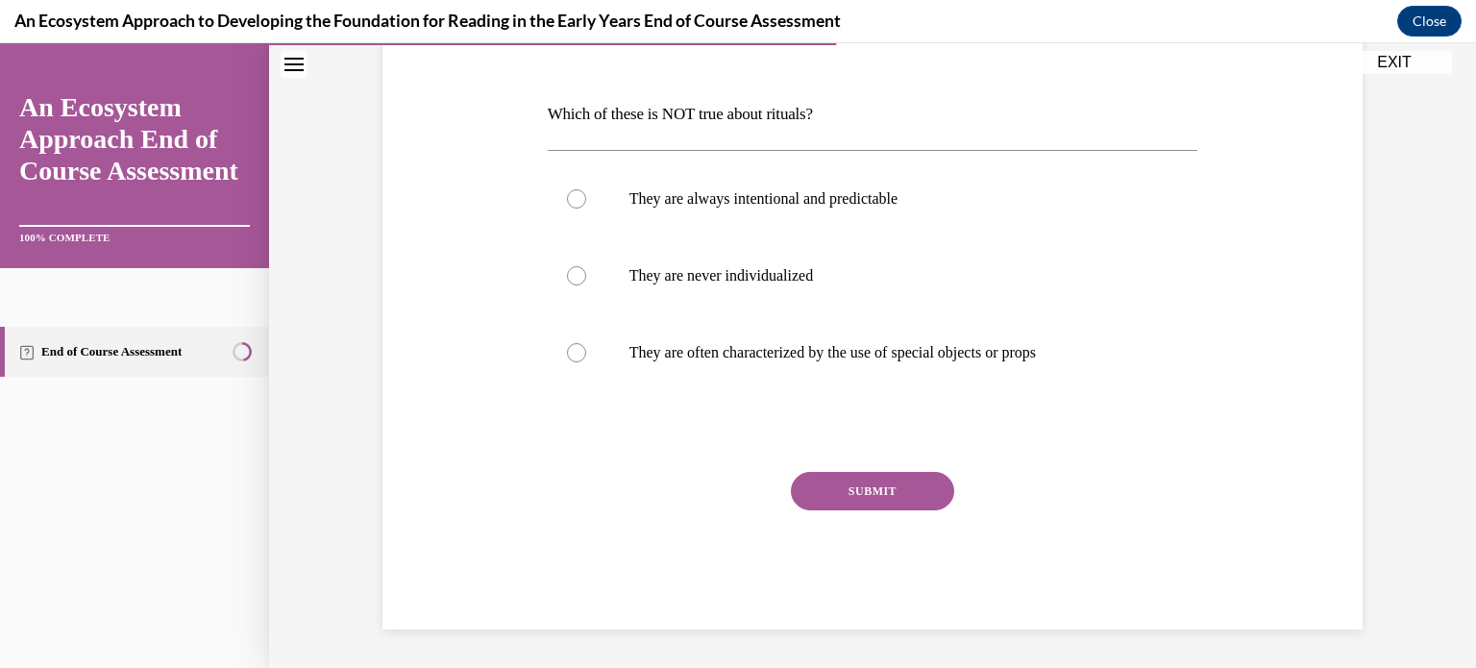
scroll to position [213, 0]
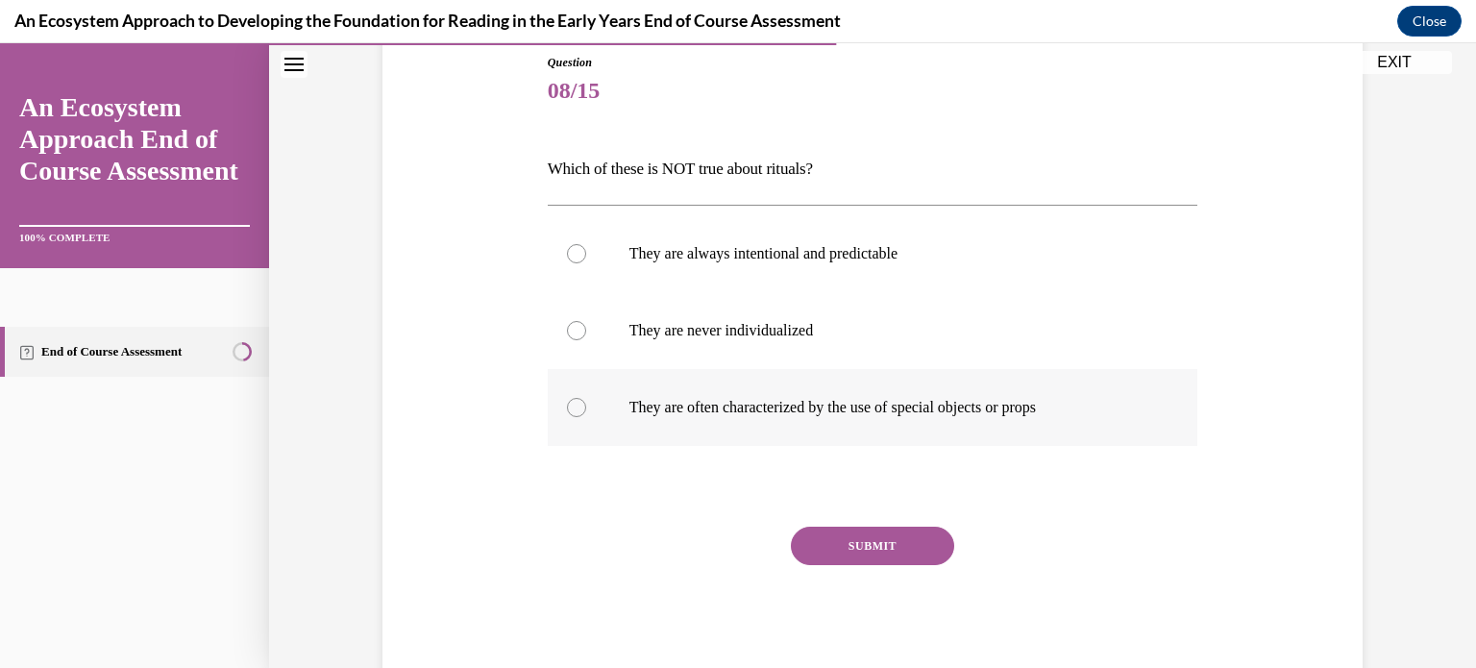
click at [685, 403] on p "They are often characterized by the use of special objects or props" at bounding box center [889, 407] width 521 height 19
click at [586, 403] on input "They are often characterized by the use of special objects or props" at bounding box center [576, 407] width 19 height 19
radio input "true"
click at [865, 551] on button "SUBMIT" at bounding box center [872, 546] width 163 height 38
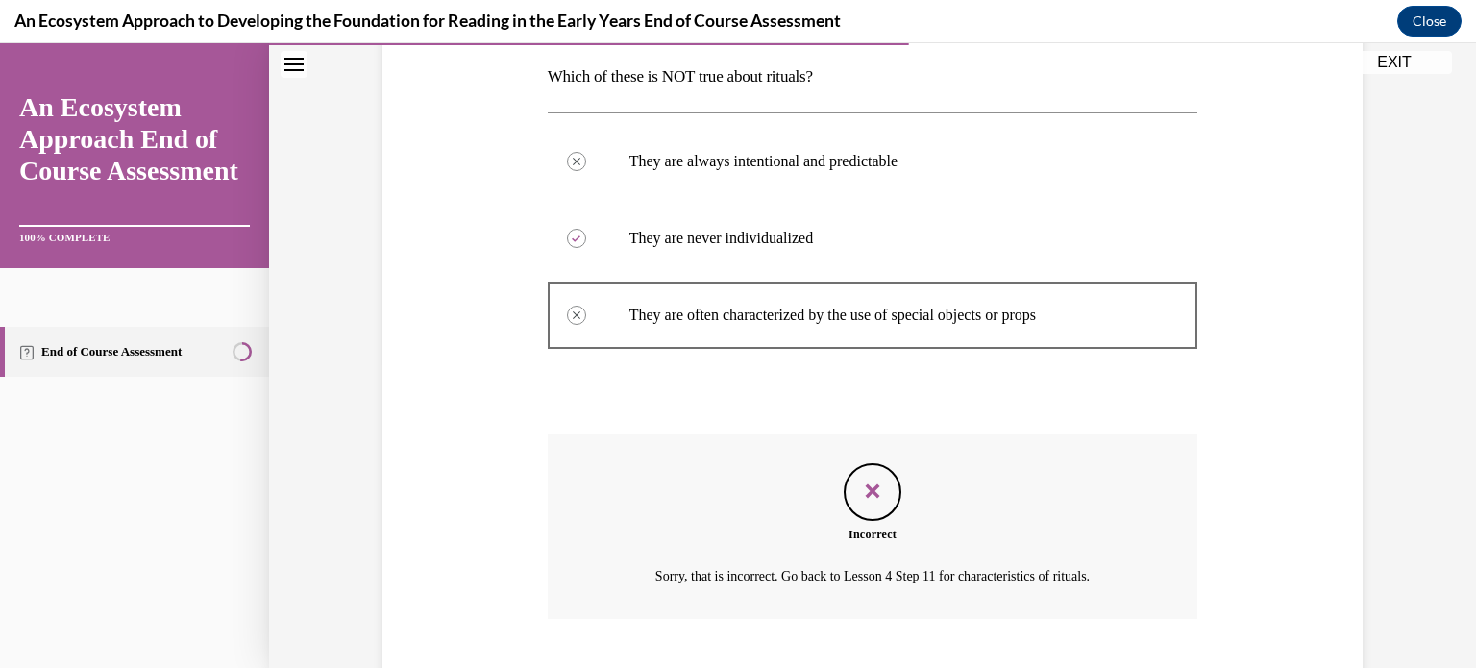
scroll to position [423, 0]
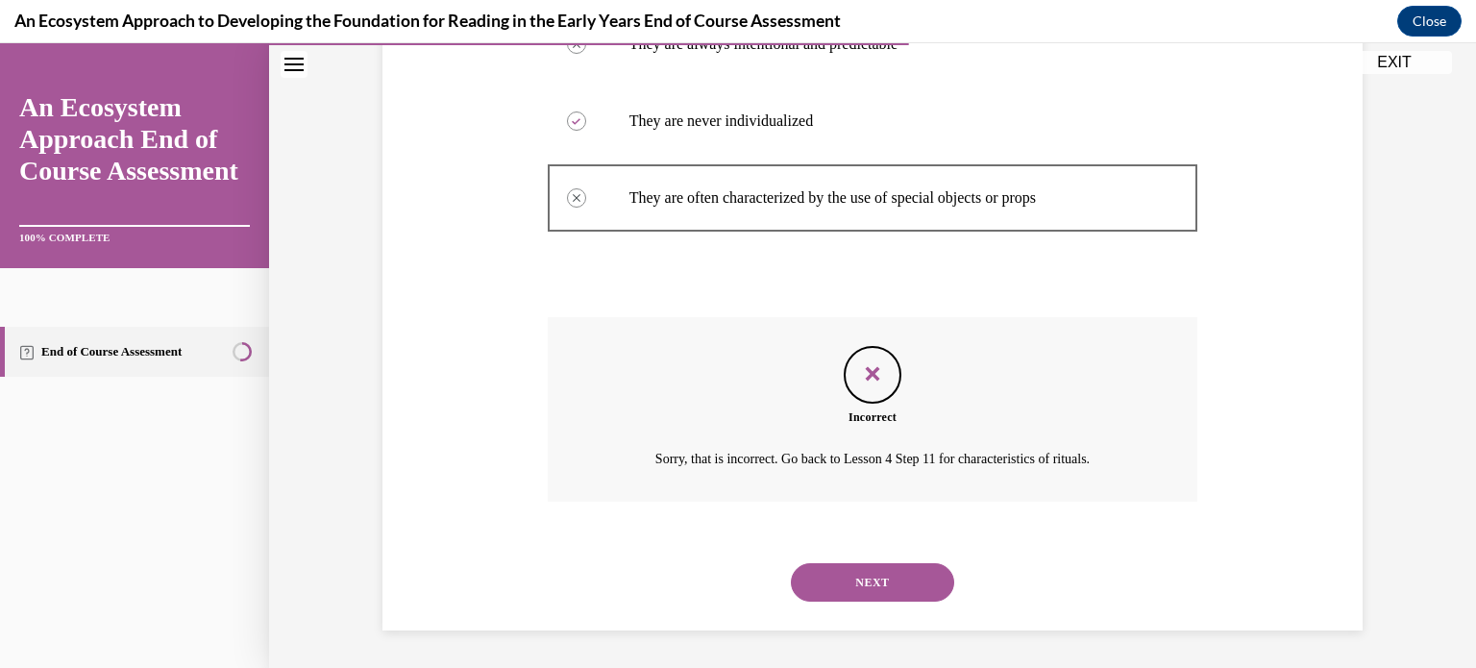
click at [869, 577] on button "NEXT" at bounding box center [872, 582] width 163 height 38
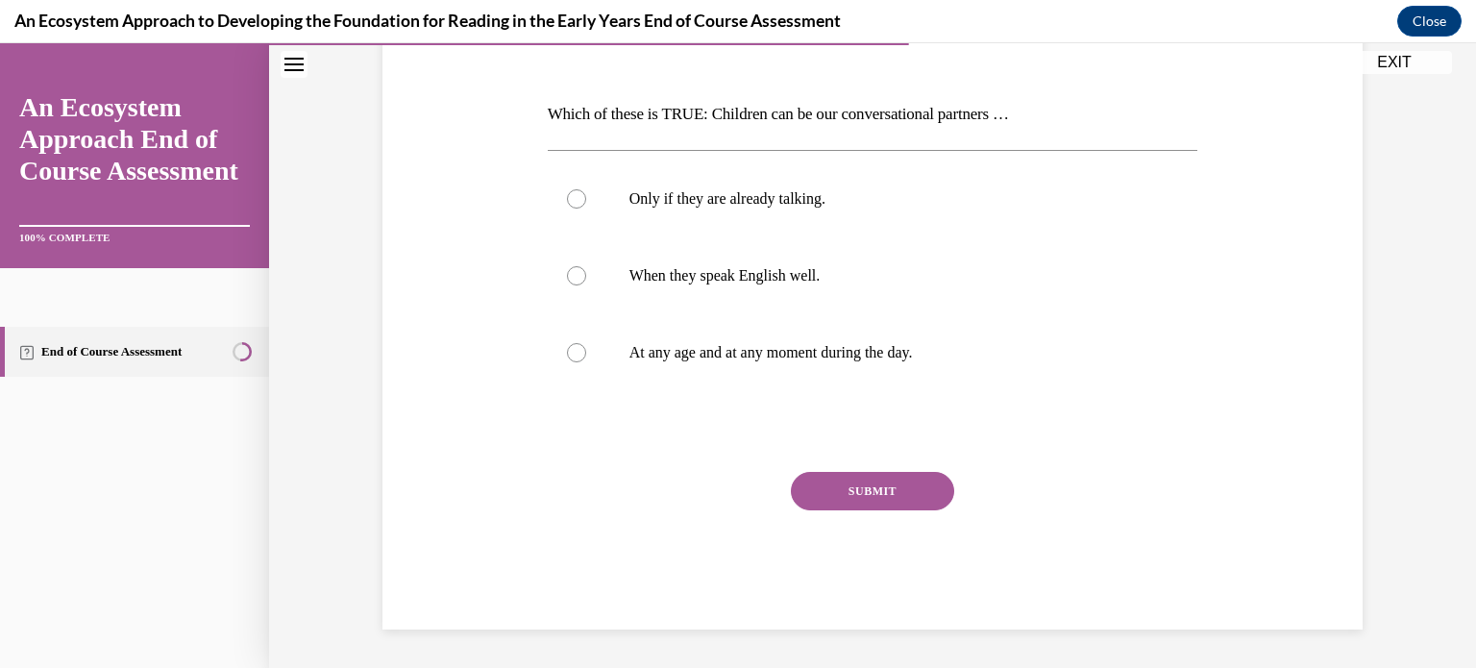
scroll to position [213, 0]
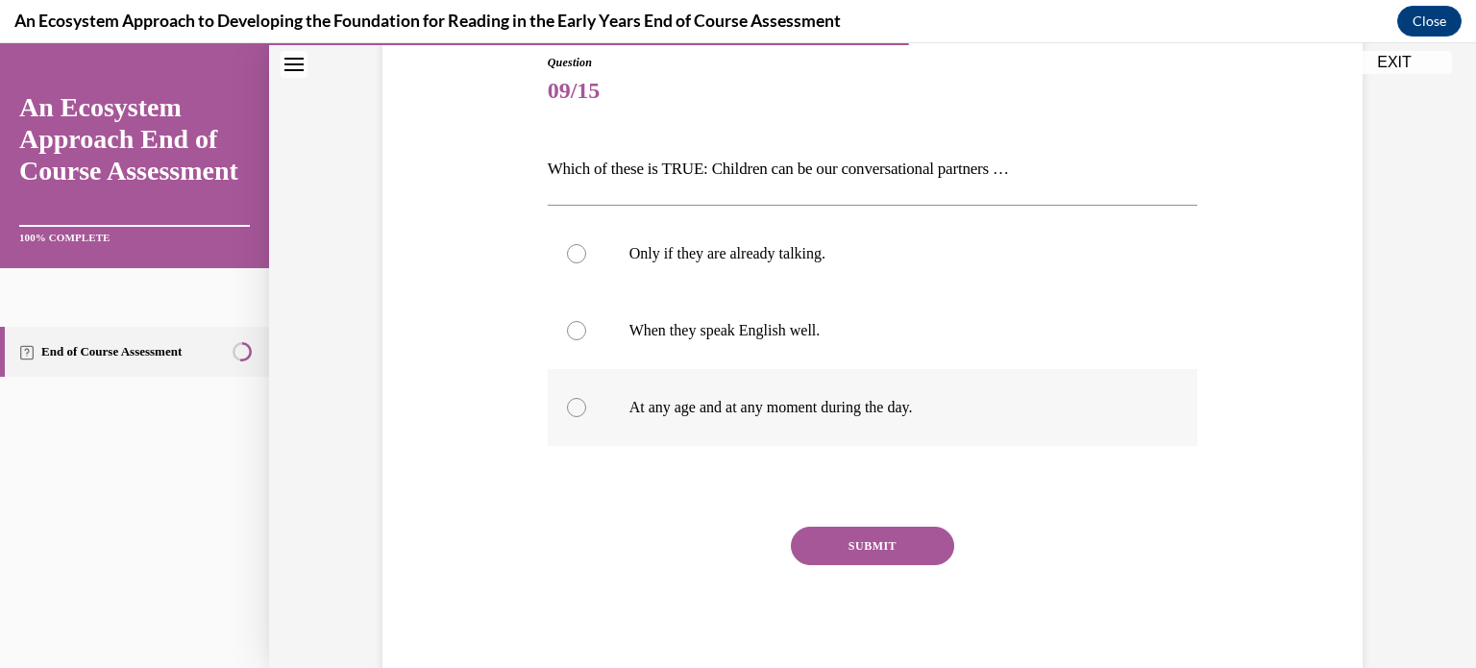
click at [707, 398] on p "At any age and at any moment during the day." at bounding box center [889, 407] width 521 height 19
click at [586, 398] on input "At any age and at any moment during the day." at bounding box center [576, 407] width 19 height 19
radio input "true"
click at [902, 551] on button "SUBMIT" at bounding box center [872, 546] width 163 height 38
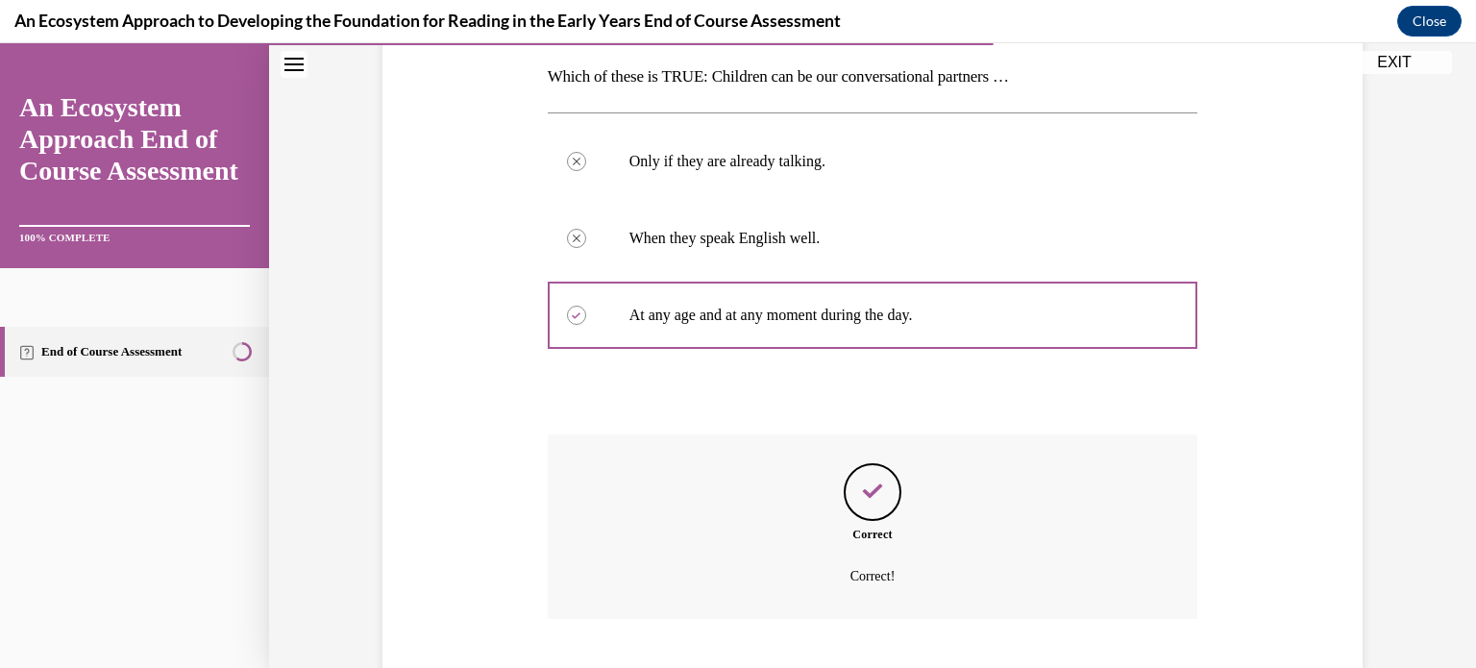
scroll to position [423, 0]
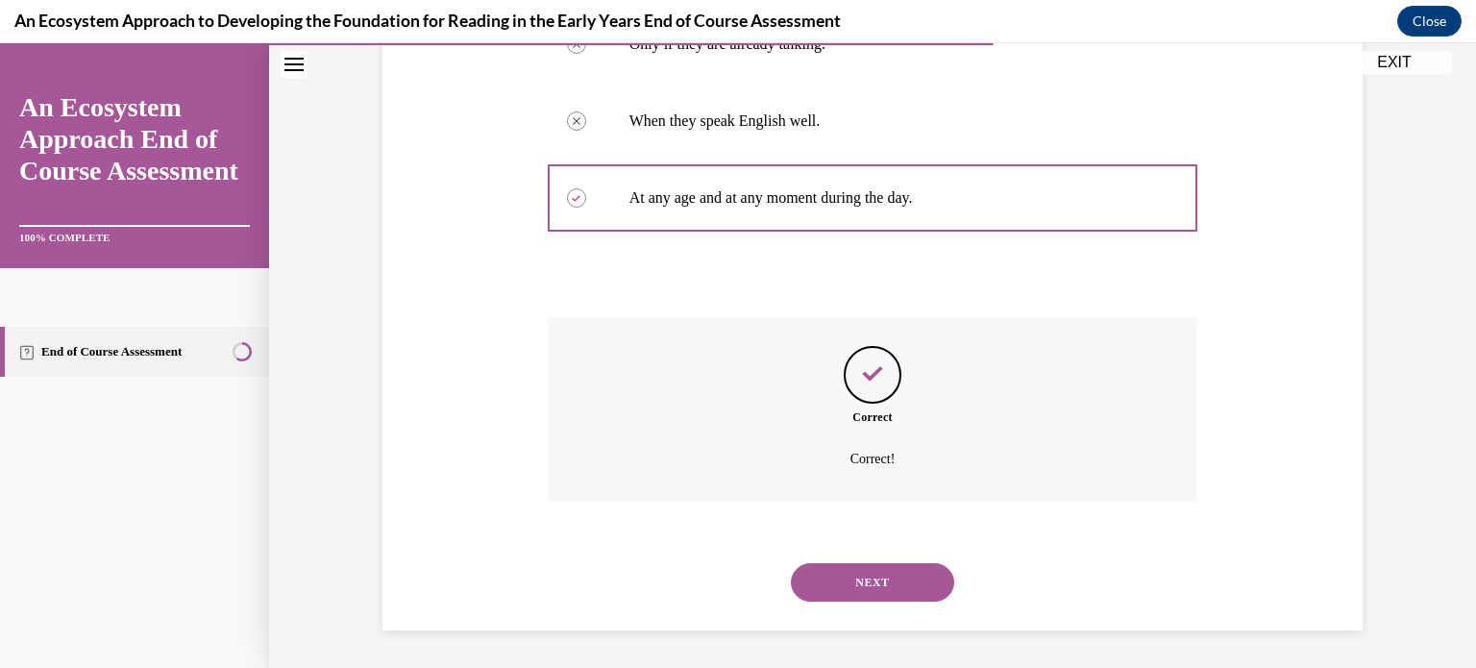
click at [894, 596] on button "NEXT" at bounding box center [872, 582] width 163 height 38
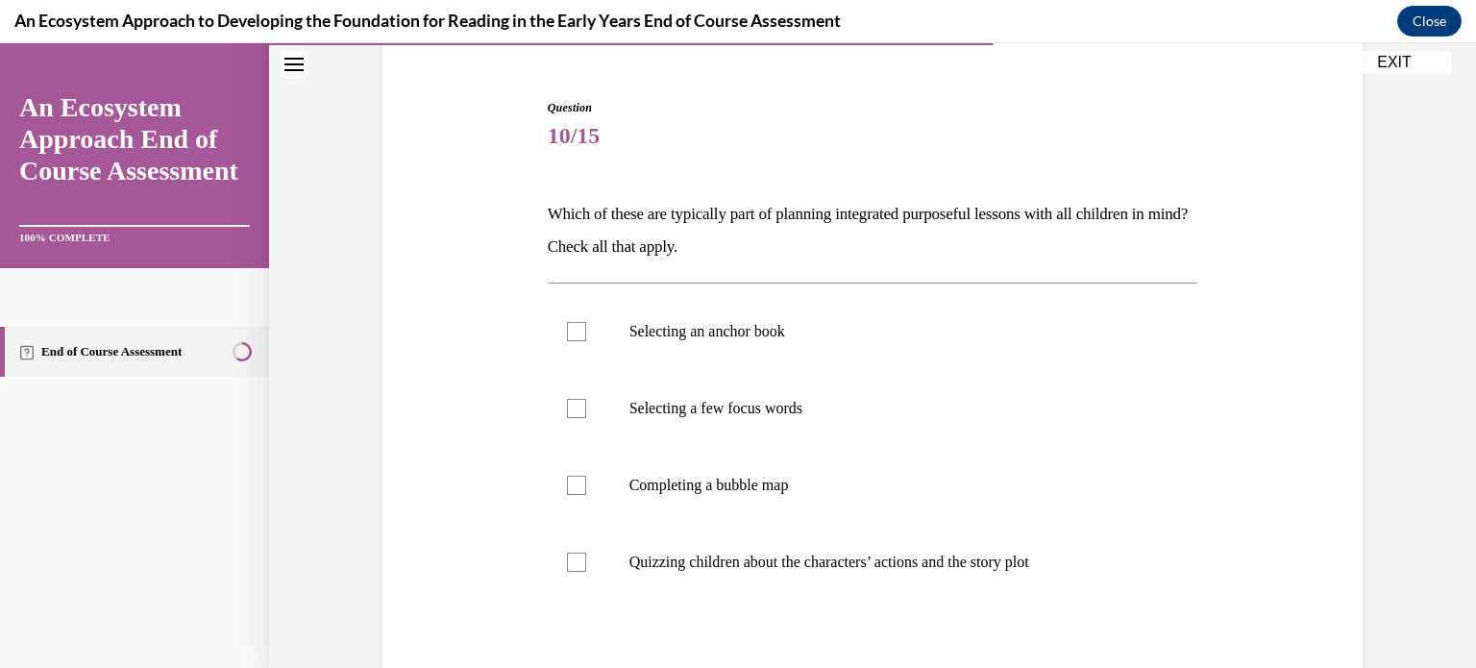
scroll to position [169, 0]
click at [570, 339] on div at bounding box center [576, 330] width 19 height 19
click at [570, 339] on input "Selecting an anchor book" at bounding box center [576, 330] width 19 height 19
checkbox input "true"
click at [577, 381] on label "Selecting a few focus words" at bounding box center [873, 407] width 650 height 77
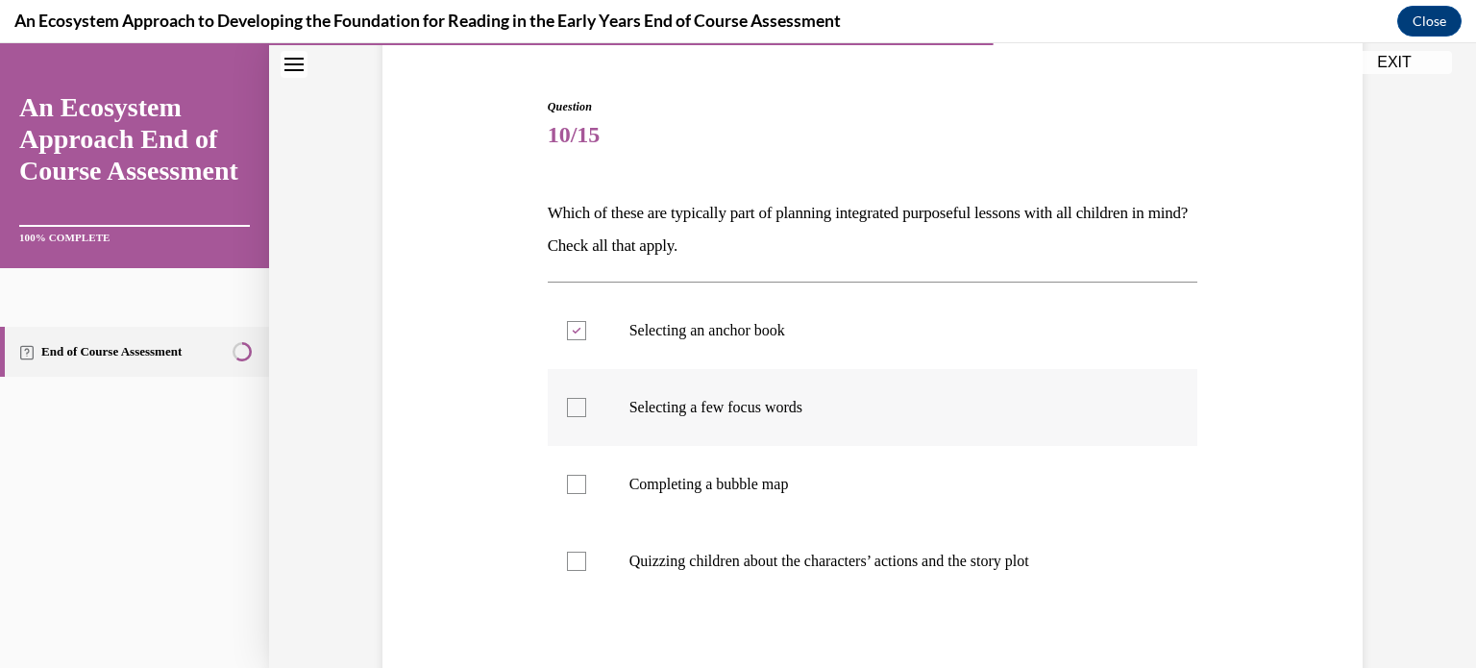
click at [577, 398] on input "Selecting a few focus words" at bounding box center [576, 407] width 19 height 19
checkbox input "true"
click at [564, 478] on label "Completing a bubble map" at bounding box center [873, 484] width 650 height 77
click at [567, 478] on input "Completing a bubble map" at bounding box center [576, 484] width 19 height 19
checkbox input "true"
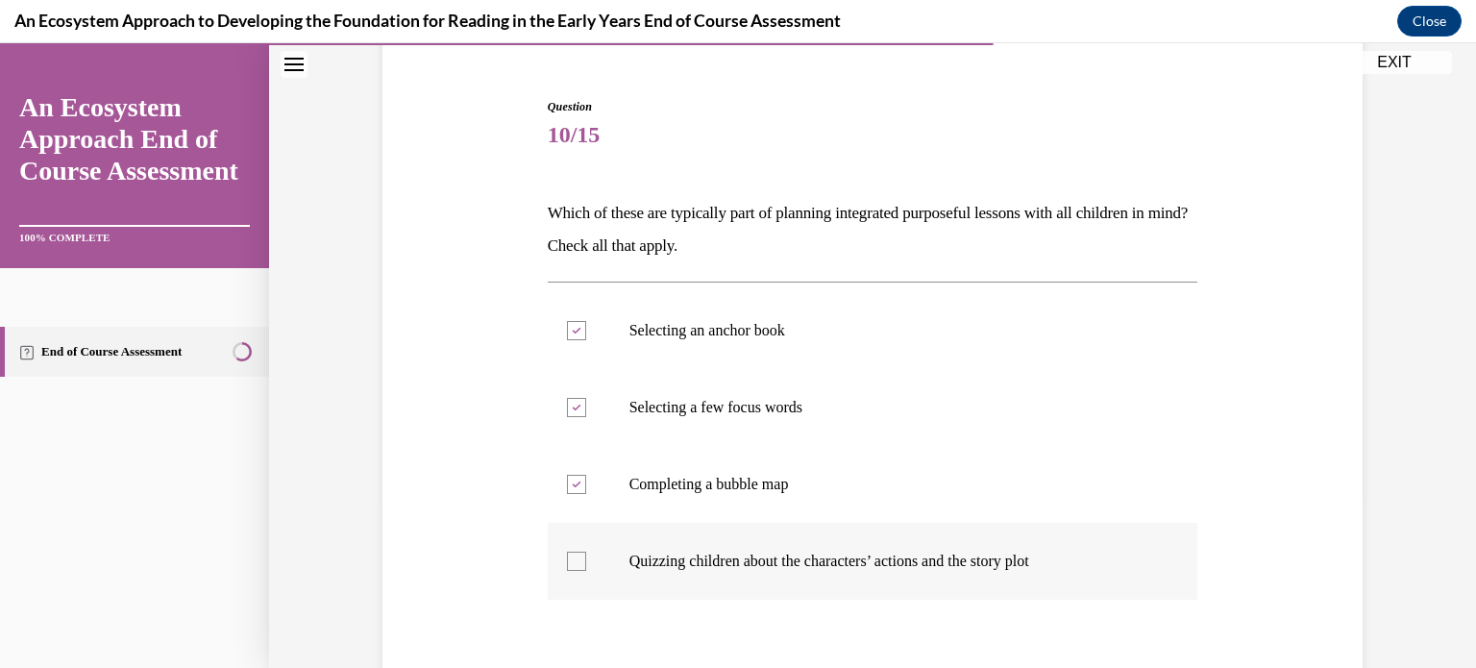
click at [569, 560] on div at bounding box center [576, 560] width 19 height 19
click at [569, 560] on input "Quizzing children about the characters’ actions and the story plot" at bounding box center [576, 560] width 19 height 19
checkbox input "true"
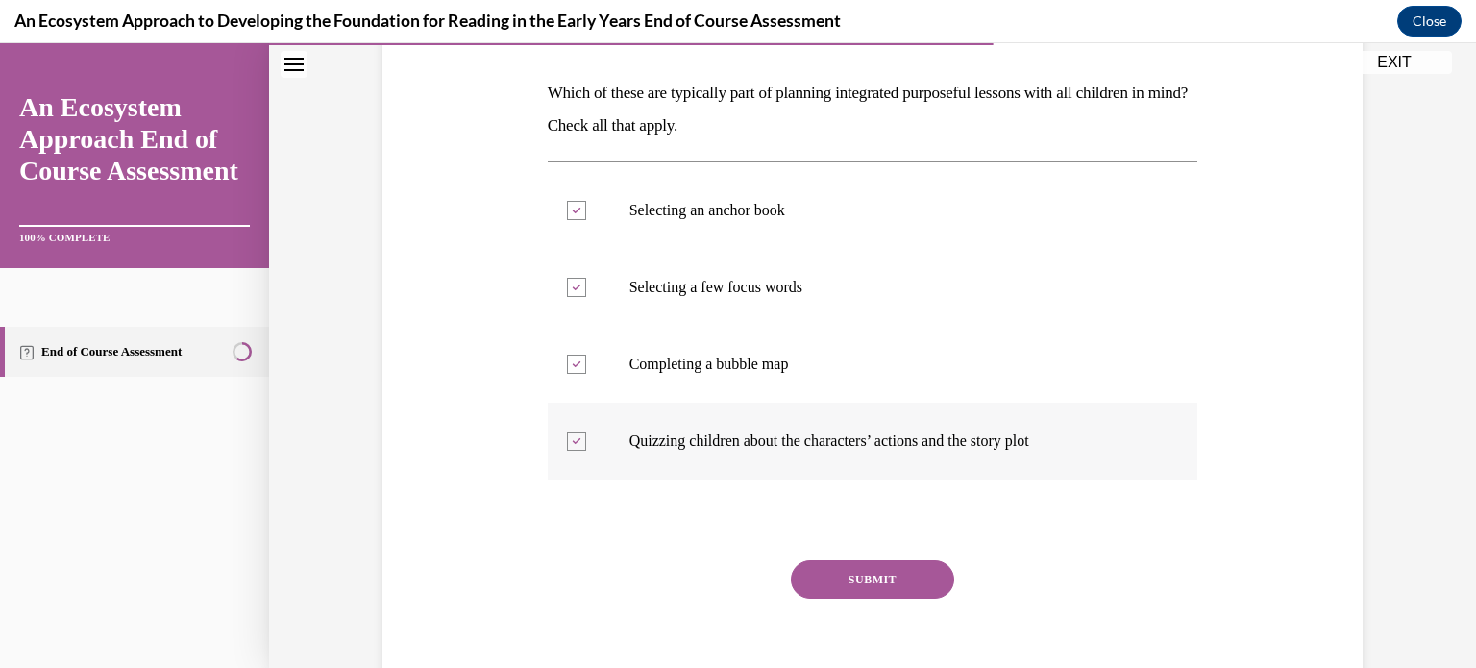
scroll to position [303, 0]
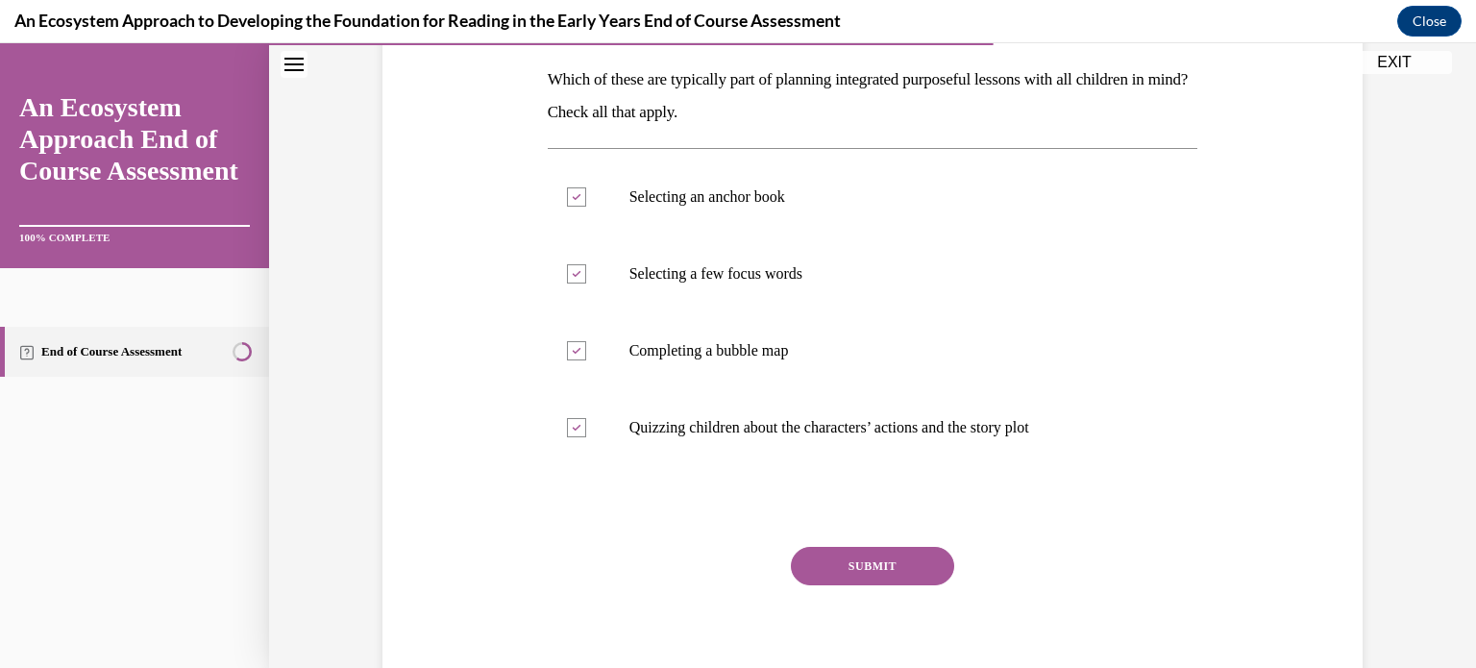
click at [817, 576] on button "SUBMIT" at bounding box center [872, 566] width 163 height 38
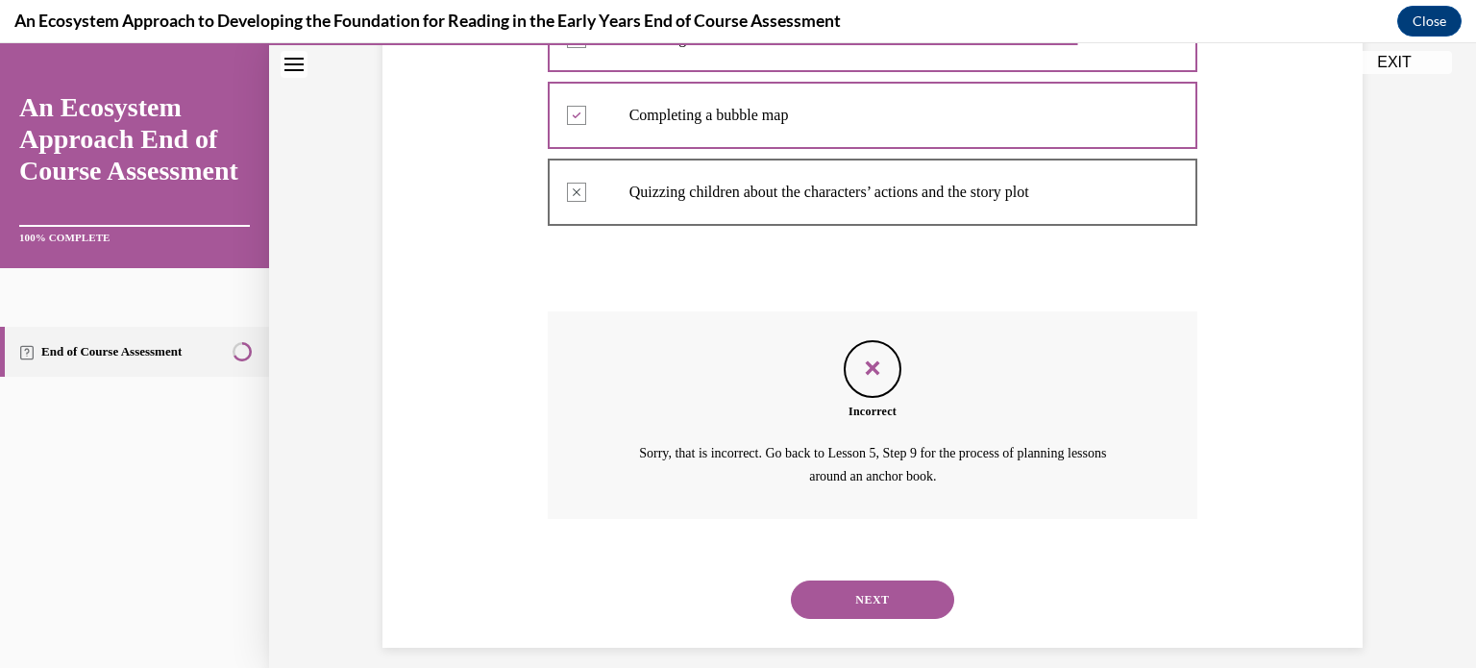
scroll to position [555, 0]
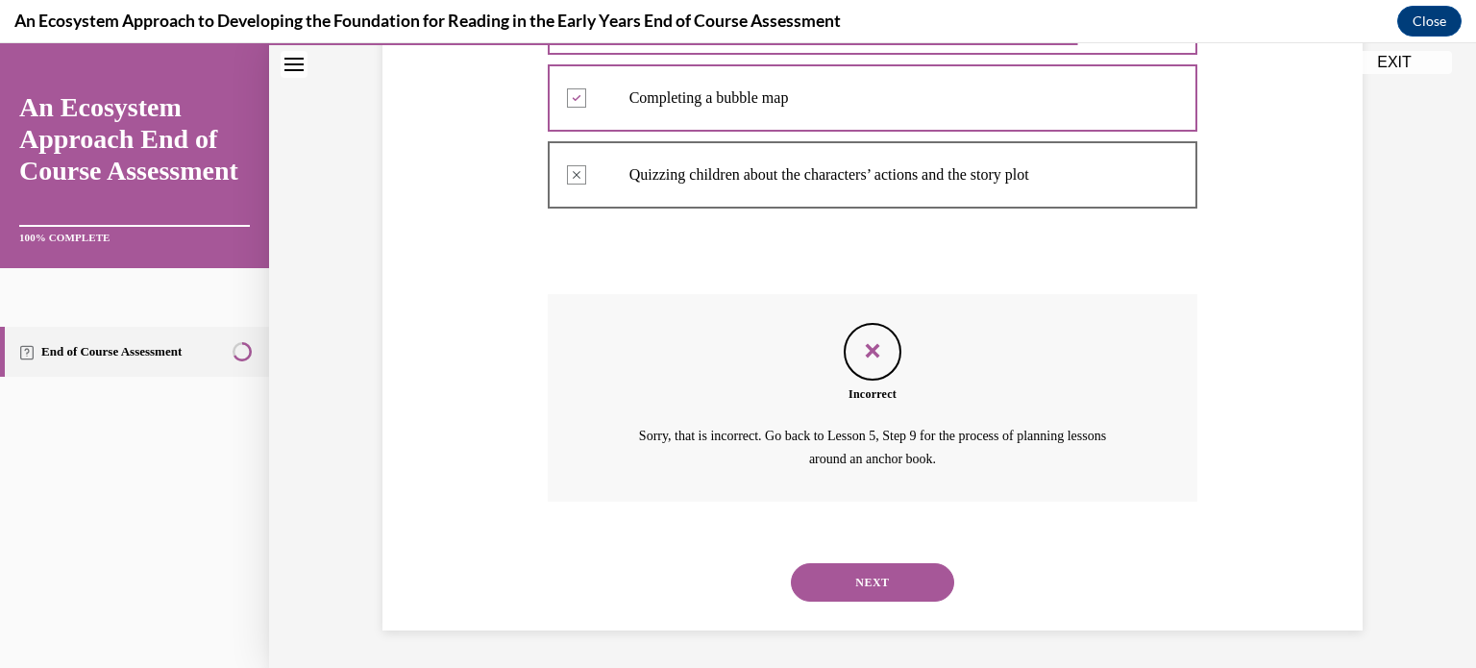
click at [831, 581] on button "NEXT" at bounding box center [872, 582] width 163 height 38
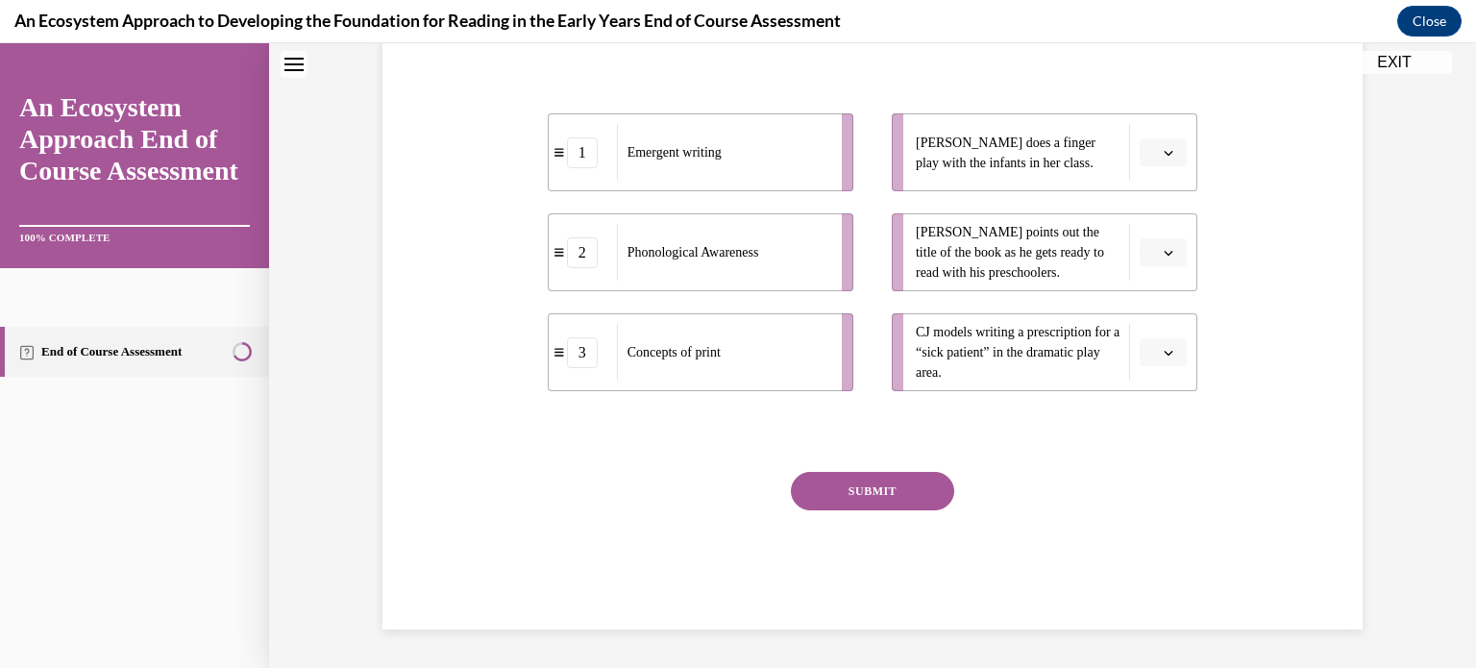
scroll to position [0, 0]
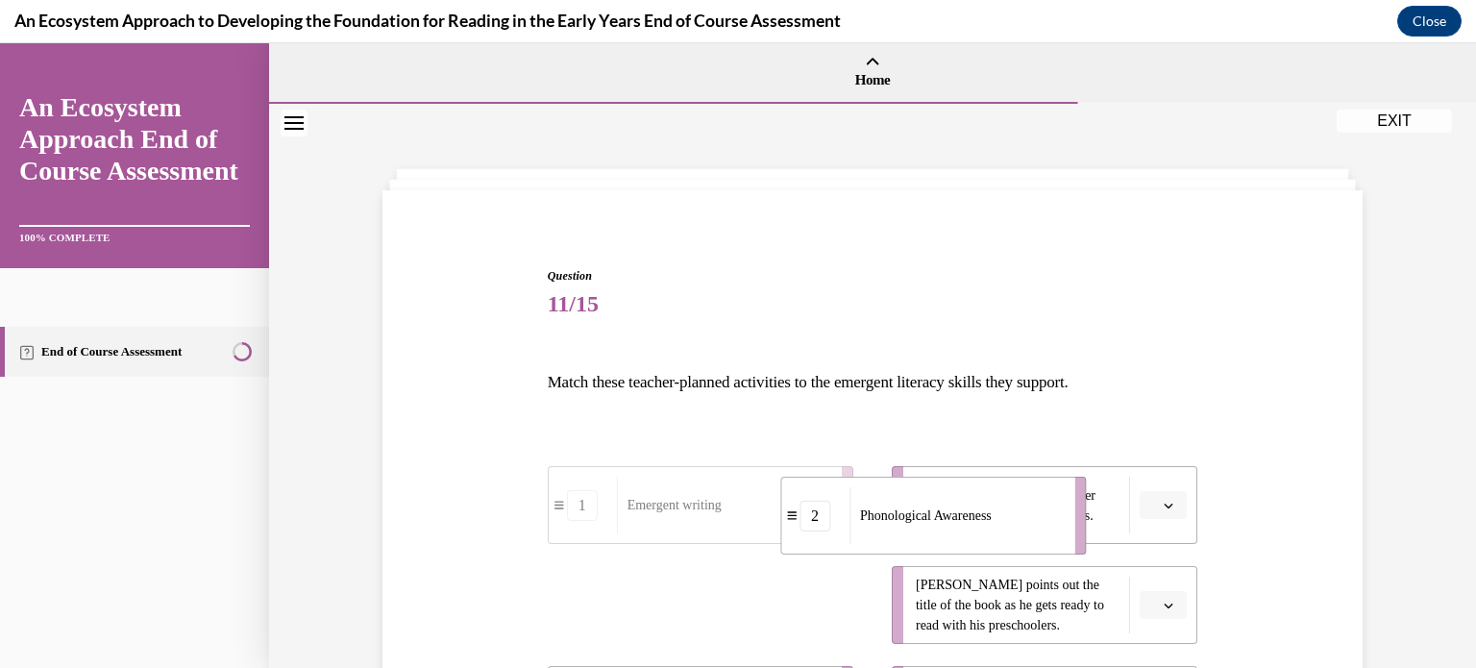
drag, startPoint x: 768, startPoint y: 586, endPoint x: 1023, endPoint y: 484, distance: 275.1
click at [1023, 487] on div "Phonological Awareness" at bounding box center [955, 515] width 212 height 57
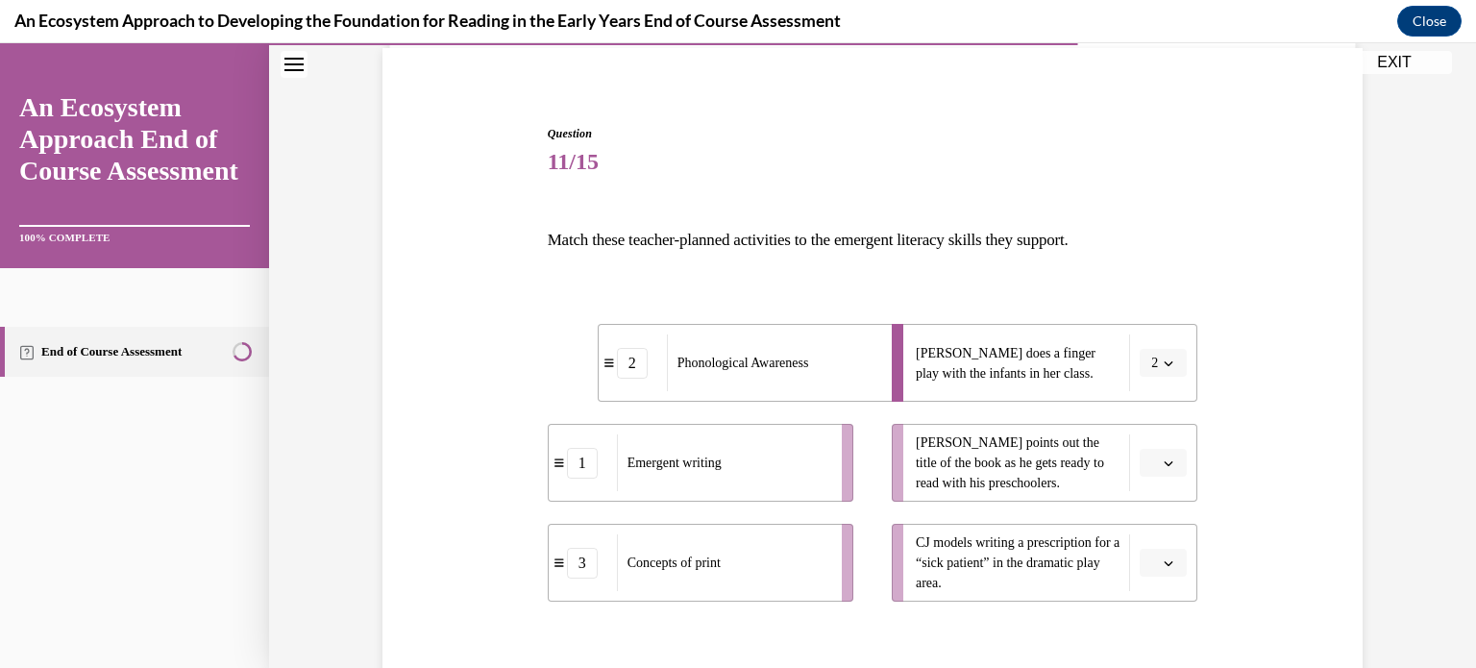
scroll to position [146, 0]
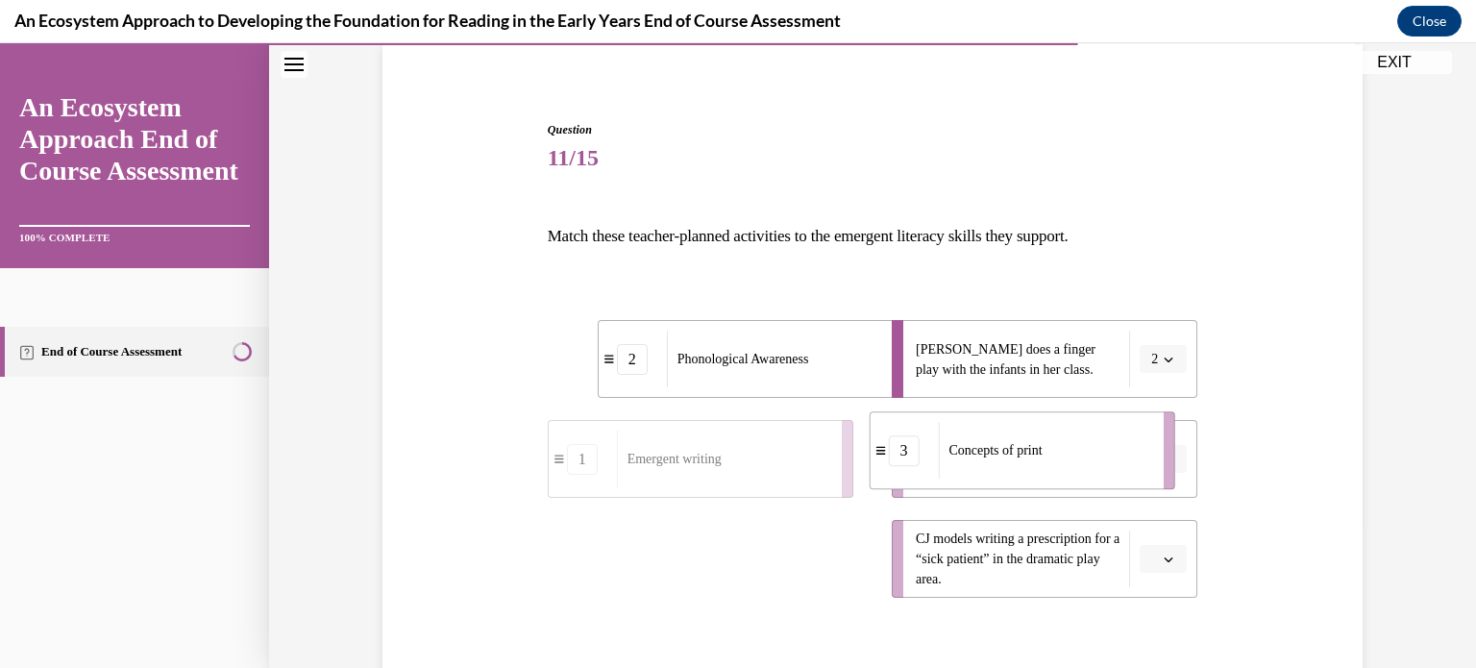
drag, startPoint x: 784, startPoint y: 552, endPoint x: 1106, endPoint y: 444, distance: 339.7
click at [1106, 444] on div "Concepts of print" at bounding box center [1044, 450] width 212 height 57
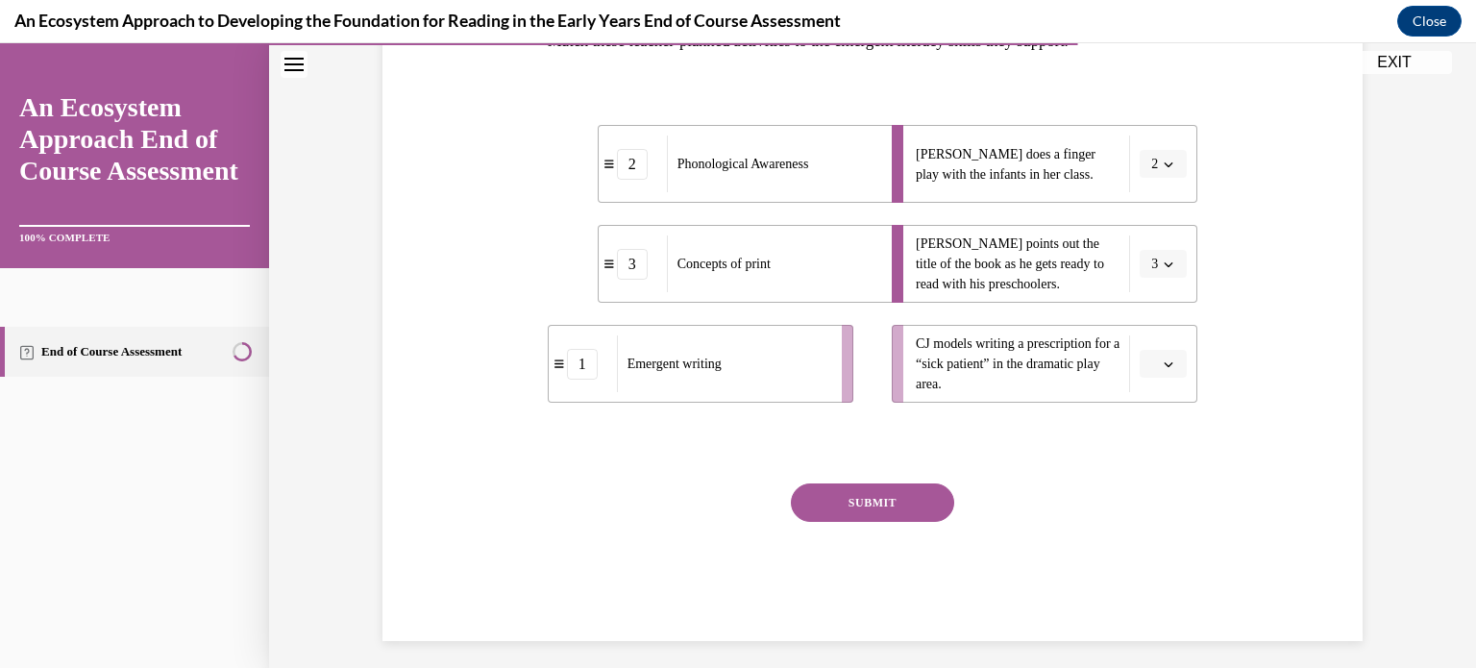
scroll to position [342, 0]
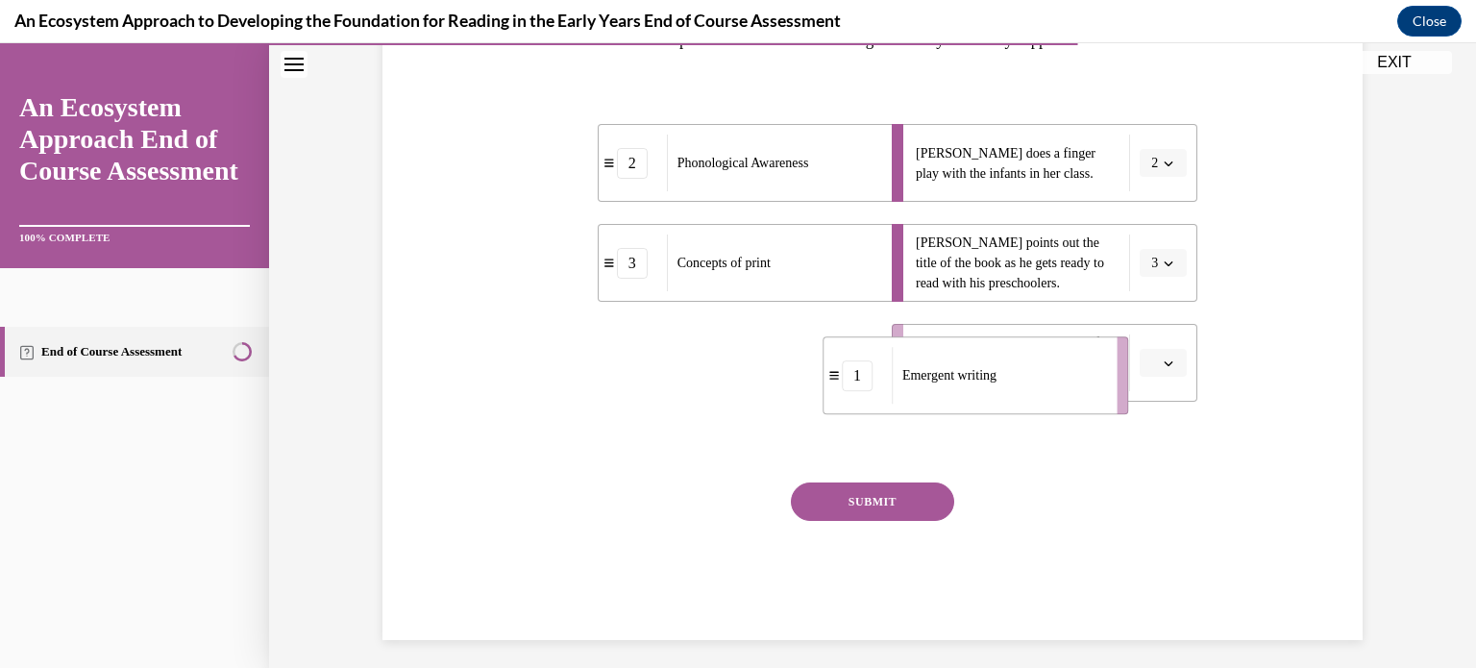
drag, startPoint x: 833, startPoint y: 355, endPoint x: 1139, endPoint y: 366, distance: 306.7
click at [1128, 366] on li "1 Emergent writing" at bounding box center [975, 375] width 306 height 78
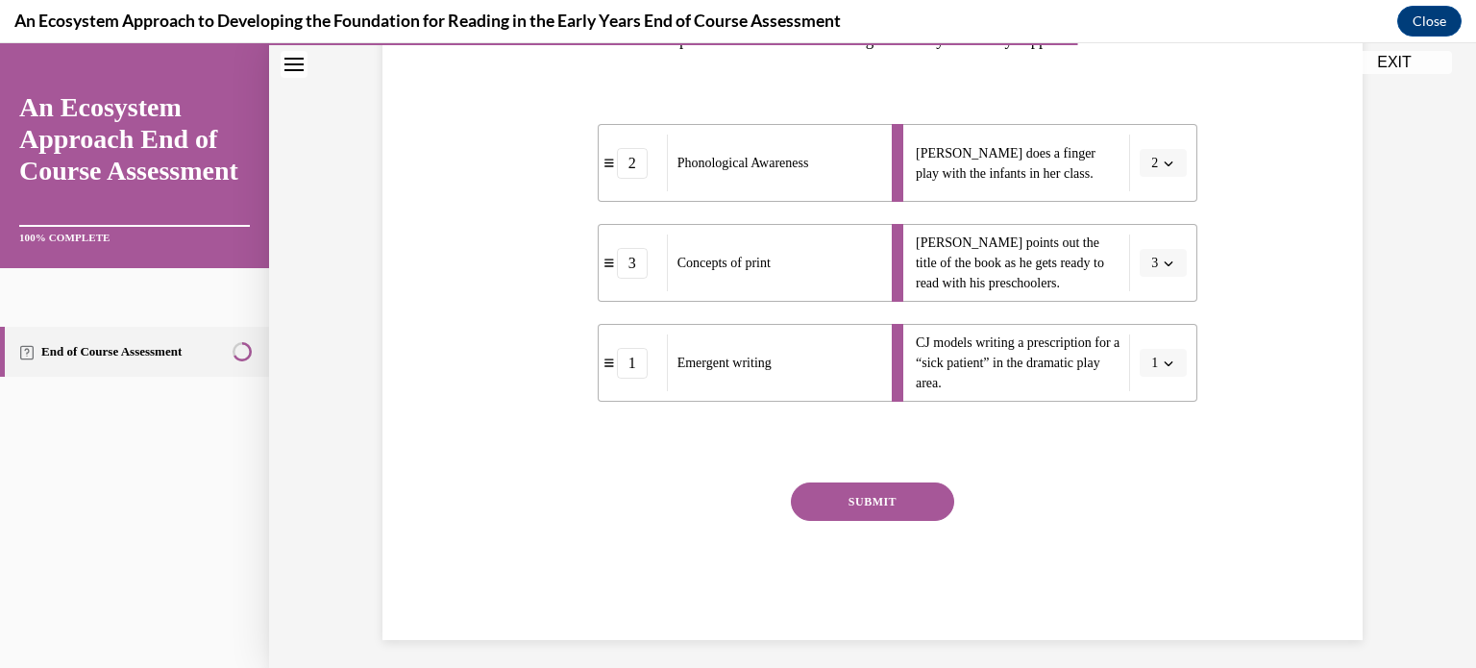
click at [837, 499] on button "SUBMIT" at bounding box center [872, 501] width 163 height 38
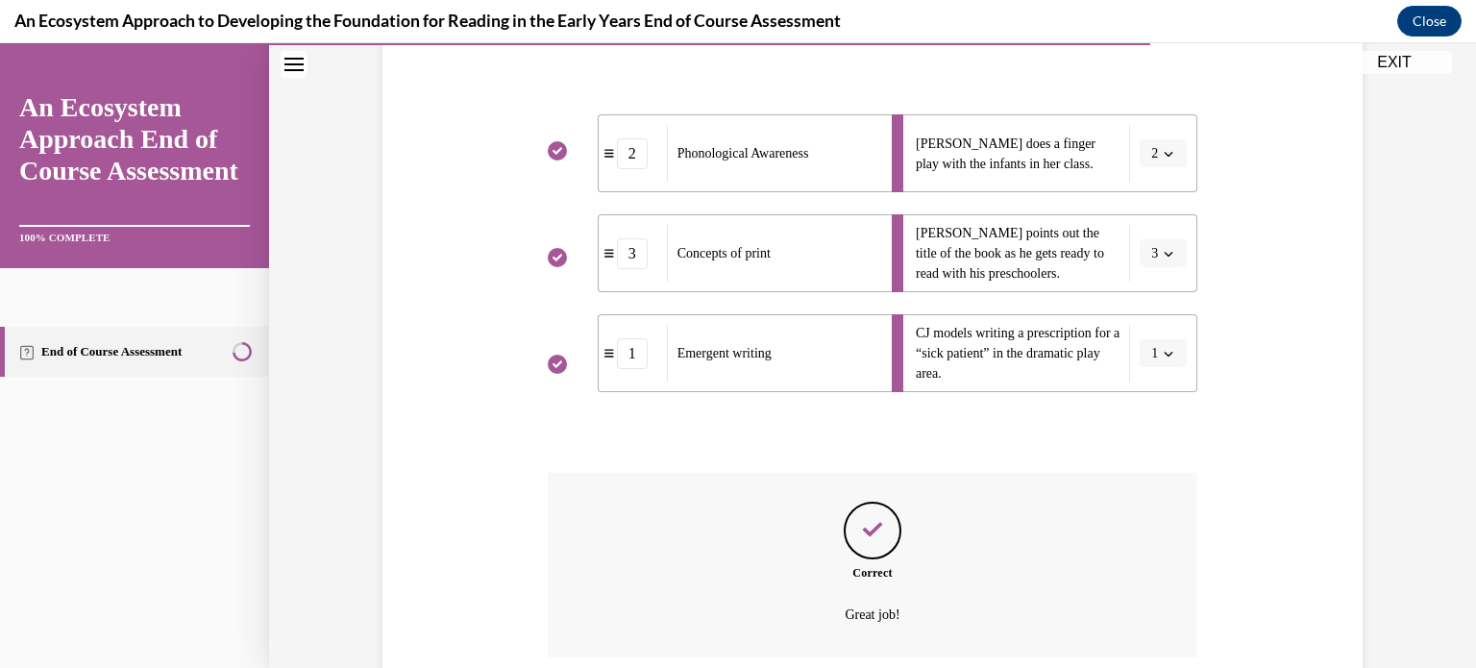
scroll to position [507, 0]
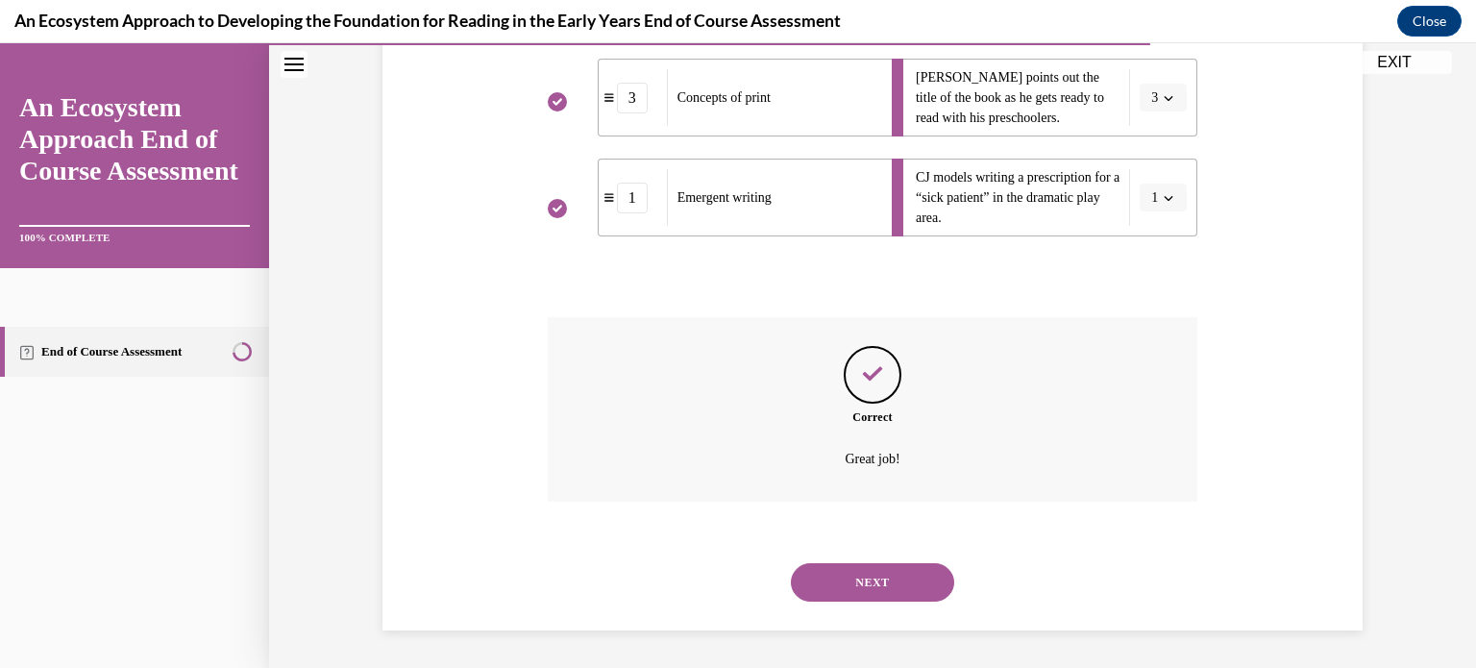
click at [844, 578] on button "NEXT" at bounding box center [872, 582] width 163 height 38
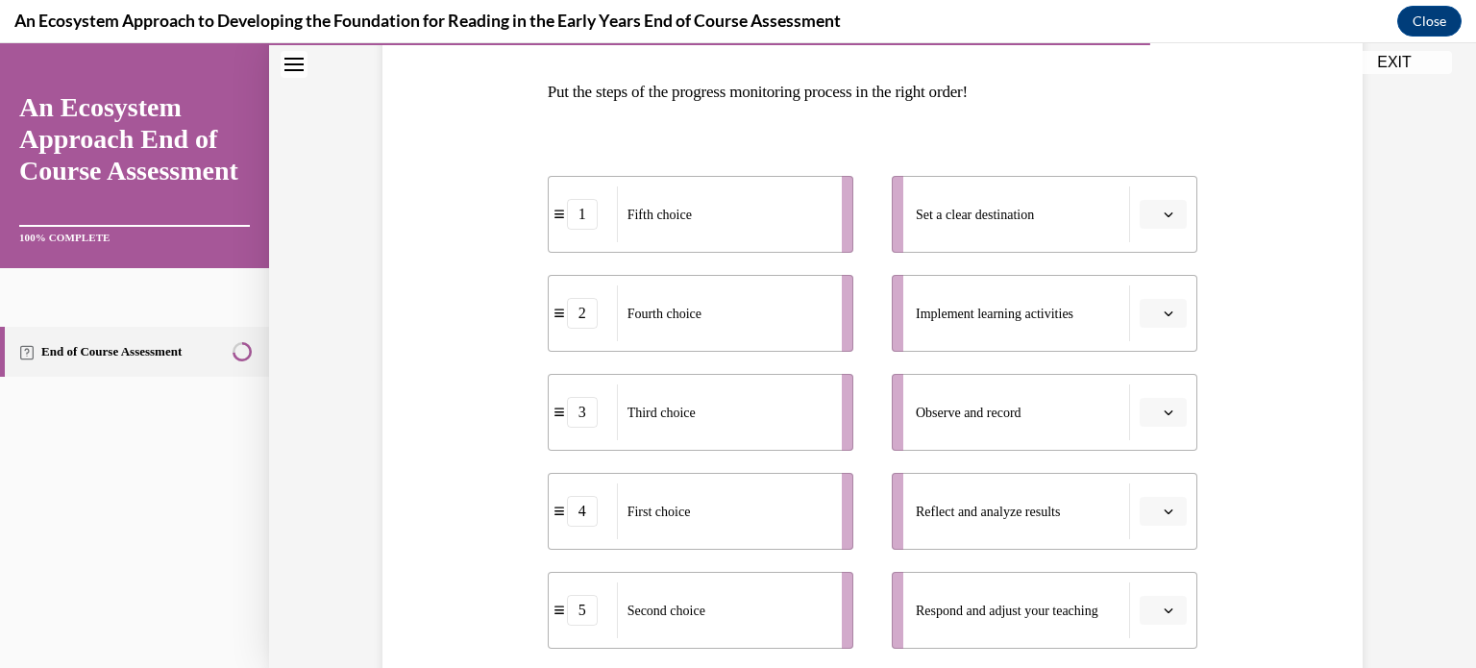
scroll to position [283, 0]
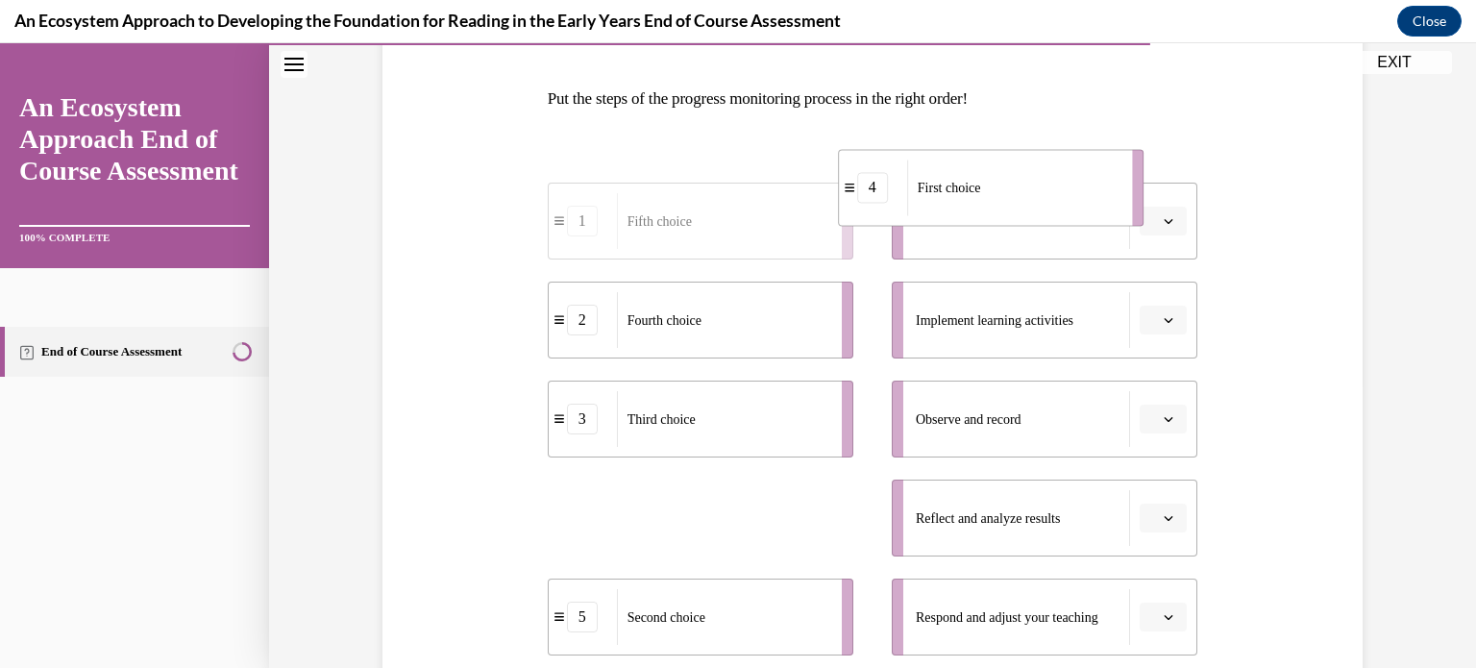
drag, startPoint x: 721, startPoint y: 499, endPoint x: 1065, endPoint y: 94, distance: 531.0
click at [1065, 94] on div "Question 12/15 Put the steps of the progress monitoring process in the right or…" at bounding box center [873, 439] width 650 height 910
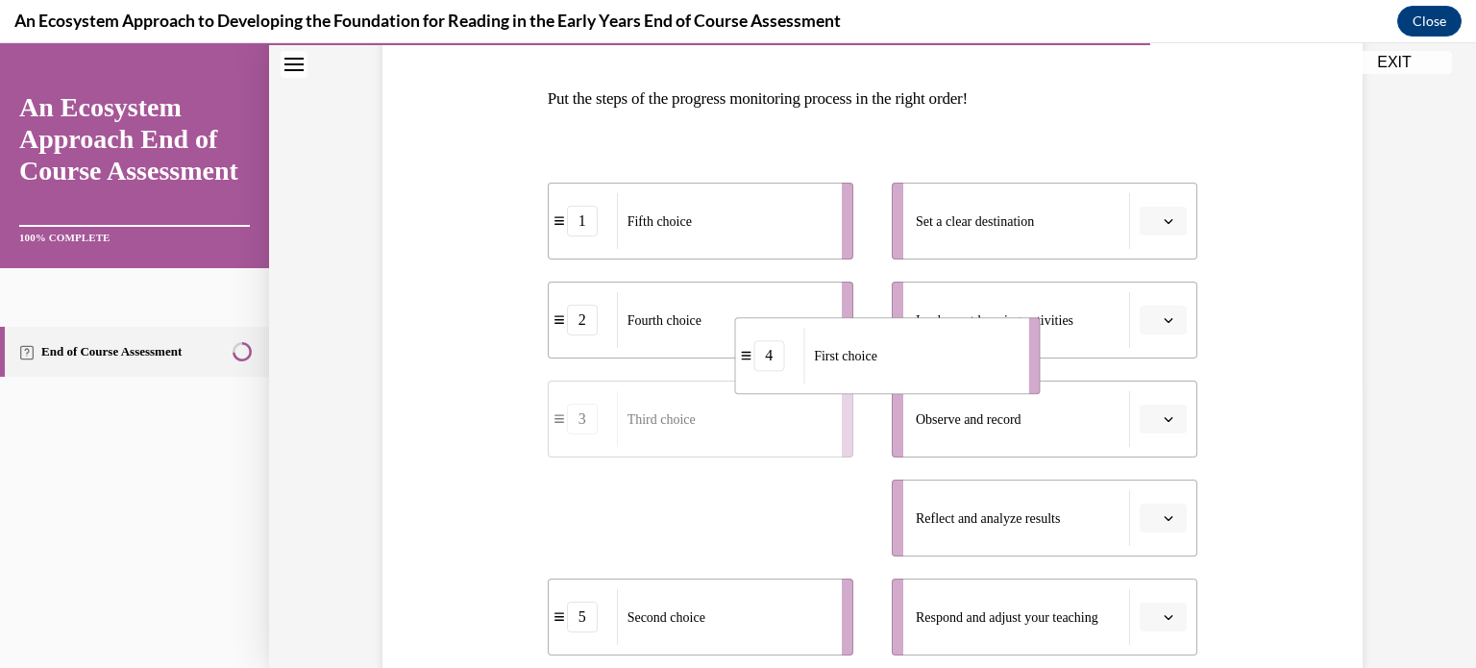
drag, startPoint x: 750, startPoint y: 514, endPoint x: 961, endPoint y: 318, distance: 287.6
click at [961, 328] on div "First choice" at bounding box center [909, 356] width 212 height 56
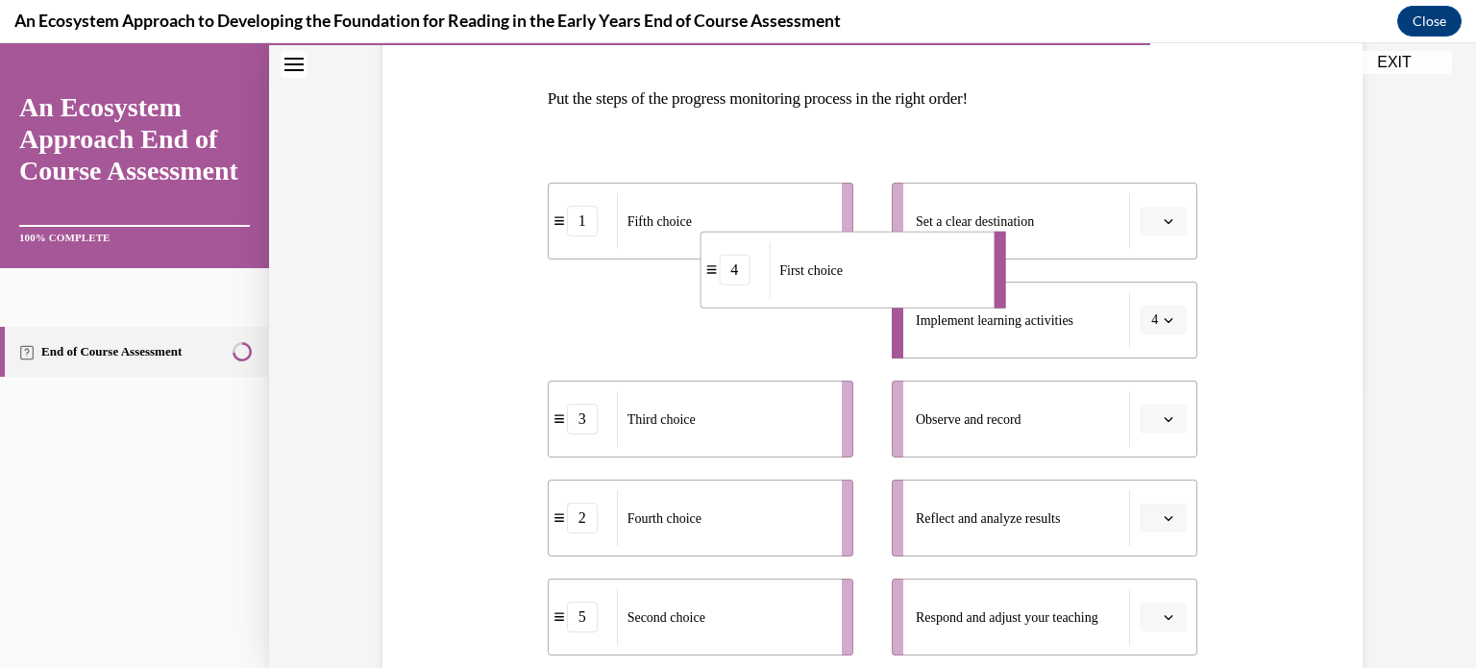
drag, startPoint x: 841, startPoint y: 333, endPoint x: 953, endPoint y: 270, distance: 129.1
click at [953, 270] on div "First choice" at bounding box center [875, 270] width 212 height 56
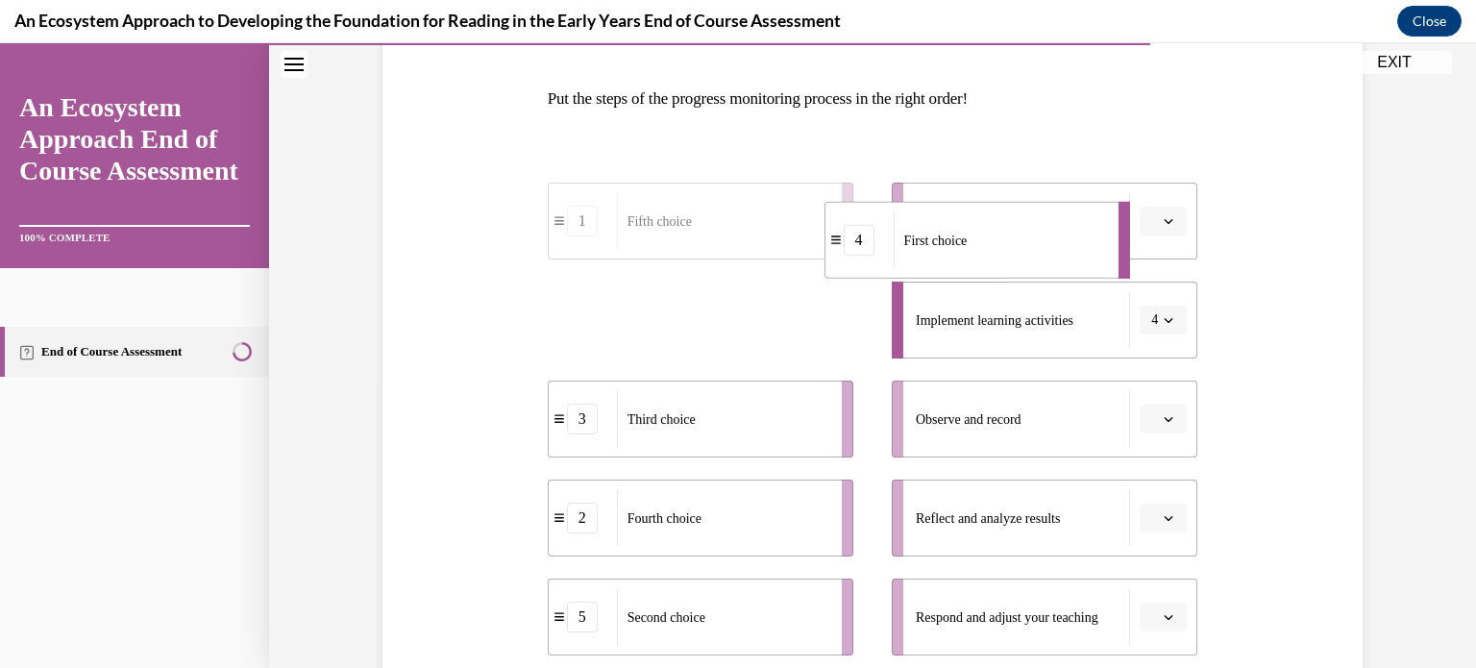
drag, startPoint x: 738, startPoint y: 326, endPoint x: 982, endPoint y: 226, distance: 263.7
click at [968, 230] on span "First choice" at bounding box center [935, 240] width 63 height 20
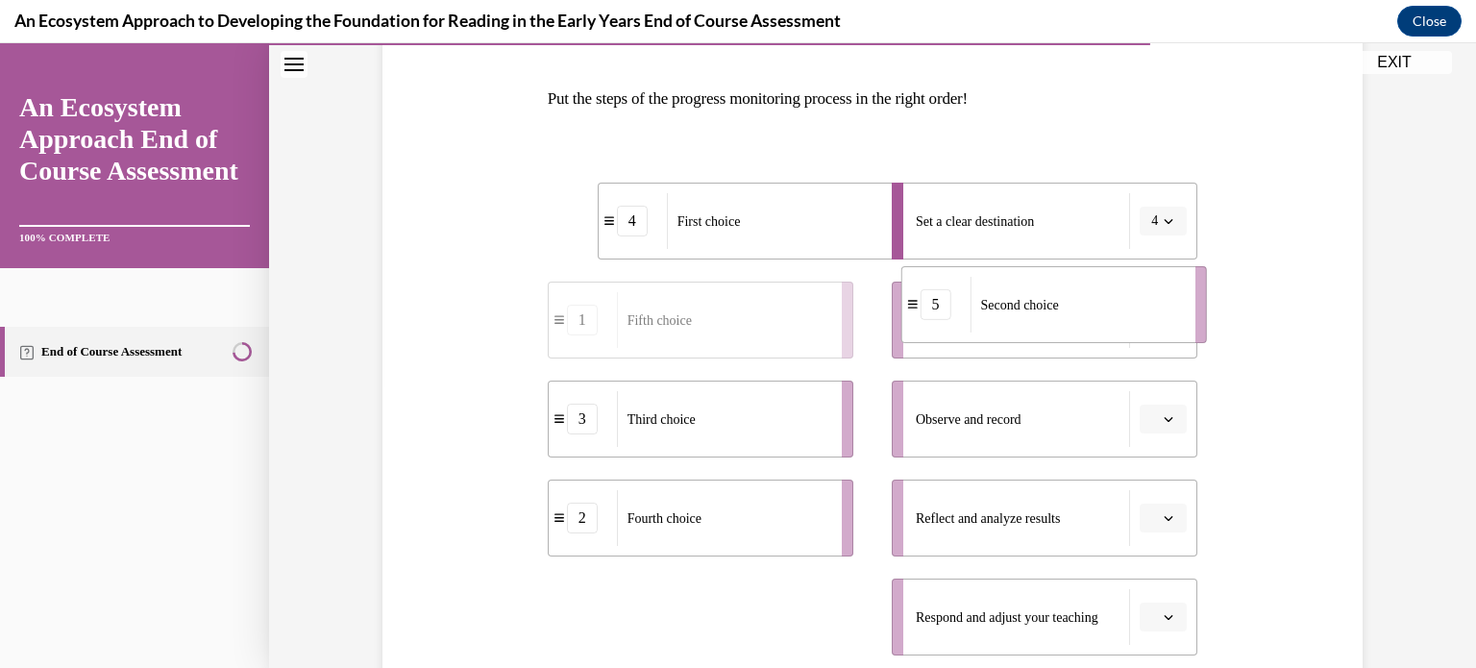
drag, startPoint x: 671, startPoint y: 632, endPoint x: 1023, endPoint y: 321, distance: 470.4
click at [1023, 321] on div "Second choice" at bounding box center [1075, 305] width 212 height 56
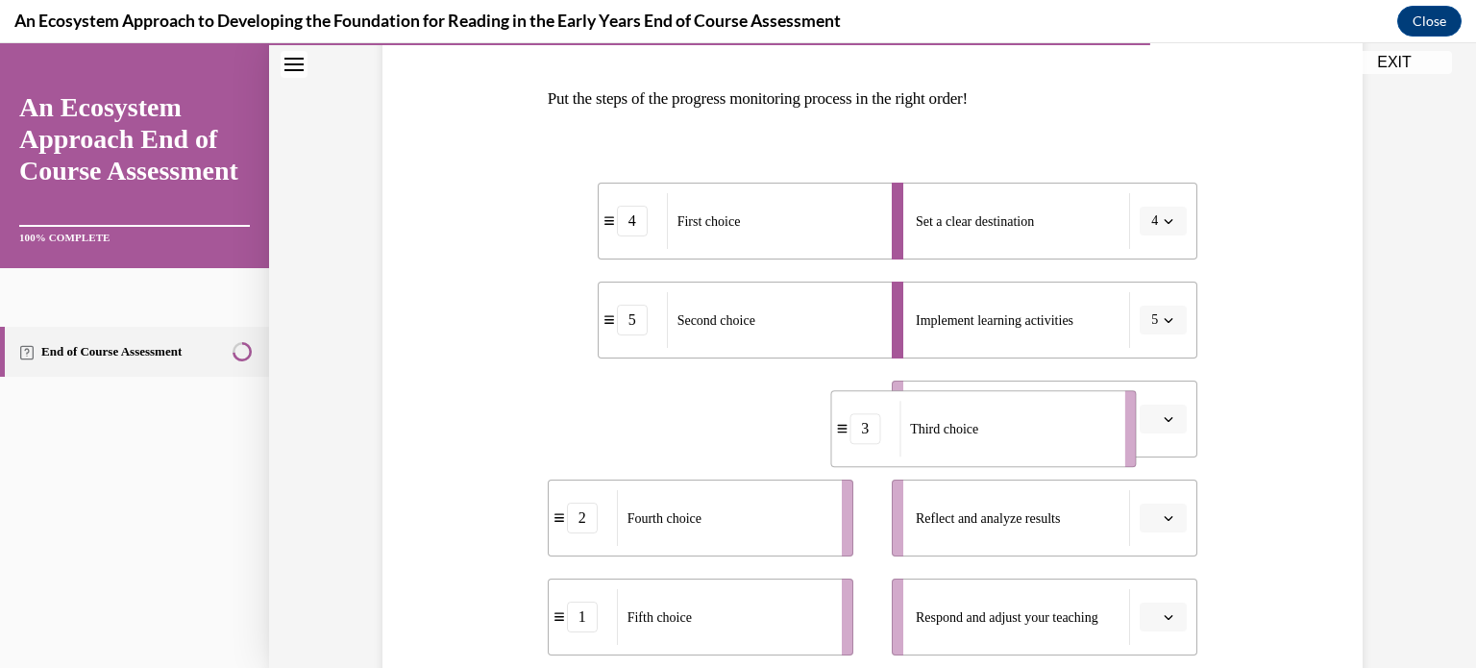
drag, startPoint x: 780, startPoint y: 428, endPoint x: 1064, endPoint y: 437, distance: 283.6
click at [1064, 437] on div "Third choice" at bounding box center [1005, 429] width 212 height 56
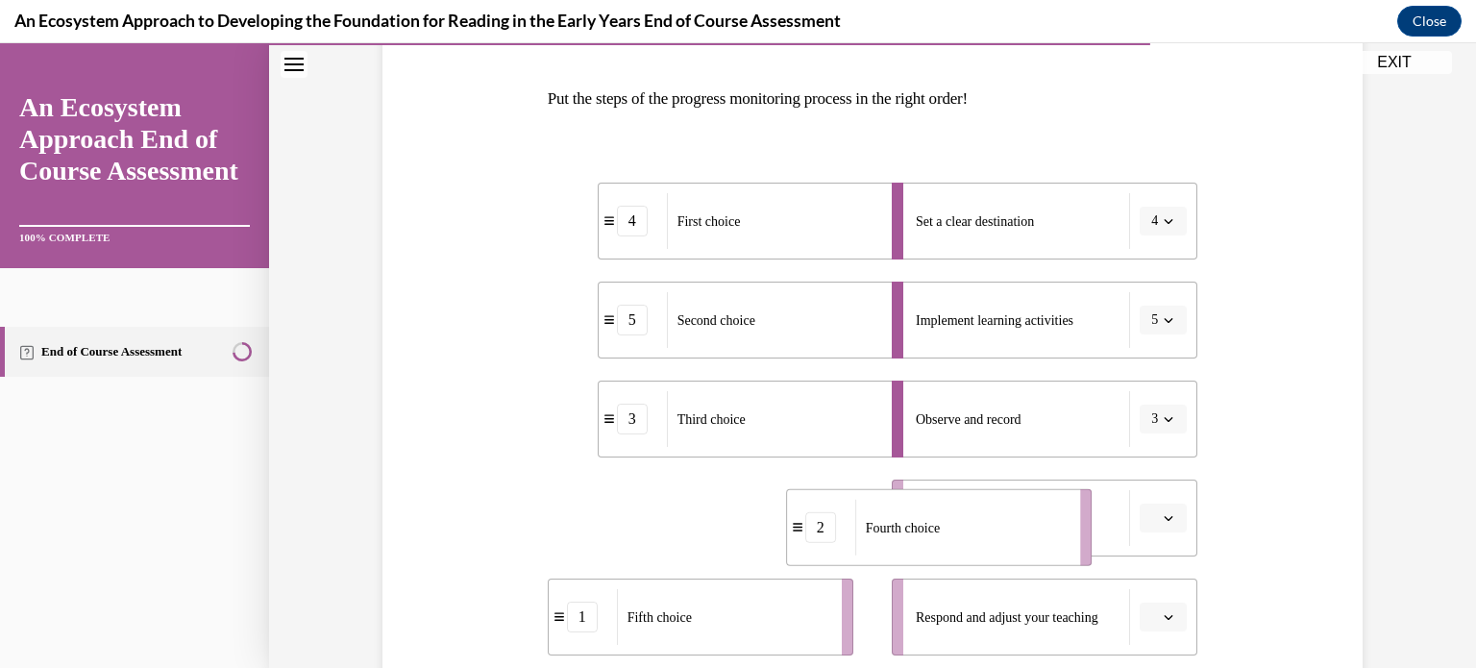
drag, startPoint x: 815, startPoint y: 507, endPoint x: 1072, endPoint y: 526, distance: 258.1
click at [1067, 526] on div "Fourth choice" at bounding box center [961, 528] width 212 height 56
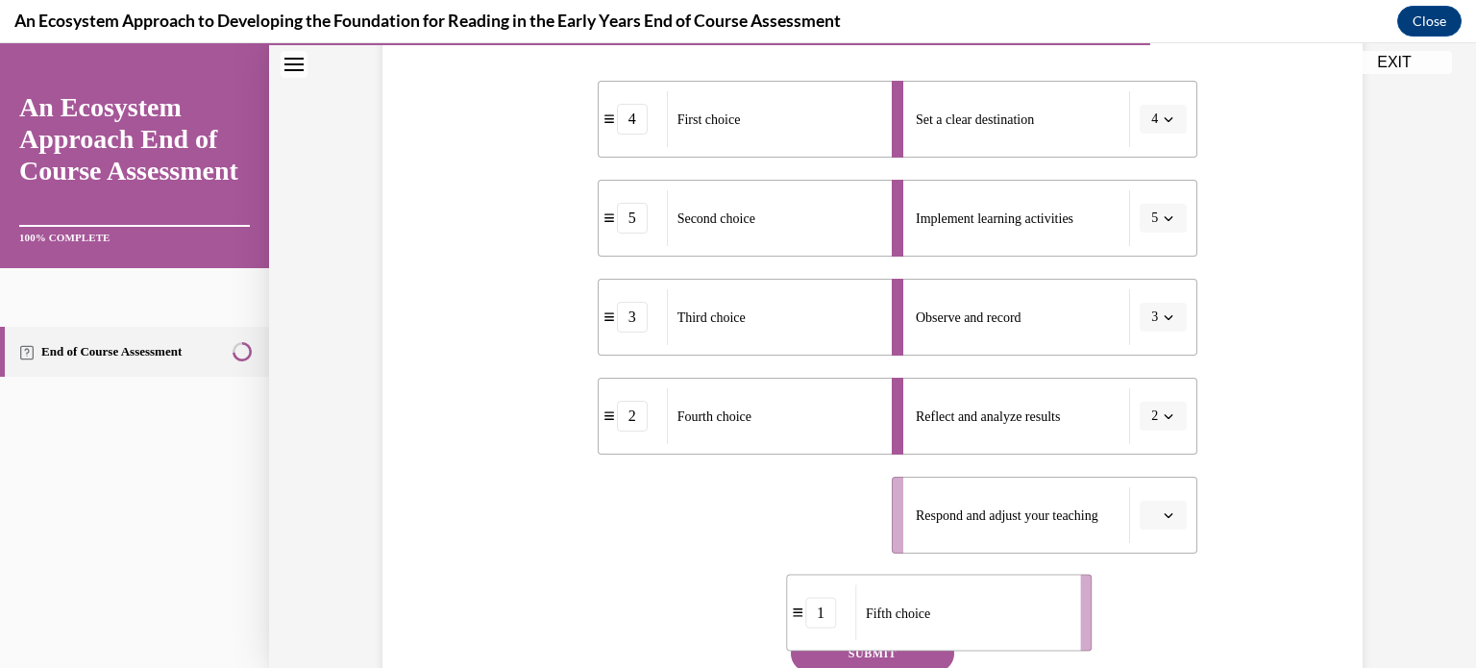
scroll to position [450, 0]
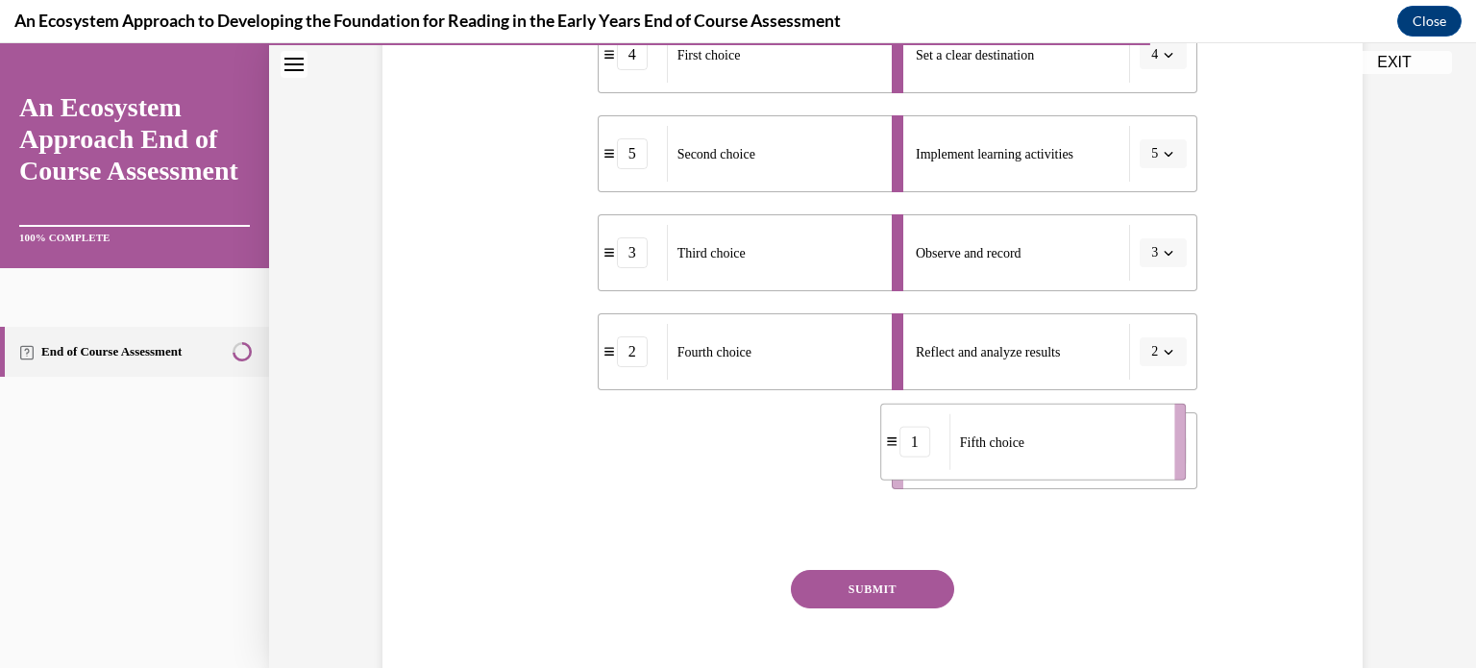
drag, startPoint x: 804, startPoint y: 622, endPoint x: 1136, endPoint y: 435, distance: 380.3
click at [1136, 435] on div "Fifth choice" at bounding box center [1055, 442] width 212 height 56
click at [881, 585] on button "SUBMIT" at bounding box center [872, 589] width 163 height 38
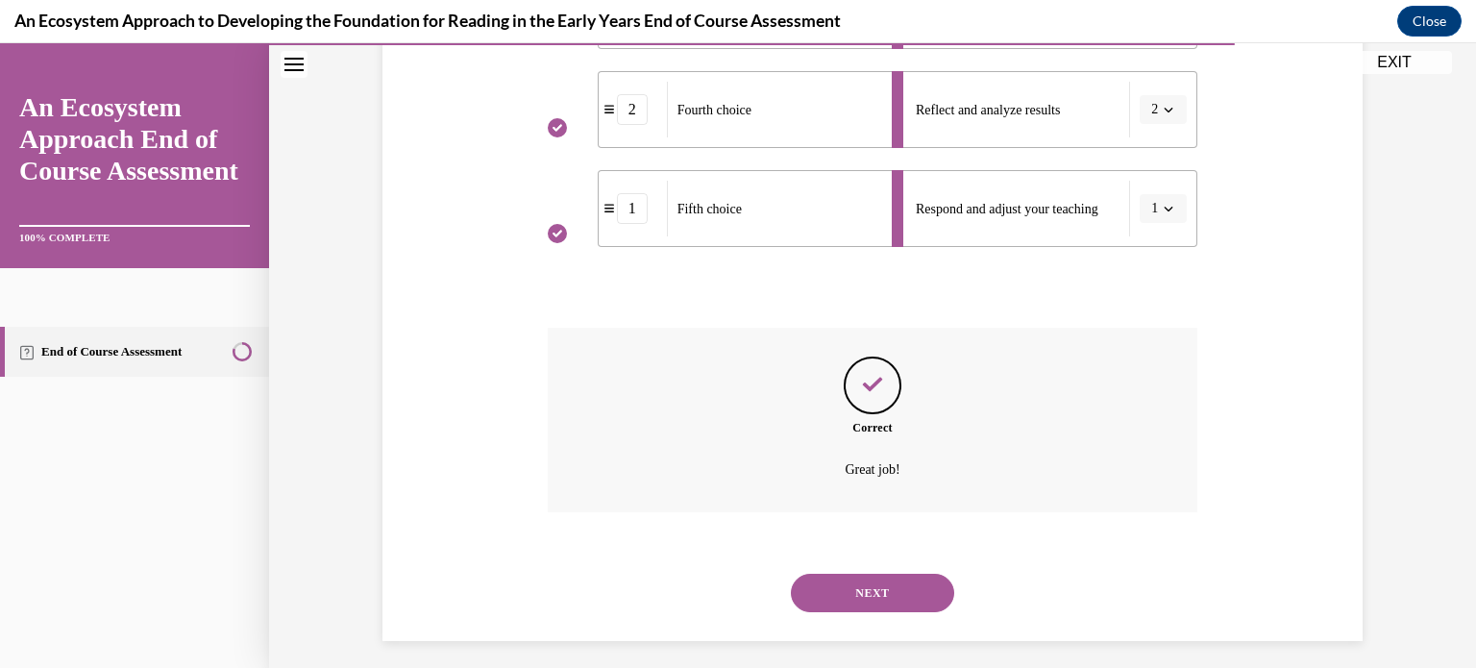
scroll to position [702, 0]
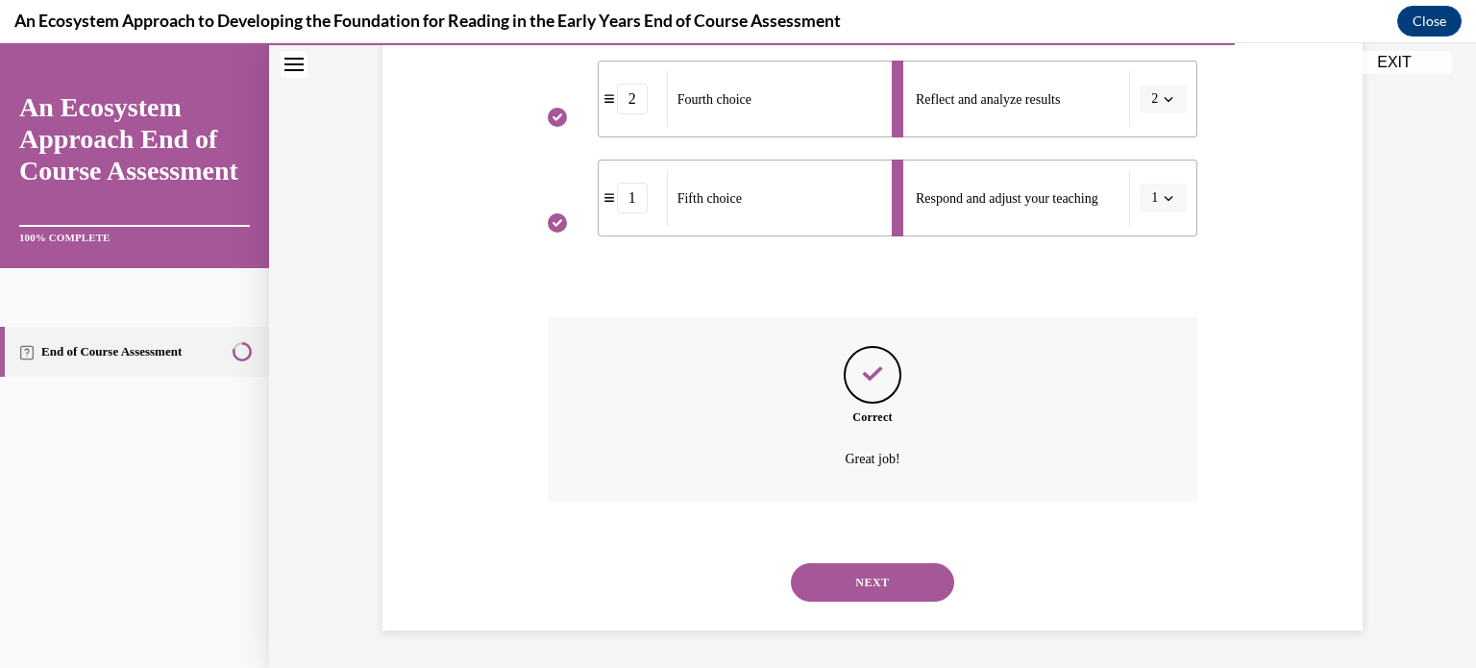
click at [881, 585] on button "NEXT" at bounding box center [872, 582] width 163 height 38
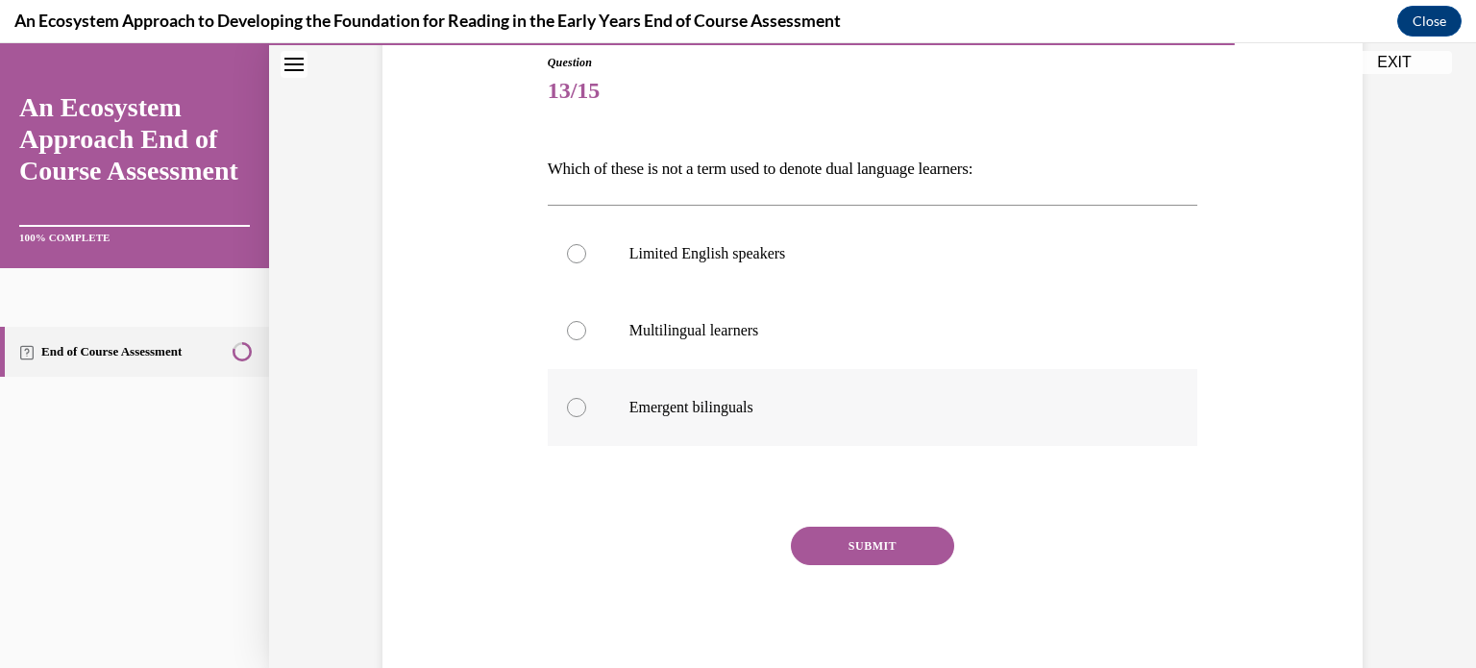
click at [586, 406] on label "Emergent bilinguals" at bounding box center [873, 407] width 650 height 77
click at [586, 406] on input "Emergent bilinguals" at bounding box center [576, 407] width 19 height 19
radio input "true"
click at [836, 543] on button "SUBMIT" at bounding box center [872, 546] width 163 height 38
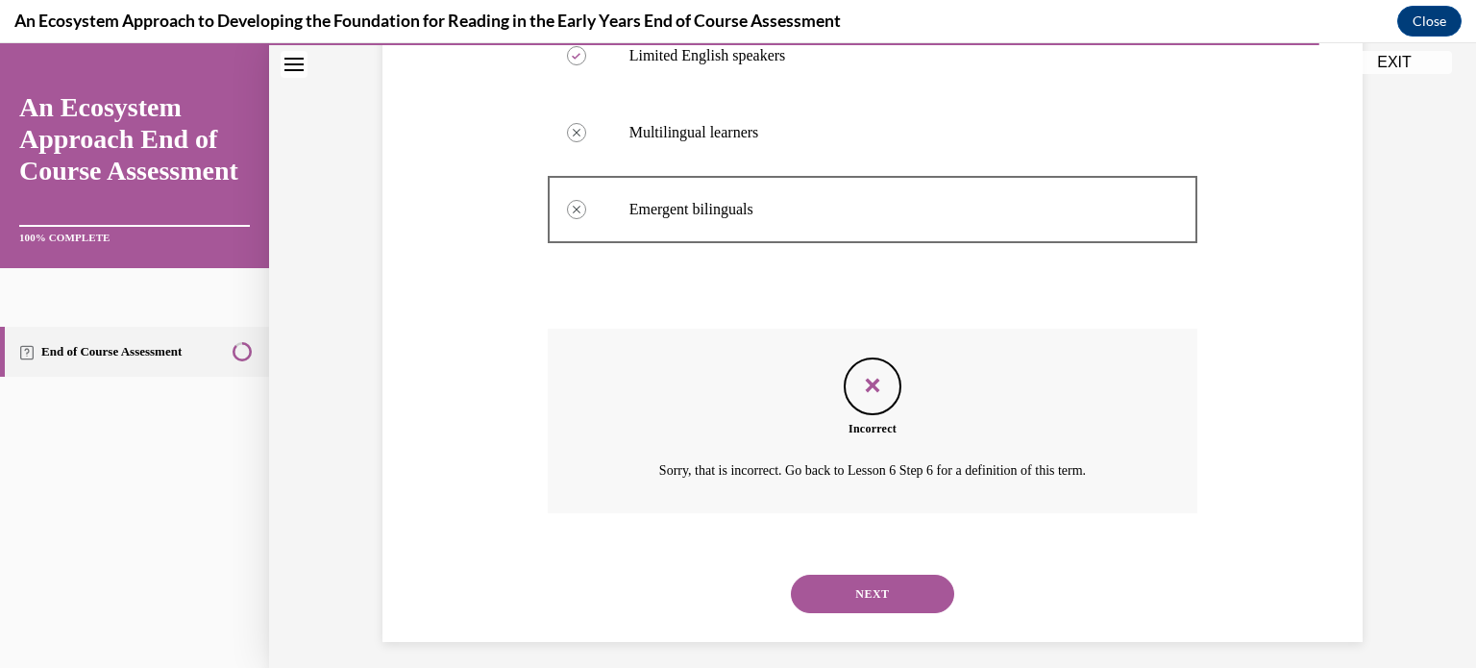
scroll to position [423, 0]
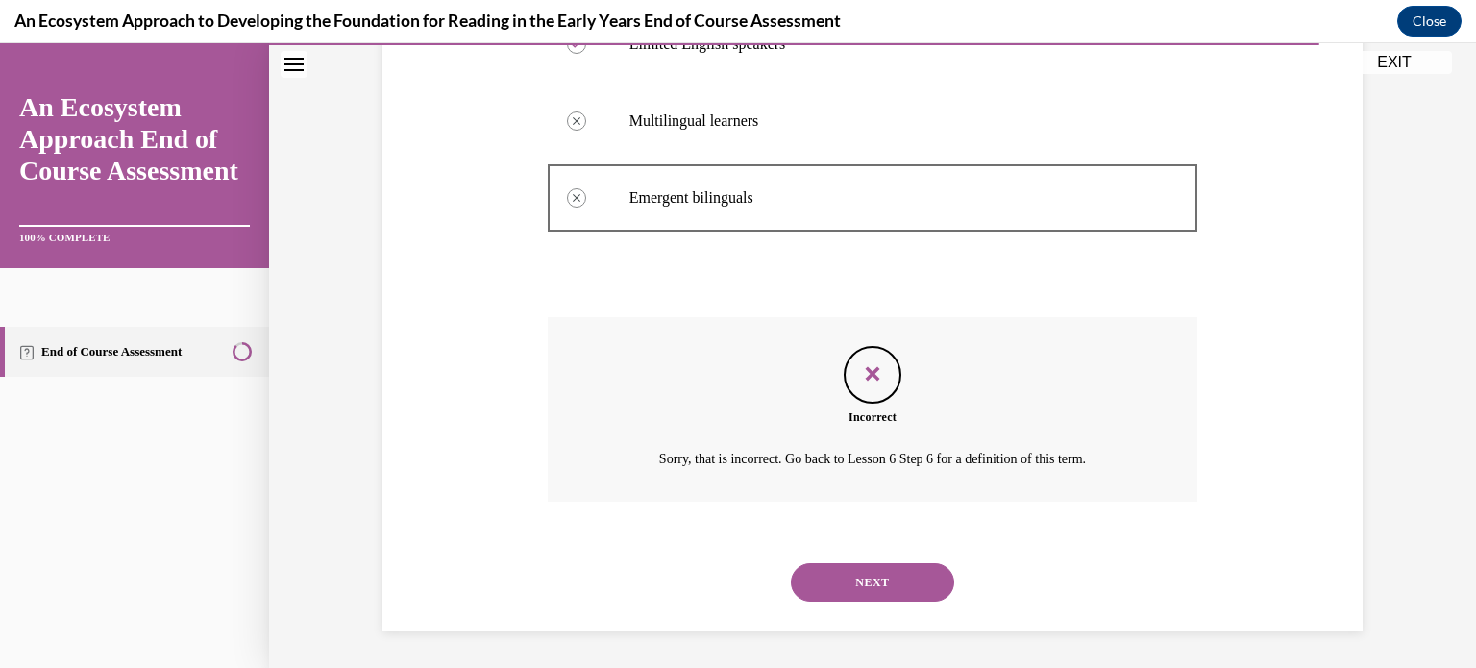
click at [845, 581] on button "NEXT" at bounding box center [872, 582] width 163 height 38
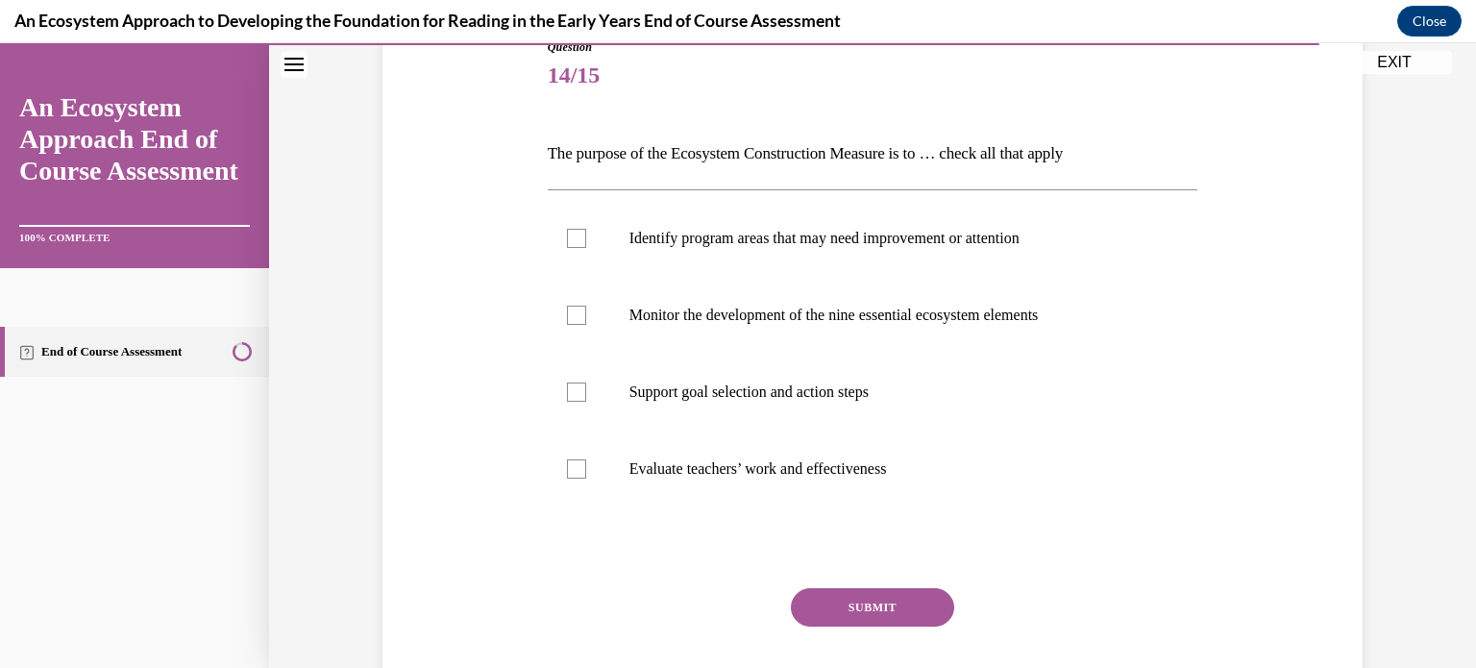
scroll to position [189, 0]
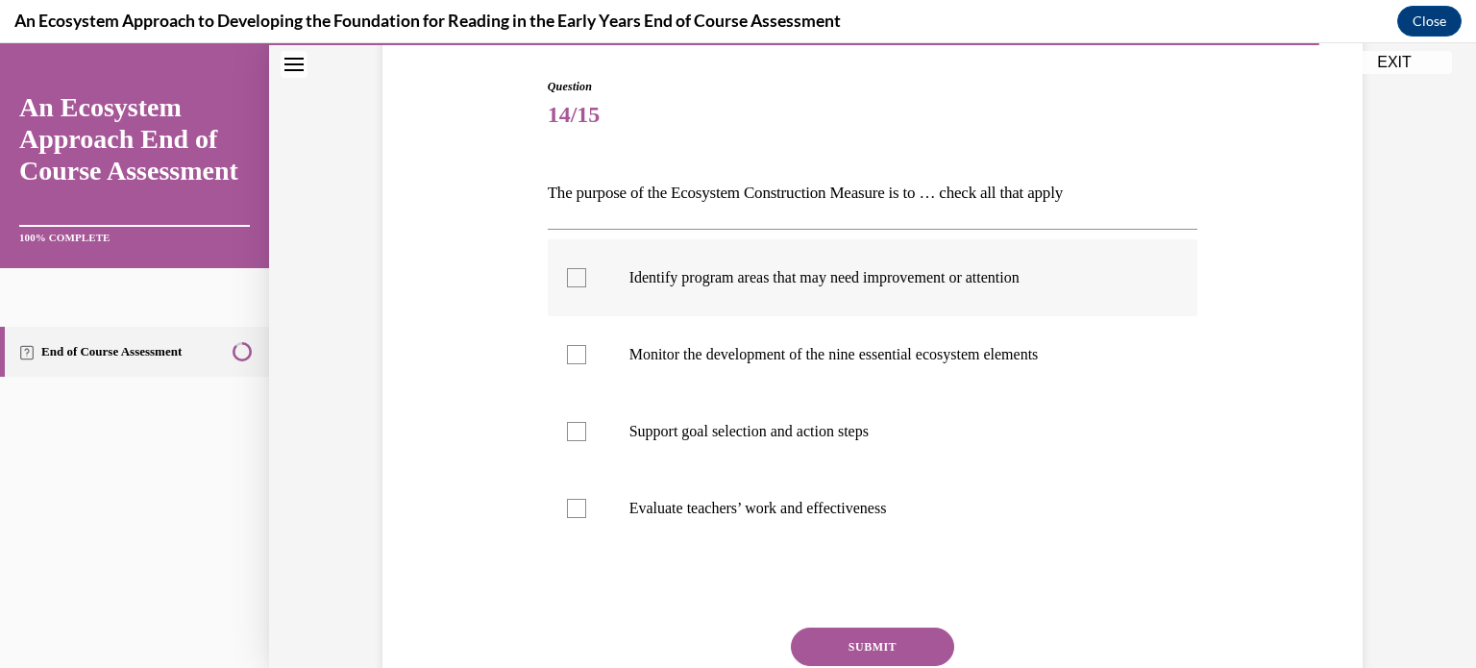
click at [581, 286] on label "Identify program areas that may need improvement or attention" at bounding box center [873, 277] width 650 height 77
click at [581, 286] on input "Identify program areas that may need improvement or attention" at bounding box center [576, 277] width 19 height 19
checkbox input "true"
click at [567, 345] on div at bounding box center [576, 354] width 19 height 19
click at [567, 345] on input "Monitor the development of the nine essential ecosystem elements" at bounding box center [576, 354] width 19 height 19
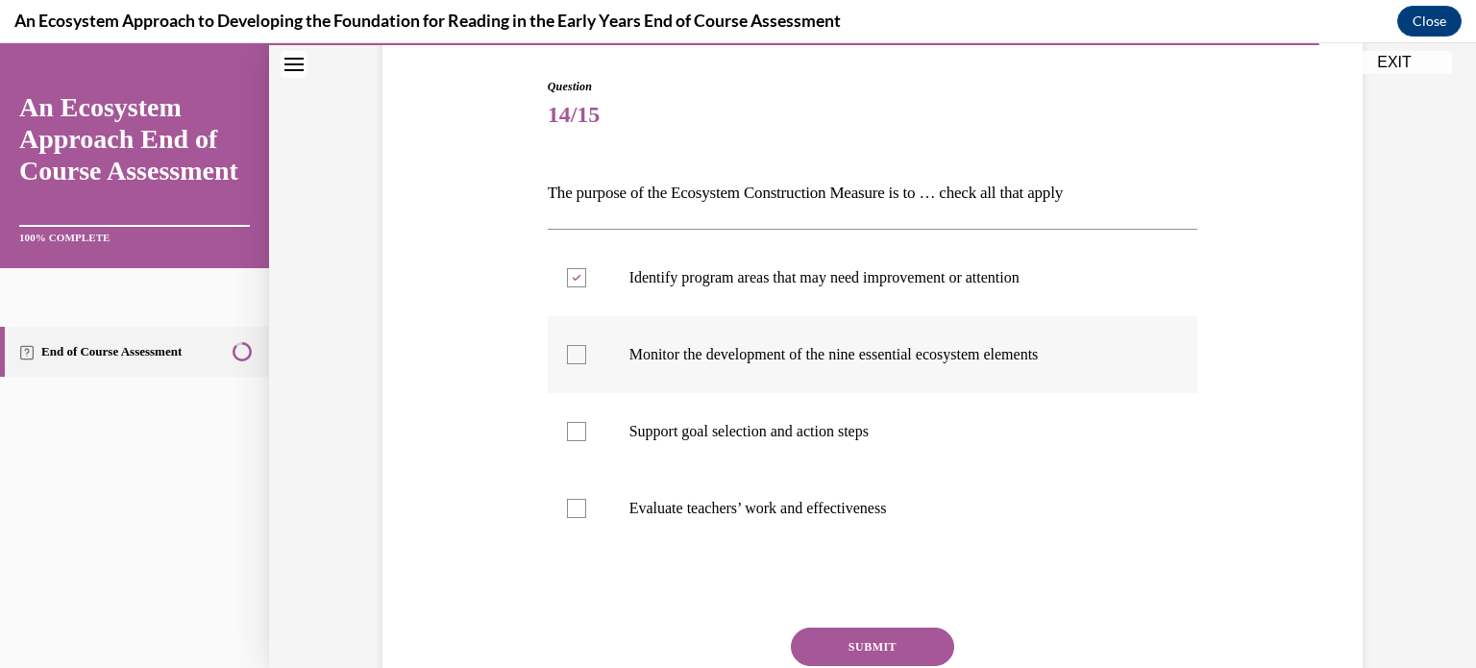
checkbox input "true"
click at [573, 422] on div at bounding box center [576, 431] width 19 height 19
click at [573, 422] on input "Support goal selection and action steps" at bounding box center [576, 431] width 19 height 19
checkbox input "true"
click at [920, 636] on button "SUBMIT" at bounding box center [872, 646] width 163 height 38
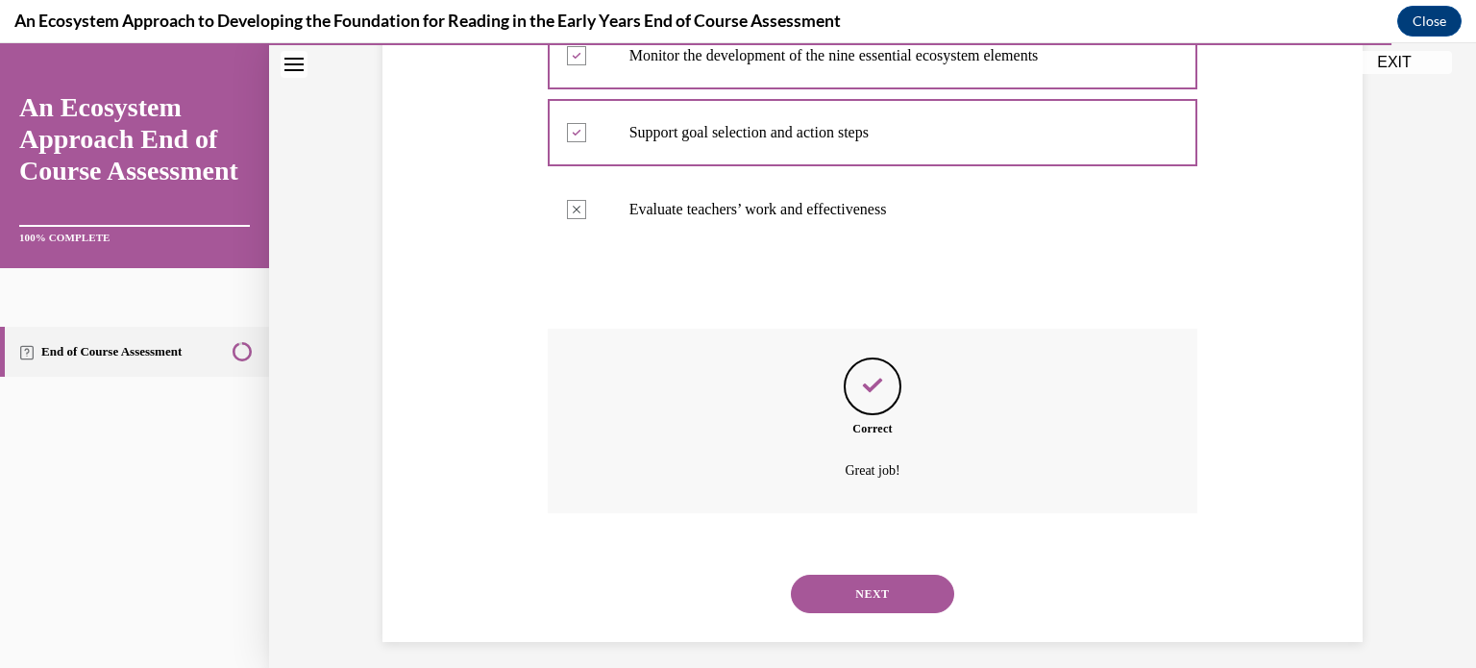
scroll to position [500, 0]
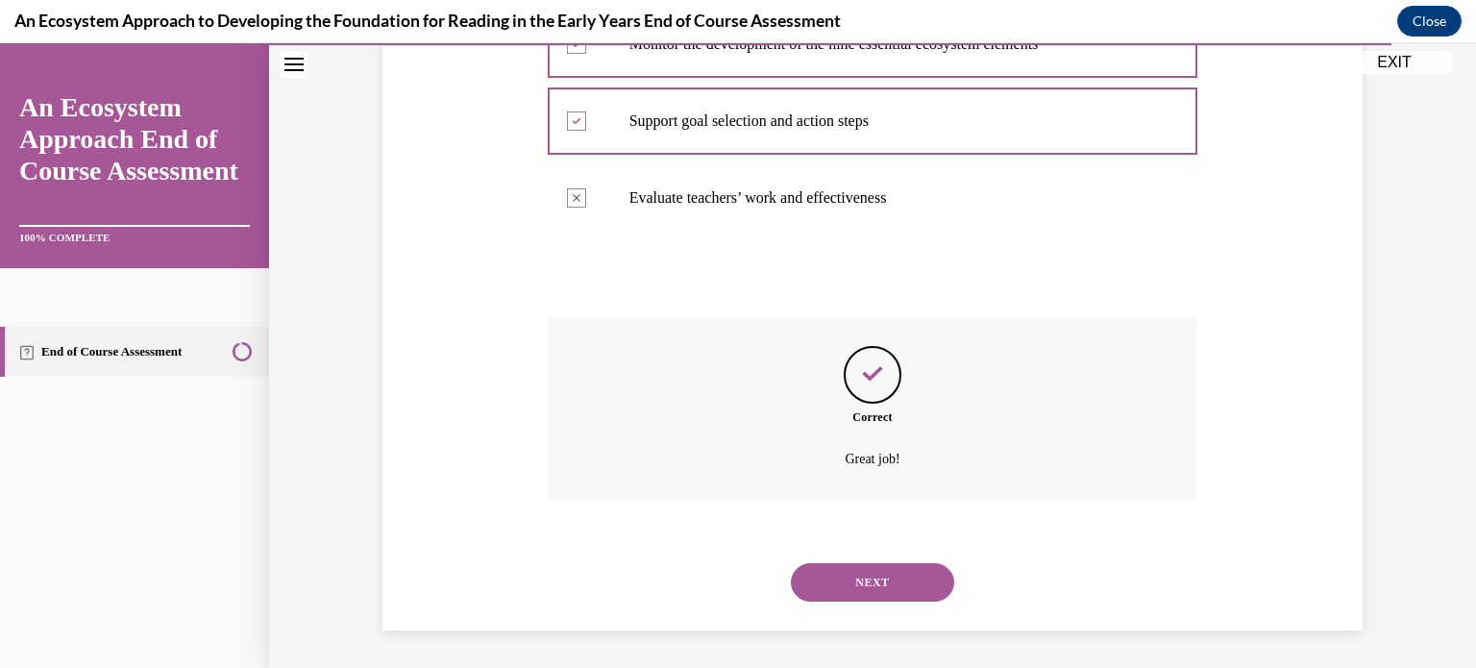
click at [890, 589] on button "NEXT" at bounding box center [872, 582] width 163 height 38
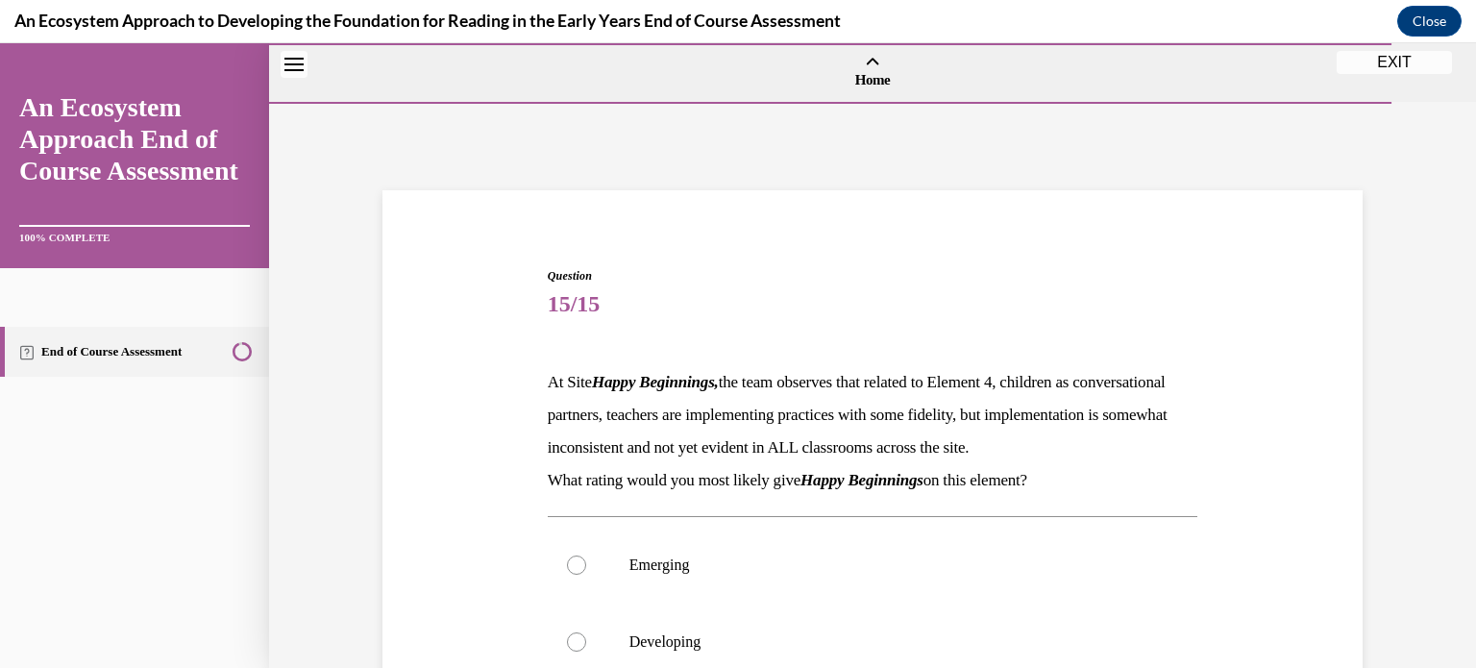
scroll to position [398, 0]
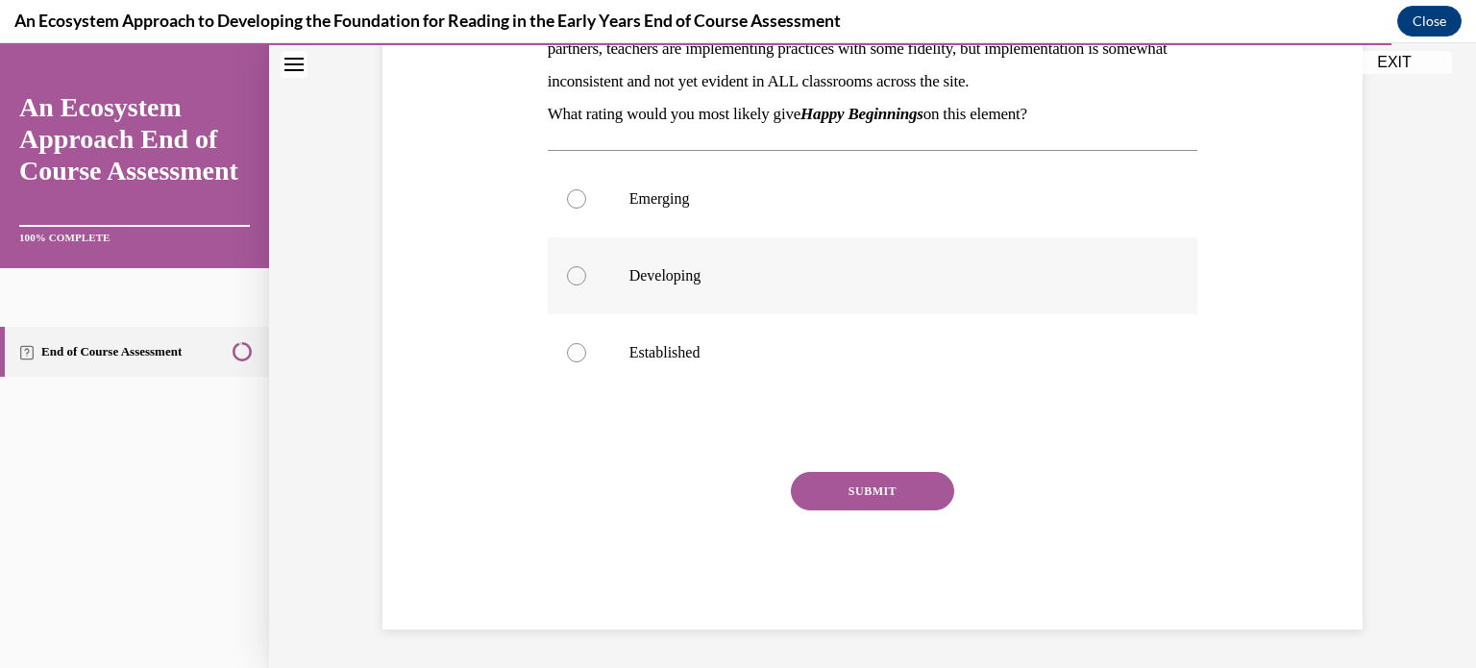
click at [605, 284] on label "Developing" at bounding box center [873, 275] width 650 height 77
click at [586, 284] on input "Developing" at bounding box center [576, 275] width 19 height 19
radio input "true"
click at [848, 488] on button "SUBMIT" at bounding box center [872, 491] width 163 height 38
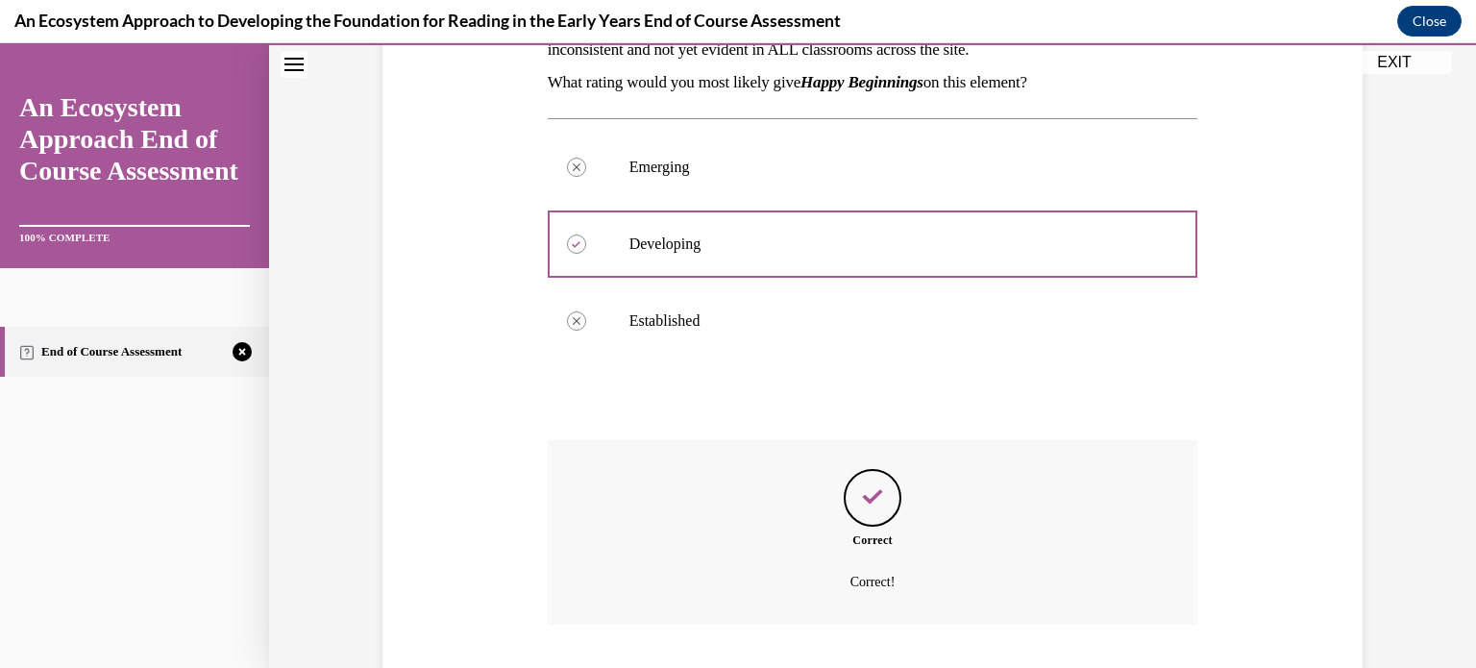
scroll to position [553, 0]
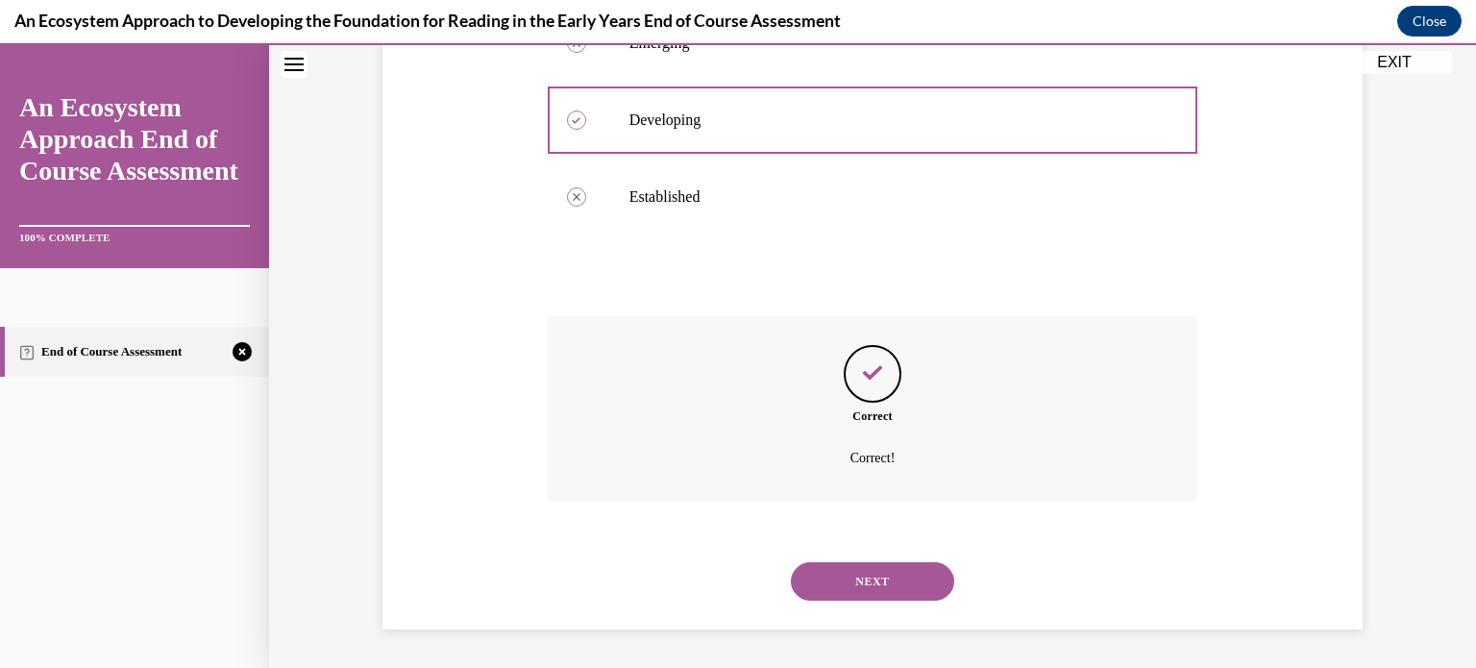
click at [845, 573] on button "NEXT" at bounding box center [872, 581] width 163 height 38
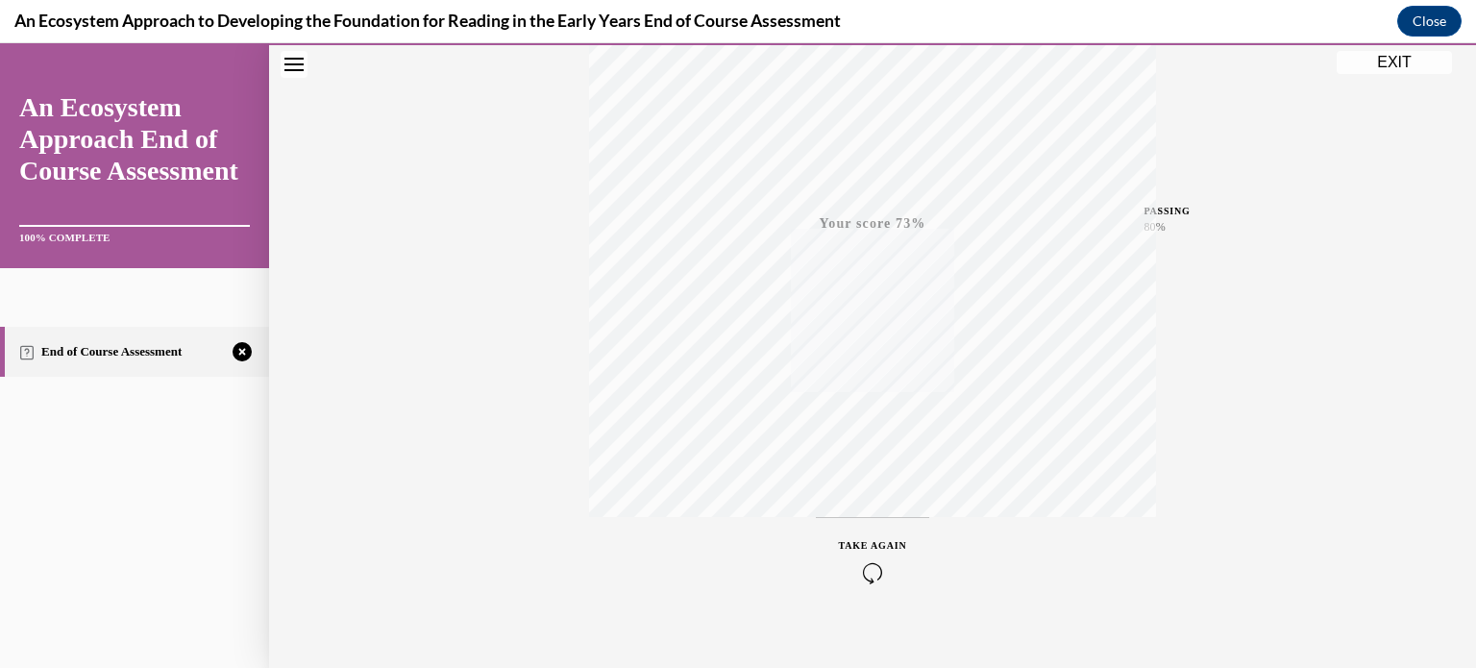
scroll to position [359, 0]
click at [878, 544] on icon "button" at bounding box center [873, 551] width 68 height 21
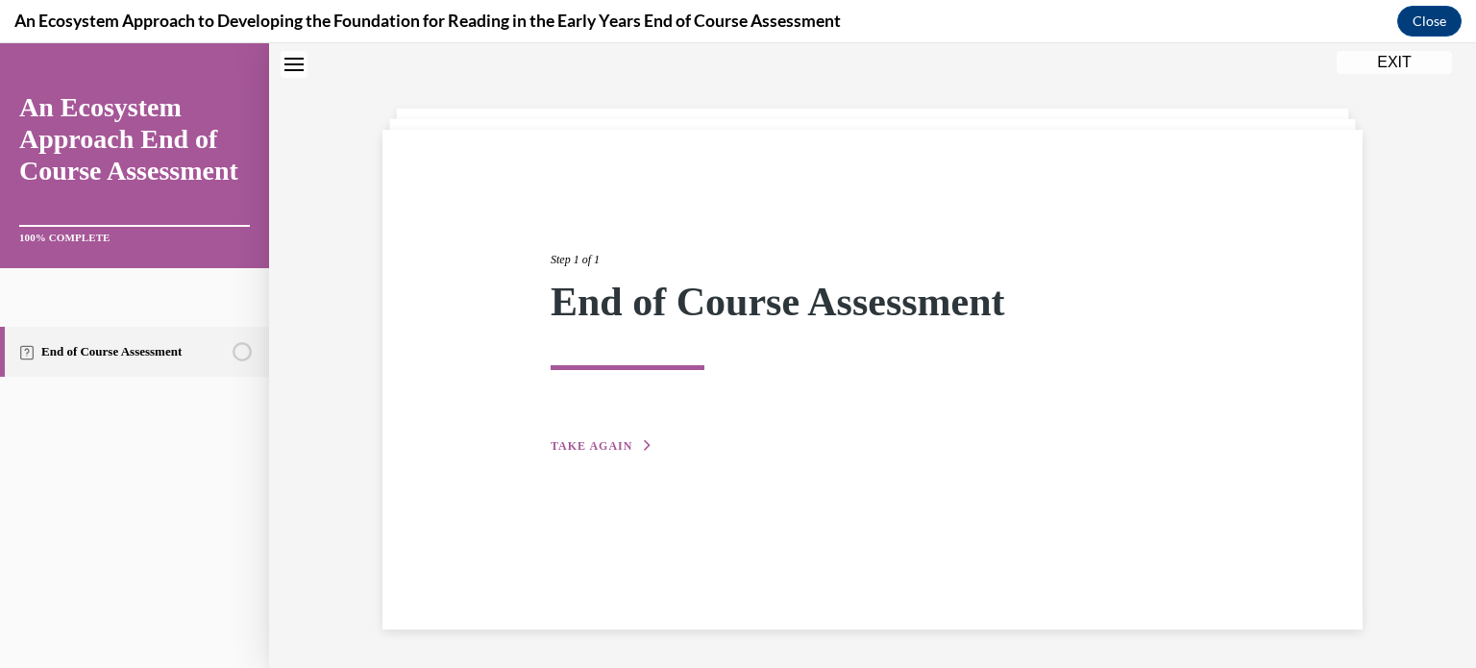
scroll to position [61, 0]
click at [639, 479] on div "Step 1 of 1 End of Course Assessment TAKE AGAIN" at bounding box center [872, 380] width 980 height 500
click at [624, 440] on span "TAKE AGAIN" at bounding box center [592, 445] width 82 height 13
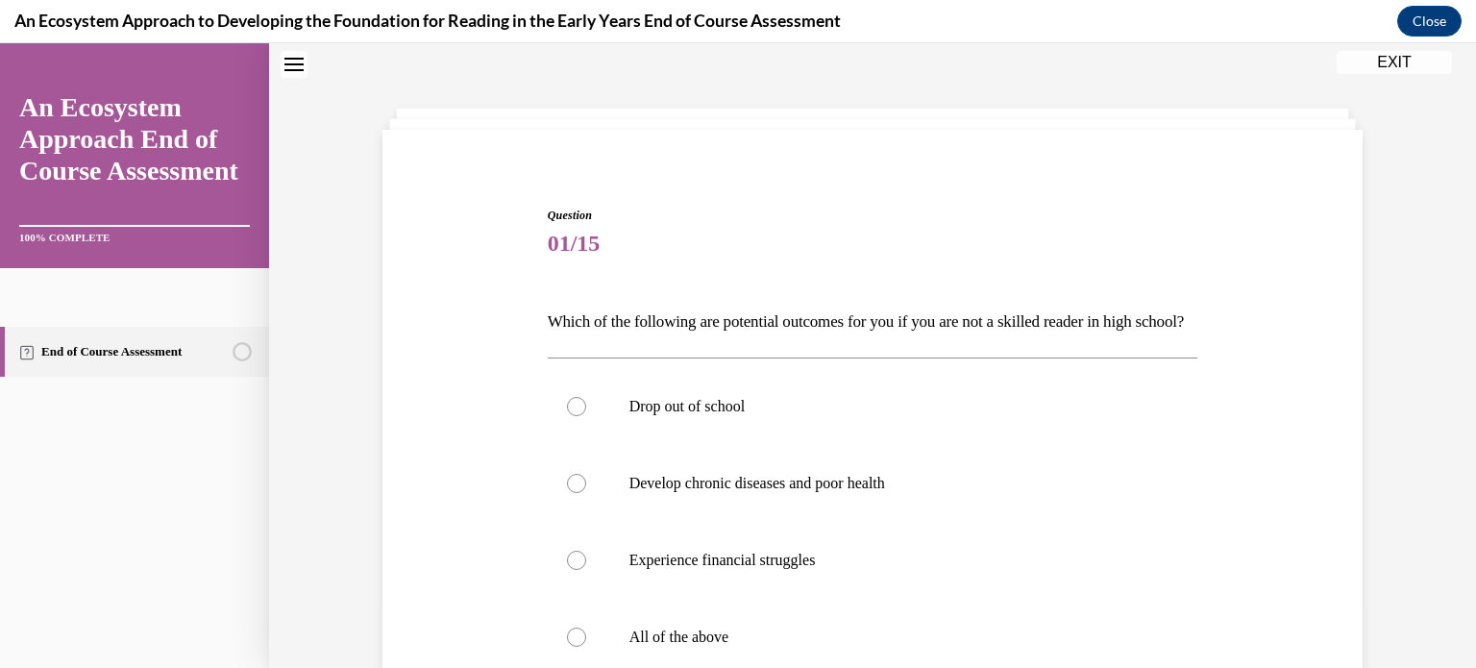
scroll to position [377, 0]
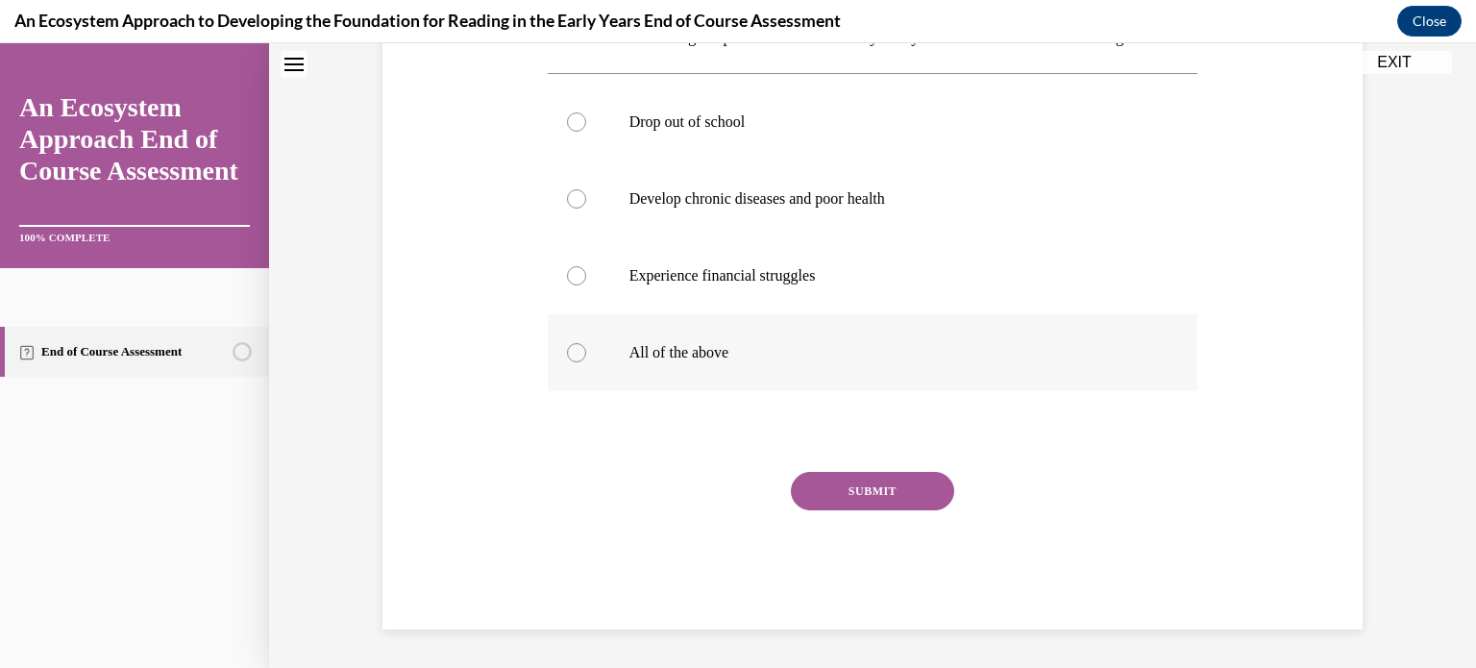
click at [576, 330] on label "All of the above" at bounding box center [873, 352] width 650 height 77
click at [576, 343] on input "All of the above" at bounding box center [576, 352] width 19 height 19
radio input "true"
click at [835, 498] on button "SUBMIT" at bounding box center [872, 491] width 163 height 38
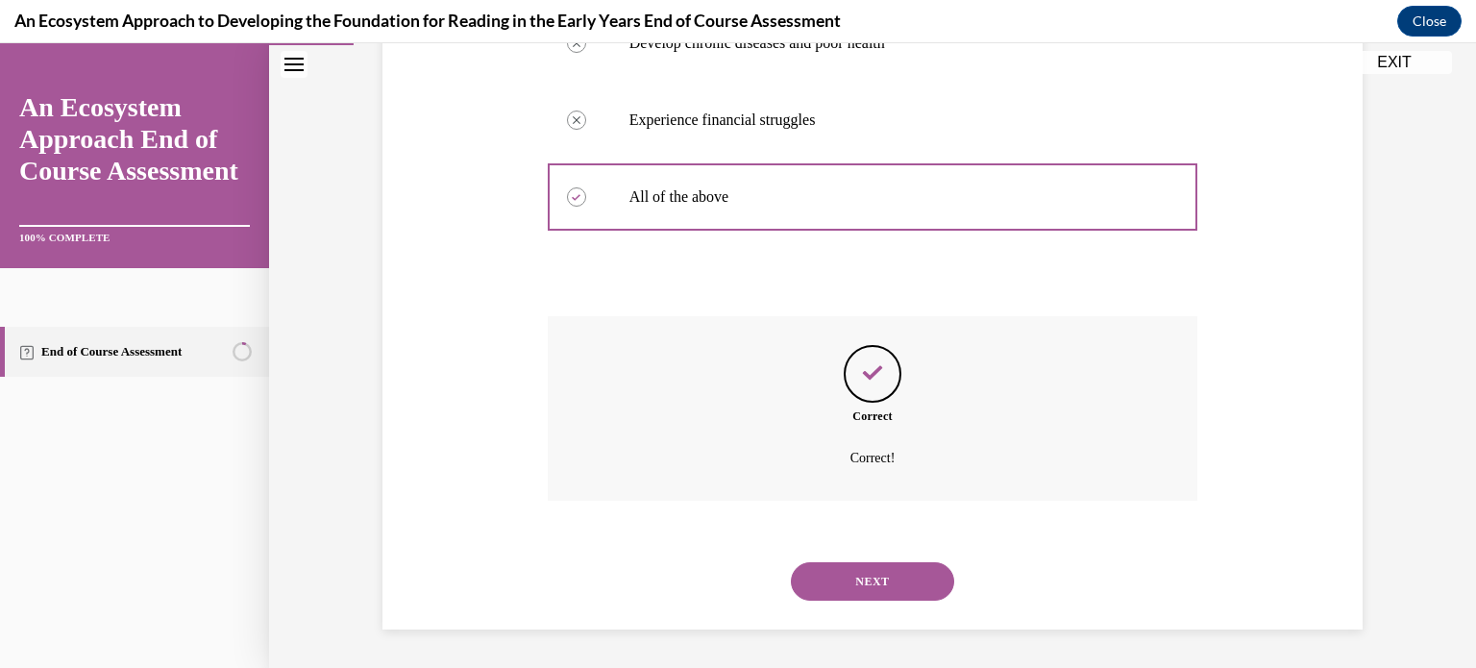
scroll to position [532, 0]
click at [869, 578] on button "NEXT" at bounding box center [872, 581] width 163 height 38
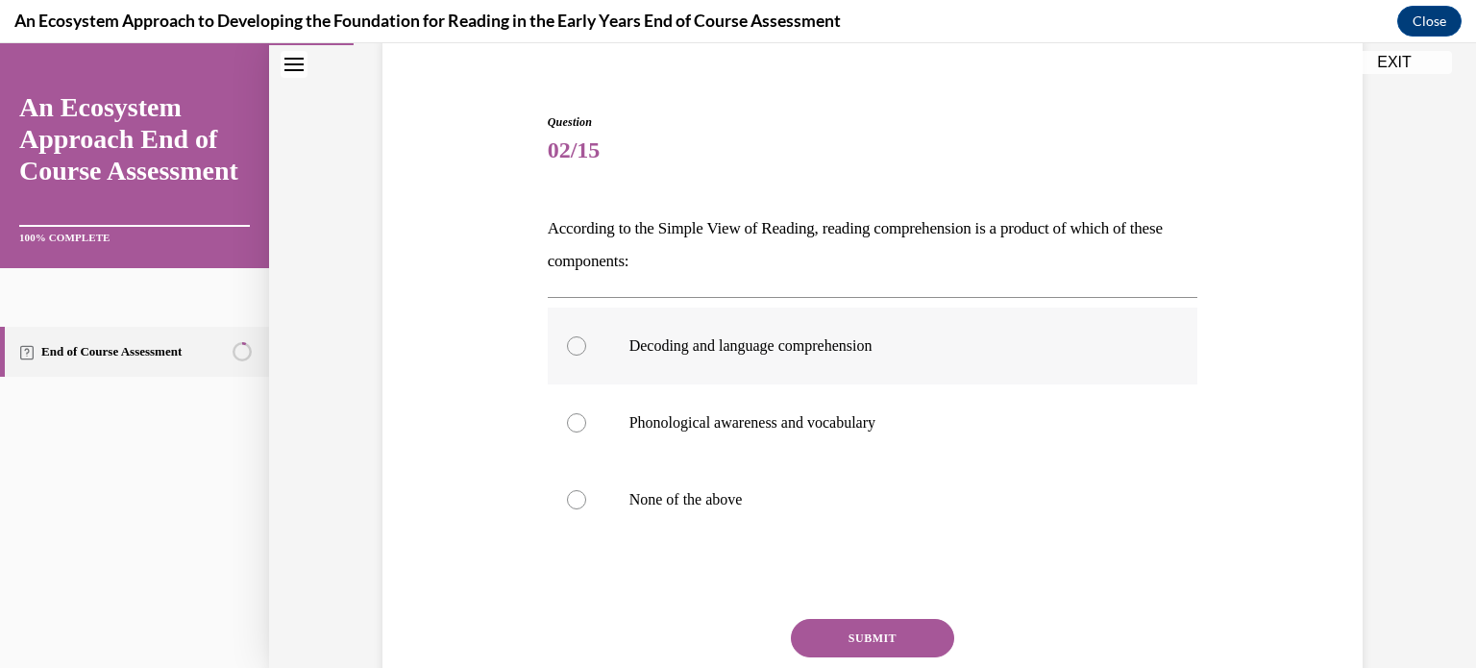
scroll to position [158, 0]
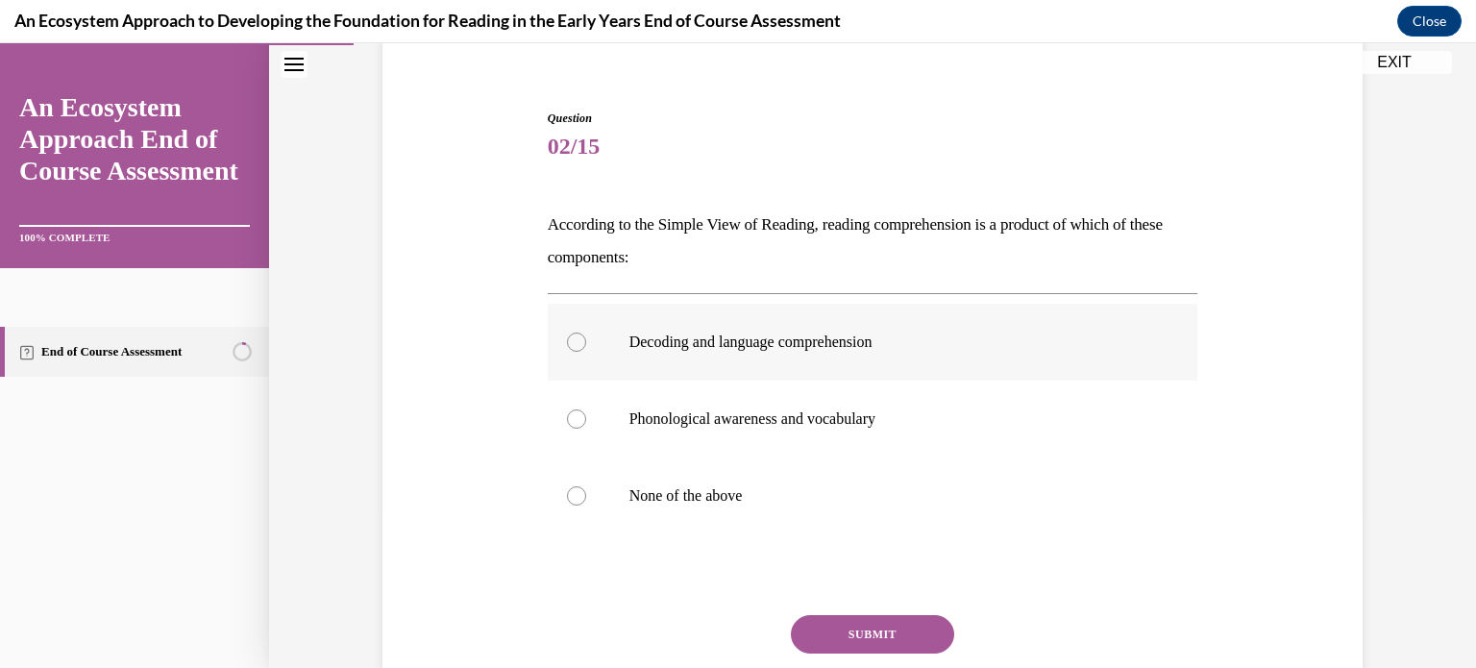
click at [576, 359] on label "Decoding and language comprehension" at bounding box center [873, 342] width 650 height 77
click at [576, 352] on input "Decoding and language comprehension" at bounding box center [576, 341] width 19 height 19
radio input "true"
click at [926, 633] on button "SUBMIT" at bounding box center [872, 634] width 163 height 38
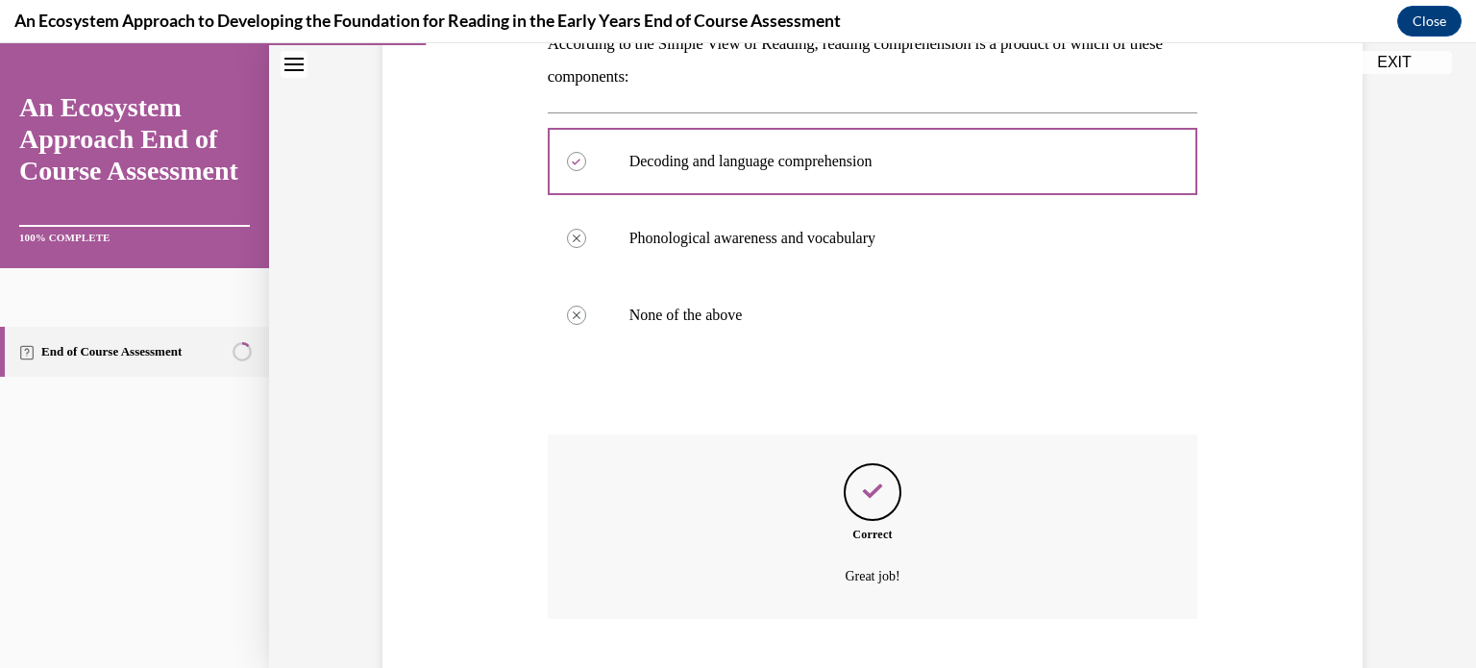
scroll to position [455, 0]
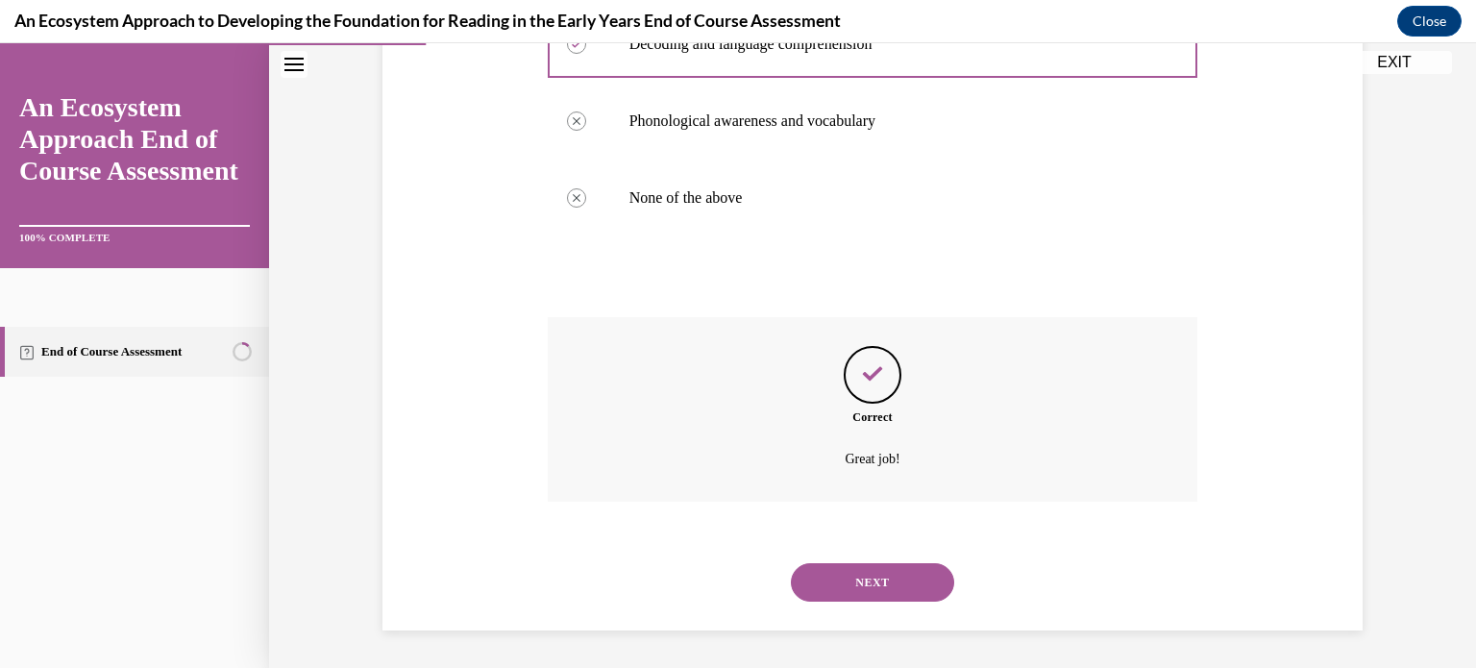
click at [830, 586] on button "NEXT" at bounding box center [872, 582] width 163 height 38
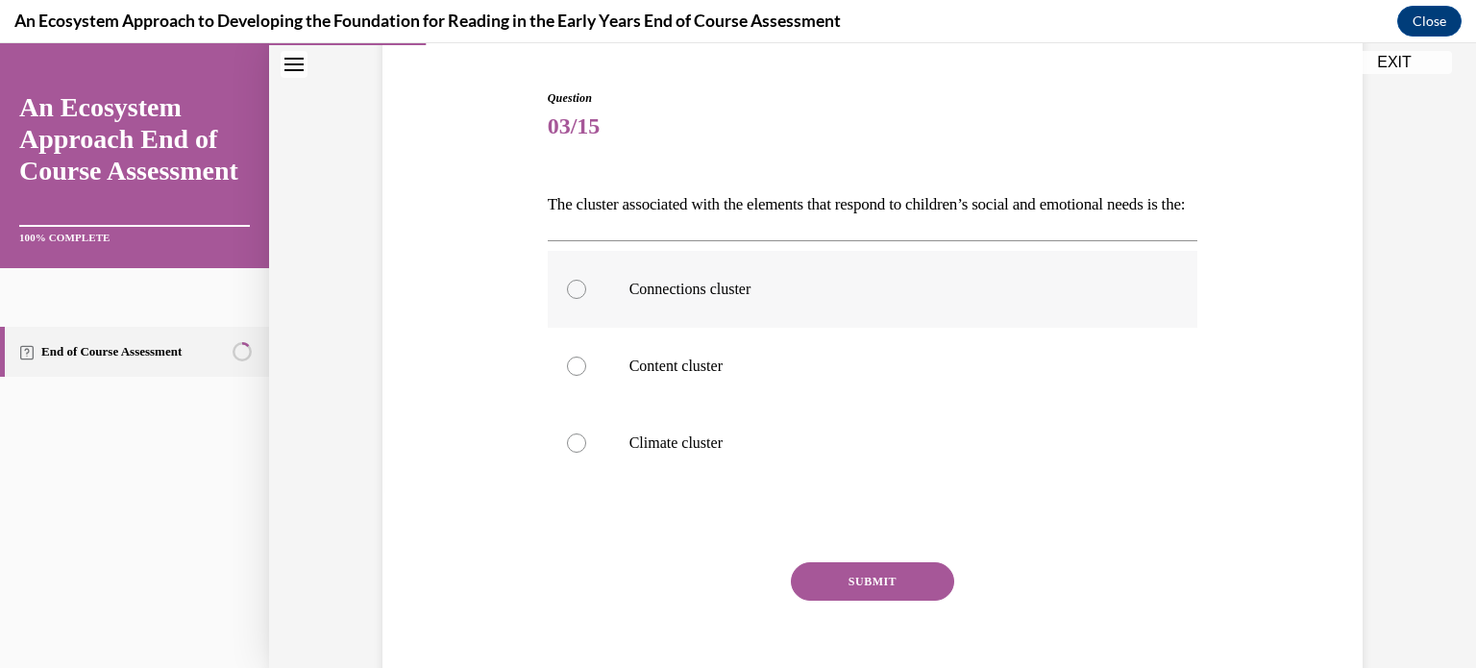
scroll to position [180, 0]
click at [644, 451] on p "Climate cluster" at bounding box center [889, 440] width 521 height 19
click at [586, 451] on input "Climate cluster" at bounding box center [576, 440] width 19 height 19
radio input "true"
click at [860, 599] on button "SUBMIT" at bounding box center [872, 579] width 163 height 38
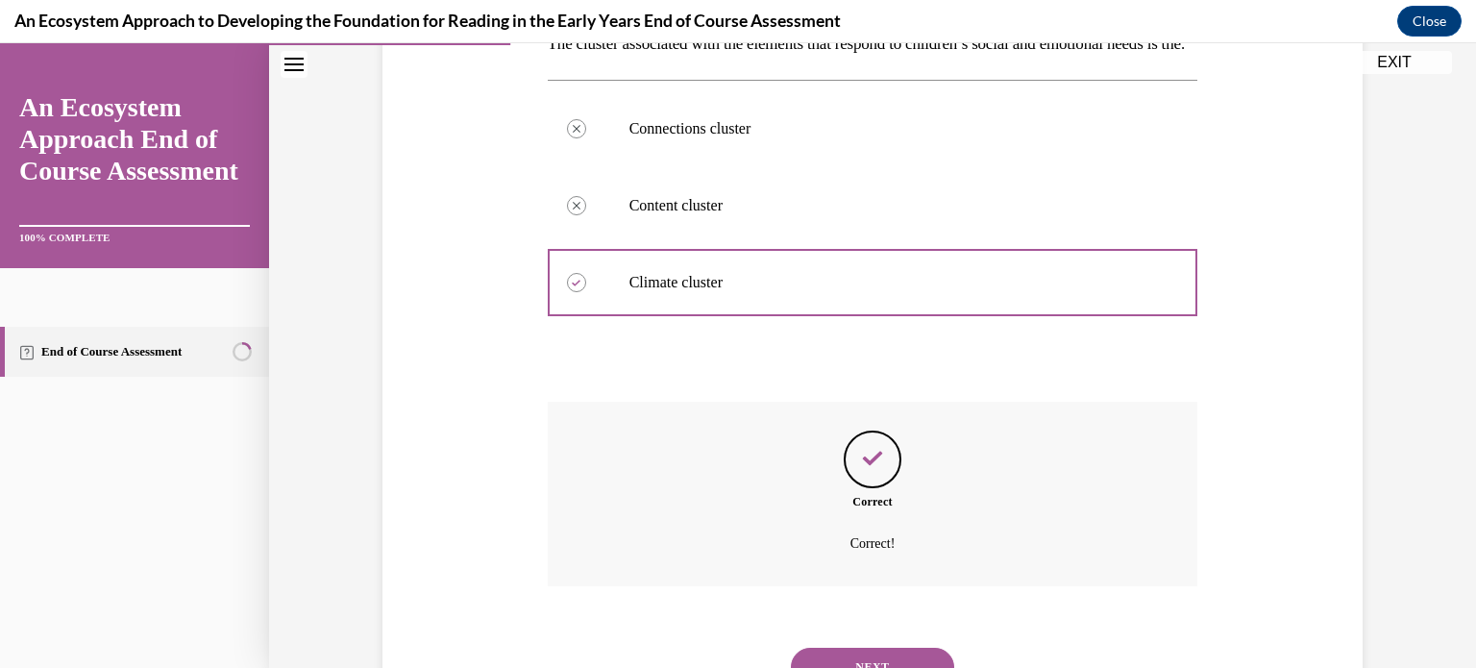
scroll to position [455, 0]
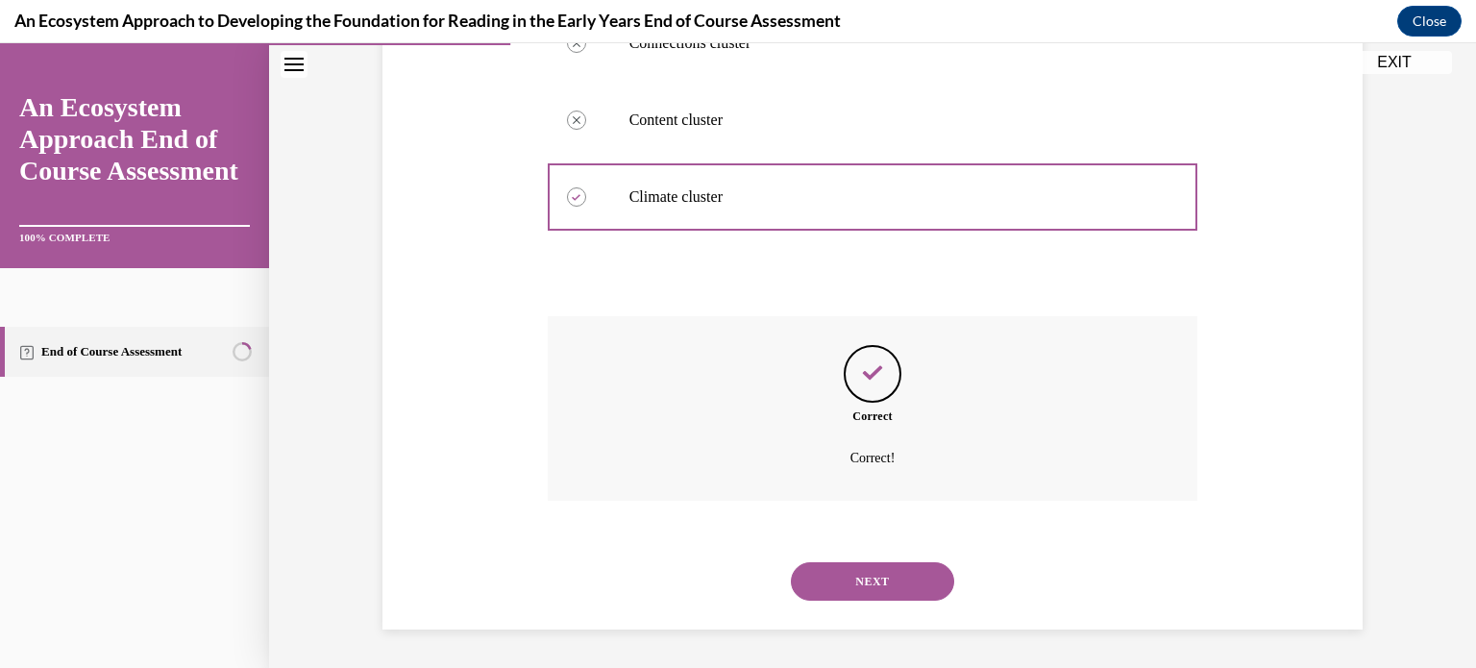
click at [863, 593] on button "NEXT" at bounding box center [872, 581] width 163 height 38
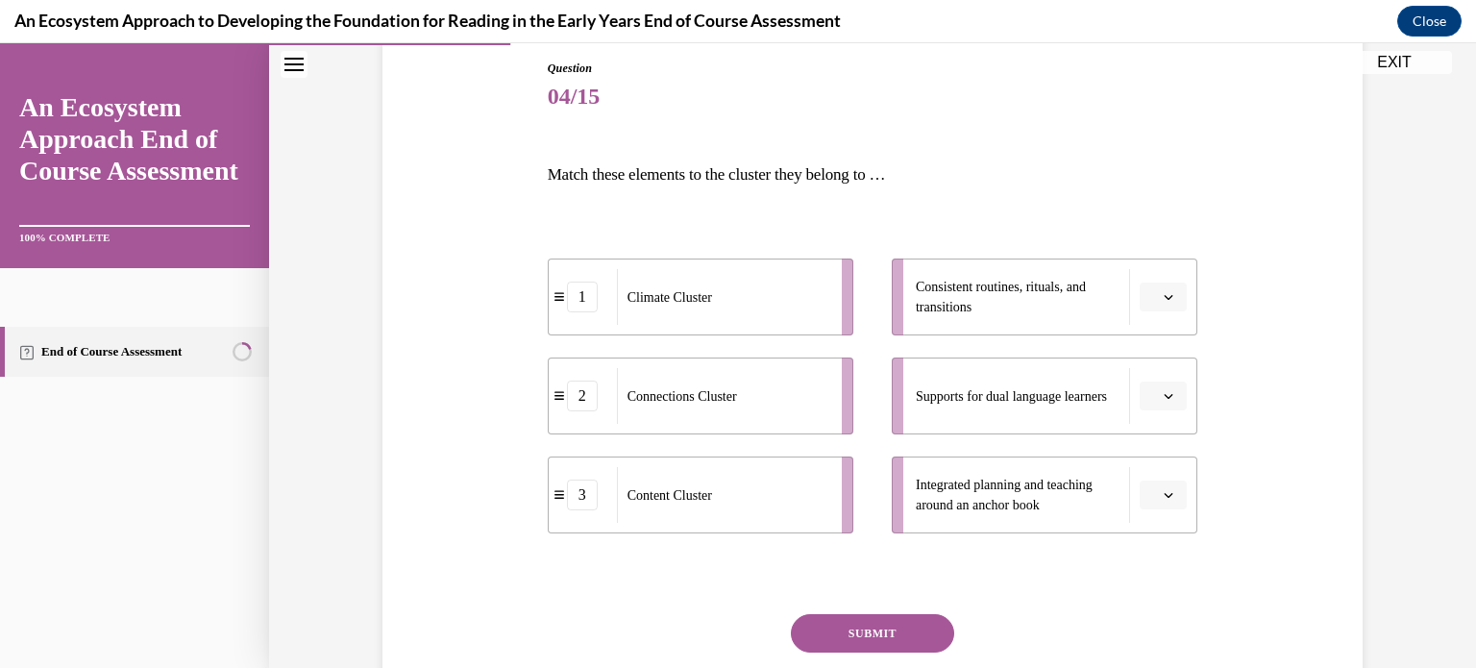
scroll to position [208, 0]
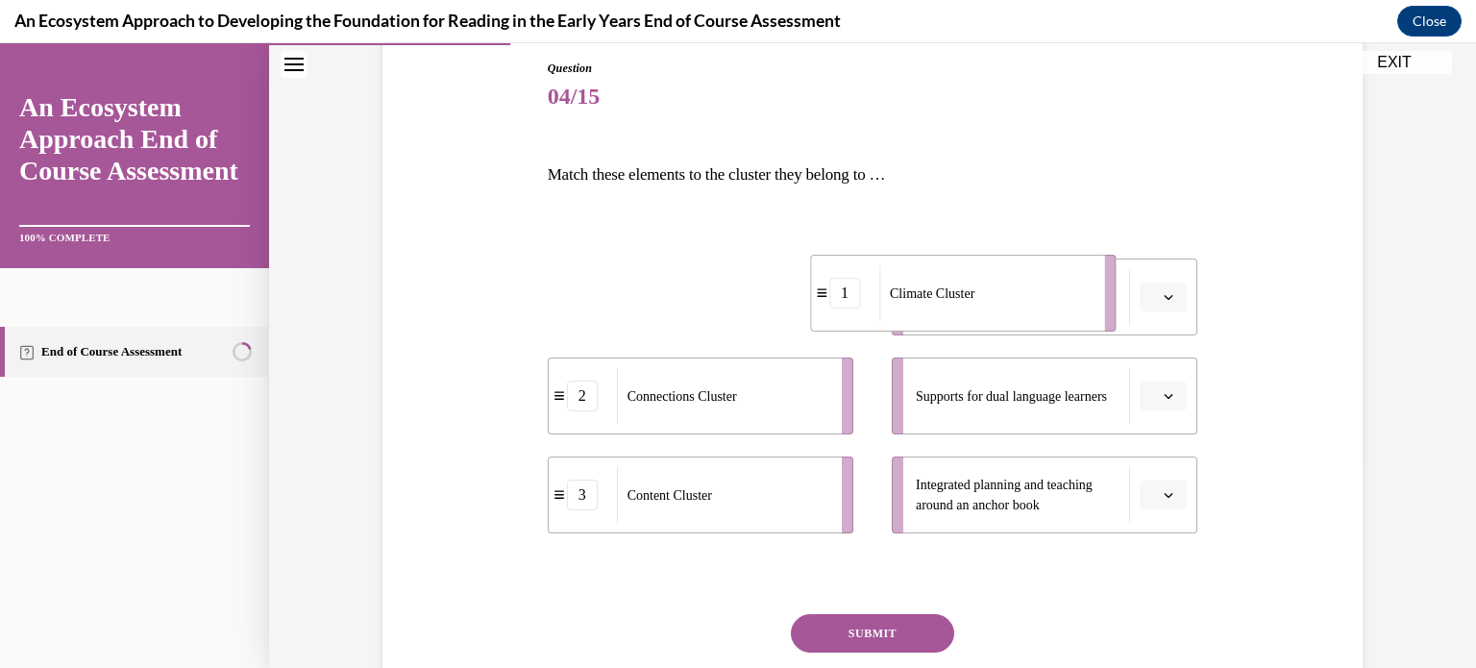
drag, startPoint x: 764, startPoint y: 303, endPoint x: 1047, endPoint y: 306, distance: 283.4
click at [1047, 306] on div "Climate Cluster" at bounding box center [985, 293] width 212 height 56
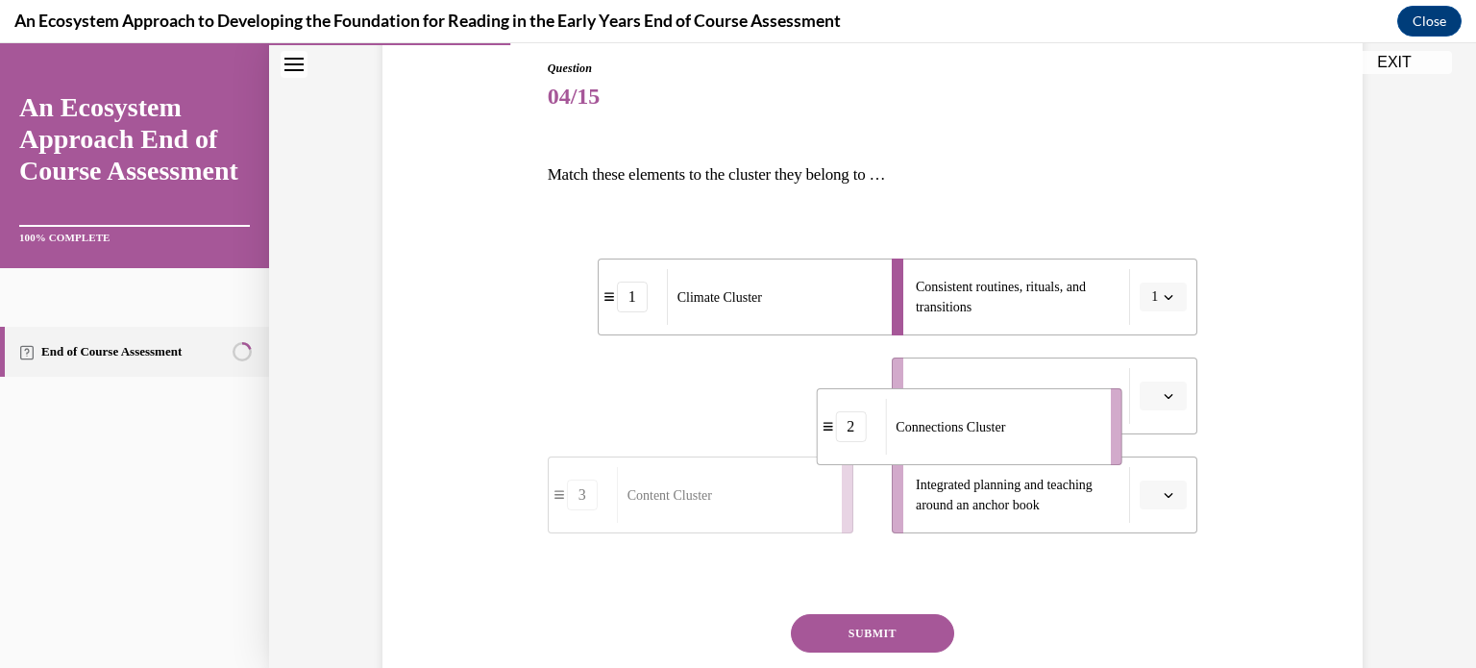
drag, startPoint x: 796, startPoint y: 376, endPoint x: 1075, endPoint y: 396, distance: 280.3
click at [1075, 399] on div "Connections Cluster" at bounding box center [991, 427] width 212 height 56
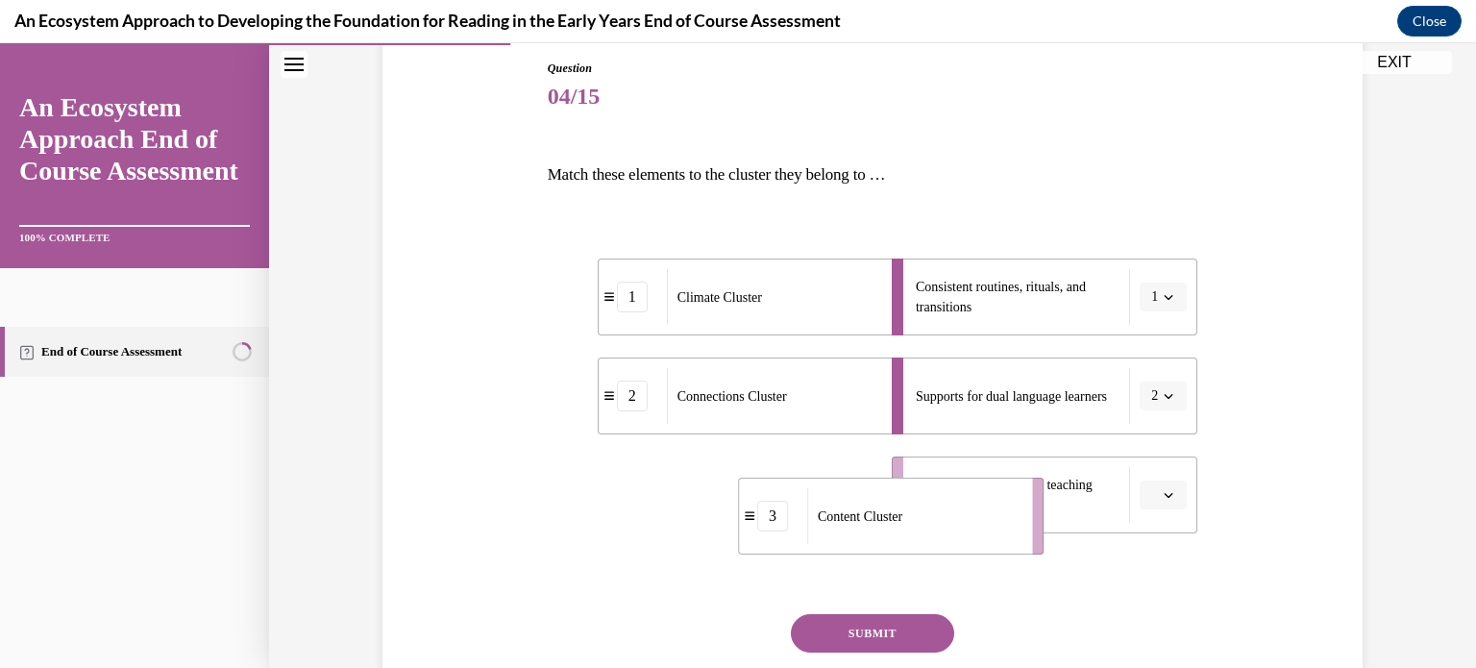
drag, startPoint x: 709, startPoint y: 505, endPoint x: 1016, endPoint y: 501, distance: 306.5
click at [1016, 501] on div "Content Cluster" at bounding box center [913, 516] width 212 height 56
click at [884, 635] on button "SUBMIT" at bounding box center [872, 633] width 163 height 38
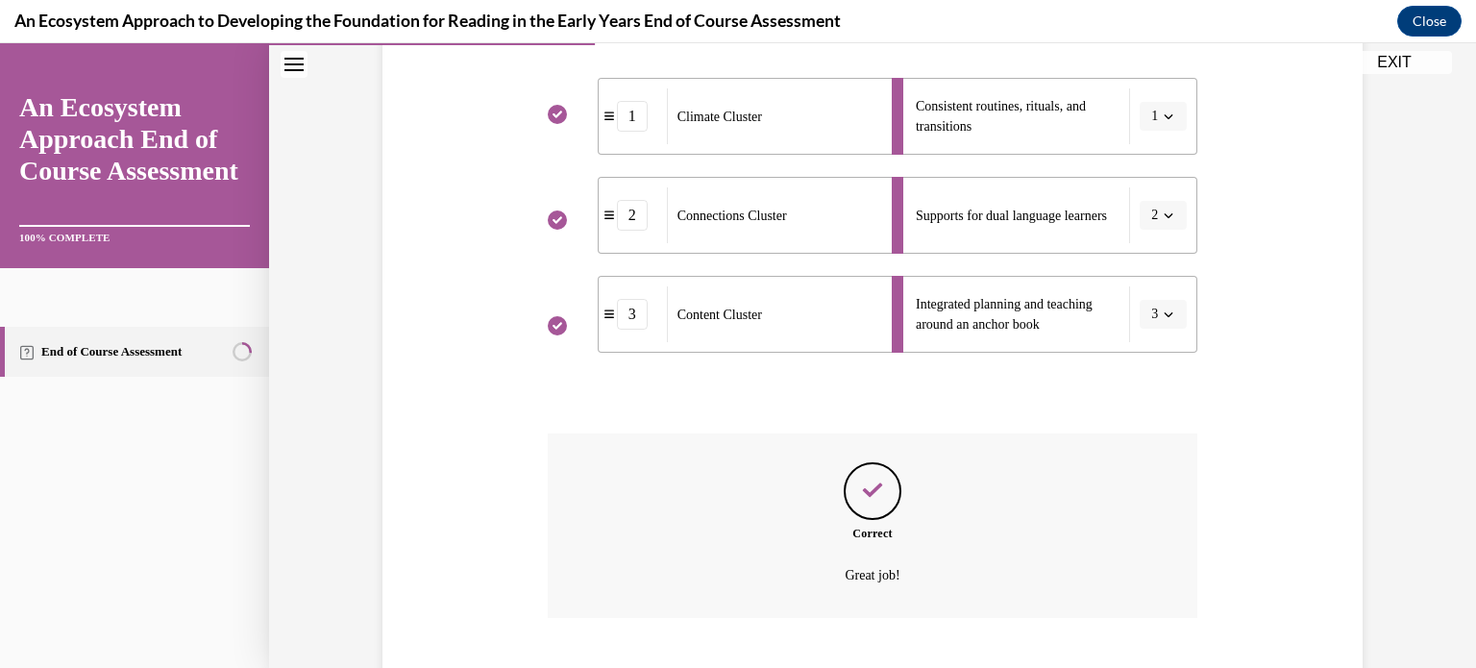
scroll to position [504, 0]
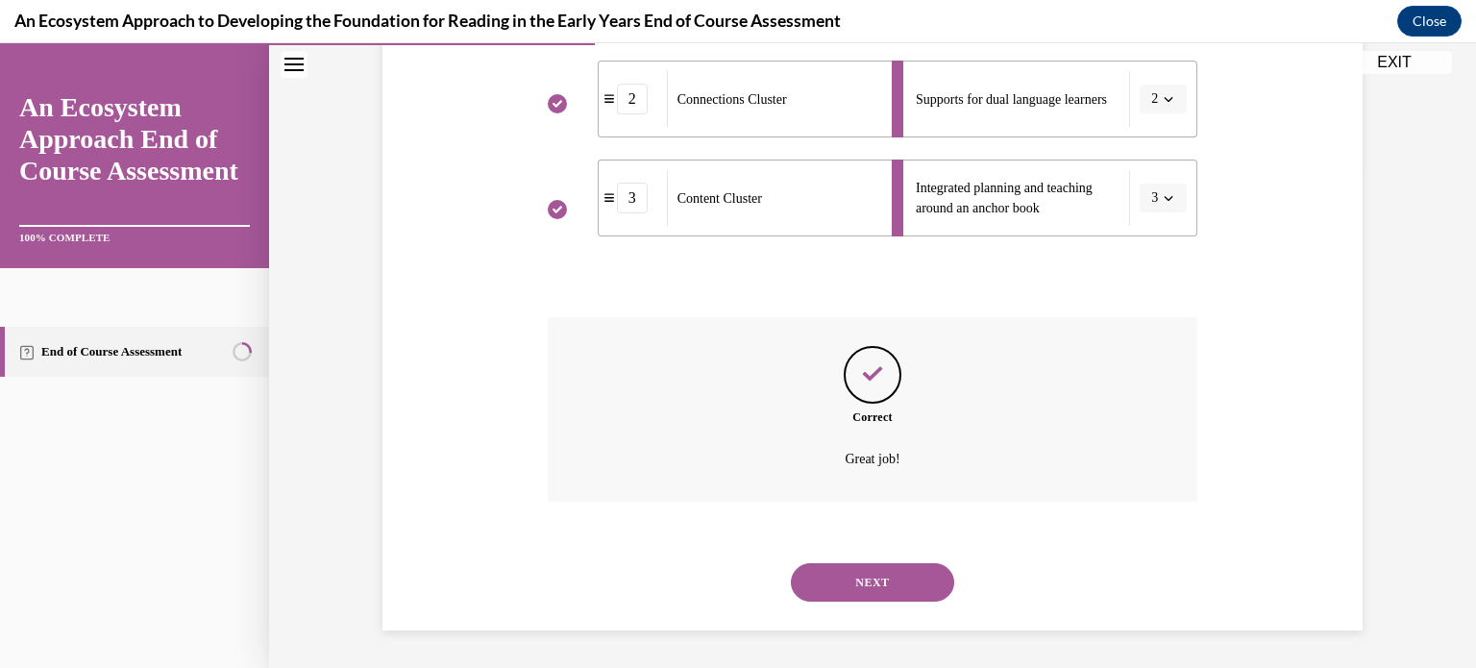
click at [861, 563] on button "NEXT" at bounding box center [872, 582] width 163 height 38
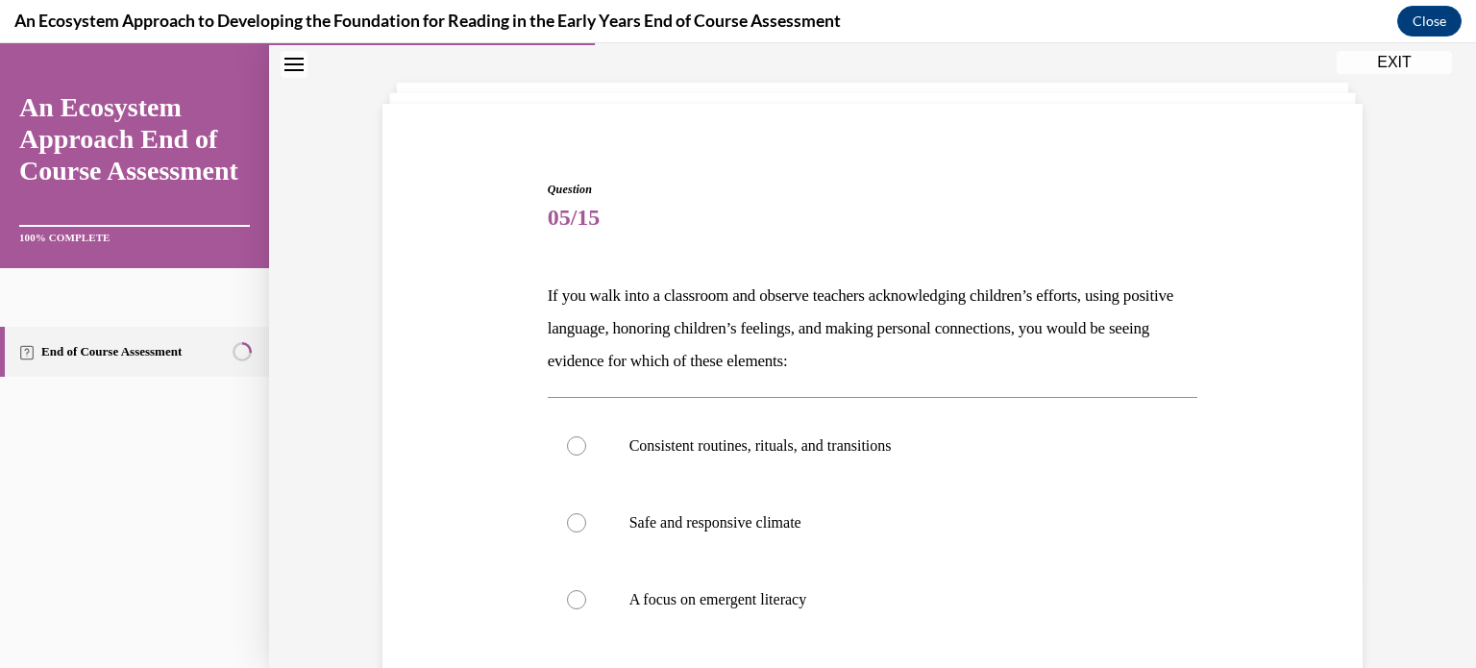
scroll to position [238, 0]
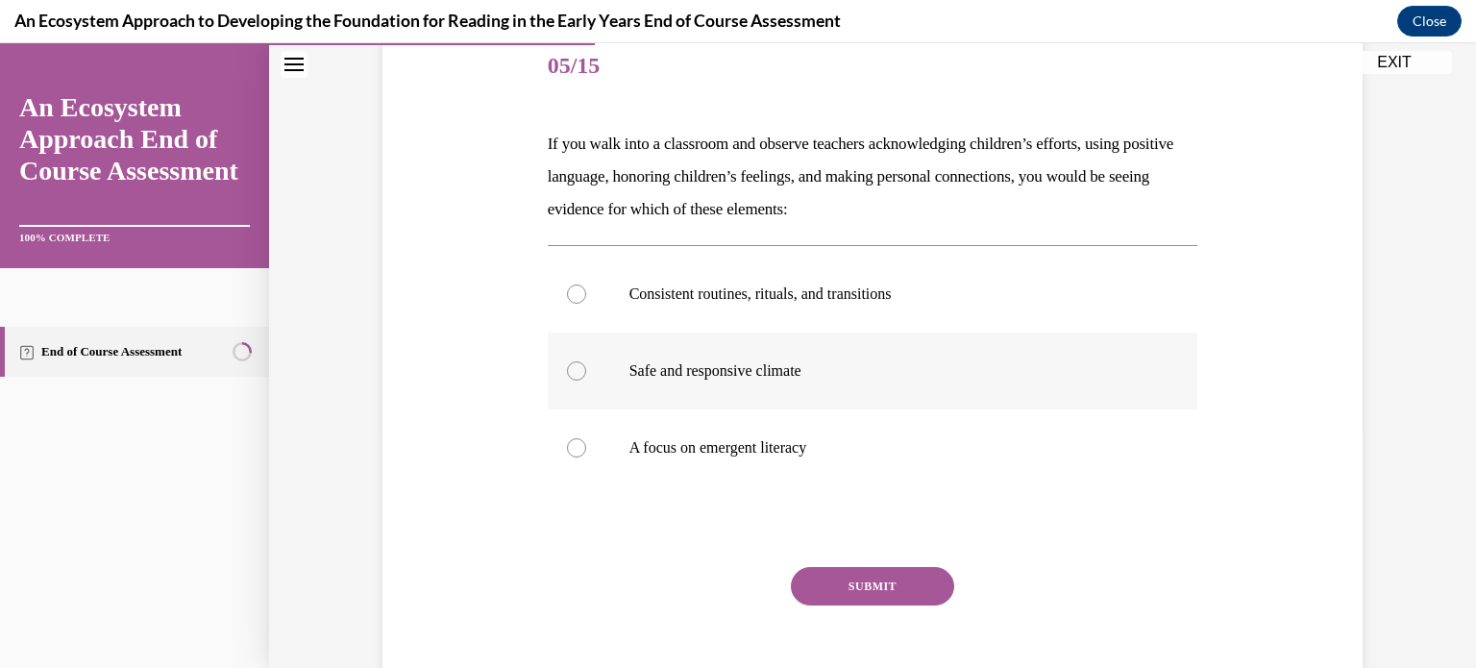
click at [569, 356] on label "Safe and responsive climate" at bounding box center [873, 370] width 650 height 77
click at [569, 361] on input "Safe and responsive climate" at bounding box center [576, 370] width 19 height 19
radio input "true"
click at [826, 575] on button "SUBMIT" at bounding box center [872, 586] width 163 height 38
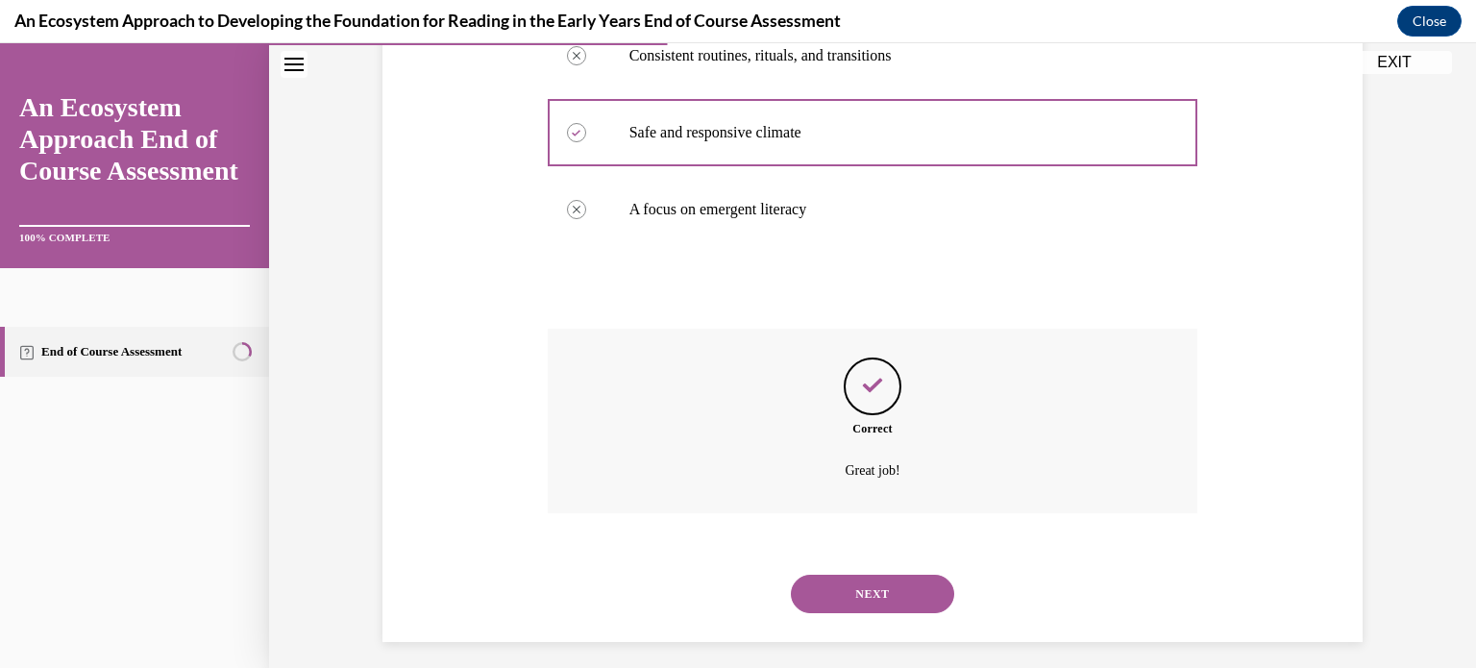
scroll to position [488, 0]
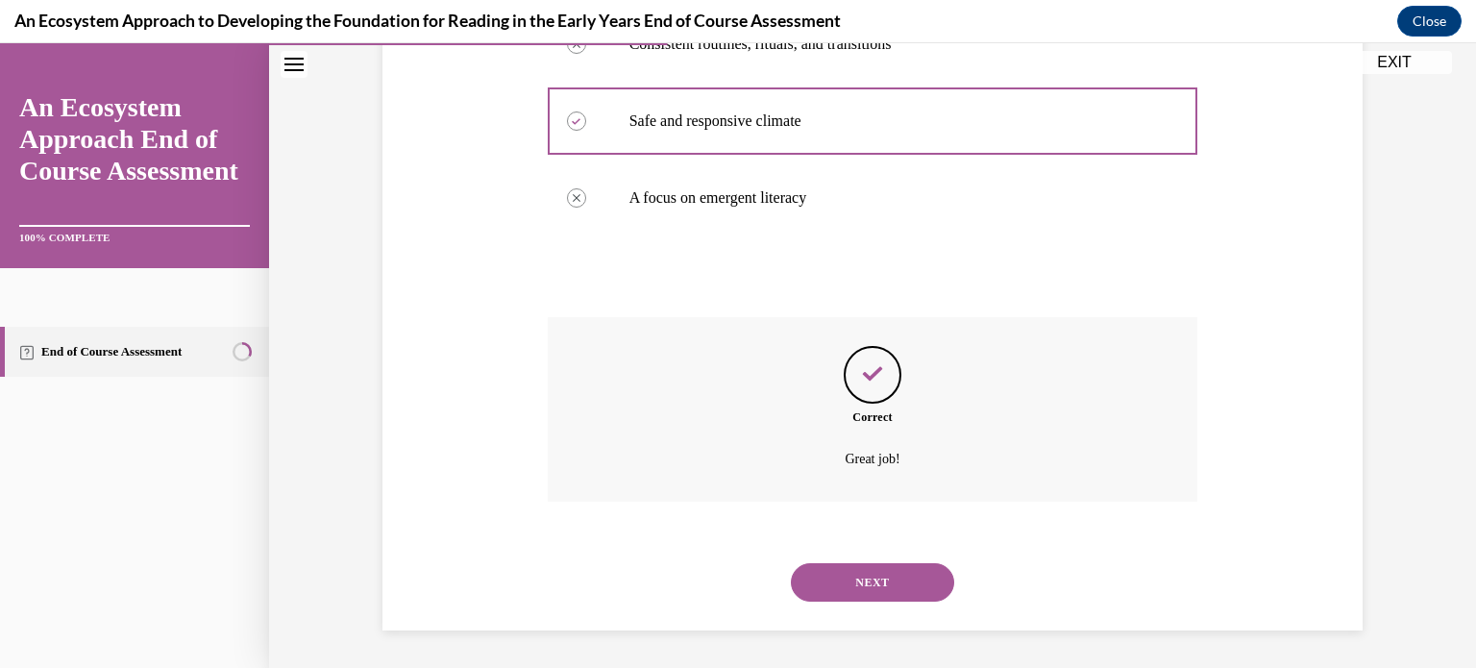
click at [850, 584] on button "NEXT" at bounding box center [872, 582] width 163 height 38
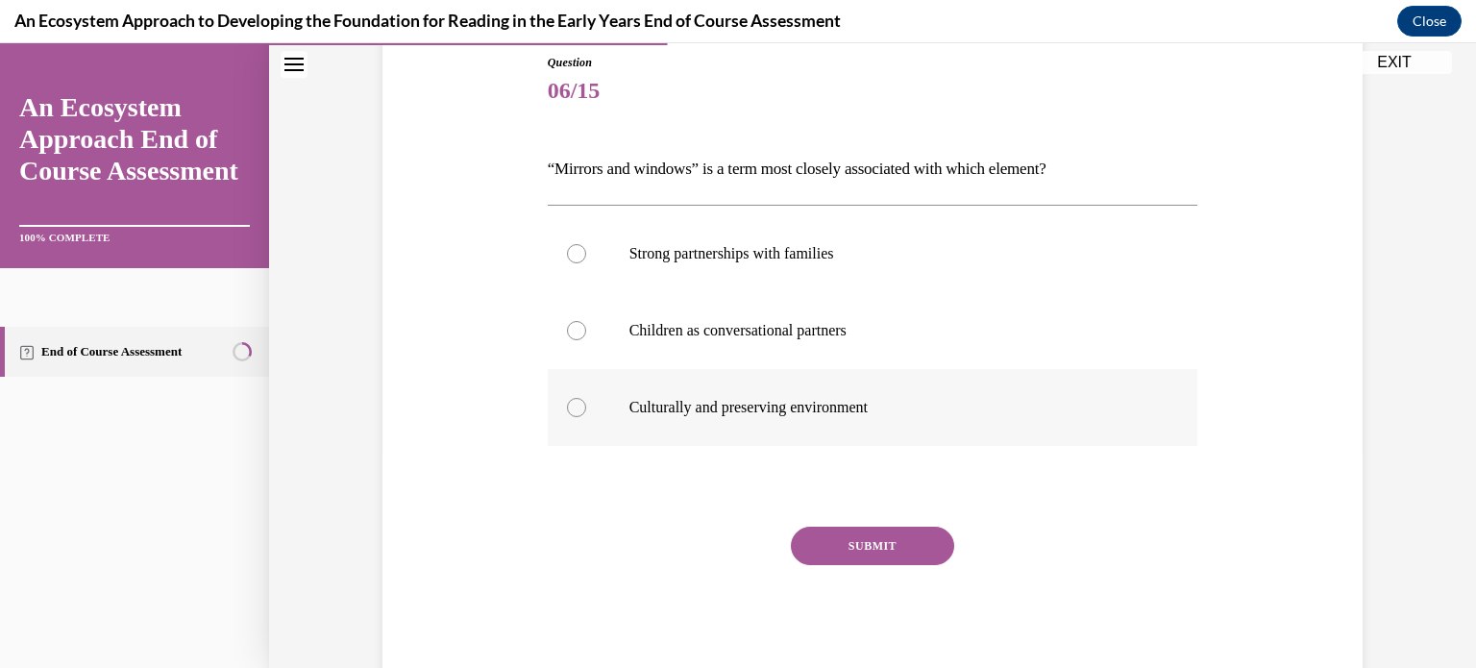
click at [576, 407] on div at bounding box center [576, 407] width 19 height 19
click at [576, 407] on input "Culturally and preserving environment" at bounding box center [576, 407] width 19 height 19
radio input "true"
click at [906, 527] on button "SUBMIT" at bounding box center [872, 546] width 163 height 38
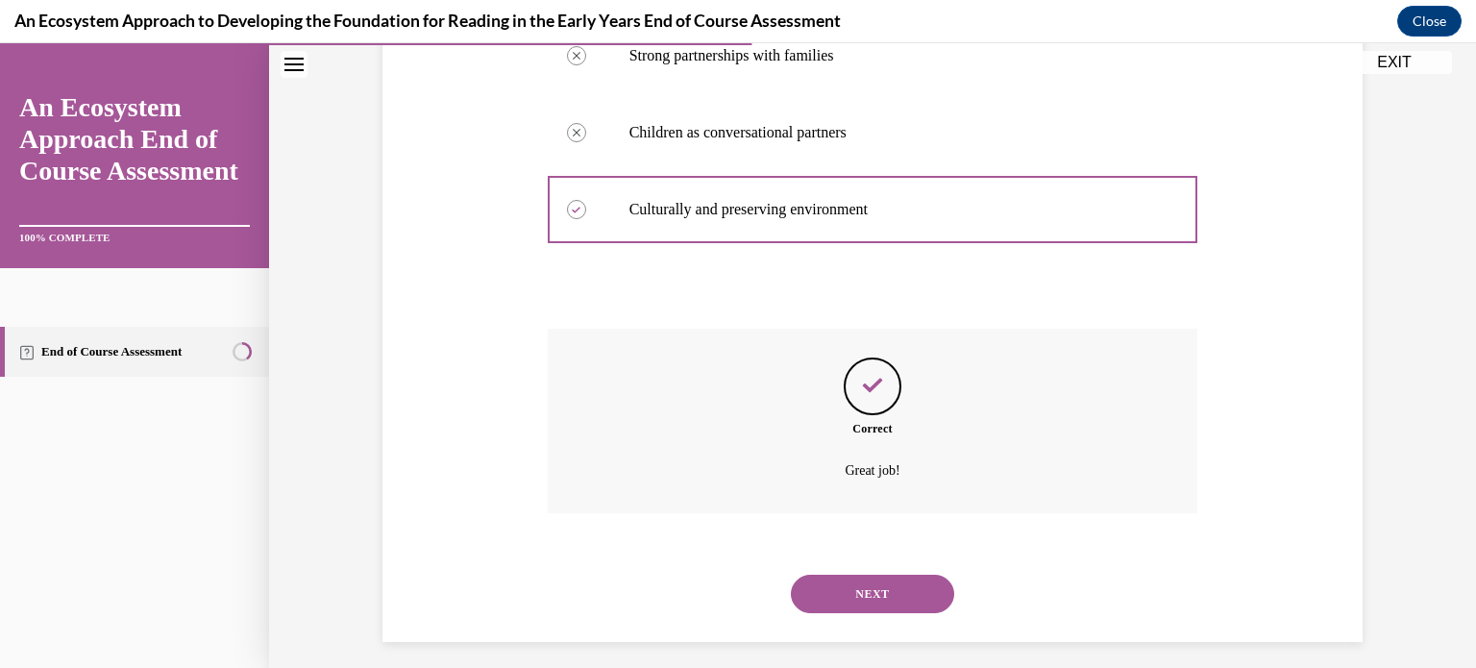
scroll to position [423, 0]
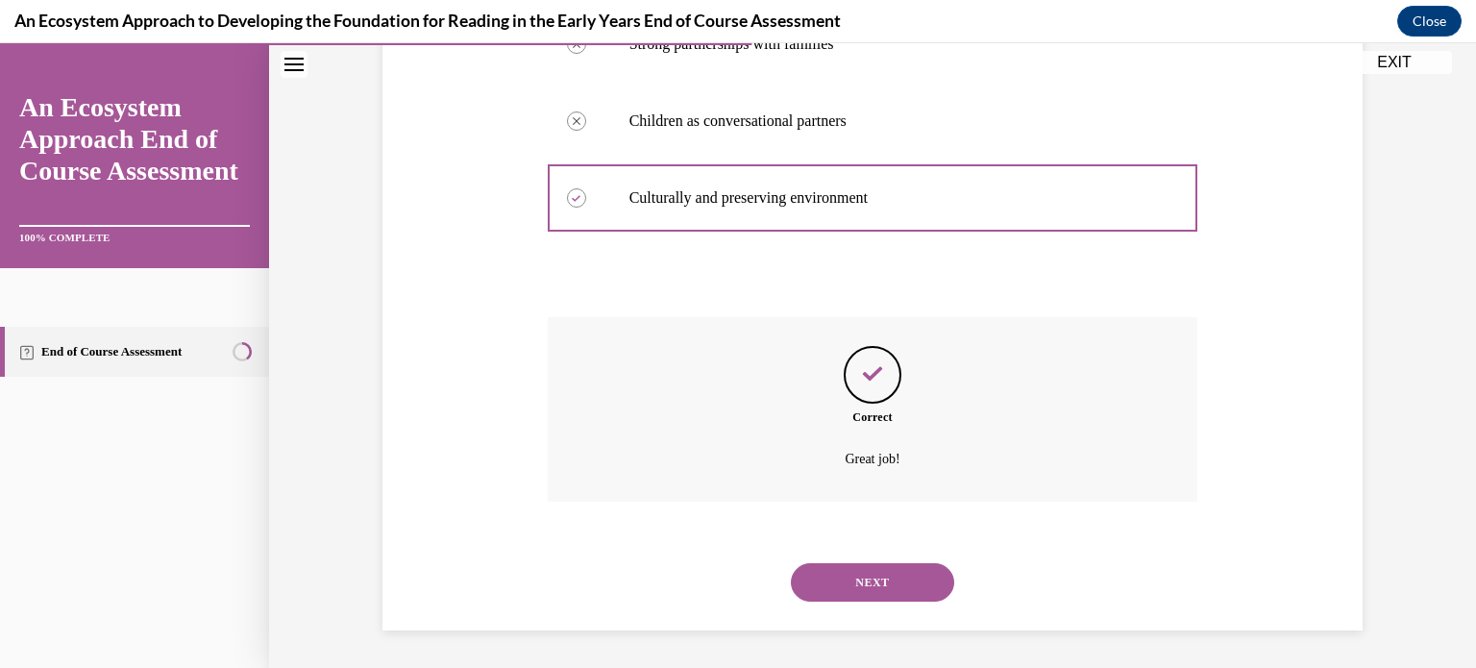
click at [875, 567] on button "NEXT" at bounding box center [872, 582] width 163 height 38
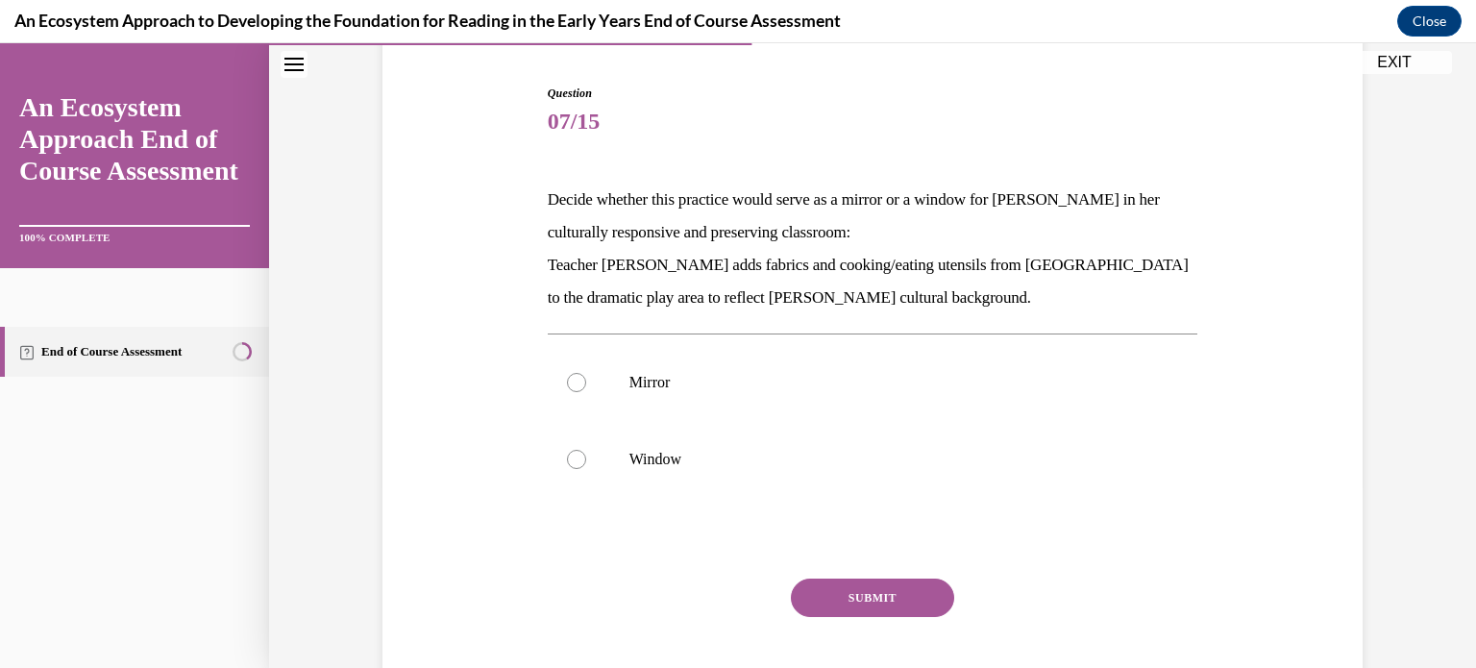
scroll to position [185, 0]
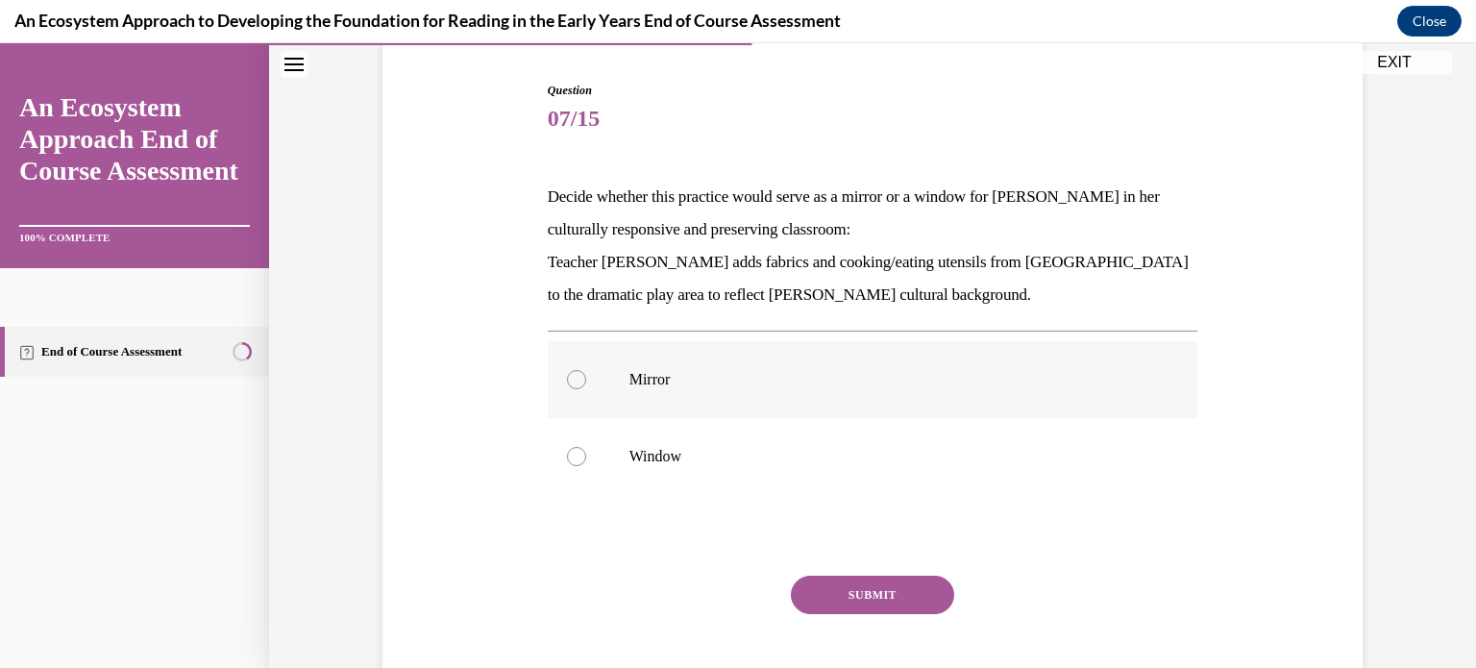
click at [579, 366] on label "Mirror" at bounding box center [873, 379] width 650 height 77
click at [579, 370] on input "Mirror" at bounding box center [576, 379] width 19 height 19
radio input "true"
click at [831, 589] on button "SUBMIT" at bounding box center [872, 595] width 163 height 38
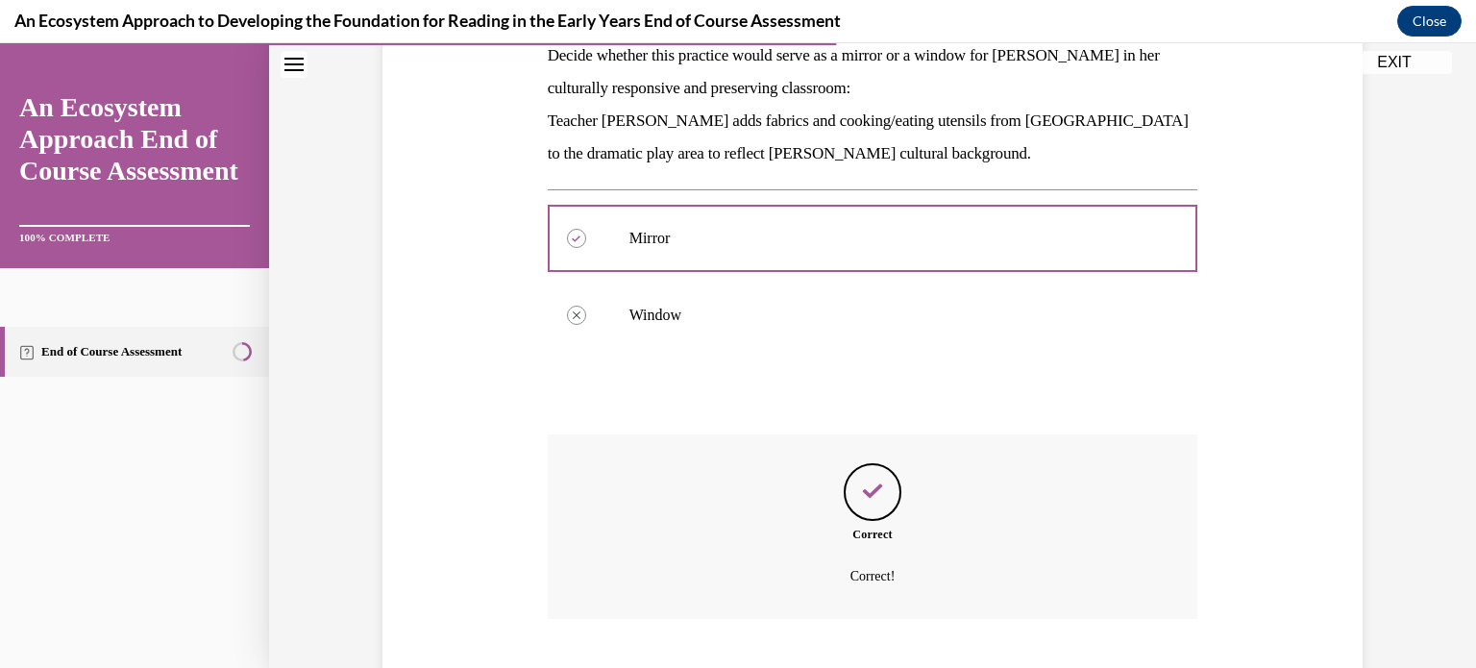
scroll to position [444, 0]
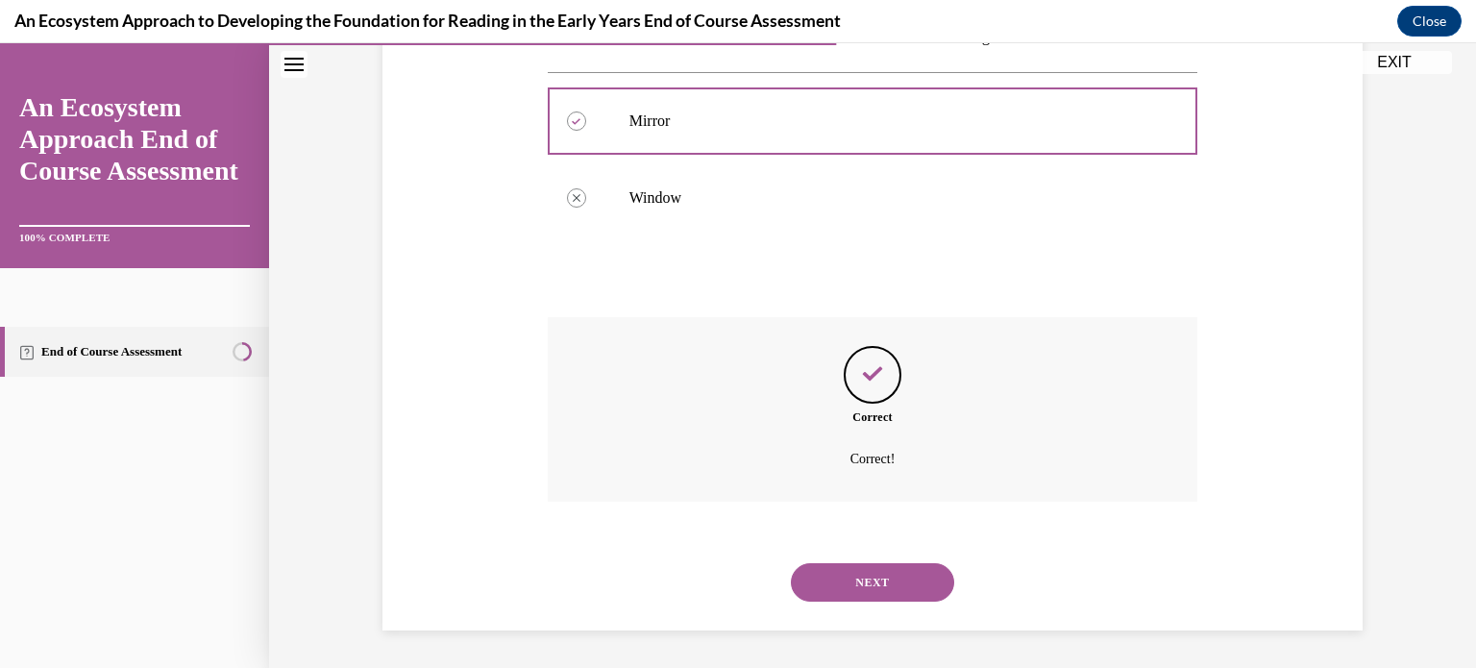
click at [880, 579] on button "NEXT" at bounding box center [872, 582] width 163 height 38
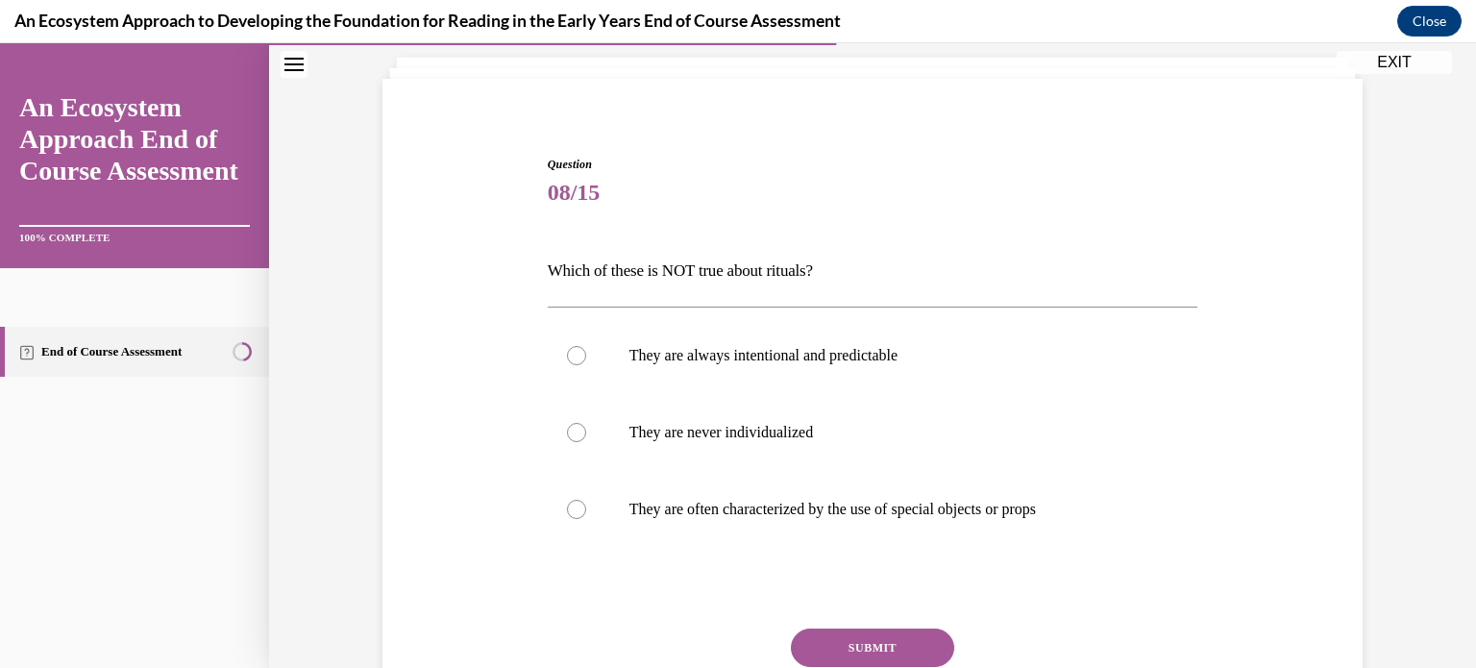
scroll to position [112, 0]
click at [569, 434] on div at bounding box center [576, 431] width 19 height 19
click at [569, 434] on input "They are never individualized" at bounding box center [576, 431] width 19 height 19
radio input "true"
click at [896, 627] on button "SUBMIT" at bounding box center [872, 646] width 163 height 38
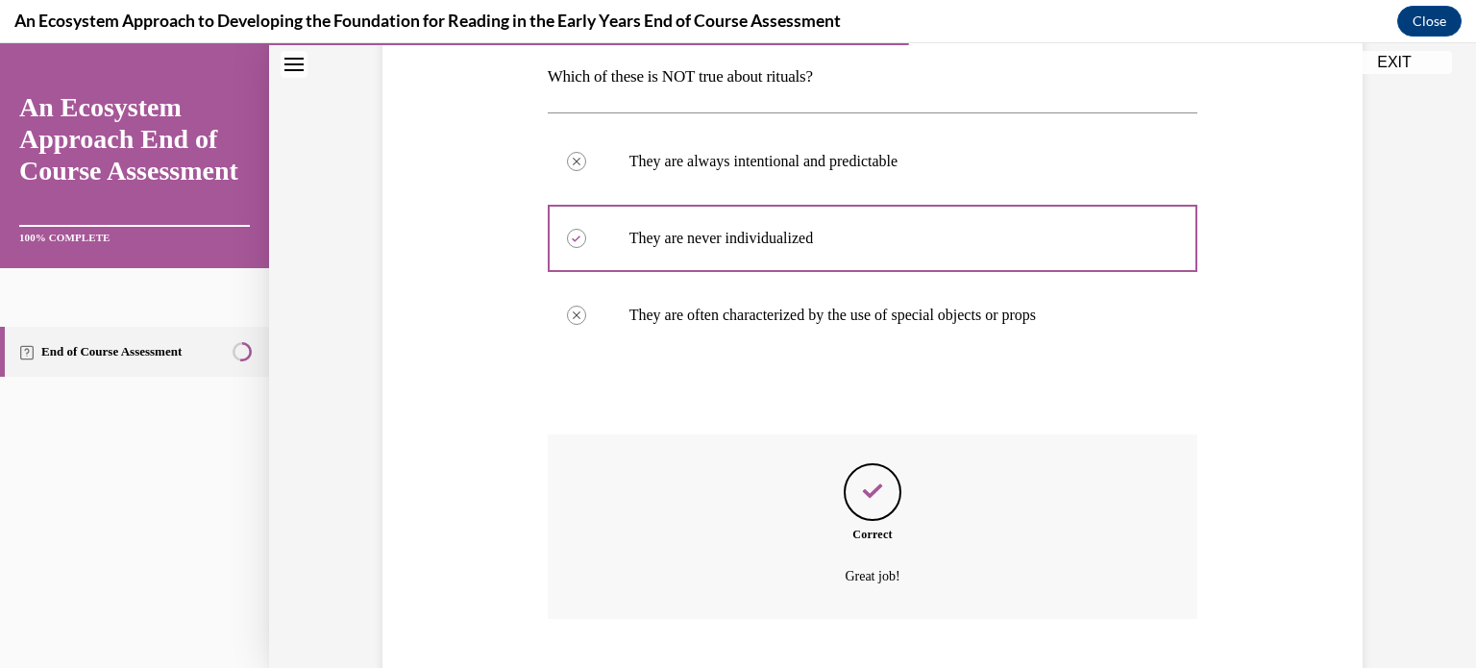
scroll to position [423, 0]
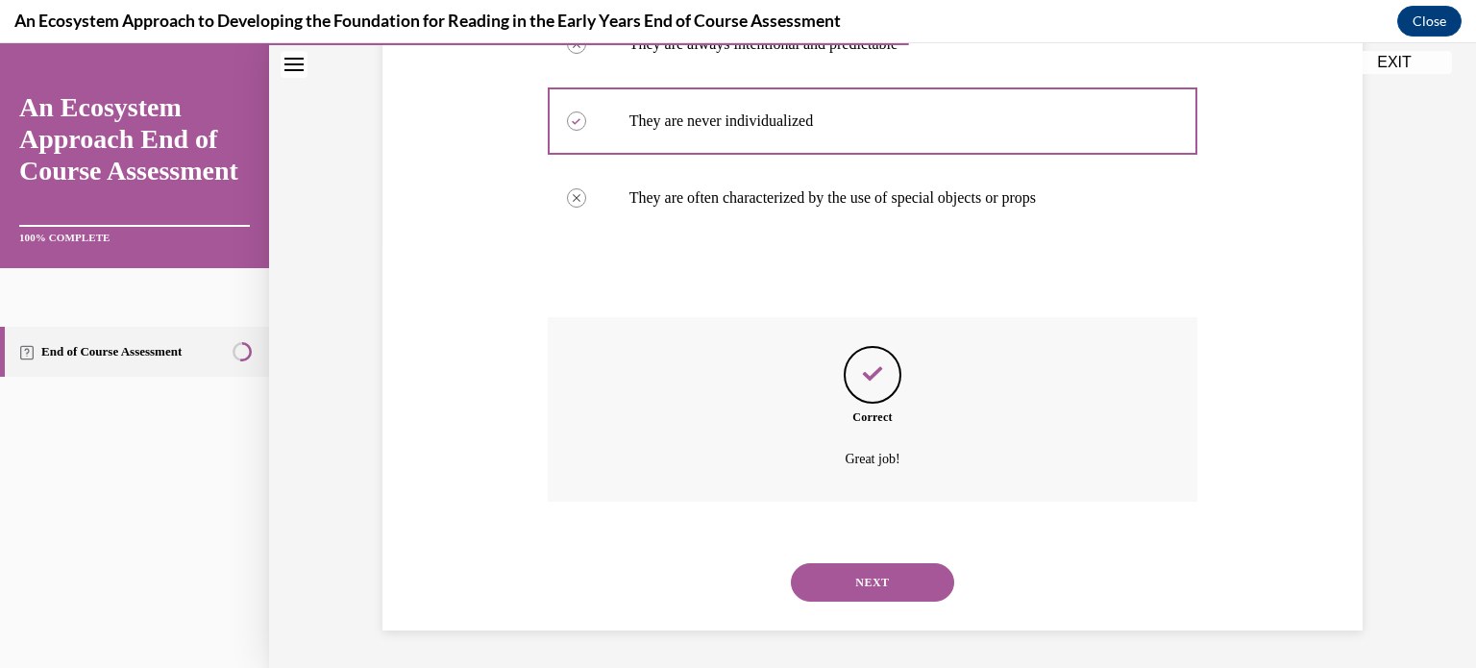
click at [866, 597] on button "NEXT" at bounding box center [872, 582] width 163 height 38
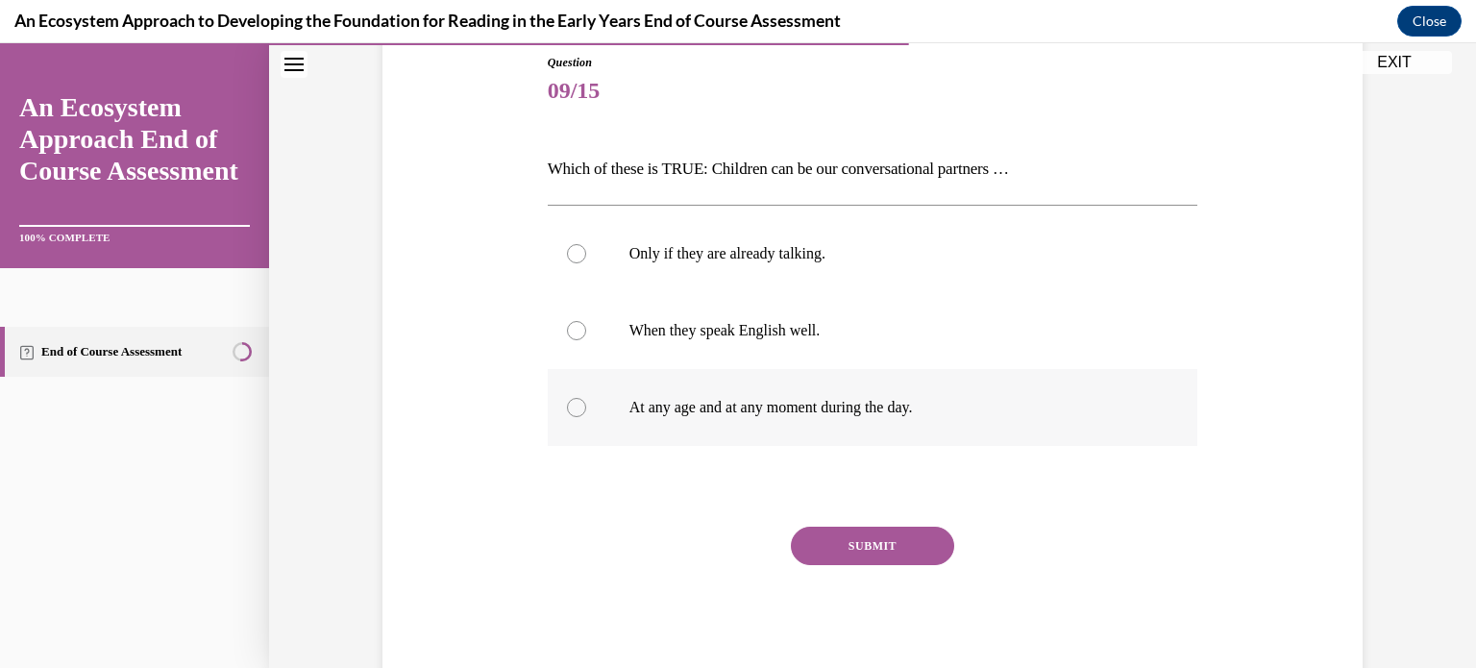
click at [593, 409] on label "At any age and at any moment during the day." at bounding box center [873, 407] width 650 height 77
click at [586, 409] on input "At any age and at any moment during the day." at bounding box center [576, 407] width 19 height 19
radio input "true"
click at [824, 549] on button "SUBMIT" at bounding box center [872, 546] width 163 height 38
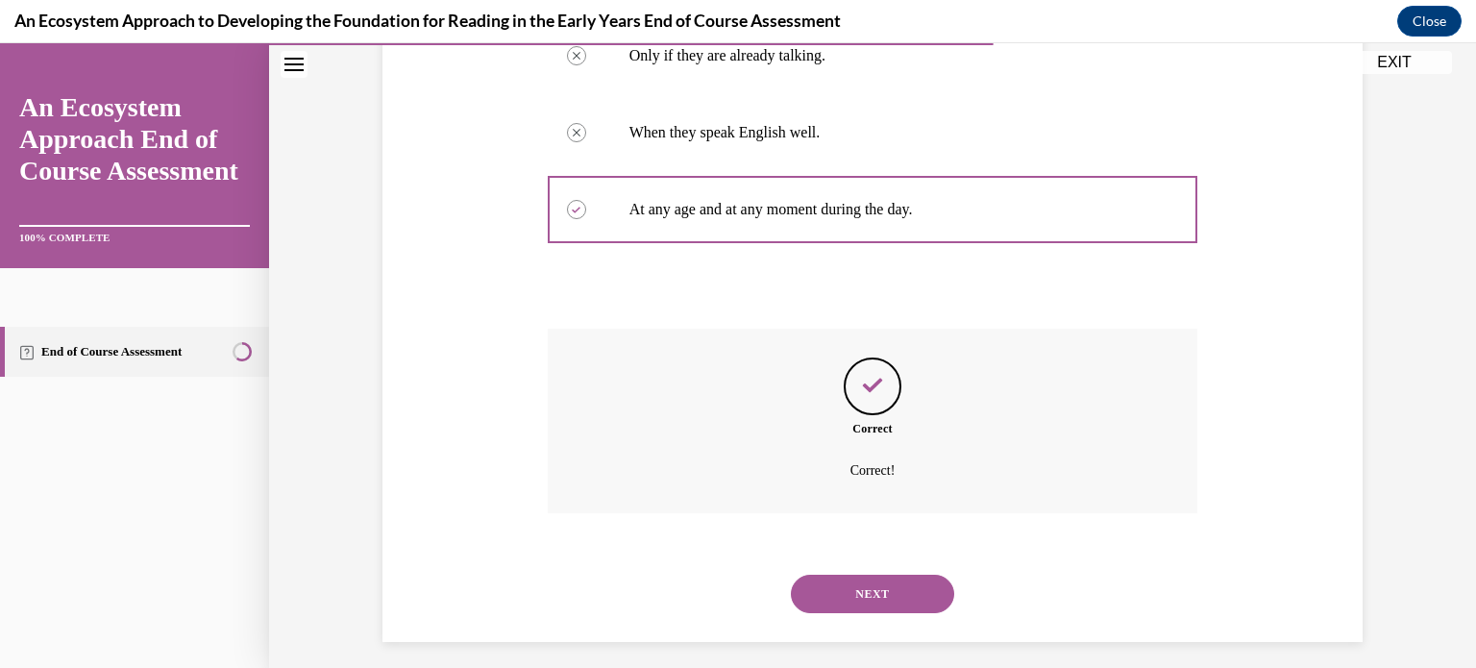
scroll to position [423, 0]
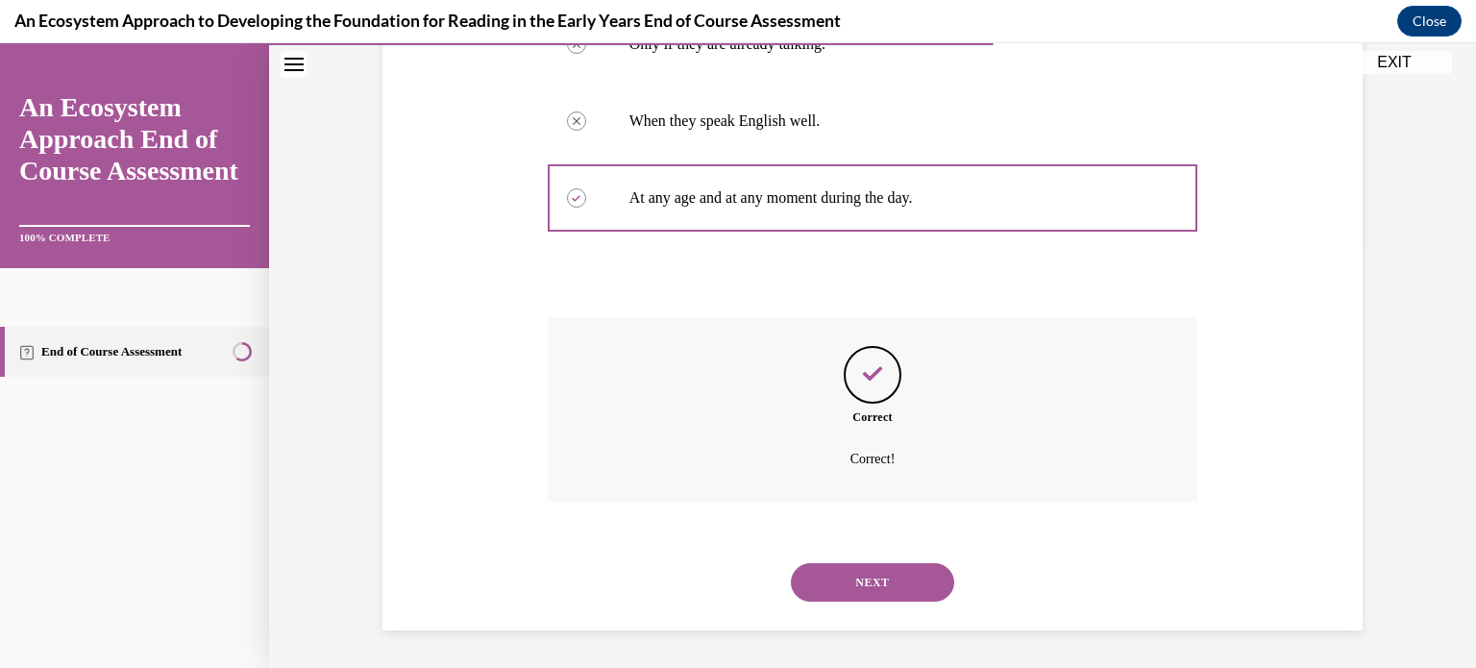
click at [831, 577] on button "NEXT" at bounding box center [872, 582] width 163 height 38
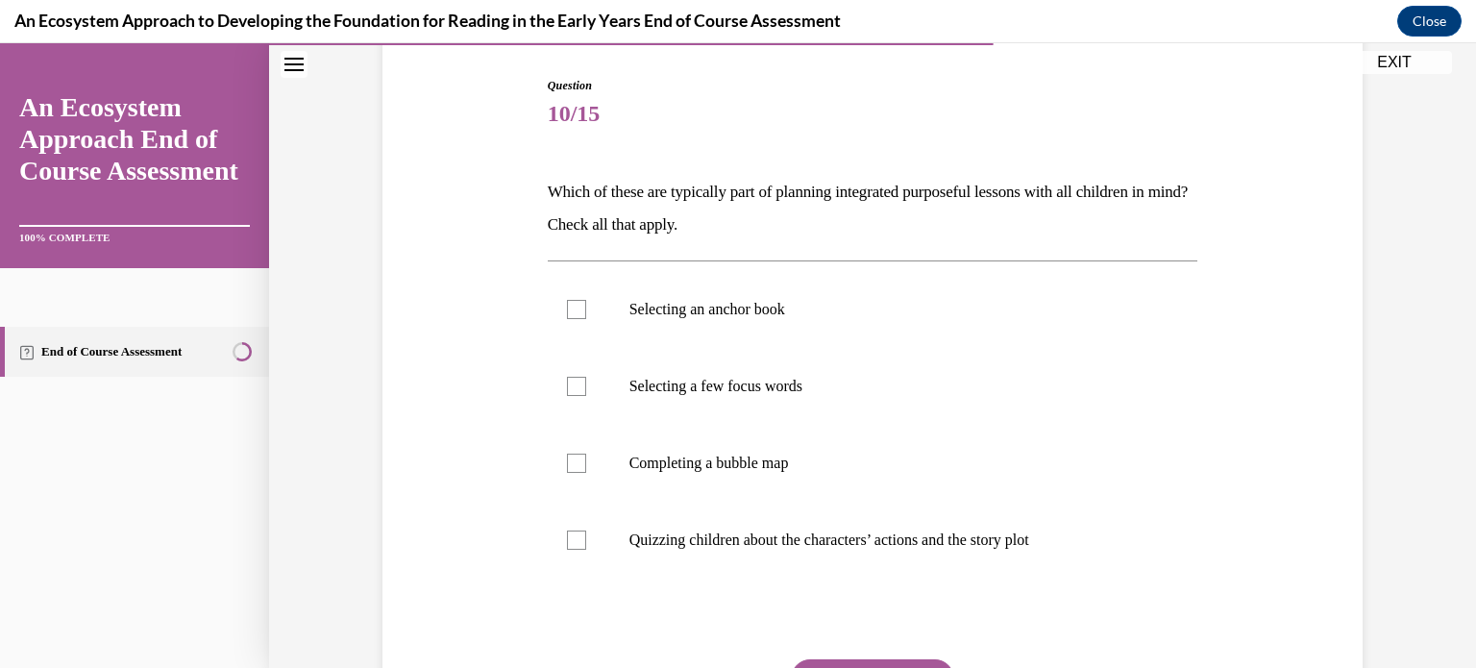
scroll to position [191, 0]
click at [590, 307] on label "Selecting an anchor book" at bounding box center [873, 308] width 650 height 77
click at [586, 307] on input "Selecting an anchor book" at bounding box center [576, 308] width 19 height 19
checkbox input "true"
click at [577, 373] on label "Selecting a few focus words" at bounding box center [873, 385] width 650 height 77
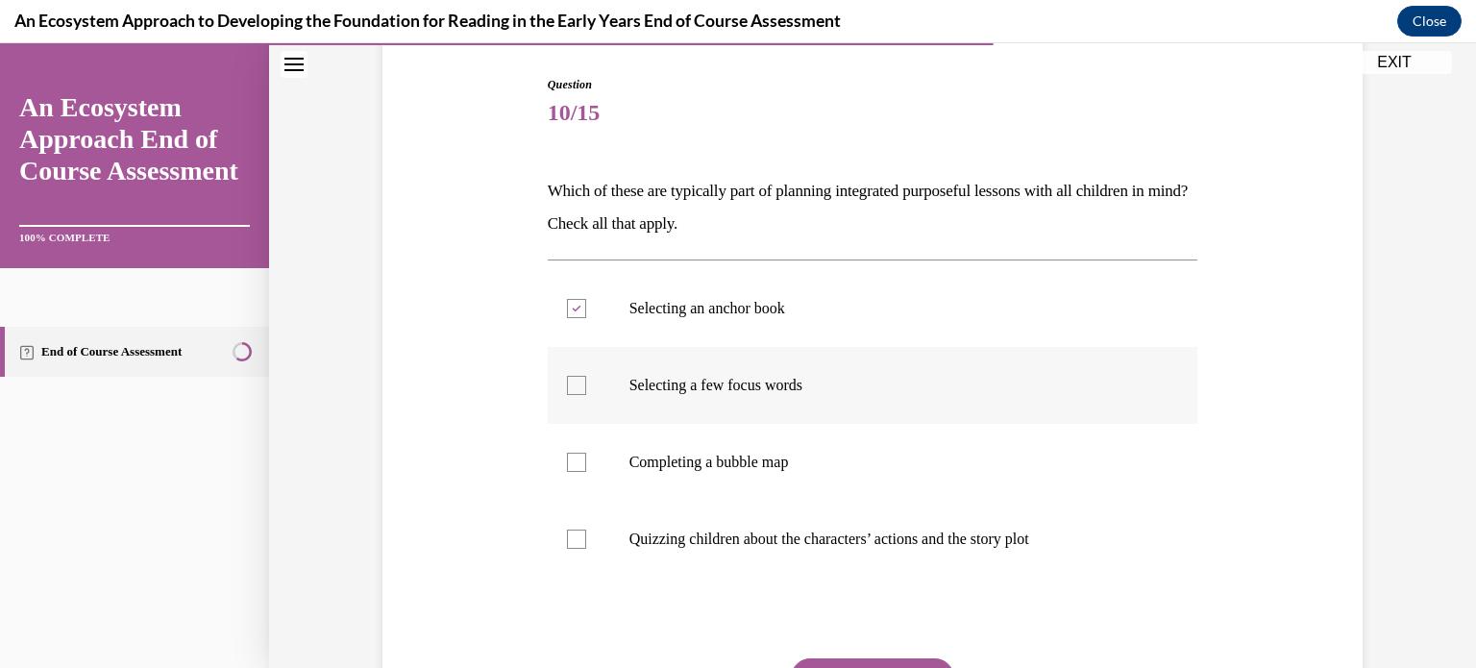
click at [577, 376] on input "Selecting a few focus words" at bounding box center [576, 385] width 19 height 19
click at [577, 419] on label "Selecting a few focus words" at bounding box center [873, 385] width 650 height 77
click at [577, 395] on input "Selecting a few focus words" at bounding box center [576, 385] width 19 height 19
click at [580, 384] on div at bounding box center [576, 385] width 19 height 19
click at [580, 384] on input "Selecting a few focus words" at bounding box center [576, 385] width 19 height 19
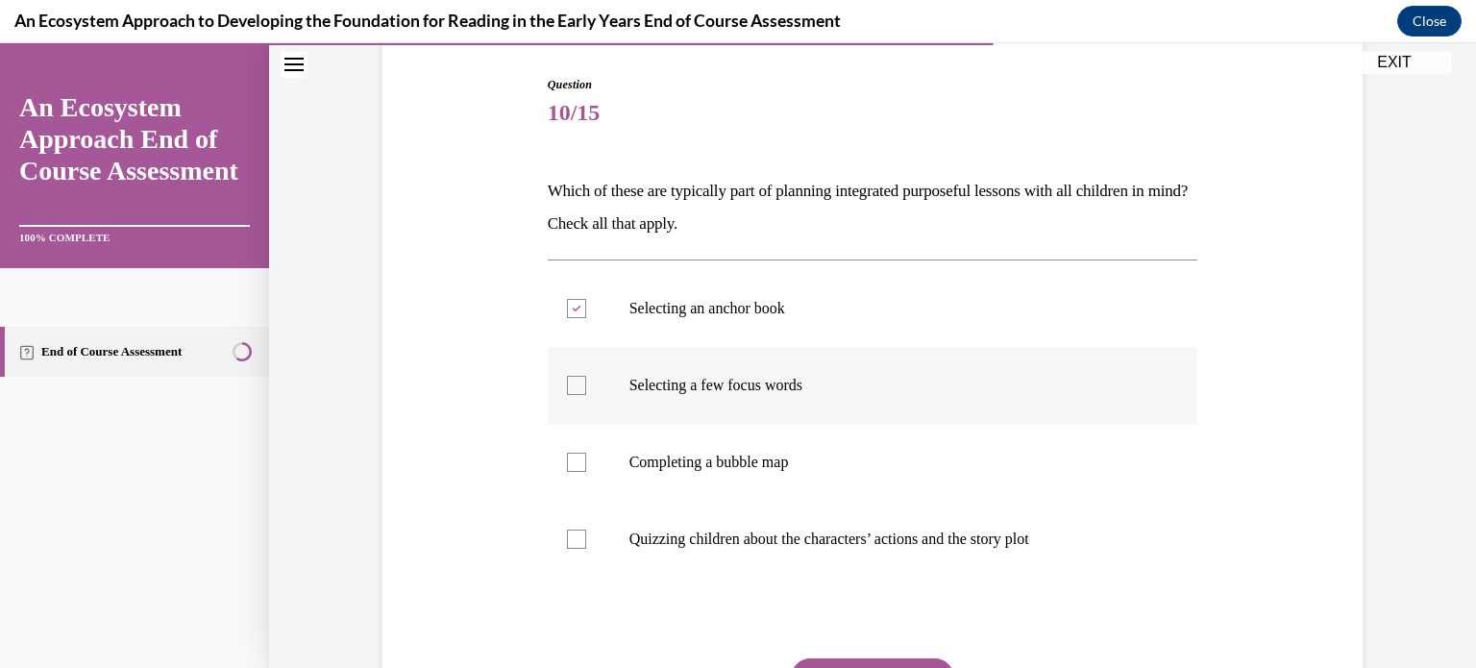
checkbox input "true"
click at [572, 445] on label "Completing a bubble map" at bounding box center [873, 462] width 650 height 77
click at [572, 453] on input "Completing a bubble map" at bounding box center [576, 462] width 19 height 19
checkbox input "true"
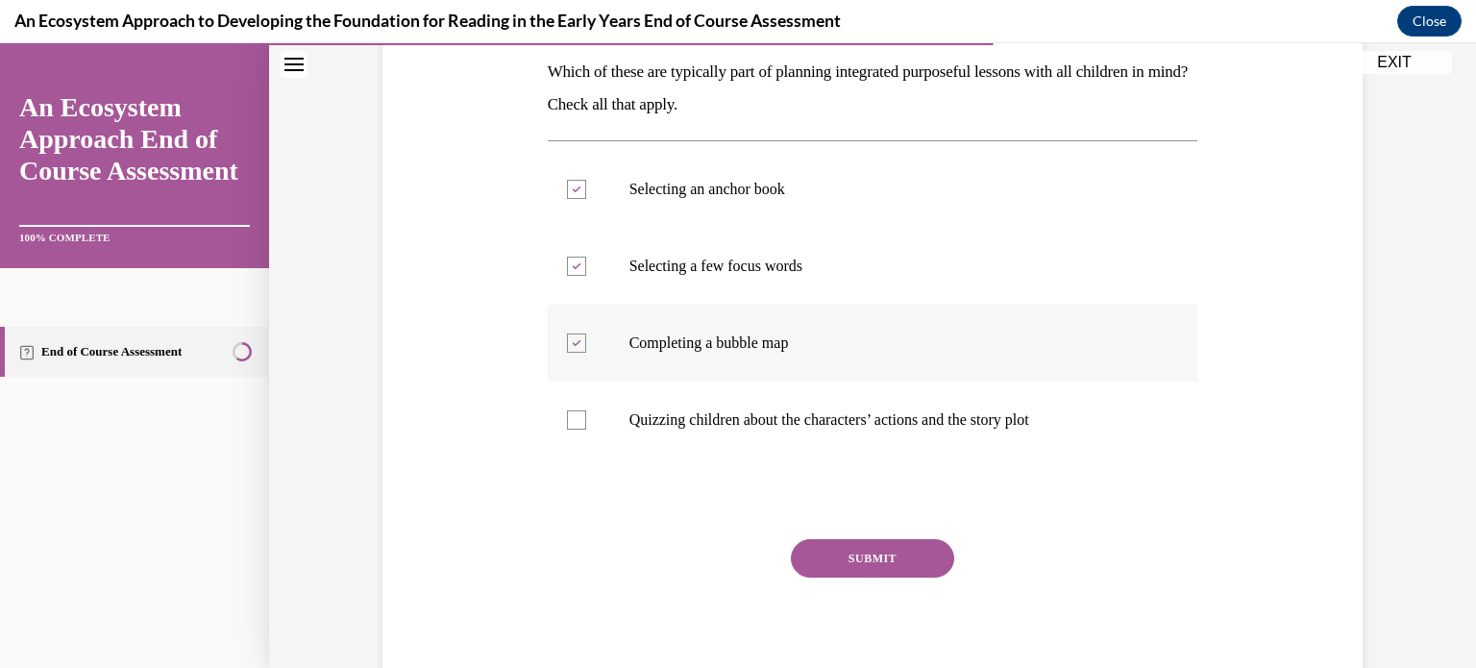
scroll to position [317, 0]
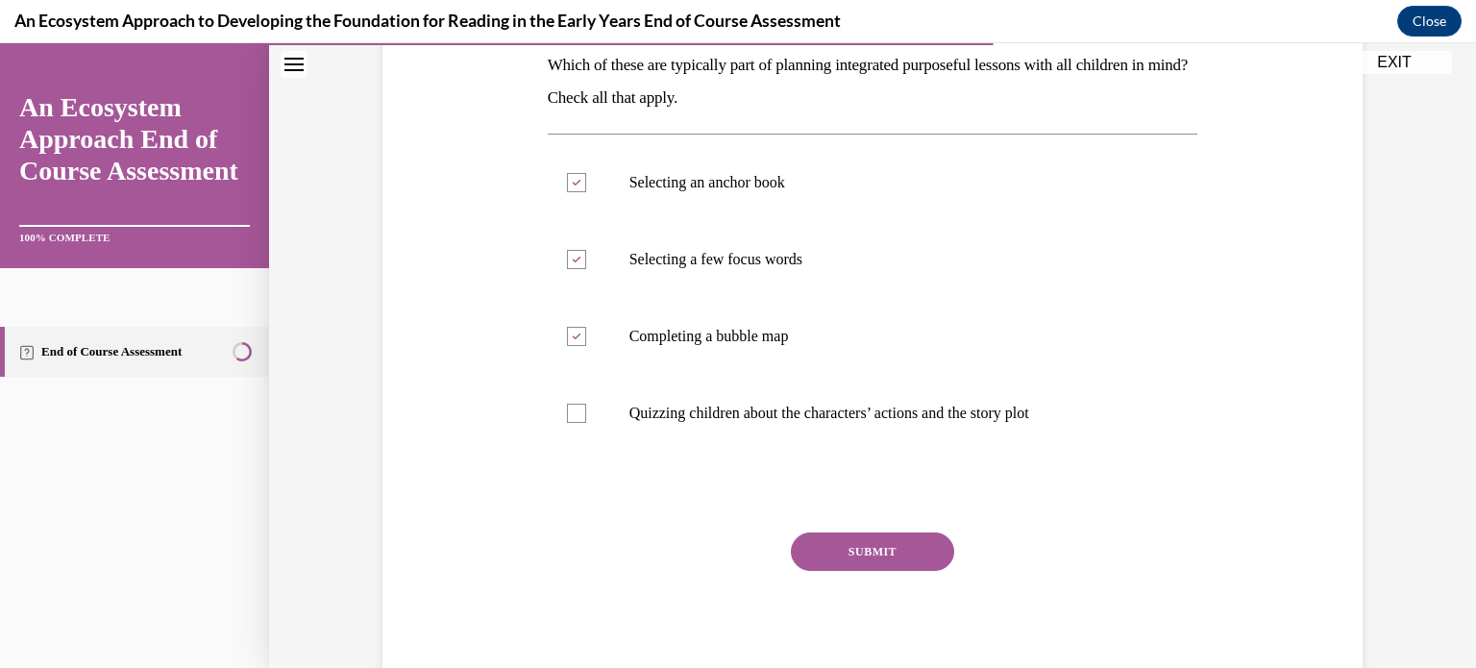
click at [834, 557] on button "SUBMIT" at bounding box center [872, 551] width 163 height 38
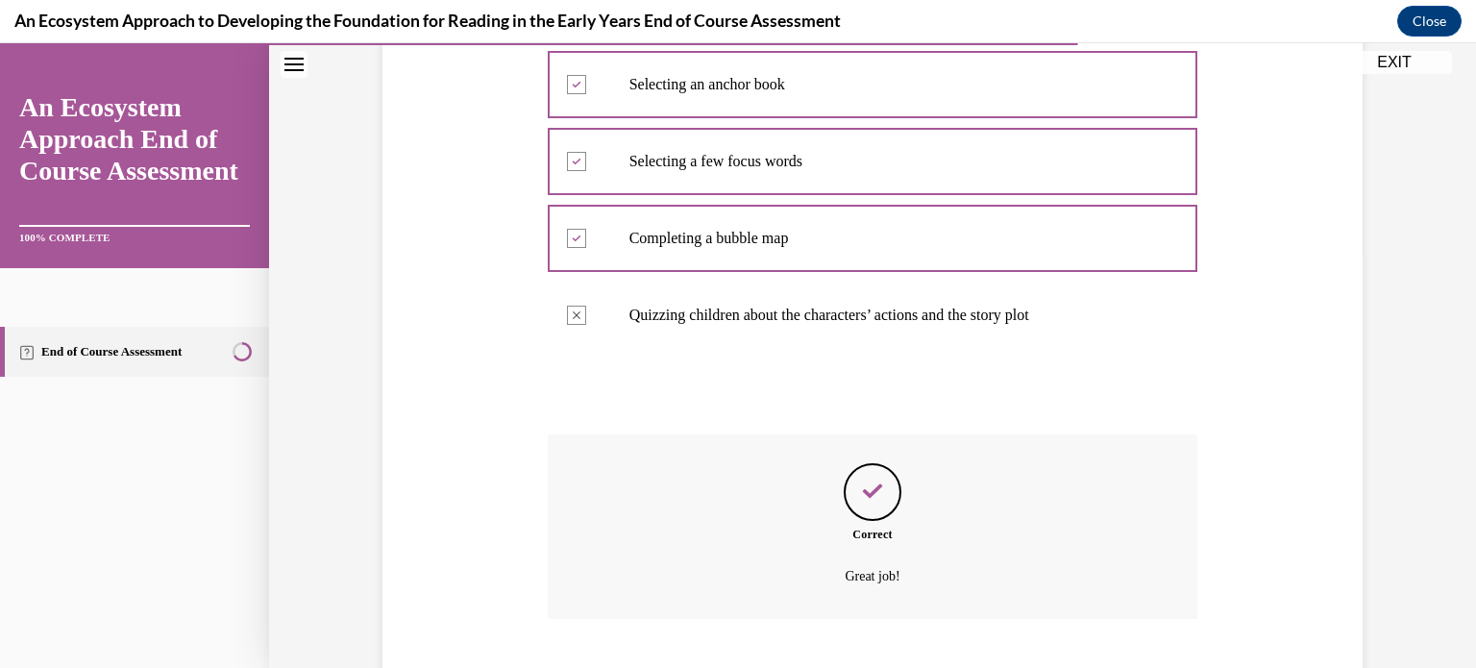
scroll to position [532, 0]
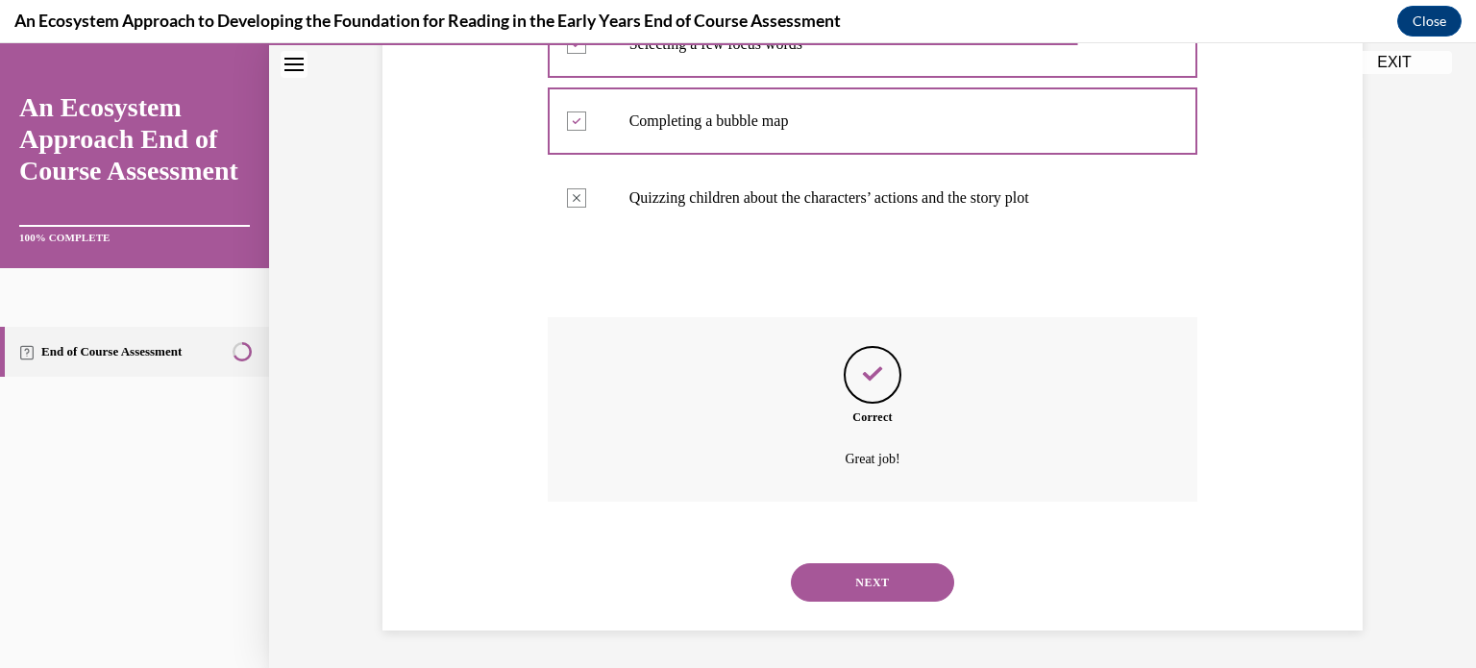
click at [834, 577] on button "NEXT" at bounding box center [872, 582] width 163 height 38
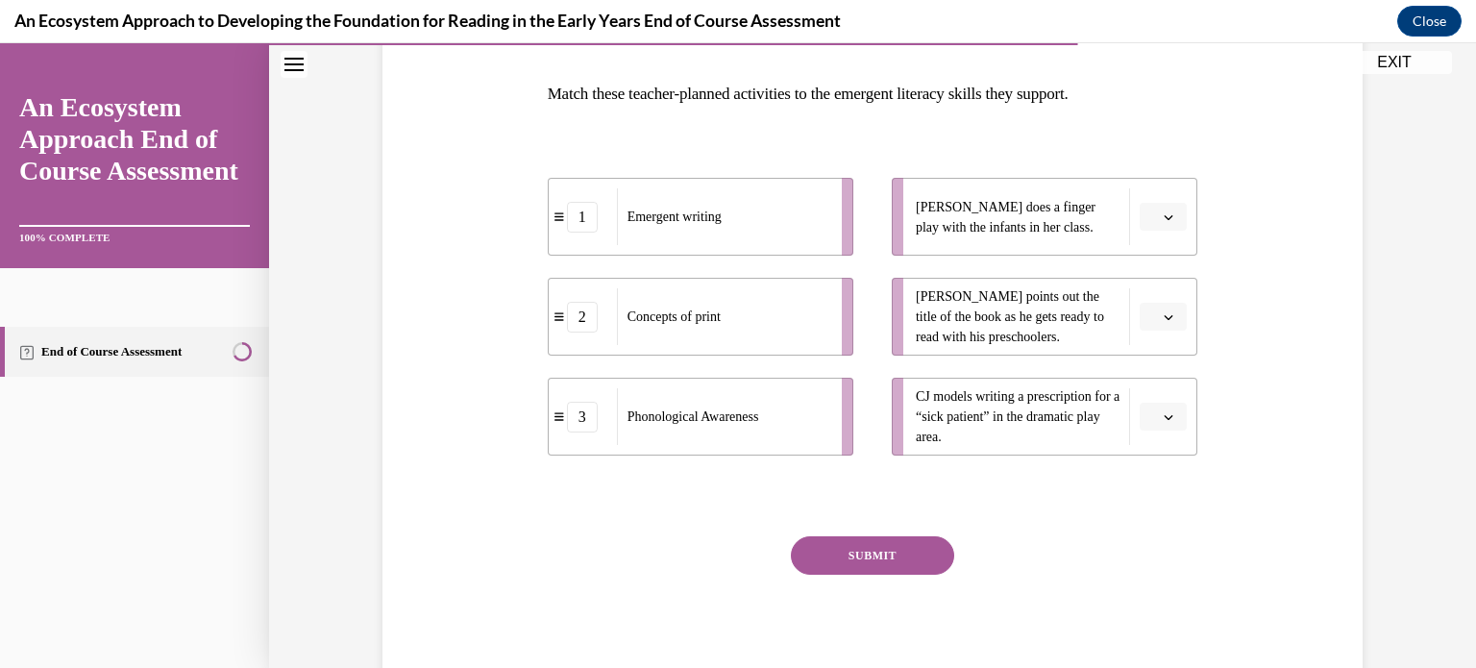
scroll to position [289, 0]
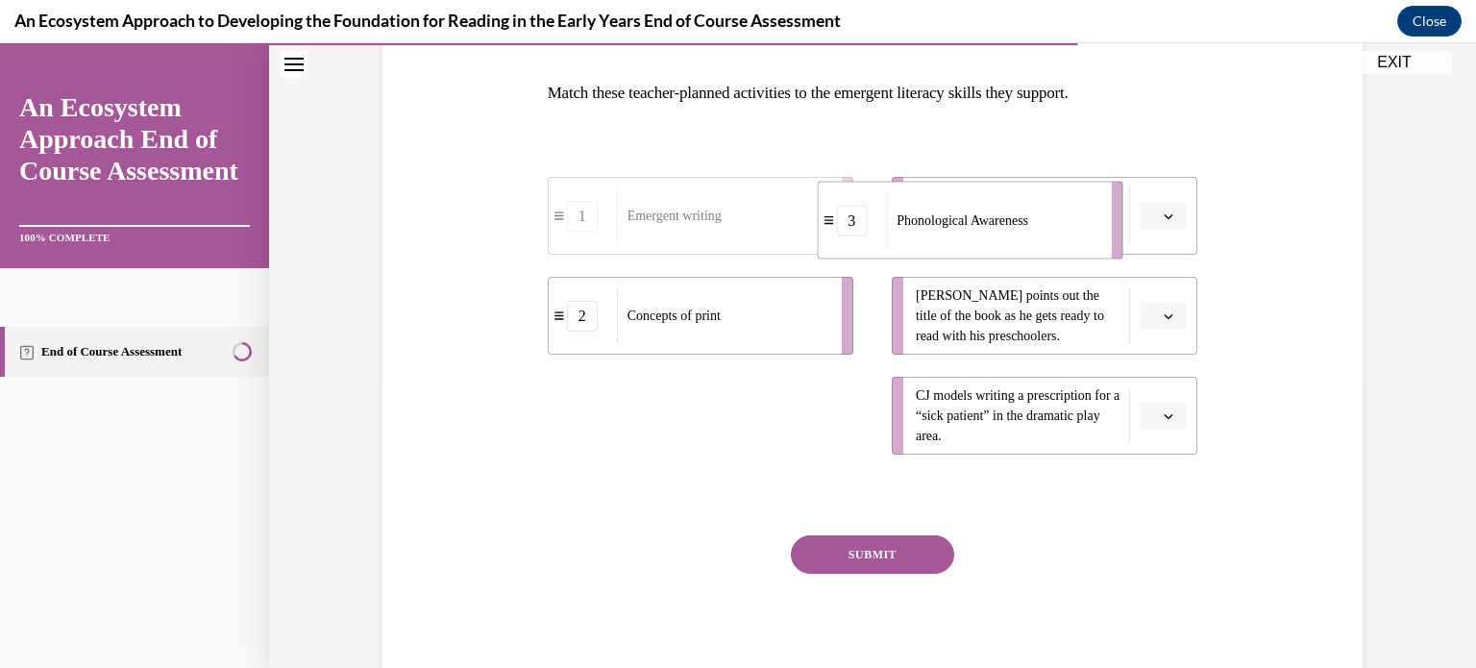
drag, startPoint x: 764, startPoint y: 403, endPoint x: 1047, endPoint y: 208, distance: 344.1
click at [1047, 208] on div "Phonological Awareness" at bounding box center [992, 220] width 212 height 57
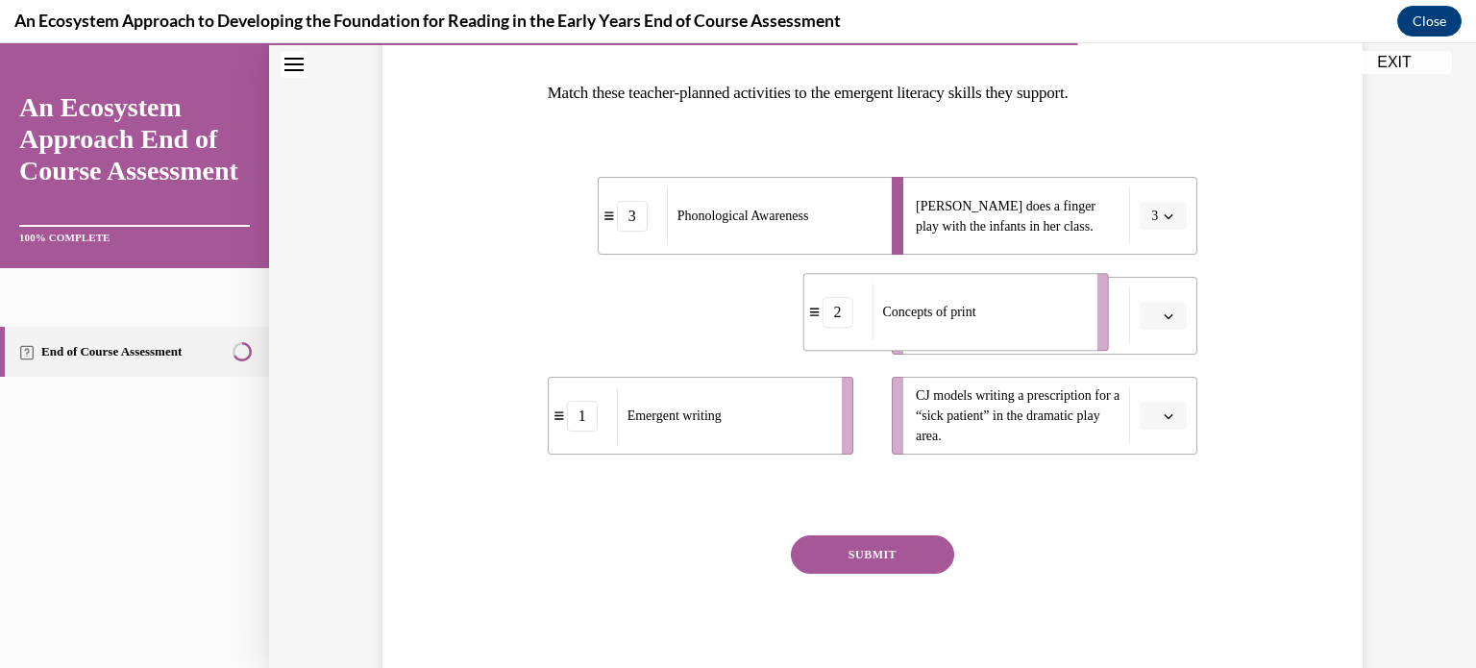
drag, startPoint x: 752, startPoint y: 325, endPoint x: 1008, endPoint y: 321, distance: 255.6
click at [1008, 321] on div "Concepts of print" at bounding box center [977, 311] width 212 height 57
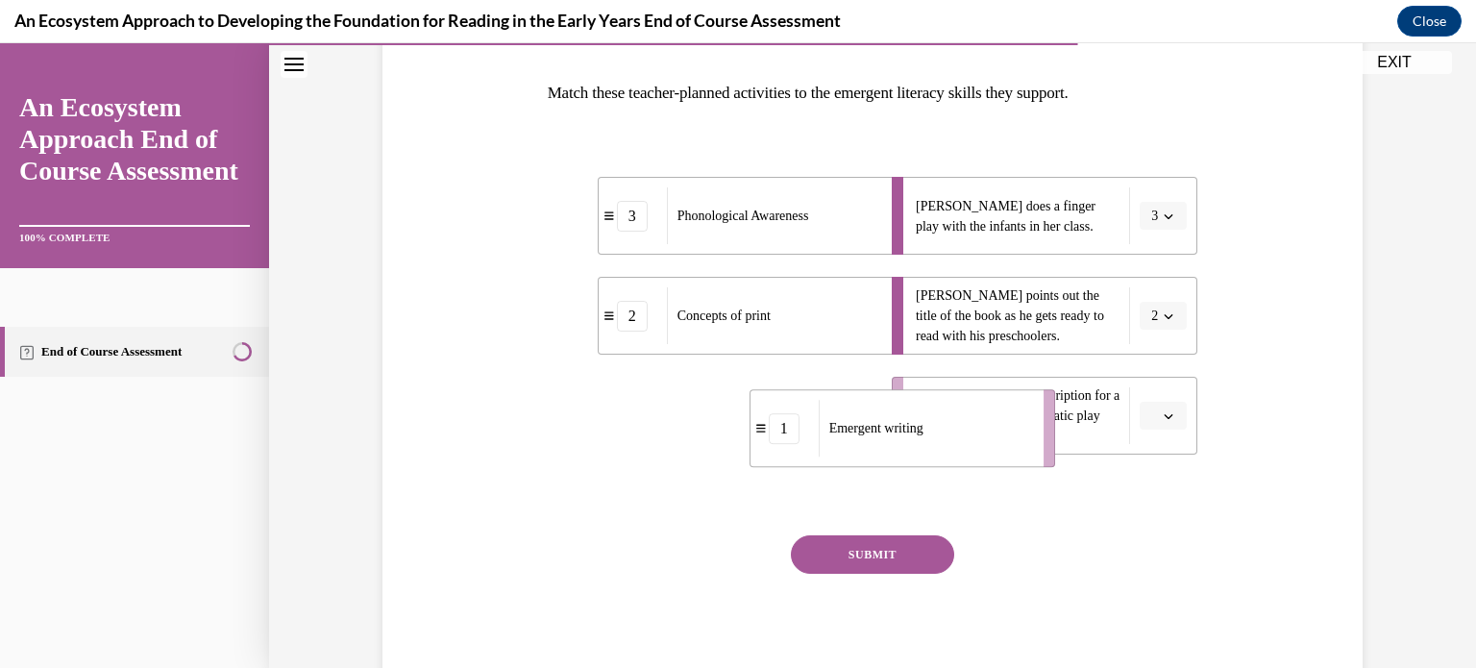
drag, startPoint x: 686, startPoint y: 446, endPoint x: 949, endPoint y: 466, distance: 264.0
click at [949, 466] on li "1 Emergent writing" at bounding box center [902, 428] width 306 height 78
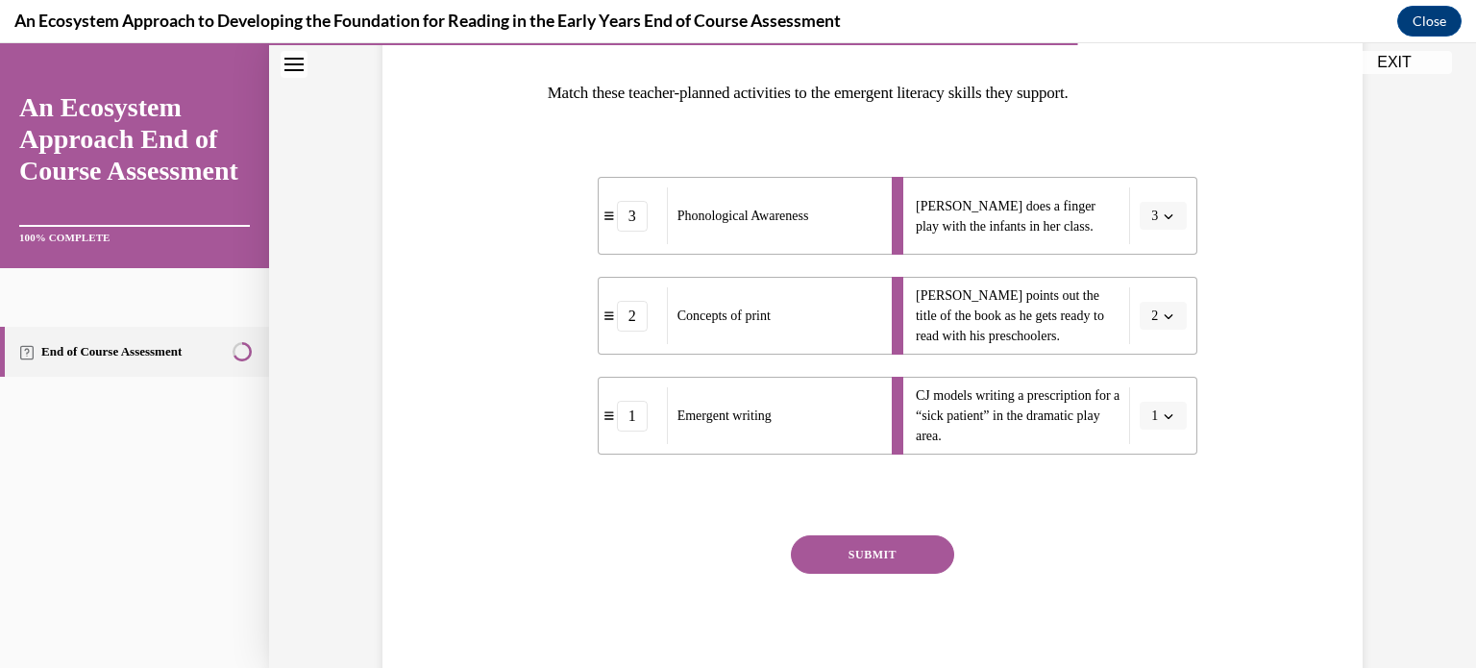
click at [910, 538] on button "SUBMIT" at bounding box center [872, 554] width 163 height 38
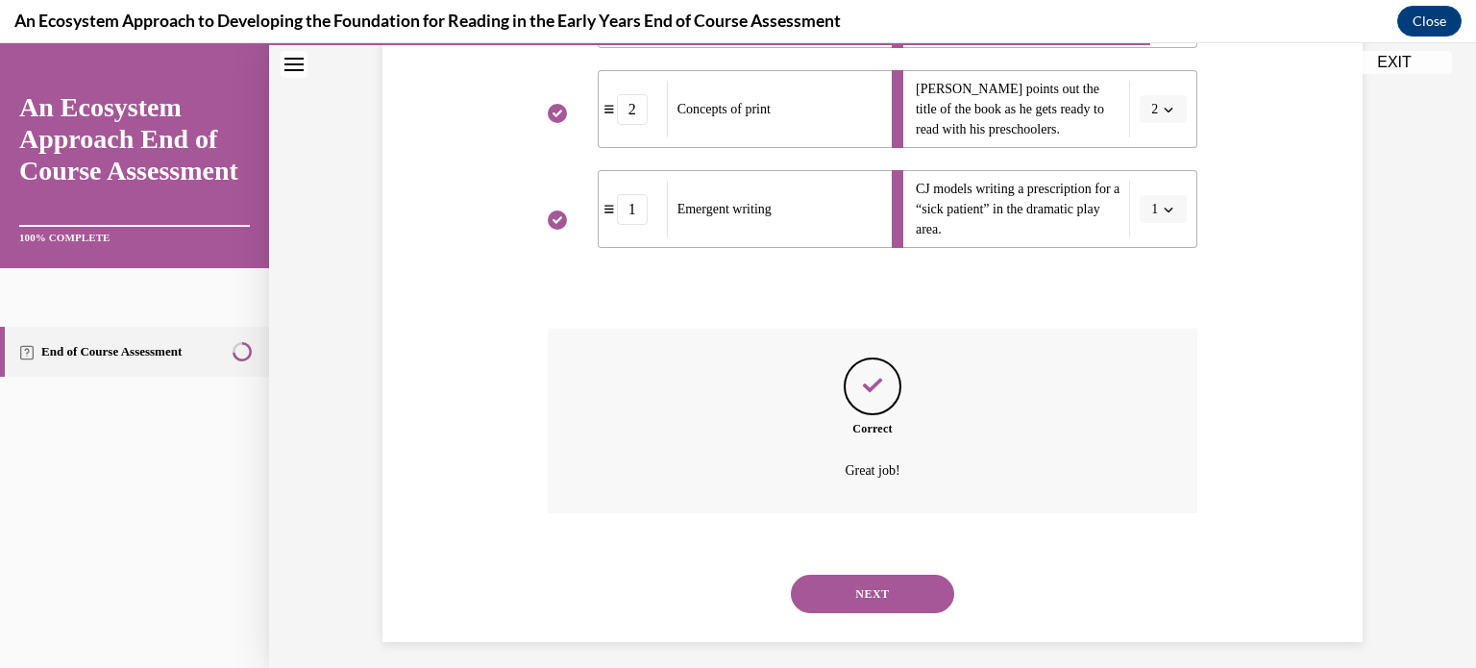
scroll to position [507, 0]
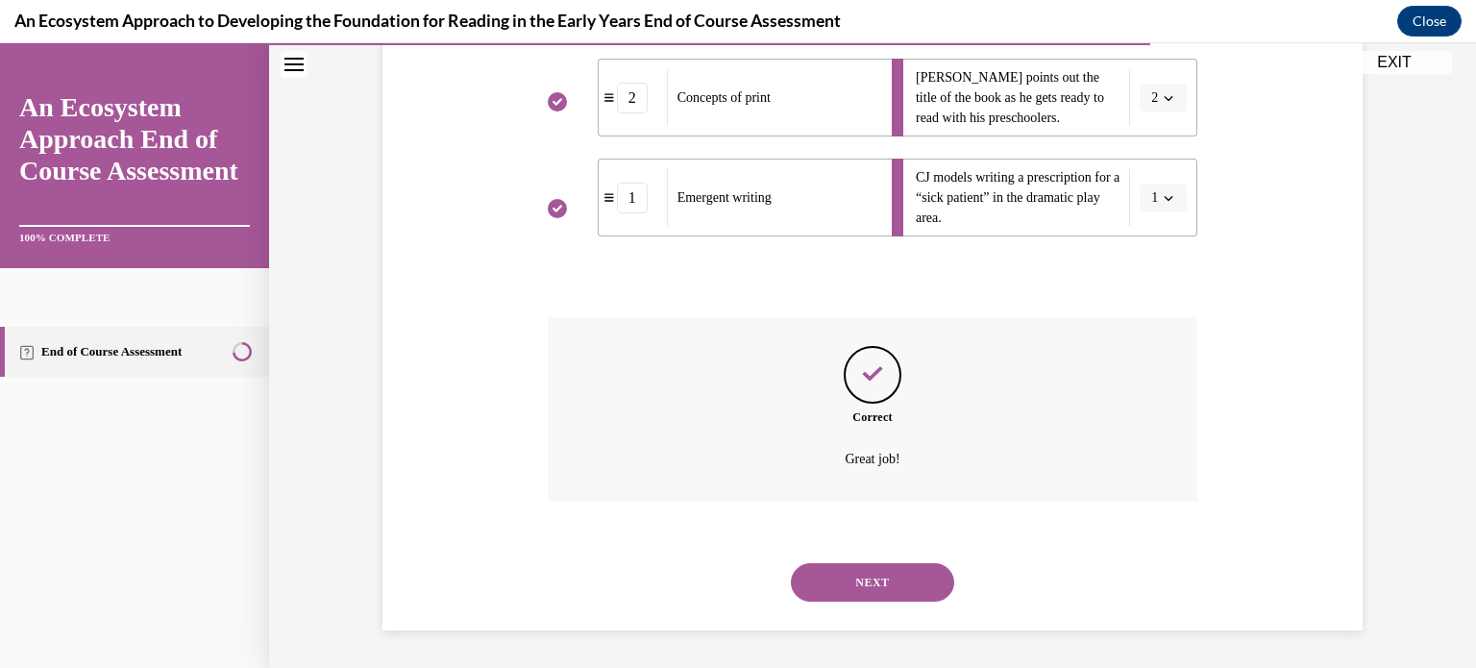
click at [887, 581] on button "NEXT" at bounding box center [872, 582] width 163 height 38
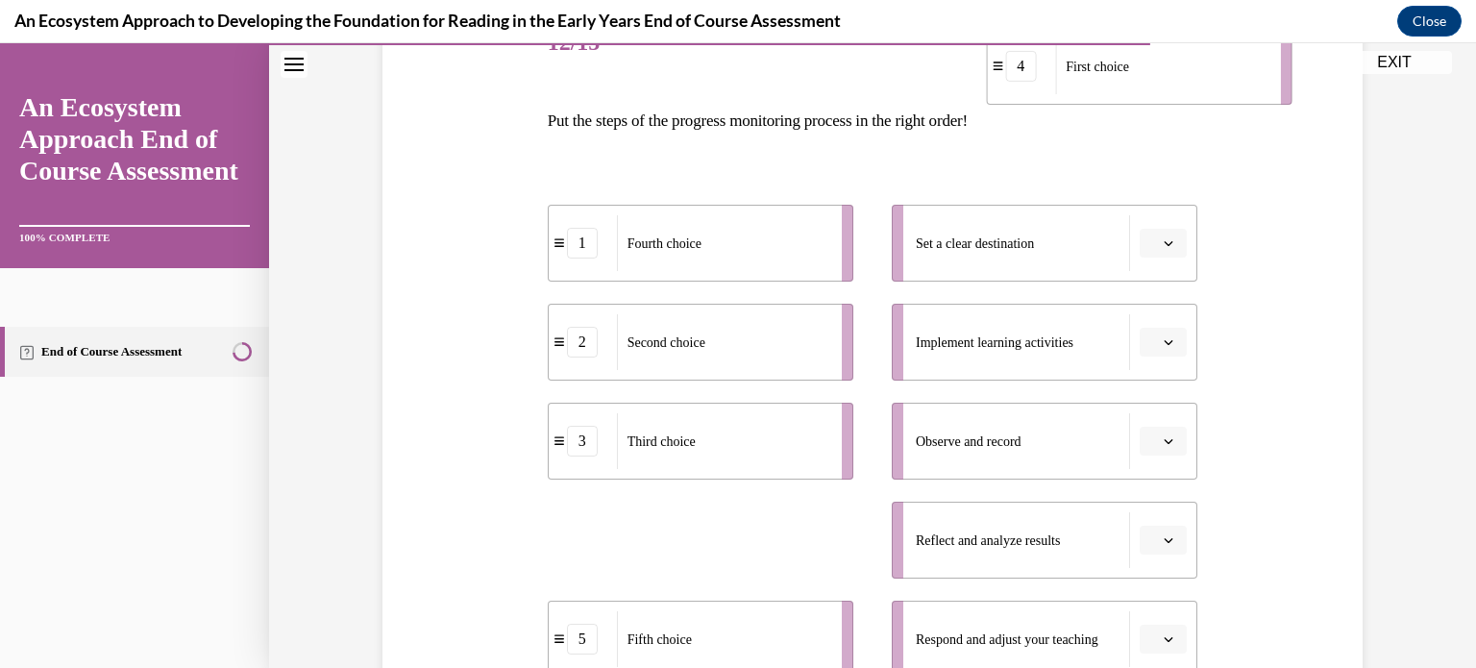
scroll to position [230, 0]
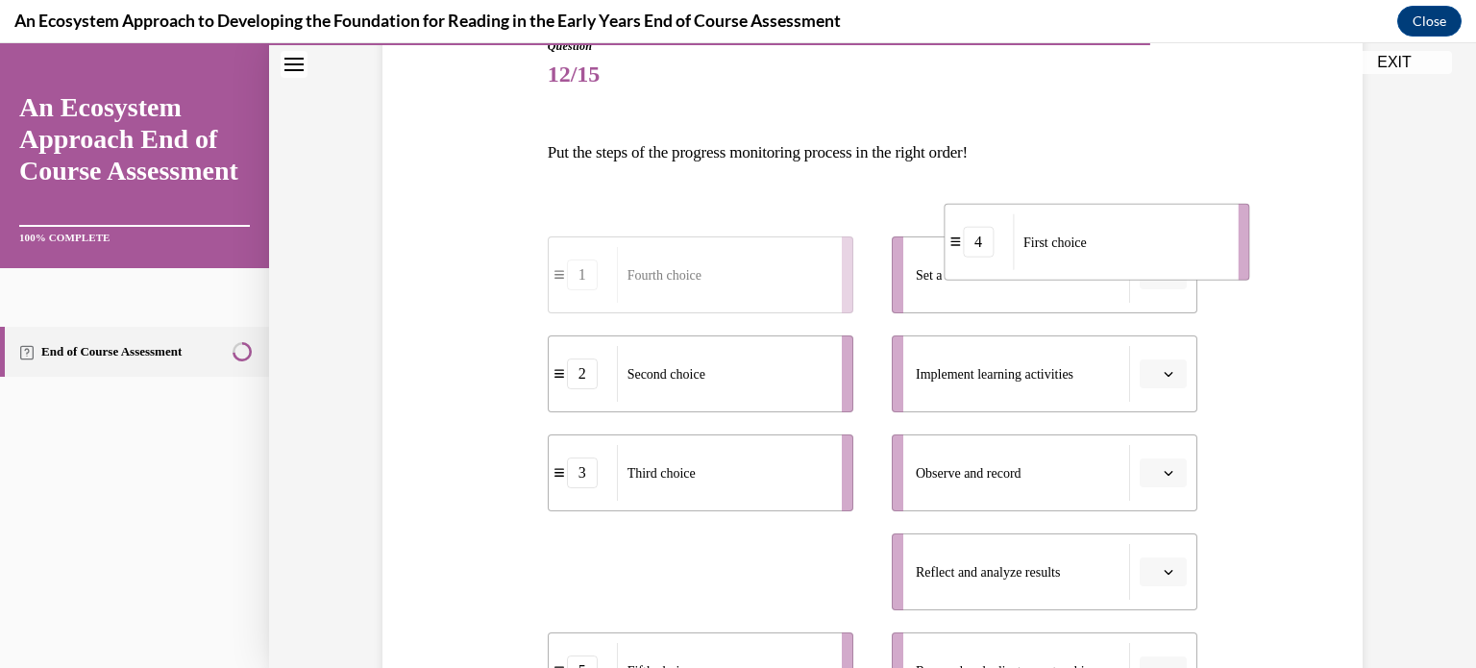
drag, startPoint x: 758, startPoint y: 378, endPoint x: 1153, endPoint y: 257, distance: 412.7
click at [1153, 257] on div "First choice" at bounding box center [1119, 242] width 212 height 56
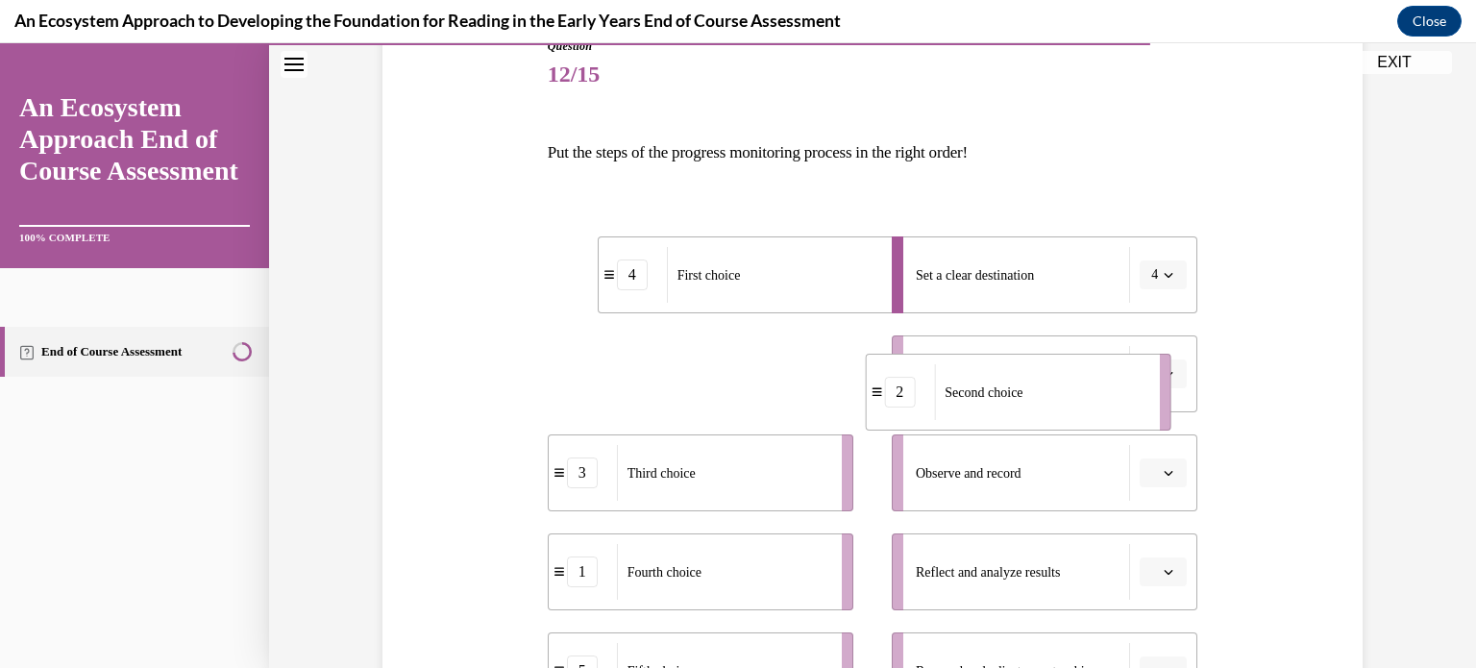
drag, startPoint x: 791, startPoint y: 372, endPoint x: 1108, endPoint y: 390, distance: 317.6
click at [1108, 390] on div "Second choice" at bounding box center [1040, 392] width 212 height 56
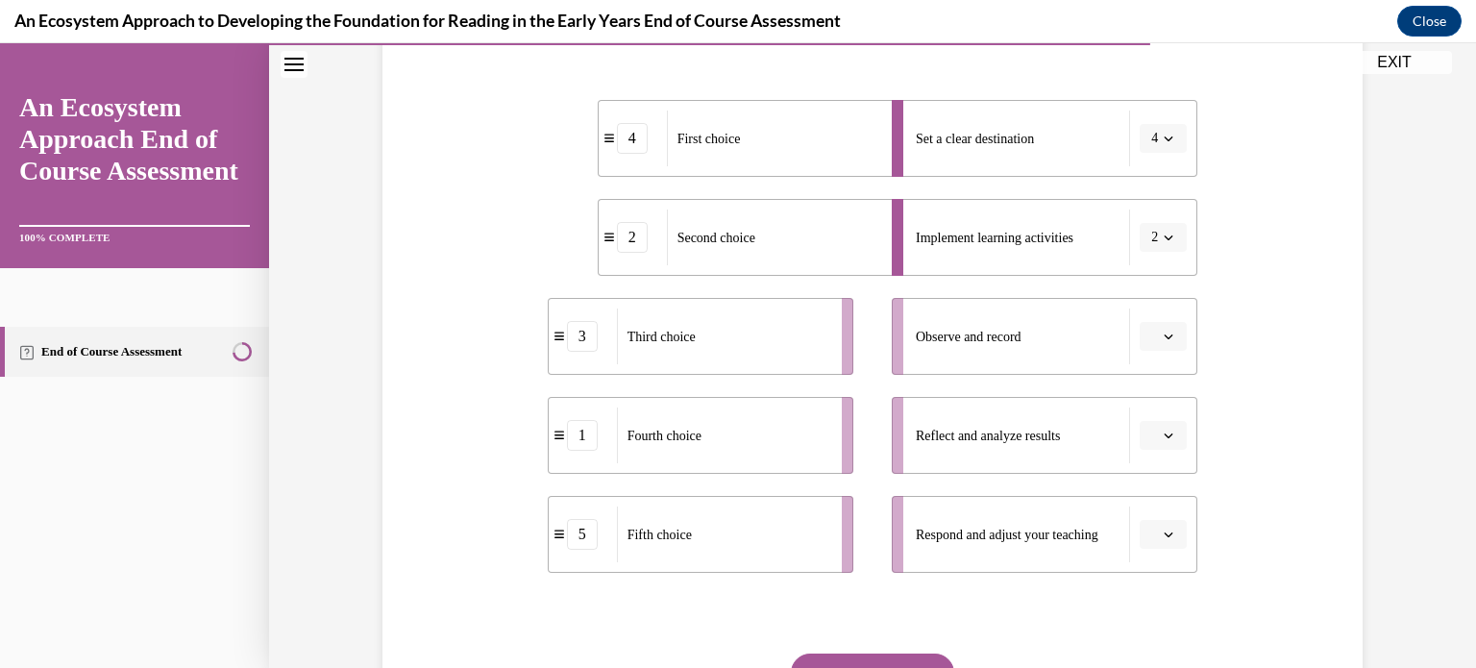
scroll to position [393, 0]
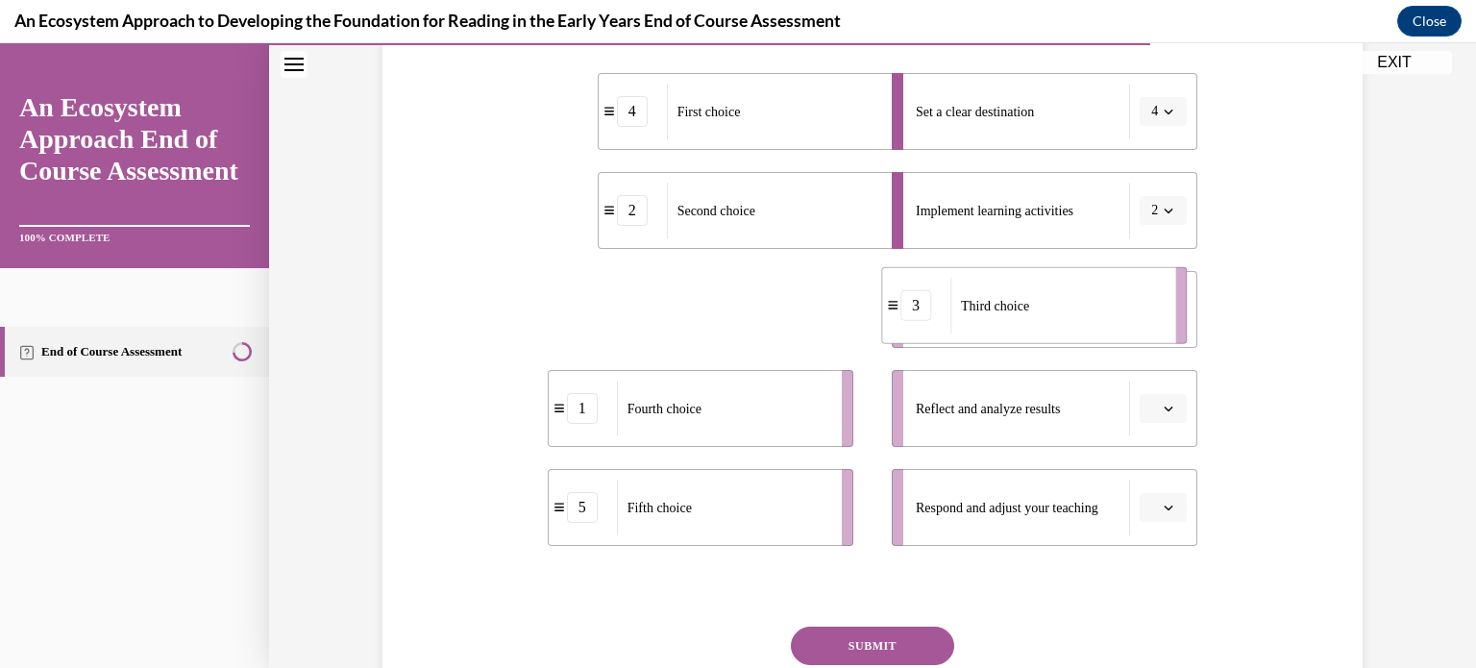
drag, startPoint x: 809, startPoint y: 295, endPoint x: 1142, endPoint y: 290, distance: 333.4
click at [1142, 290] on div "Third choice" at bounding box center [1056, 306] width 212 height 56
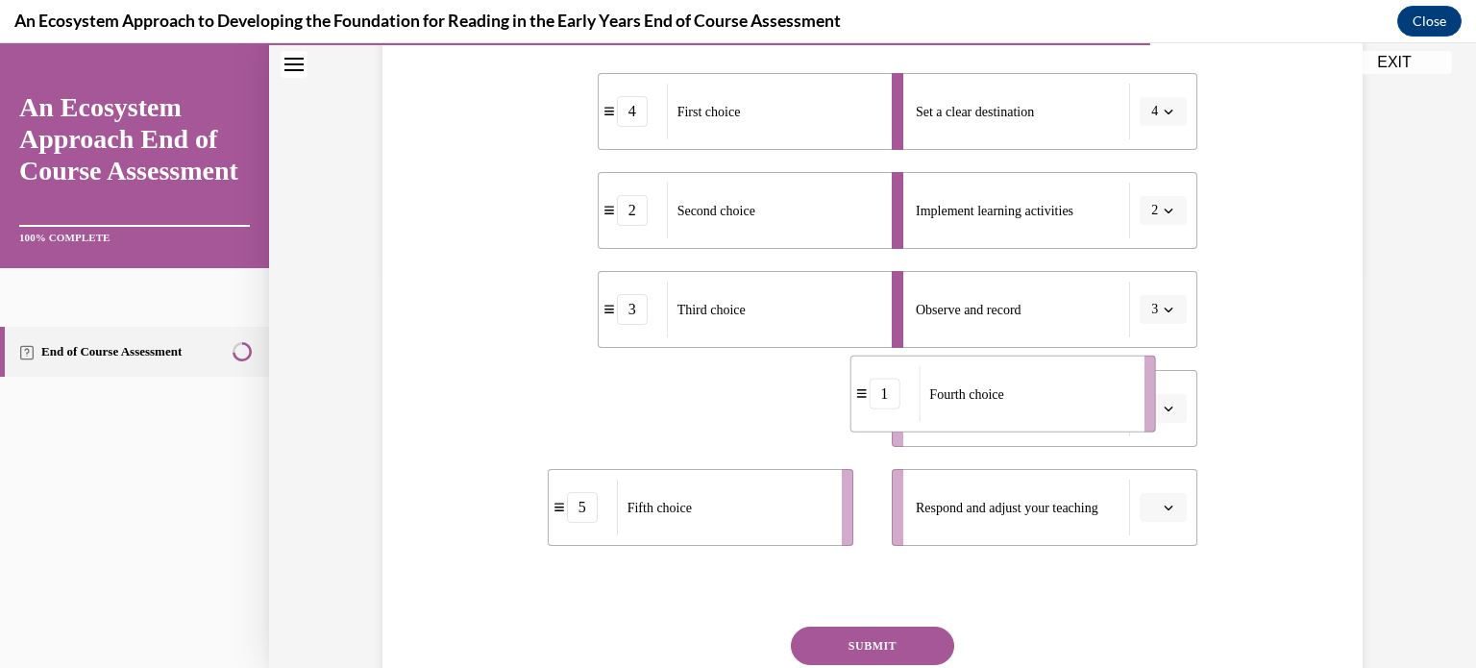
drag, startPoint x: 741, startPoint y: 408, endPoint x: 1050, endPoint y: 397, distance: 309.6
click at [1050, 397] on div "Fourth choice" at bounding box center [1025, 394] width 212 height 56
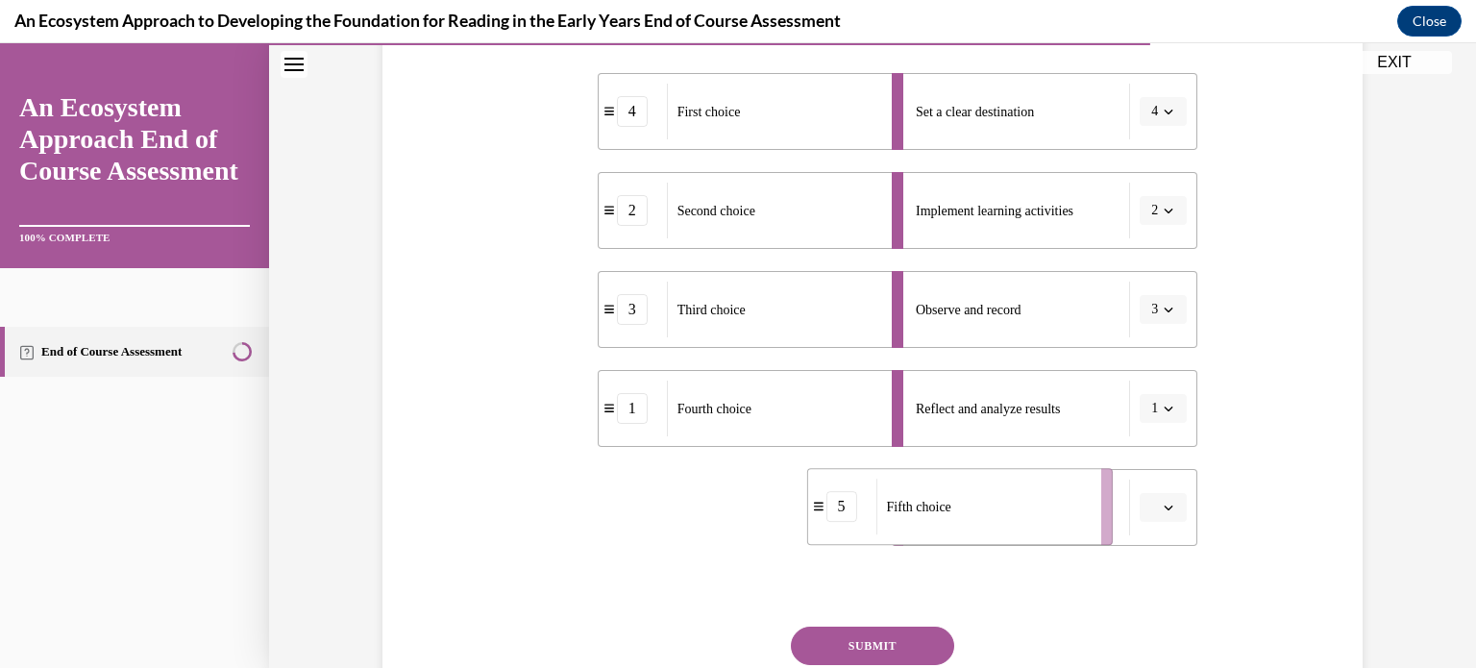
drag, startPoint x: 803, startPoint y: 472, endPoint x: 1065, endPoint y: 470, distance: 261.3
click at [1065, 470] on li "5 Fifth choice" at bounding box center [960, 506] width 306 height 77
click at [861, 636] on button "SUBMIT" at bounding box center [872, 645] width 163 height 38
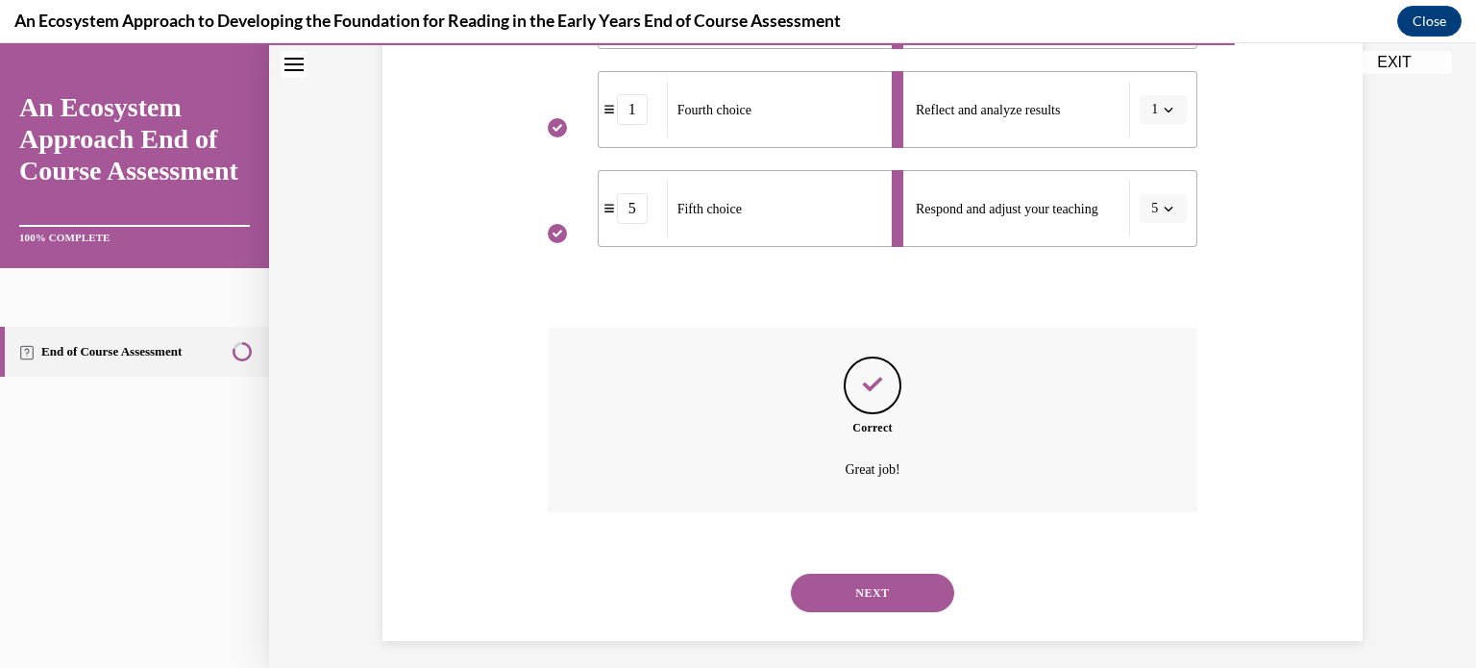
scroll to position [702, 0]
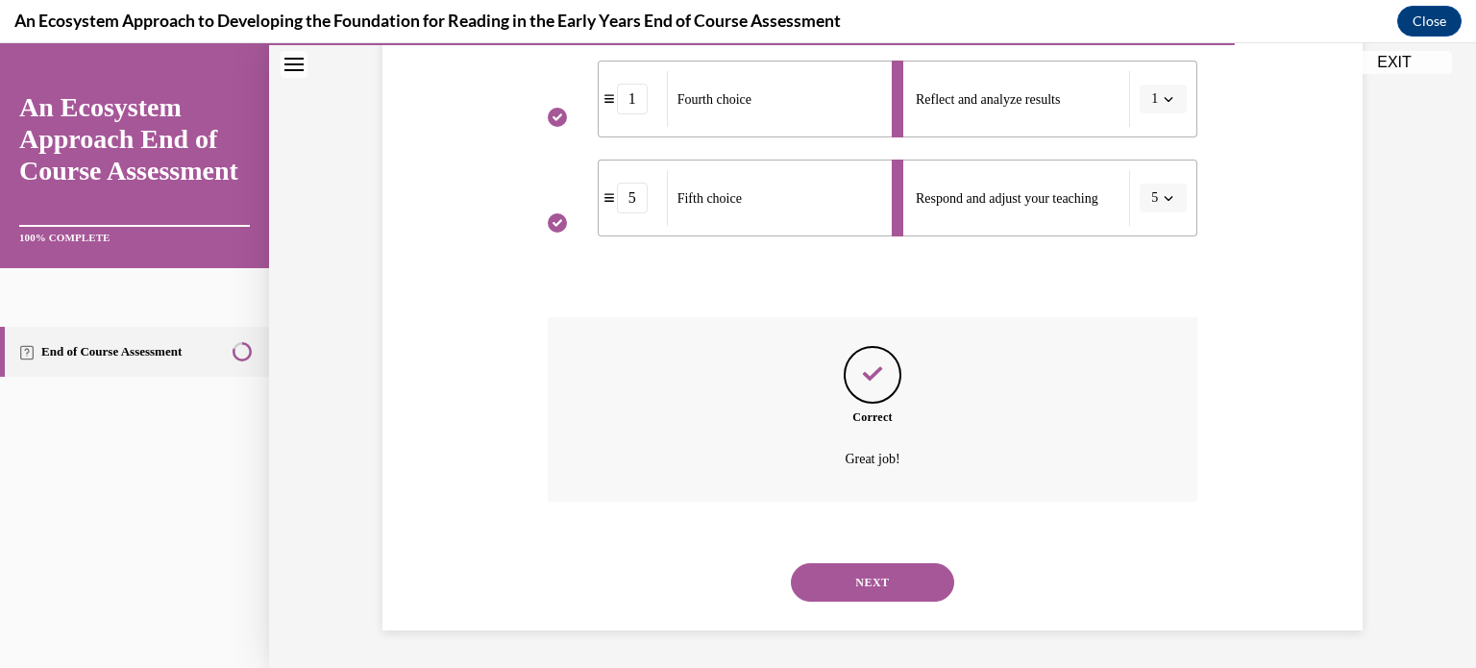
click at [839, 592] on button "NEXT" at bounding box center [872, 582] width 163 height 38
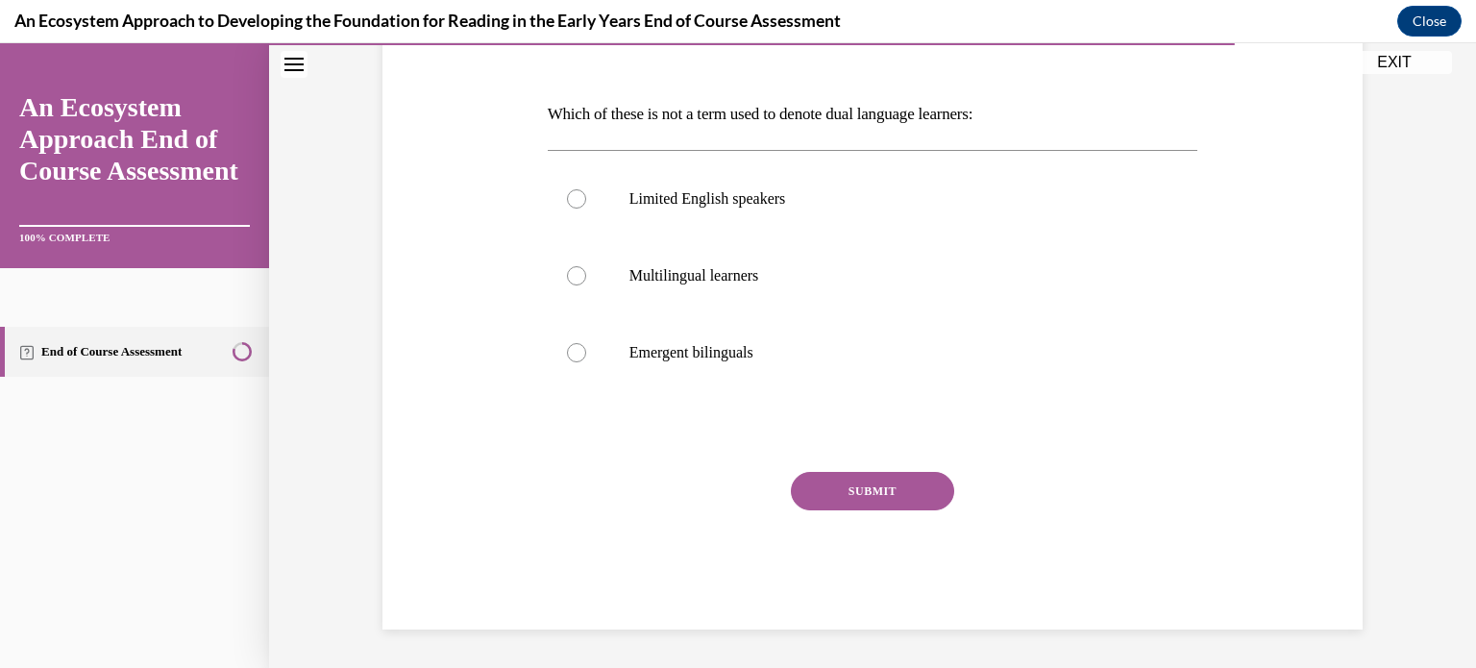
scroll to position [213, 0]
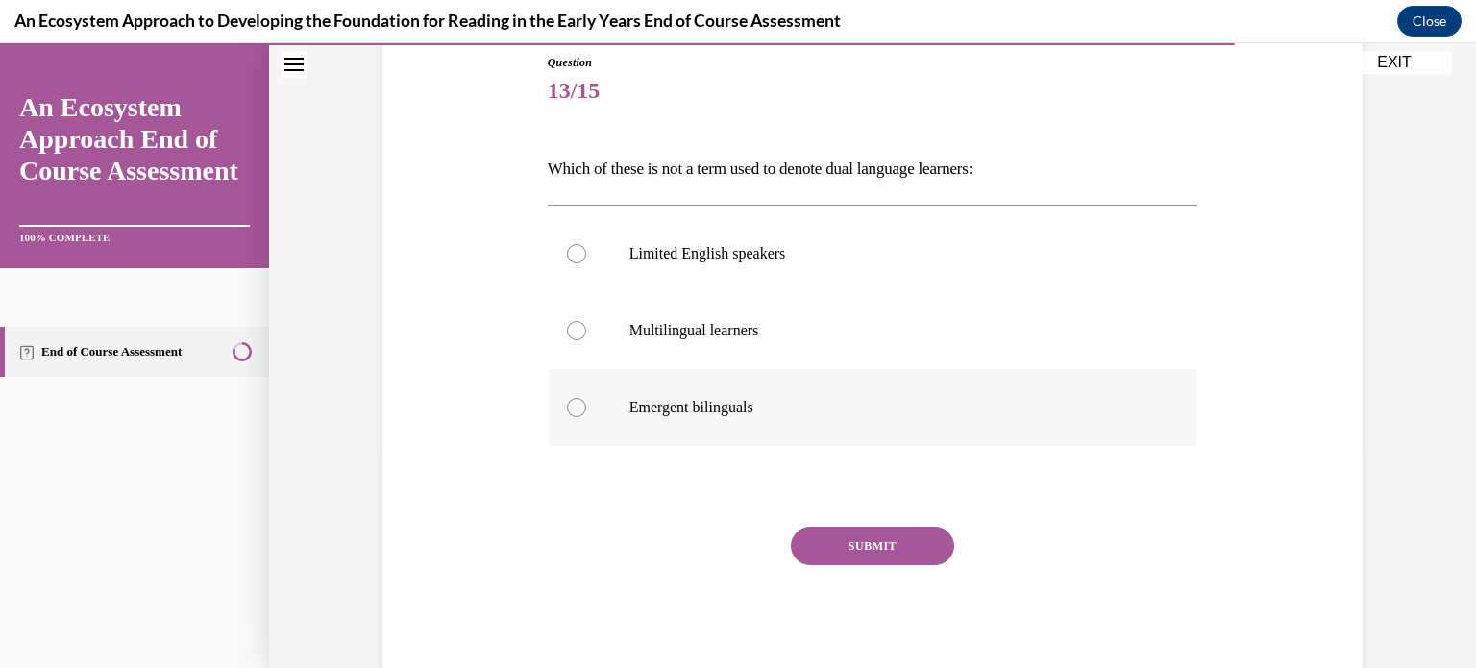
click at [581, 420] on label "Emergent bilinguals" at bounding box center [873, 407] width 650 height 77
click at [581, 417] on input "Emergent bilinguals" at bounding box center [576, 407] width 19 height 19
radio input "true"
click at [595, 257] on label "Limited English speakers" at bounding box center [873, 253] width 650 height 77
click at [586, 257] on input "Limited English speakers" at bounding box center [576, 253] width 19 height 19
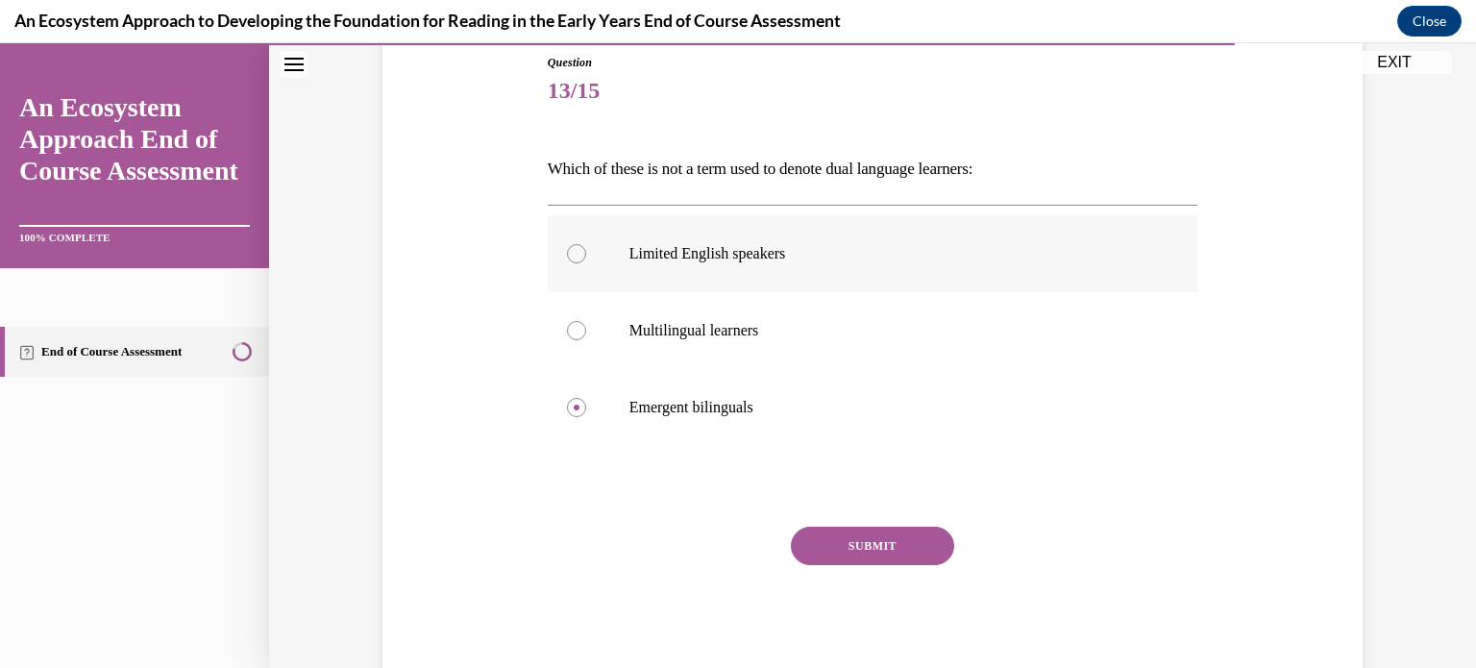
radio input "true"
click at [863, 563] on button "SUBMIT" at bounding box center [872, 546] width 163 height 38
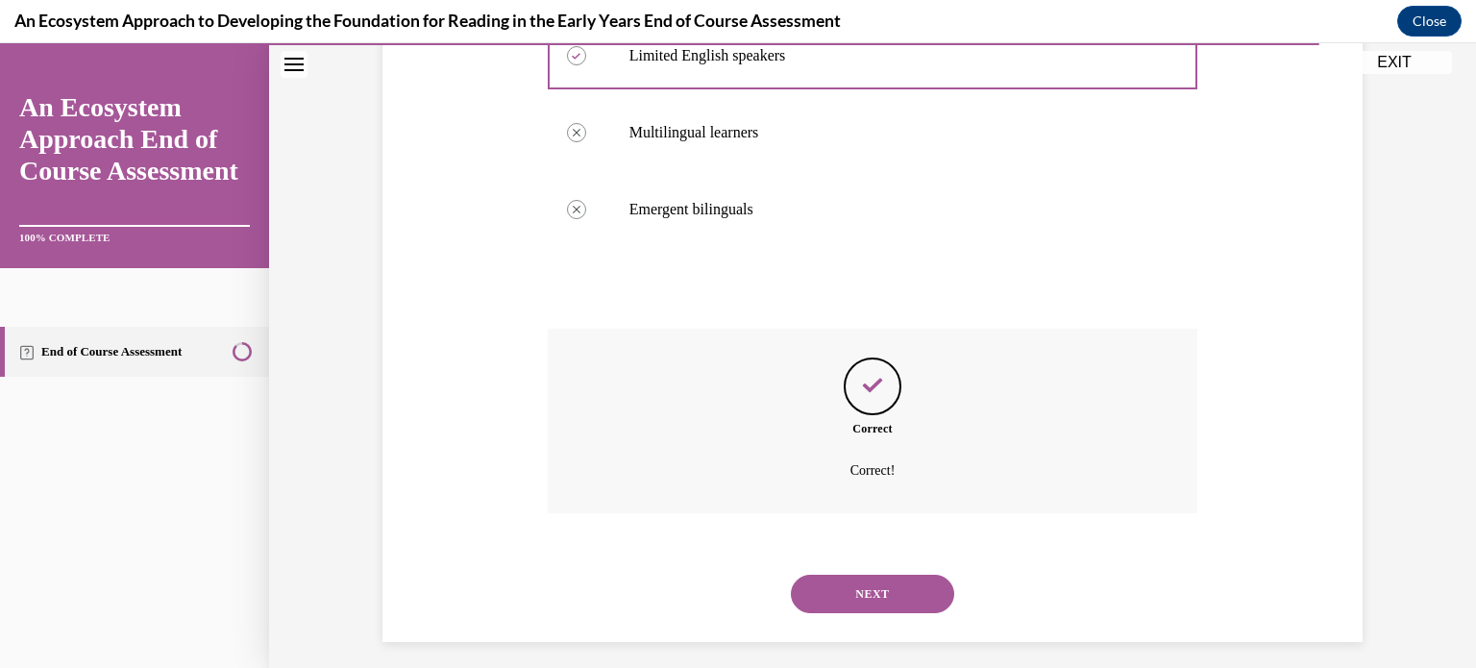
scroll to position [423, 0]
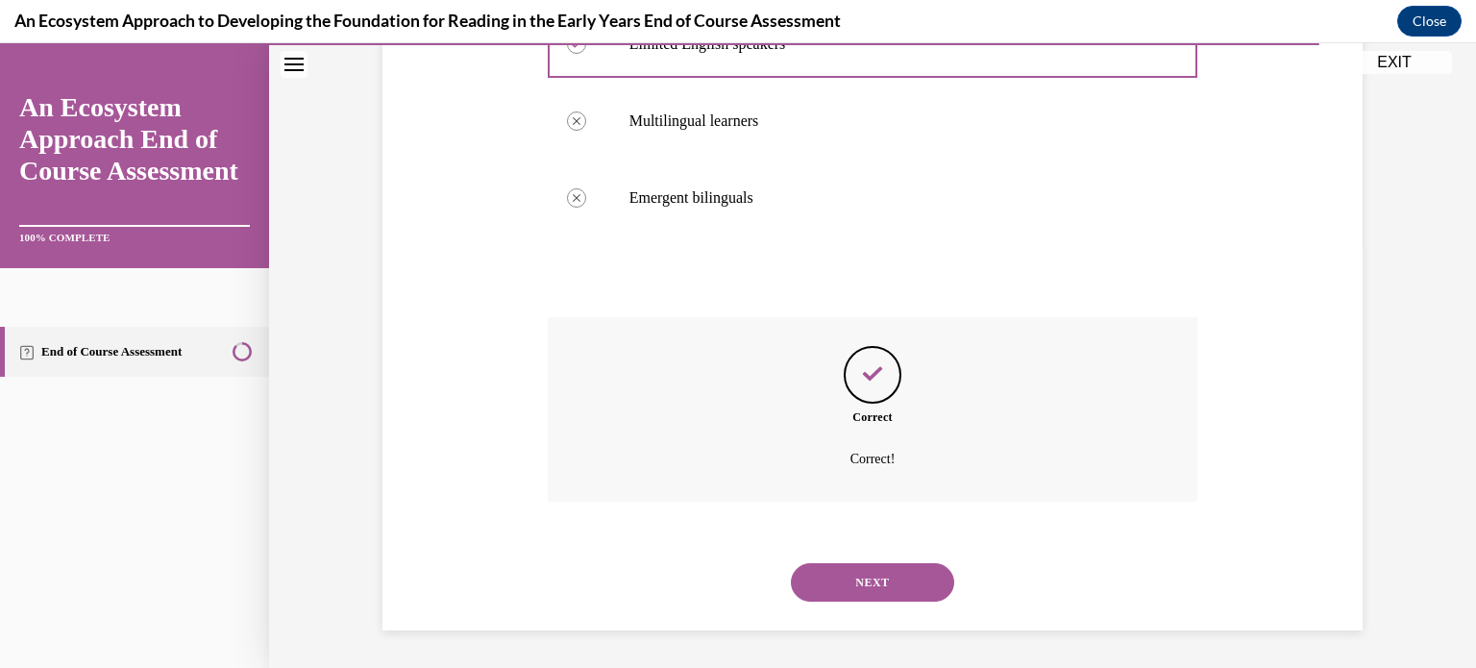
click at [863, 567] on button "NEXT" at bounding box center [872, 582] width 163 height 38
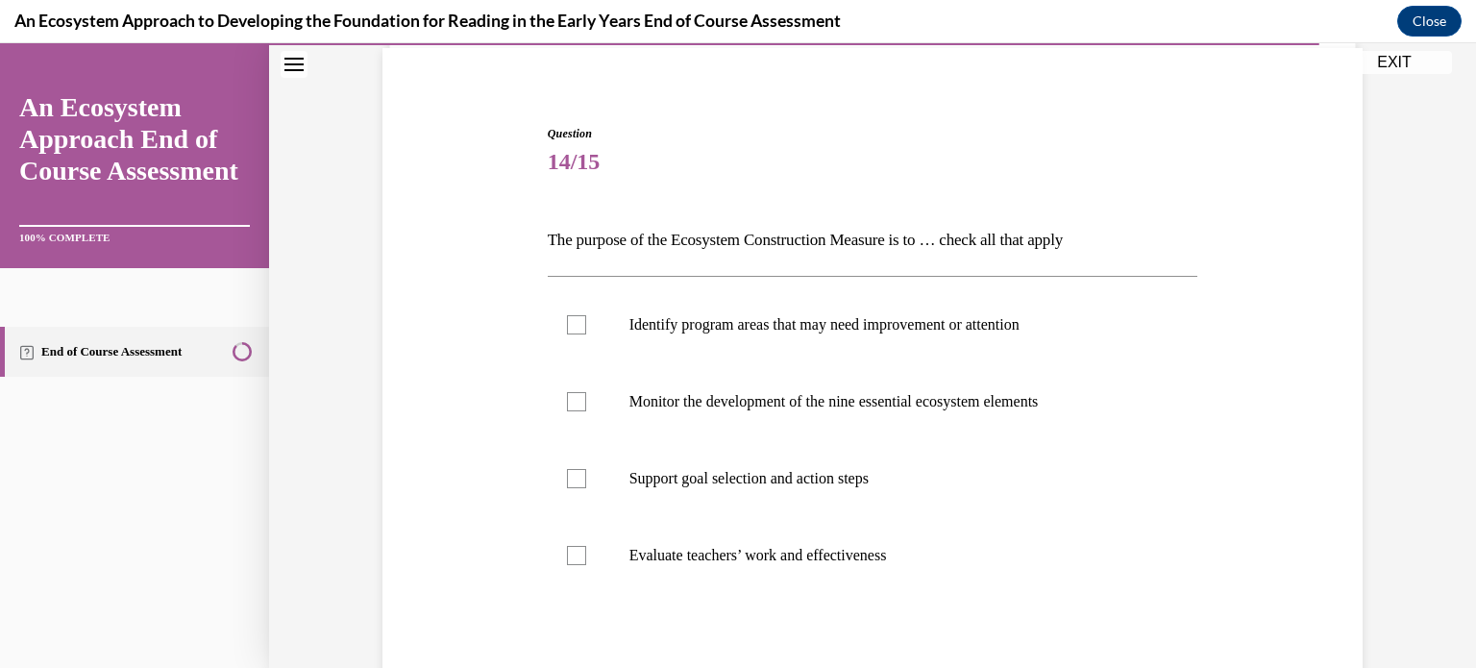
scroll to position [142, 0]
click at [582, 328] on div at bounding box center [576, 324] width 19 height 19
click at [582, 328] on input "Identify program areas that may need improvement or attention" at bounding box center [576, 324] width 19 height 19
checkbox input "true"
click at [580, 378] on label "Monitor the development of the nine essential ecosystem elements" at bounding box center [873, 401] width 650 height 77
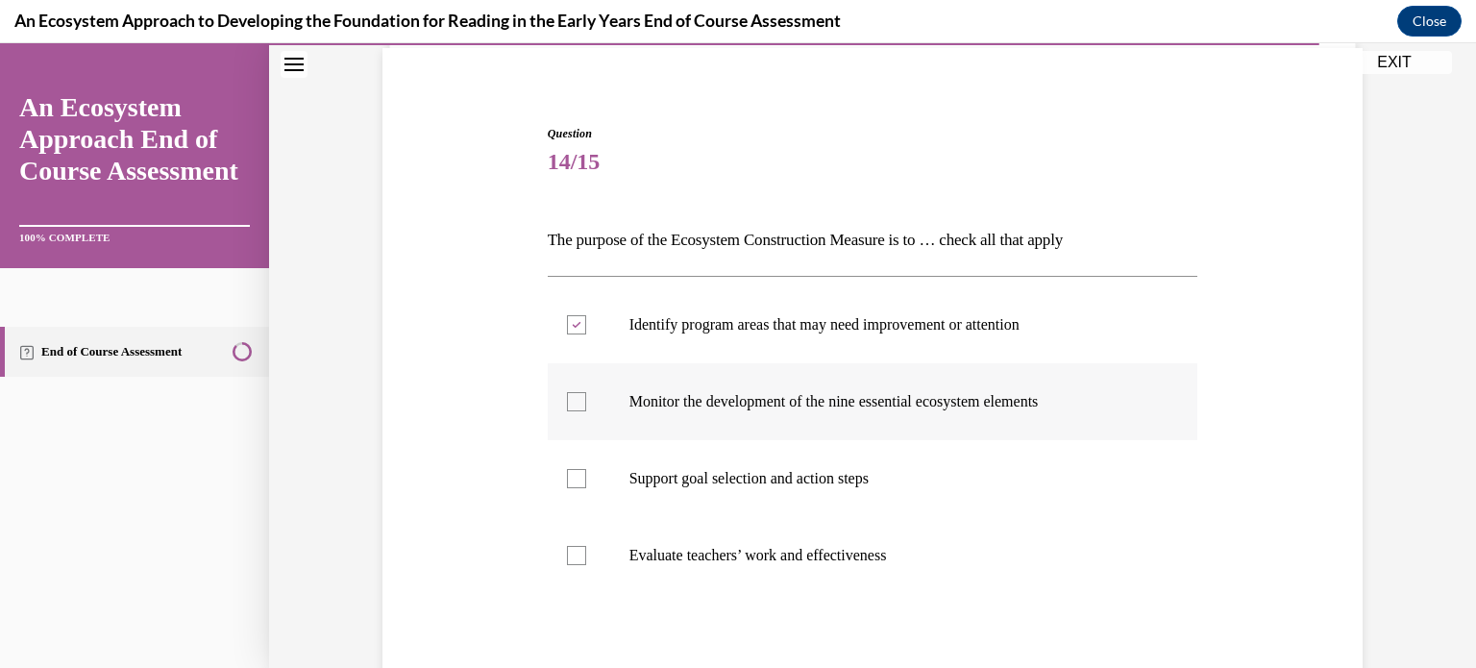
click at [580, 392] on input "Monitor the development of the nine essential ecosystem elements" at bounding box center [576, 401] width 19 height 19
checkbox input "true"
click at [576, 464] on label "Support goal selection and action steps" at bounding box center [873, 478] width 650 height 77
click at [576, 469] on input "Support goal selection and action steps" at bounding box center [576, 478] width 19 height 19
checkbox input "true"
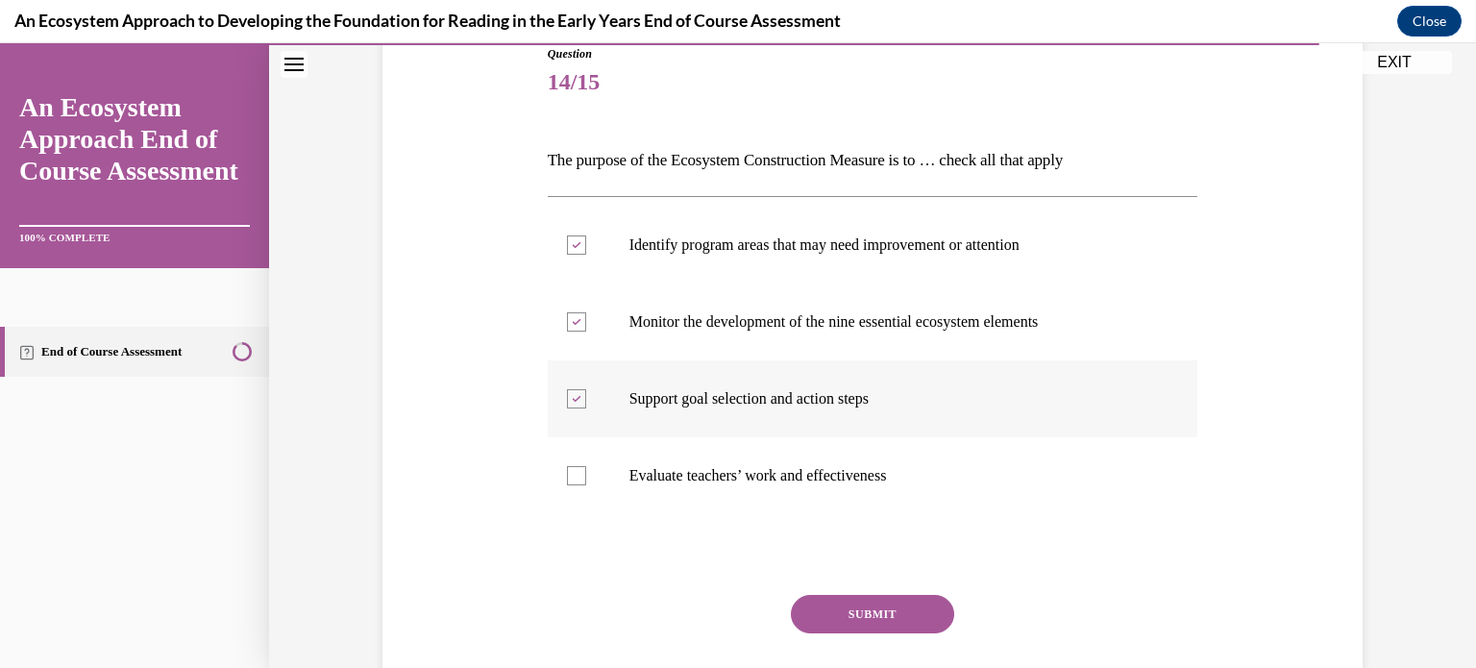
scroll to position [250, 0]
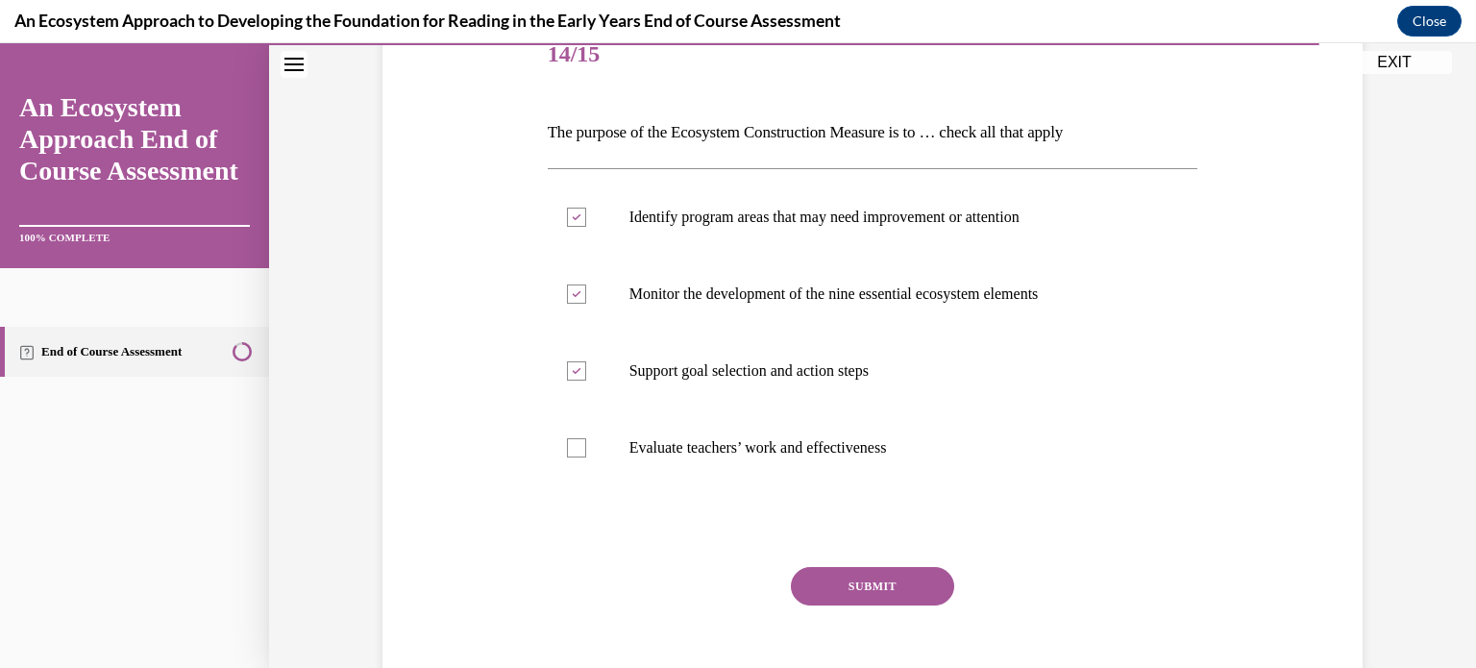
click at [889, 575] on button "SUBMIT" at bounding box center [872, 586] width 163 height 38
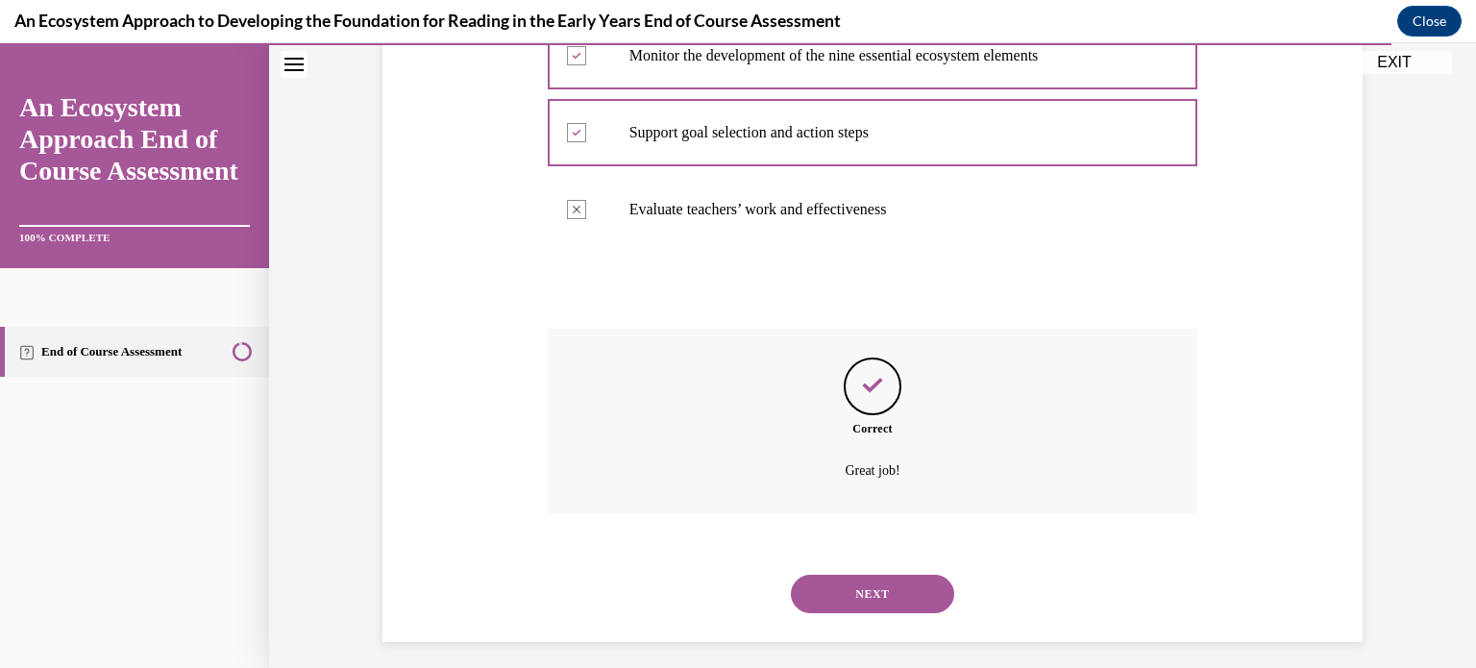
scroll to position [500, 0]
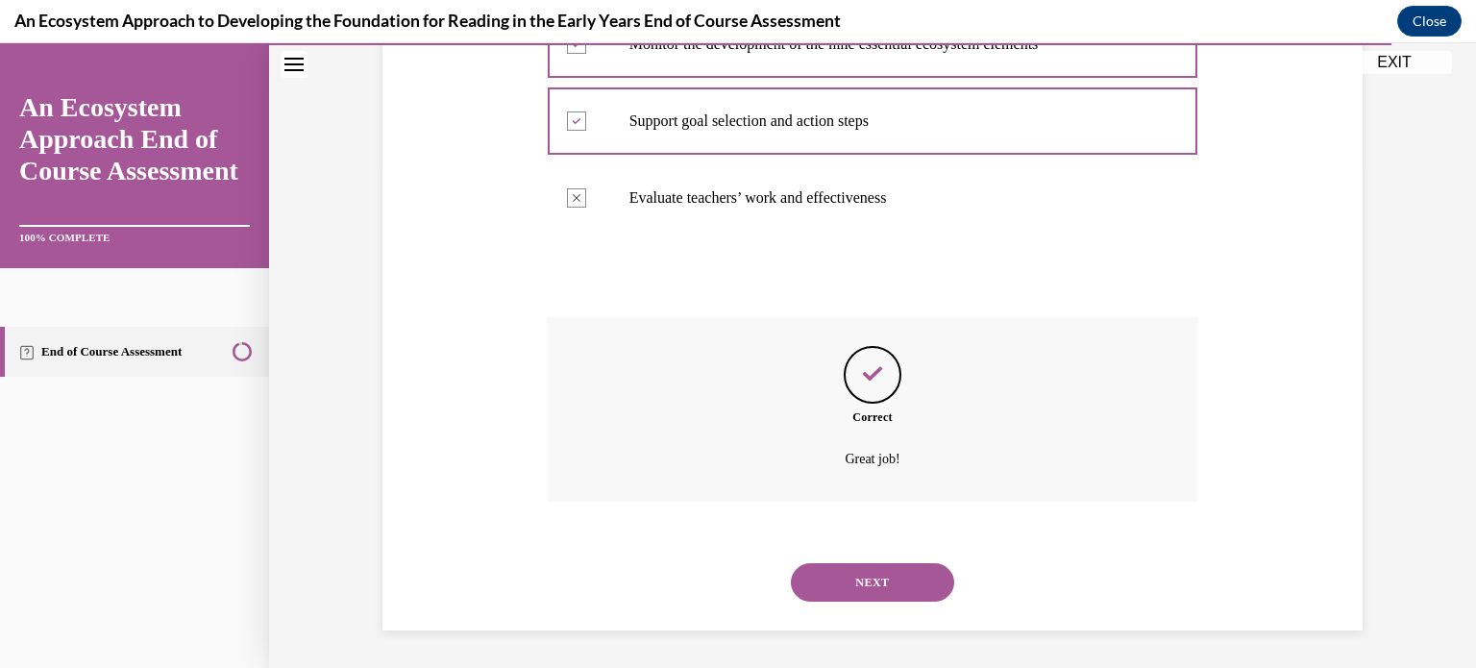
click at [889, 590] on button "NEXT" at bounding box center [872, 582] width 163 height 38
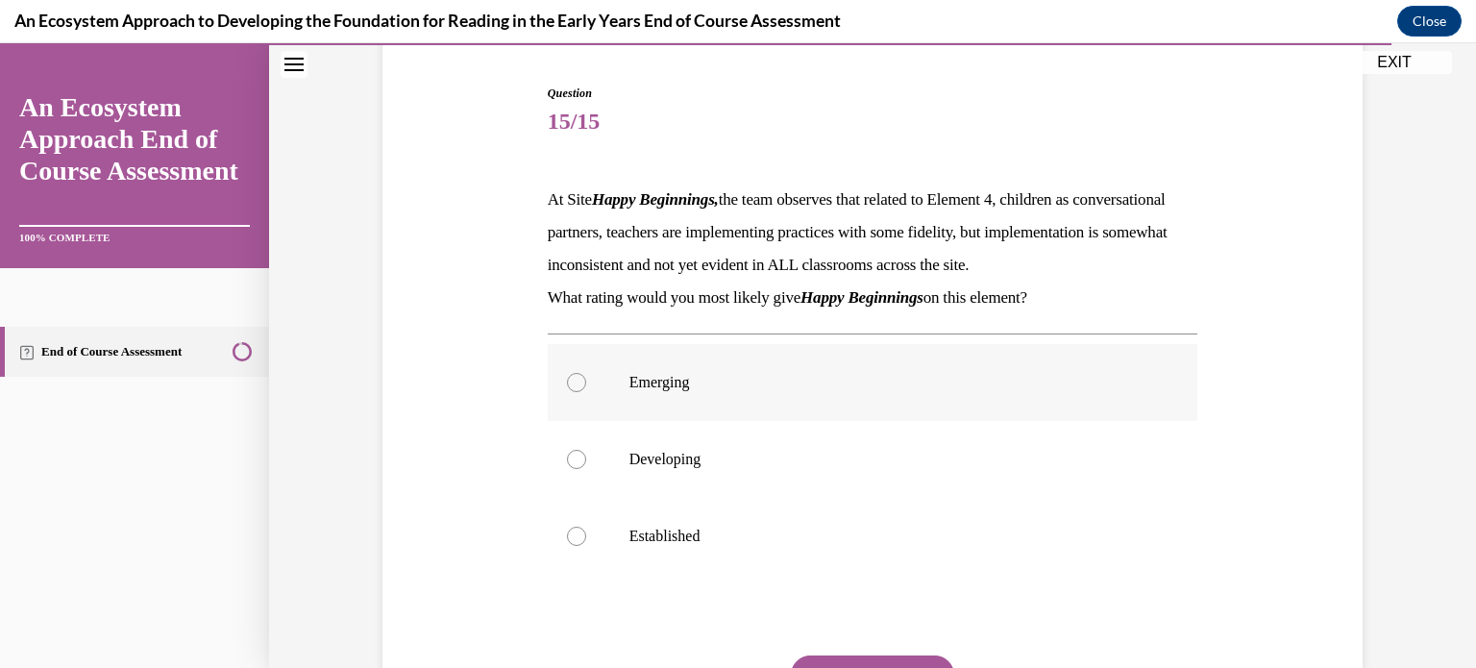
scroll to position [231, 0]
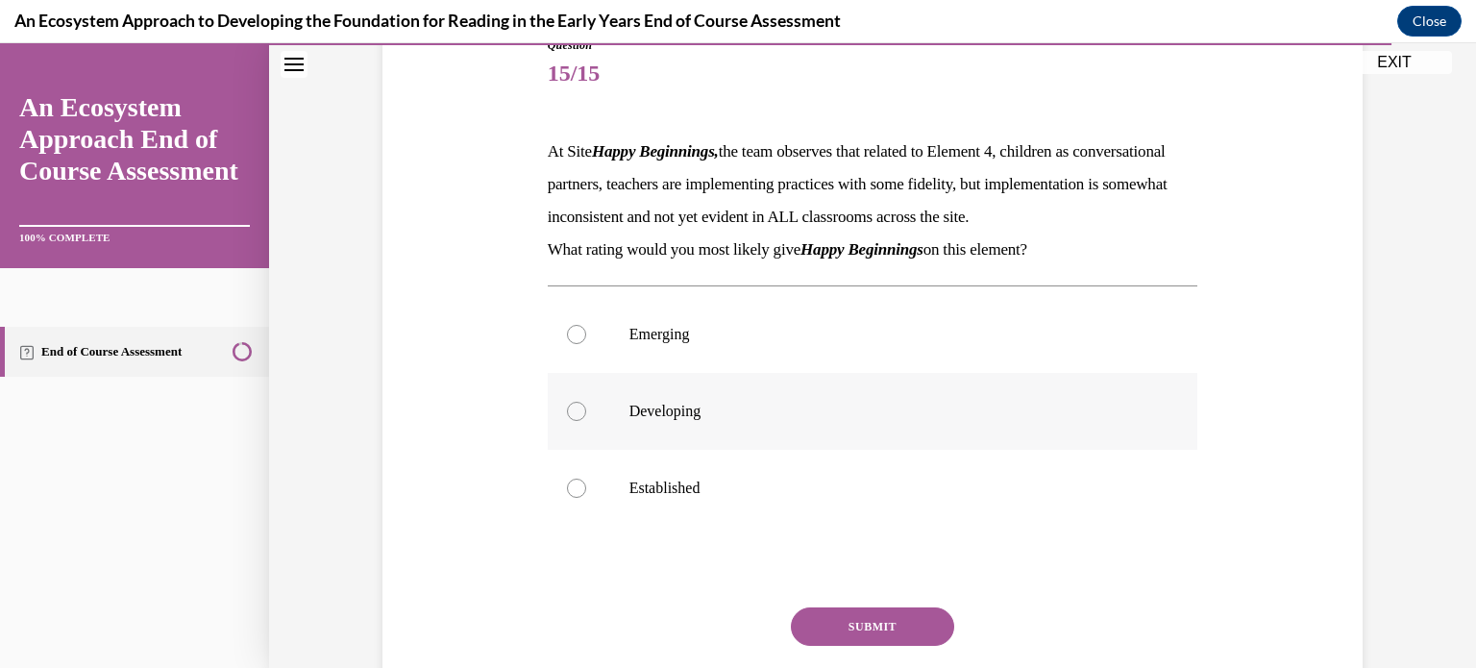
click at [580, 450] on label "Developing" at bounding box center [873, 411] width 650 height 77
click at [580, 421] on input "Developing" at bounding box center [576, 411] width 19 height 19
radio input "true"
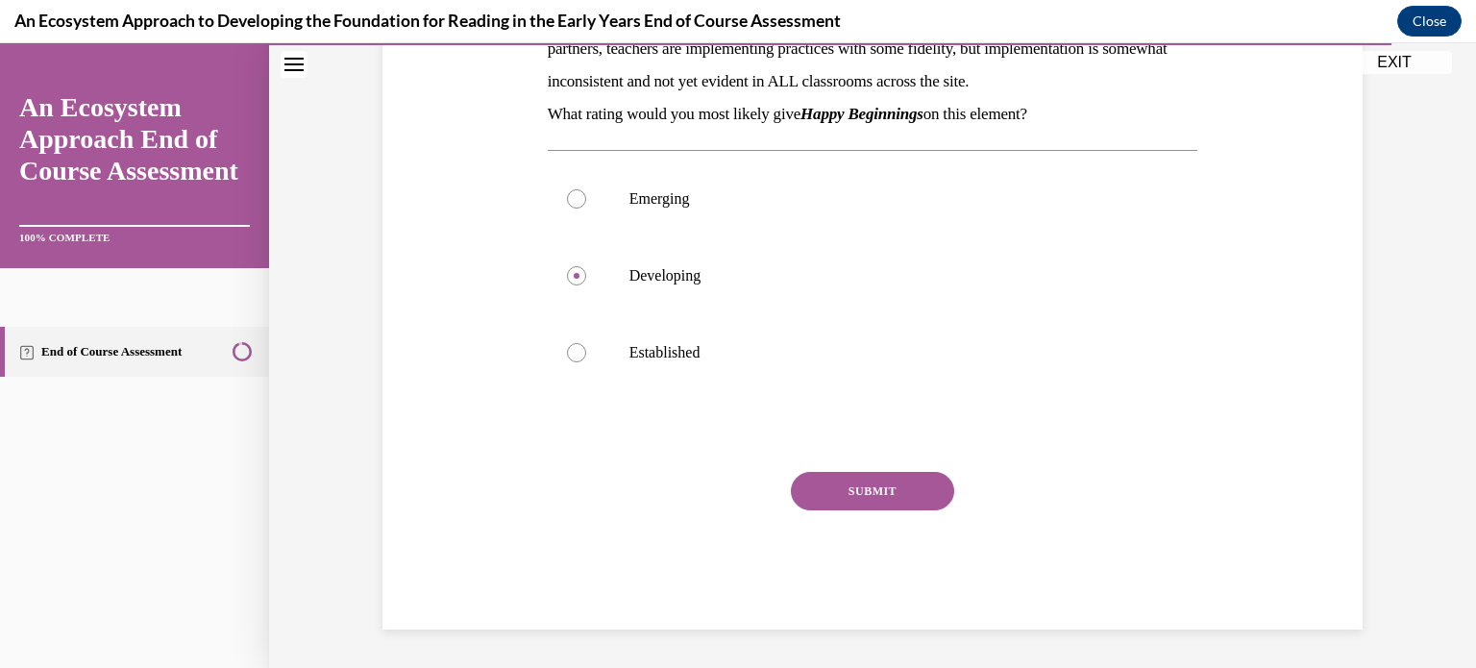
click at [876, 506] on button "SUBMIT" at bounding box center [872, 491] width 163 height 38
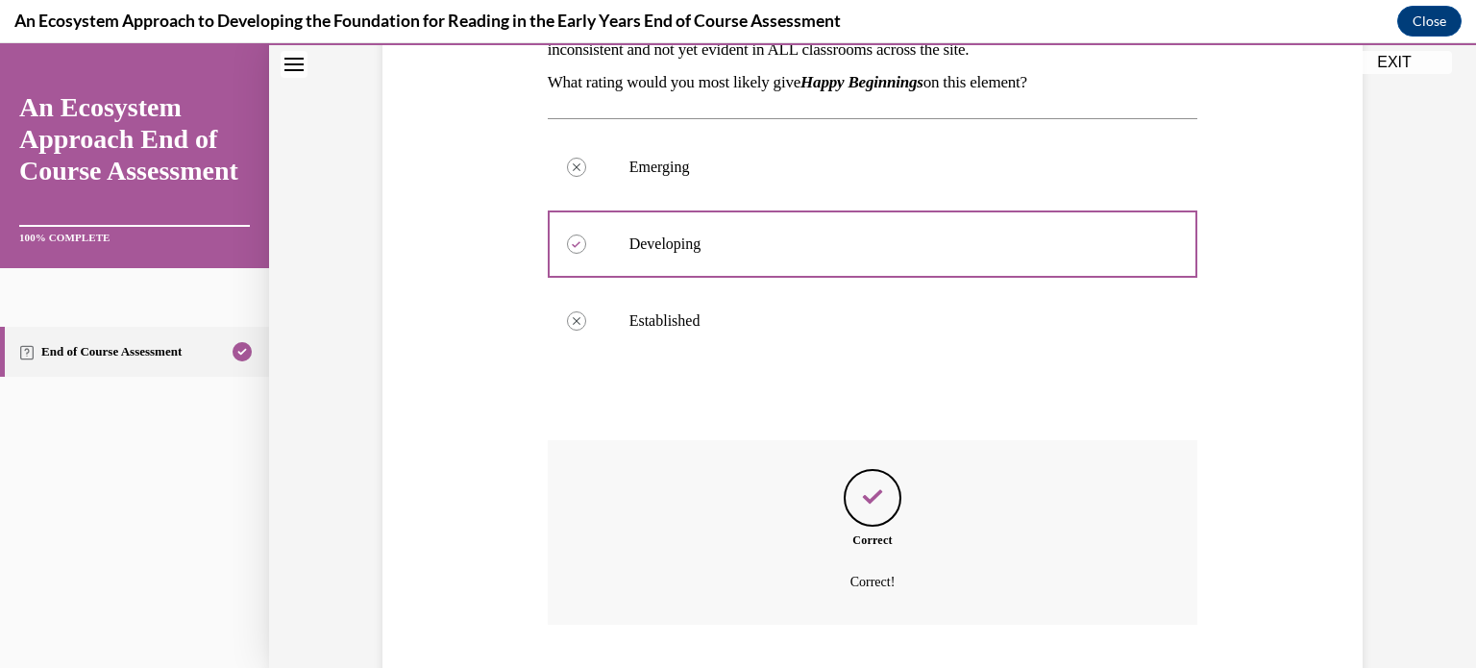
scroll to position [553, 0]
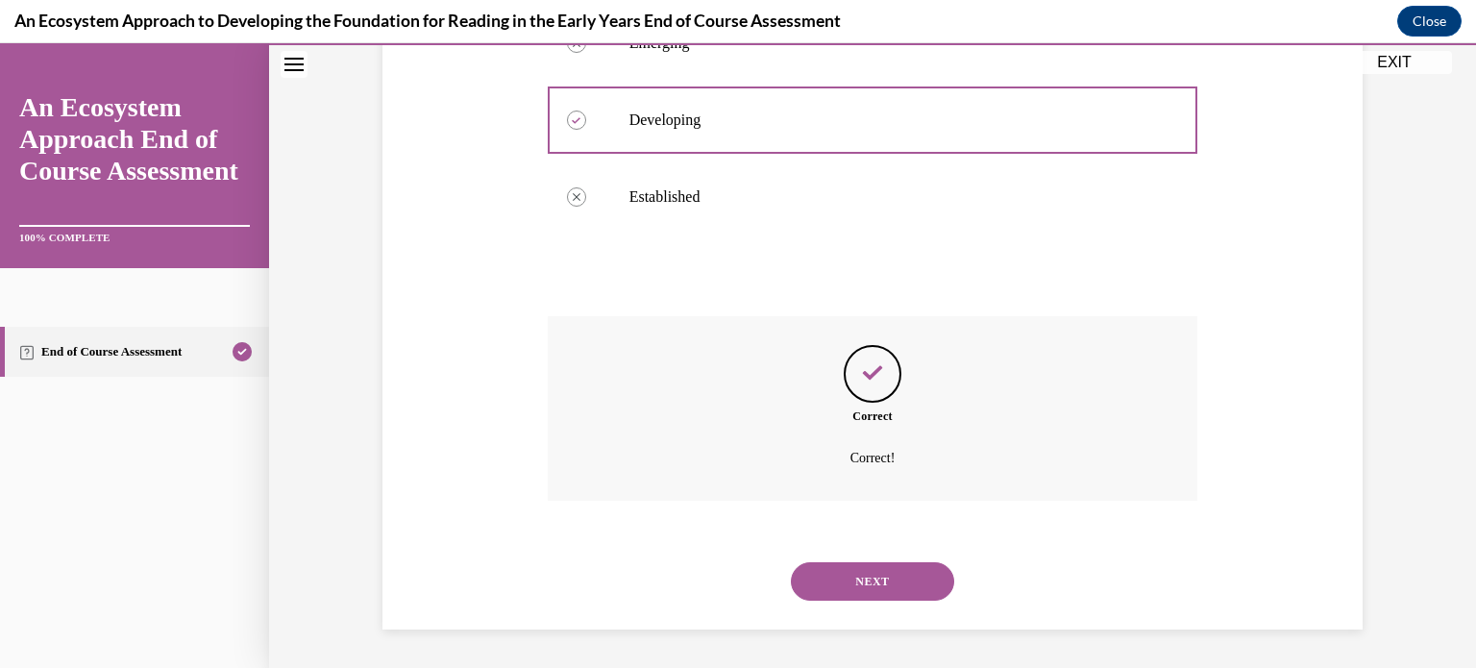
click at [869, 587] on button "NEXT" at bounding box center [872, 581] width 163 height 38
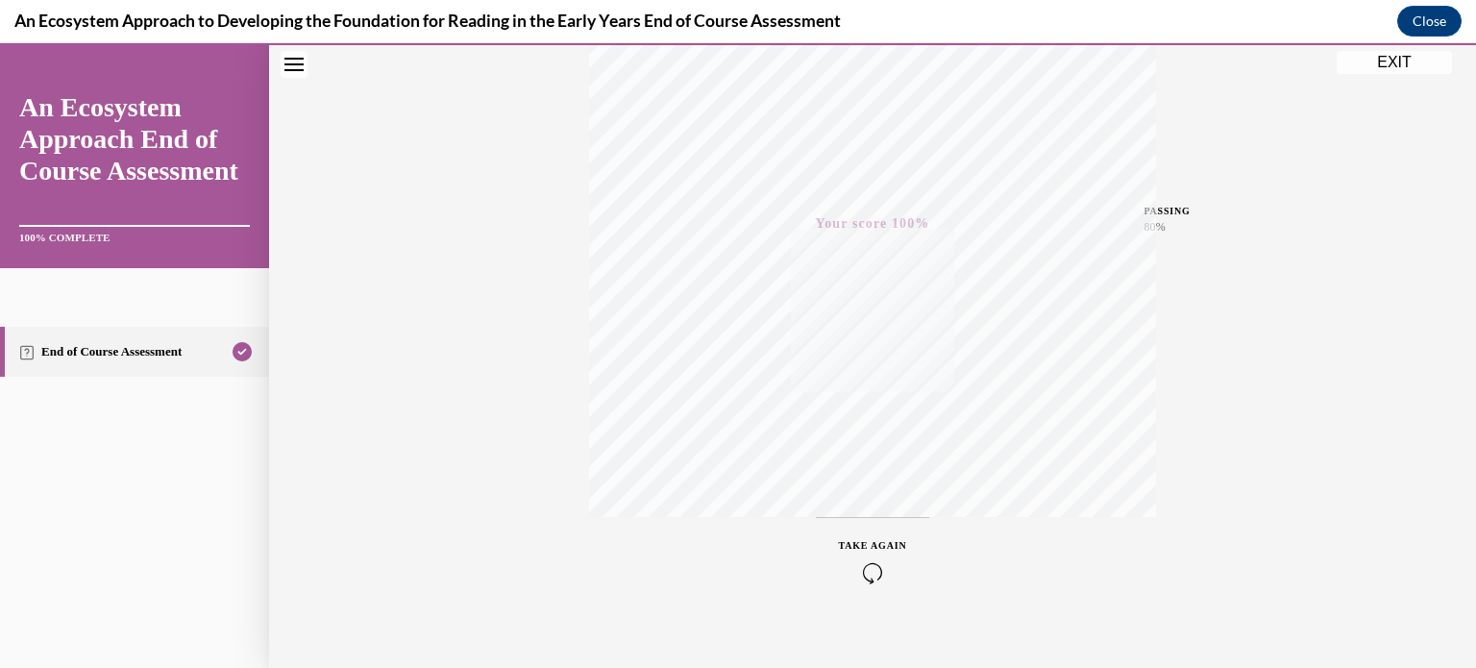
scroll to position [359, 0]
click at [1394, 69] on button "EXIT" at bounding box center [1393, 62] width 115 height 23
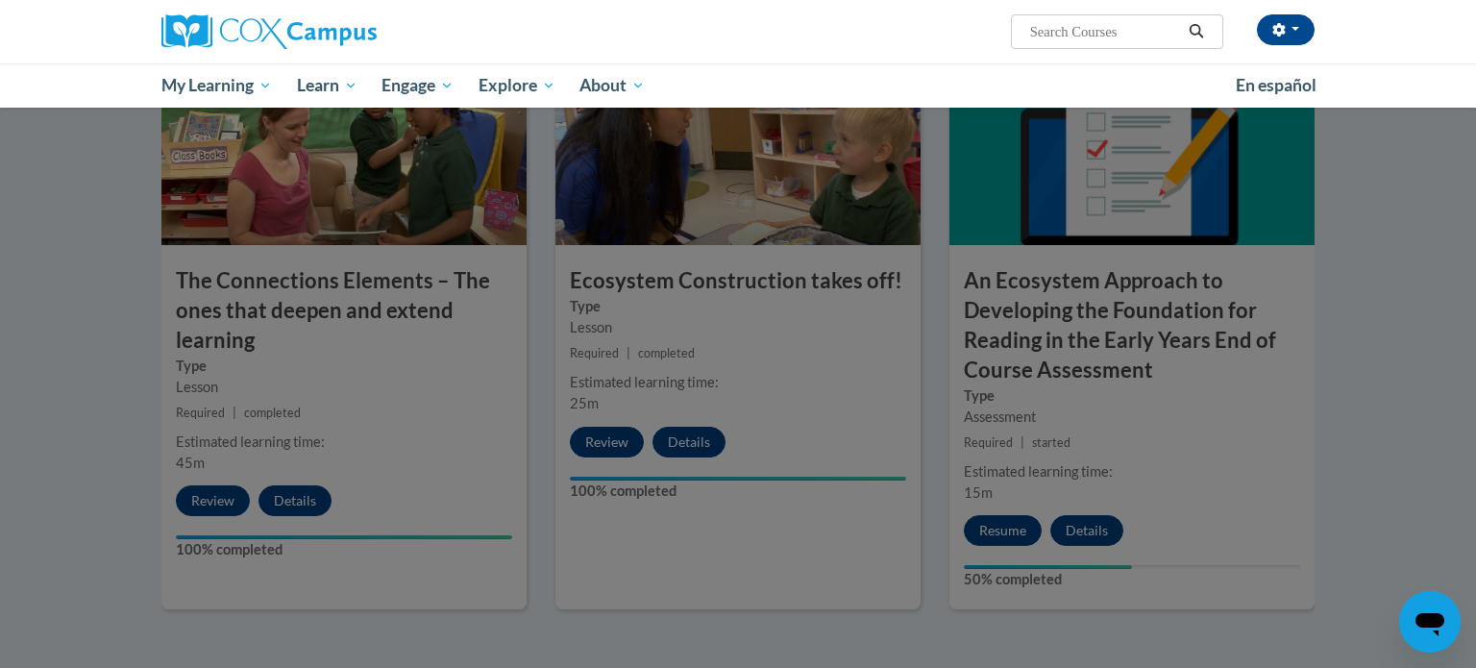
click at [1210, 284] on div at bounding box center [738, 334] width 1476 height 668
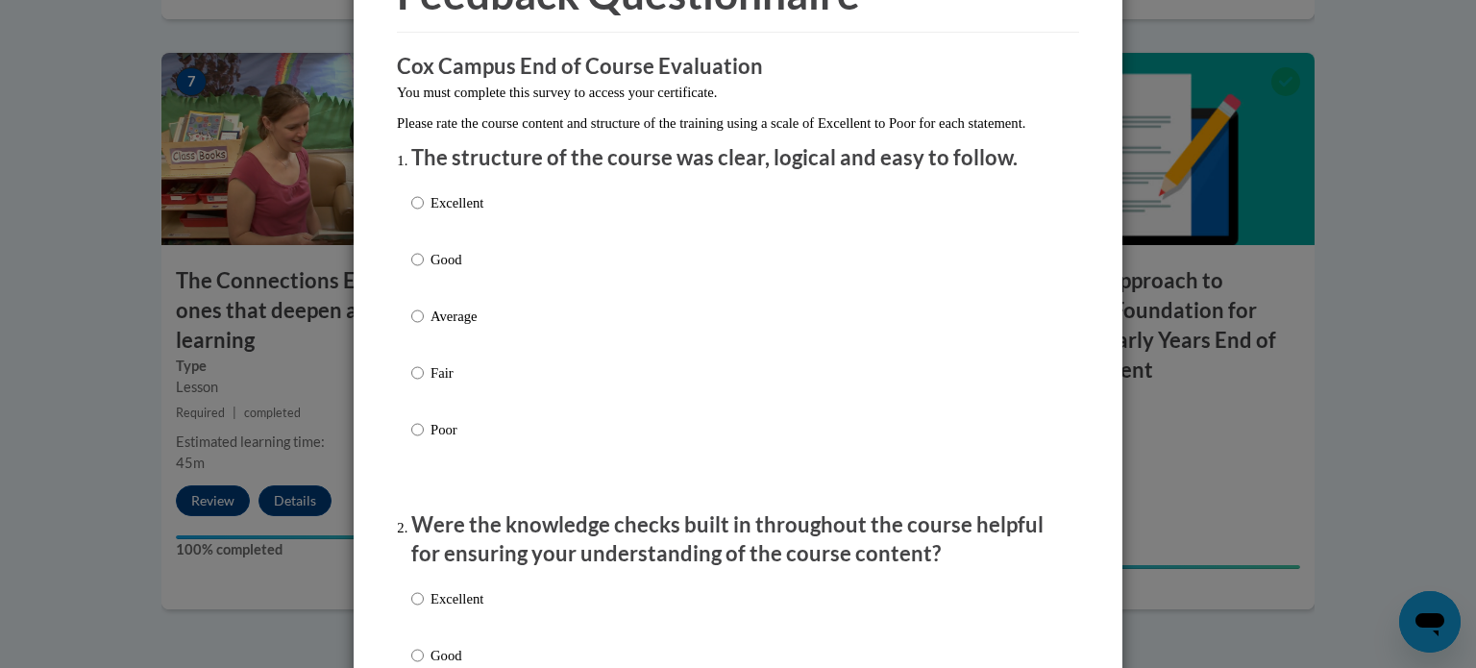
scroll to position [0, 0]
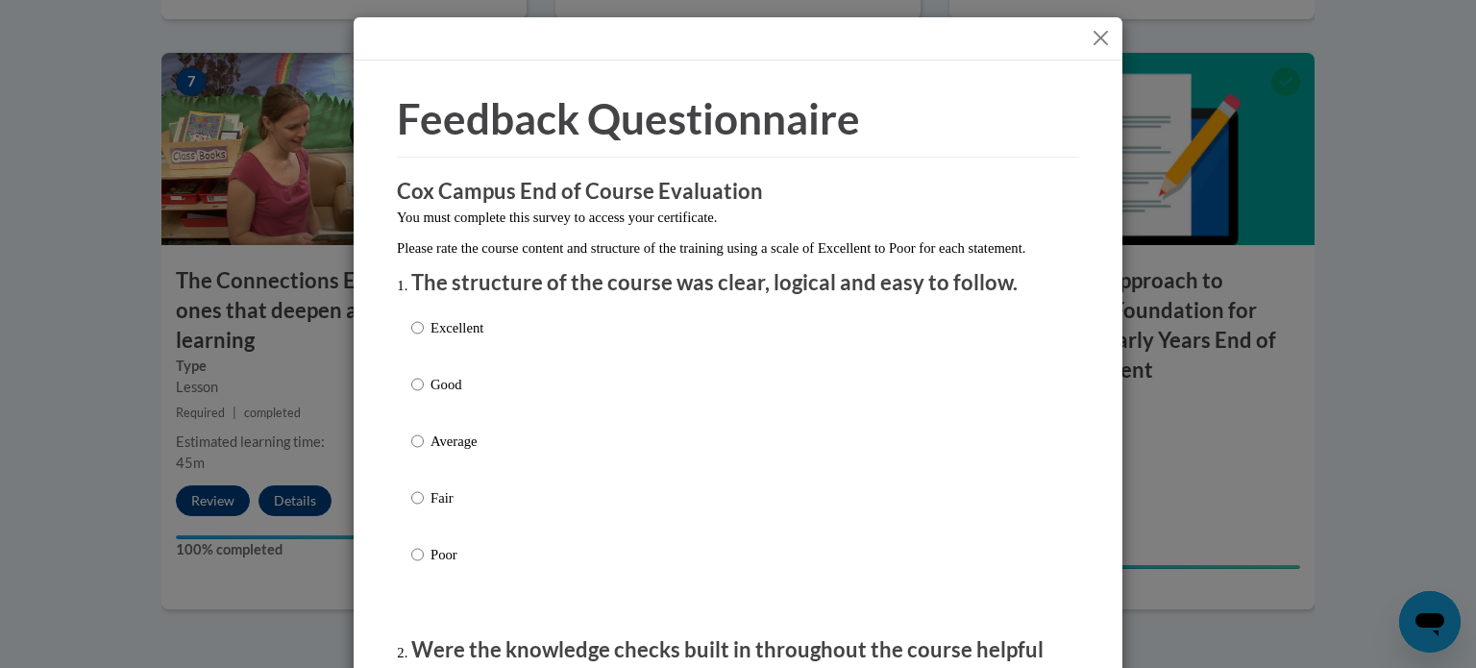
click at [1106, 36] on button "Close" at bounding box center [1101, 38] width 24 height 24
